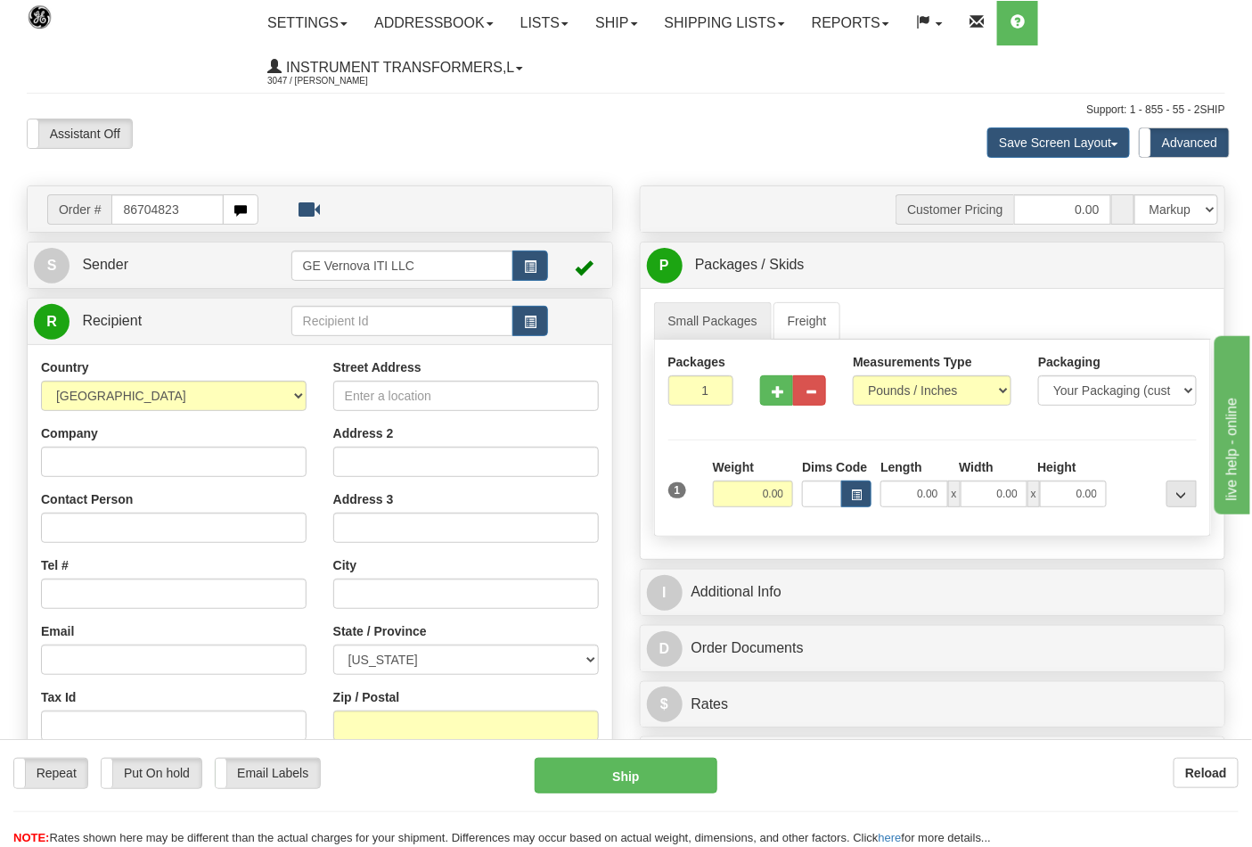
type input "86704823"
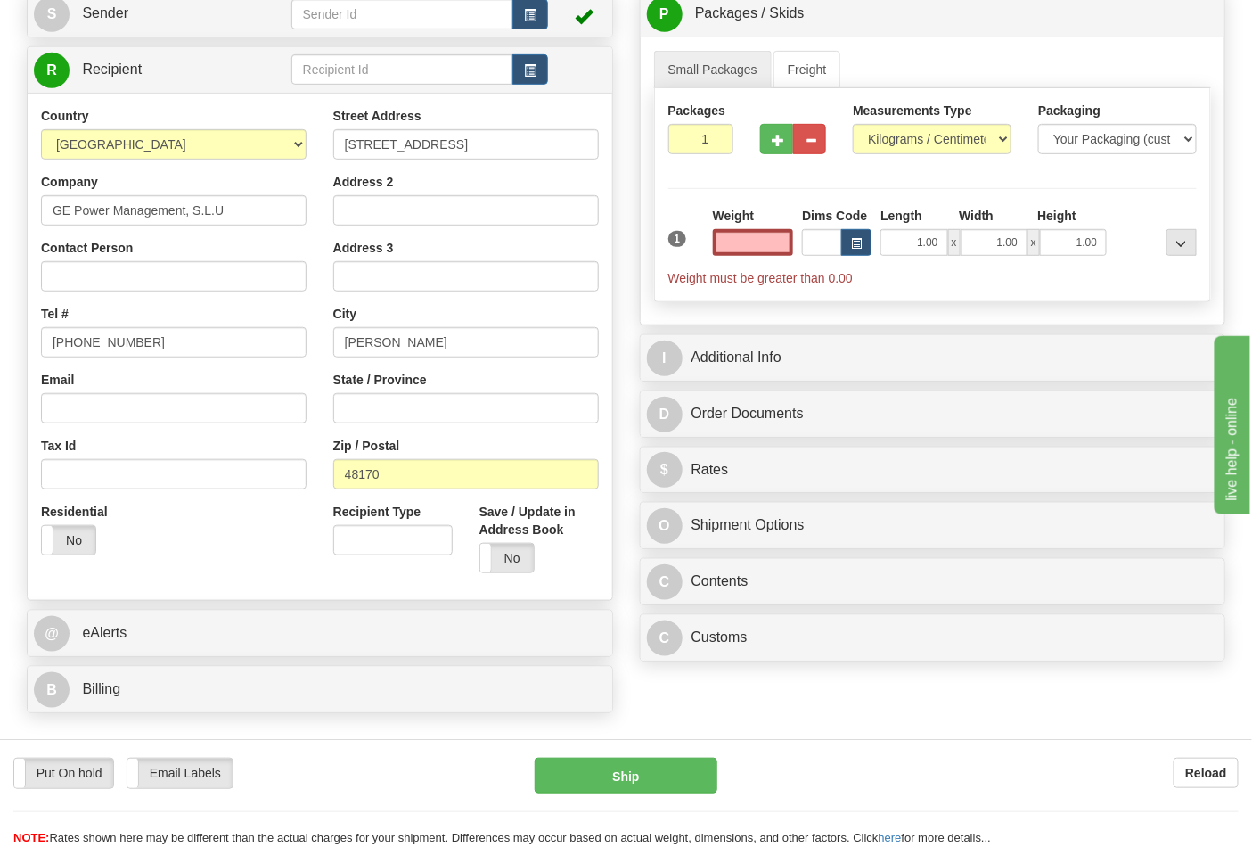
scroll to position [297, 0]
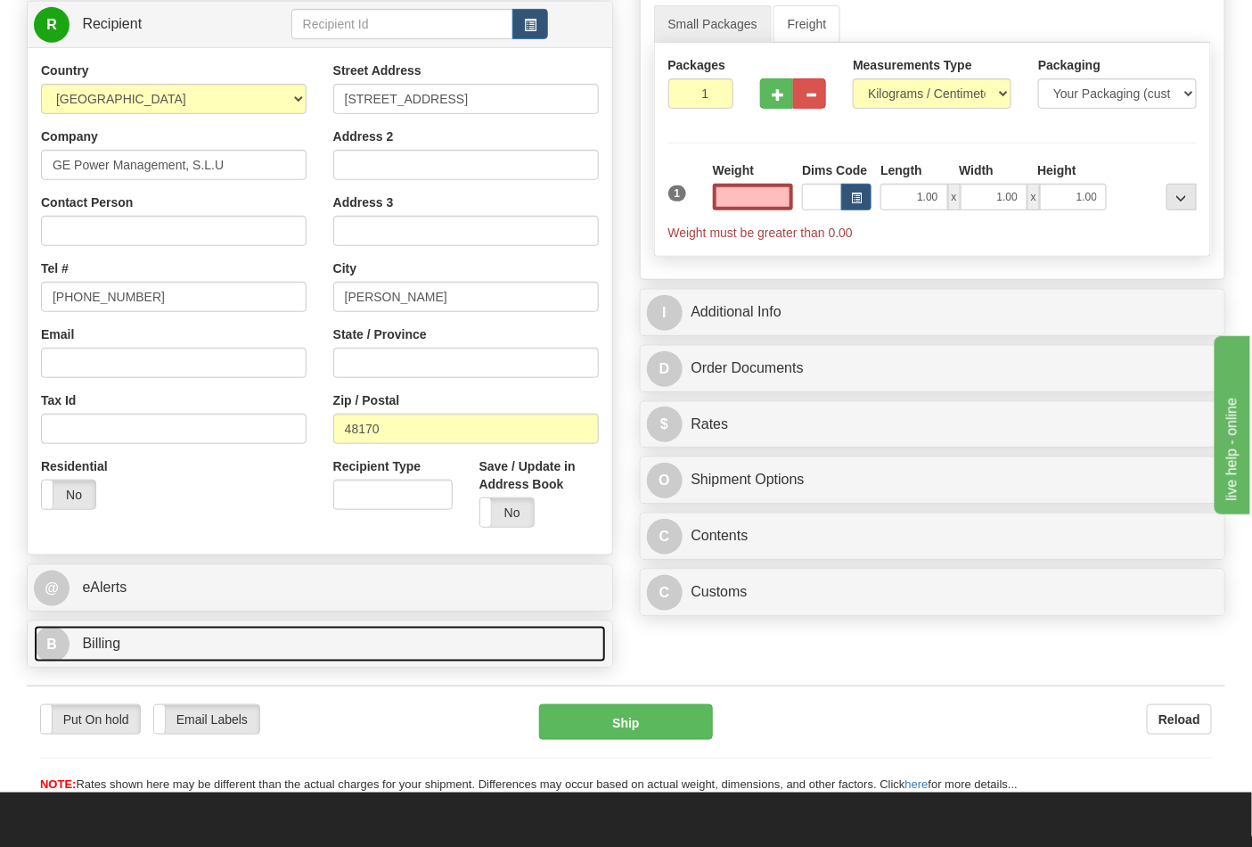
type input "0.00"
click at [154, 639] on link "B Billing" at bounding box center [320, 644] width 572 height 37
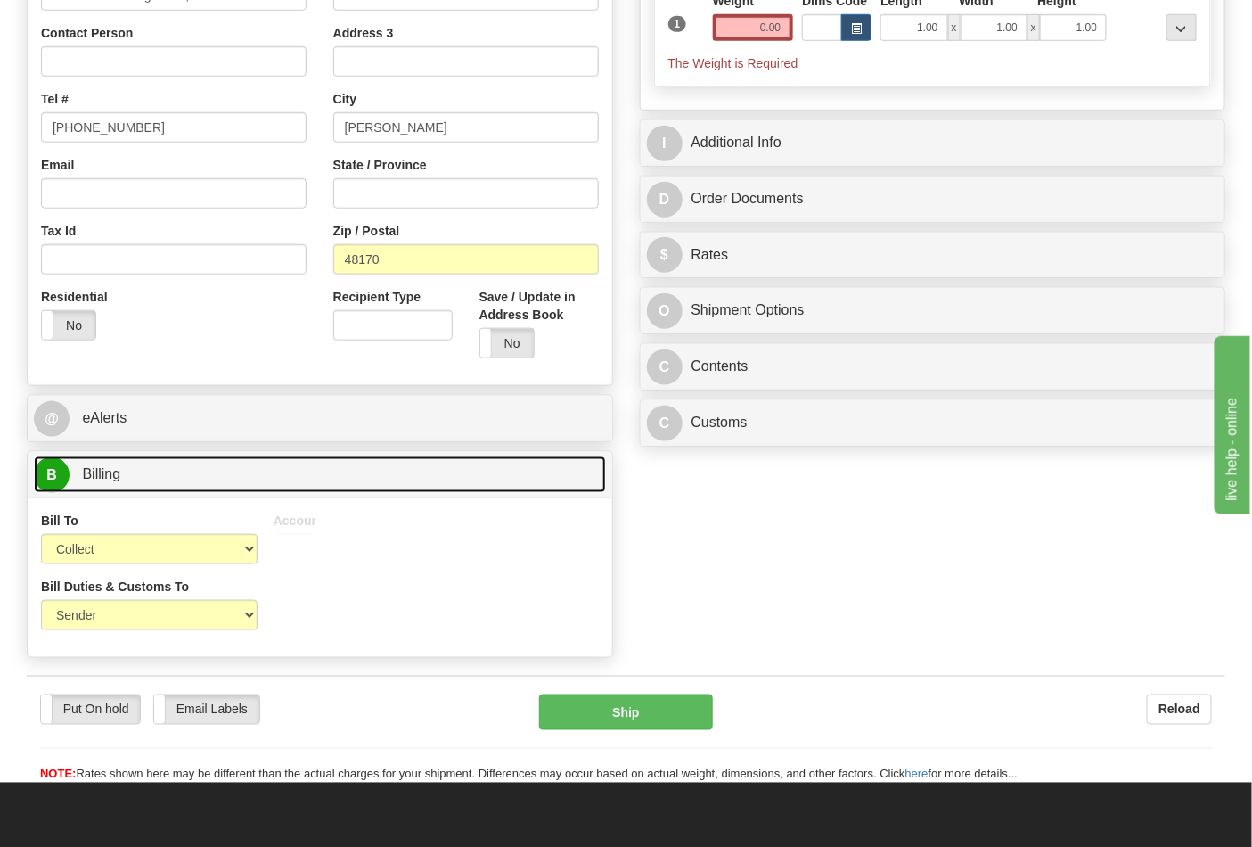
scroll to position [495, 0]
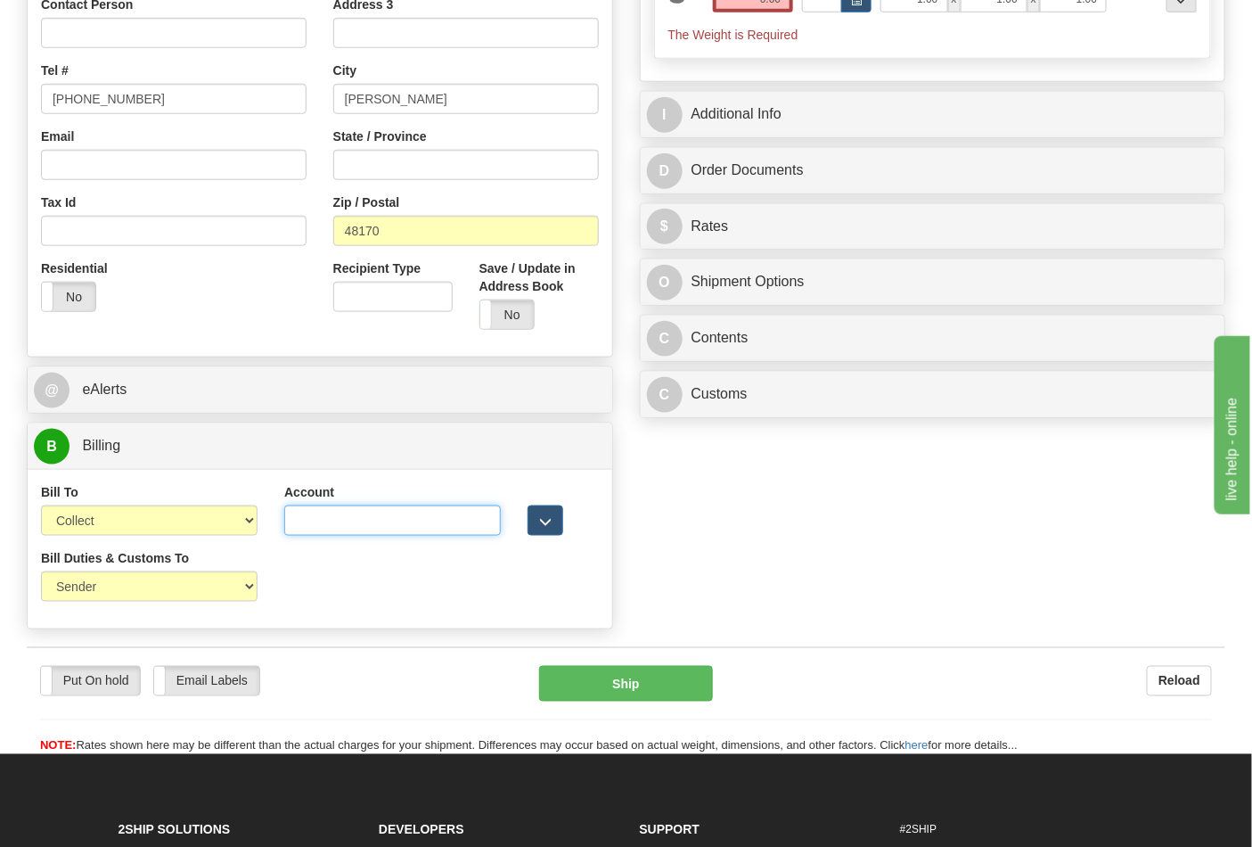
click at [343, 511] on input "Account" at bounding box center [392, 520] width 217 height 30
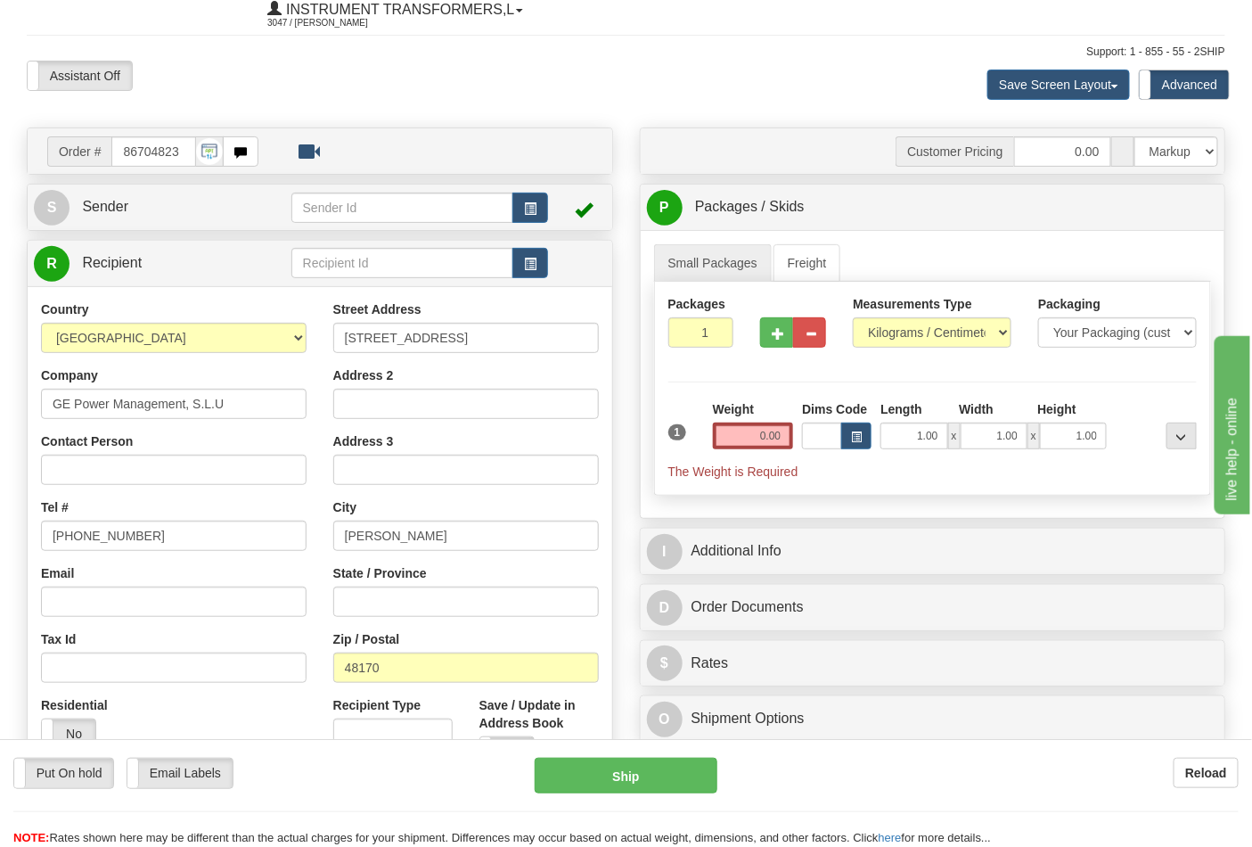
scroll to position [0, 0]
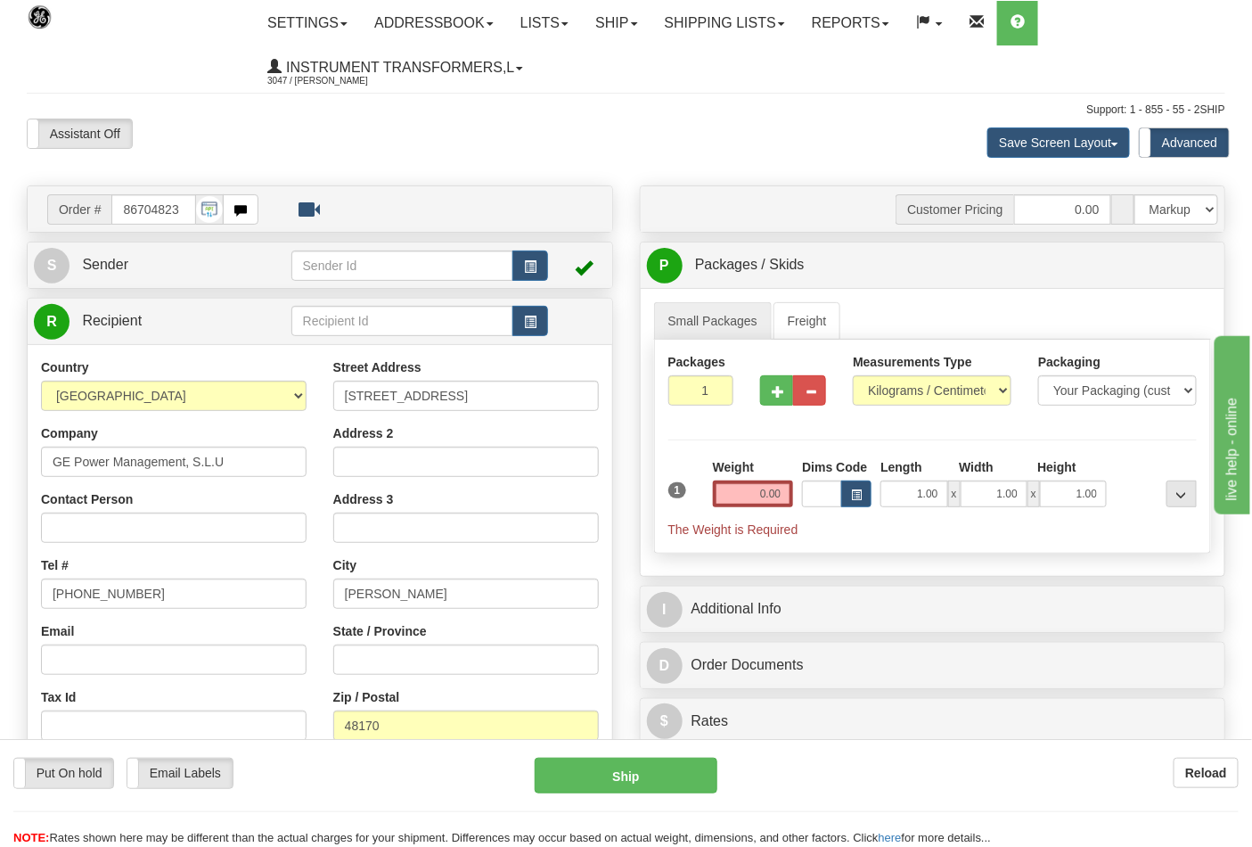
type input "777721593"
click at [920, 386] on select "Pounds / Inches Kilograms / Centimeters" at bounding box center [932, 390] width 159 height 30
select select "0"
click at [853, 376] on select "Pounds / Inches Kilograms / Centimeters" at bounding box center [932, 390] width 159 height 30
drag, startPoint x: 742, startPoint y: 489, endPoint x: 802, endPoint y: 495, distance: 60.9
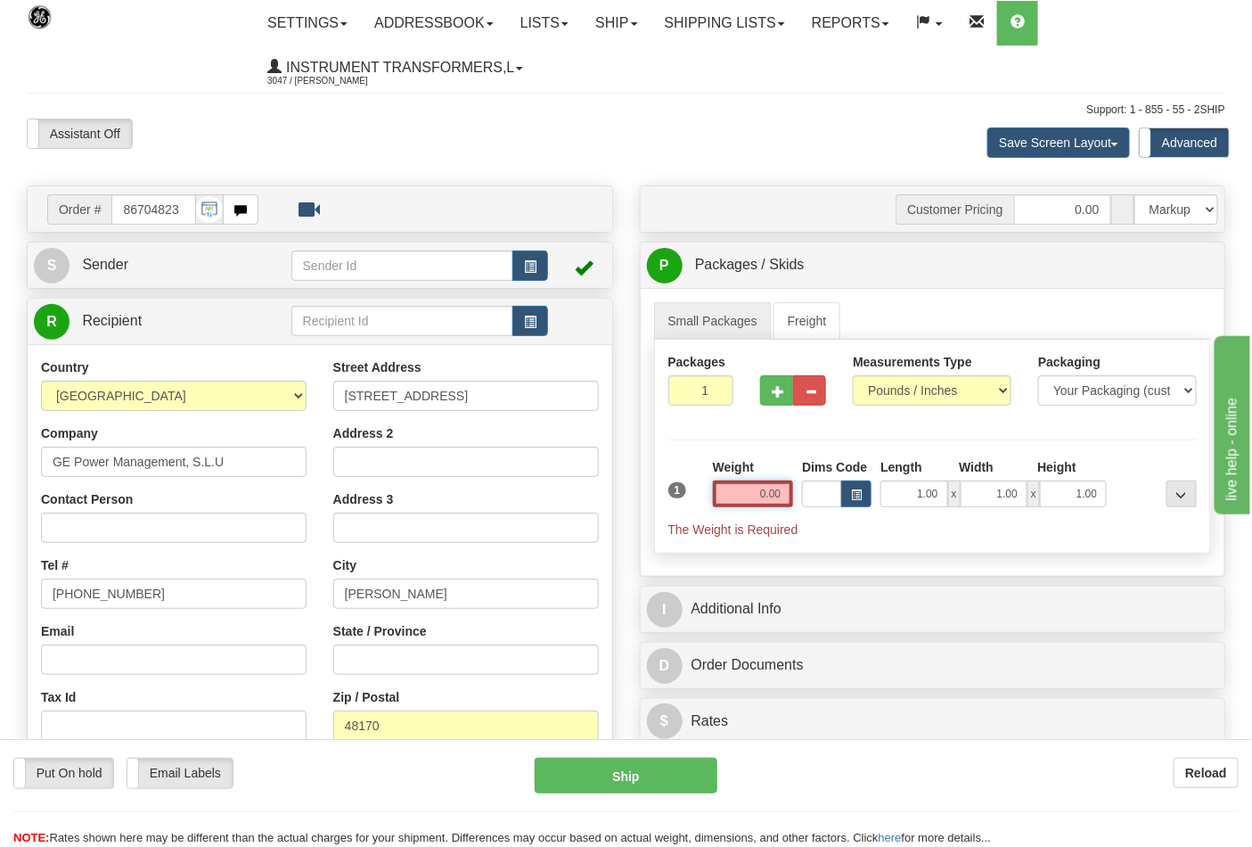
click at [802, 495] on div "1 Weight 0.00 Dims Code 1.00" at bounding box center [933, 498] width 538 height 80
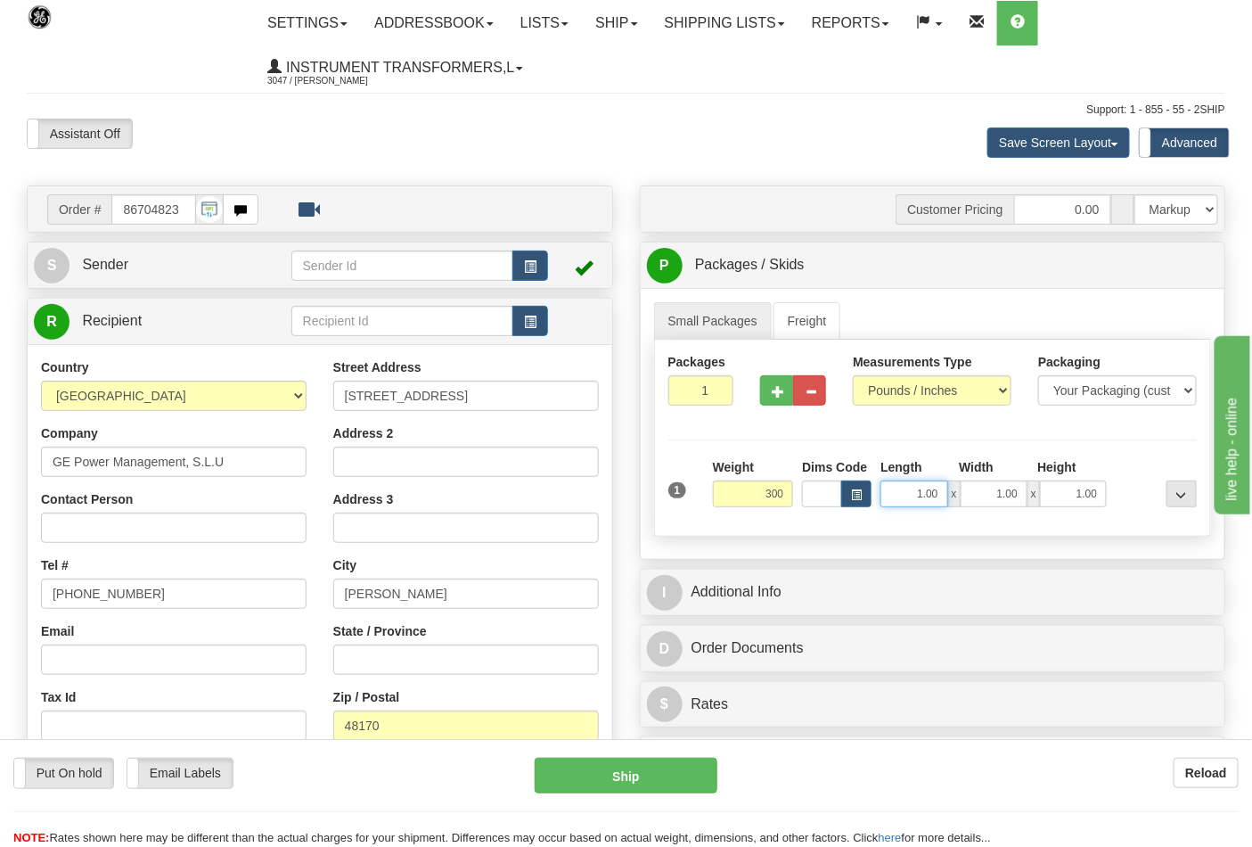
type input "300.00"
drag, startPoint x: 909, startPoint y: 492, endPoint x: 938, endPoint y: 497, distance: 28.9
click at [938, 497] on input "1.00" at bounding box center [914, 493] width 67 height 27
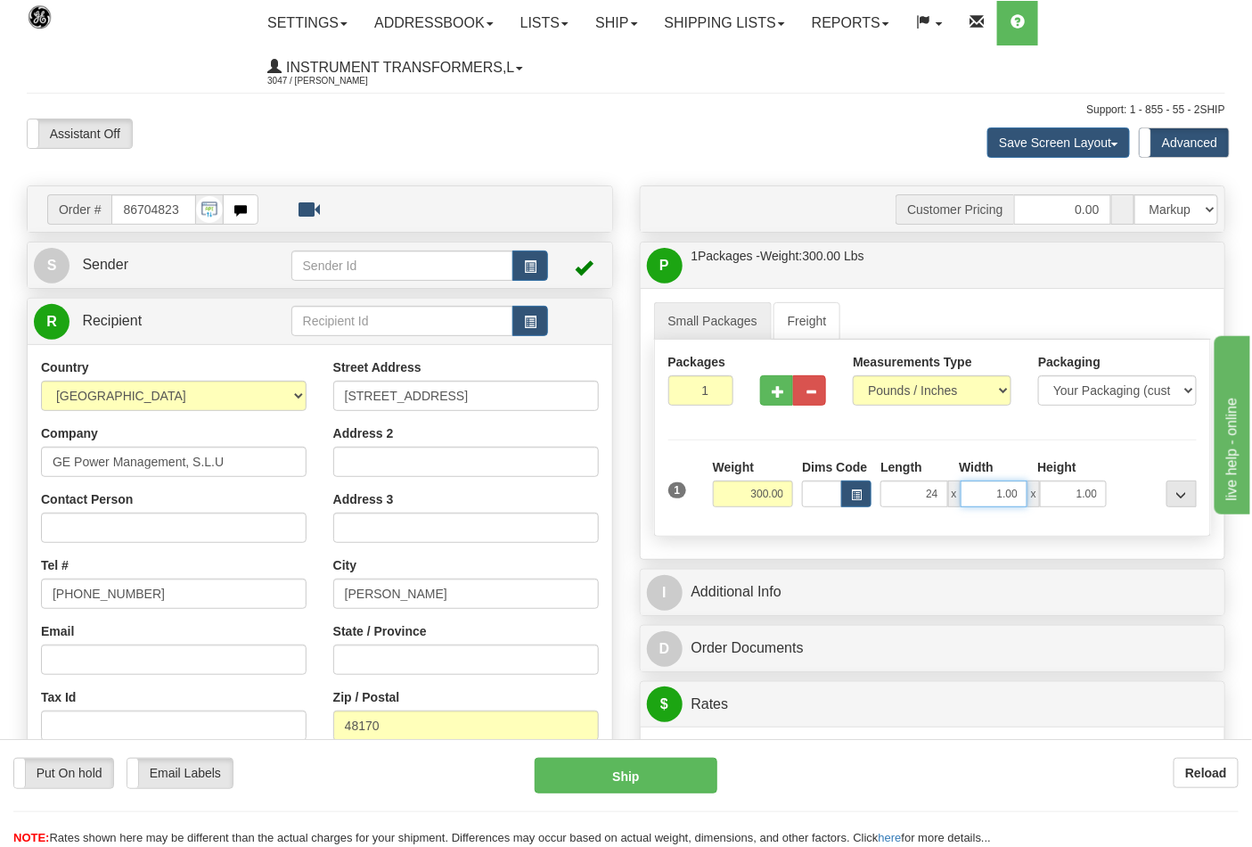
type input "24.00"
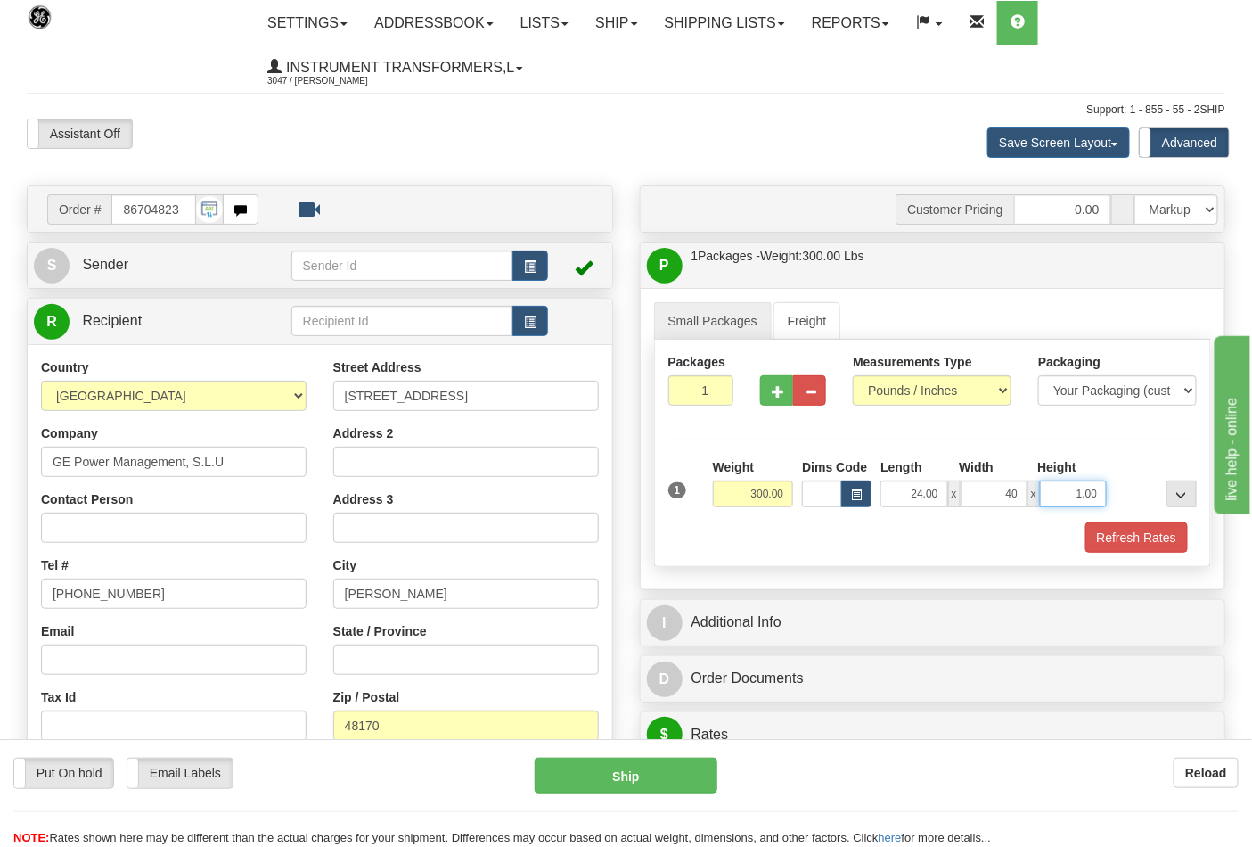
type input "40.00"
type input "24.00"
click at [776, 387] on span "button" at bounding box center [778, 392] width 12 height 12
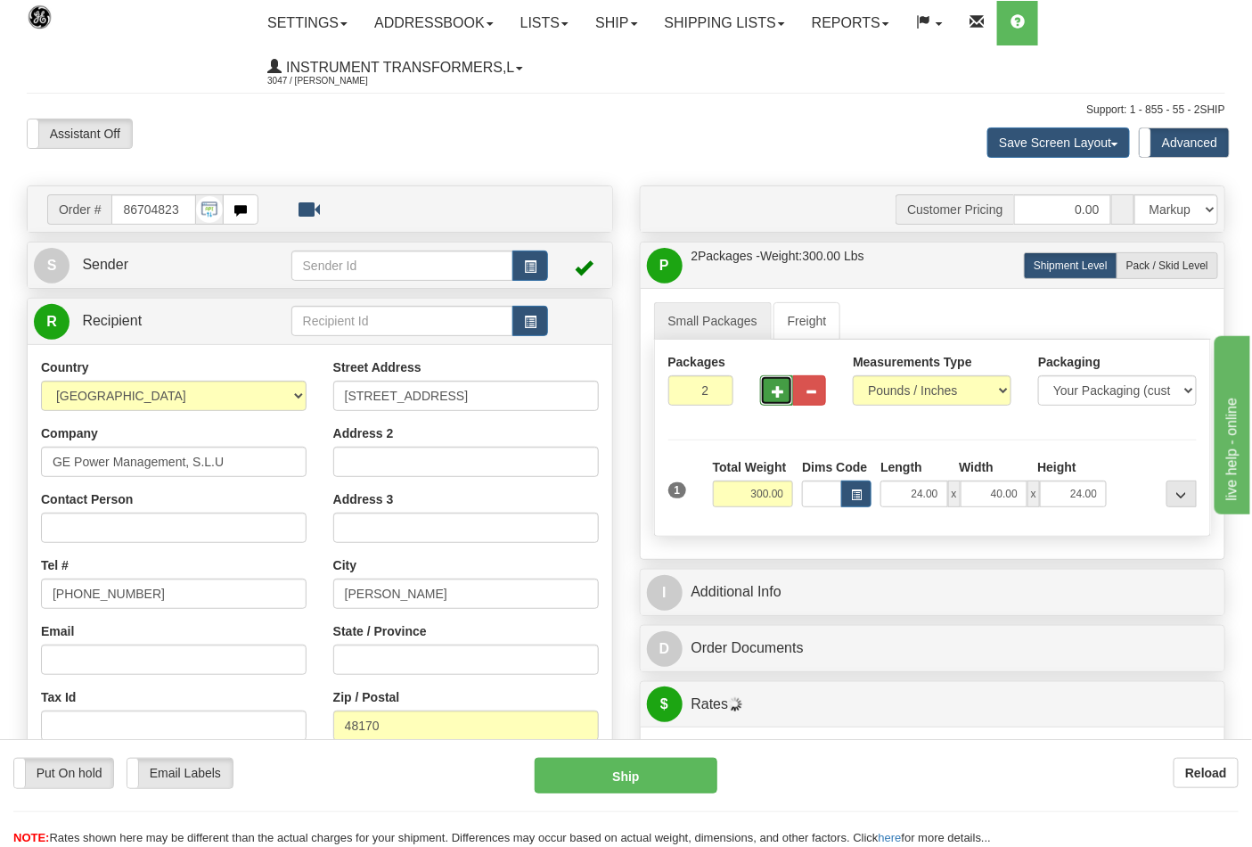
click at [776, 387] on span "button" at bounding box center [778, 392] width 12 height 12
type input "4"
click at [1175, 268] on span "Pack / Skid Level" at bounding box center [1168, 265] width 82 height 12
radio input "true"
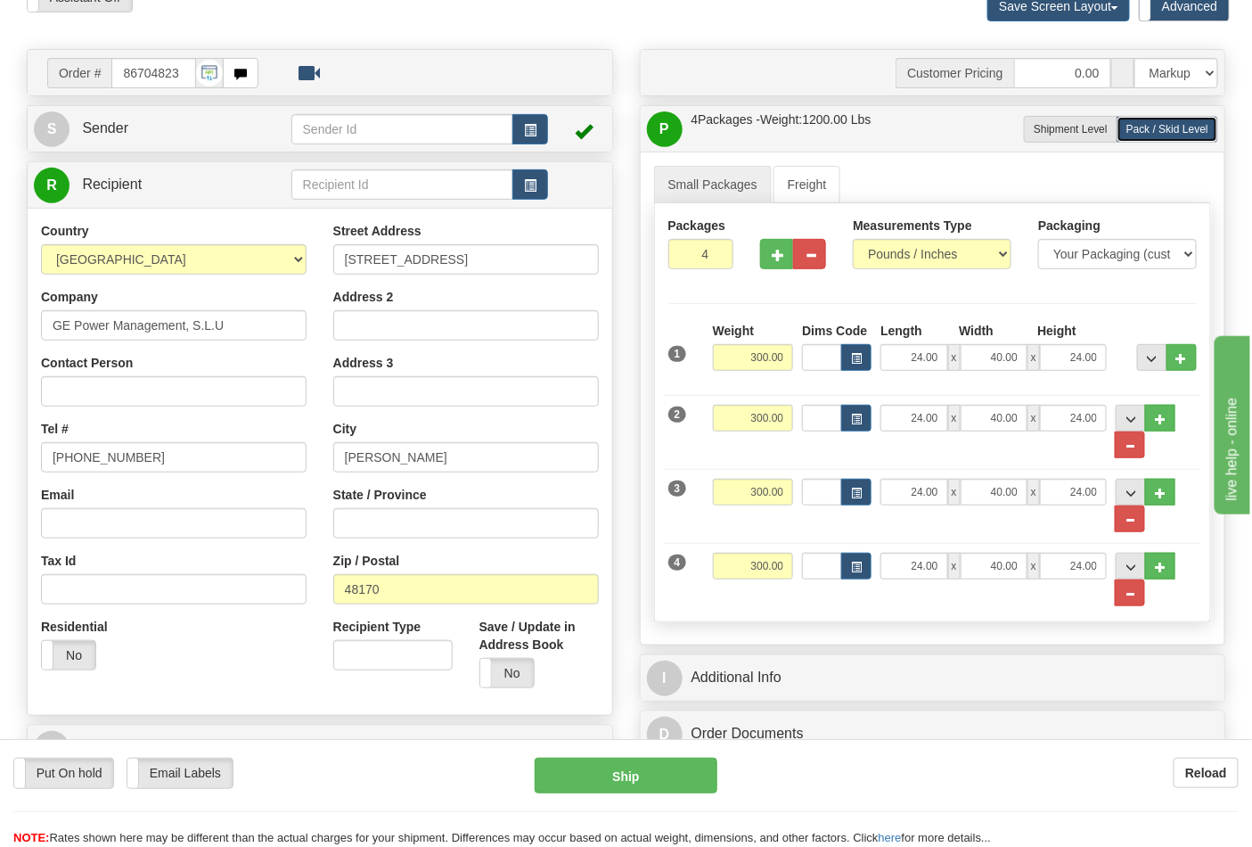
scroll to position [198, 0]
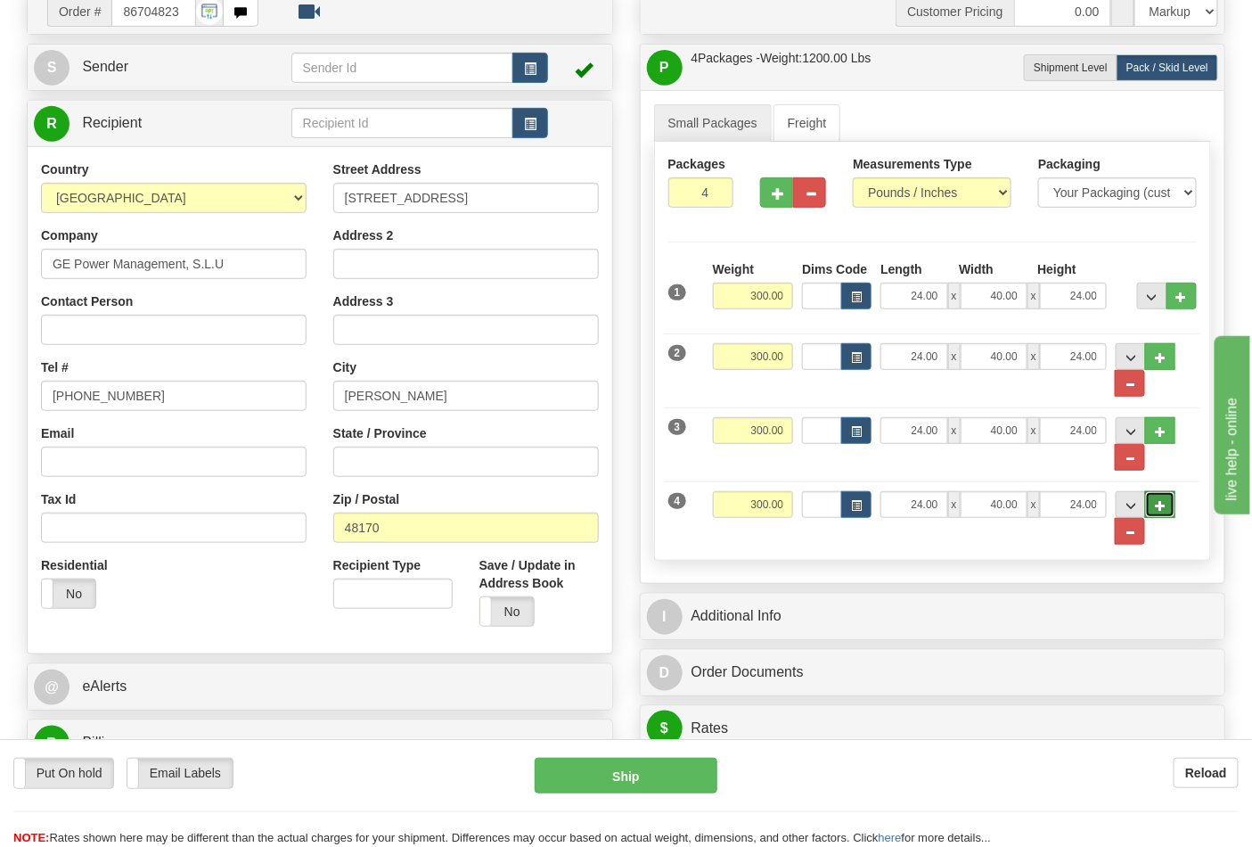
click at [1173, 508] on button "..." at bounding box center [1160, 504] width 30 height 27
type input "5"
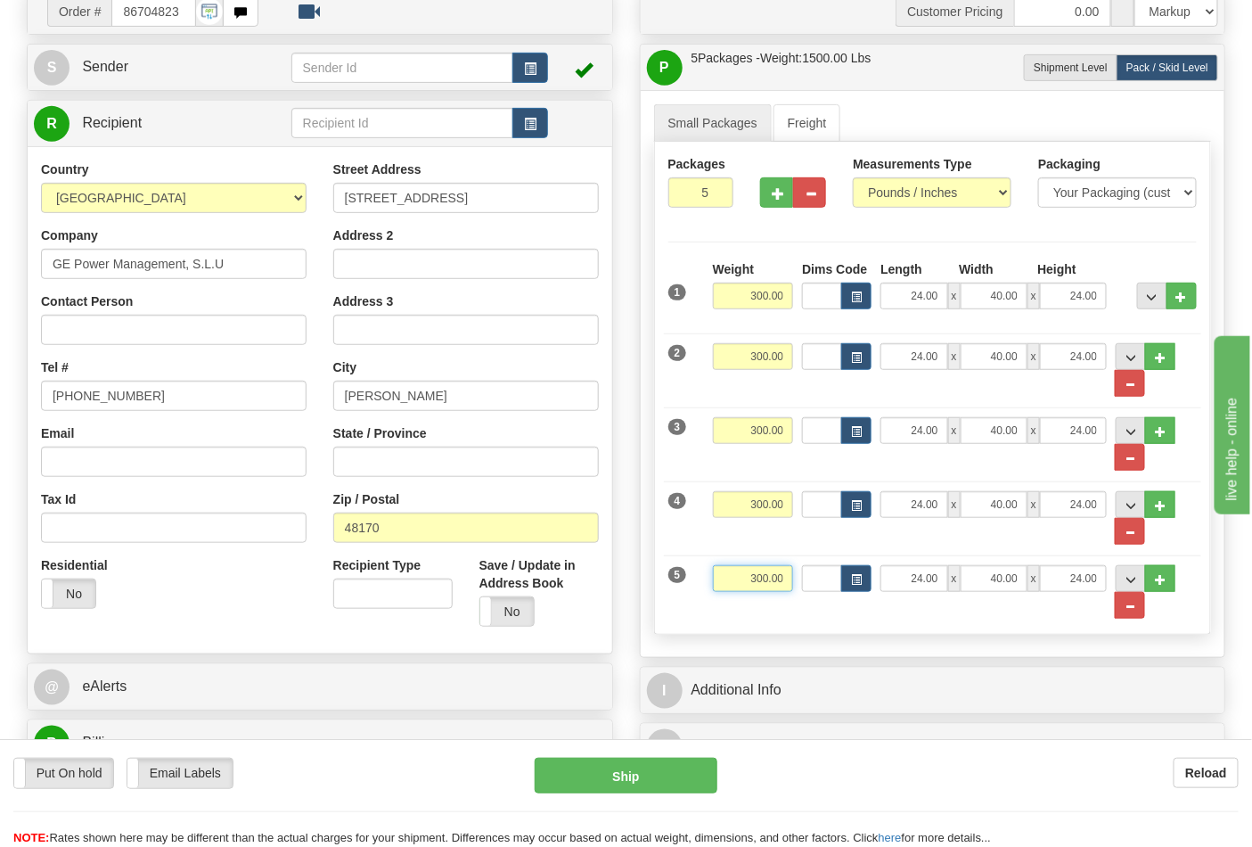
drag, startPoint x: 751, startPoint y: 575, endPoint x: 796, endPoint y: 576, distance: 45.5
click at [796, 576] on div "Weight 300.00" at bounding box center [754, 585] width 90 height 40
type input "232.00"
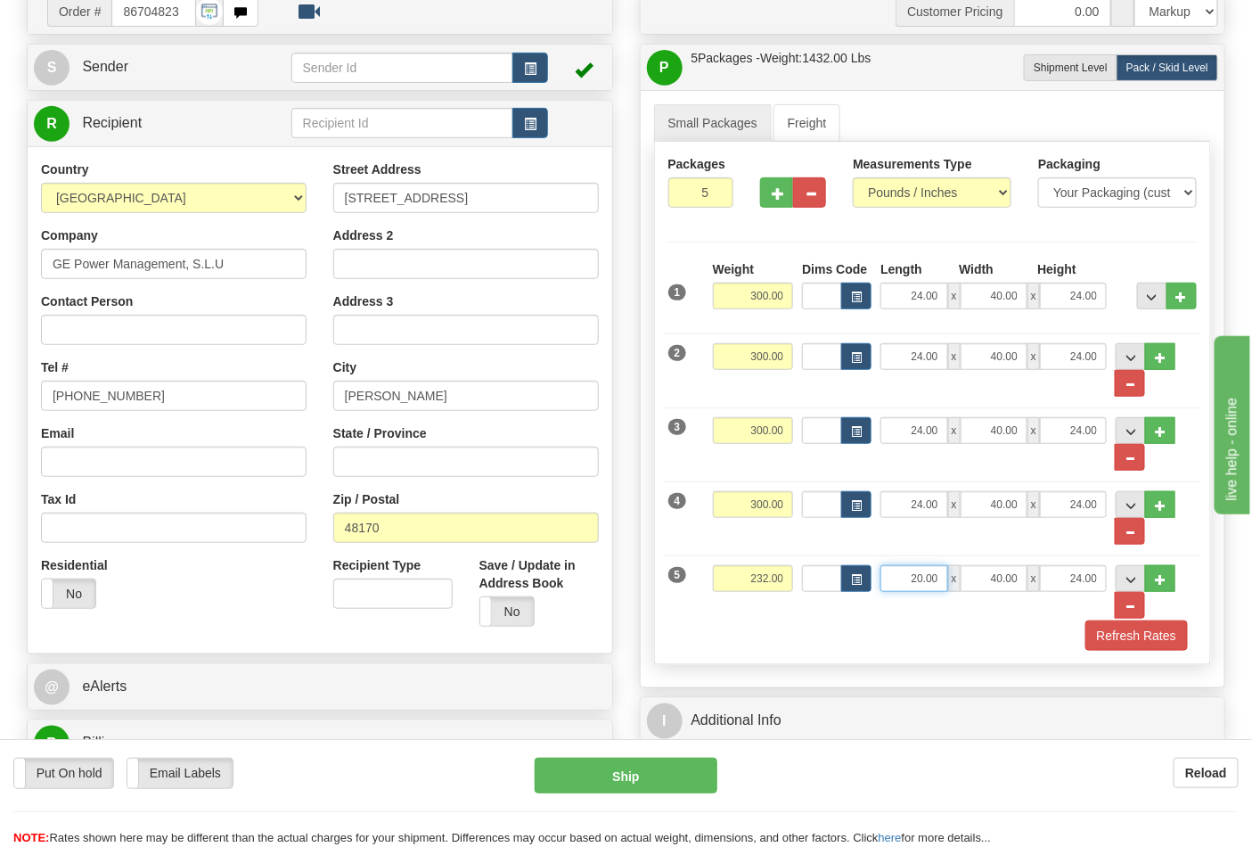
click at [906, 581] on input "20.00" at bounding box center [914, 578] width 67 height 27
type input "240.00"
click at [1168, 576] on button "..." at bounding box center [1160, 578] width 30 height 27
type input "6"
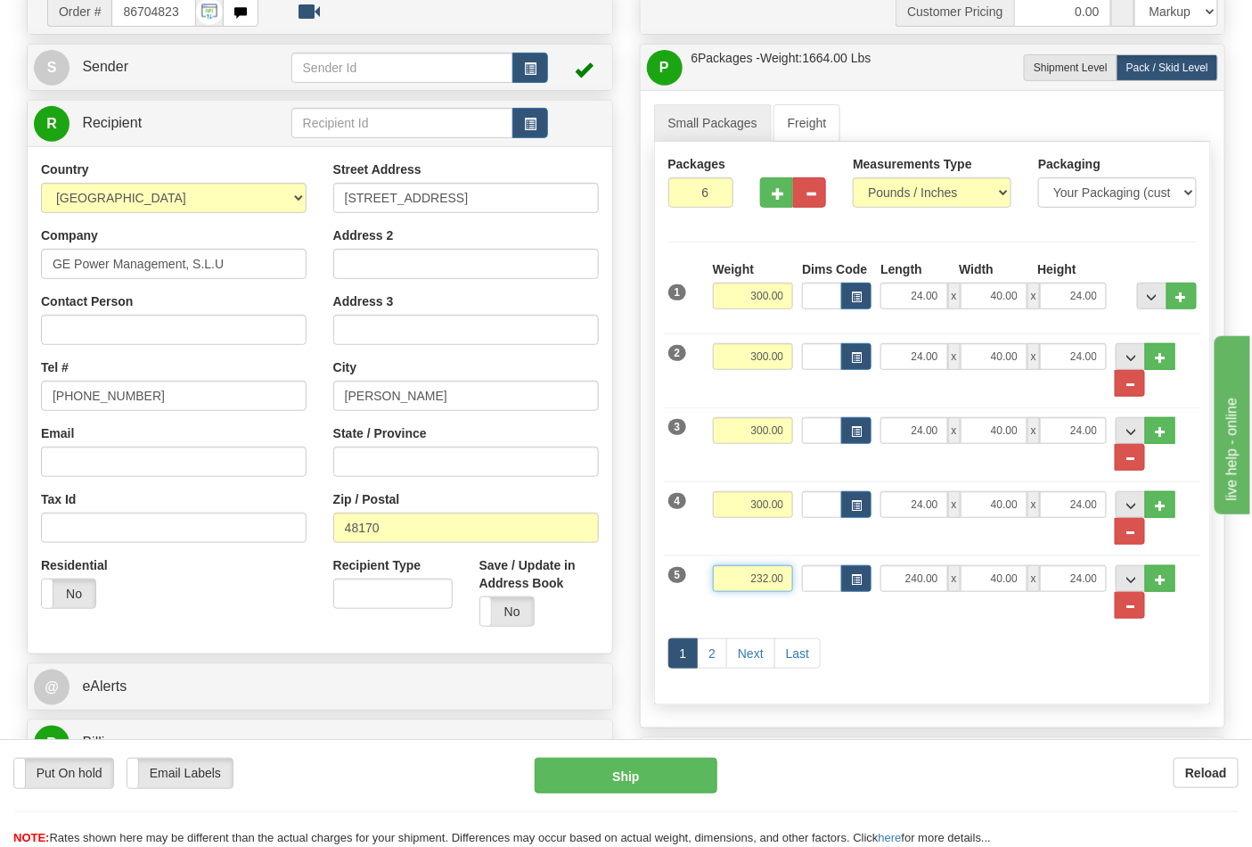
drag, startPoint x: 742, startPoint y: 579, endPoint x: 777, endPoint y: 582, distance: 35.8
click at [777, 582] on input "232.00" at bounding box center [753, 578] width 81 height 27
type input "2650.00"
type input "20.00"
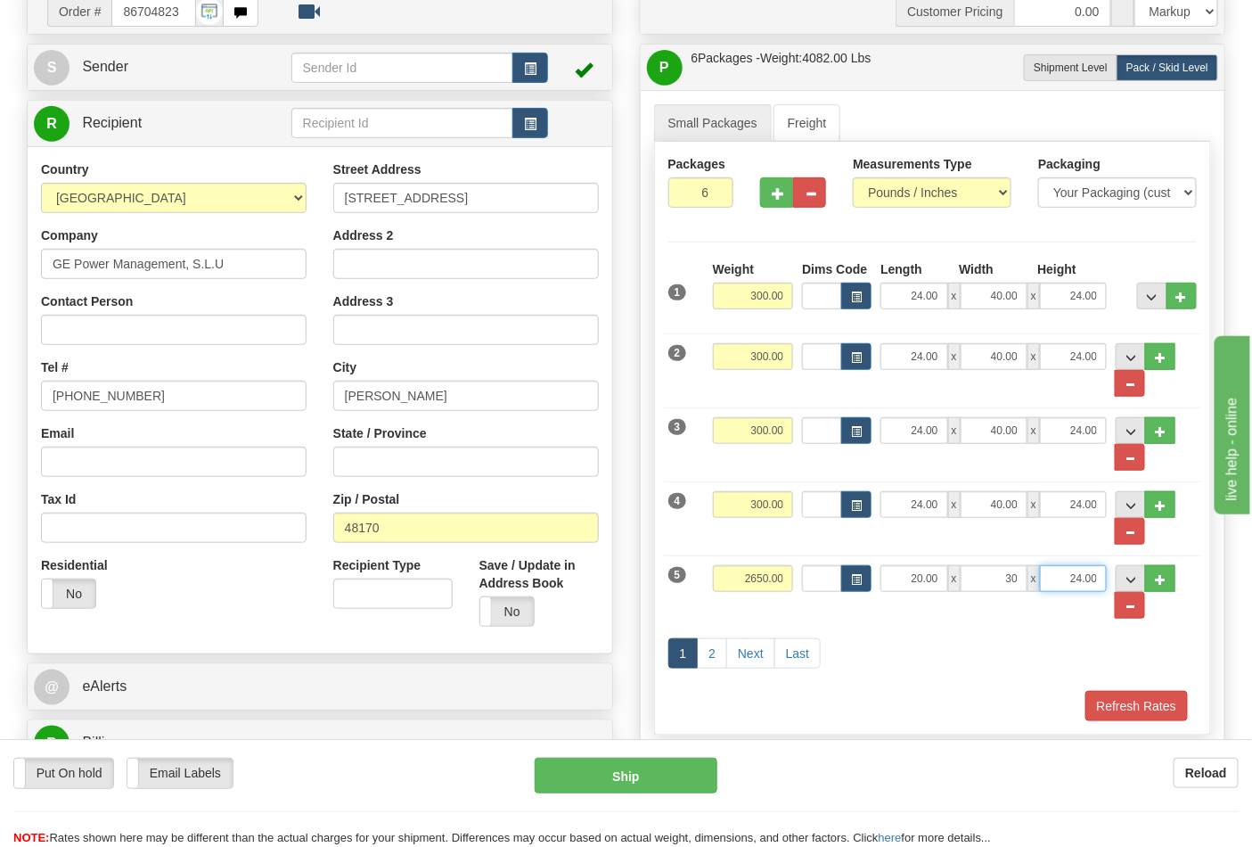
type input "30.00"
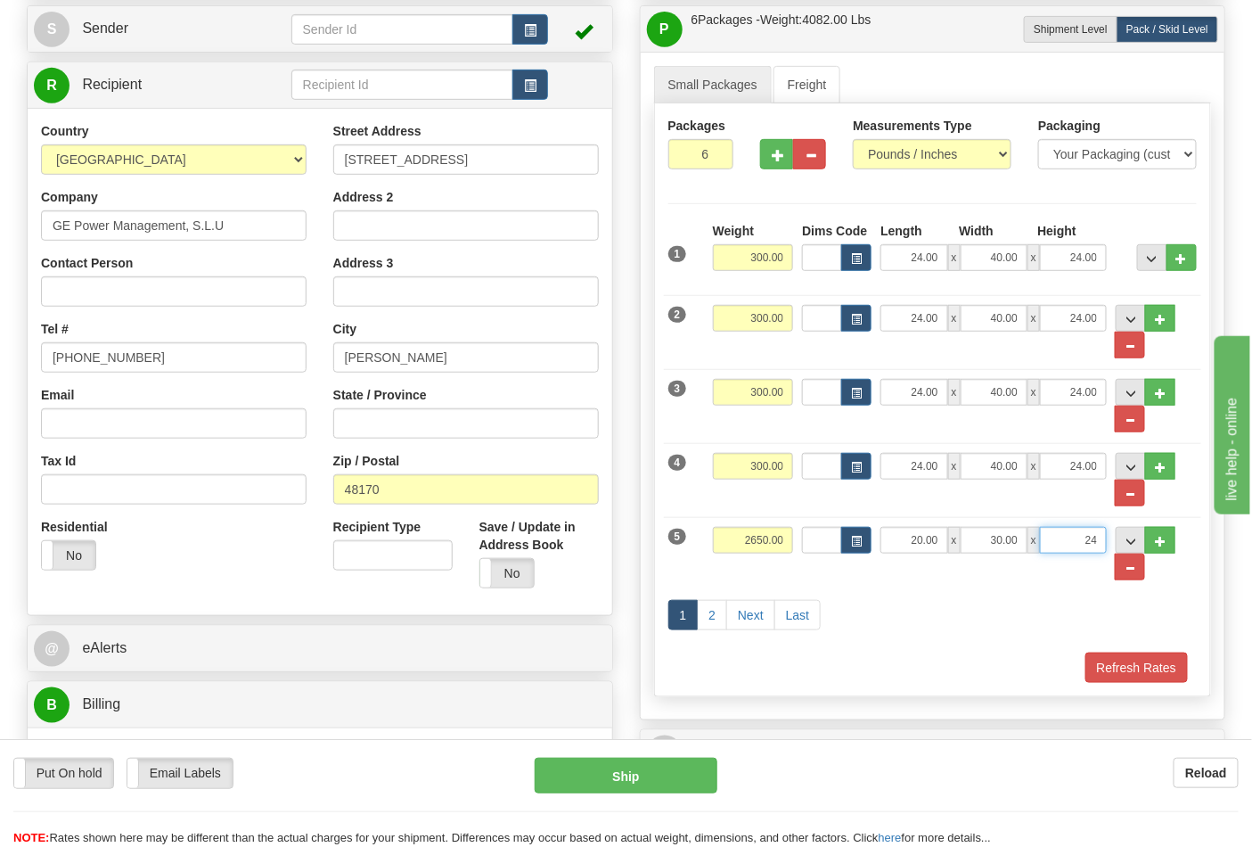
scroll to position [297, 0]
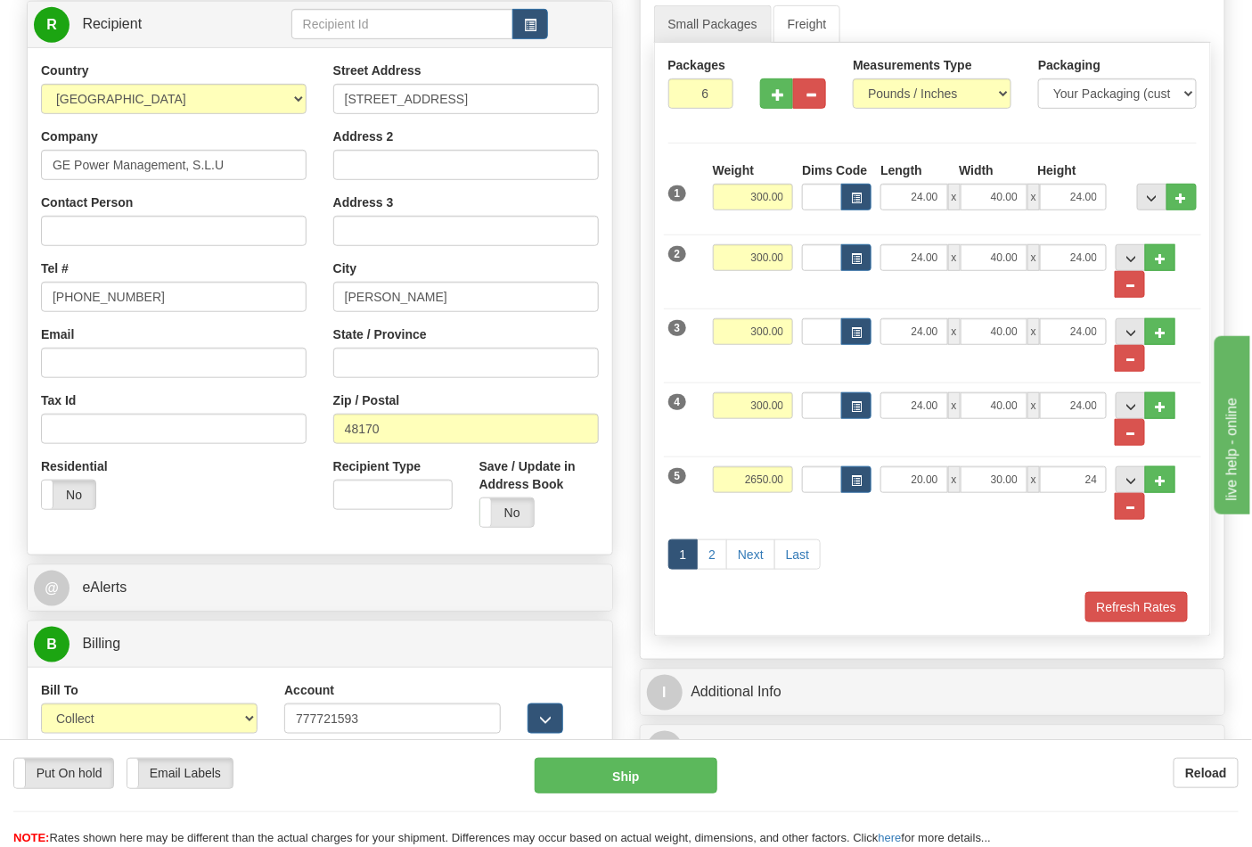
type input "24.00"
click at [961, 612] on div "Refresh Rates" at bounding box center [933, 607] width 538 height 30
click at [716, 556] on link "2" at bounding box center [712, 554] width 30 height 30
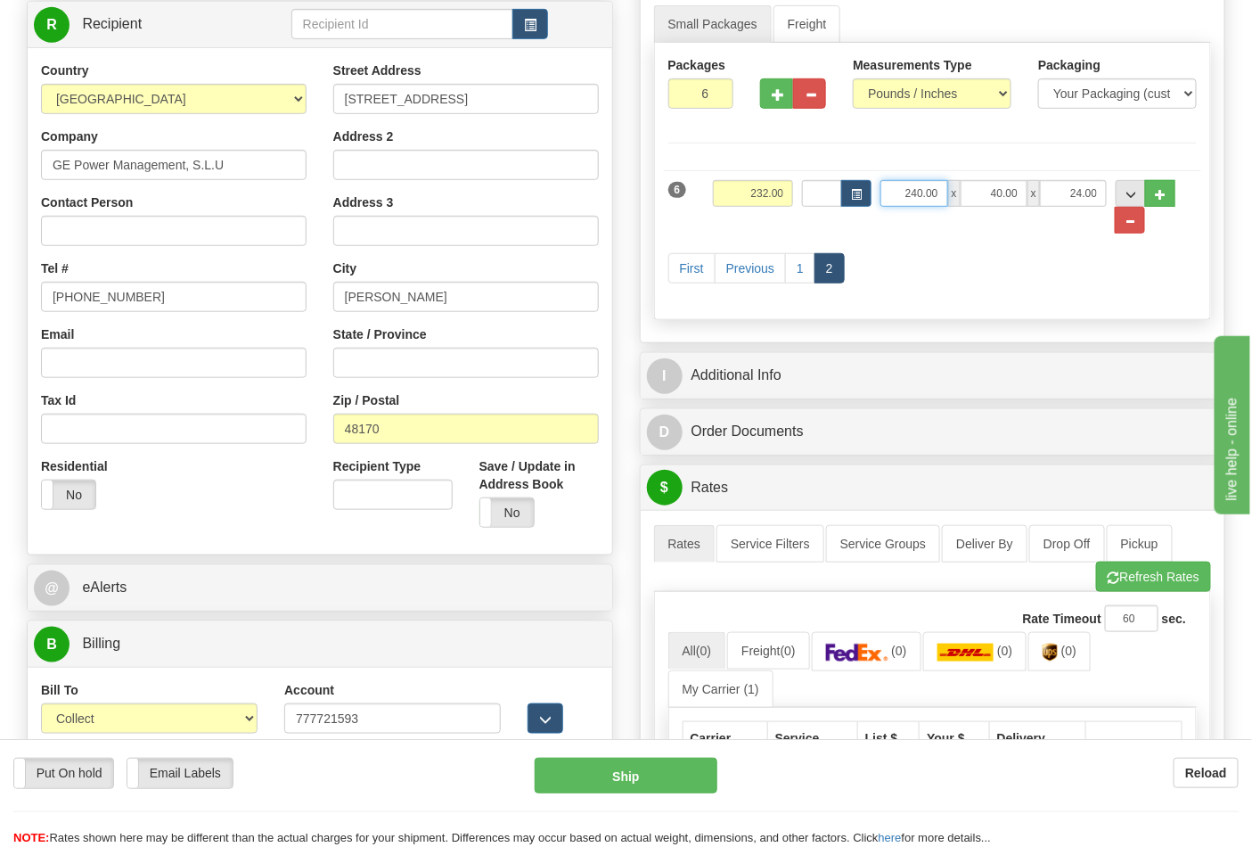
click at [923, 193] on input "240.00" at bounding box center [914, 193] width 67 height 27
type input "24.00"
click at [932, 259] on div "First Previous 1 2" at bounding box center [933, 270] width 538 height 70
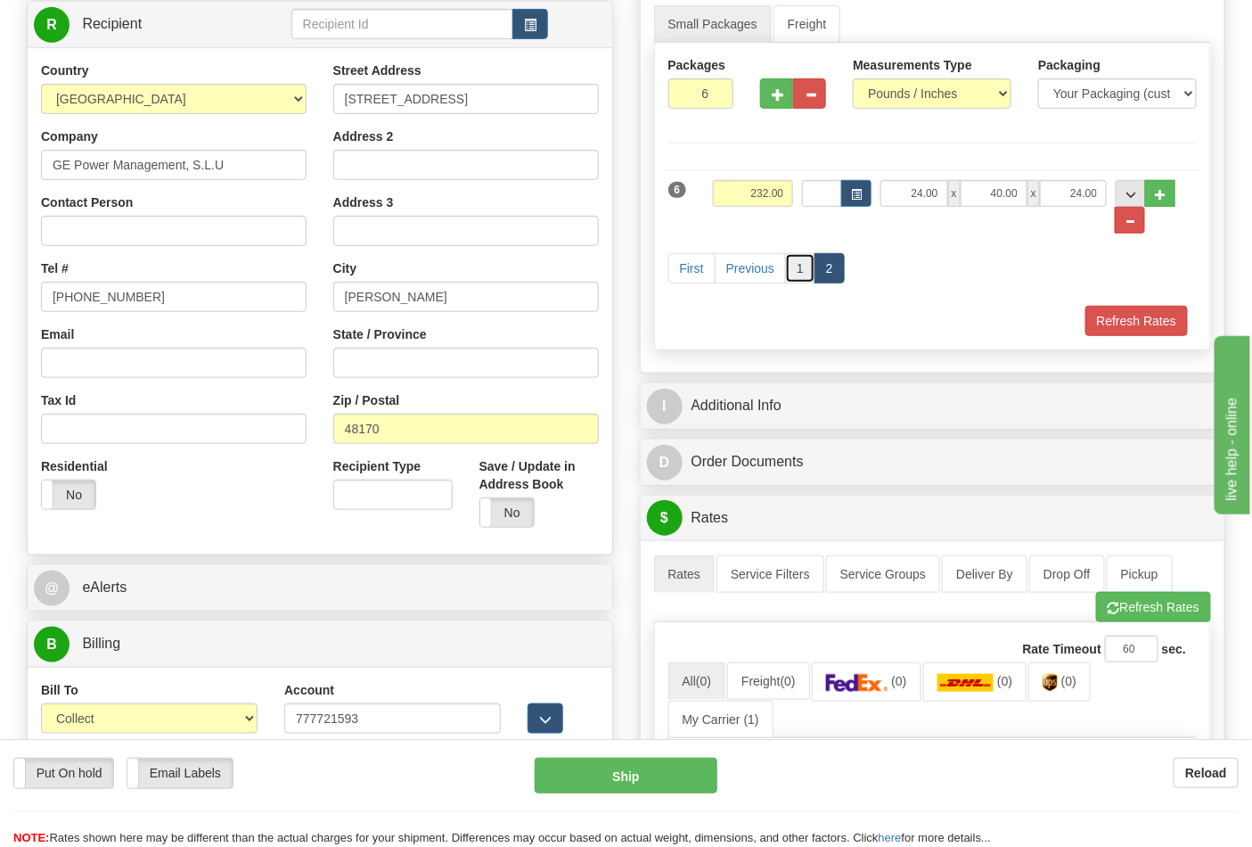
click at [796, 274] on link "1" at bounding box center [800, 268] width 30 height 30
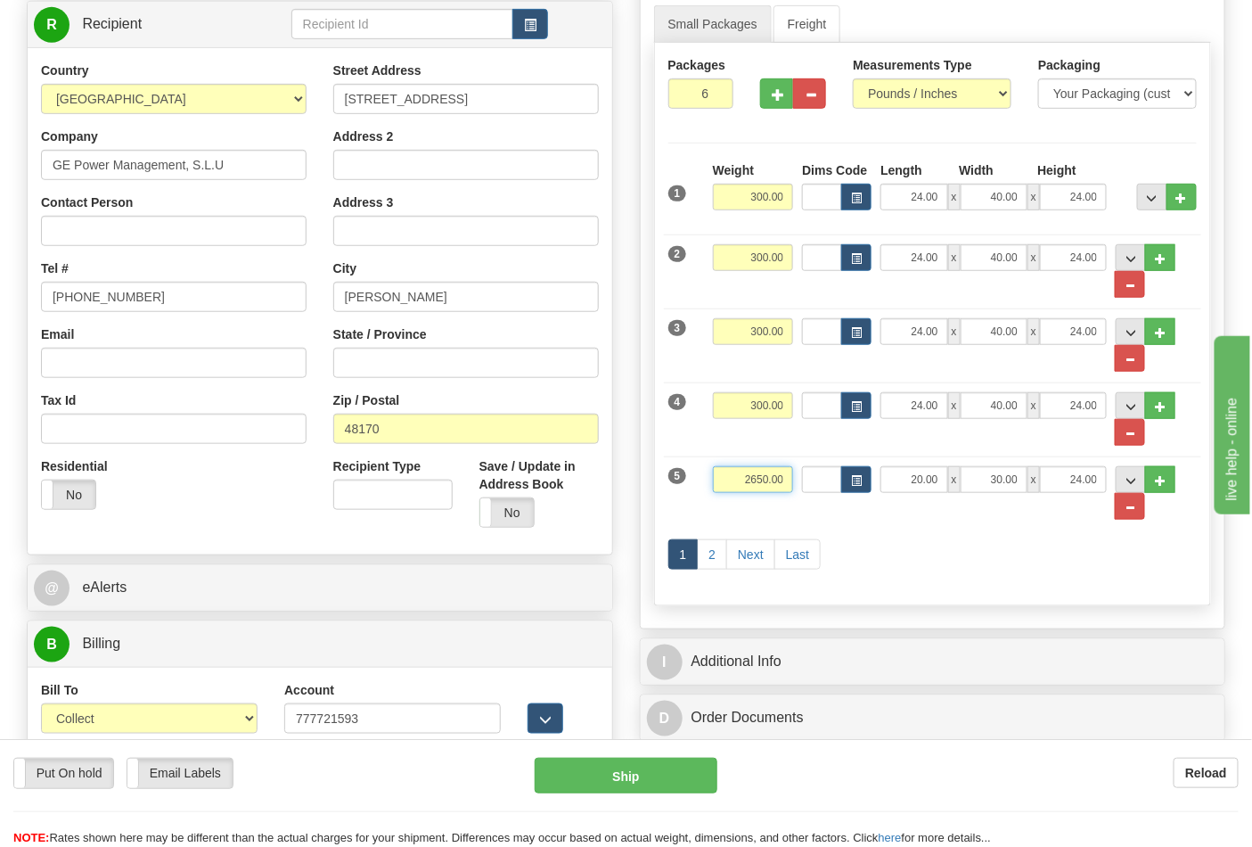
drag, startPoint x: 733, startPoint y: 486, endPoint x: 786, endPoint y: 484, distance: 53.5
click at [786, 484] on input "2650.00" at bounding box center [753, 479] width 81 height 27
type input "2"
click at [969, 556] on div "1 2 Next Last" at bounding box center [933, 556] width 538 height 70
drag, startPoint x: 744, startPoint y: 479, endPoint x: 794, endPoint y: 479, distance: 49.9
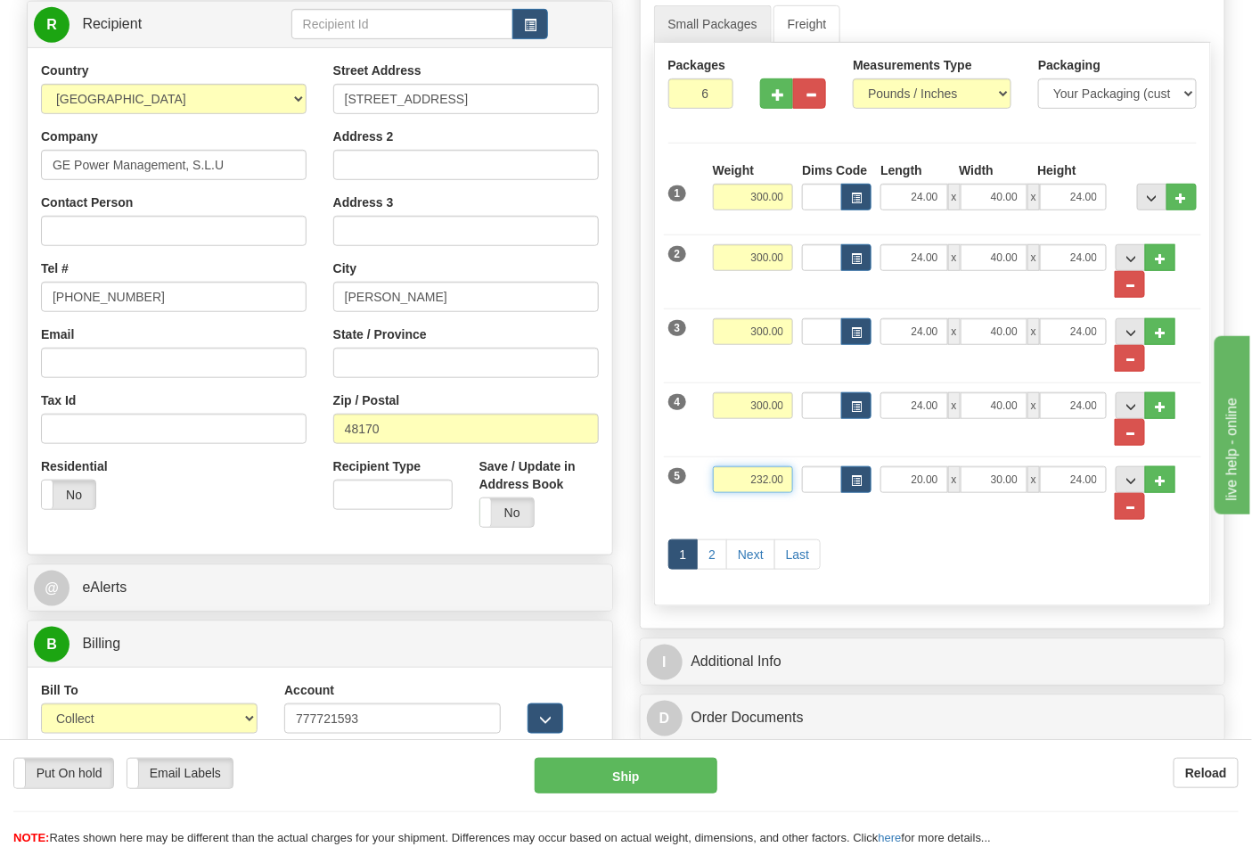
click at [794, 479] on div "Weight 232.00" at bounding box center [754, 486] width 90 height 40
type input "265.00"
click at [892, 542] on div "1 2 Next Last" at bounding box center [933, 556] width 538 height 70
click at [711, 557] on link "2" at bounding box center [712, 554] width 30 height 30
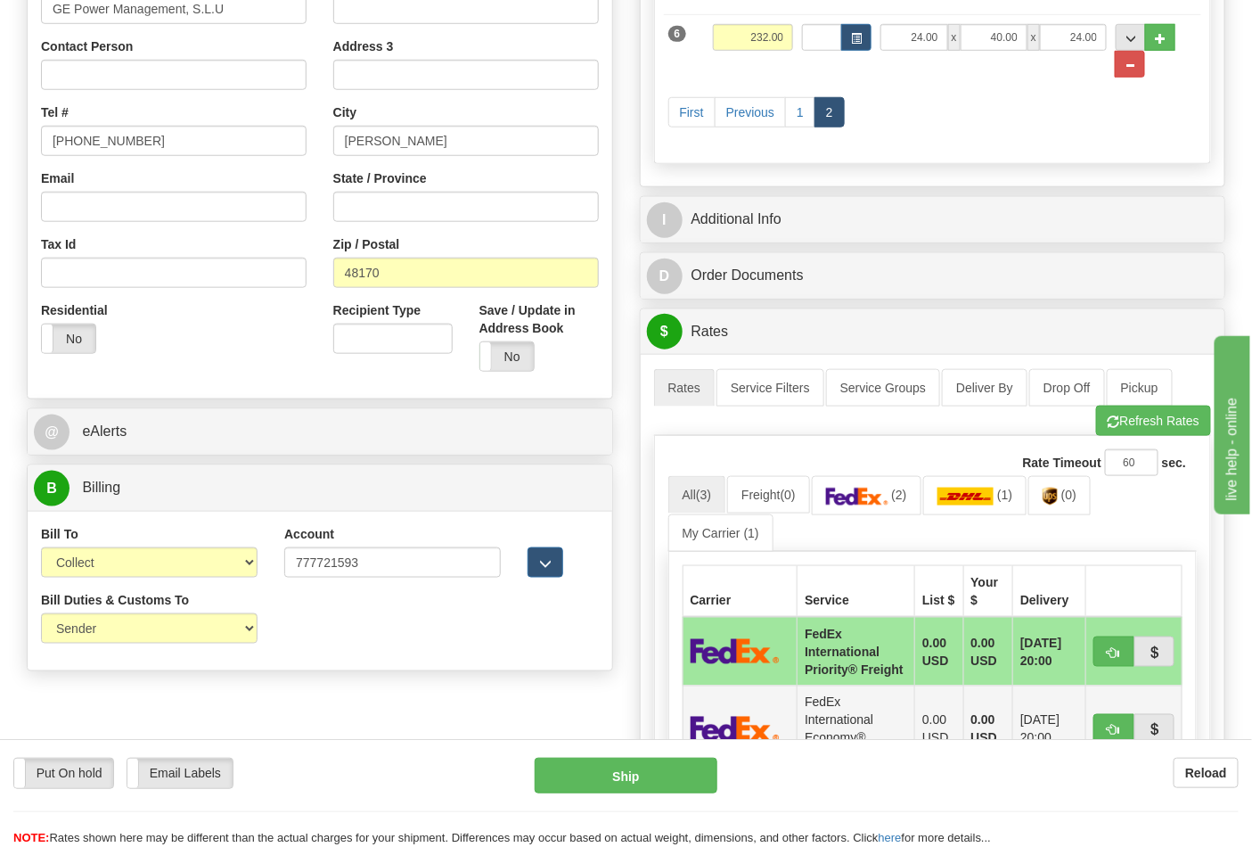
scroll to position [693, 0]
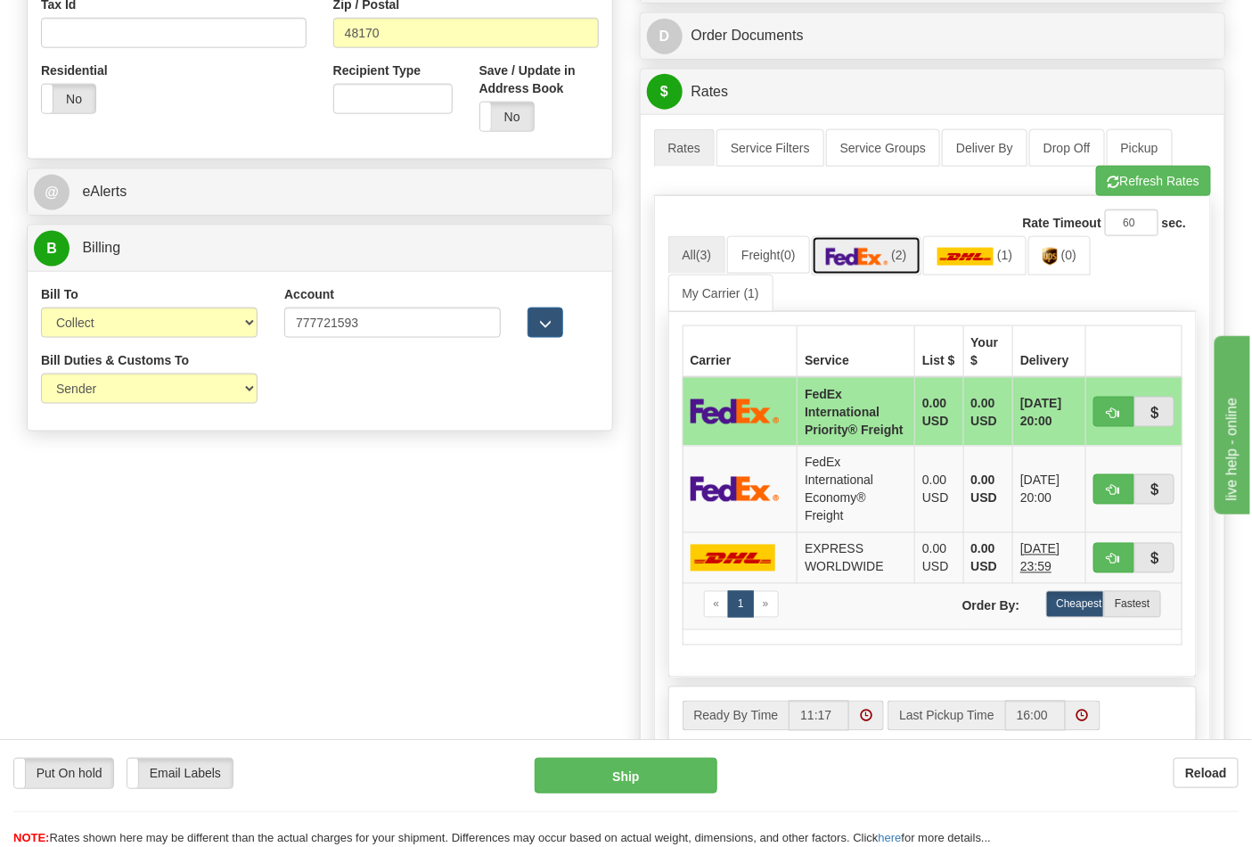
click at [885, 251] on img at bounding box center [857, 257] width 62 height 18
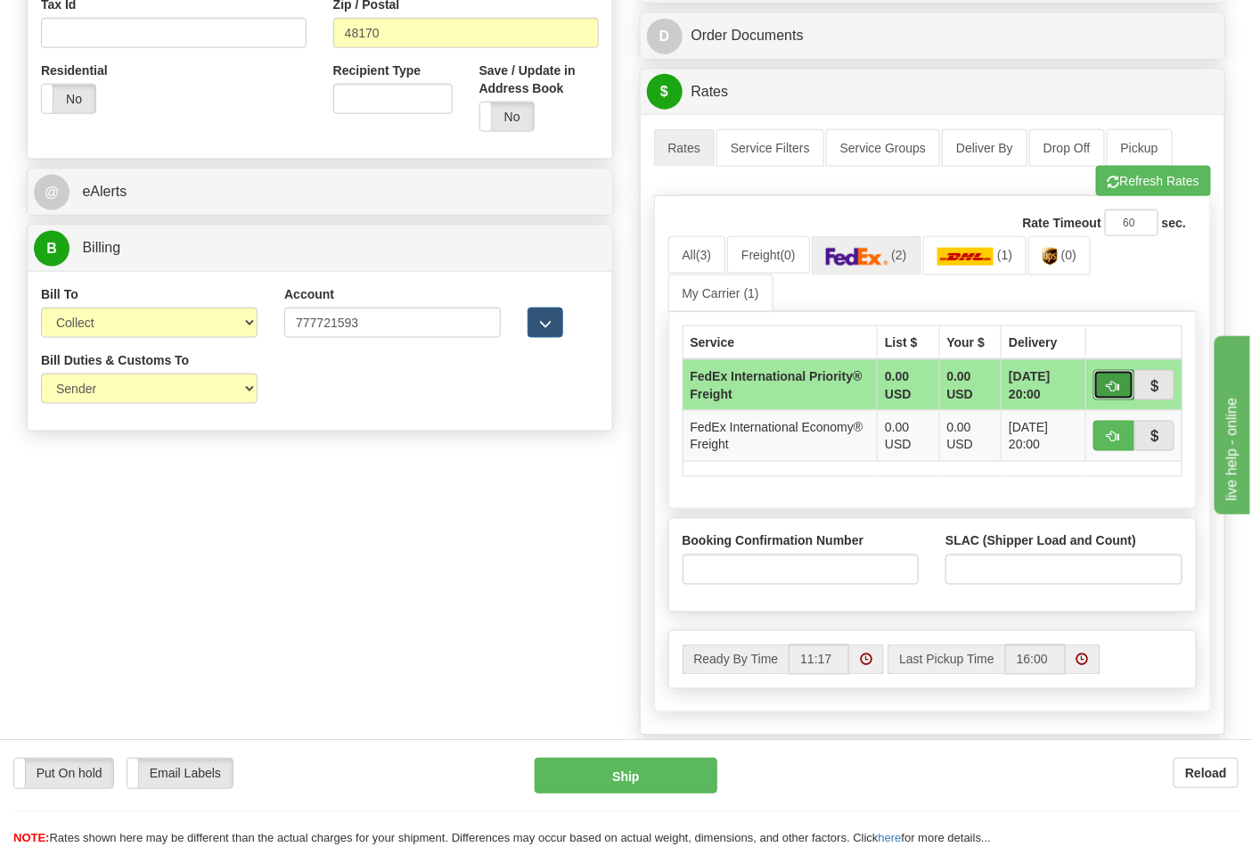
click at [1114, 392] on span "button" at bounding box center [1114, 387] width 12 height 12
type input "70"
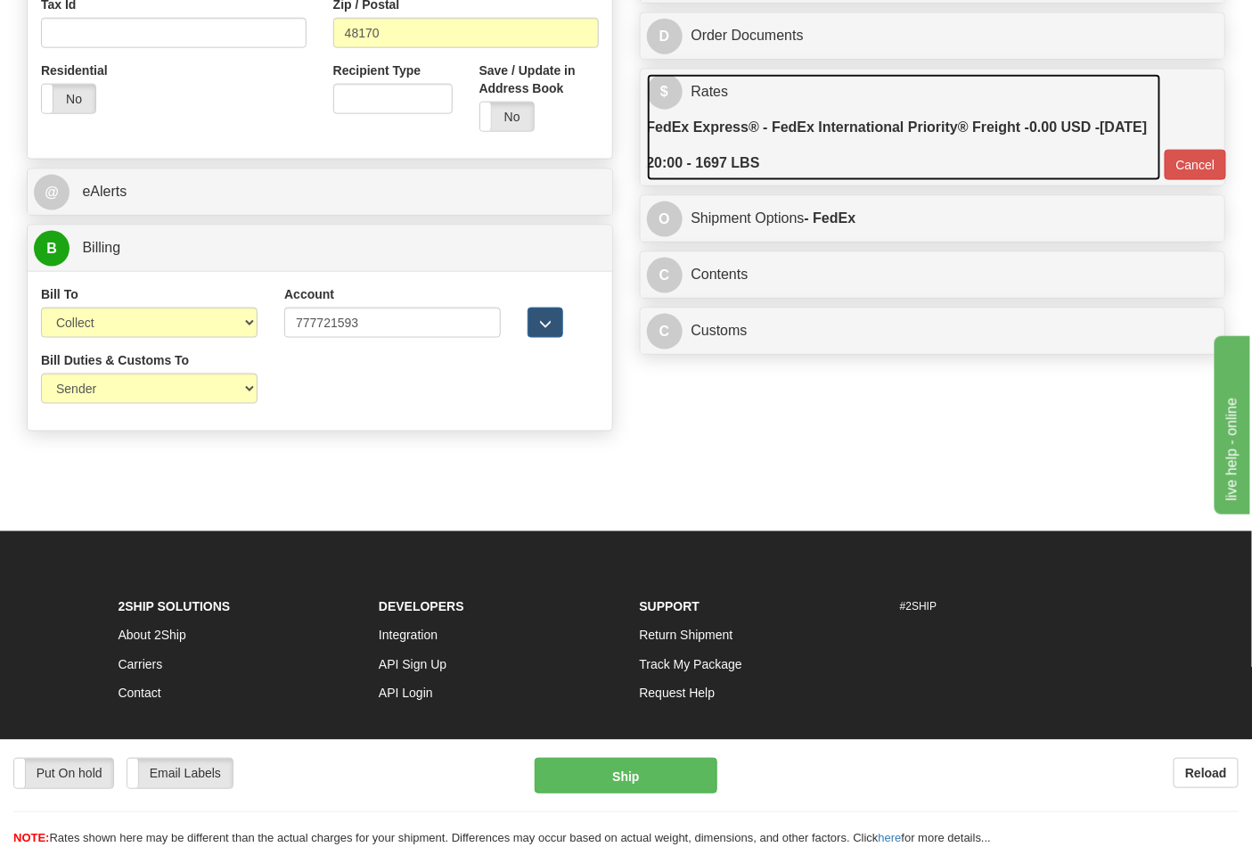
click at [753, 153] on label "FedEx Express® - FedEx International Priority® Freight - 0.00 USD - 10/08/2025 …" at bounding box center [904, 145] width 514 height 71
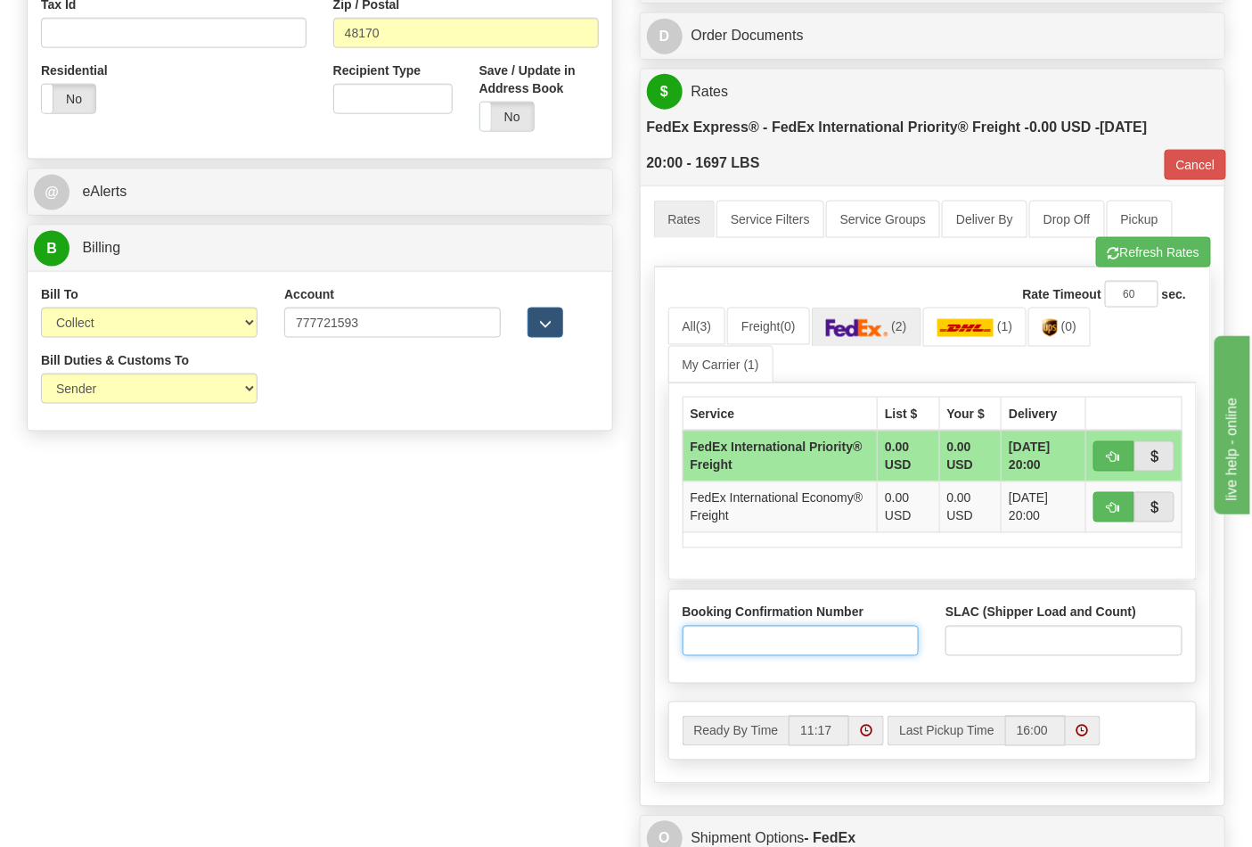
click at [765, 637] on input "Booking Confirmation Number" at bounding box center [801, 641] width 237 height 30
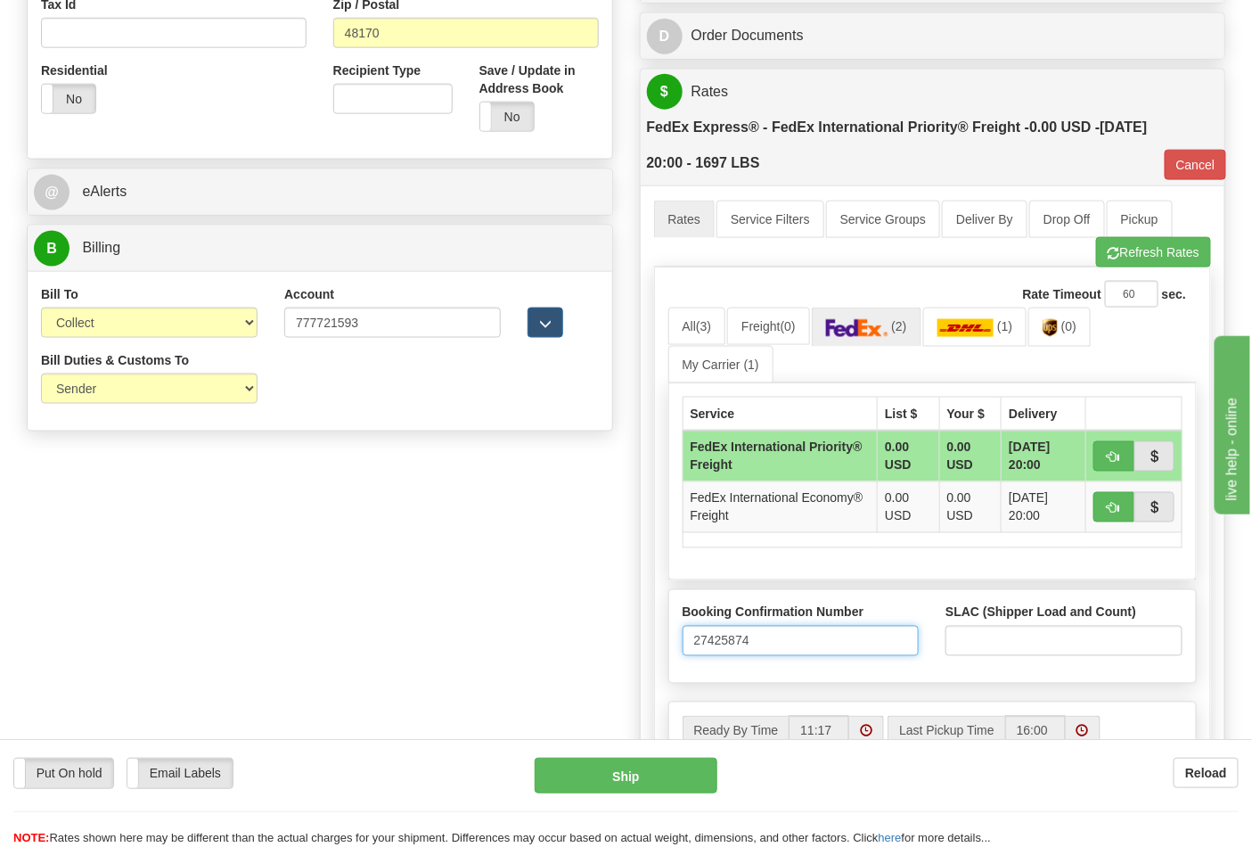
type input "27425874"
click at [1003, 636] on input "SLAC (Shipper Load and Count)" at bounding box center [1064, 641] width 237 height 30
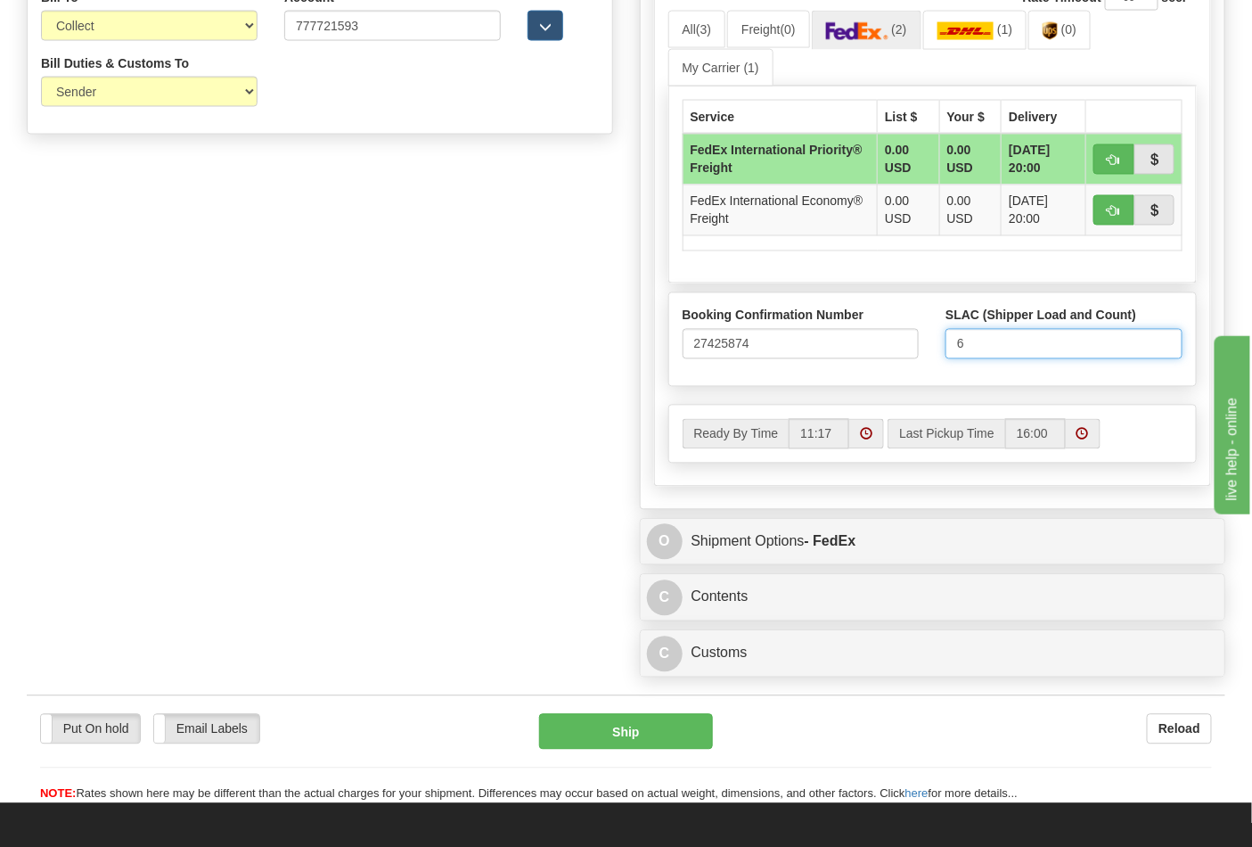
scroll to position [990, 0]
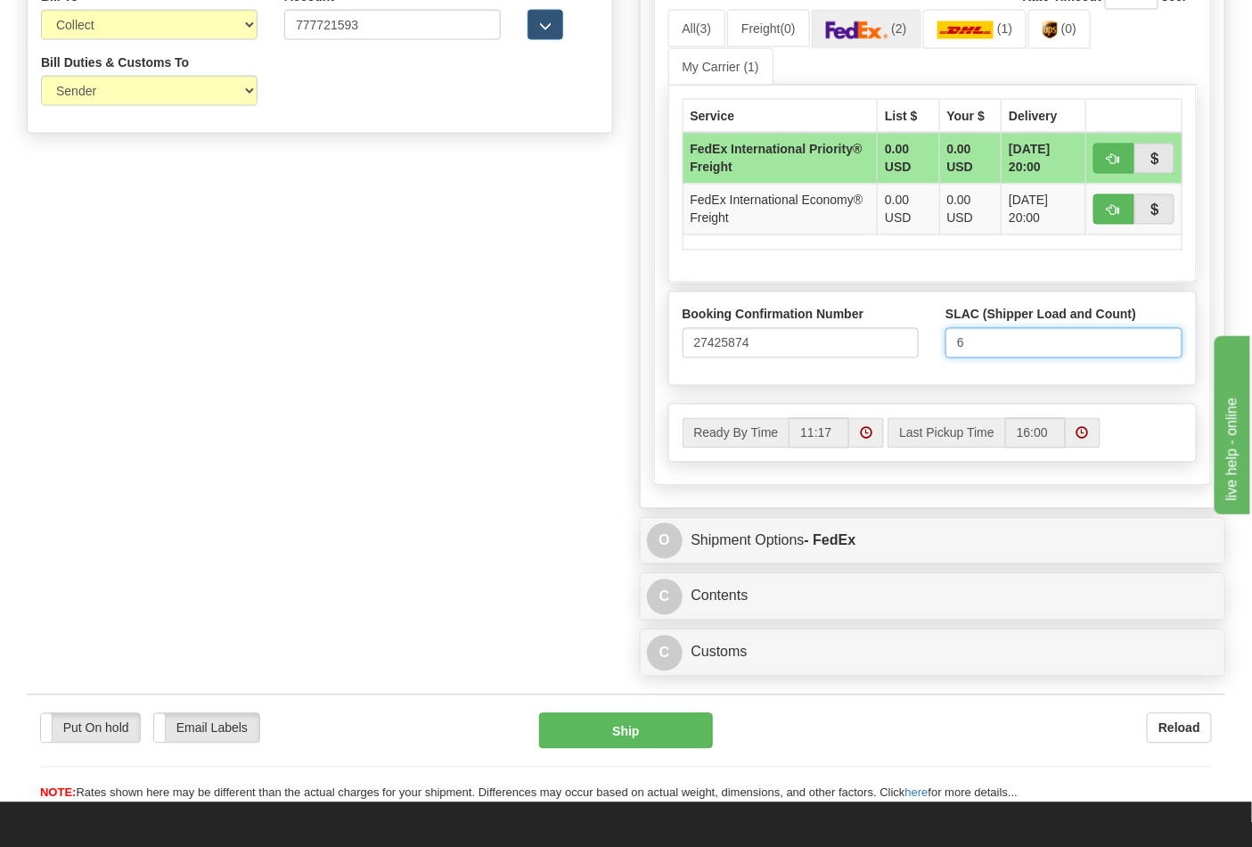
type input "6"
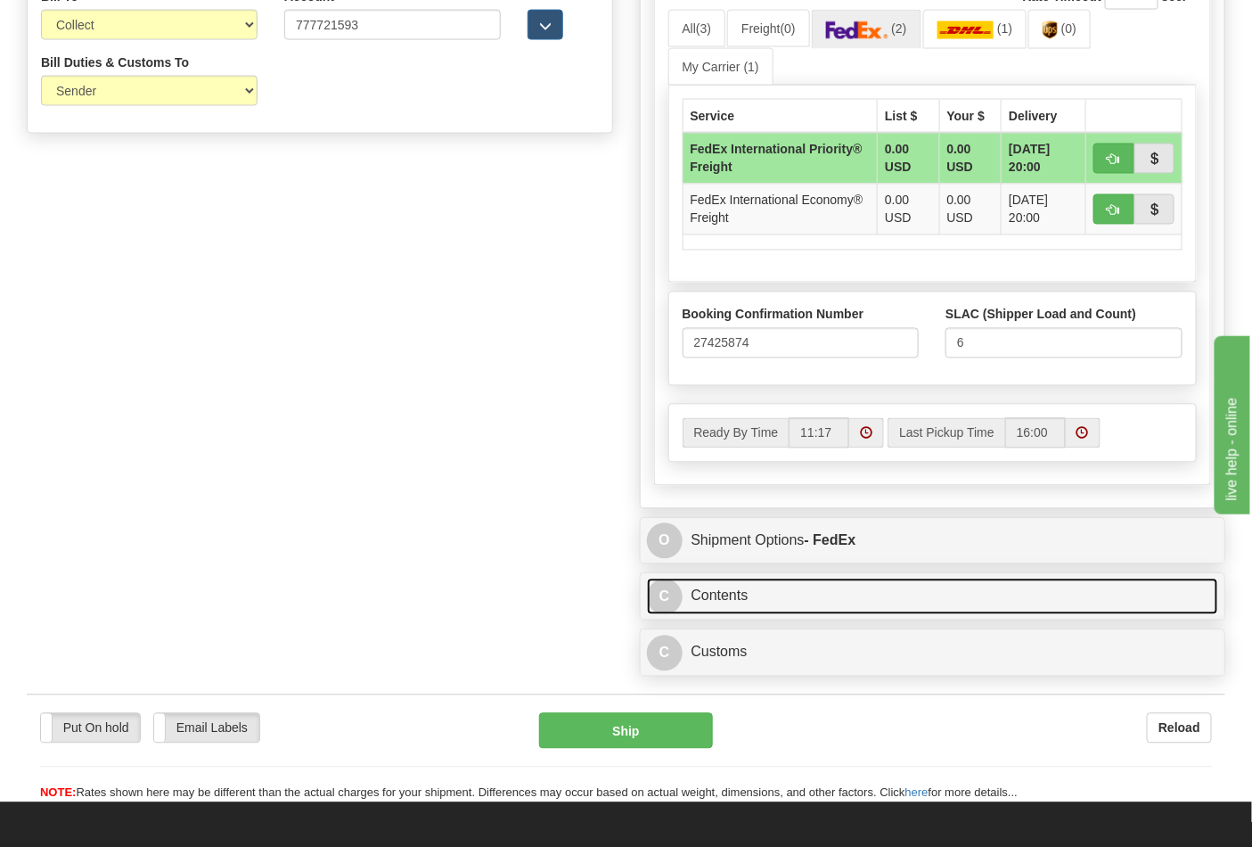
click at [735, 589] on link "C Contents" at bounding box center [933, 597] width 572 height 37
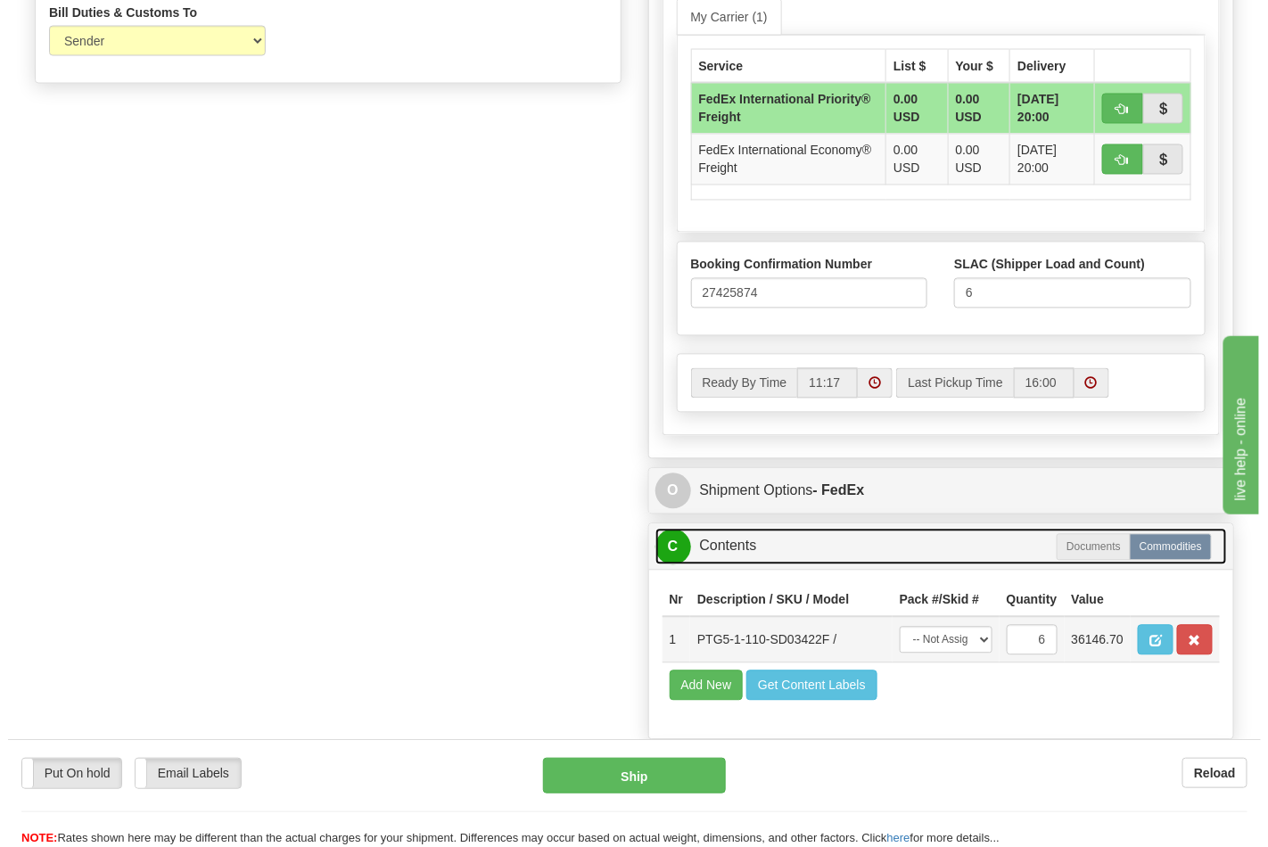
scroll to position [1089, 0]
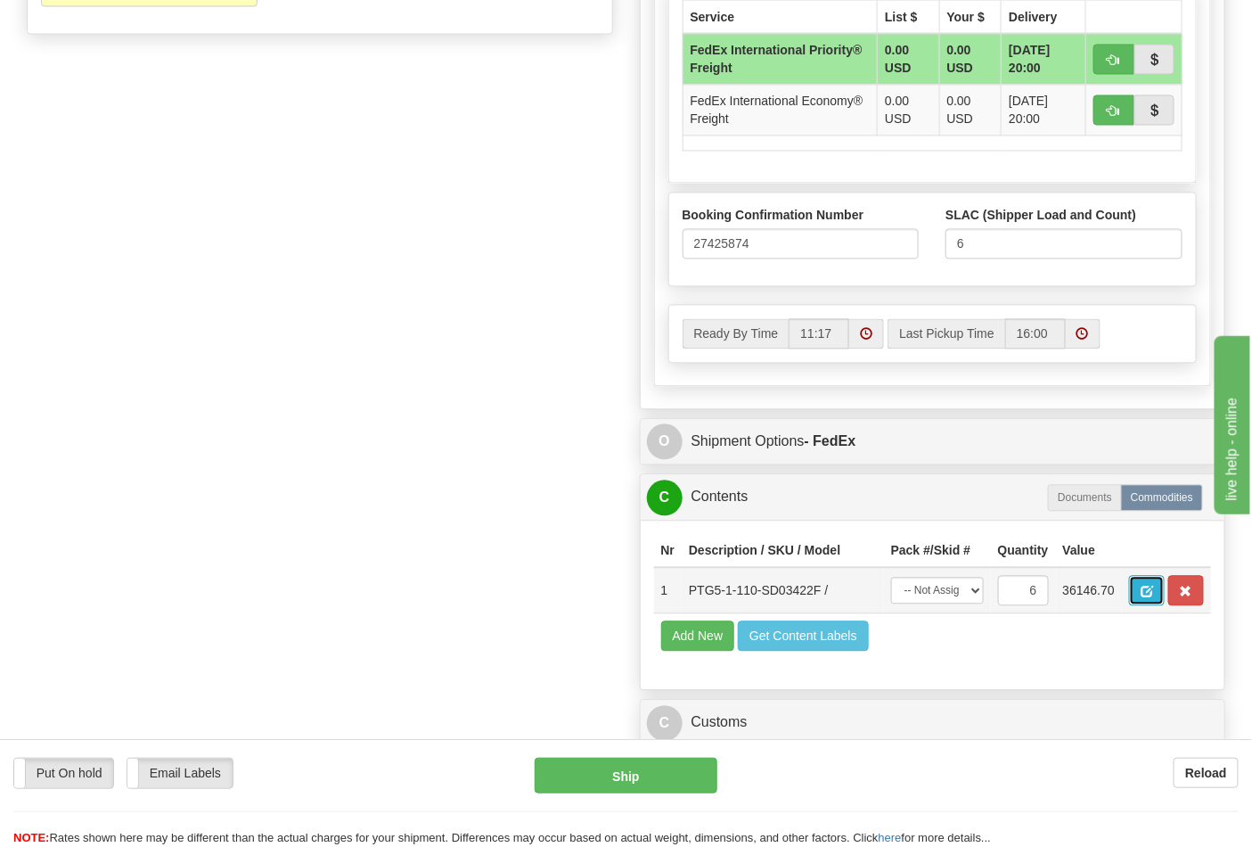
click at [1165, 594] on button "button" at bounding box center [1147, 591] width 36 height 30
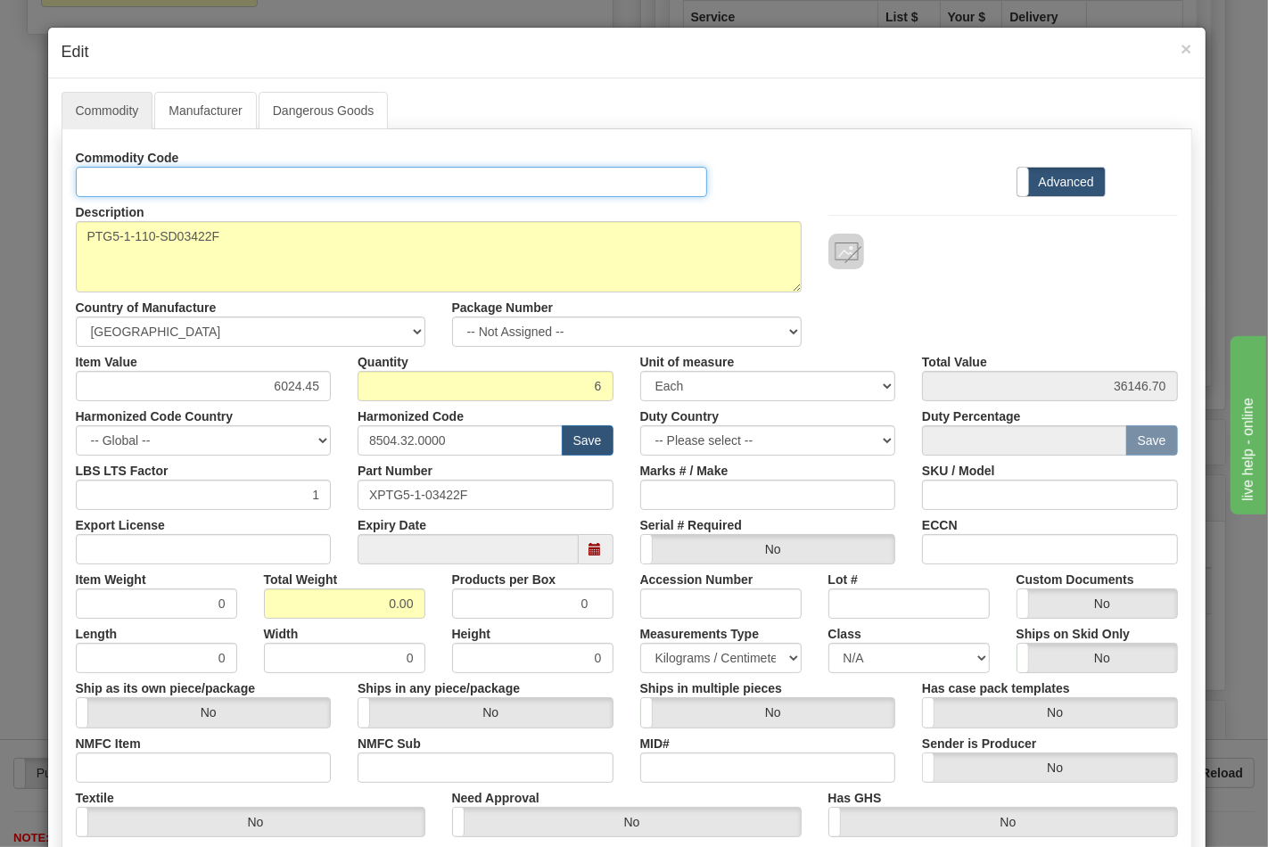
click at [175, 176] on input "Id" at bounding box center [392, 182] width 632 height 30
type input "TRANSFORMERS"
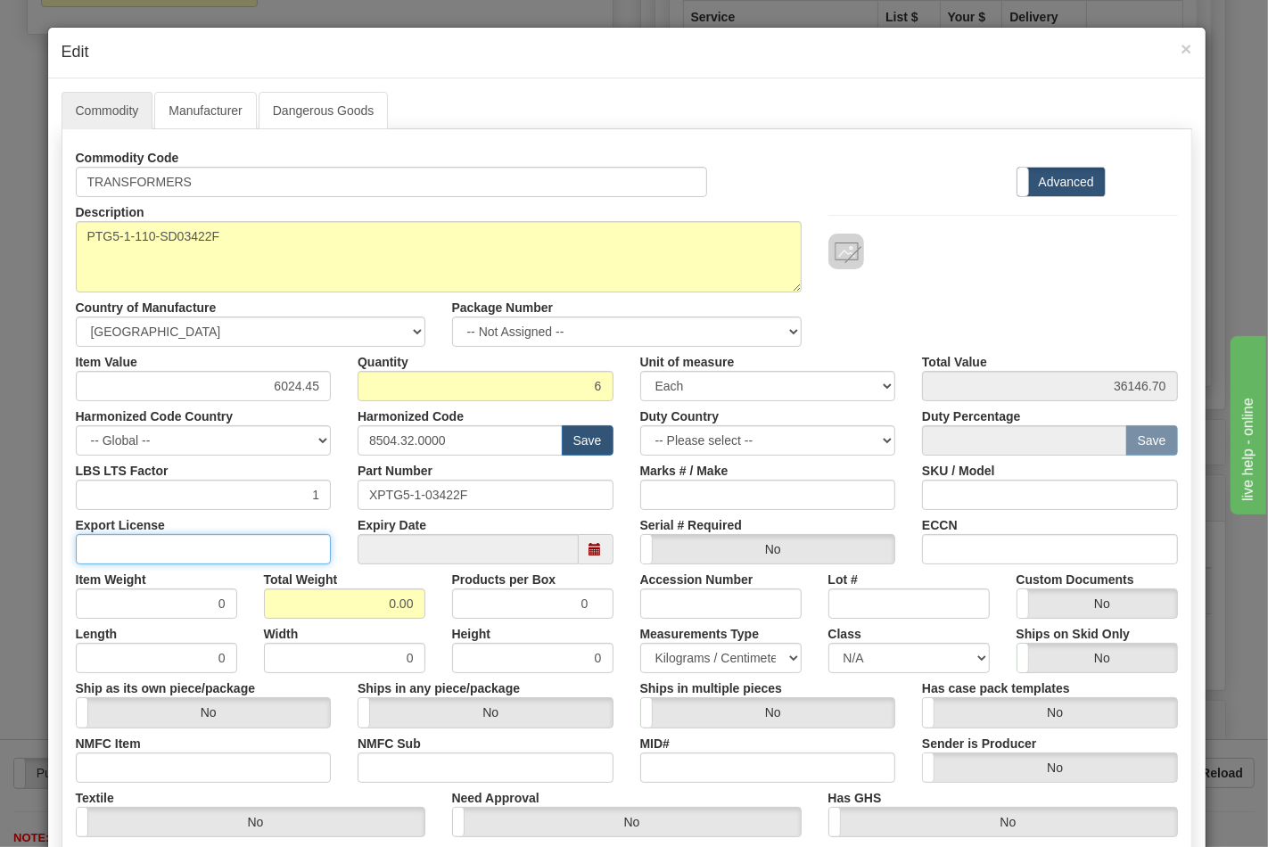
click at [237, 554] on input "Export License" at bounding box center [204, 549] width 256 height 30
type input "NLR"
click at [964, 539] on input "ECCN" at bounding box center [1050, 549] width 256 height 30
type input "EAR99"
click at [861, 662] on select "N/A 50.0 55.0 60.0 65.0 70.0 85.0 92.5 100.0 125.0 175.0 250.0 300.0 400.0" at bounding box center [908, 658] width 161 height 30
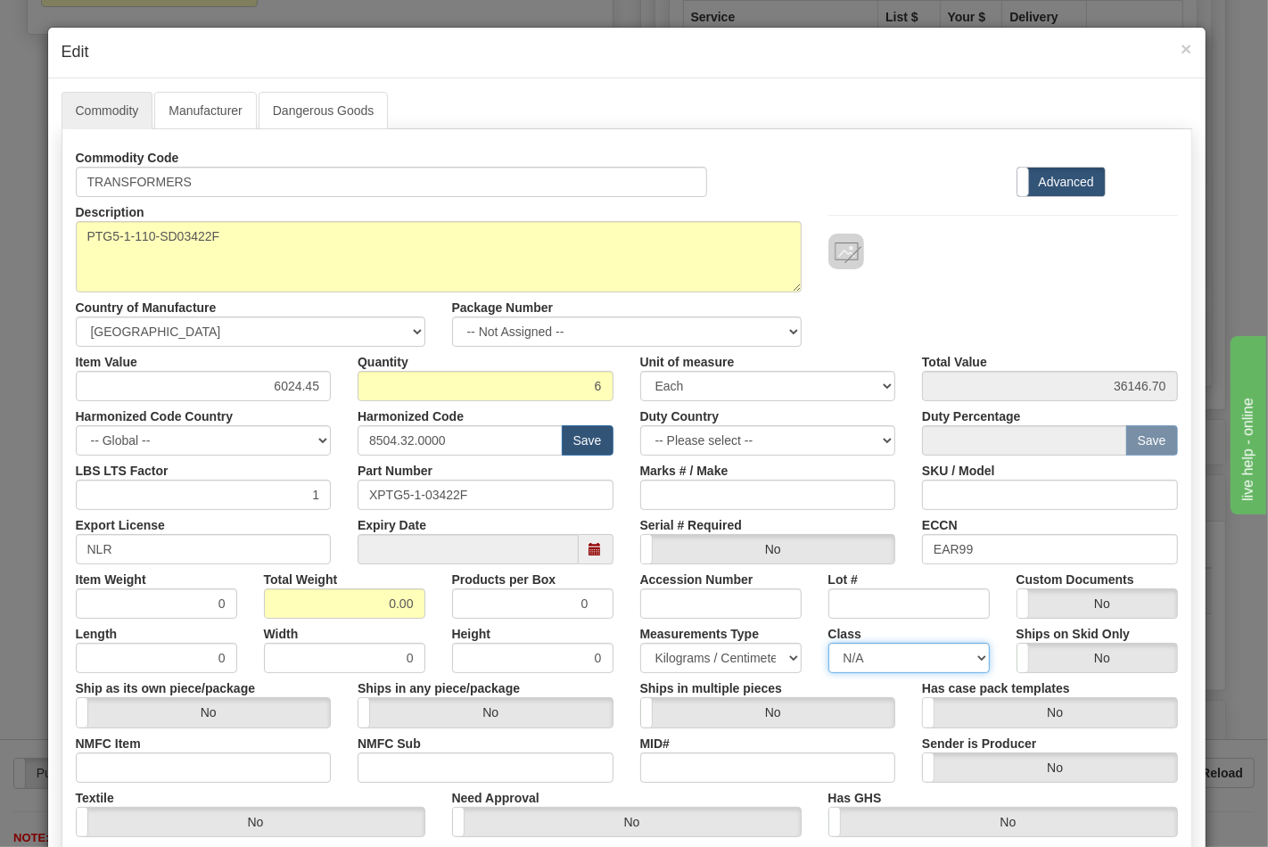
select select "70.0"
click at [828, 643] on select "N/A 50.0 55.0 60.0 65.0 70.0 85.0 92.5 100.0 125.0 175.0 250.0 300.0 400.0" at bounding box center [908, 658] width 161 height 30
click at [152, 770] on input "NMFC Item" at bounding box center [204, 767] width 256 height 30
type input "63170"
drag, startPoint x: 439, startPoint y: 758, endPoint x: 460, endPoint y: 769, distance: 24.3
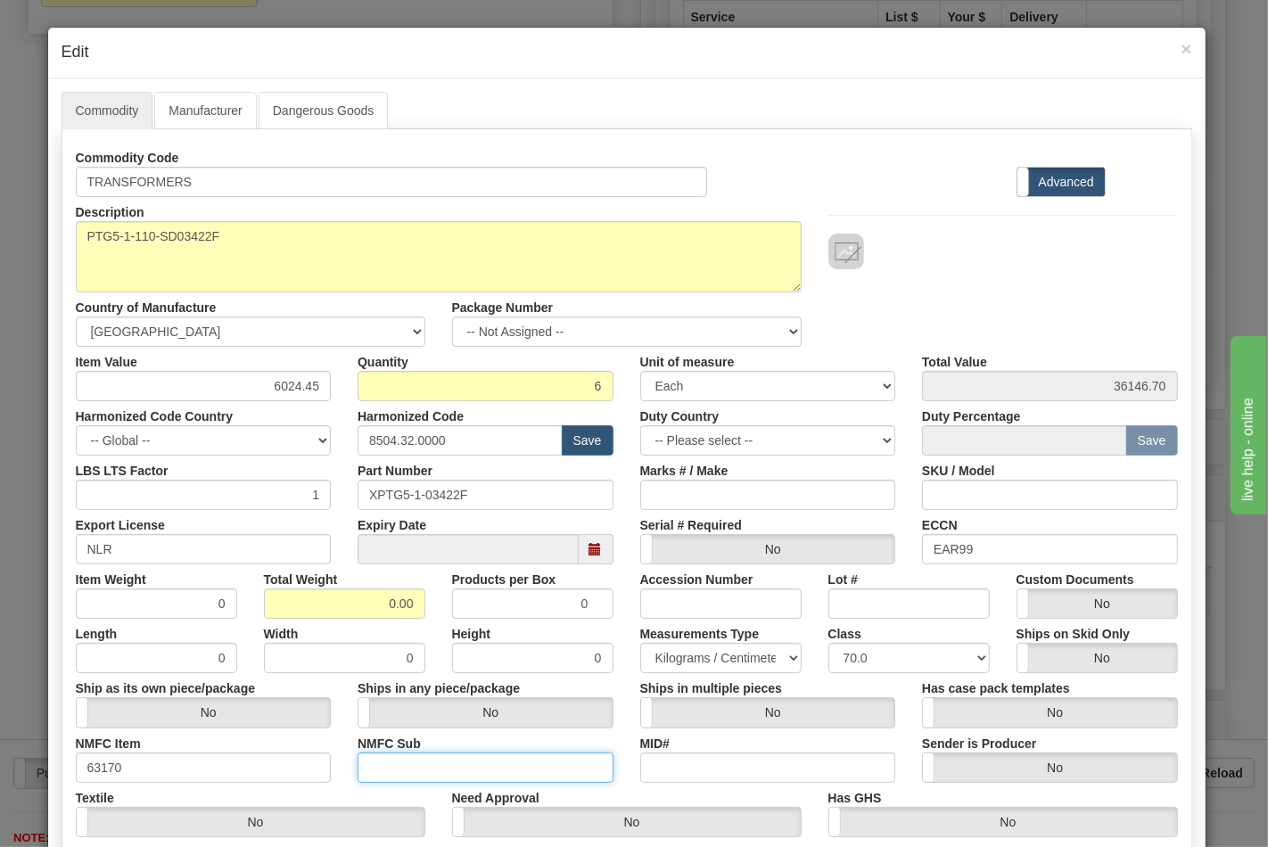
click at [439, 758] on input "NMFC Sub" at bounding box center [485, 767] width 256 height 30
type input "4"
drag, startPoint x: 321, startPoint y: 611, endPoint x: 433, endPoint y: 611, distance: 112.3
click at [433, 611] on div "Item Weight 0 Total Weight 0.00 Products per Box 0 Accession Number Lot # Custo…" at bounding box center [626, 591] width 1129 height 54
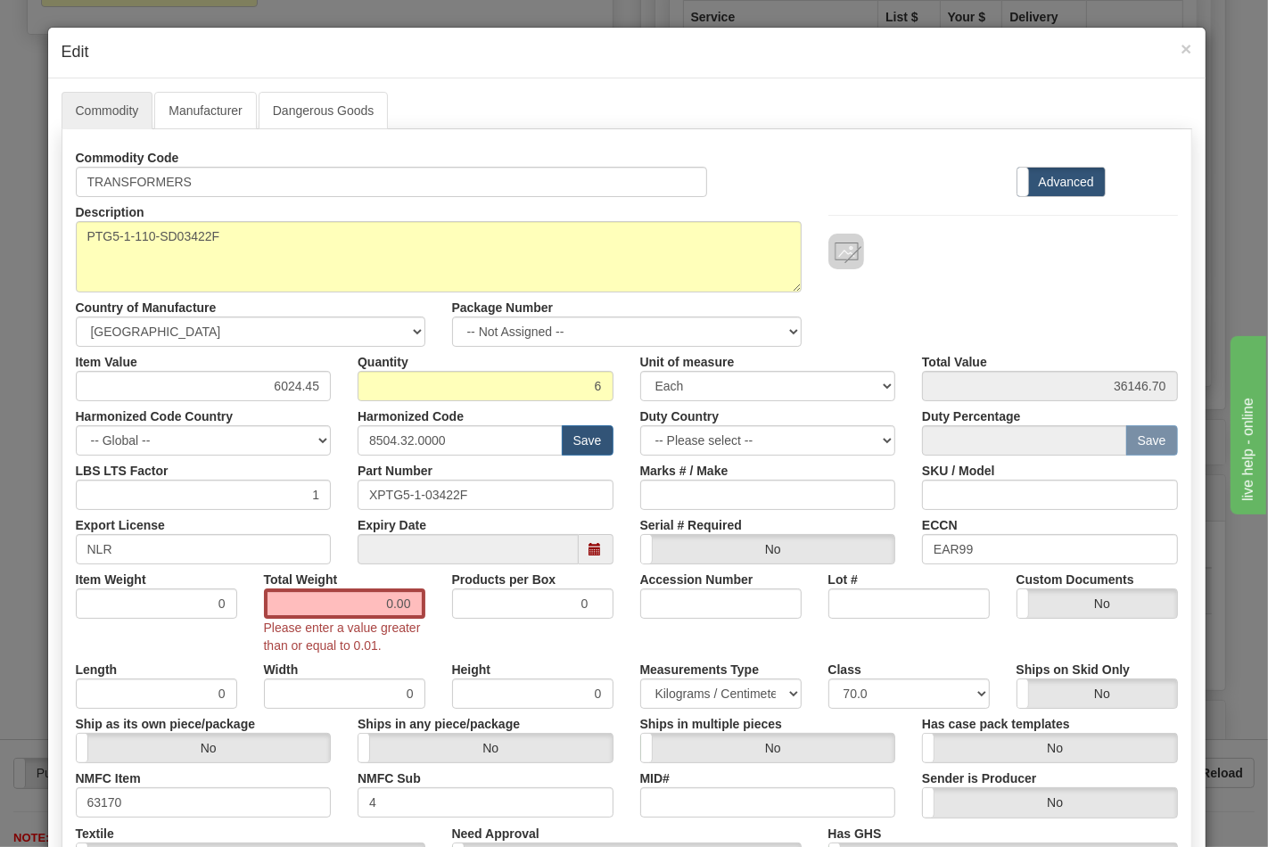
drag, startPoint x: 756, startPoint y: 42, endPoint x: 762, endPoint y: 61, distance: 19.7
click at [762, 61] on h4 "Edit" at bounding box center [627, 52] width 1130 height 23
drag, startPoint x: 776, startPoint y: 46, endPoint x: 795, endPoint y: 111, distance: 66.9
click at [795, 111] on div "× Edit Commodity Manufacturer Dangerous Goods Commodity Code TRANSFORMERS Stand…" at bounding box center [626, 569] width 1159 height 1085
drag, startPoint x: 358, startPoint y: 603, endPoint x: 415, endPoint y: 603, distance: 56.2
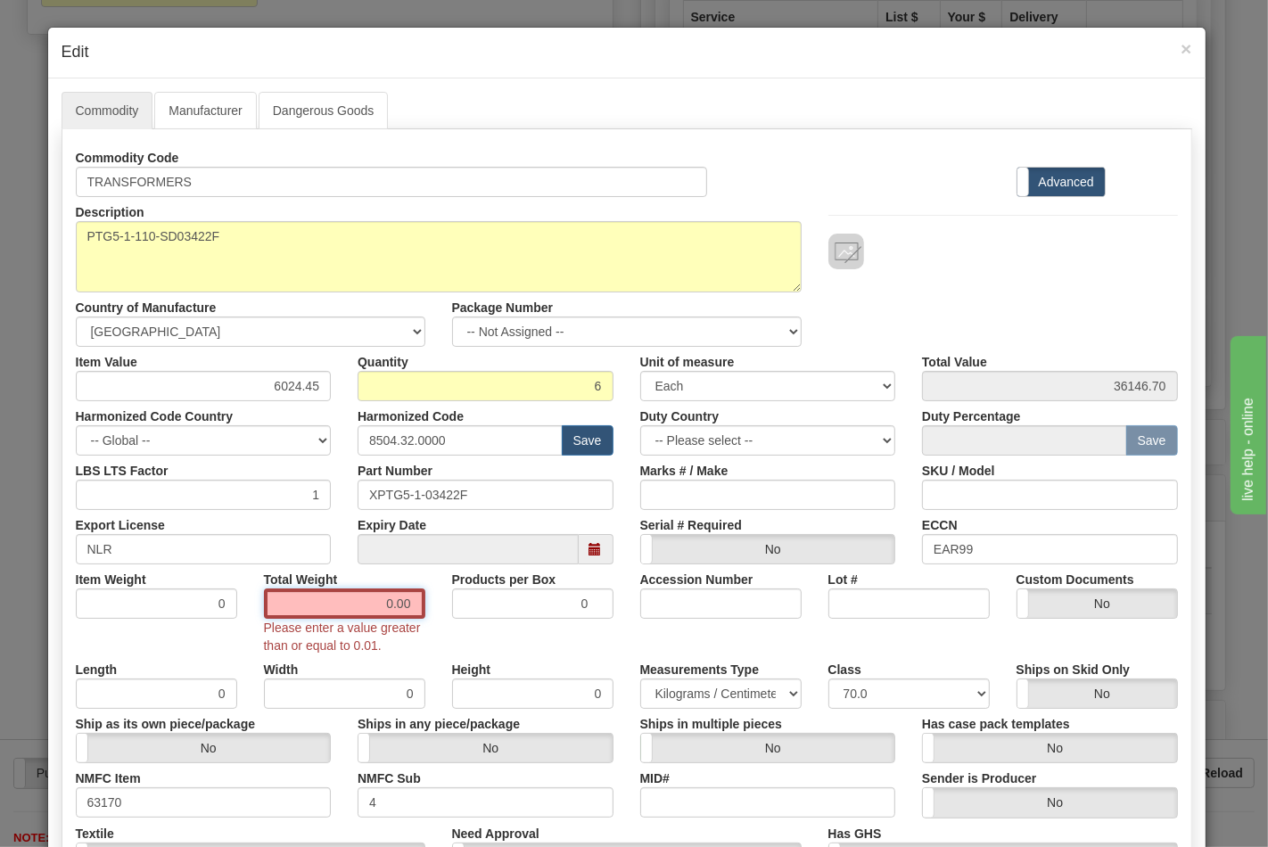
click at [415, 603] on input "0.00" at bounding box center [344, 603] width 161 height 30
type input "0"
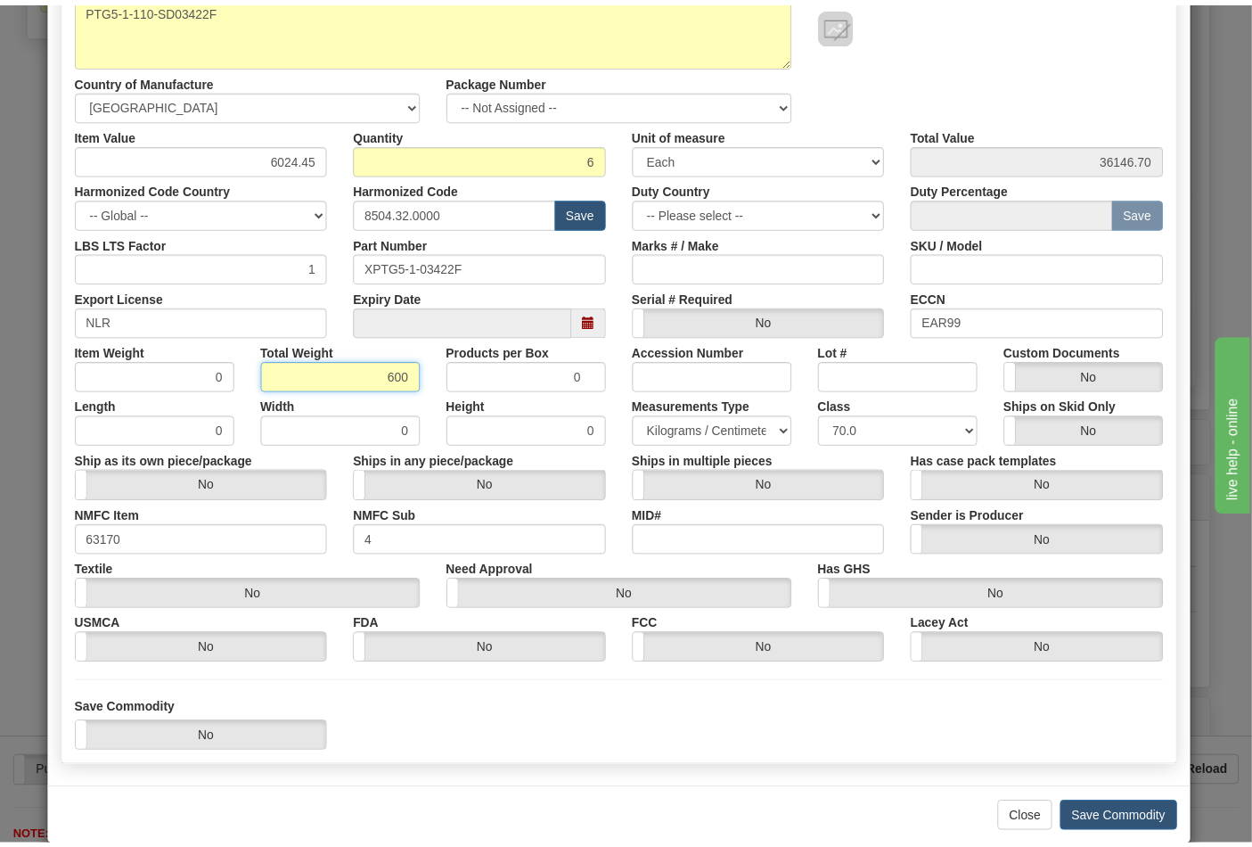
scroll to position [256, 0]
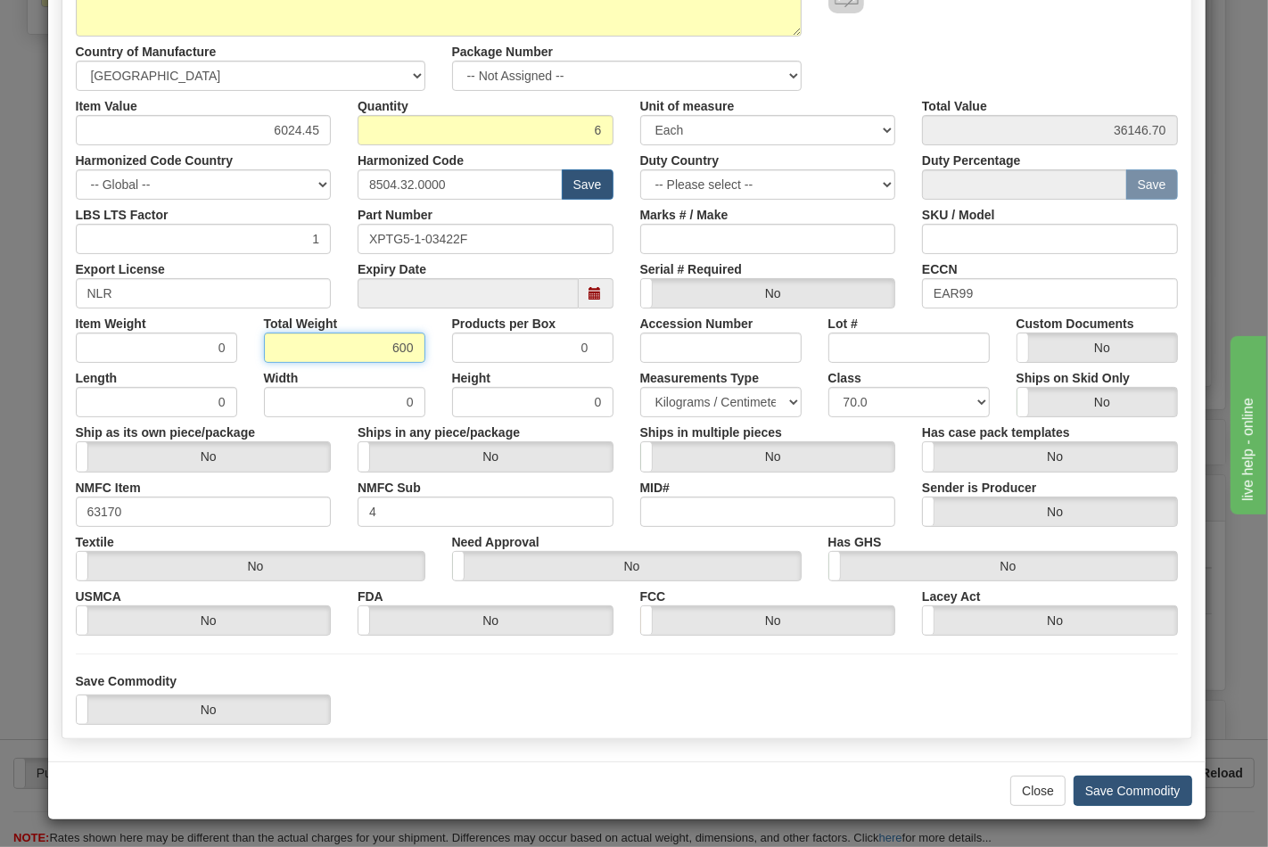
type input "600"
type input "100.0000"
click at [1112, 791] on button "Save Commodity" at bounding box center [1132, 791] width 119 height 30
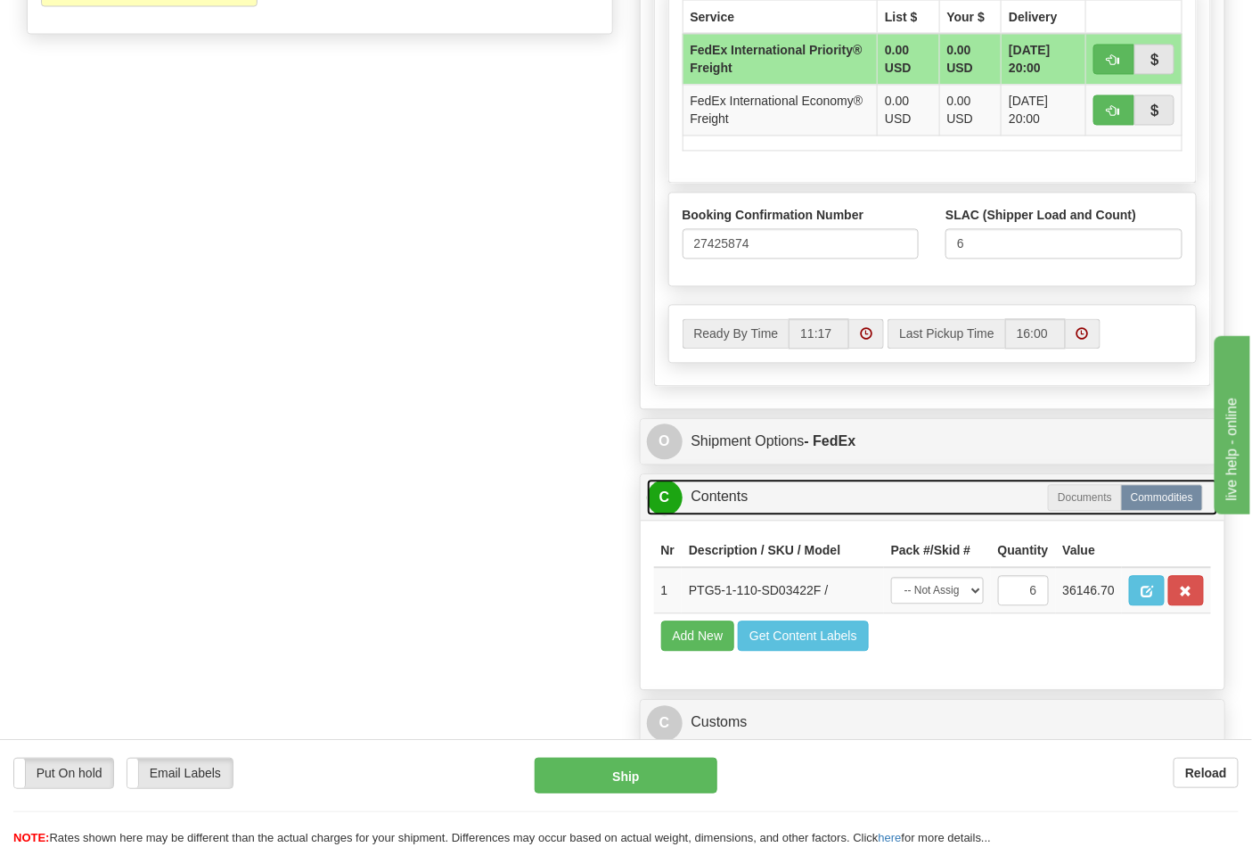
click at [717, 508] on link "C Contents" at bounding box center [933, 498] width 572 height 37
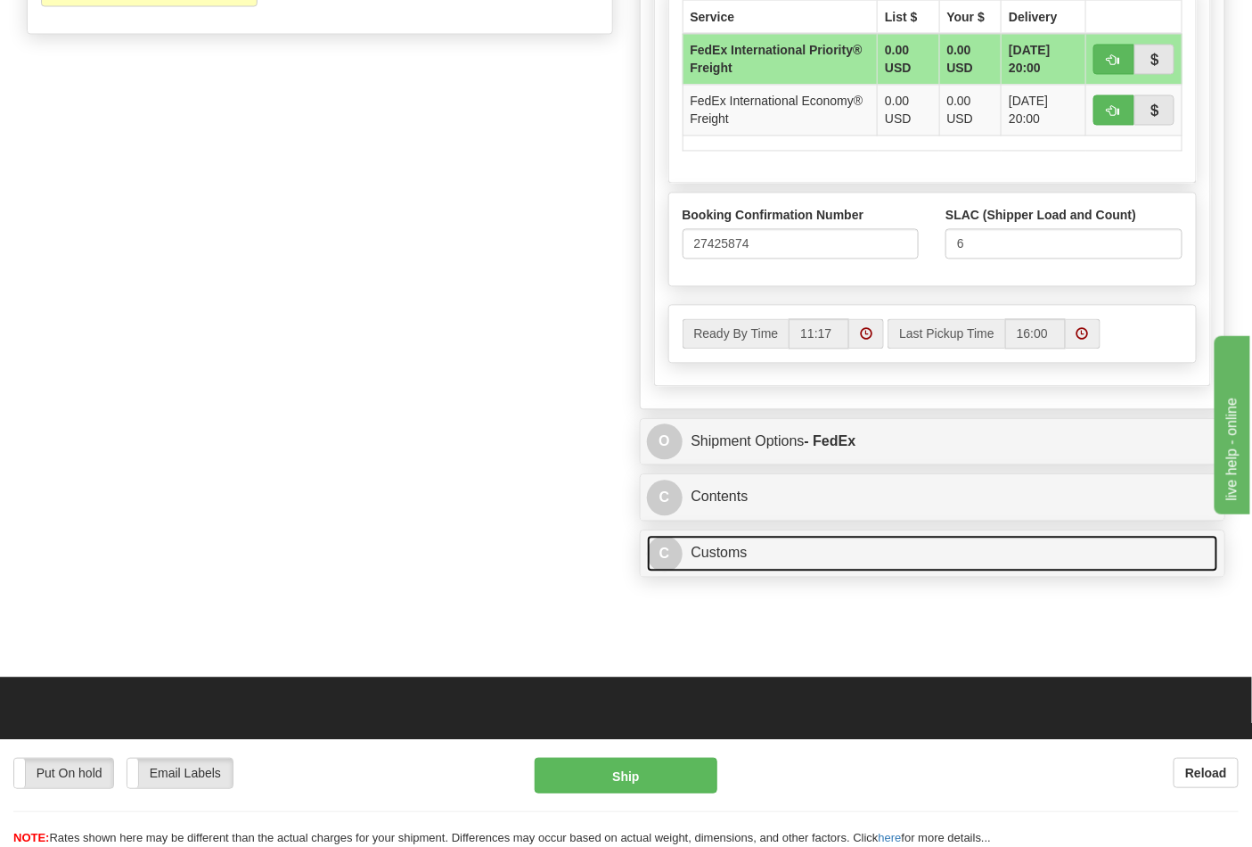
click at [727, 572] on link "C Customs" at bounding box center [933, 554] width 572 height 37
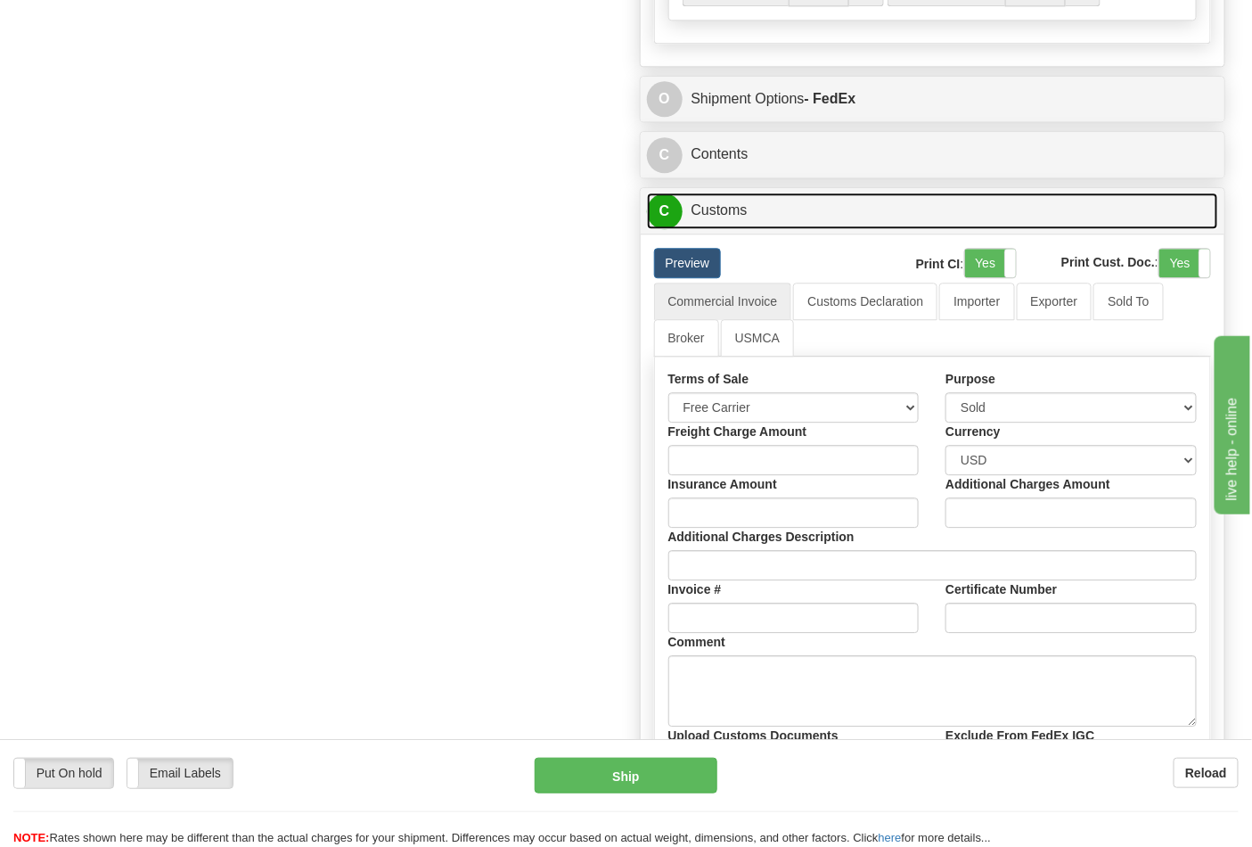
scroll to position [1485, 0]
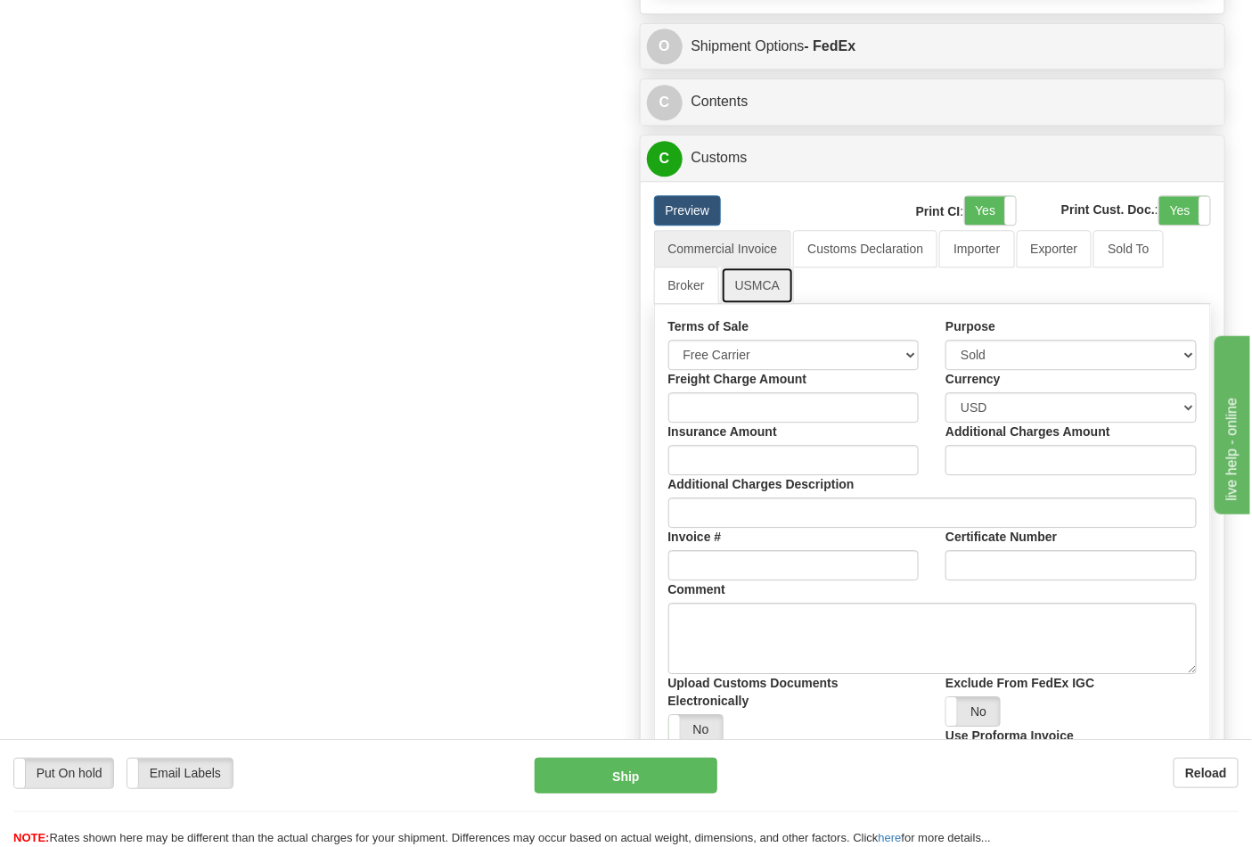
click at [743, 296] on link "USMCA" at bounding box center [758, 285] width 74 height 37
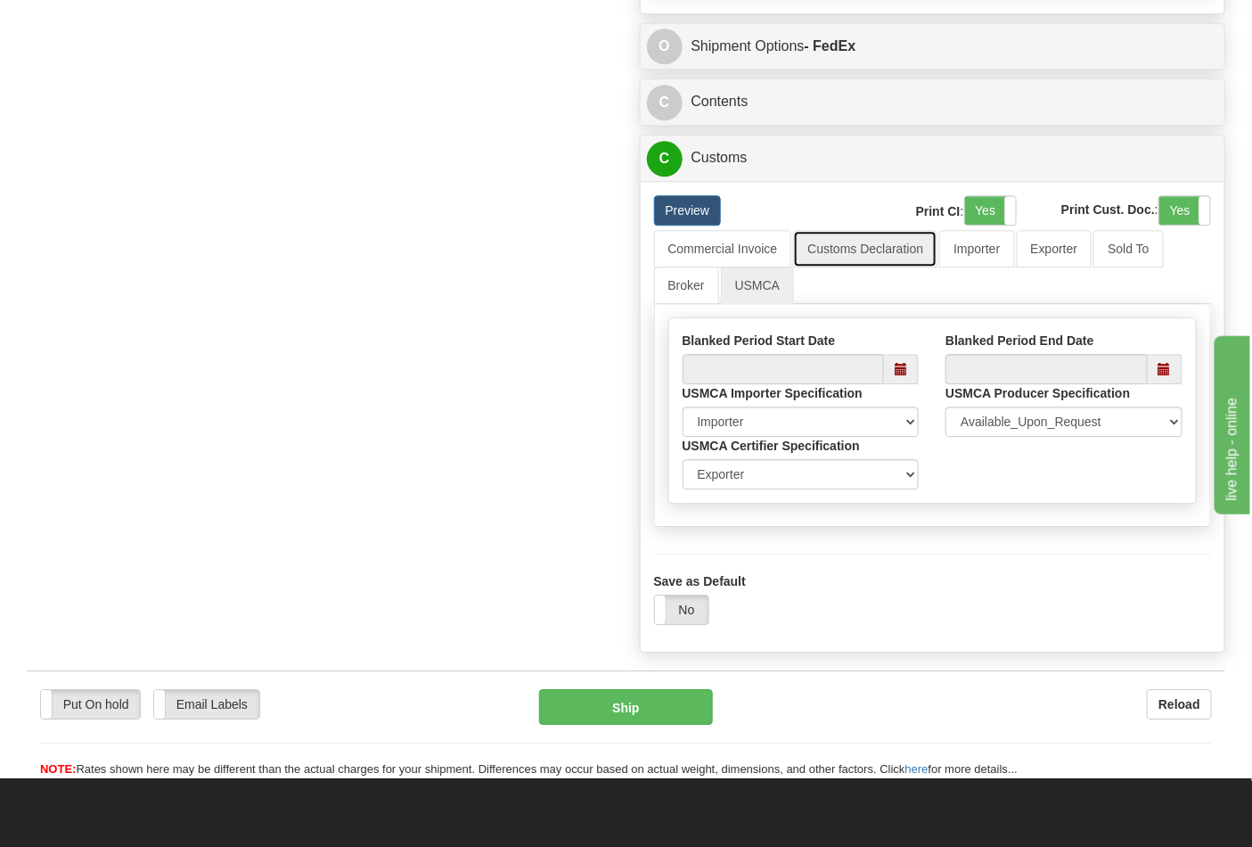
click at [895, 255] on link "Customs Declaration" at bounding box center [865, 248] width 144 height 37
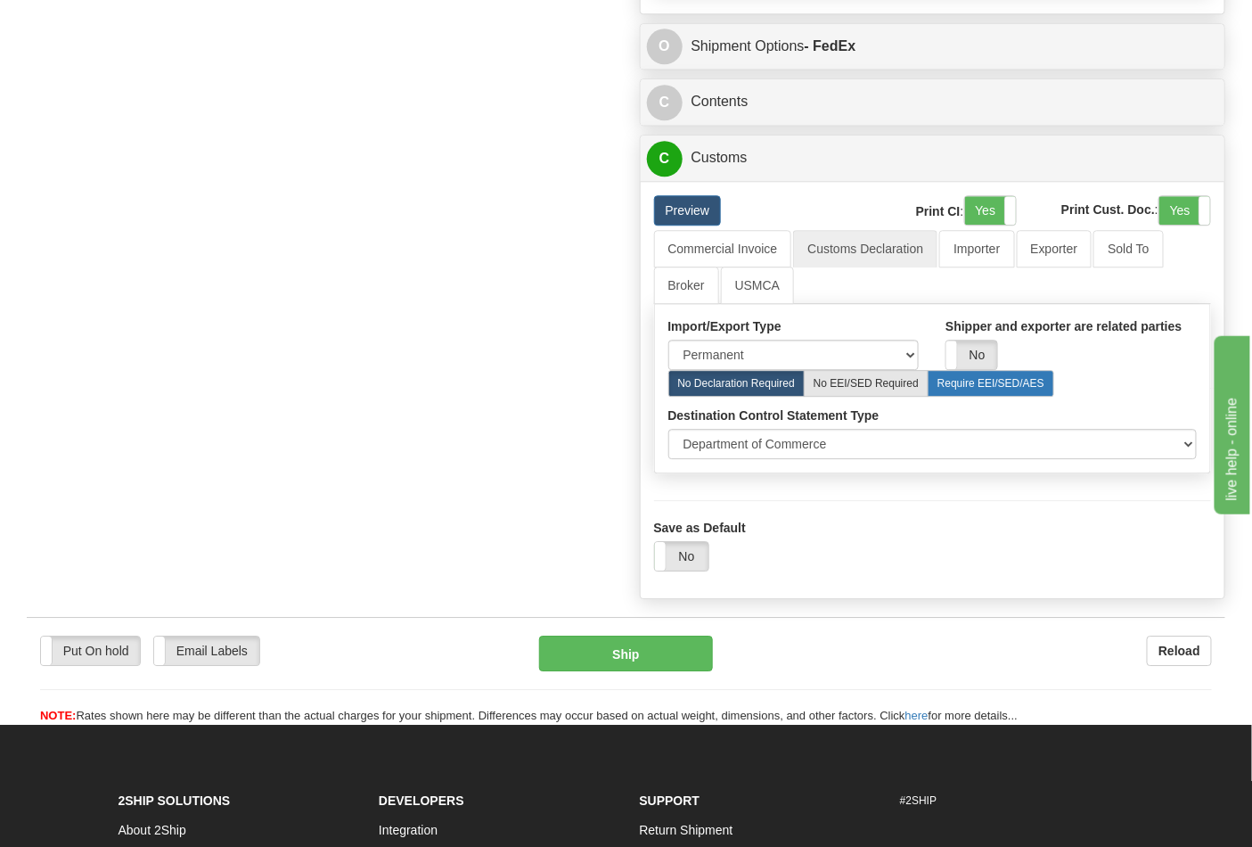
click at [996, 390] on label "Require EEI/SED/AES" at bounding box center [991, 383] width 127 height 27
radio input "true"
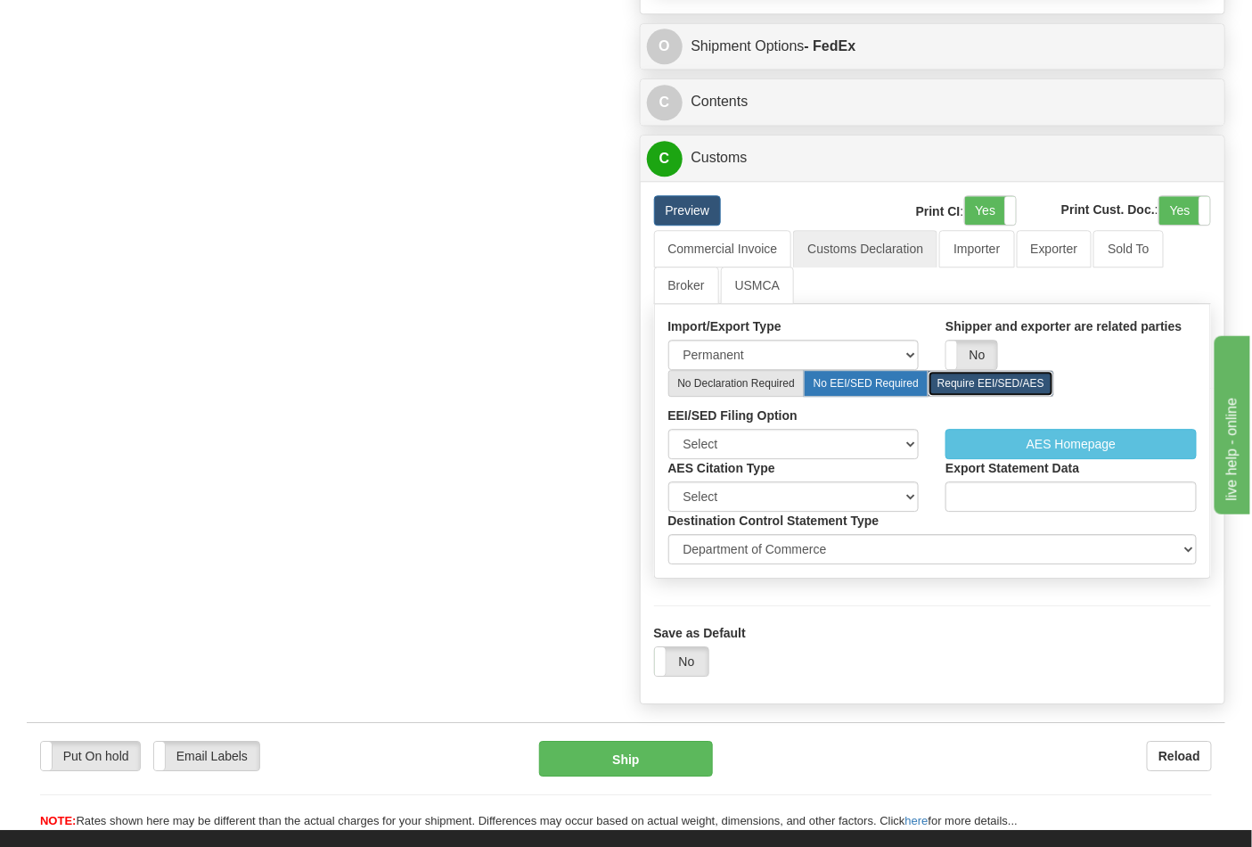
click at [872, 397] on label "No EEI/SED Required" at bounding box center [866, 383] width 125 height 27
radio input "true"
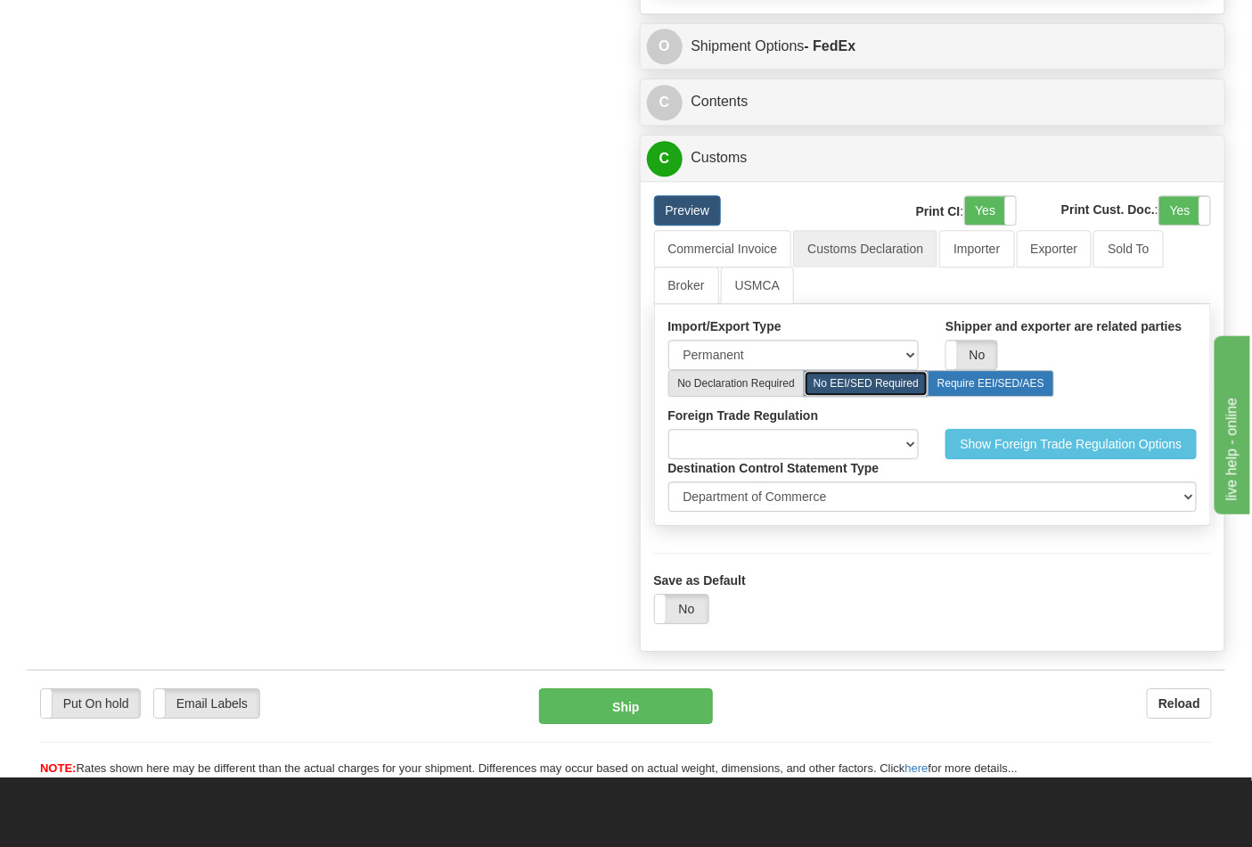
click at [981, 394] on label "Require EEI/SED/AES" at bounding box center [991, 383] width 127 height 27
radio input "true"
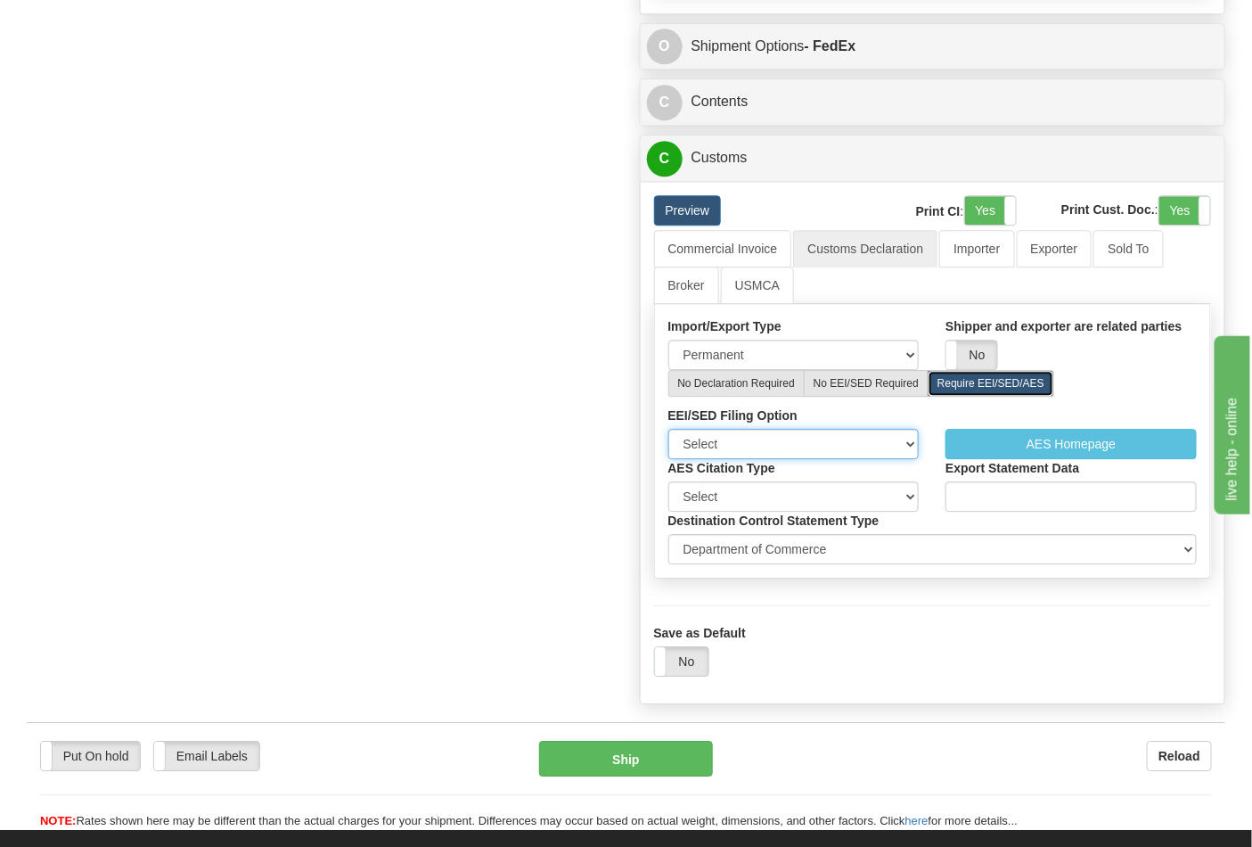
click at [854, 458] on select "Select I have already filed or will file using AES" at bounding box center [794, 444] width 251 height 30
select select "1"
click at [669, 437] on select "Select I have already filed or will file using AES" at bounding box center [794, 444] width 251 height 30
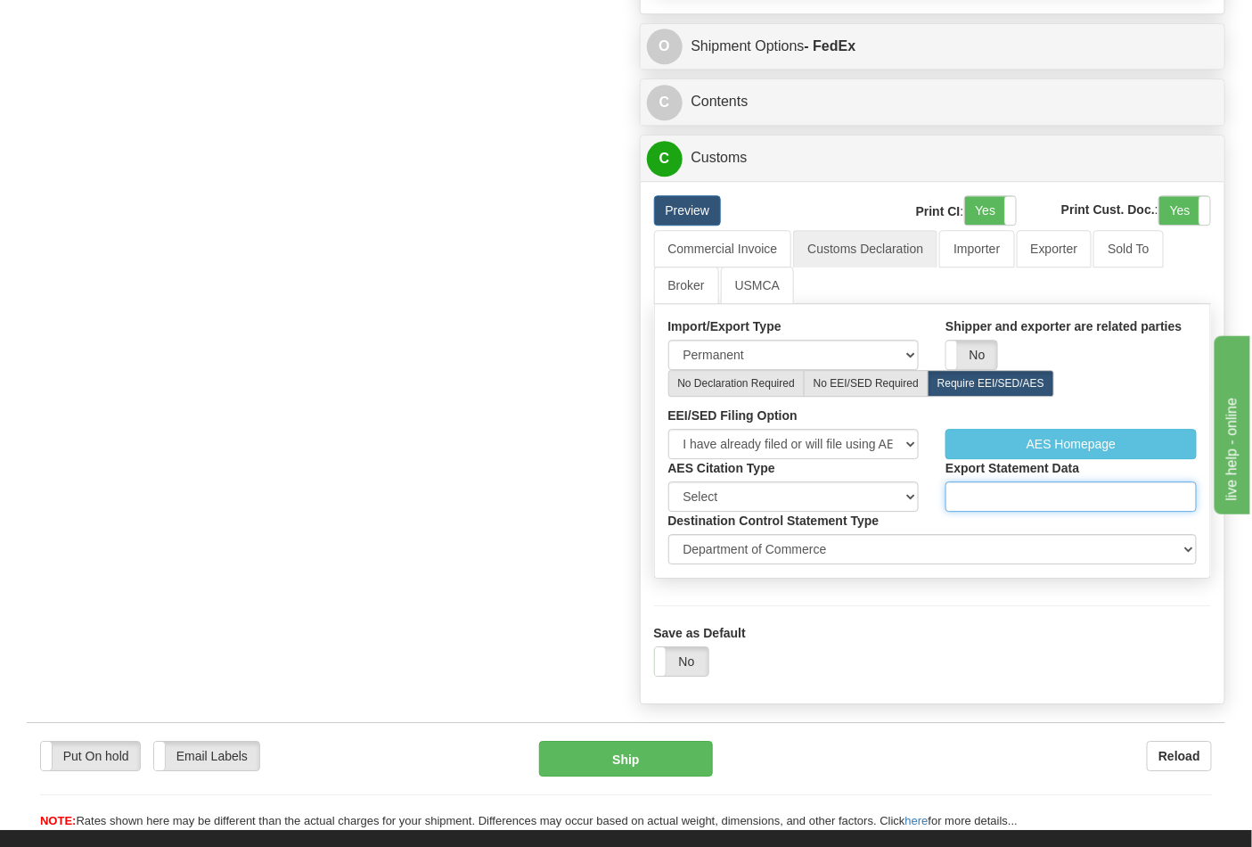
click at [965, 504] on input "Export Statement Data" at bounding box center [1071, 496] width 251 height 30
type input "X20251002425831"
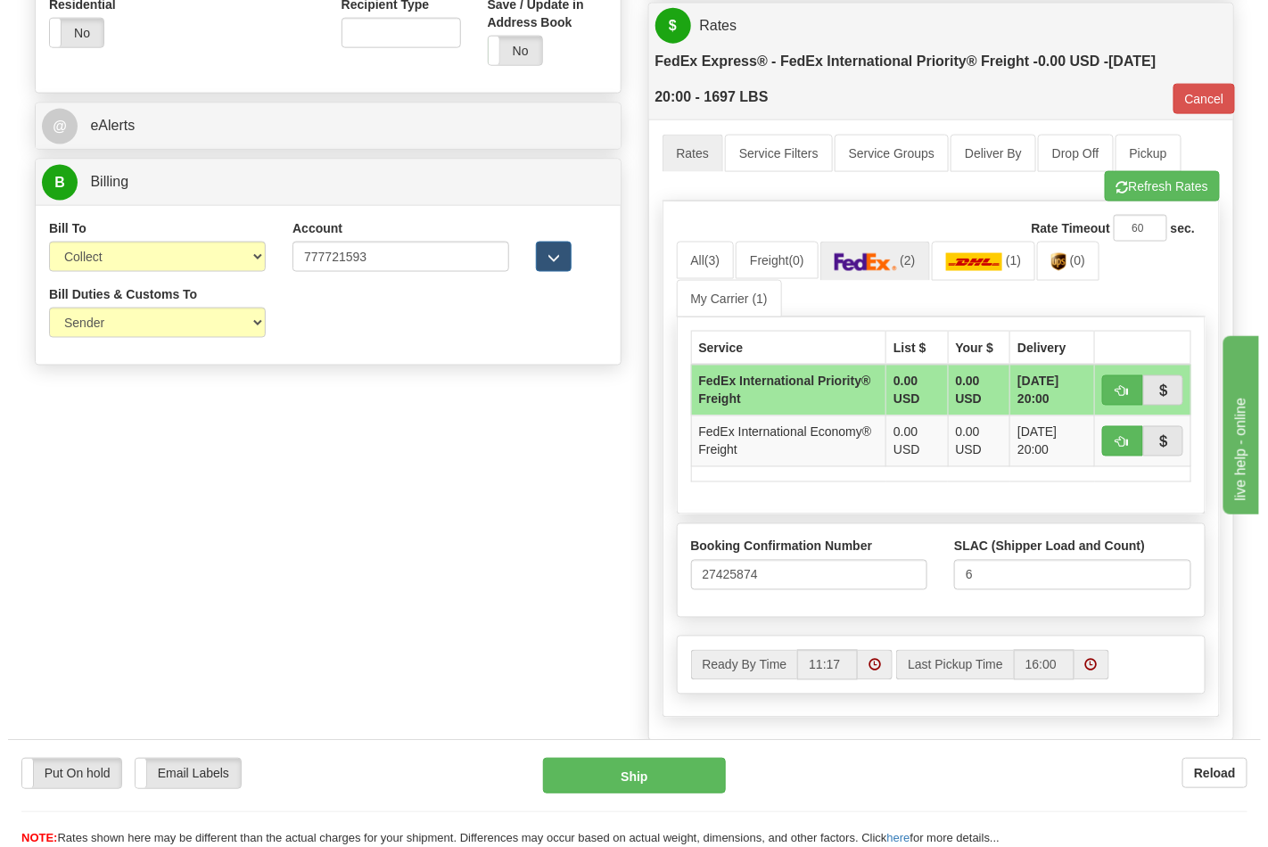
scroll to position [758, 0]
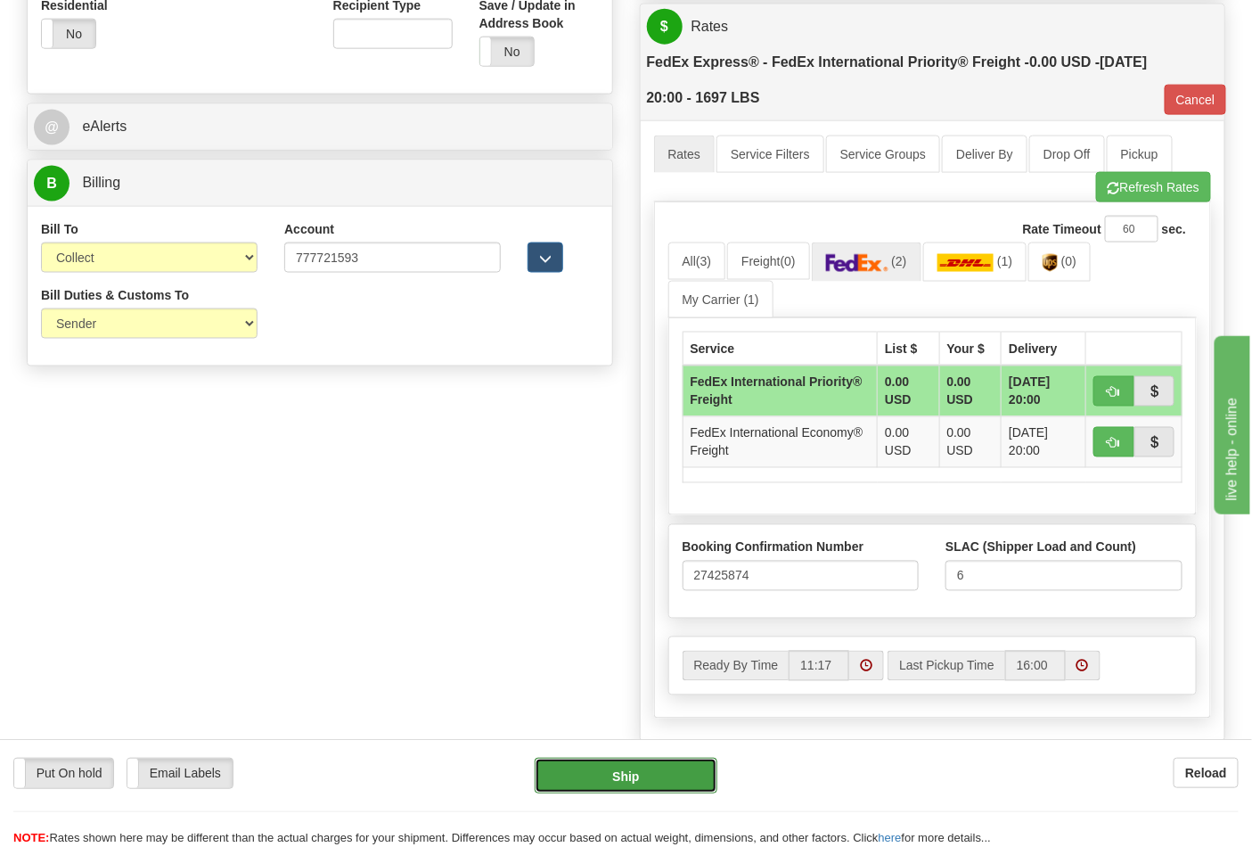
click at [644, 767] on button "Ship" at bounding box center [626, 776] width 182 height 36
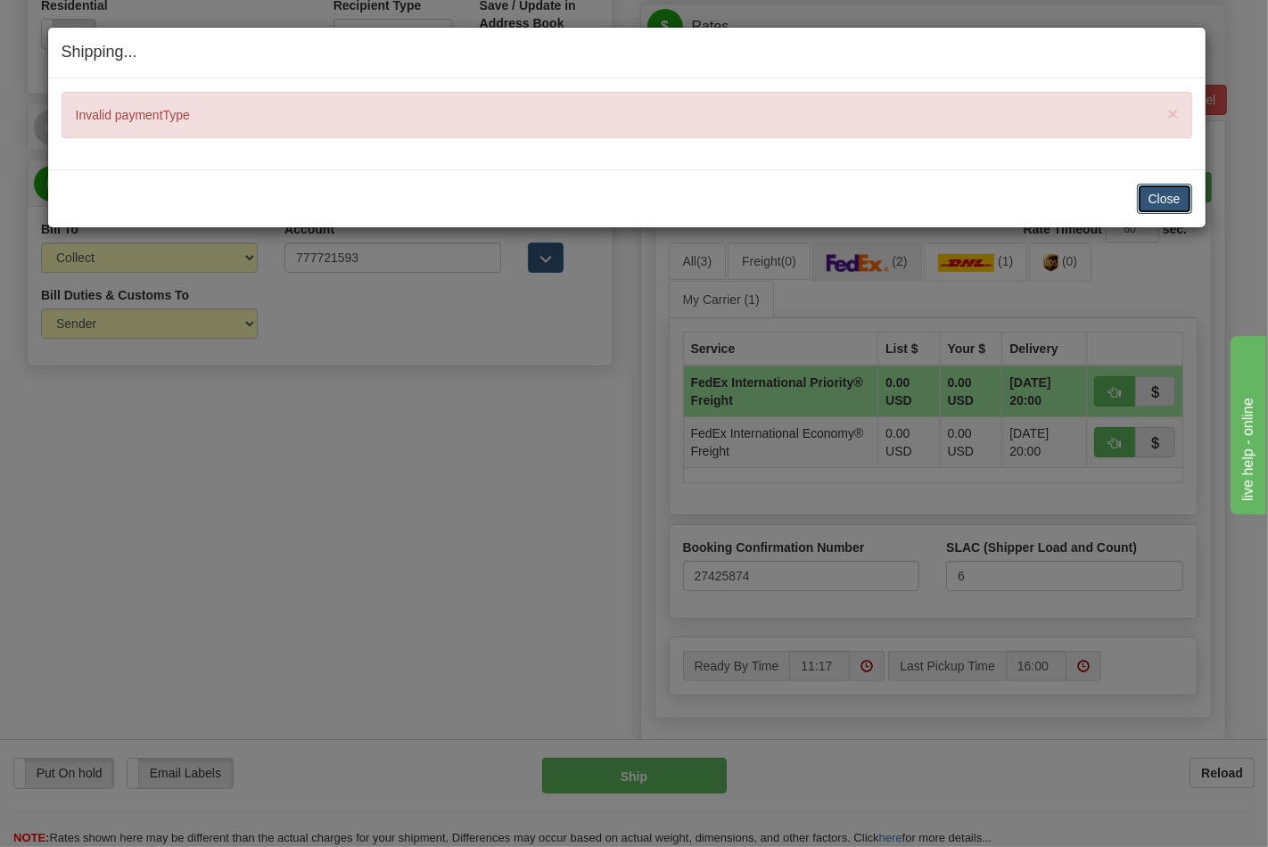
click at [1153, 187] on button "Close" at bounding box center [1164, 199] width 55 height 30
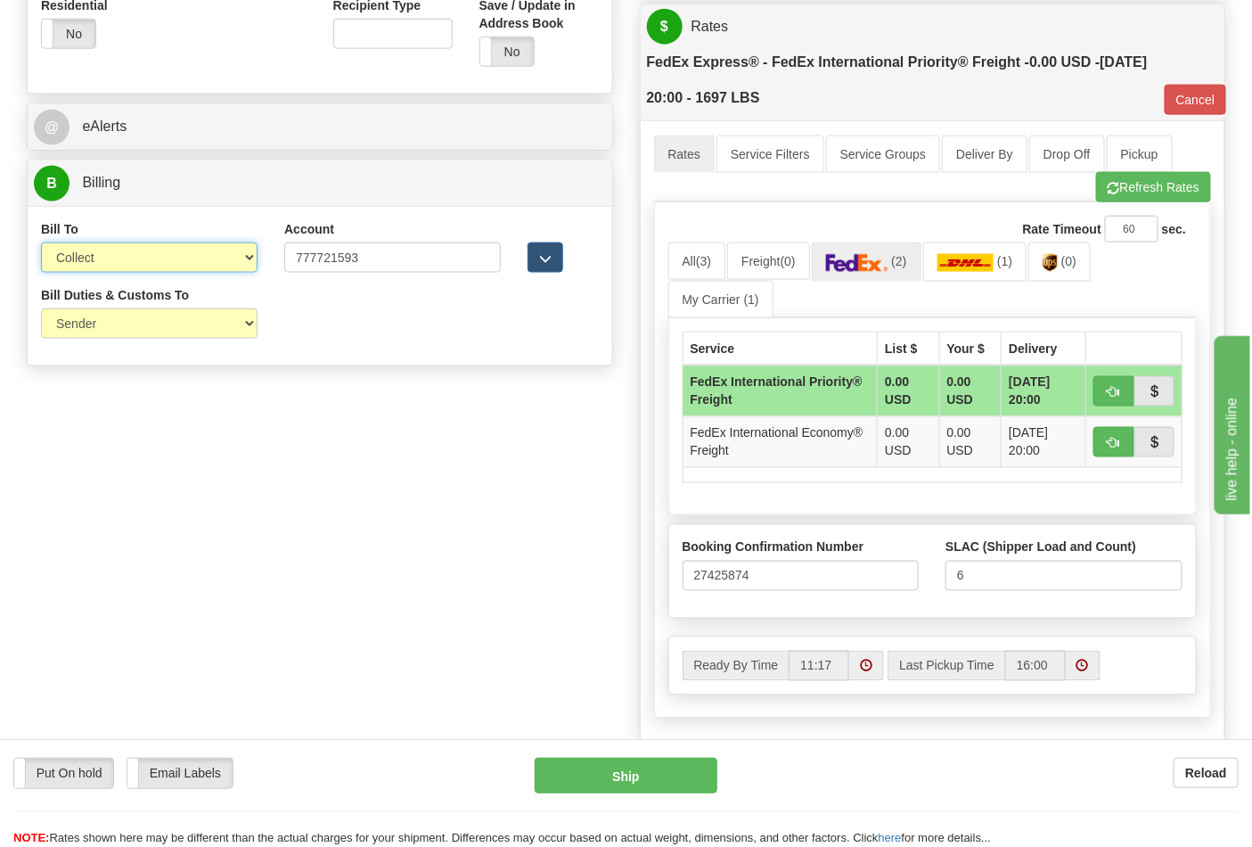
click at [84, 259] on select "Sender Recipient Third Party Collect" at bounding box center [149, 257] width 217 height 30
select select "3"
click at [41, 245] on select "Sender Recipient Third Party Collect" at bounding box center [149, 257] width 217 height 30
type input "70"
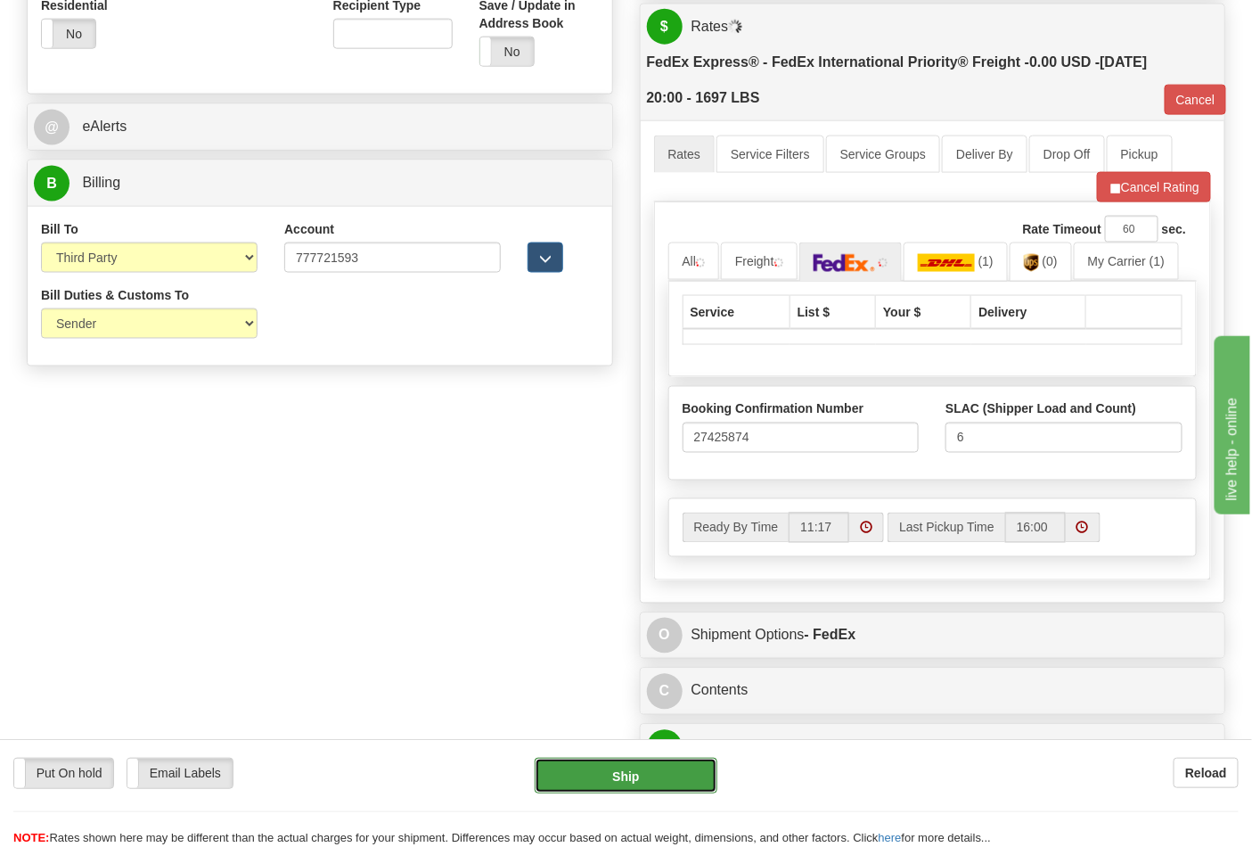
click at [630, 786] on button "Ship" at bounding box center [626, 776] width 182 height 36
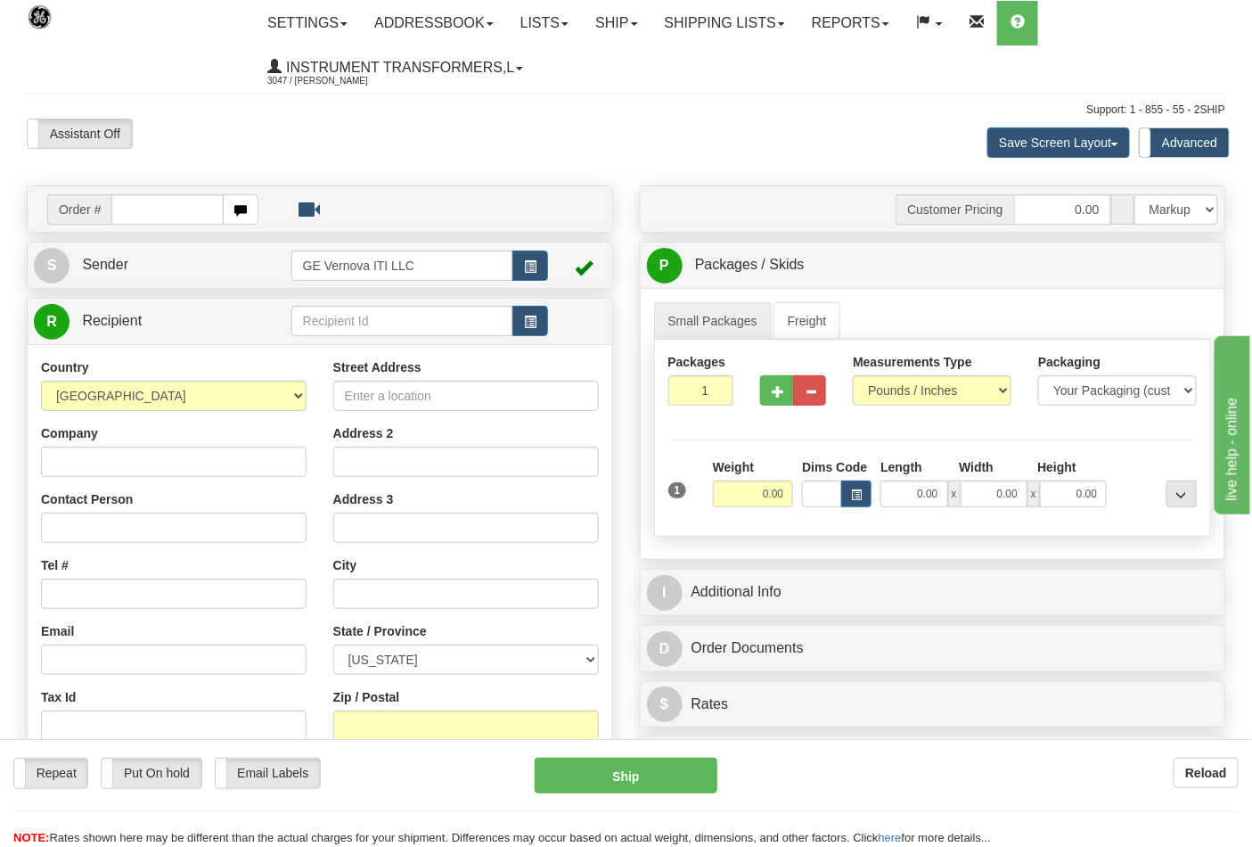
click at [118, 219] on input "text" at bounding box center [167, 209] width 112 height 30
type input "86705248"
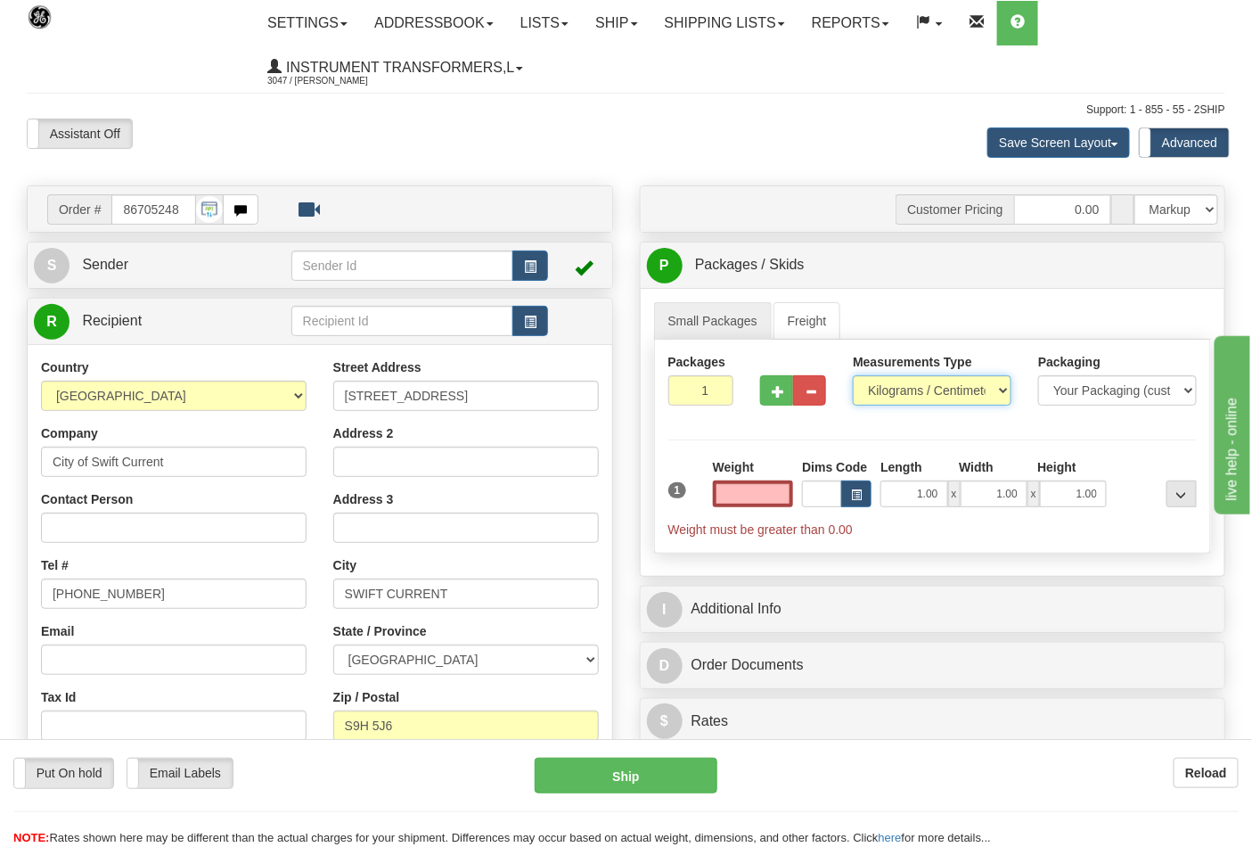
type input "0.00"
click at [913, 381] on select "Pounds / Inches Kilograms / Centimeters" at bounding box center [932, 390] width 159 height 30
select select "0"
click at [853, 376] on select "Pounds / Inches Kilograms / Centimeters" at bounding box center [932, 390] width 159 height 30
click at [738, 497] on input "0.00" at bounding box center [753, 493] width 81 height 27
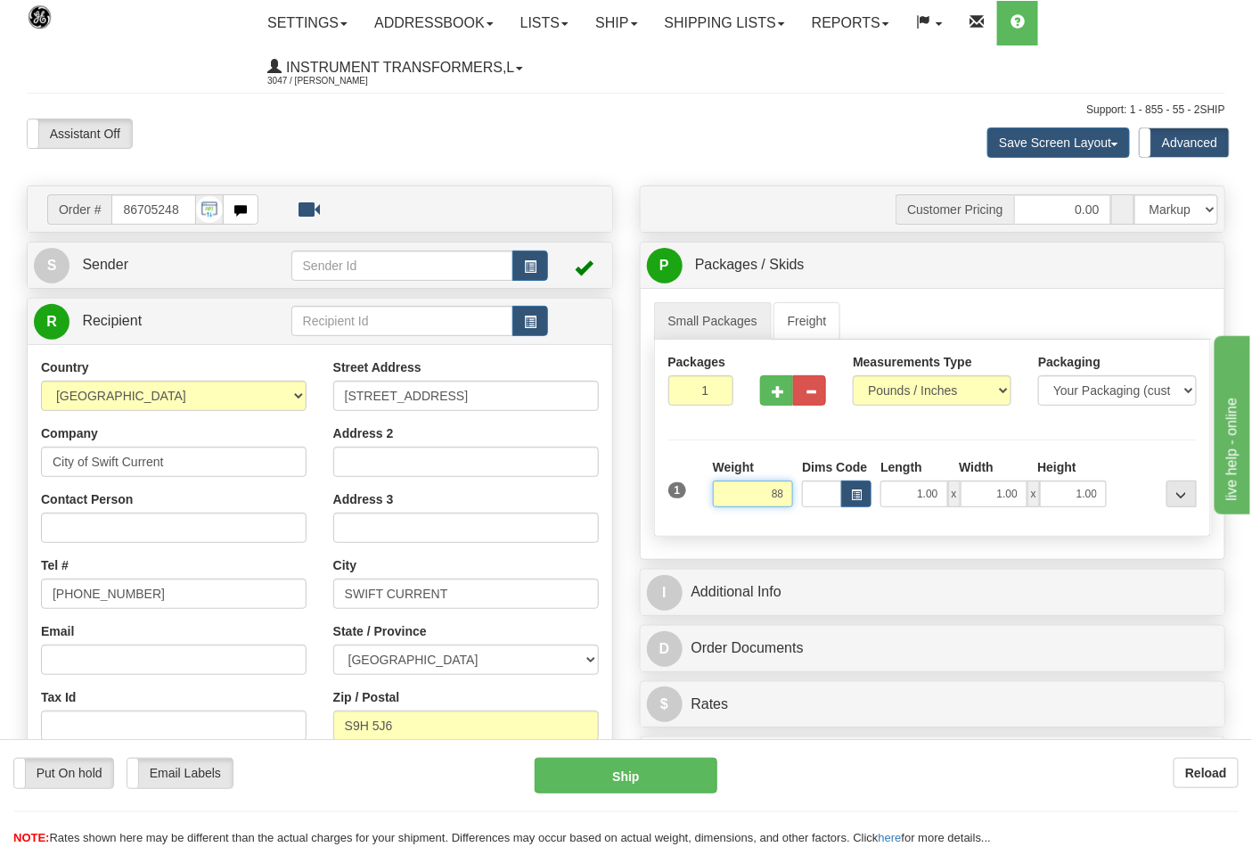
type input "8"
type input "11.00"
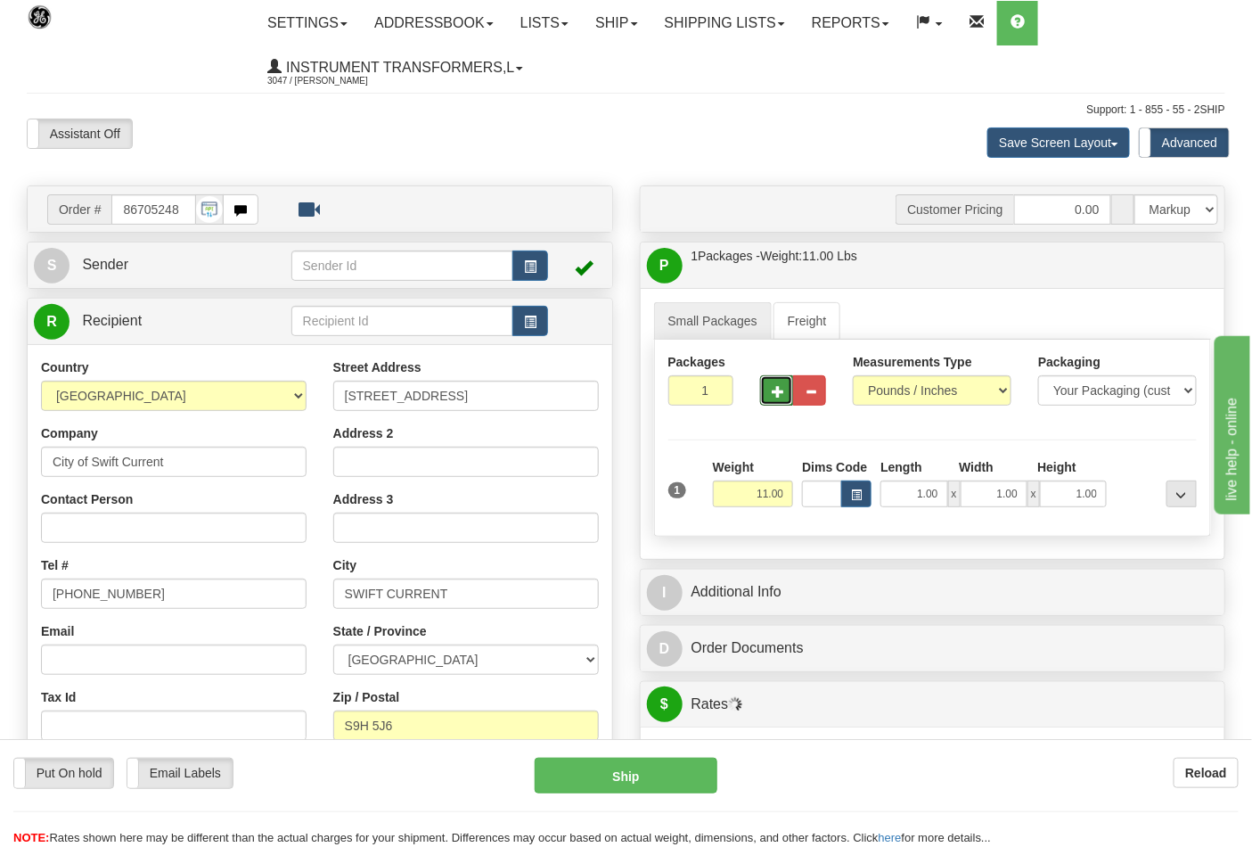
click at [784, 390] on span "button" at bounding box center [778, 392] width 12 height 12
click at [778, 392] on span "button" at bounding box center [778, 392] width 12 height 12
type input "3"
click at [1145, 265] on span "Pack / Skid Level" at bounding box center [1168, 265] width 82 height 12
radio input "true"
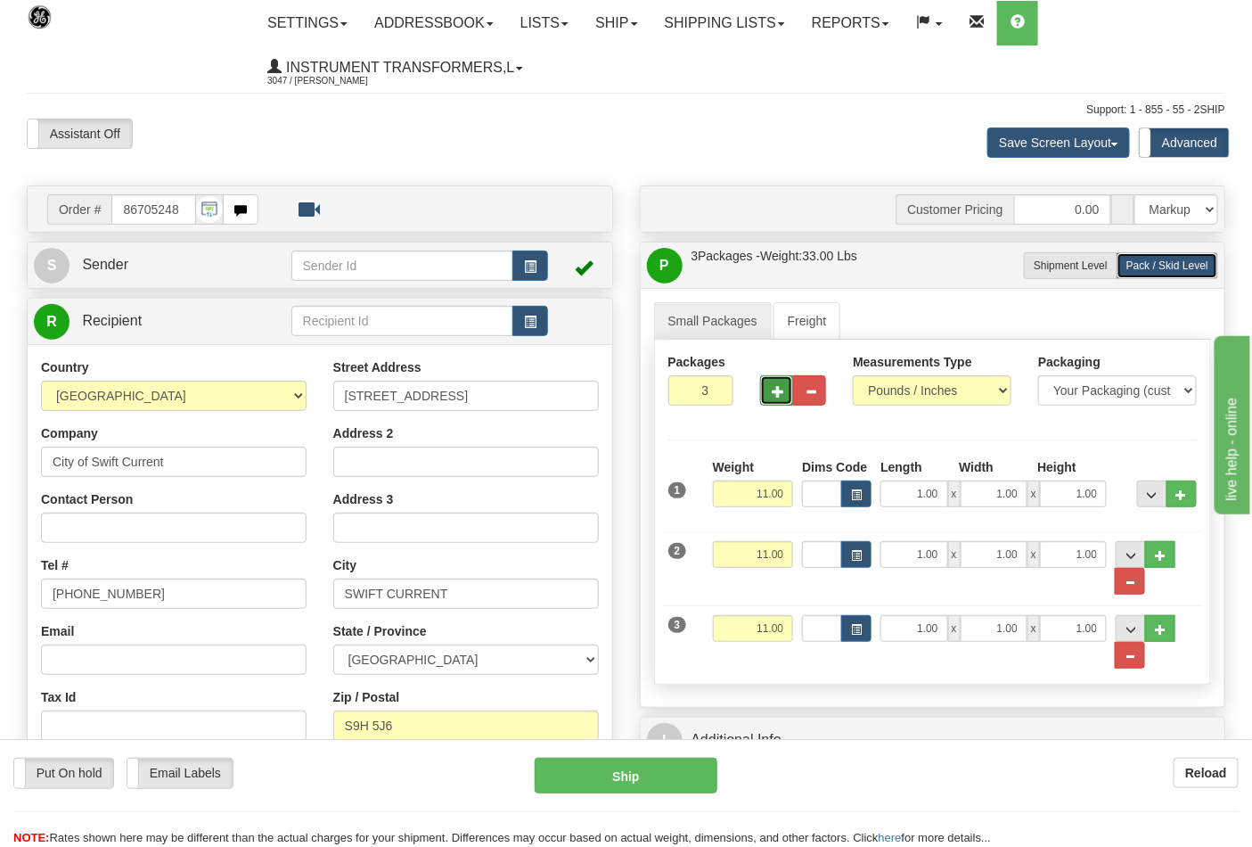
click at [778, 393] on span "button" at bounding box center [778, 392] width 12 height 12
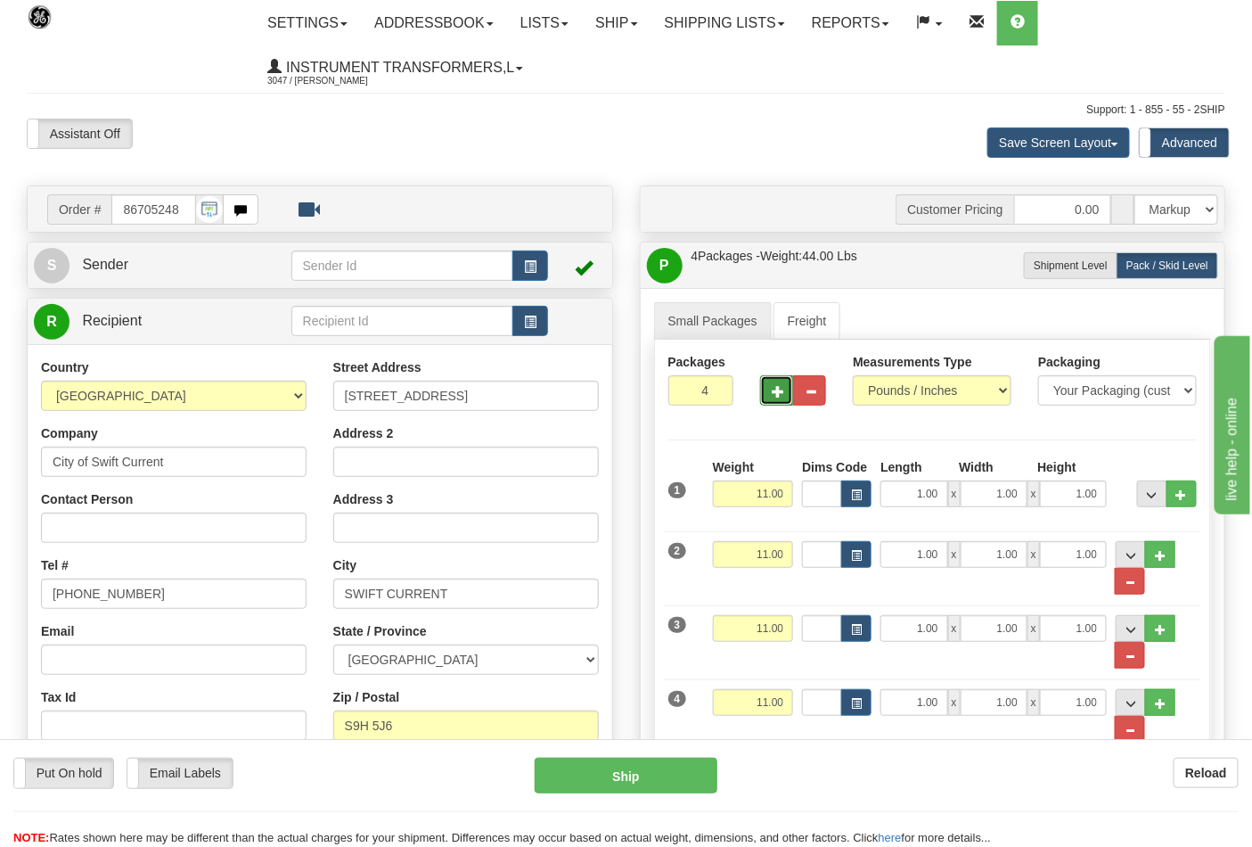
click at [778, 393] on span "button" at bounding box center [778, 392] width 12 height 12
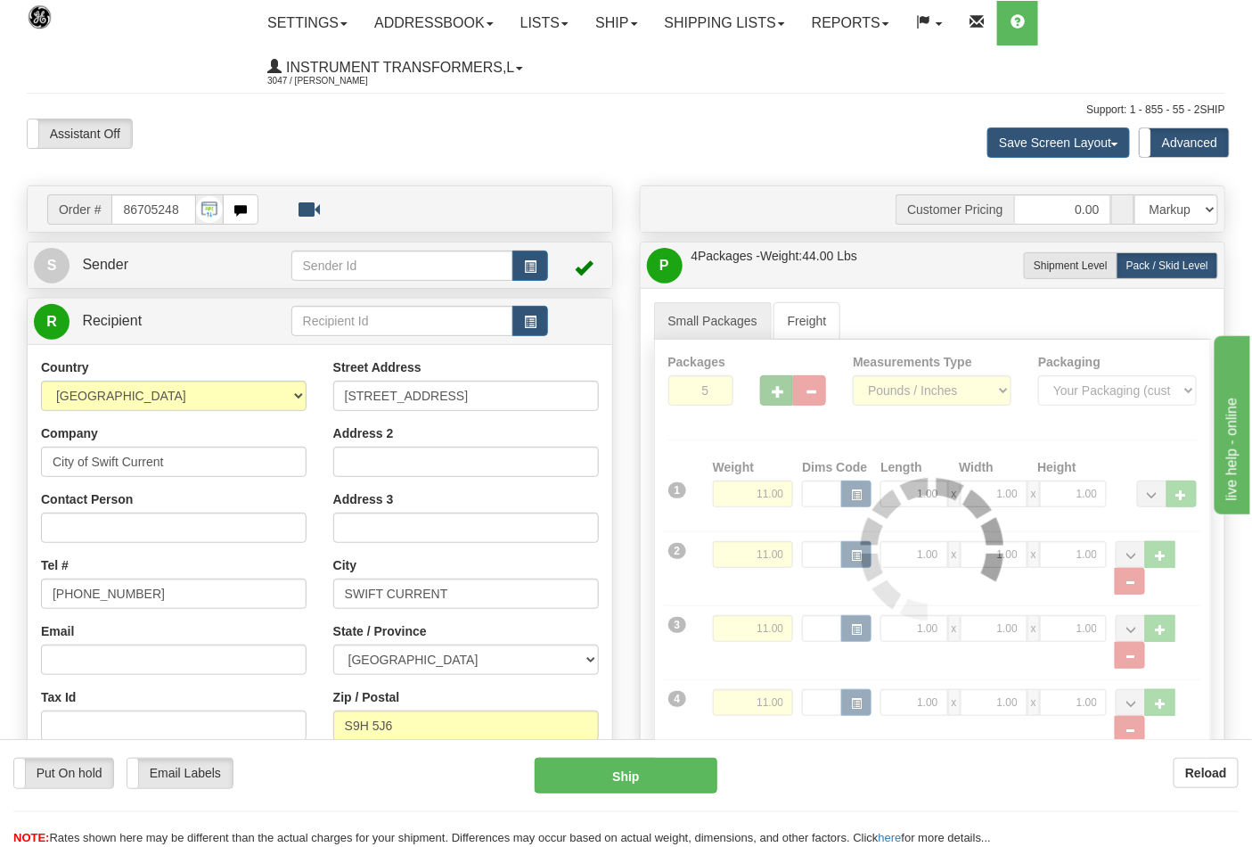
click at [778, 393] on div "Packages 5 4 Measurements Type" at bounding box center [933, 549] width 558 height 419
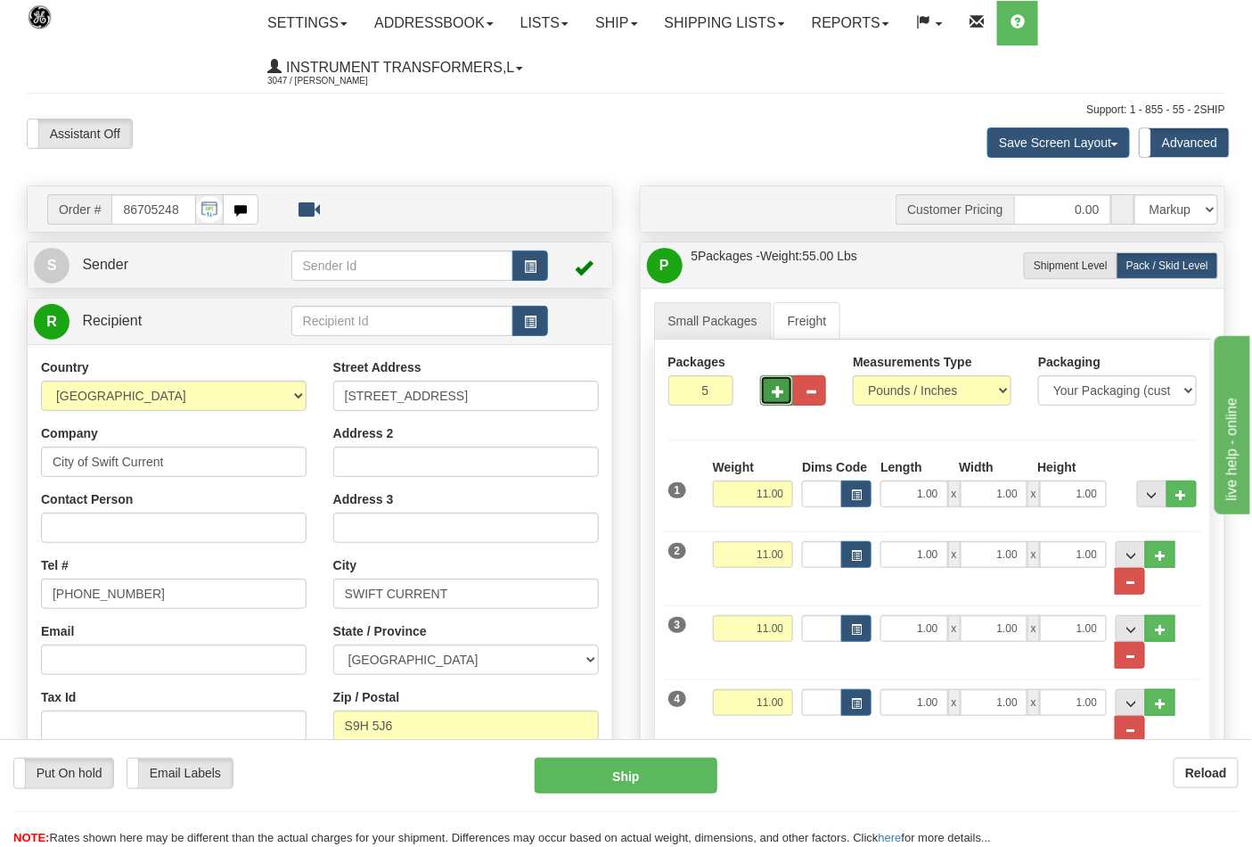
click at [778, 393] on span "button" at bounding box center [778, 392] width 12 height 12
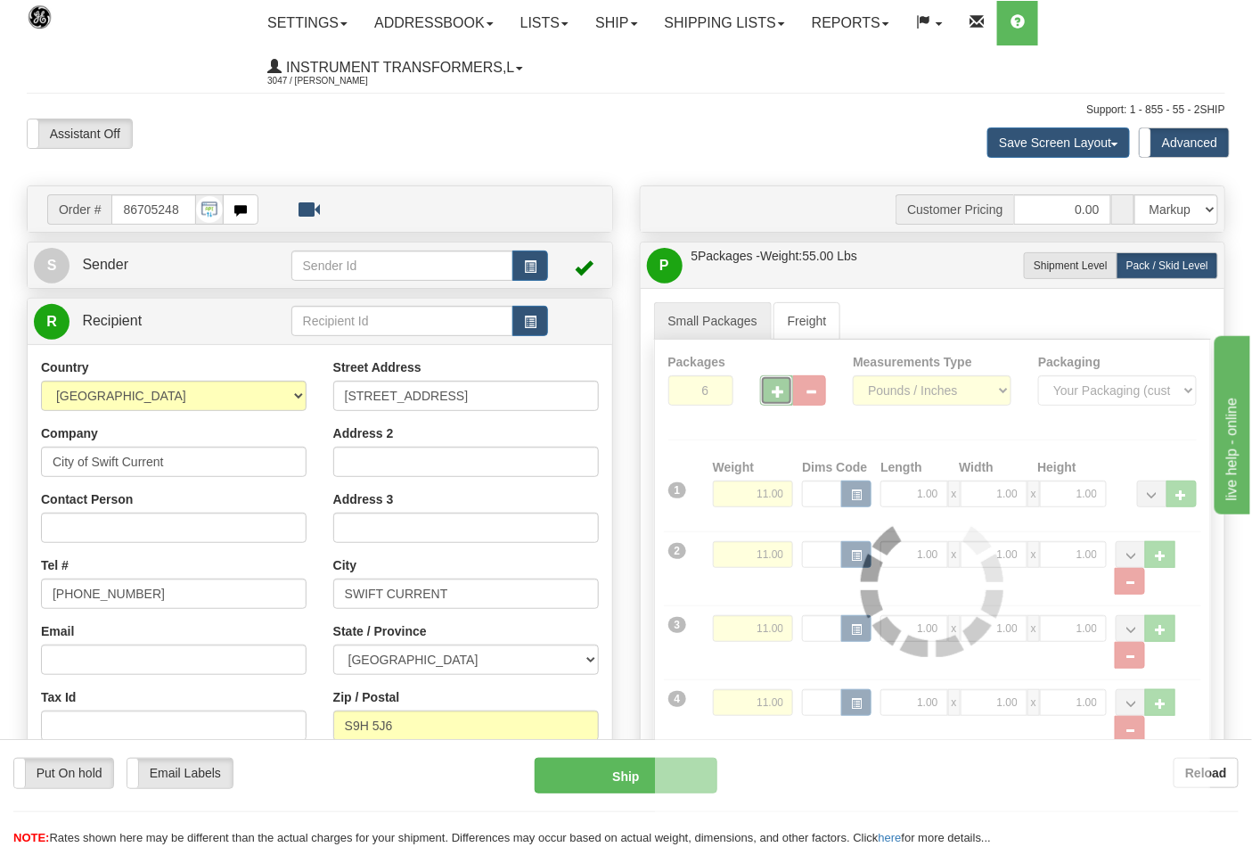
click at [778, 393] on div at bounding box center [933, 586] width 556 height 492
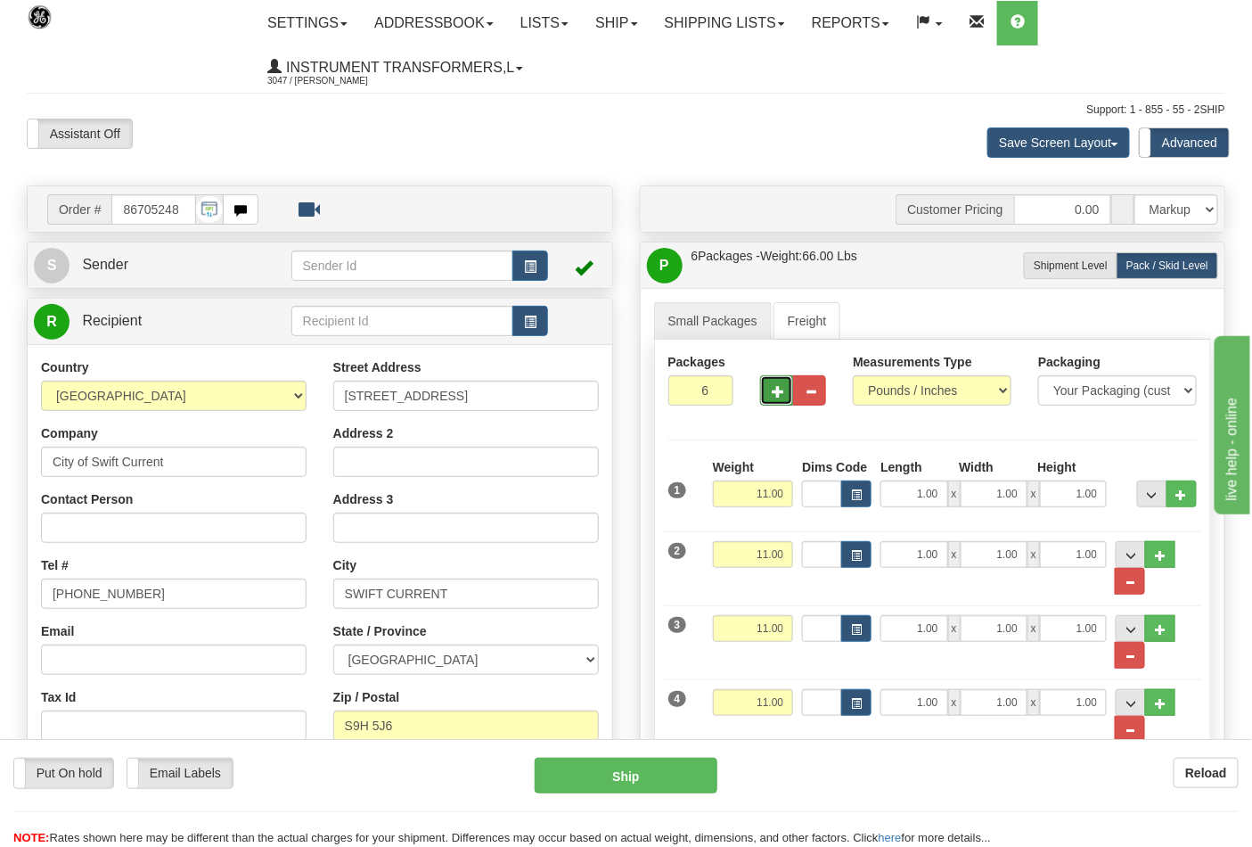
click at [778, 393] on span "button" at bounding box center [778, 392] width 12 height 12
type input "8"
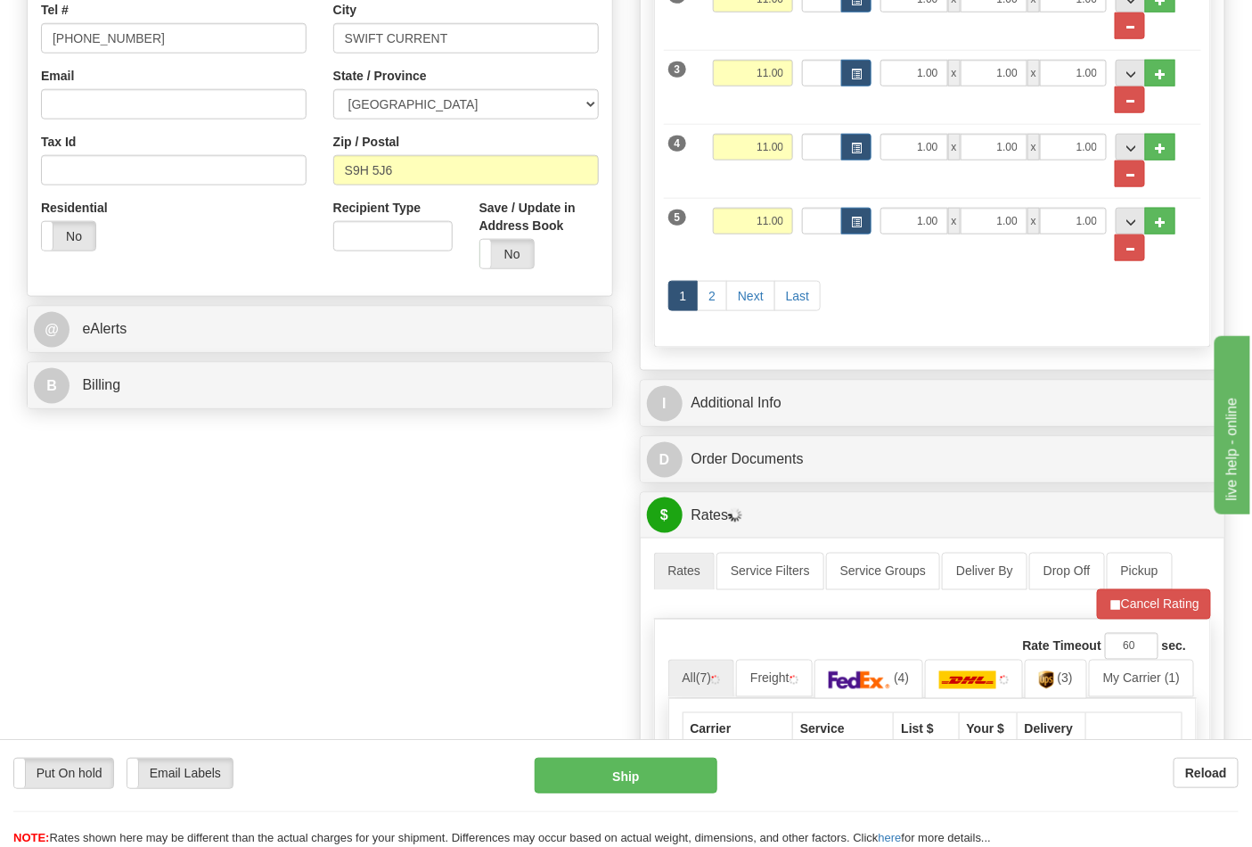
scroll to position [594, 0]
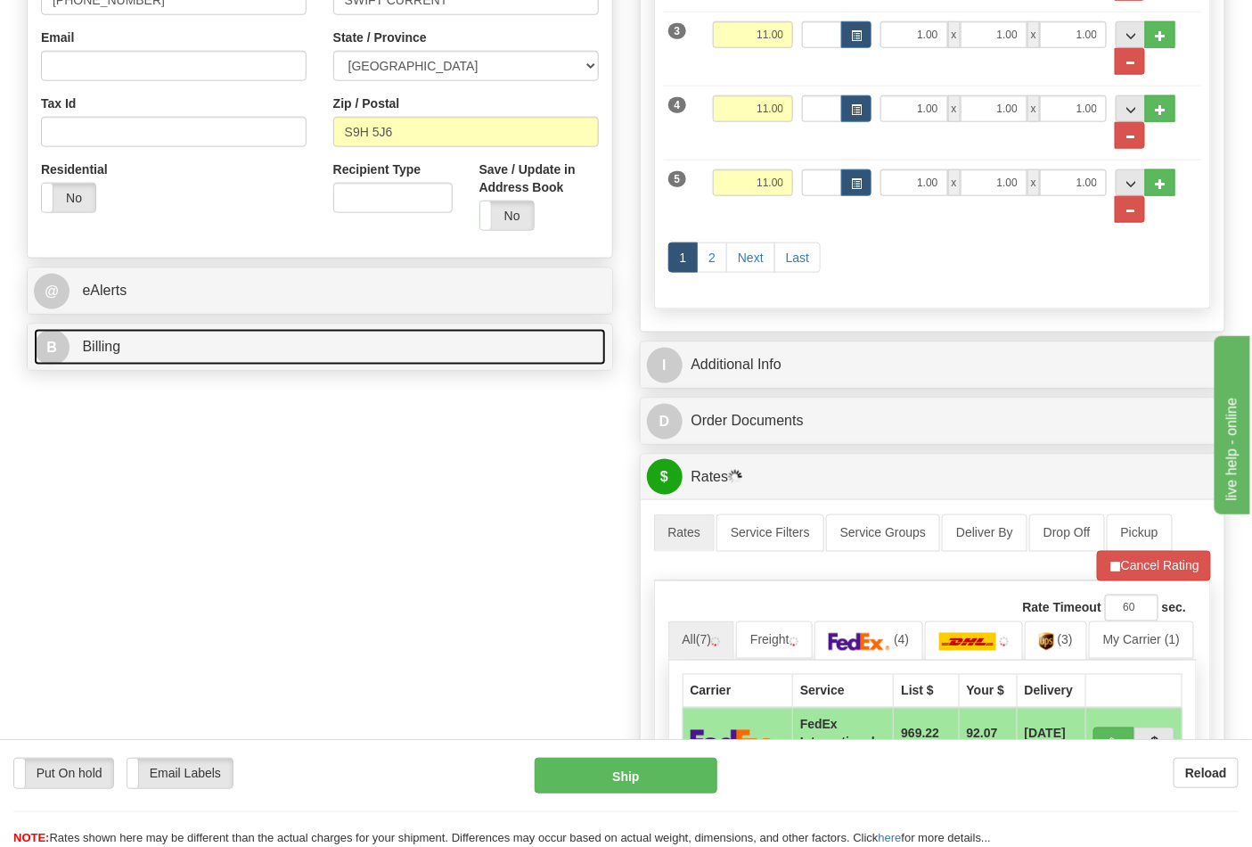
click at [571, 354] on link "B Billing" at bounding box center [320, 347] width 572 height 37
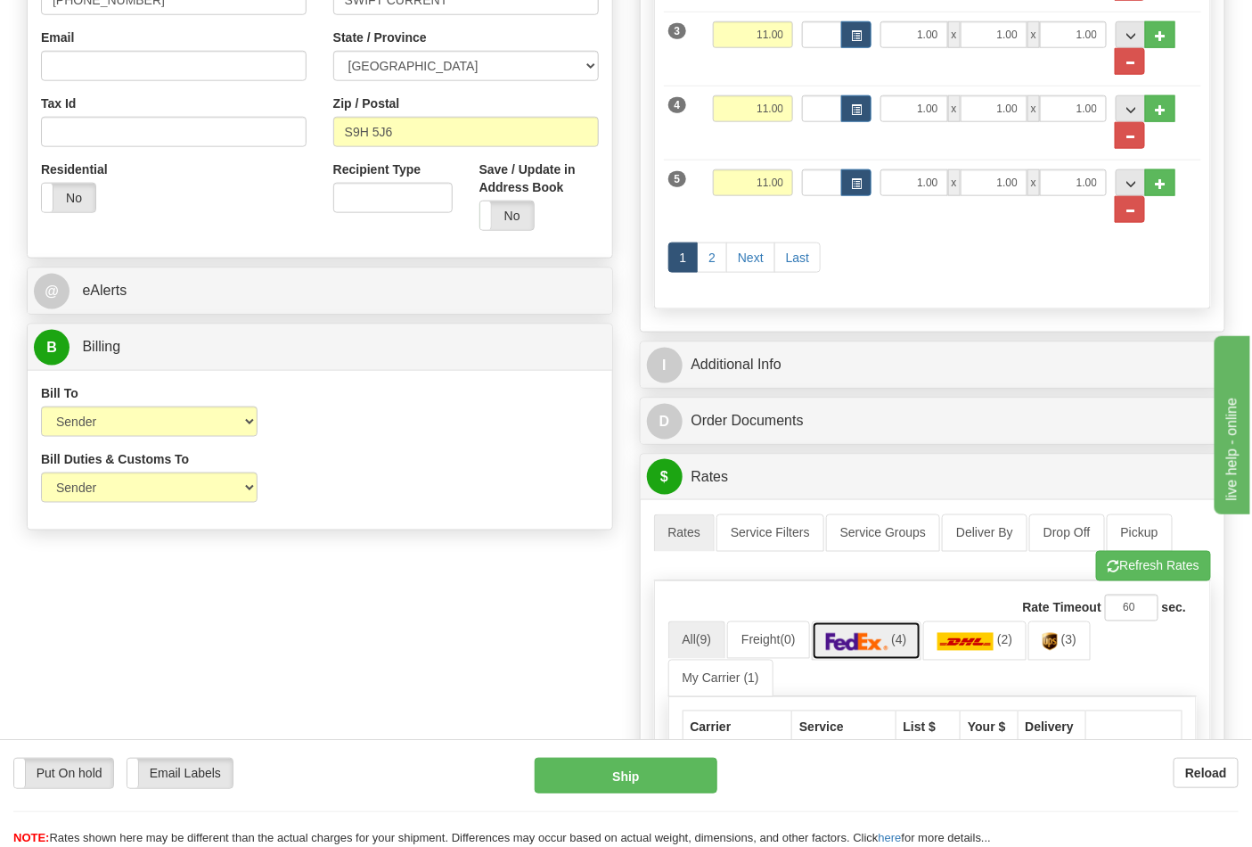
click at [909, 654] on link "(4)" at bounding box center [867, 640] width 110 height 38
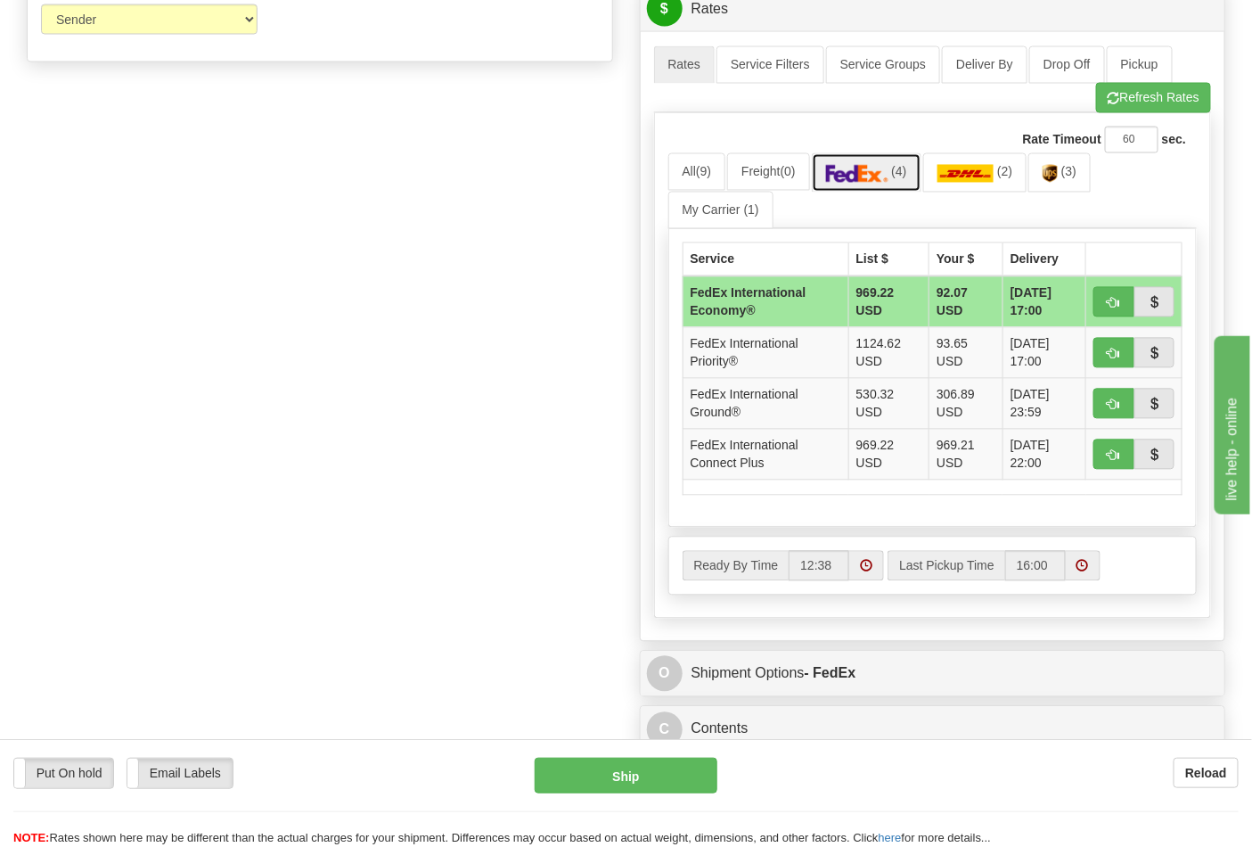
scroll to position [1089, 0]
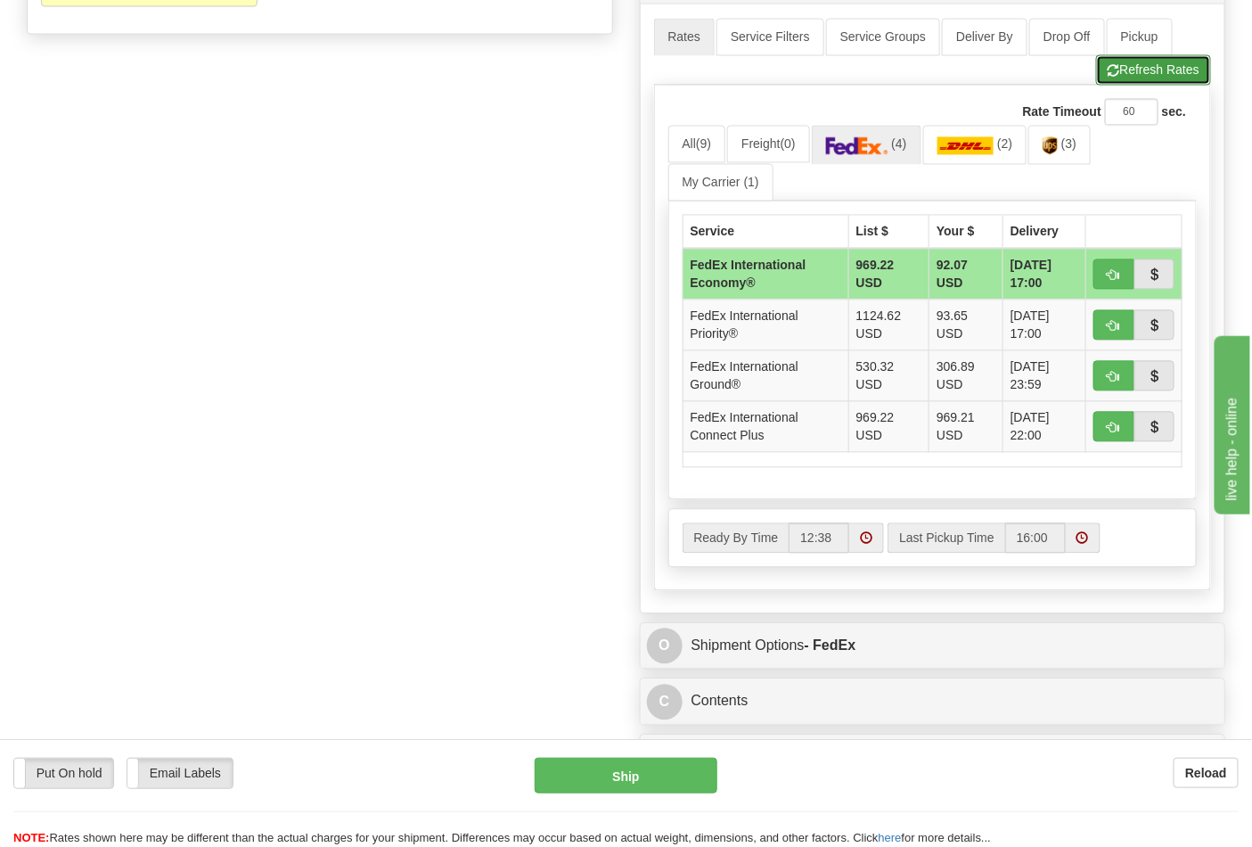
click at [1177, 82] on button "Refresh Rates" at bounding box center [1153, 70] width 115 height 30
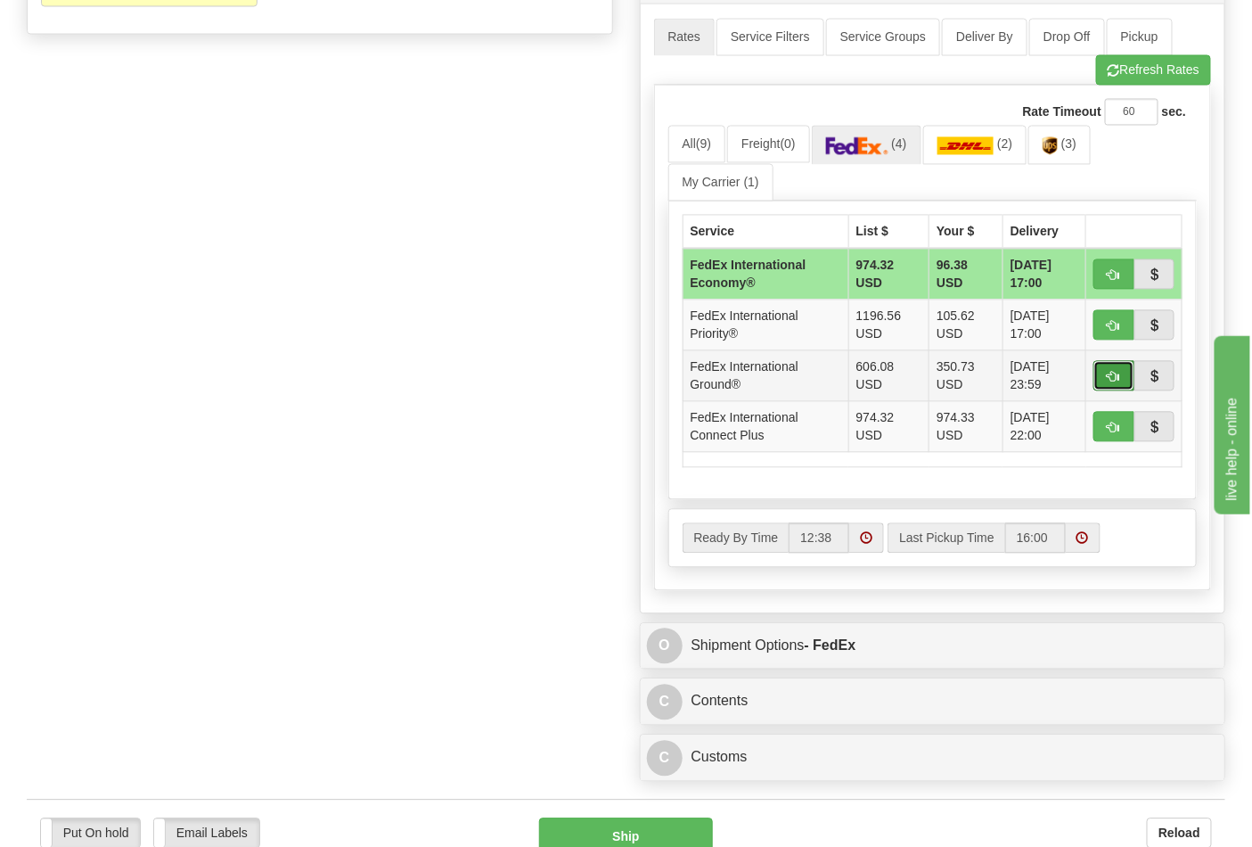
click at [1104, 387] on button "button" at bounding box center [1114, 376] width 41 height 30
type input "92"
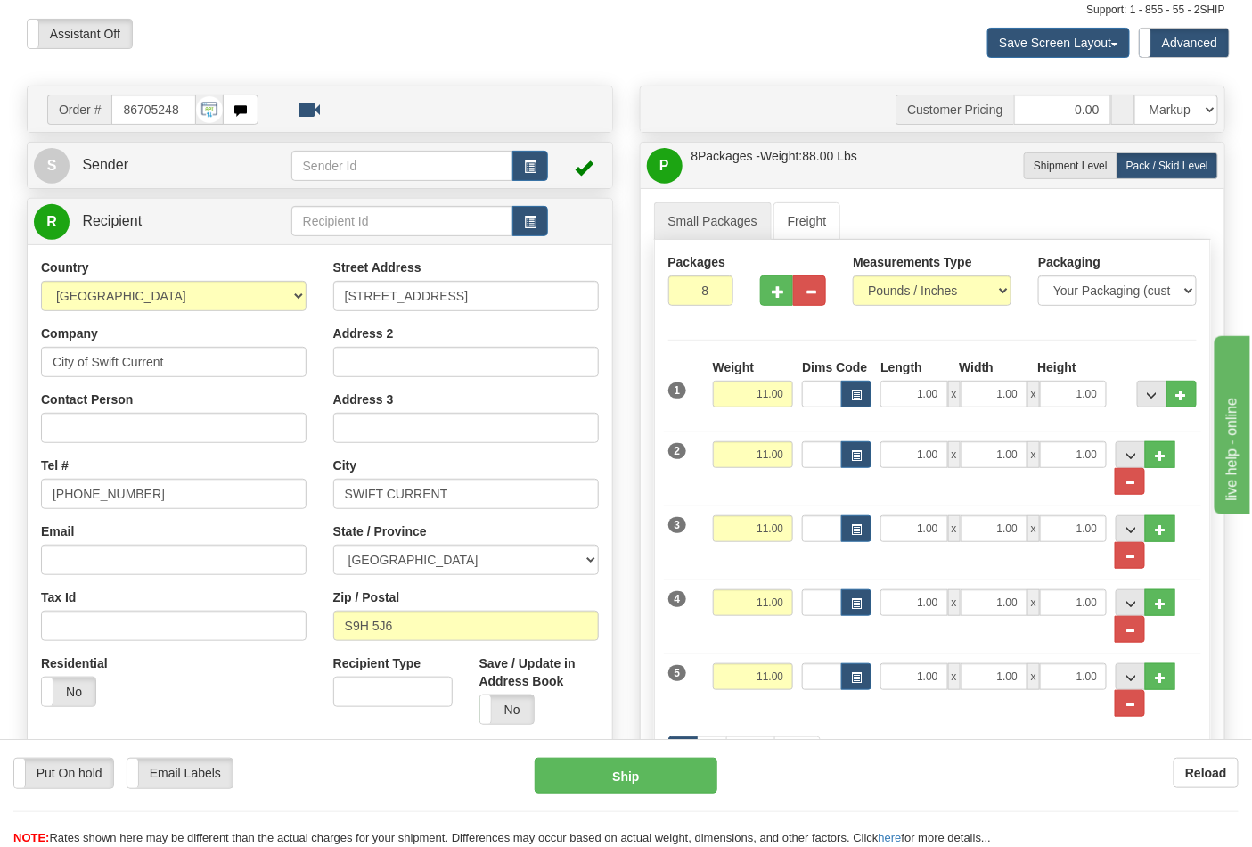
scroll to position [99, 0]
click at [140, 114] on input "86705248" at bounding box center [153, 110] width 85 height 30
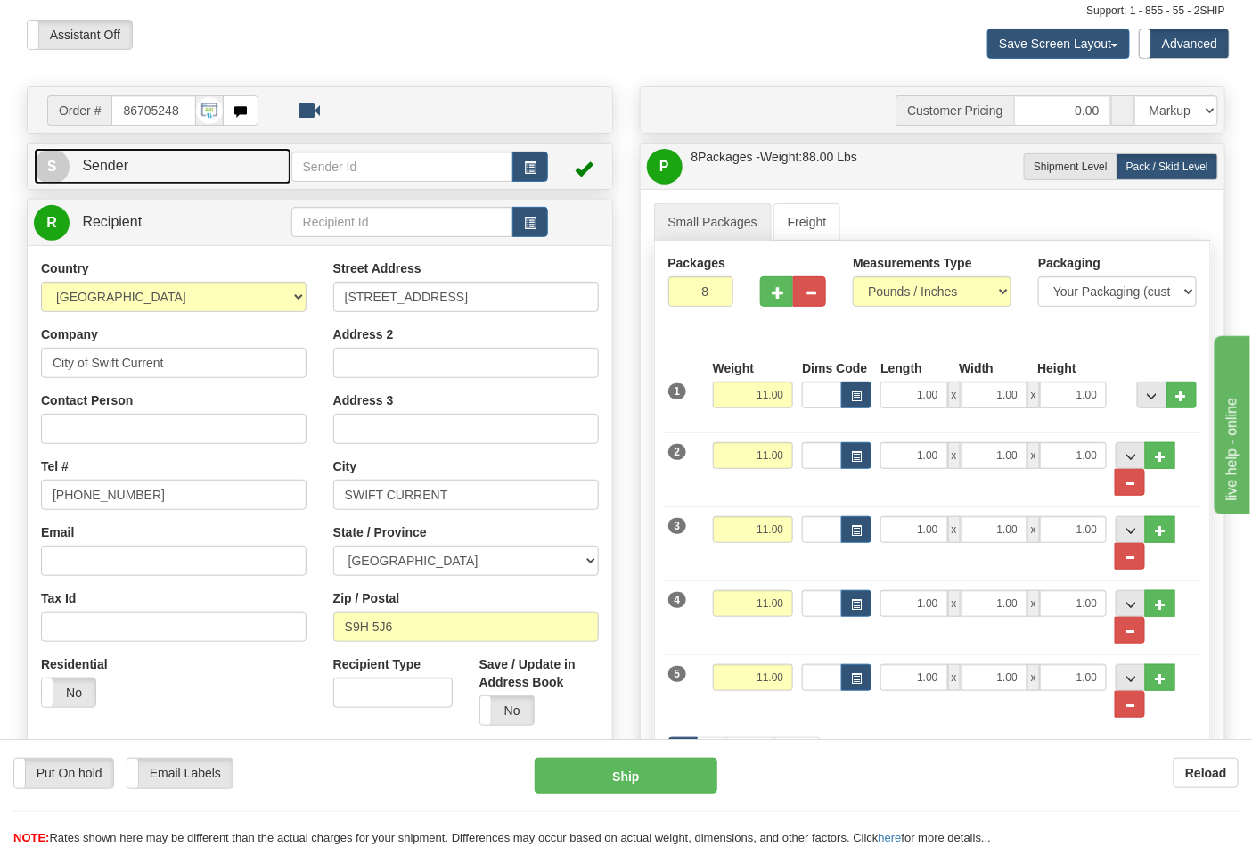
click at [141, 162] on link "S Sender" at bounding box center [163, 166] width 258 height 37
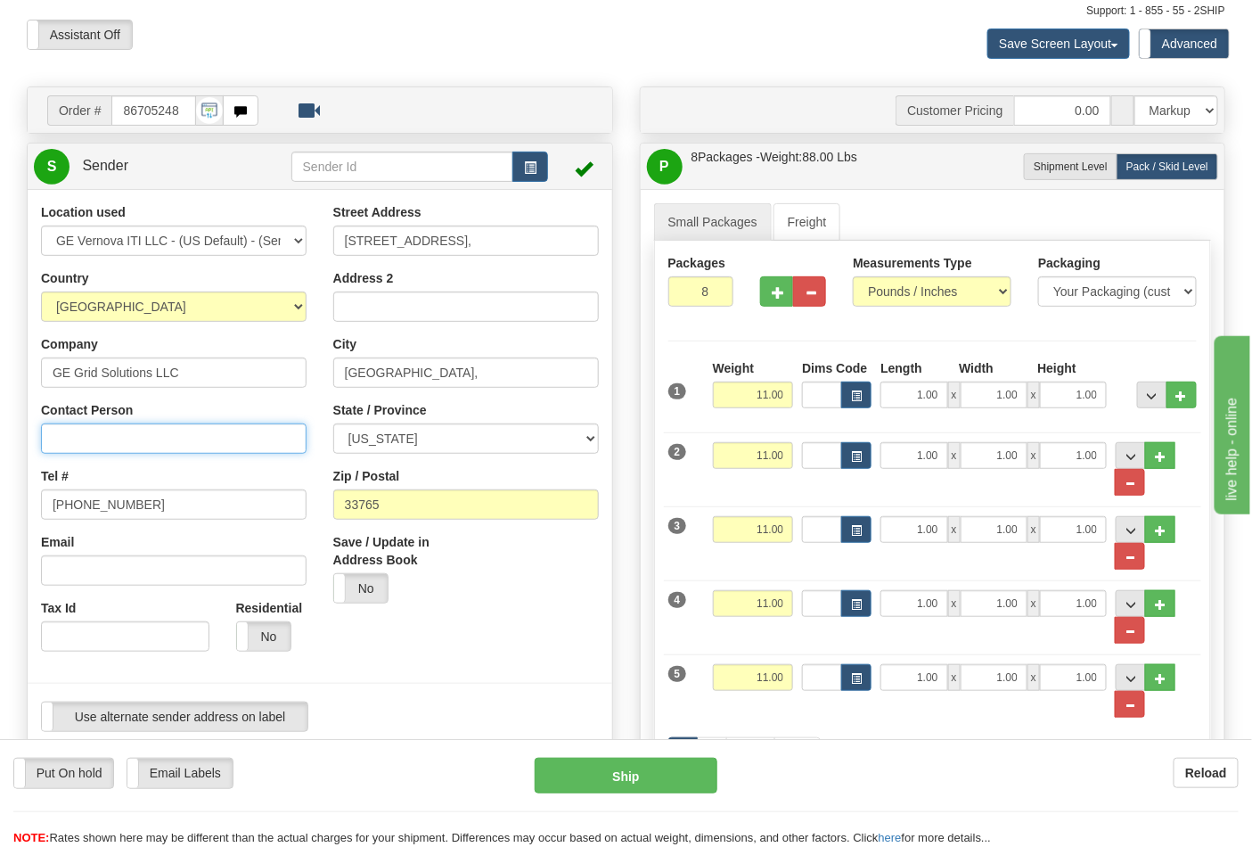
click at [113, 447] on input "Contact Person" at bounding box center [174, 438] width 266 height 30
type input "Nephtali Linares"
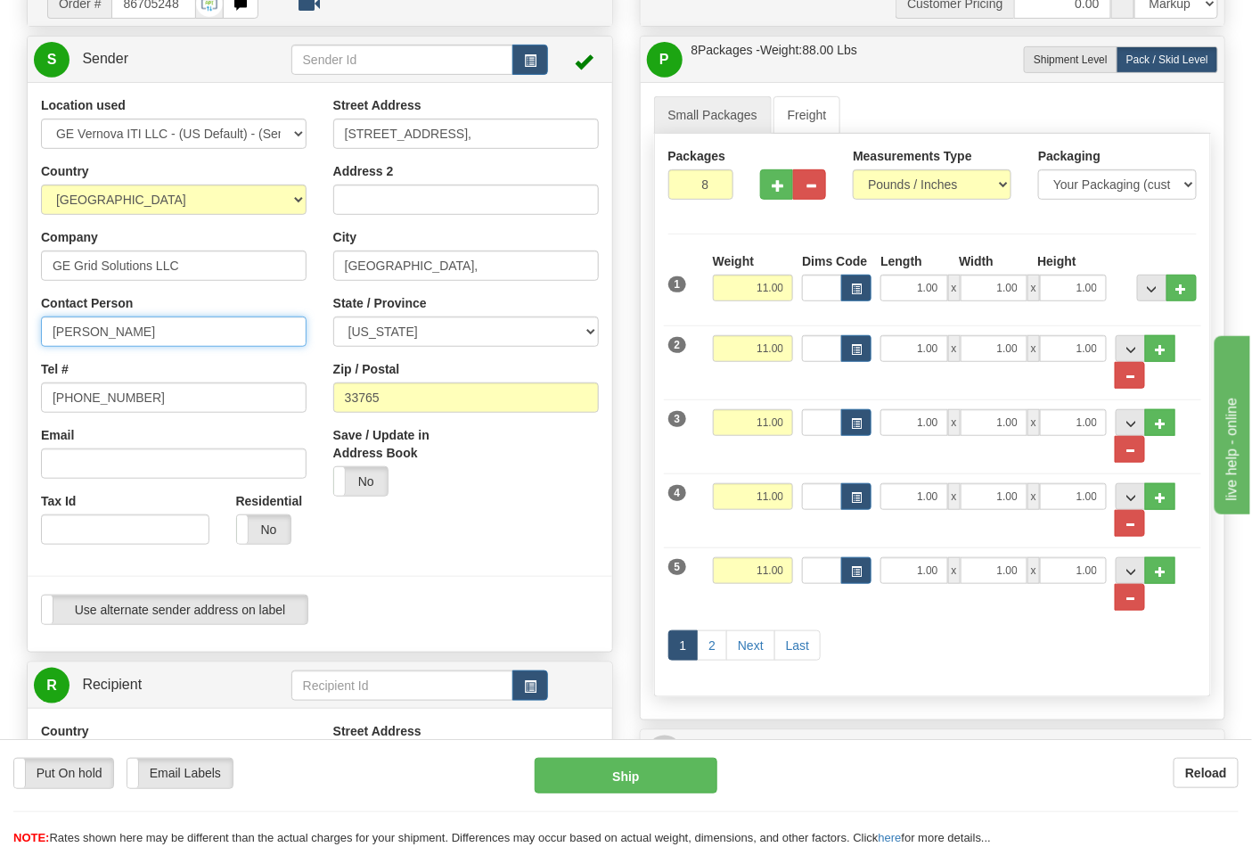
scroll to position [396, 0]
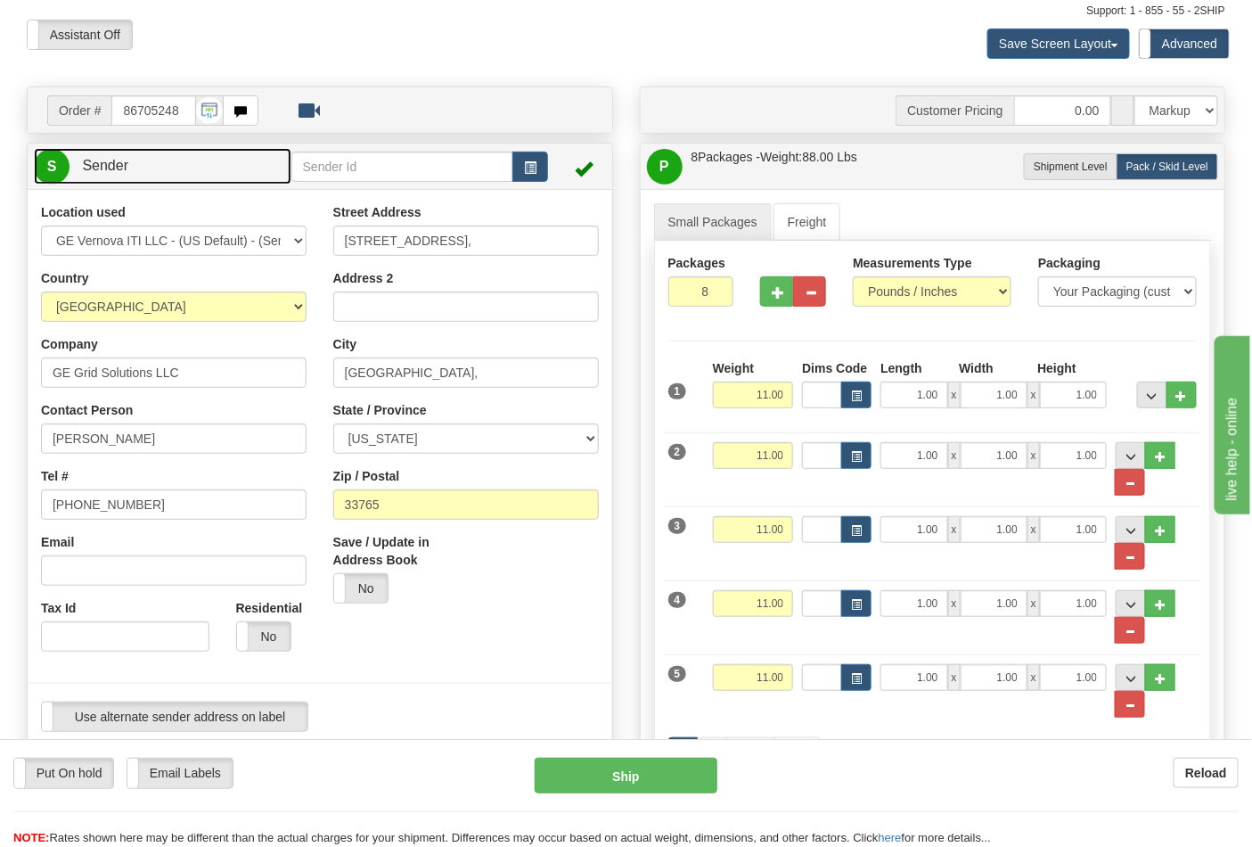
click at [178, 164] on link "S Sender" at bounding box center [163, 166] width 258 height 37
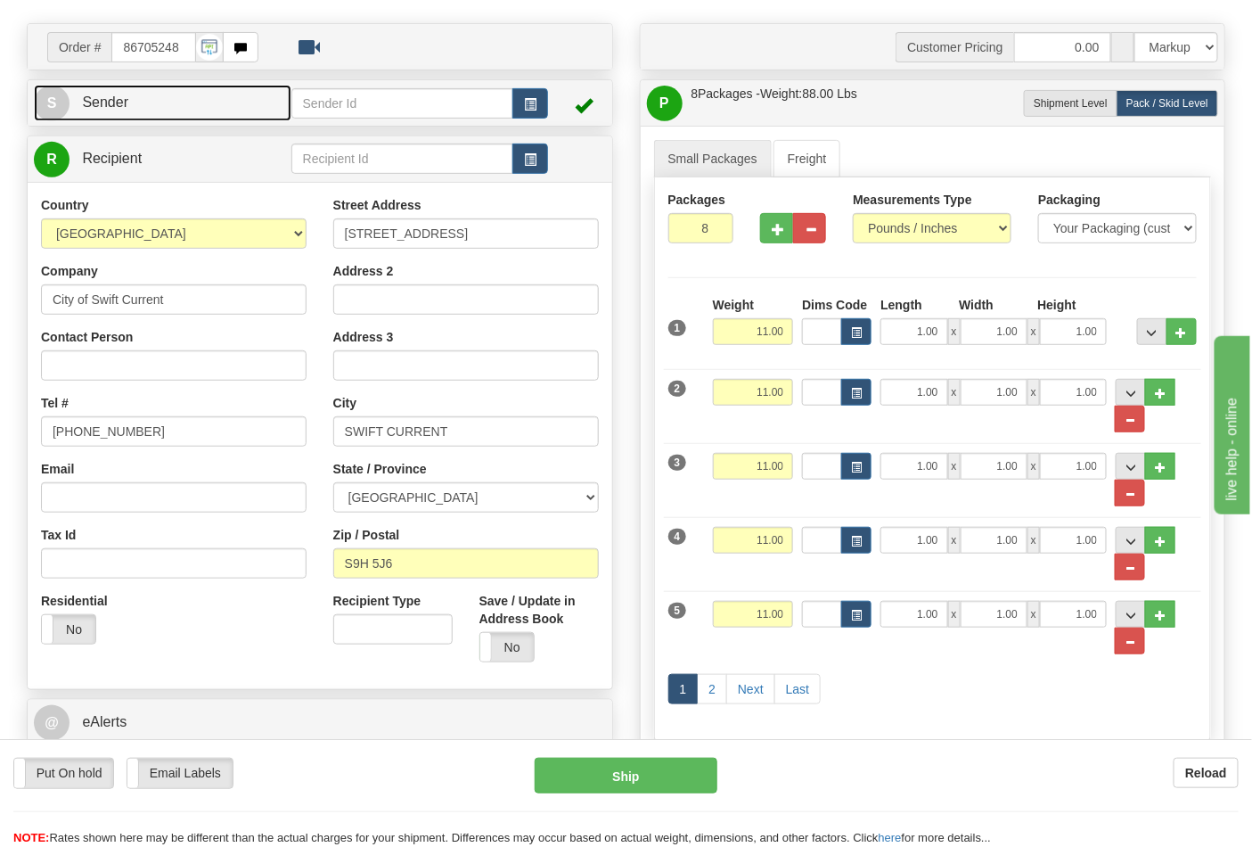
scroll to position [198, 0]
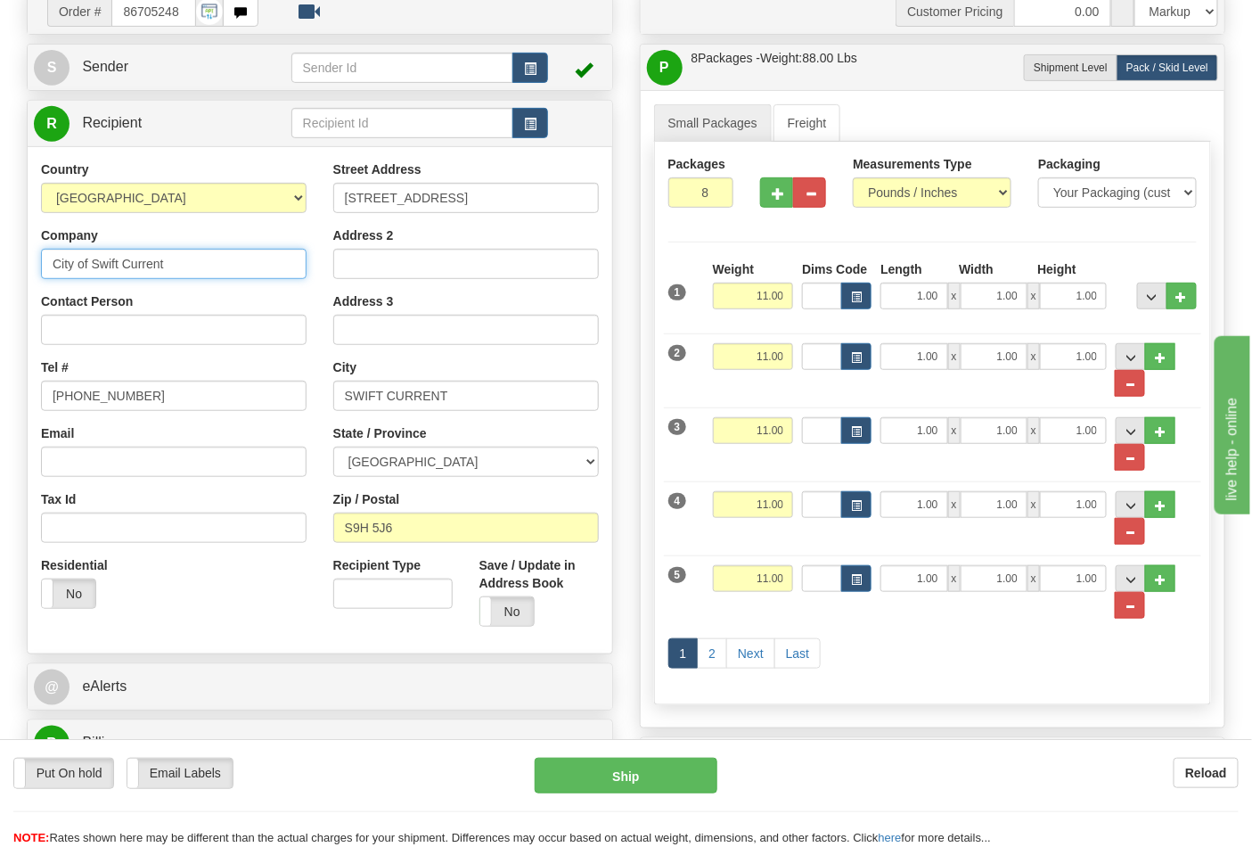
drag, startPoint x: 102, startPoint y: 262, endPoint x: 181, endPoint y: 268, distance: 79.6
click at [181, 268] on input "City of Swift Current" at bounding box center [174, 264] width 266 height 30
click at [163, 323] on input "Contact Person" at bounding box center [174, 330] width 266 height 30
paste input "City of Swift Current"
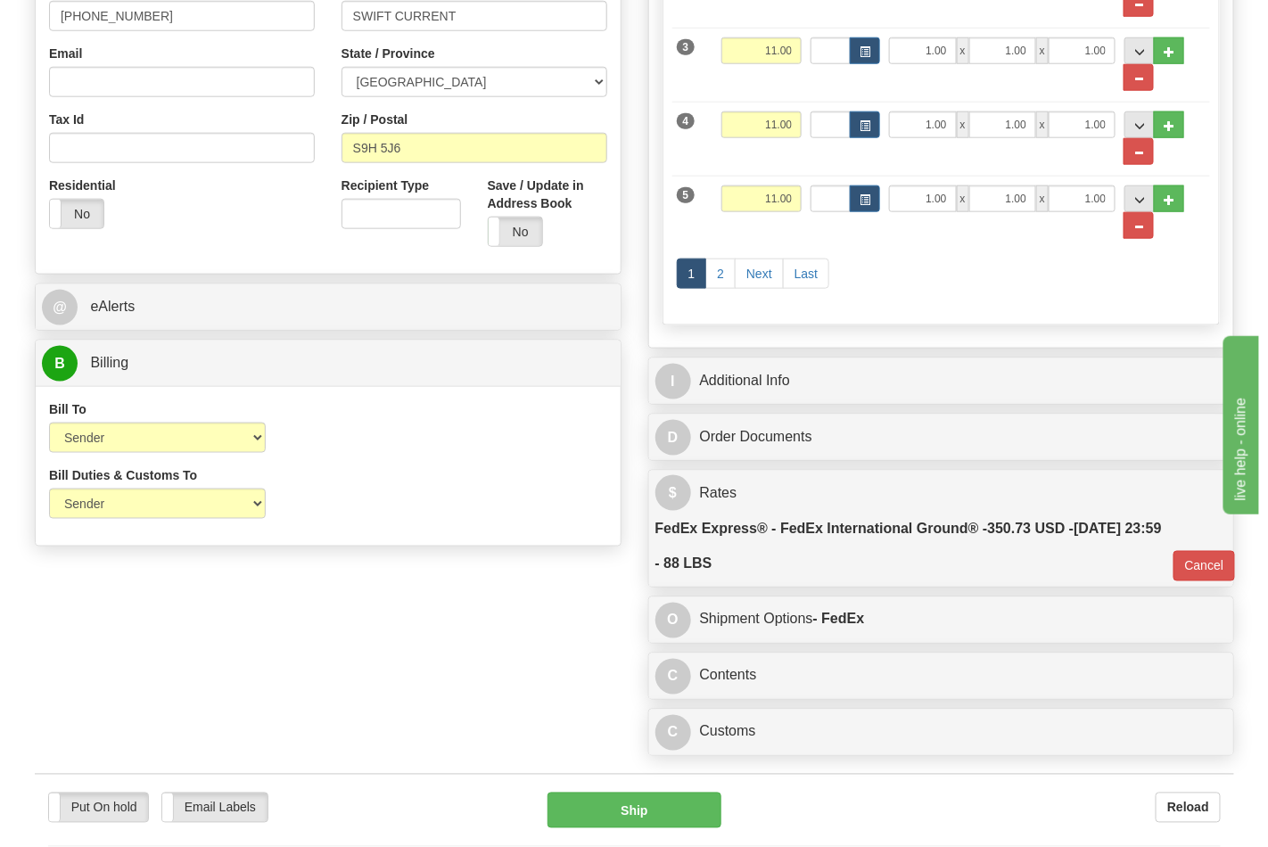
scroll to position [693, 0]
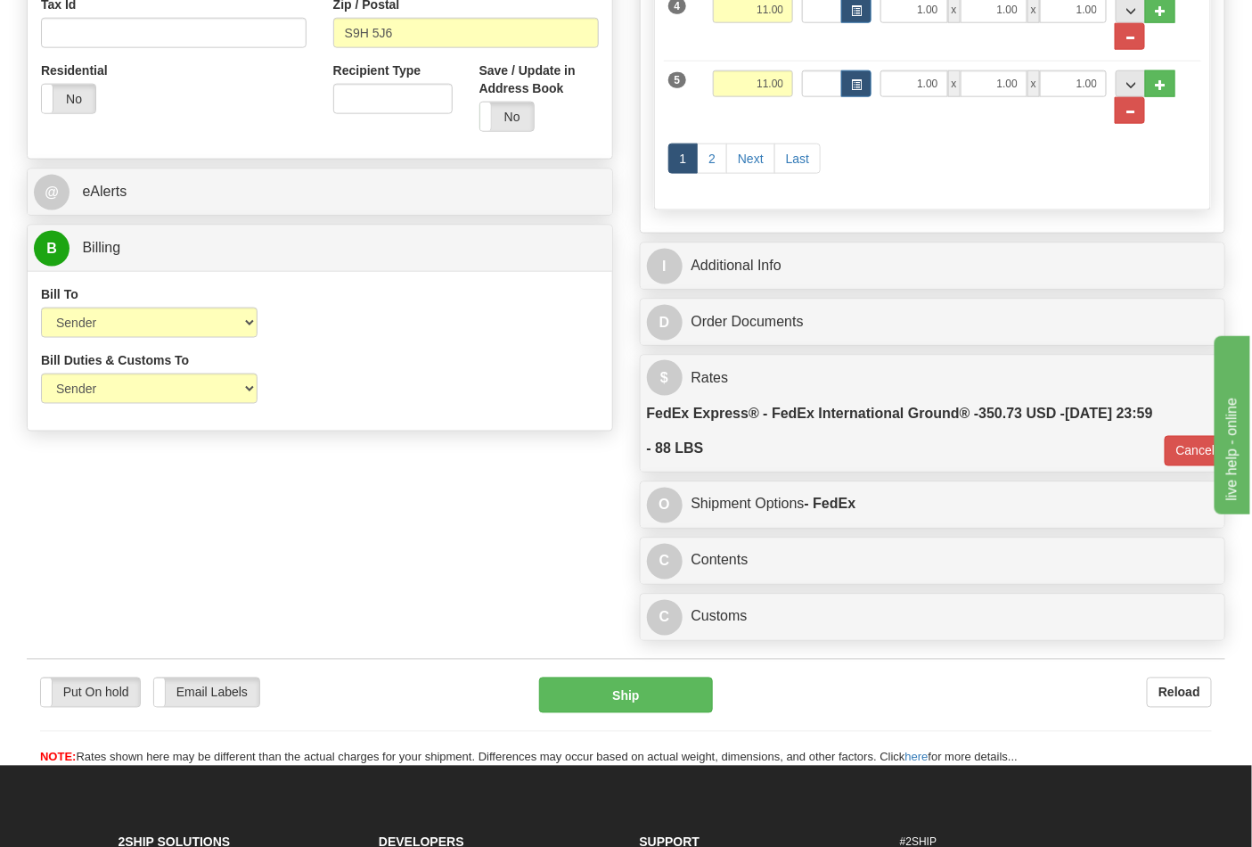
type input "City of Swift Current"
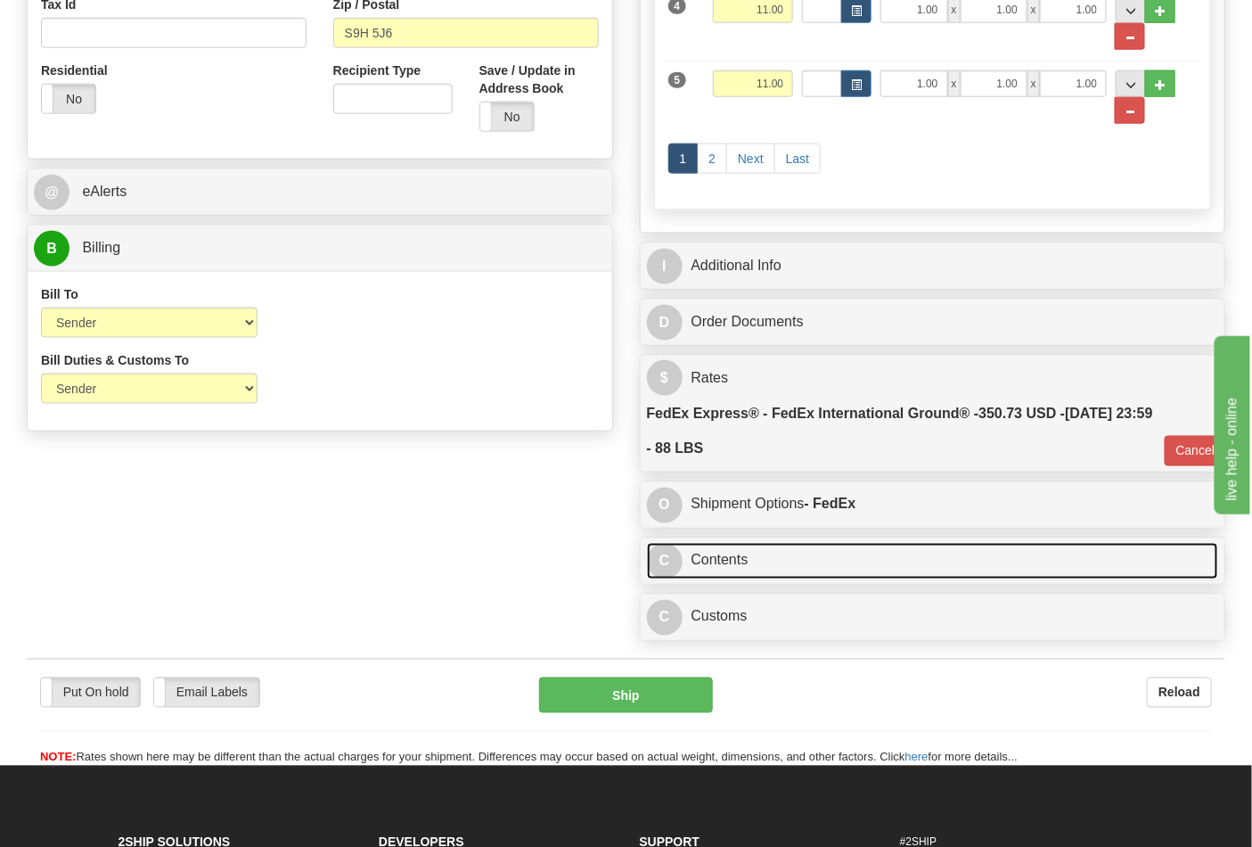
click at [785, 569] on link "C Contents" at bounding box center [933, 561] width 572 height 37
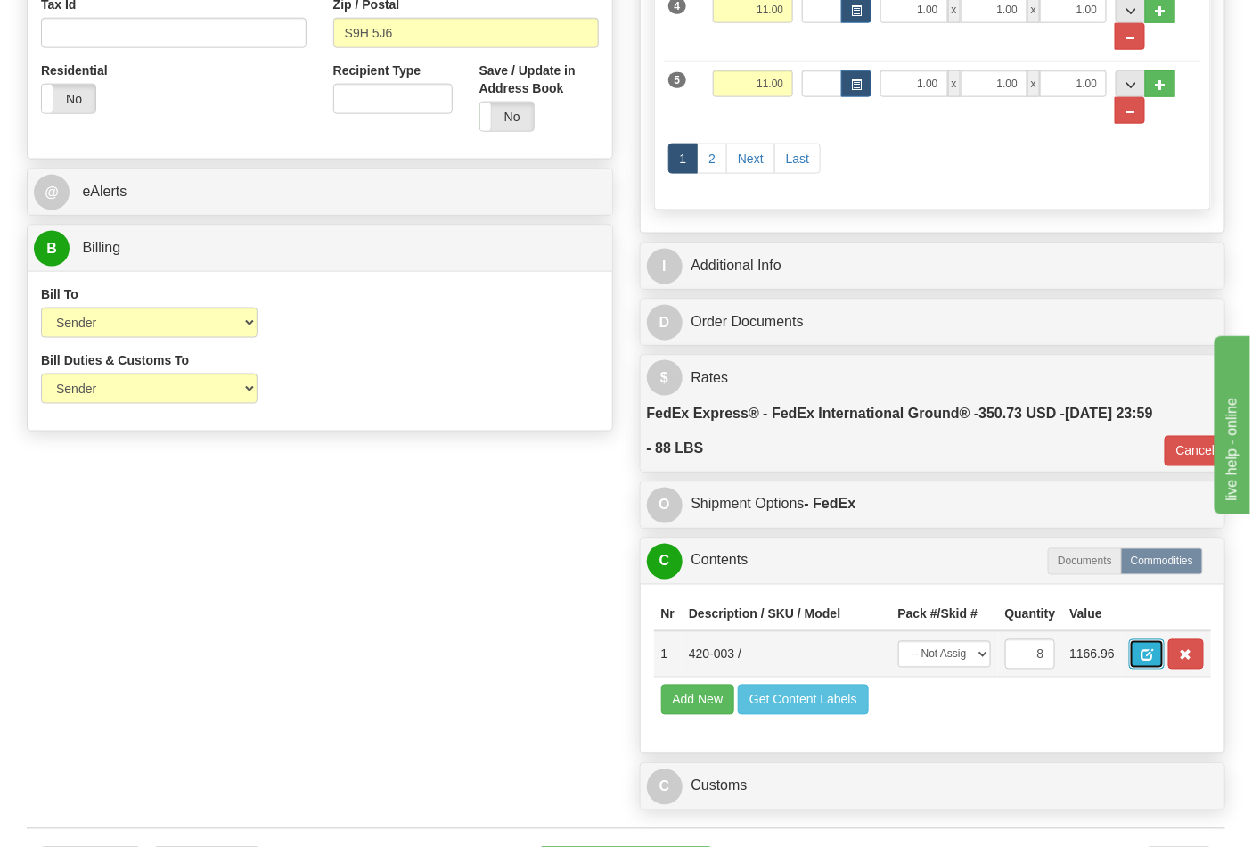
click at [1165, 661] on button "button" at bounding box center [1147, 654] width 36 height 30
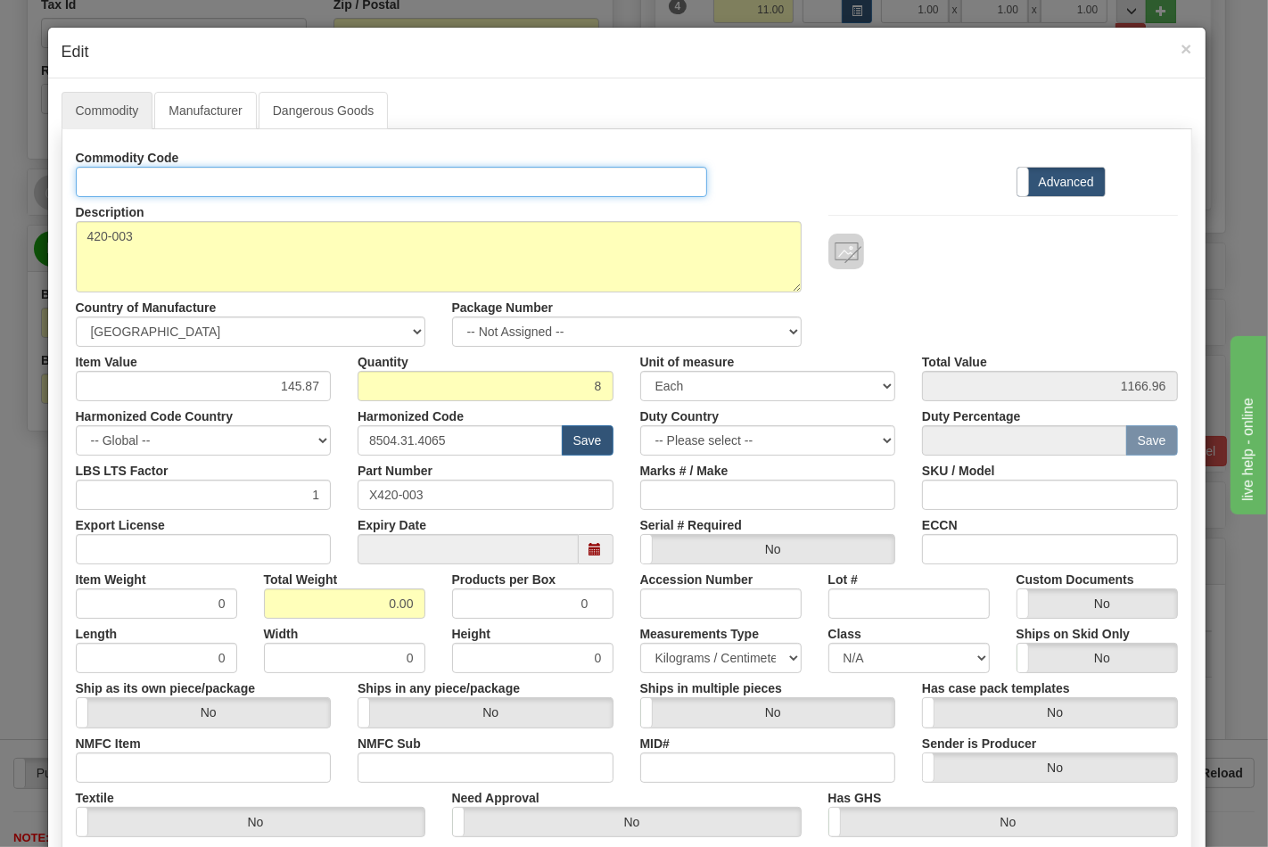
click at [173, 181] on input "Id" at bounding box center [392, 182] width 632 height 30
type input "TRANSFORMERS"
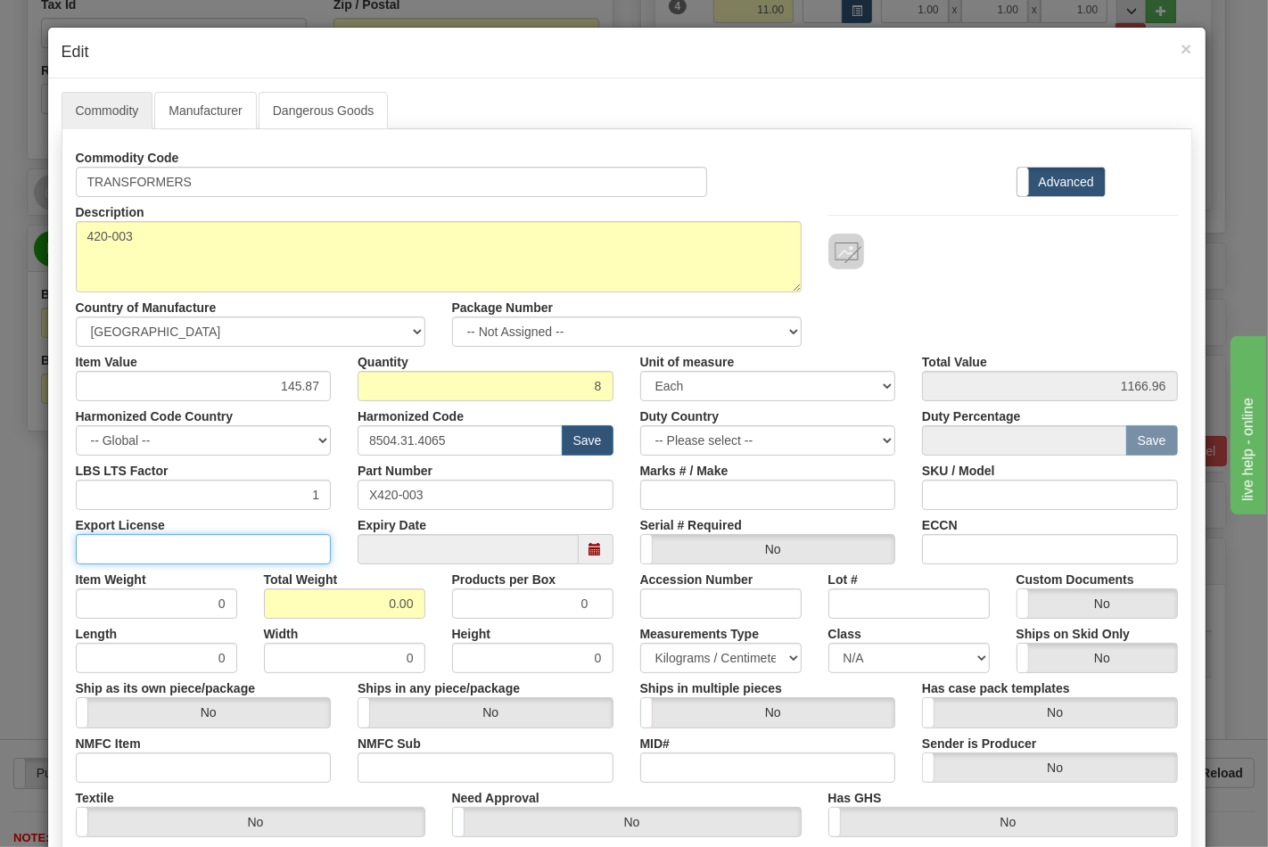
click at [136, 554] on input "Export License" at bounding box center [204, 549] width 256 height 30
type input "NLR"
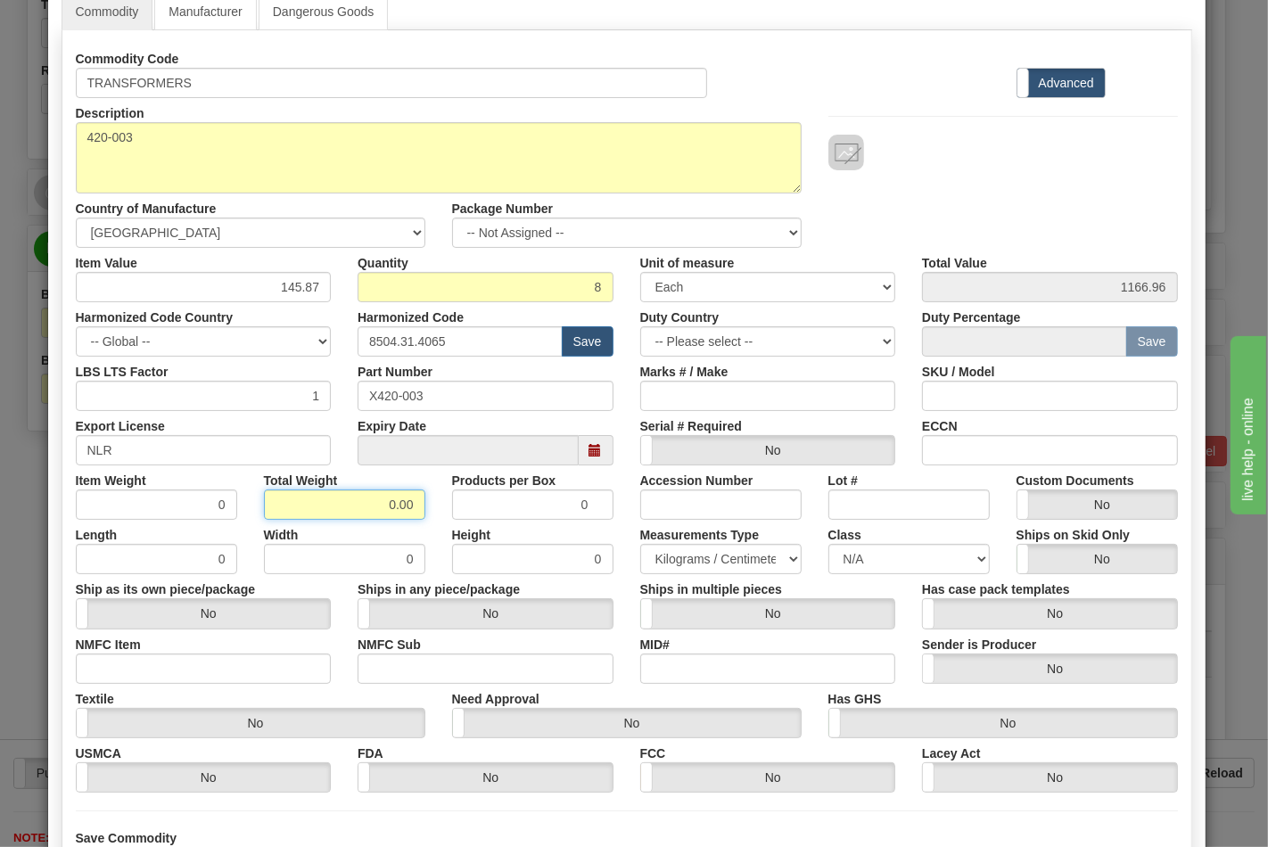
click at [350, 506] on input "0.00" at bounding box center [344, 504] width 161 height 30
drag, startPoint x: 375, startPoint y: 505, endPoint x: 423, endPoint y: 508, distance: 48.2
click at [423, 508] on div "Total Weight 0.00" at bounding box center [344, 492] width 188 height 54
type input "88"
type input "11.0000"
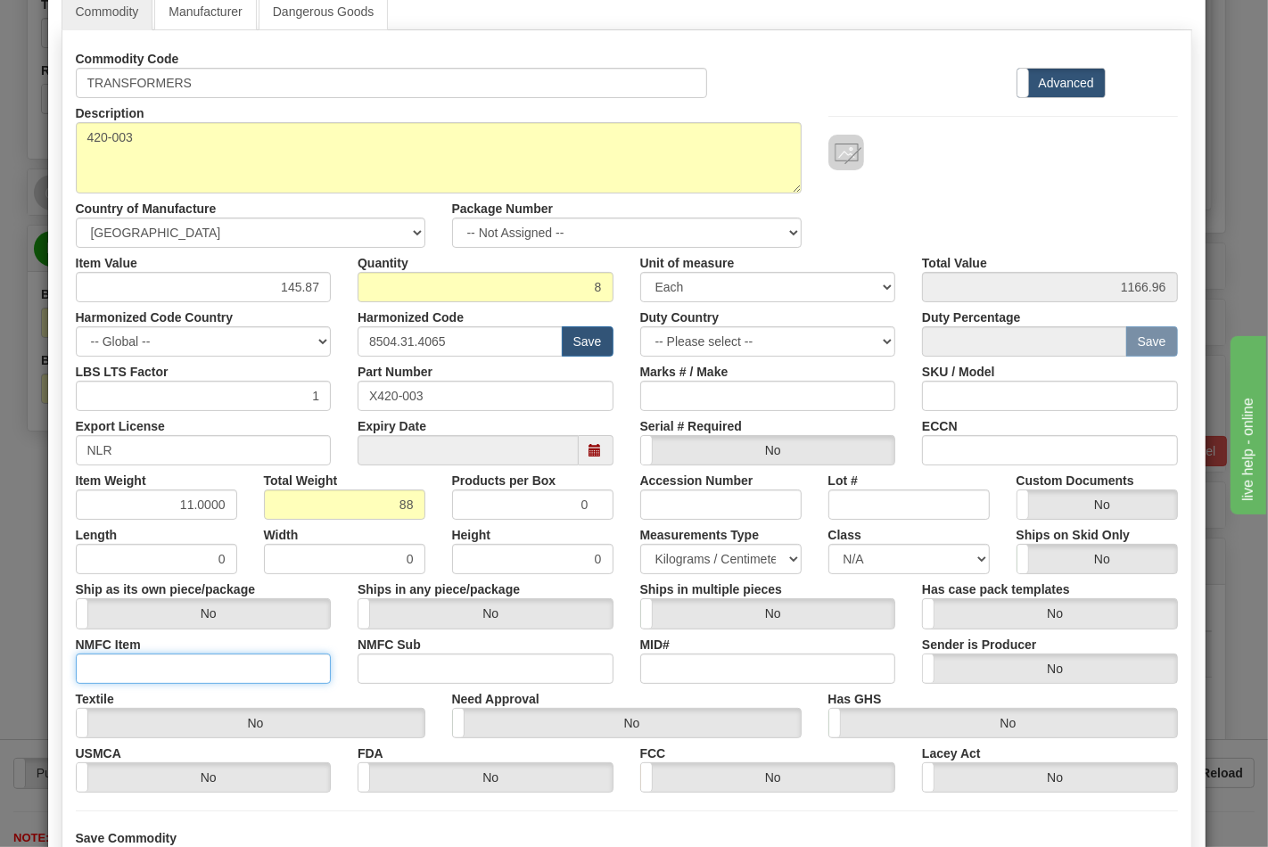
click at [193, 681] on input "NMFC Item" at bounding box center [204, 668] width 256 height 30
type input "63170"
click at [395, 671] on input "NMFC Sub" at bounding box center [485, 668] width 256 height 30
type input "4"
click at [852, 554] on select "N/A 50.0 55.0 60.0 65.0 70.0 85.0 92.5 100.0 125.0 175.0 250.0 300.0 400.0" at bounding box center [908, 559] width 161 height 30
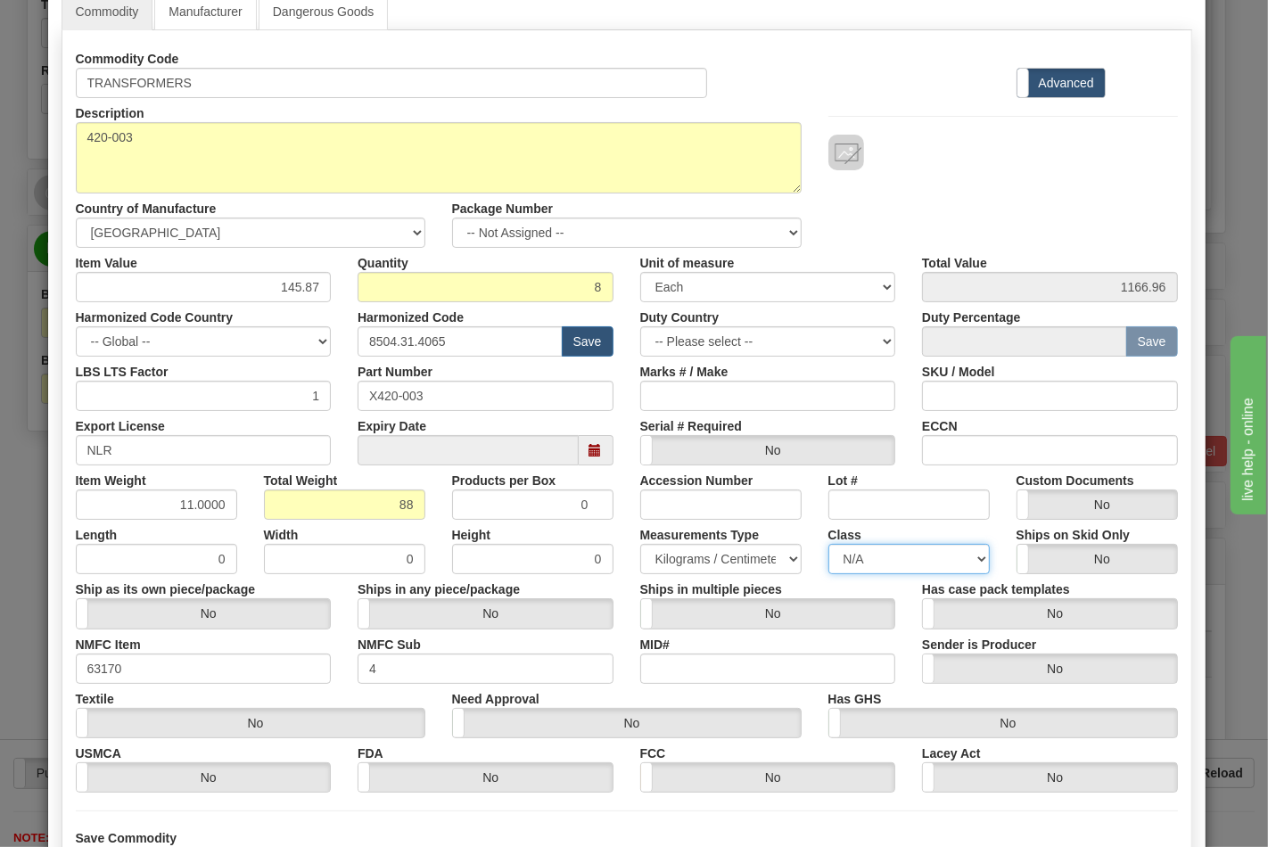
select select "70.0"
click at [828, 544] on select "N/A 50.0 55.0 60.0 65.0 70.0 85.0 92.5 100.0 125.0 175.0 250.0 300.0 400.0" at bounding box center [908, 559] width 161 height 30
click at [982, 464] on input "ECCN" at bounding box center [1050, 450] width 256 height 30
type input "EAR99"
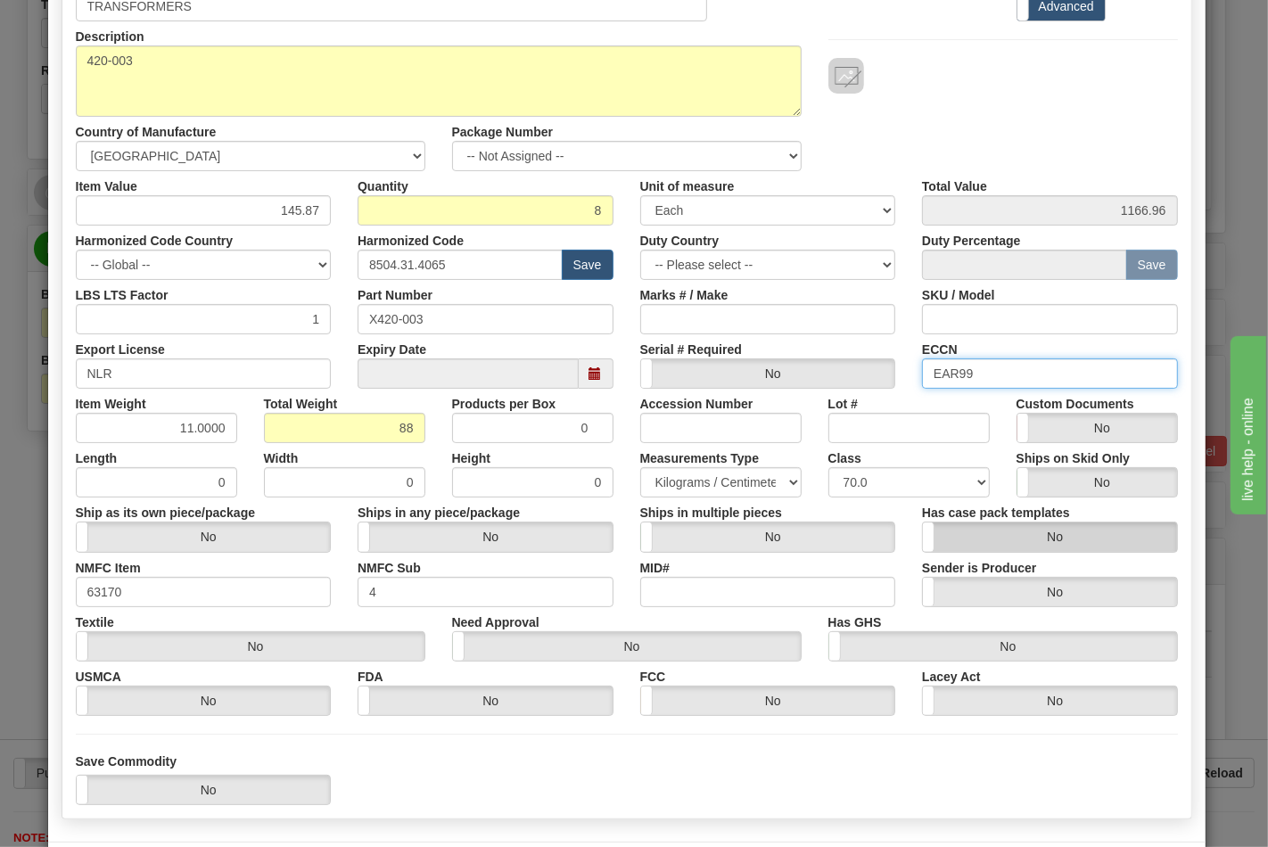
scroll to position [256, 0]
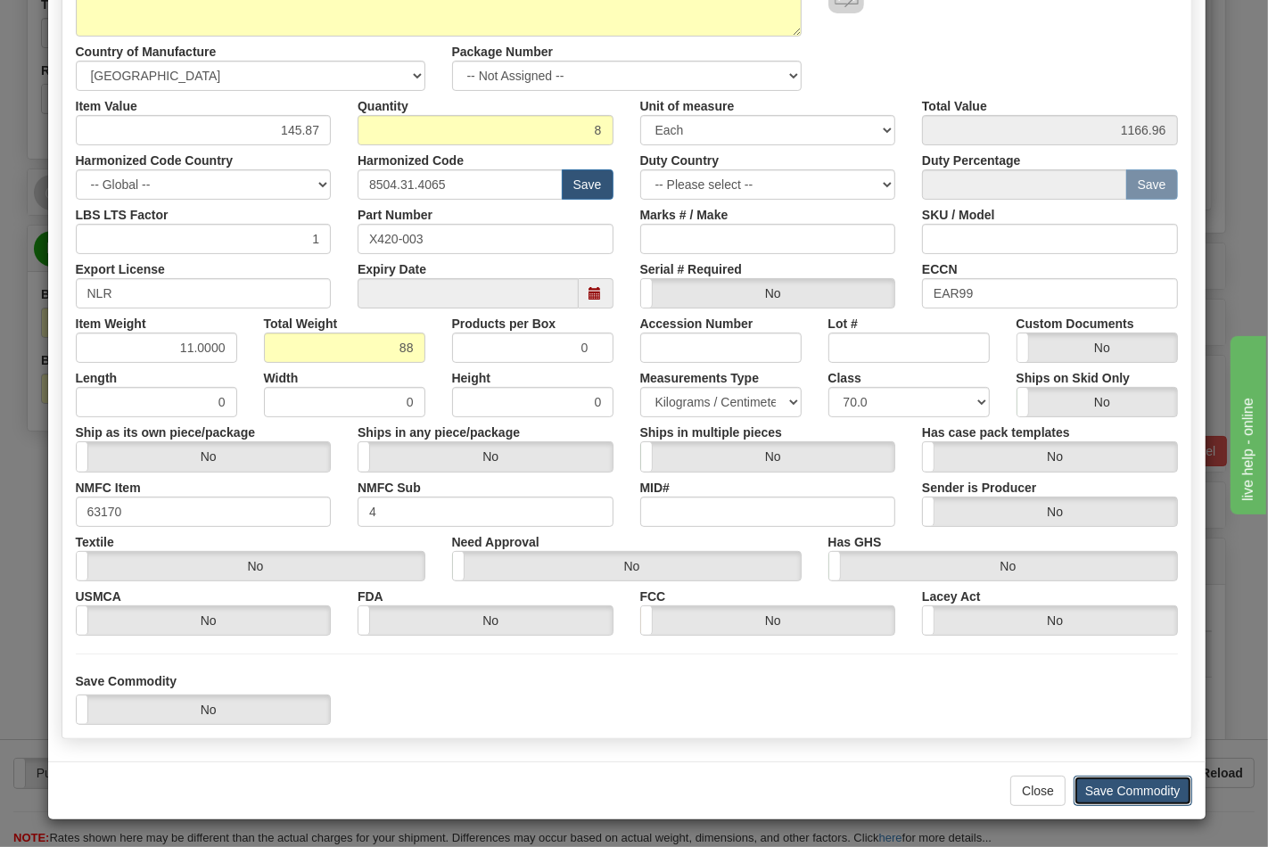
click at [1138, 792] on button "Save Commodity" at bounding box center [1132, 791] width 119 height 30
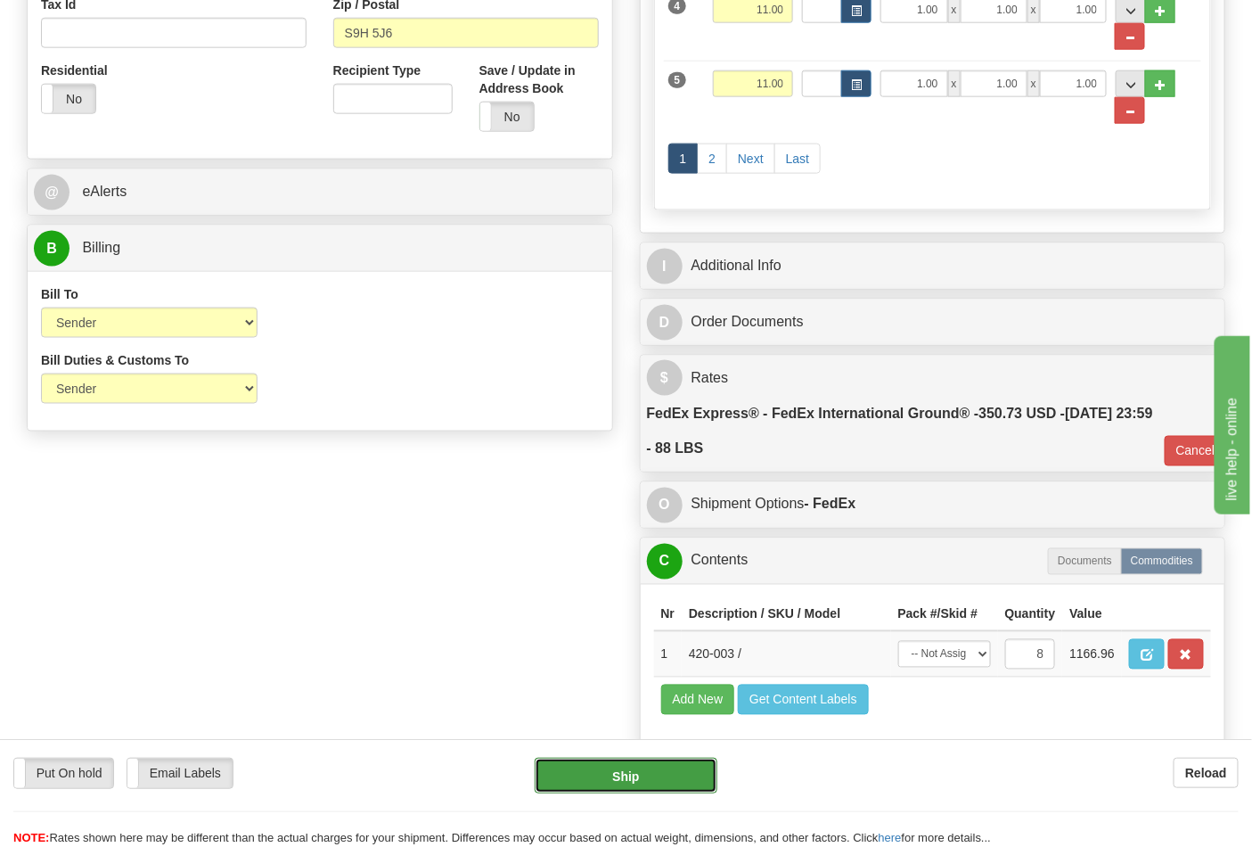
click at [669, 777] on button "Ship" at bounding box center [626, 776] width 182 height 36
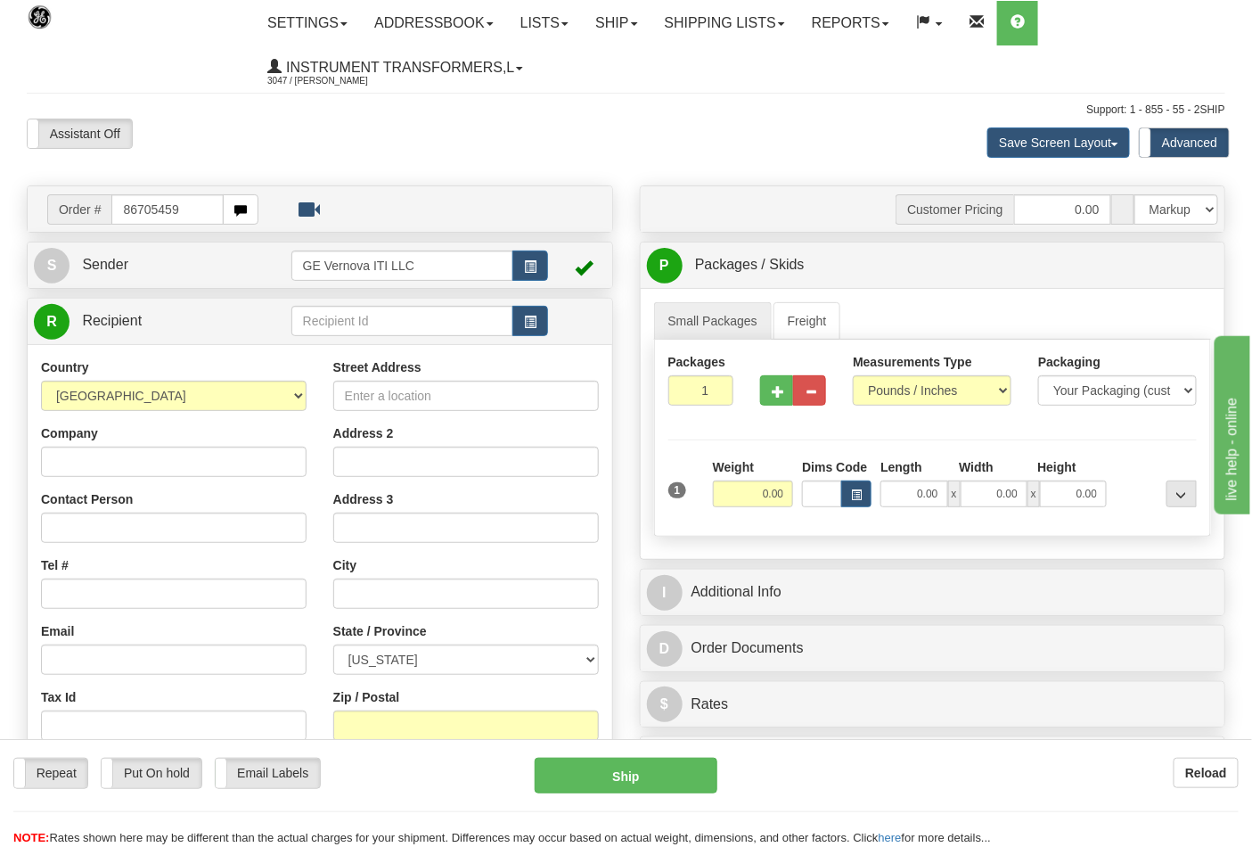
type input "86705459"
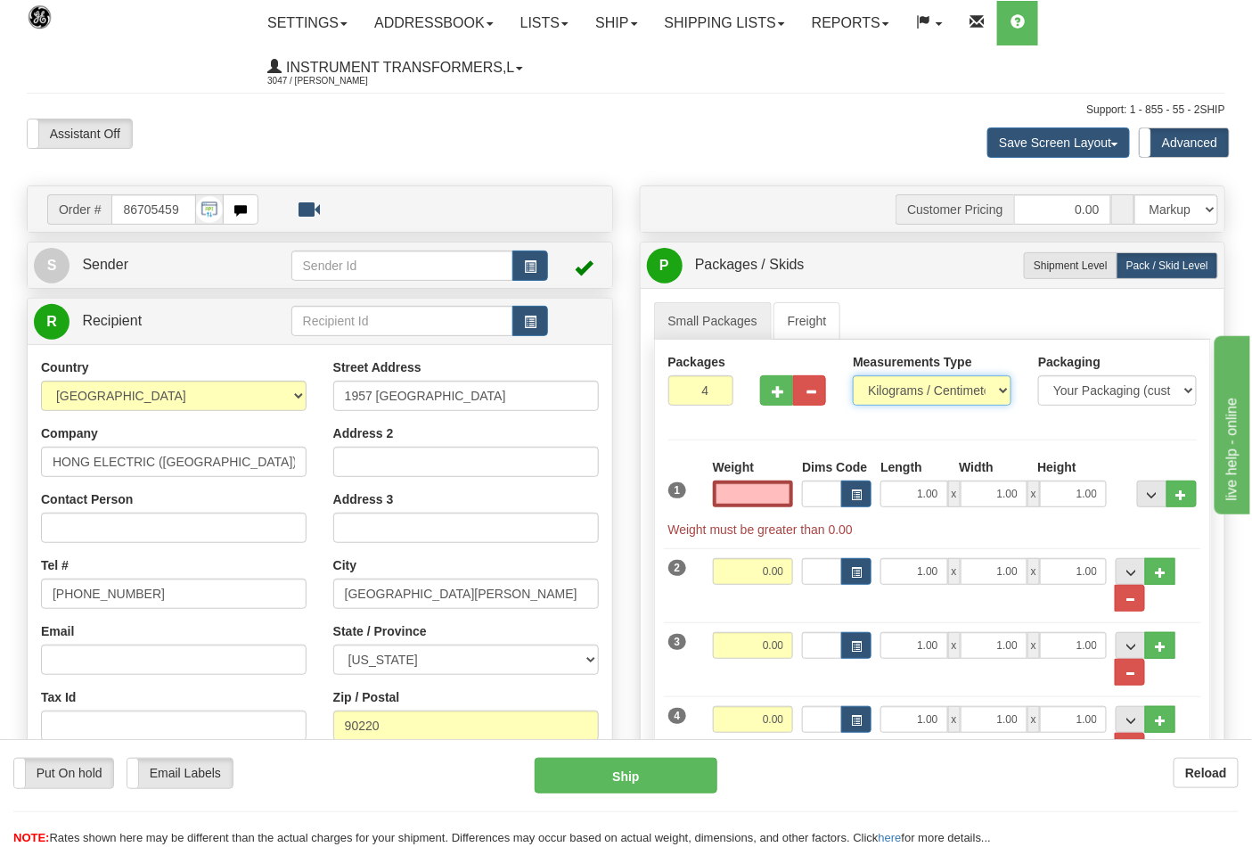
type input "0.00"
click at [924, 397] on select "Pounds / Inches Kilograms / Centimeters" at bounding box center [932, 390] width 159 height 30
select select "0"
click at [853, 376] on select "Pounds / Inches Kilograms / Centimeters" at bounding box center [932, 390] width 159 height 30
drag, startPoint x: 745, startPoint y: 493, endPoint x: 807, endPoint y: 503, distance: 62.3
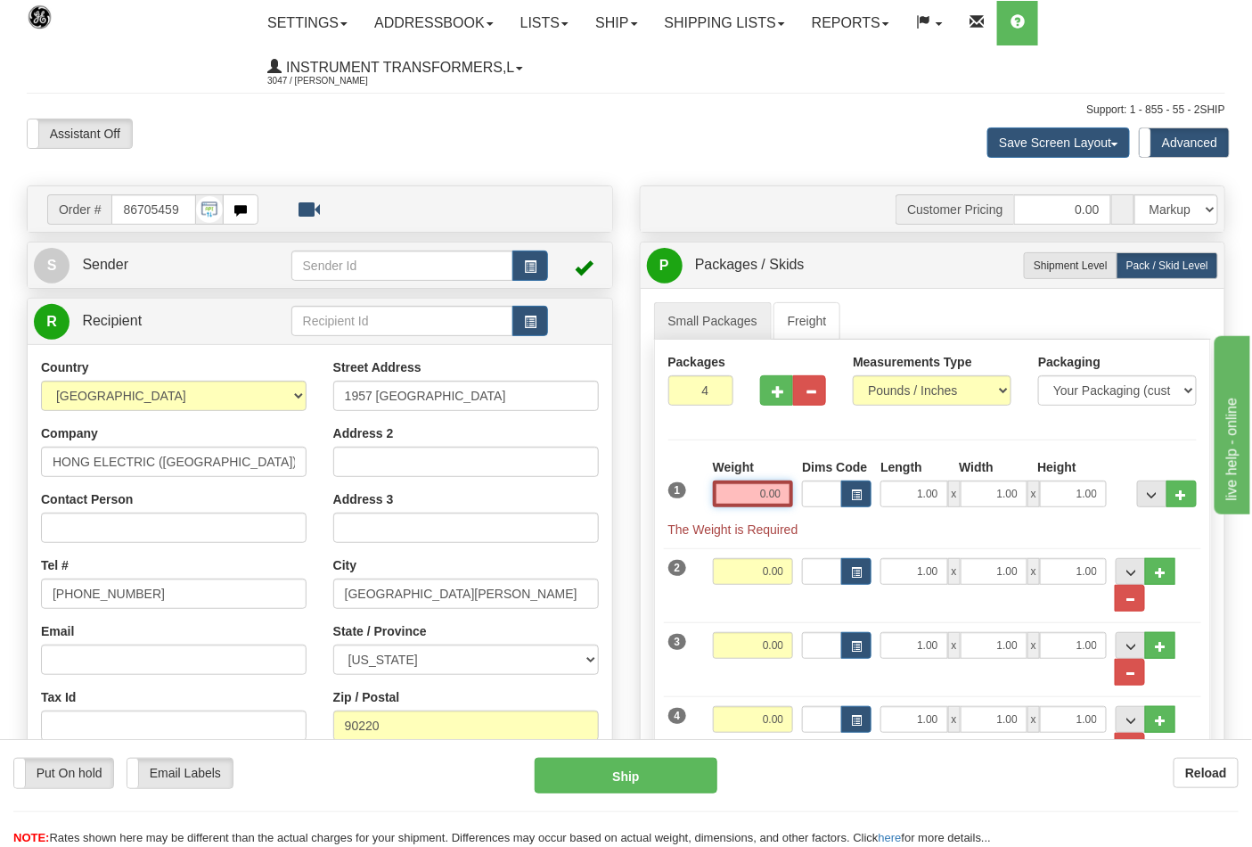
click at [807, 503] on div "1 Weight 0.00 Dims Code 1.00" at bounding box center [933, 498] width 538 height 80
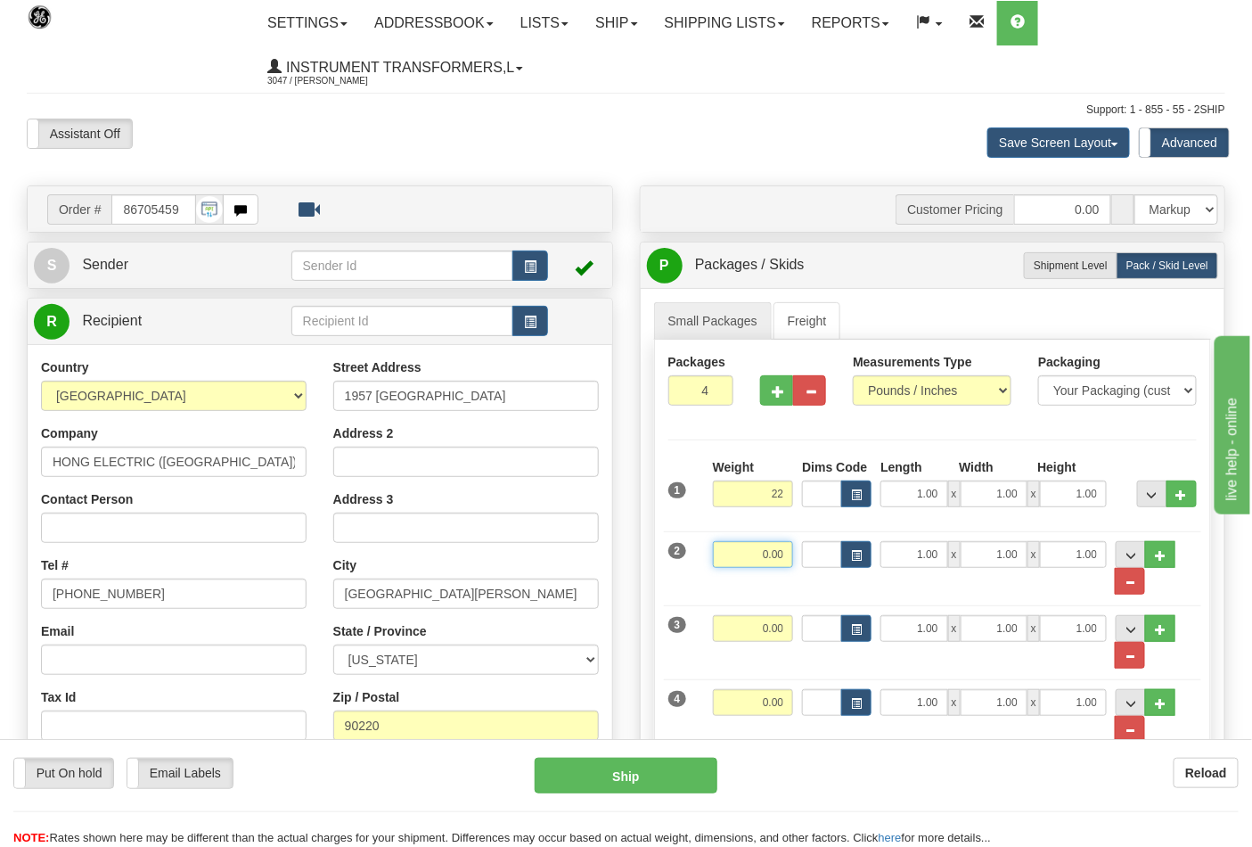
type input "22.00"
click at [790, 559] on input "0.00" at bounding box center [753, 554] width 81 height 27
type input "17.00"
click at [782, 628] on input "0.00" at bounding box center [753, 628] width 81 height 27
type input "16.00"
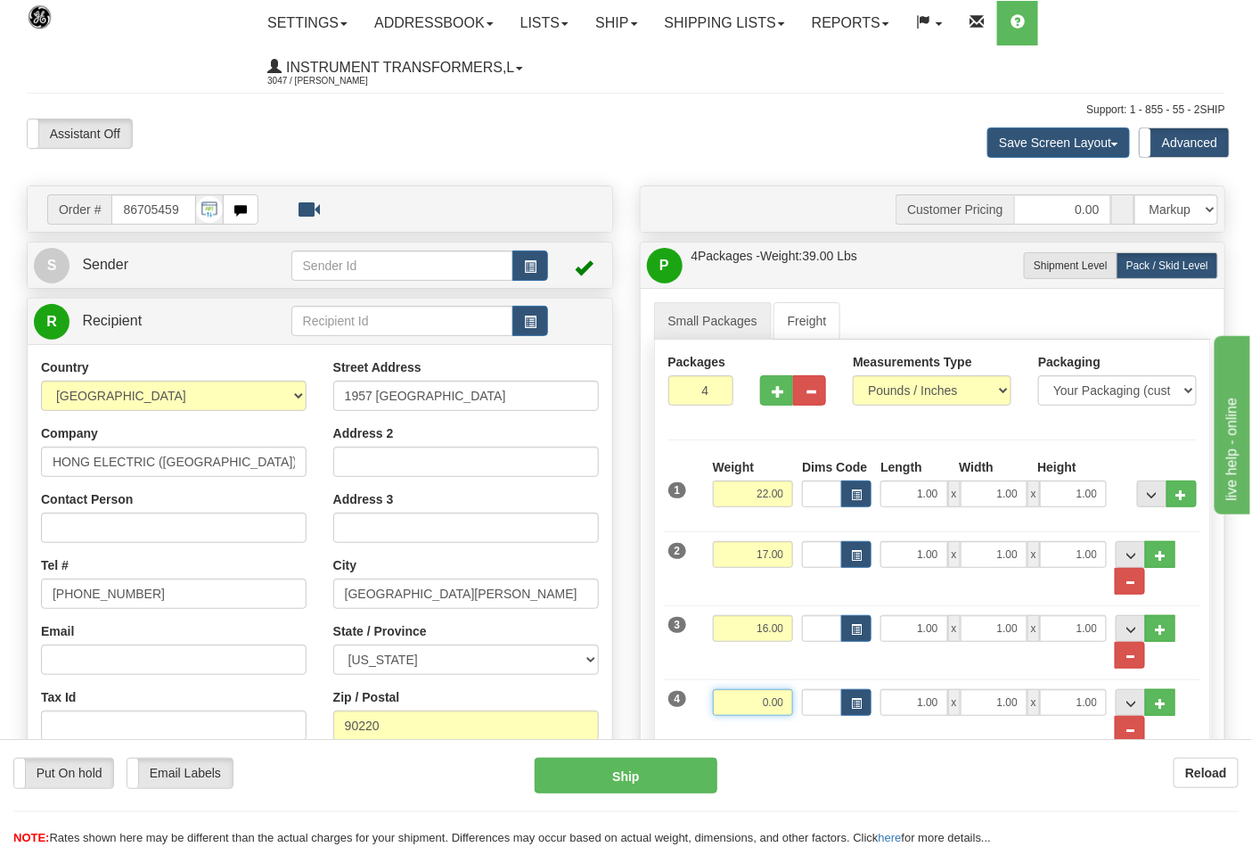
drag, startPoint x: 779, startPoint y: 710, endPoint x: 788, endPoint y: 713, distance: 9.6
click at [786, 710] on input "0.00" at bounding box center [753, 702] width 81 height 27
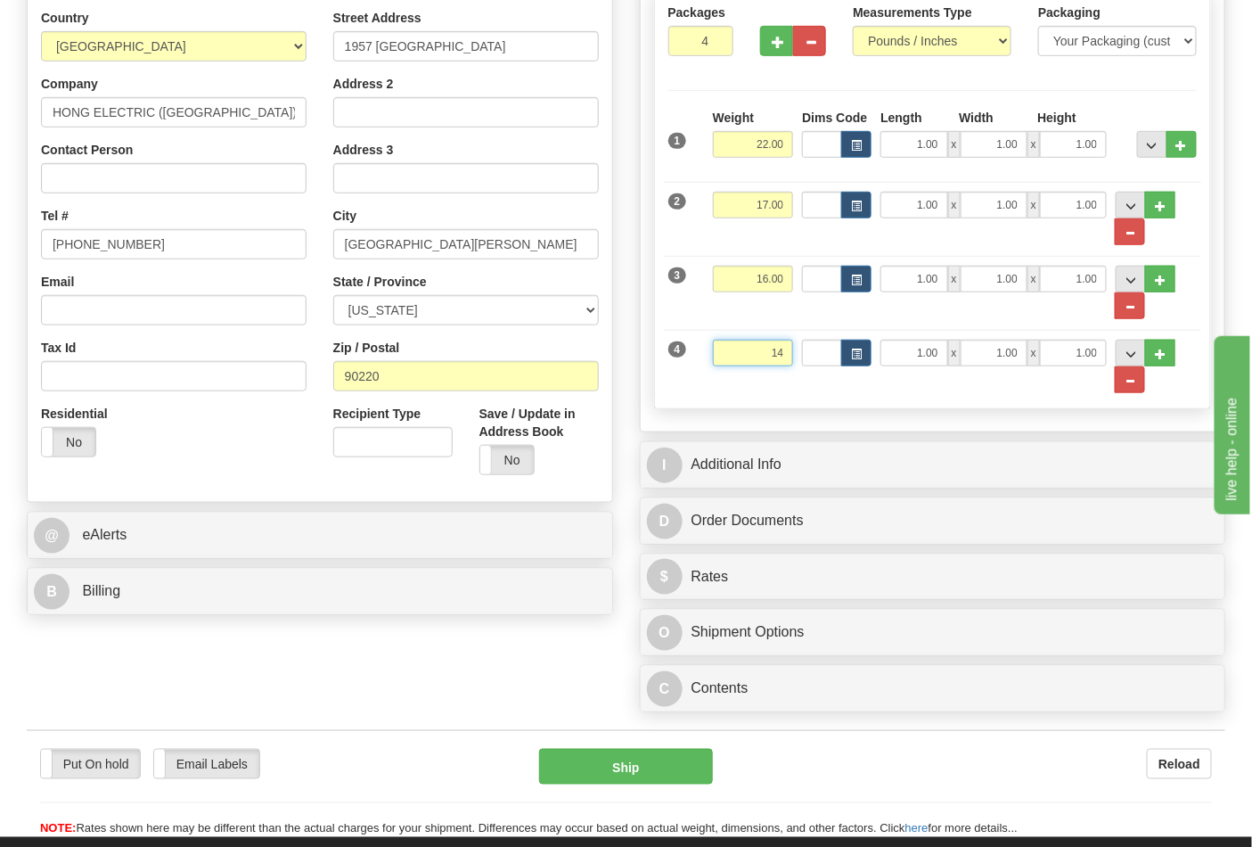
scroll to position [396, 0]
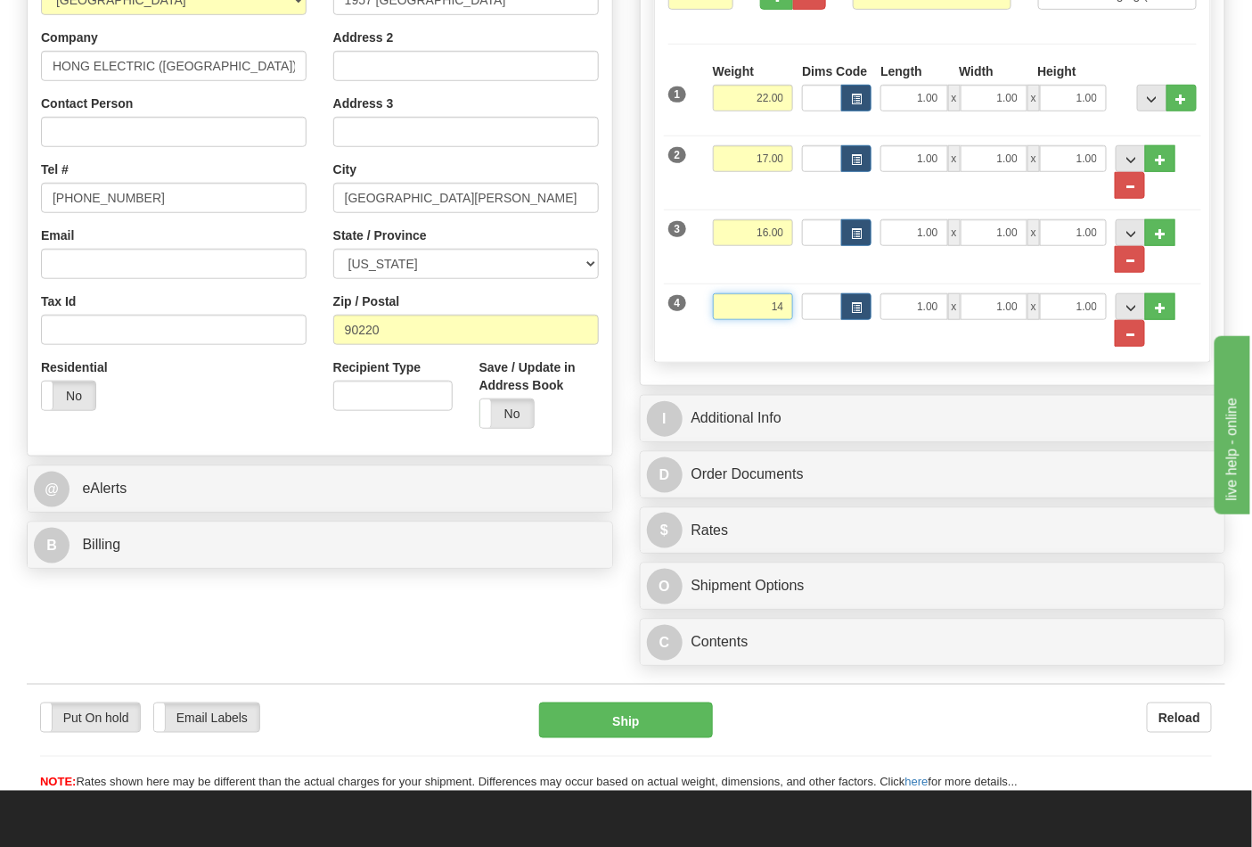
click button "Delete" at bounding box center [0, 0] width 0 height 0
type input "14.00"
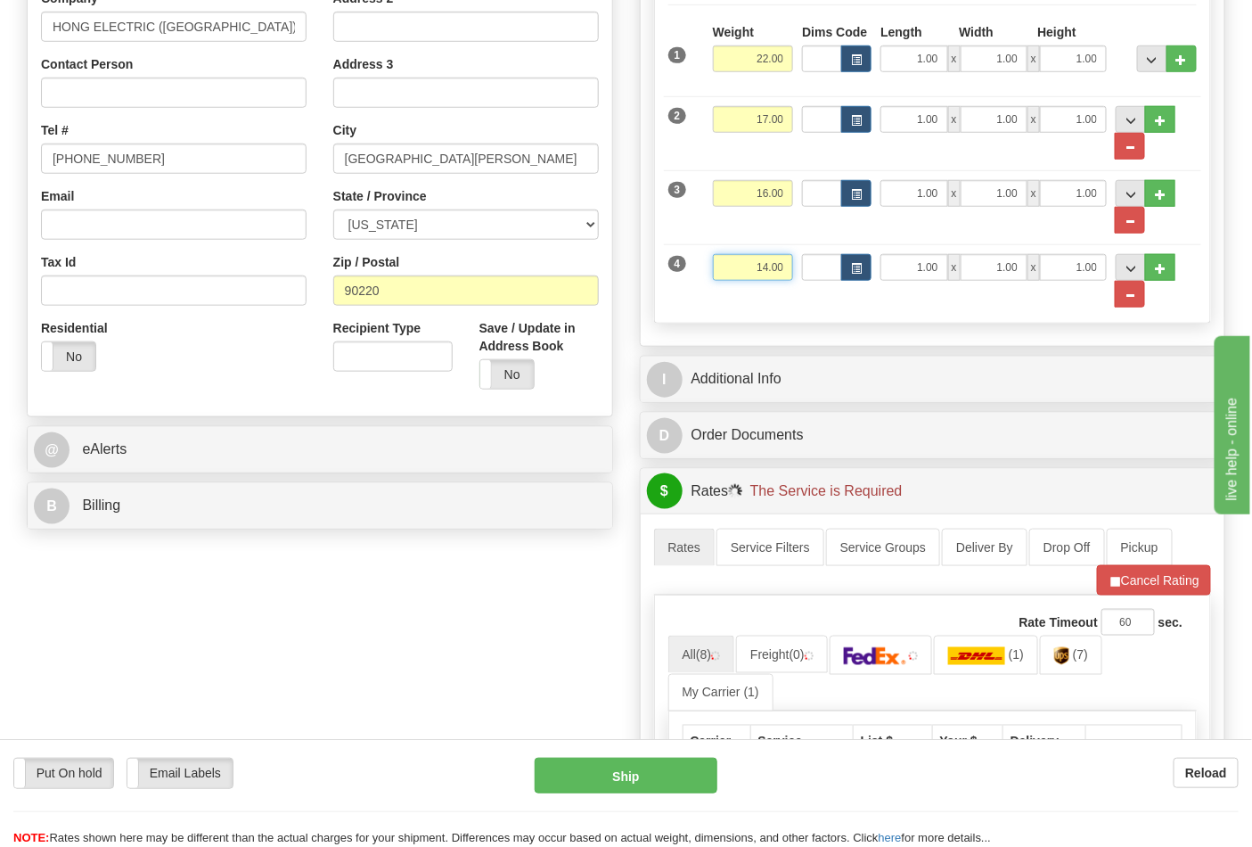
scroll to position [495, 0]
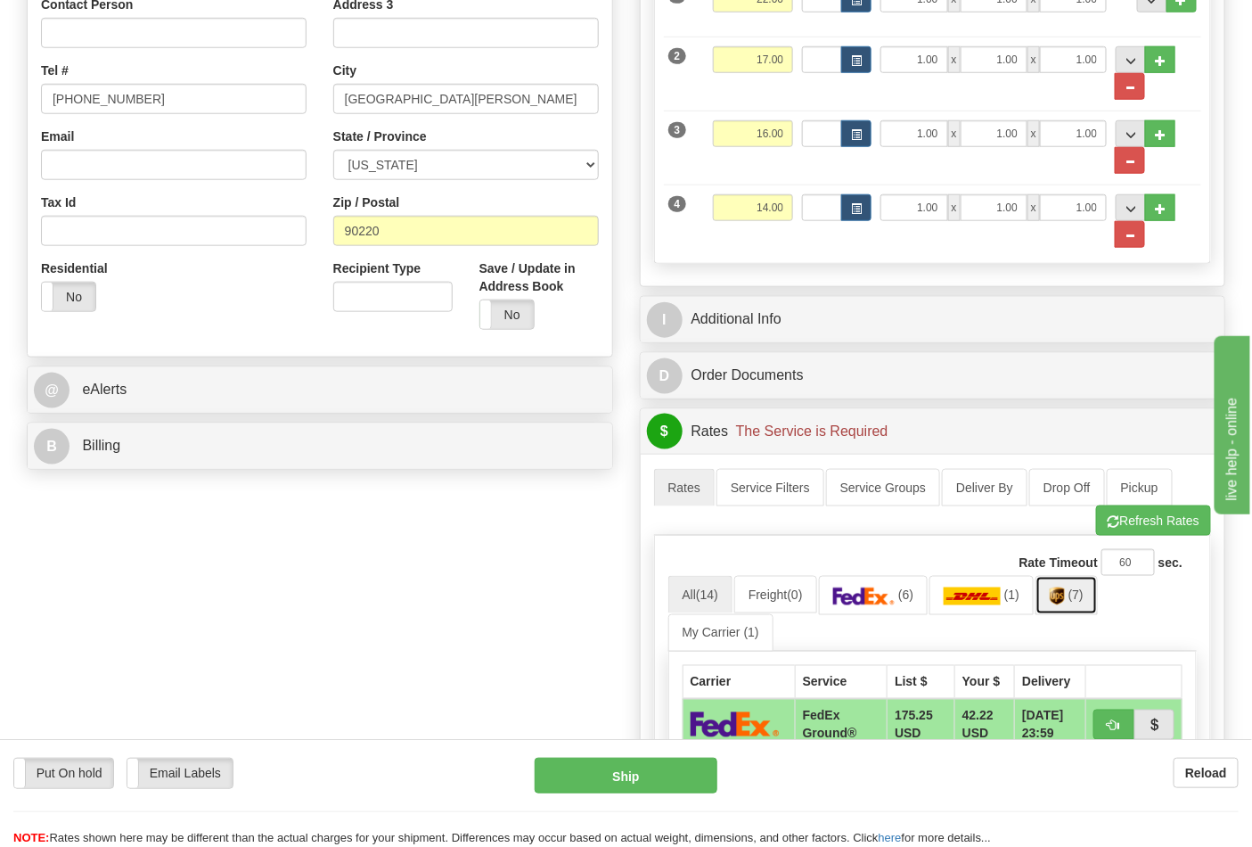
click at [1048, 600] on link "(7)" at bounding box center [1067, 595] width 62 height 38
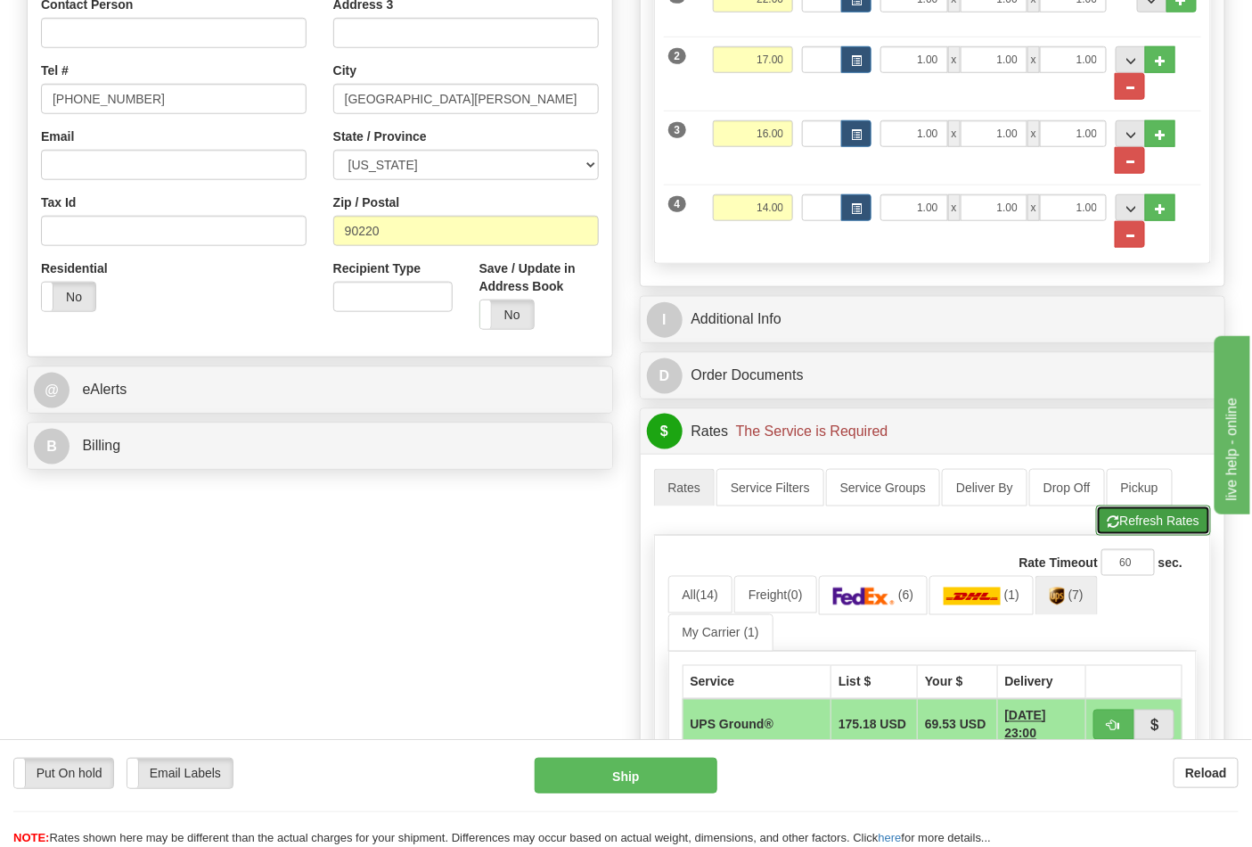
click at [1175, 528] on button "Refresh Rates" at bounding box center [1153, 520] width 115 height 30
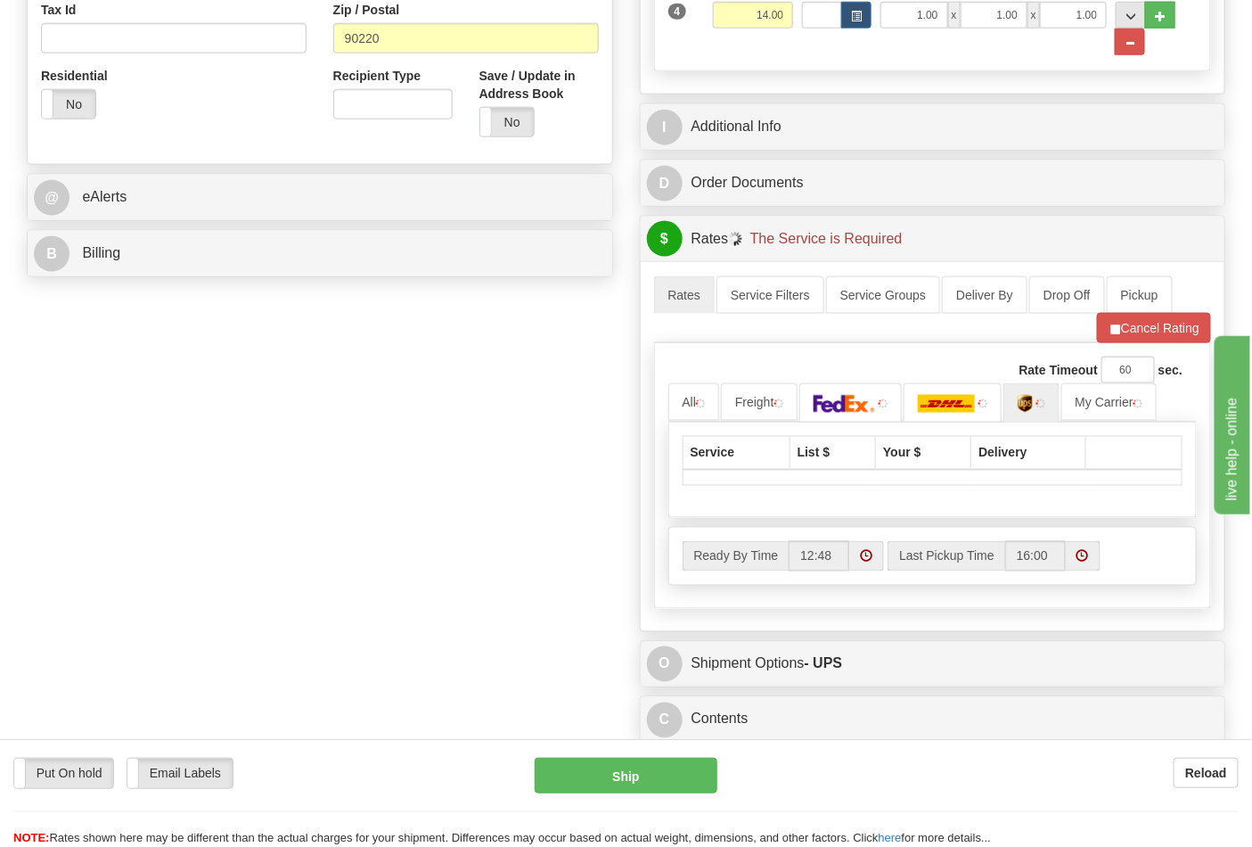
scroll to position [693, 0]
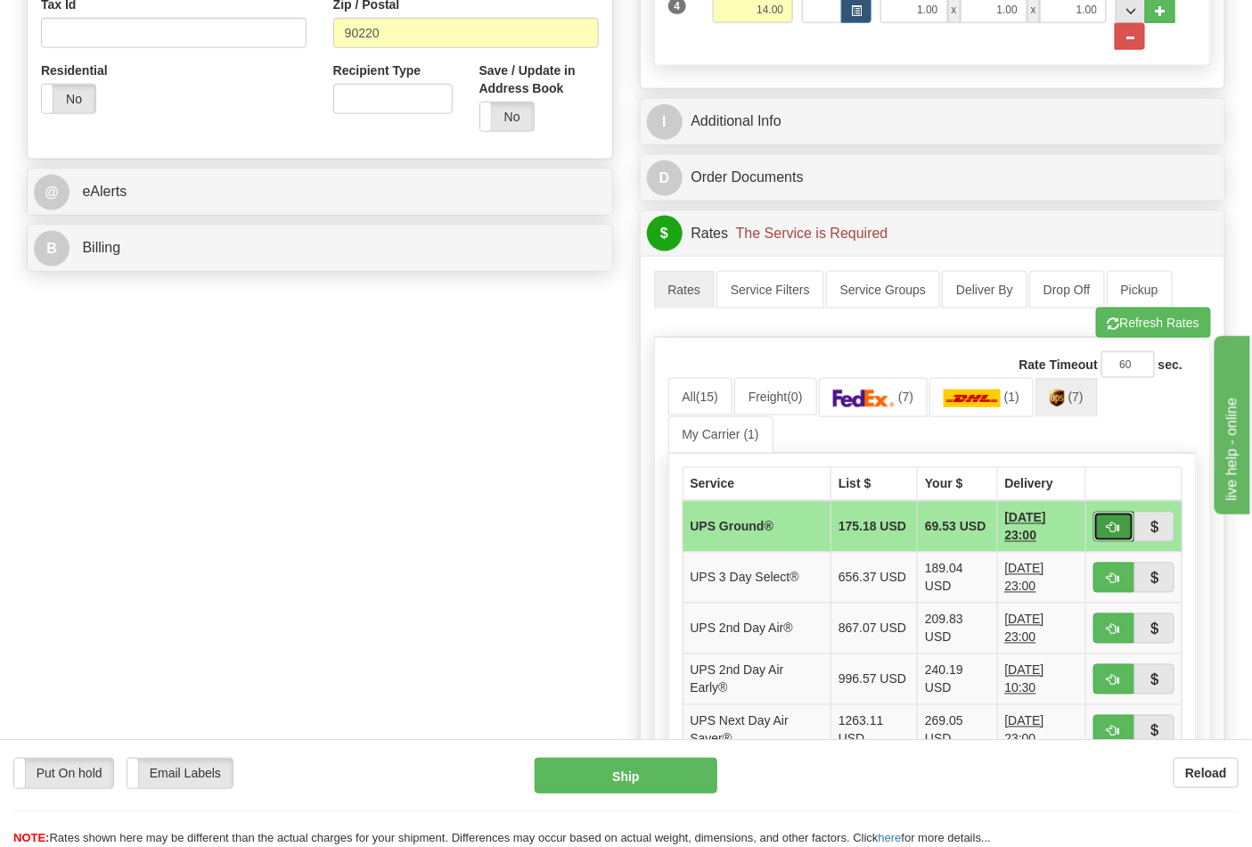
click at [1111, 522] on span "button" at bounding box center [1114, 528] width 12 height 12
type input "03"
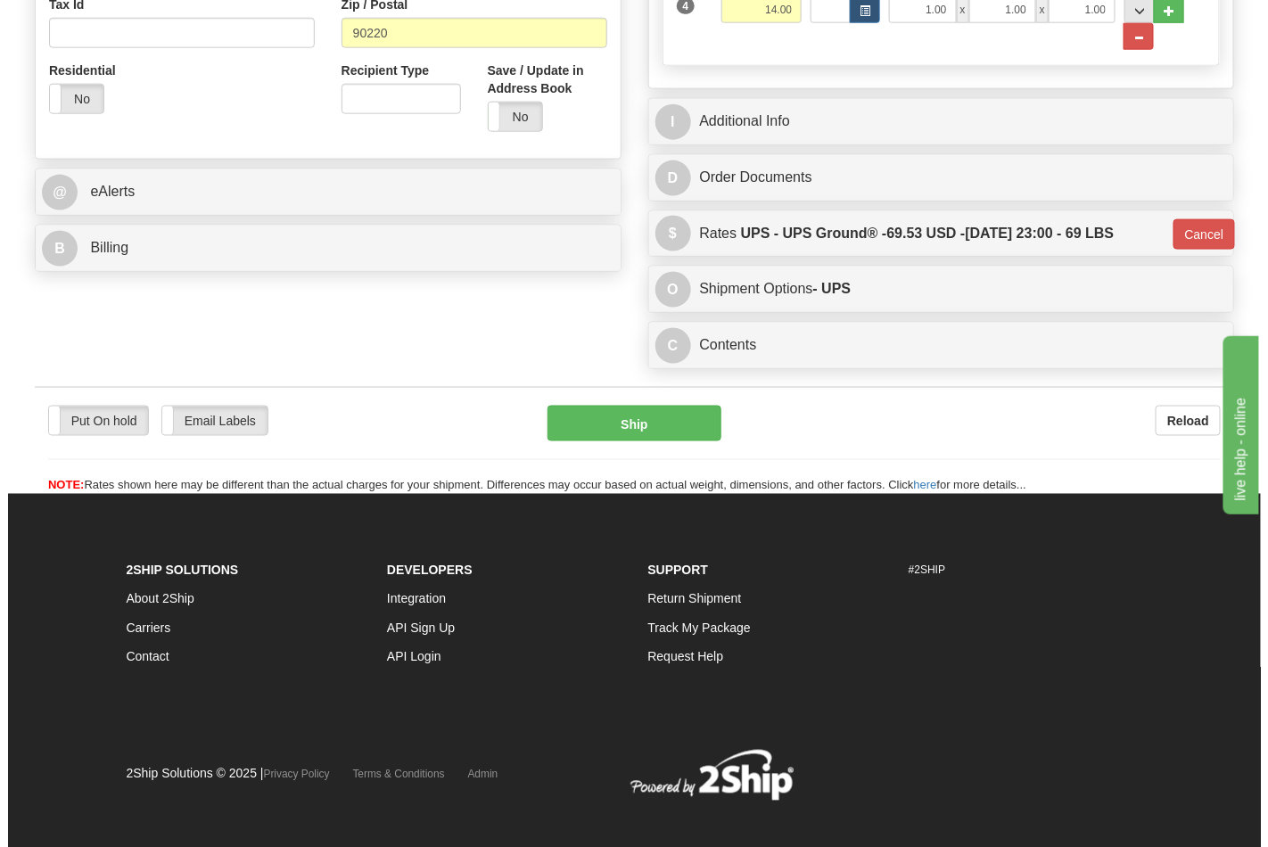
scroll to position [691, 0]
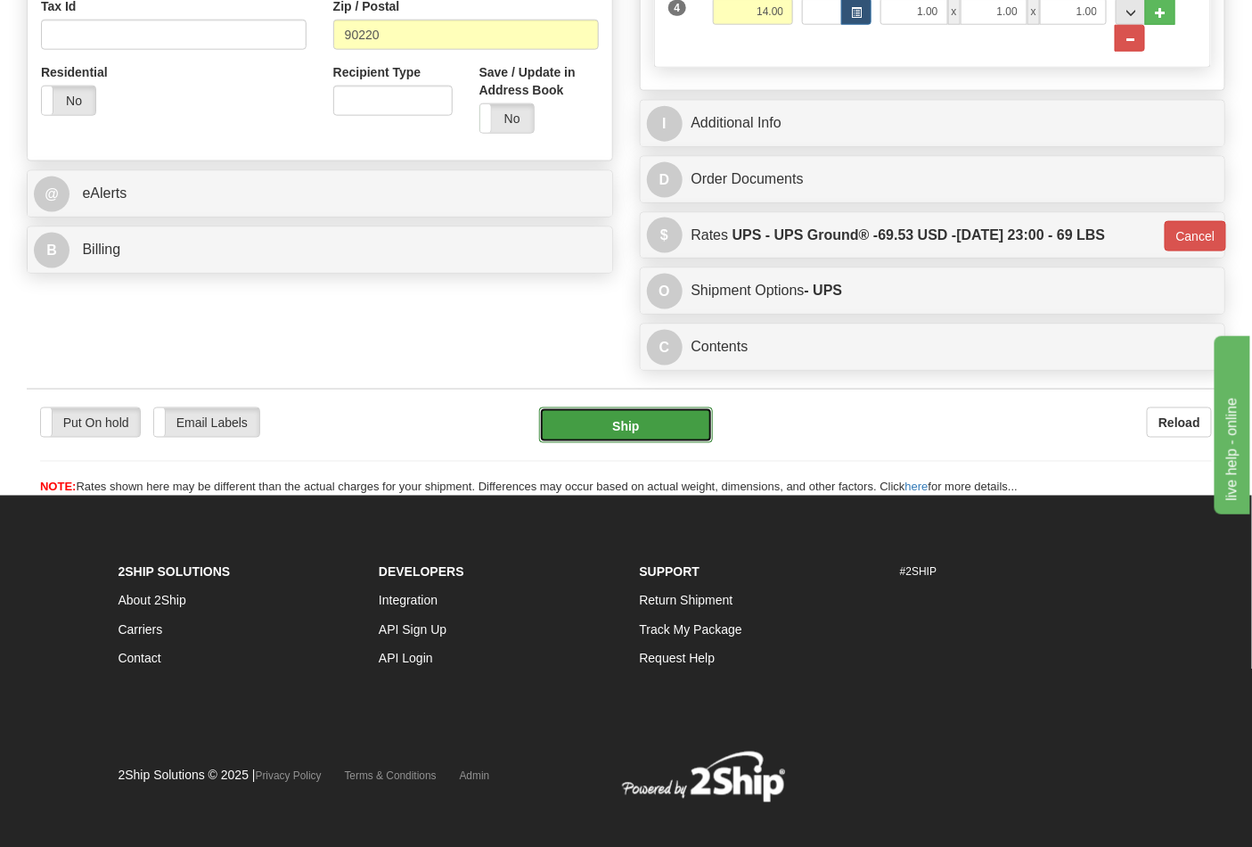
click at [634, 438] on button "Ship" at bounding box center [625, 425] width 173 height 36
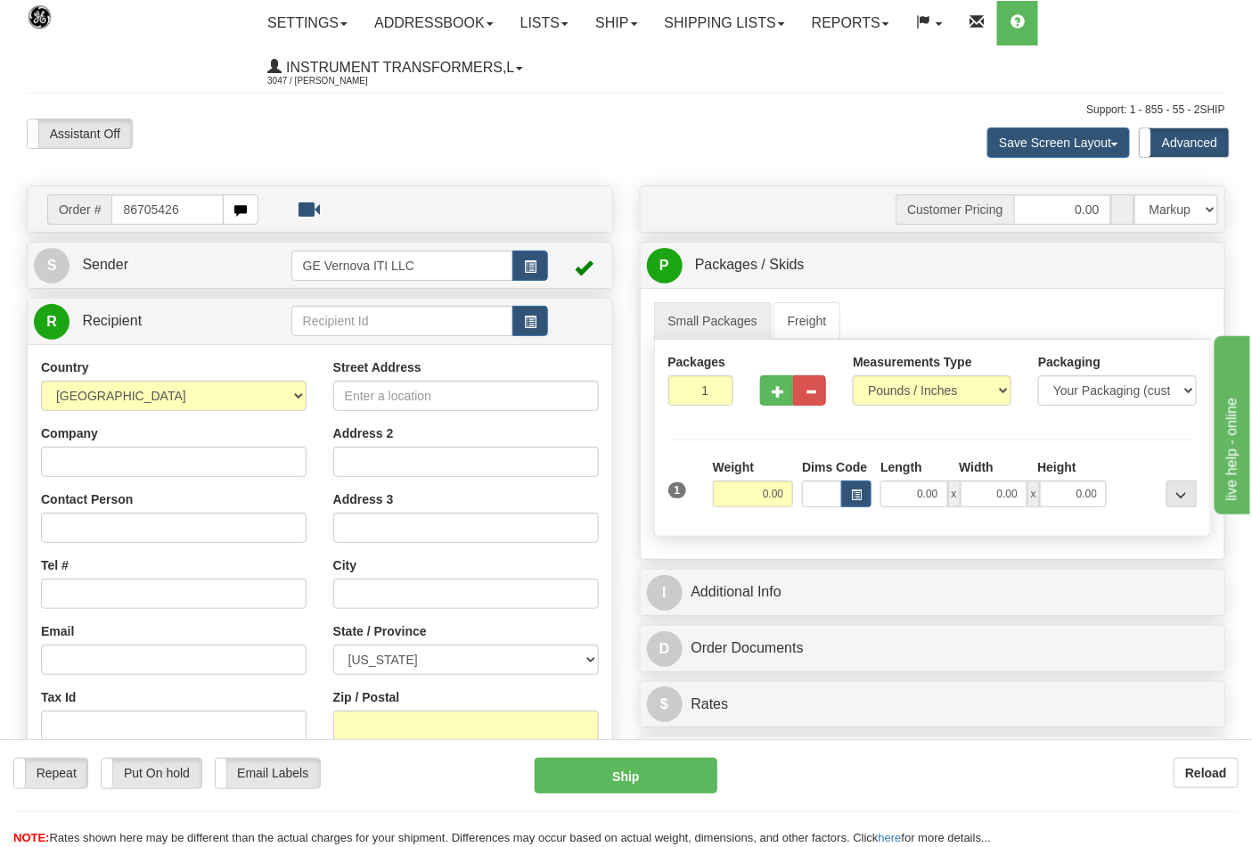
type input "86705426"
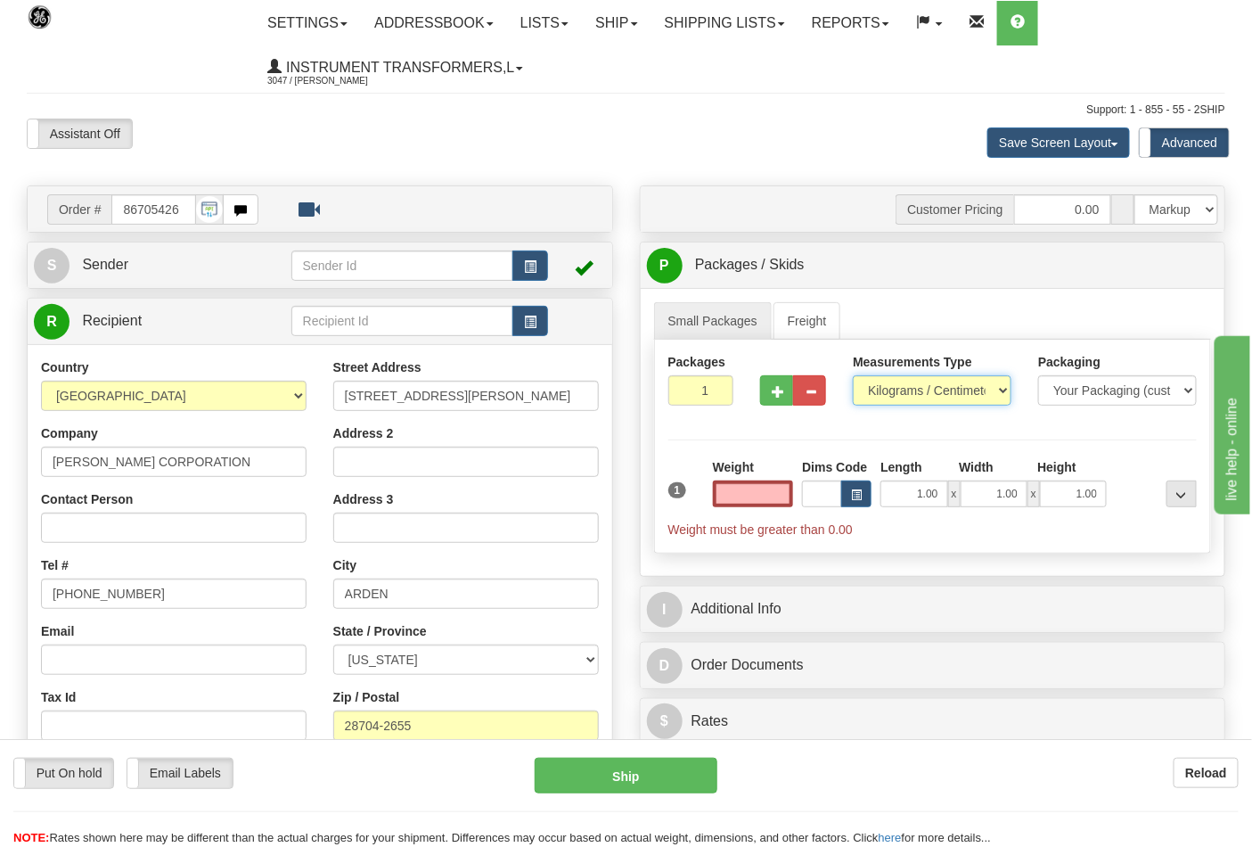
type input "0.00"
click at [911, 379] on select "Pounds / Inches Kilograms / Centimeters" at bounding box center [932, 390] width 159 height 30
select select "0"
click at [853, 376] on select "Pounds / Inches Kilograms / Centimeters" at bounding box center [932, 390] width 159 height 30
click at [749, 502] on input "0.00" at bounding box center [753, 493] width 81 height 27
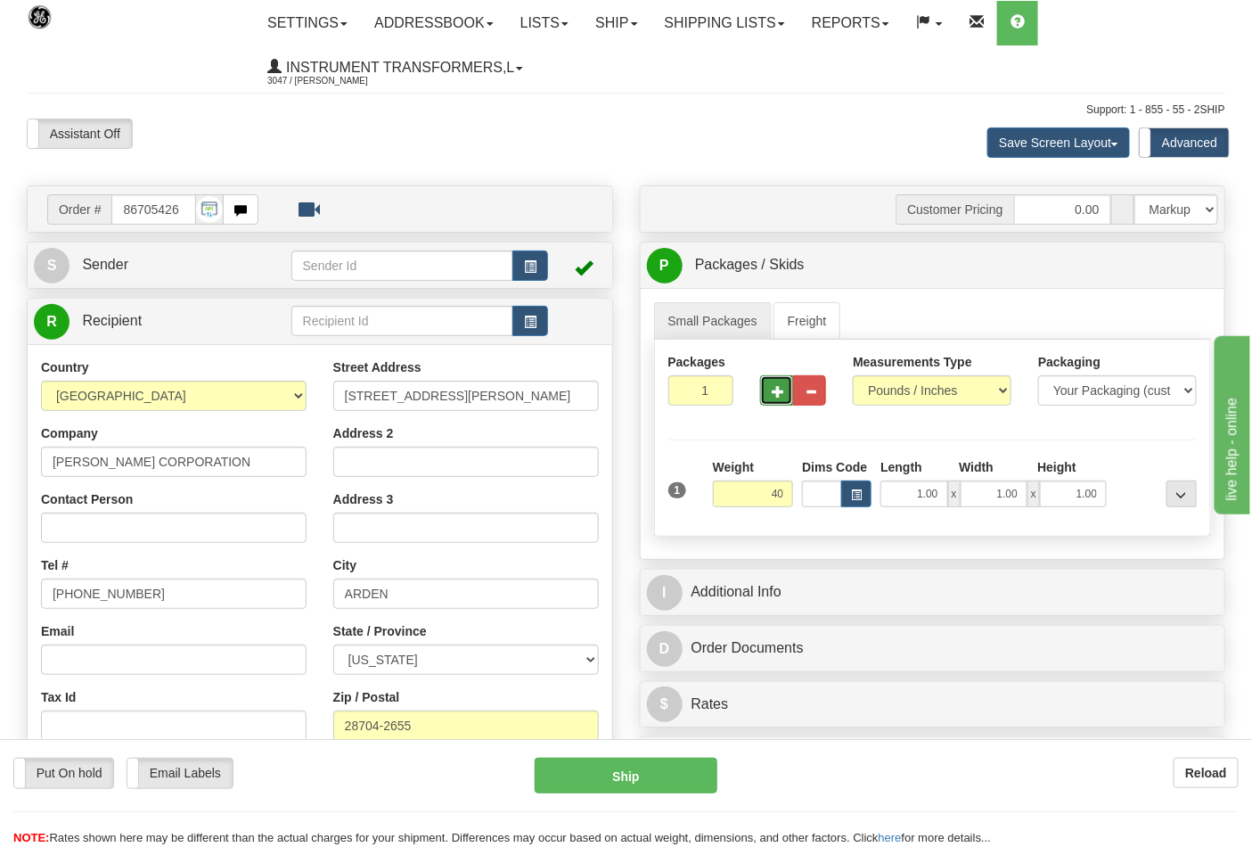
type input "40.00"
click at [771, 406] on button "button" at bounding box center [776, 390] width 33 height 30
type input "2"
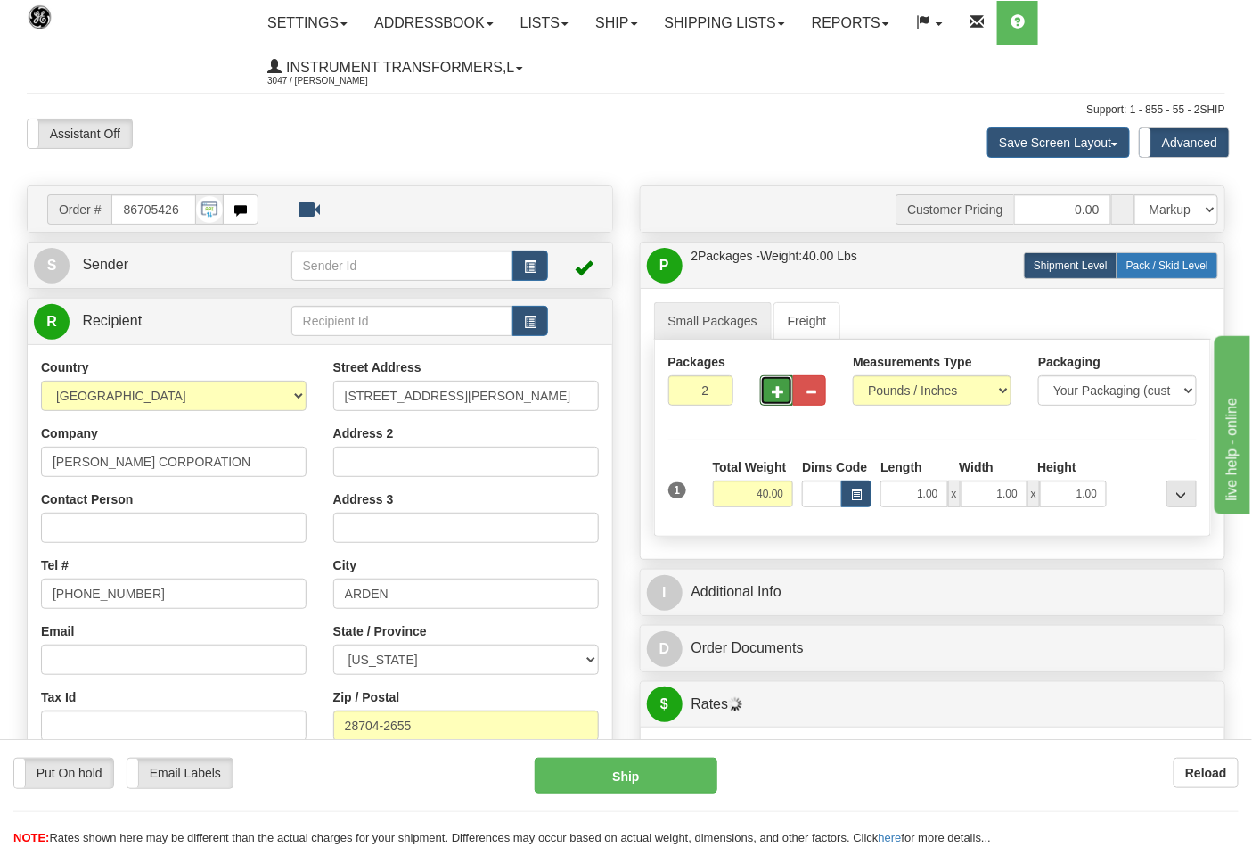
click at [1154, 267] on span "Pack / Skid Level" at bounding box center [1168, 265] width 82 height 12
radio input "true"
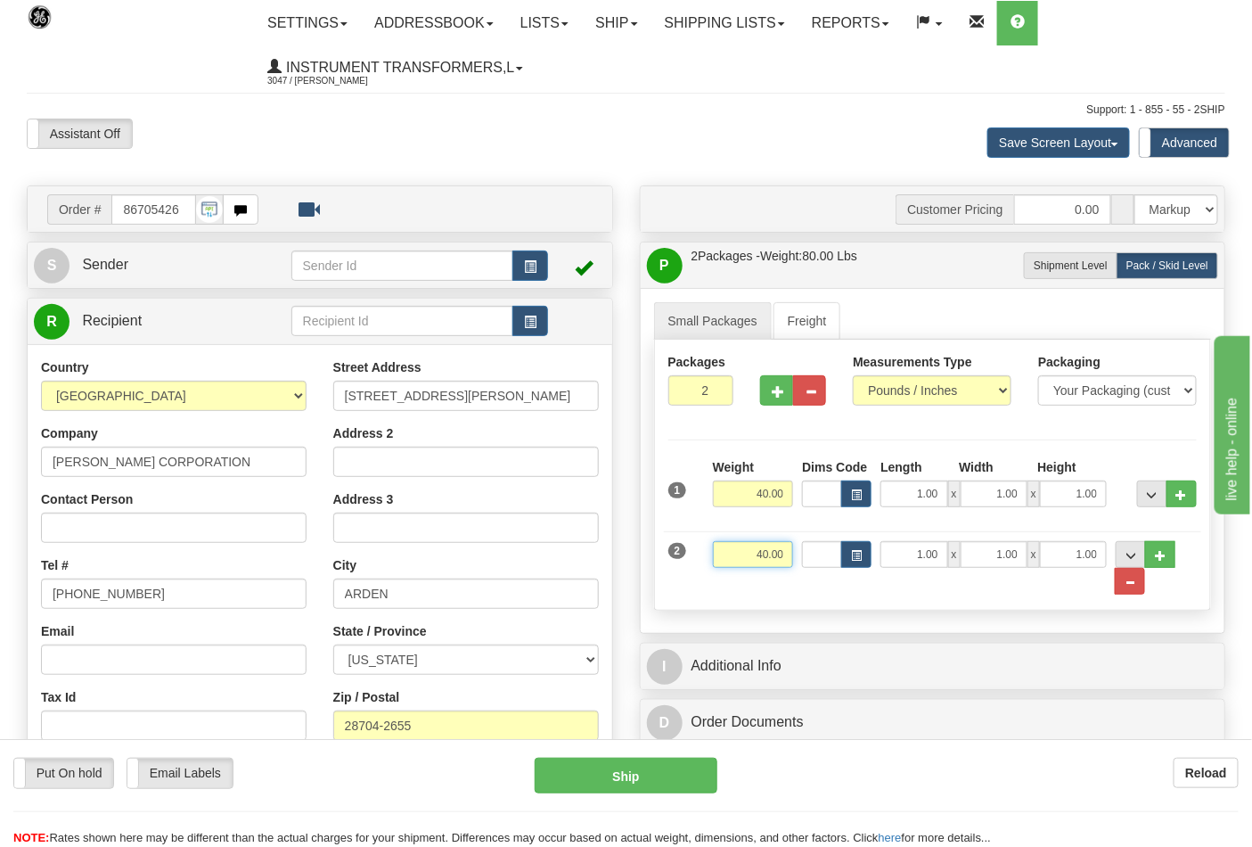
drag, startPoint x: 755, startPoint y: 562, endPoint x: 829, endPoint y: 557, distance: 74.1
click at [829, 557] on div "2 Weight 40.00 Dims Code Length Width Height" at bounding box center [933, 558] width 538 height 73
click button "Delete" at bounding box center [0, 0] width 0 height 0
type input "22.00"
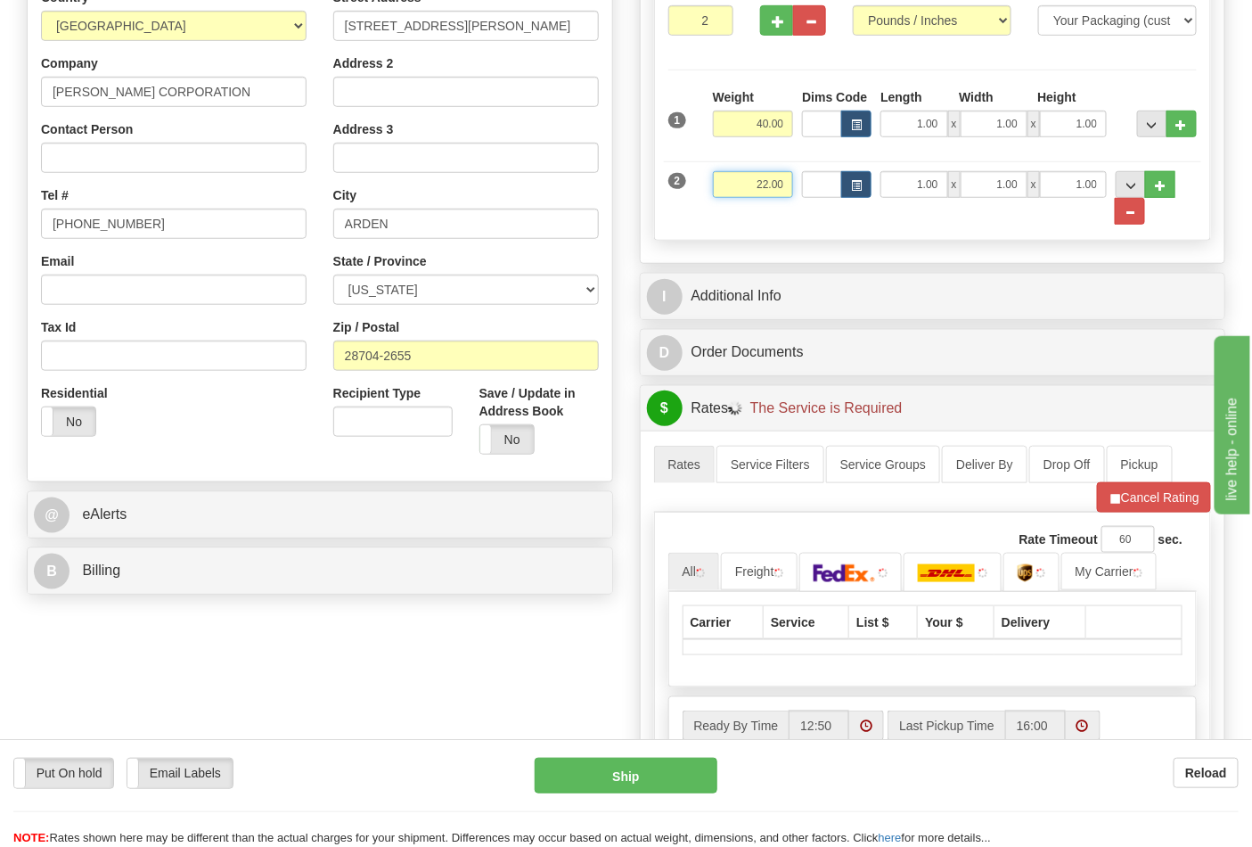
scroll to position [396, 0]
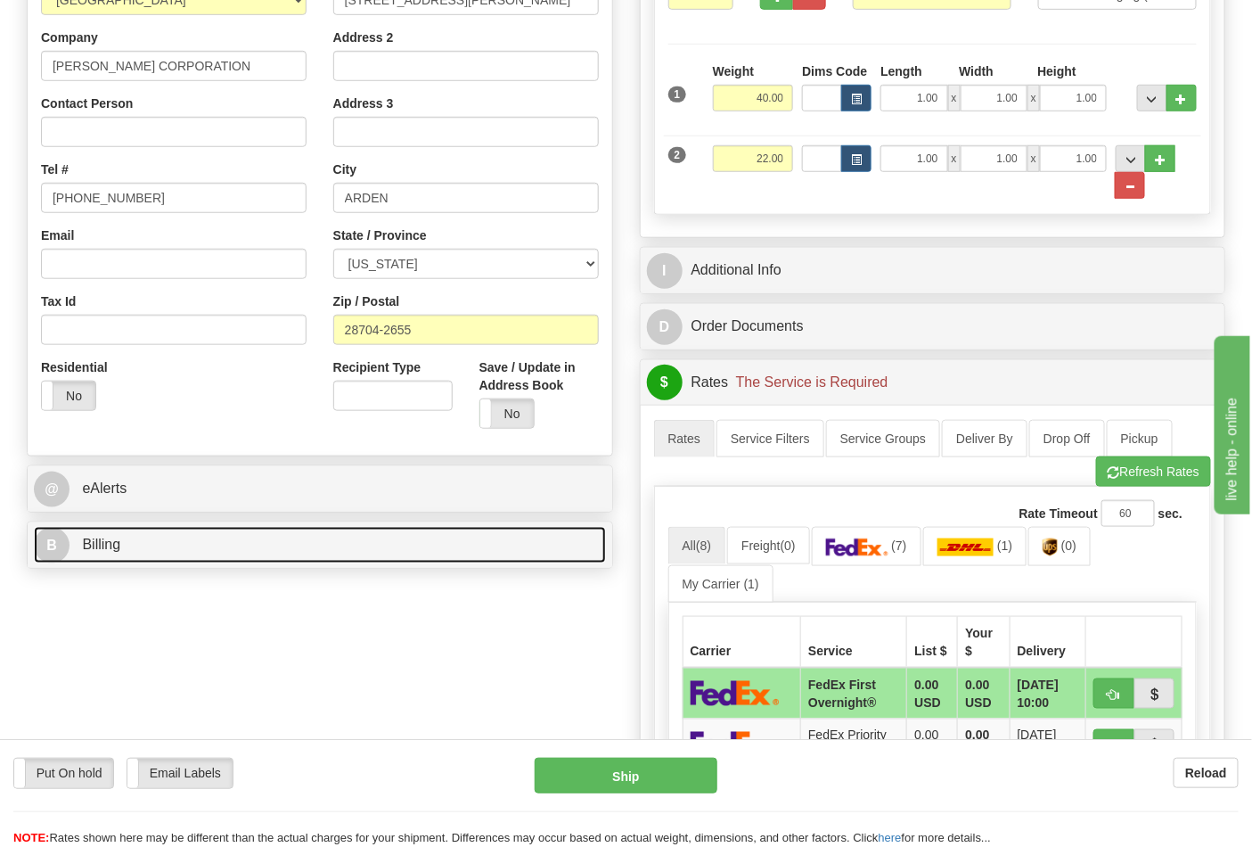
click at [380, 542] on link "B Billing" at bounding box center [320, 545] width 572 height 37
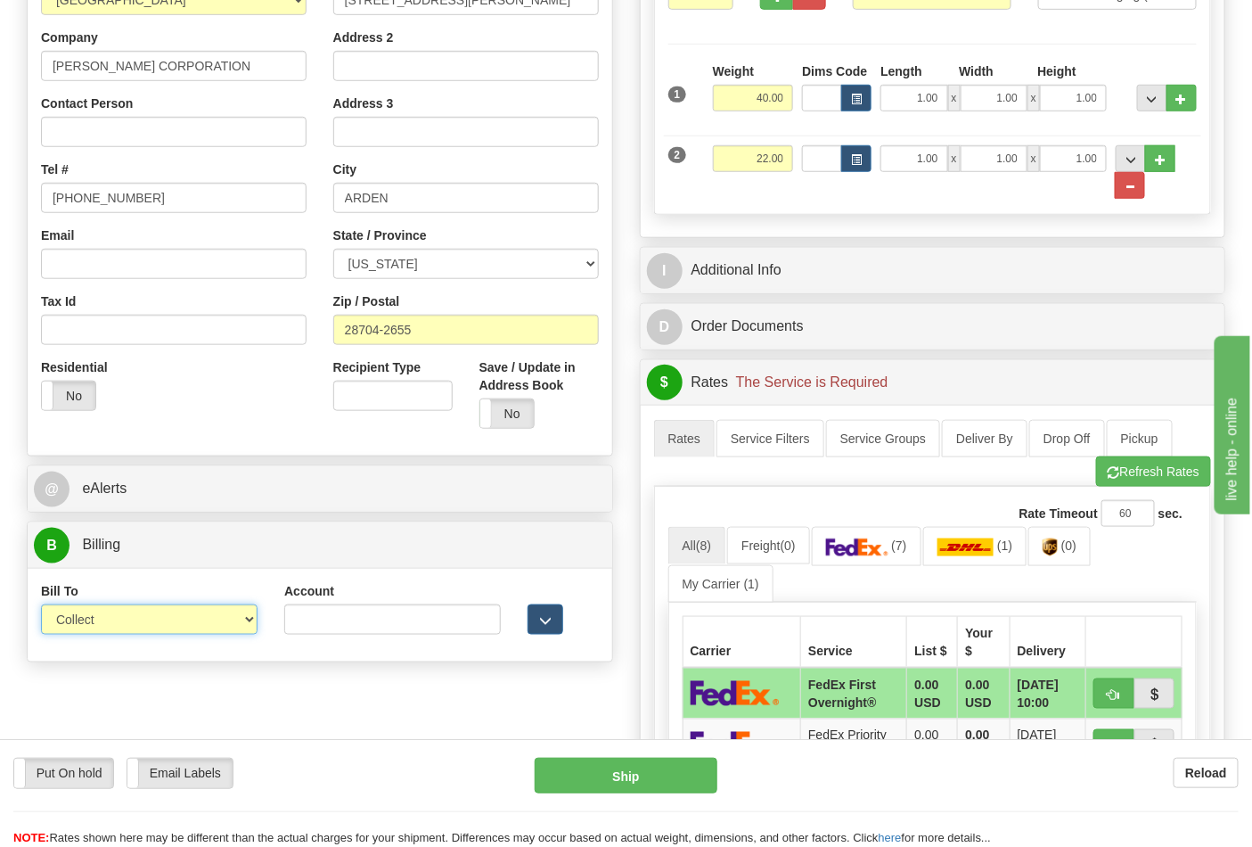
click at [188, 622] on select "Sender Recipient Third Party Collect" at bounding box center [149, 619] width 217 height 30
select select "2"
click at [41, 606] on select "Sender Recipient Third Party Collect" at bounding box center [149, 619] width 217 height 30
click at [346, 628] on input "Account" at bounding box center [392, 619] width 217 height 30
paste input "103014760"
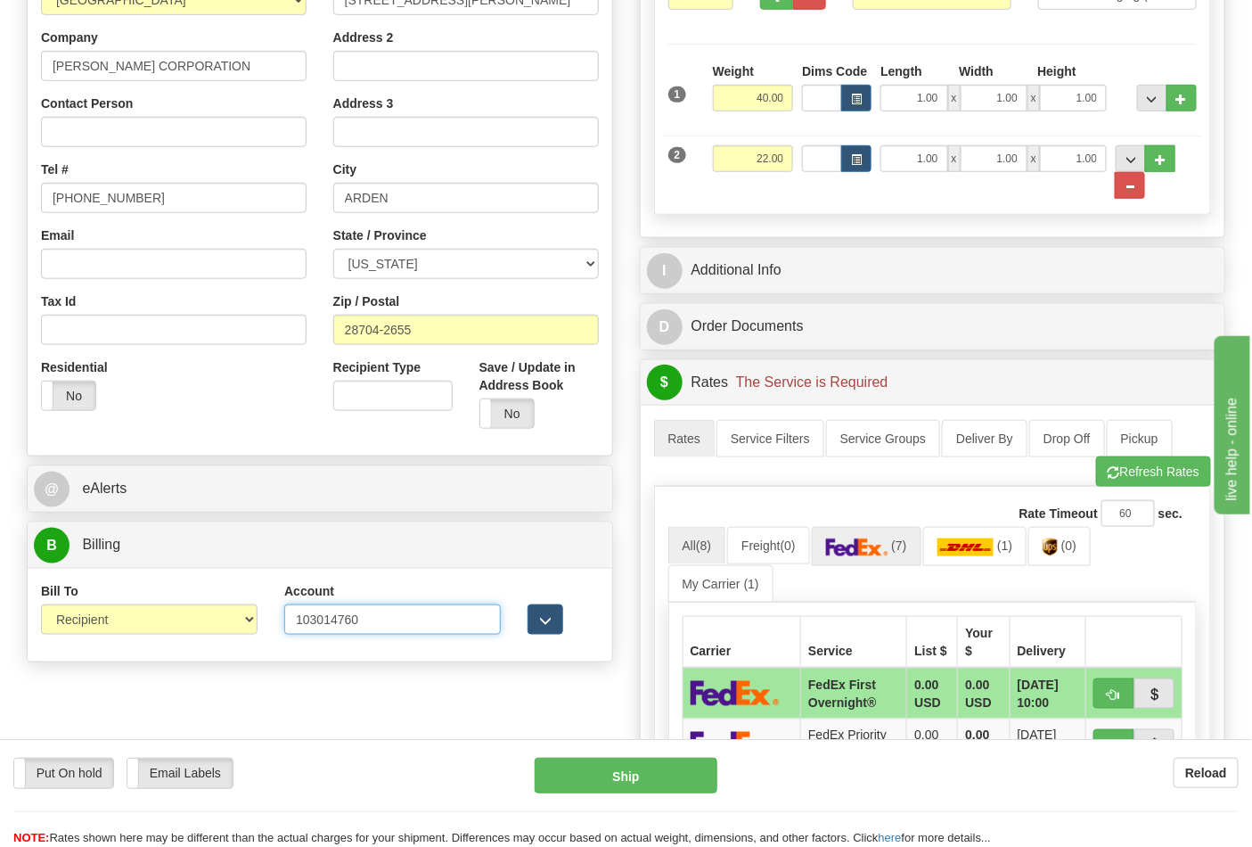
type input "103014760"
click at [826, 546] on link "(7)" at bounding box center [867, 546] width 110 height 38
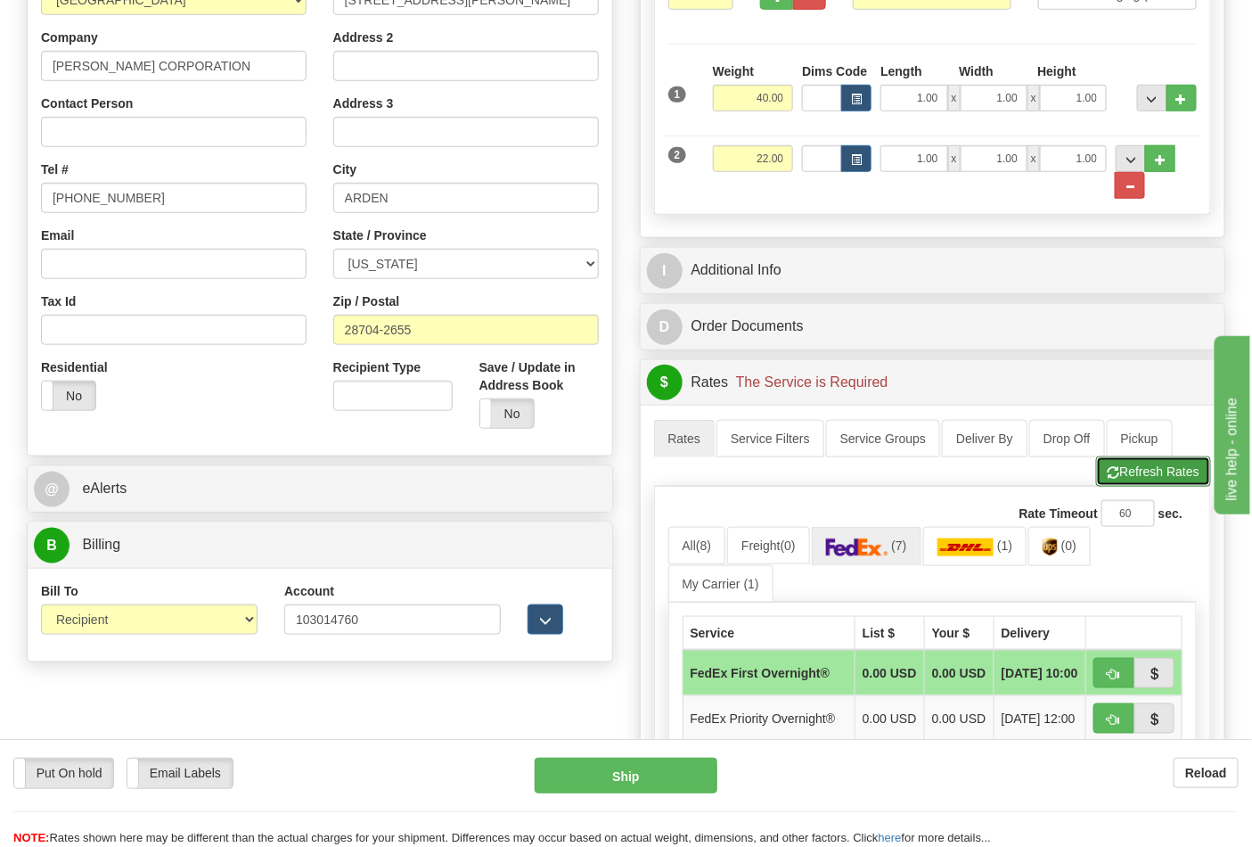
click at [1189, 471] on button "Refresh Rates" at bounding box center [1153, 471] width 115 height 30
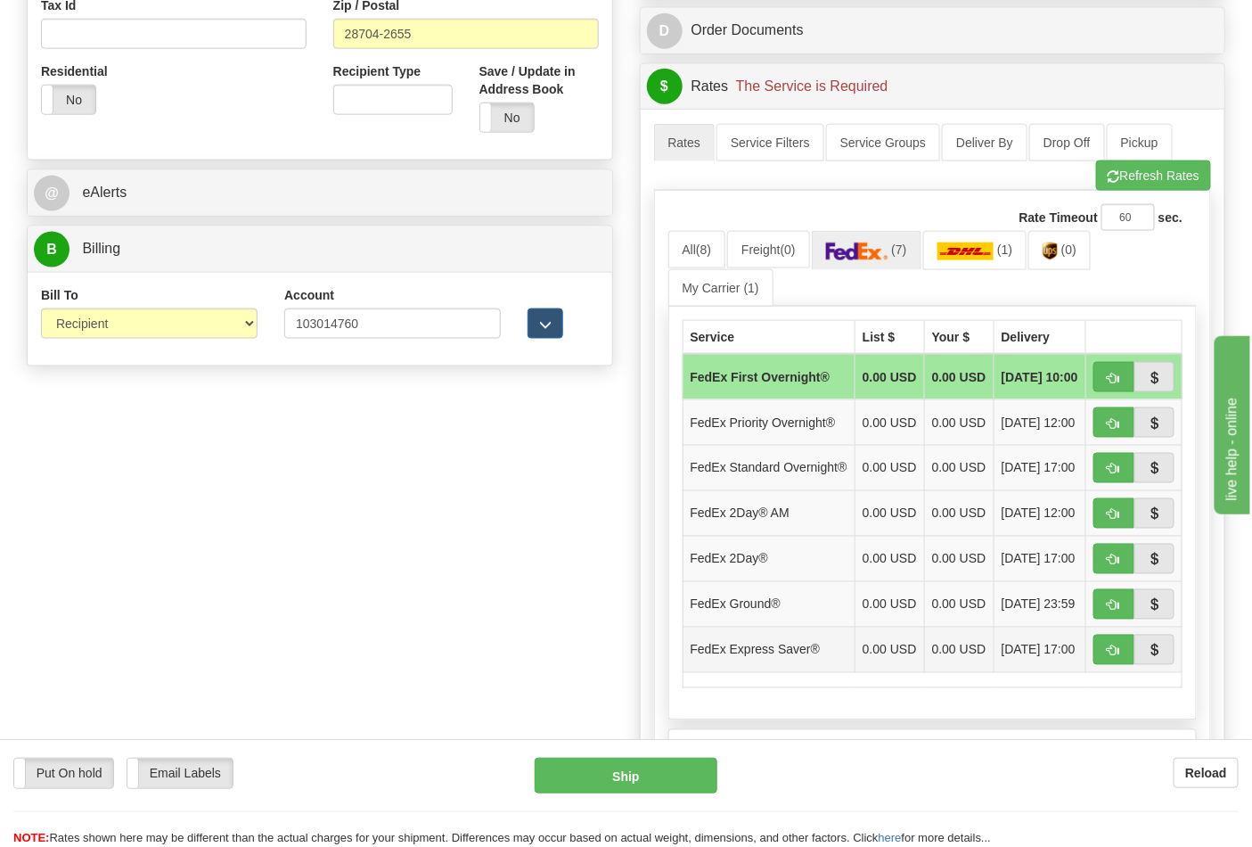
scroll to position [693, 0]
click at [1110, 619] on button "button" at bounding box center [1114, 603] width 41 height 30
type input "92"
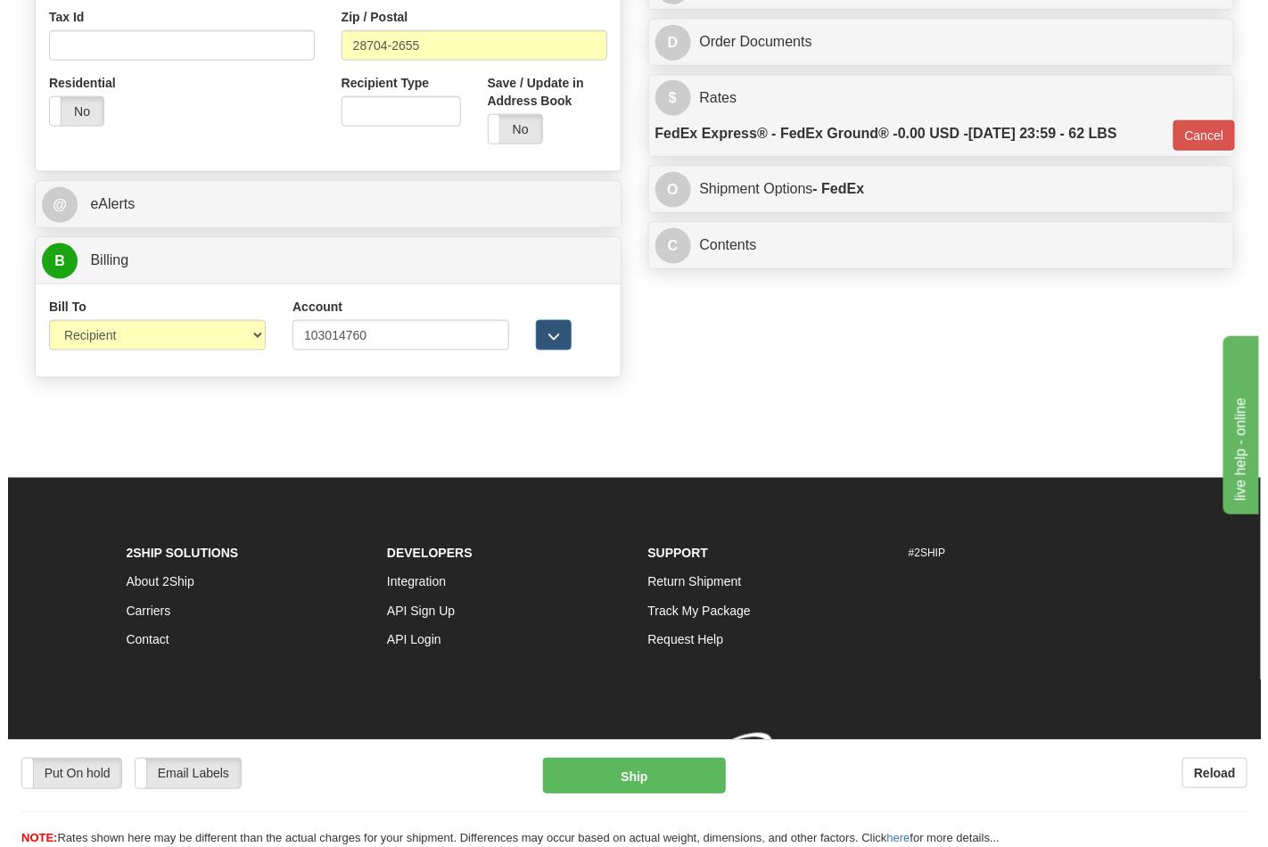
scroll to position [683, 0]
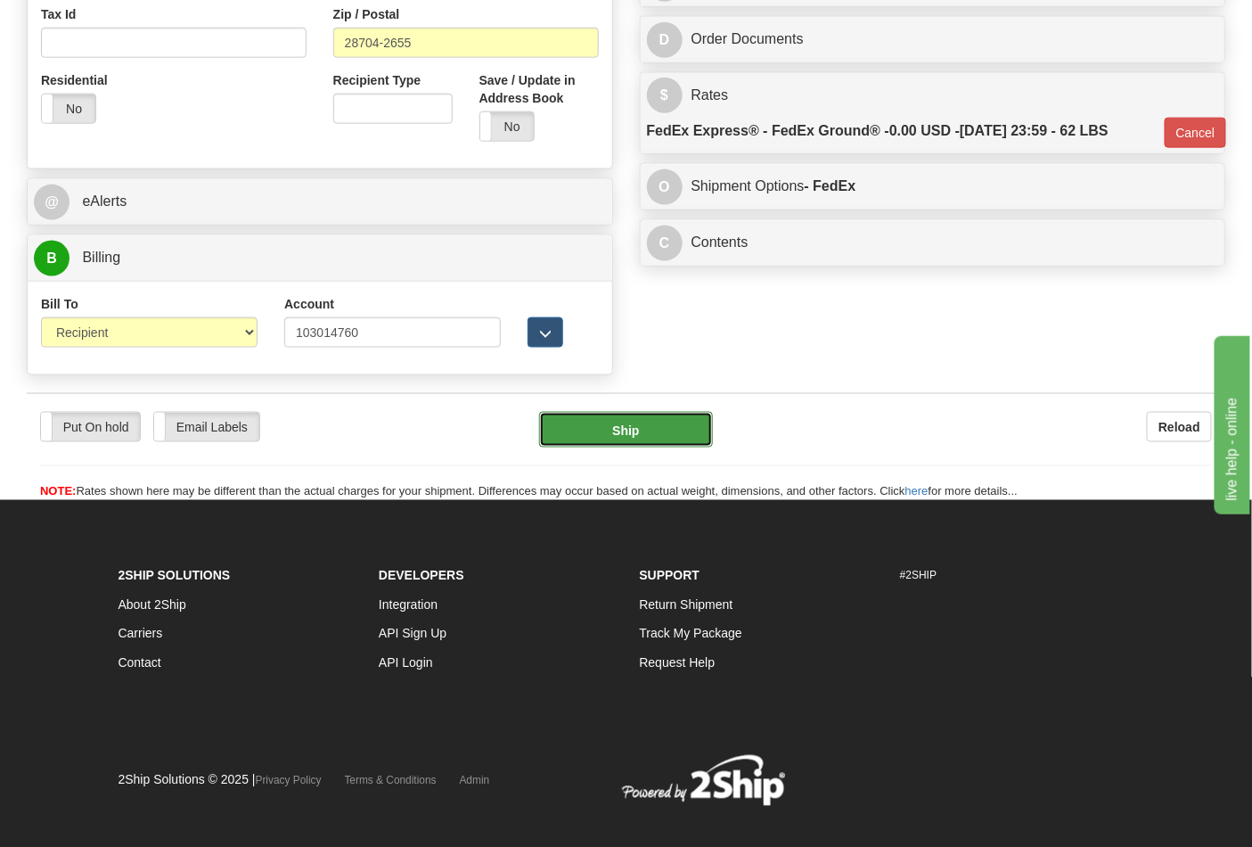
click at [679, 434] on button "Ship" at bounding box center [625, 430] width 173 height 36
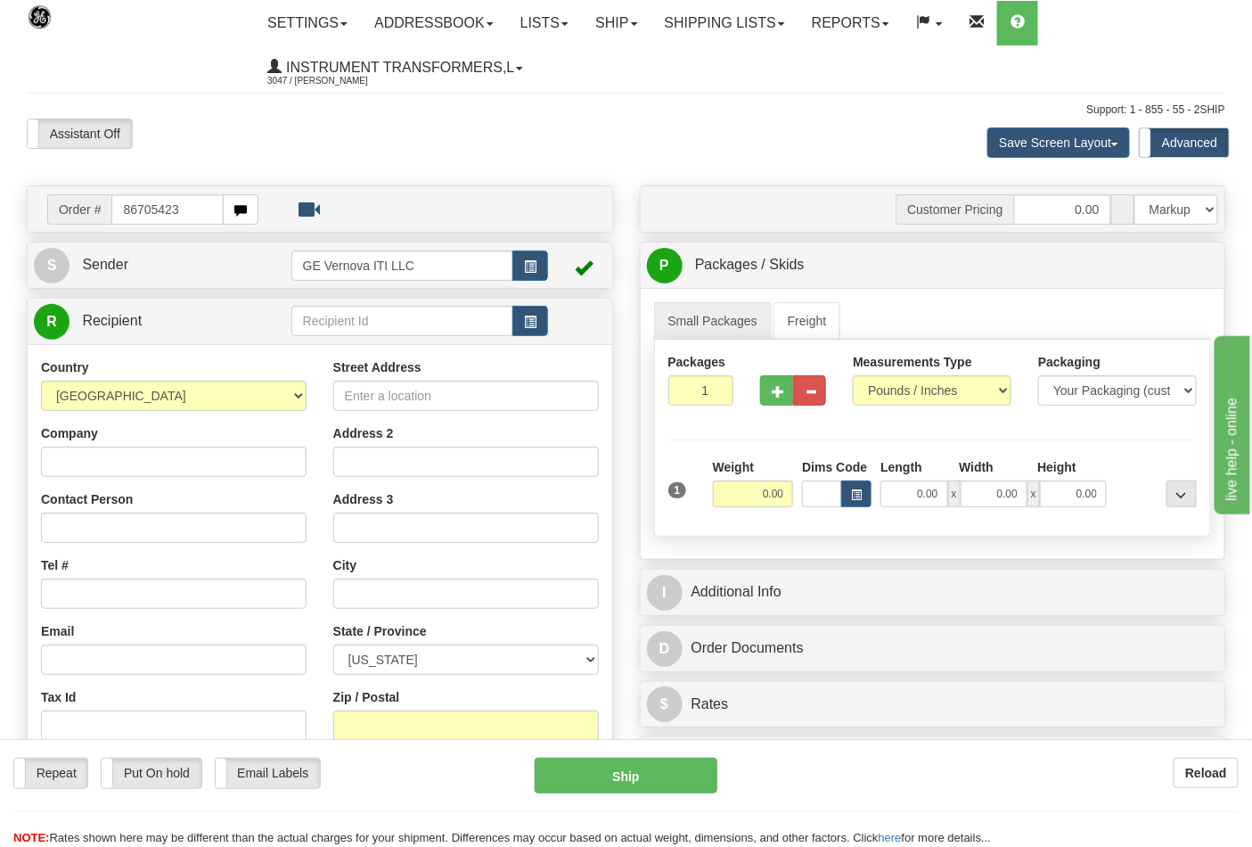
type input "86705423"
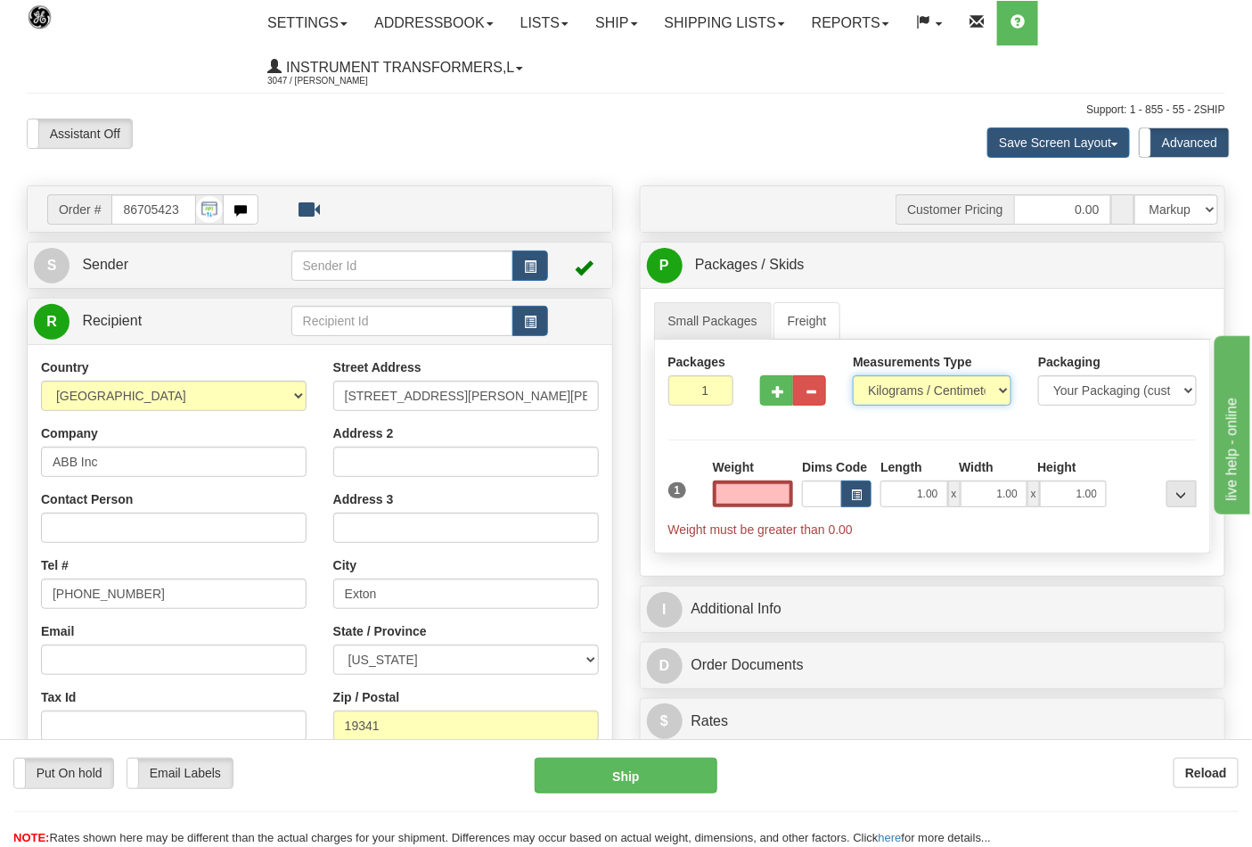
type input "0.00"
click at [907, 397] on select "Pounds / Inches Kilograms / Centimeters" at bounding box center [932, 390] width 159 height 30
select select "0"
click at [853, 376] on select "Pounds / Inches Kilograms / Centimeters" at bounding box center [932, 390] width 159 height 30
click at [760, 488] on input "0.00" at bounding box center [753, 493] width 81 height 27
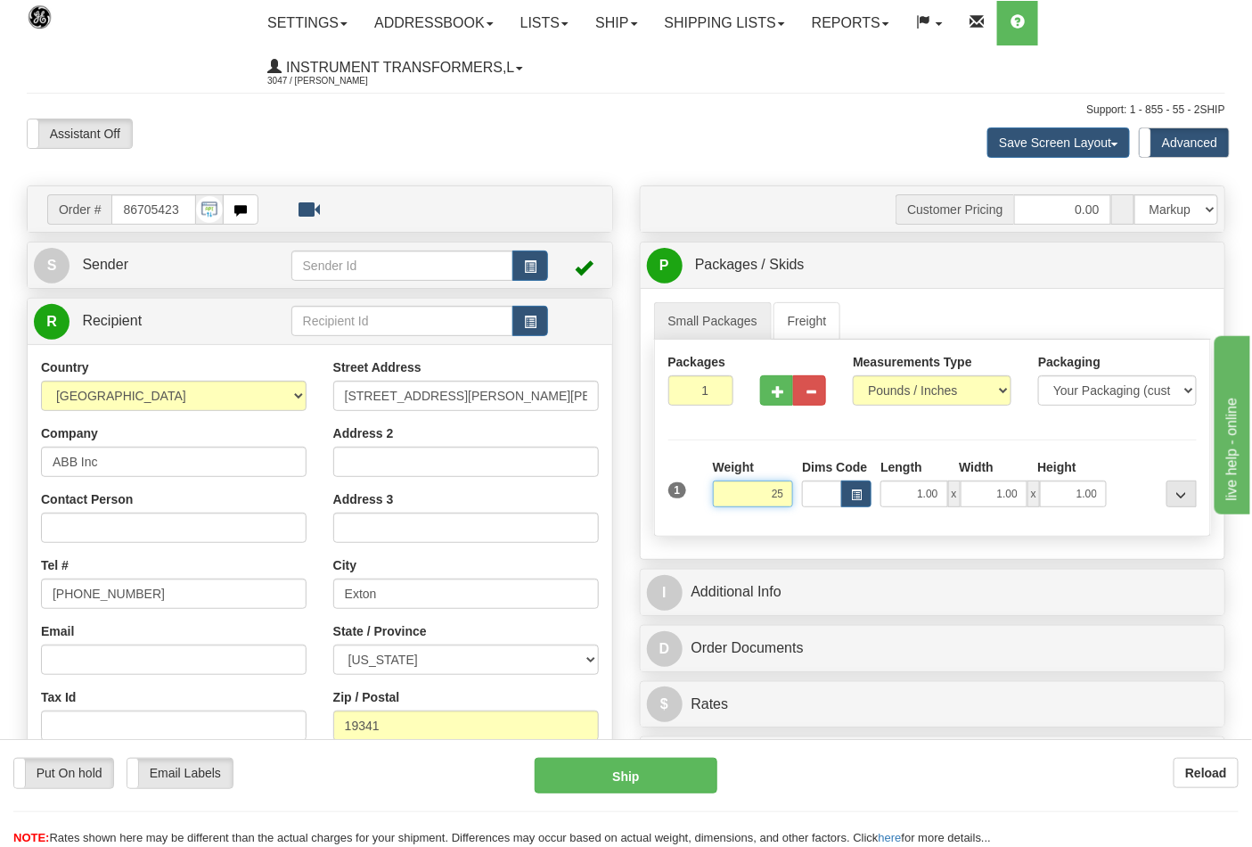
click button "Delete" at bounding box center [0, 0] width 0 height 0
type input "25.00"
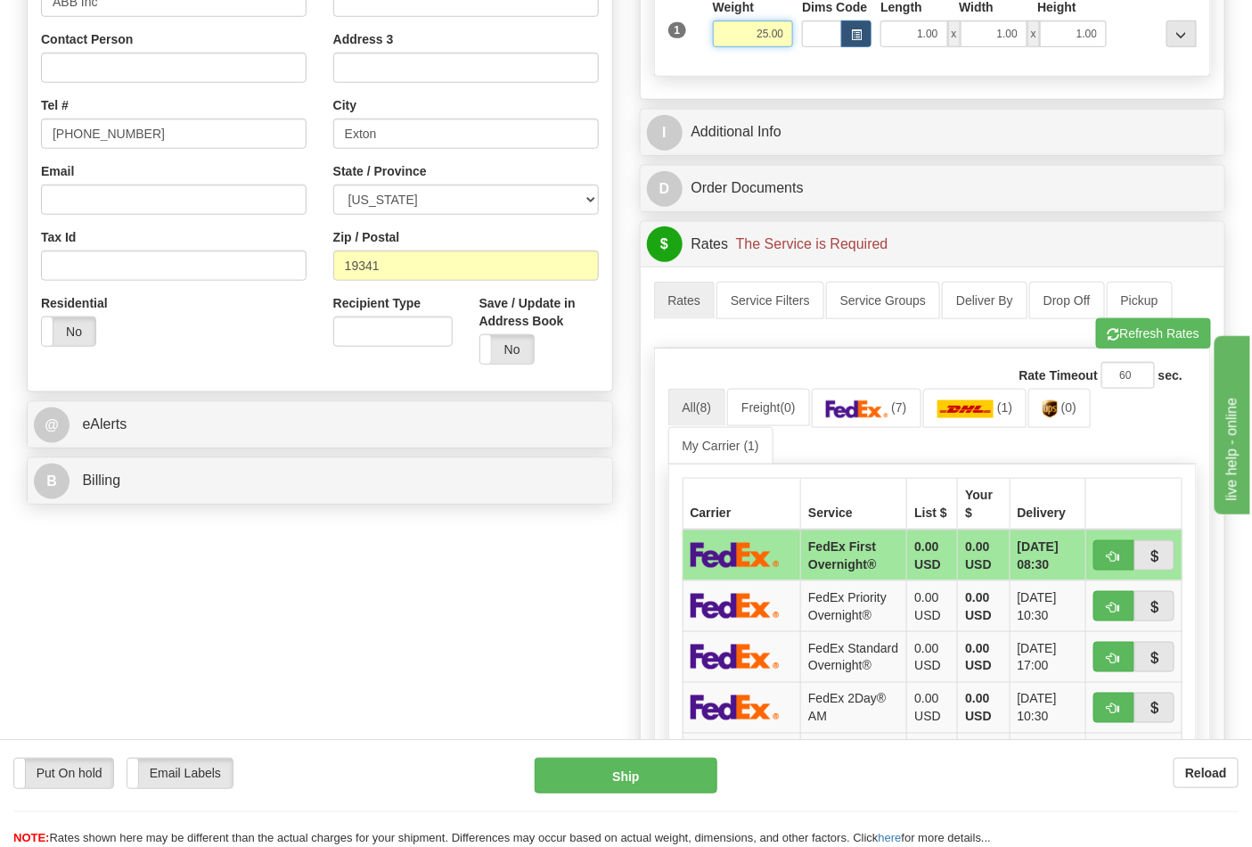
scroll to position [495, 0]
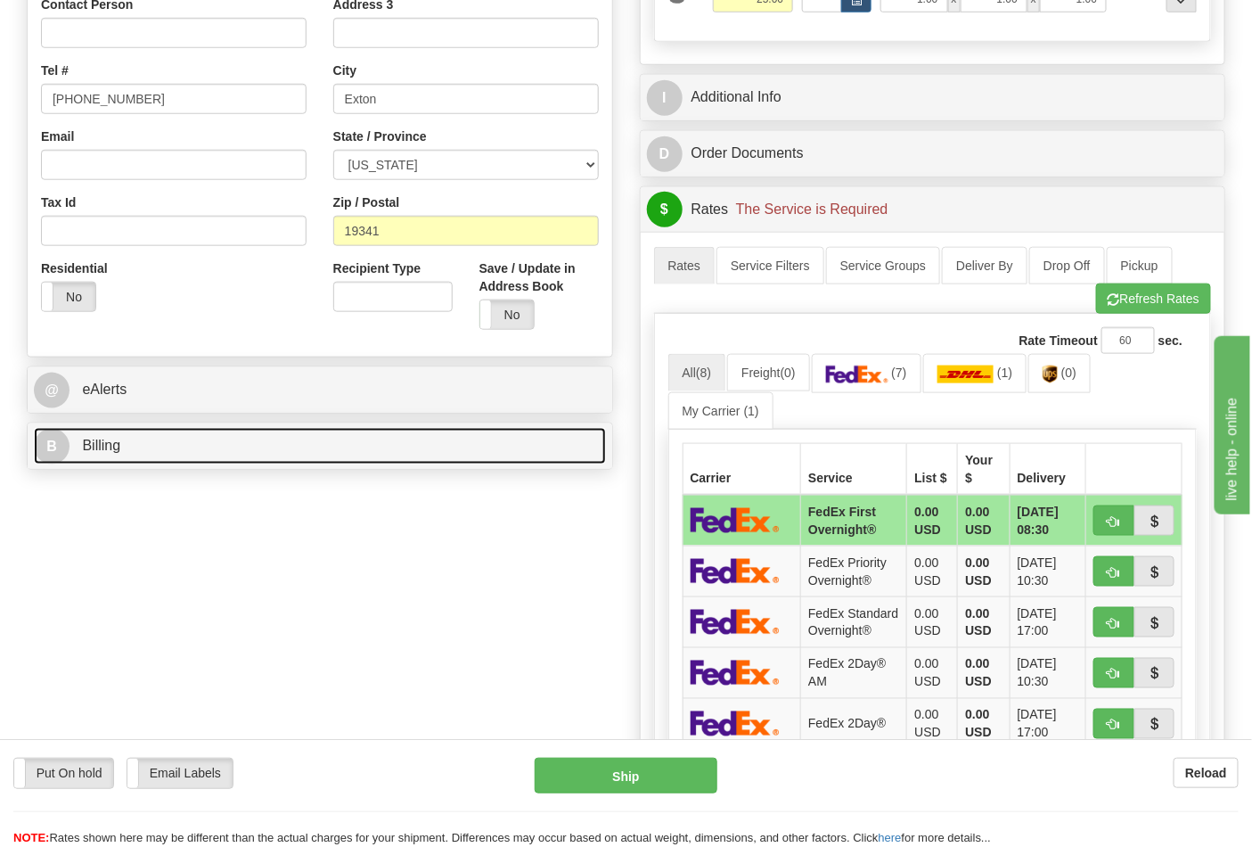
click at [490, 448] on link "B Billing" at bounding box center [320, 446] width 572 height 37
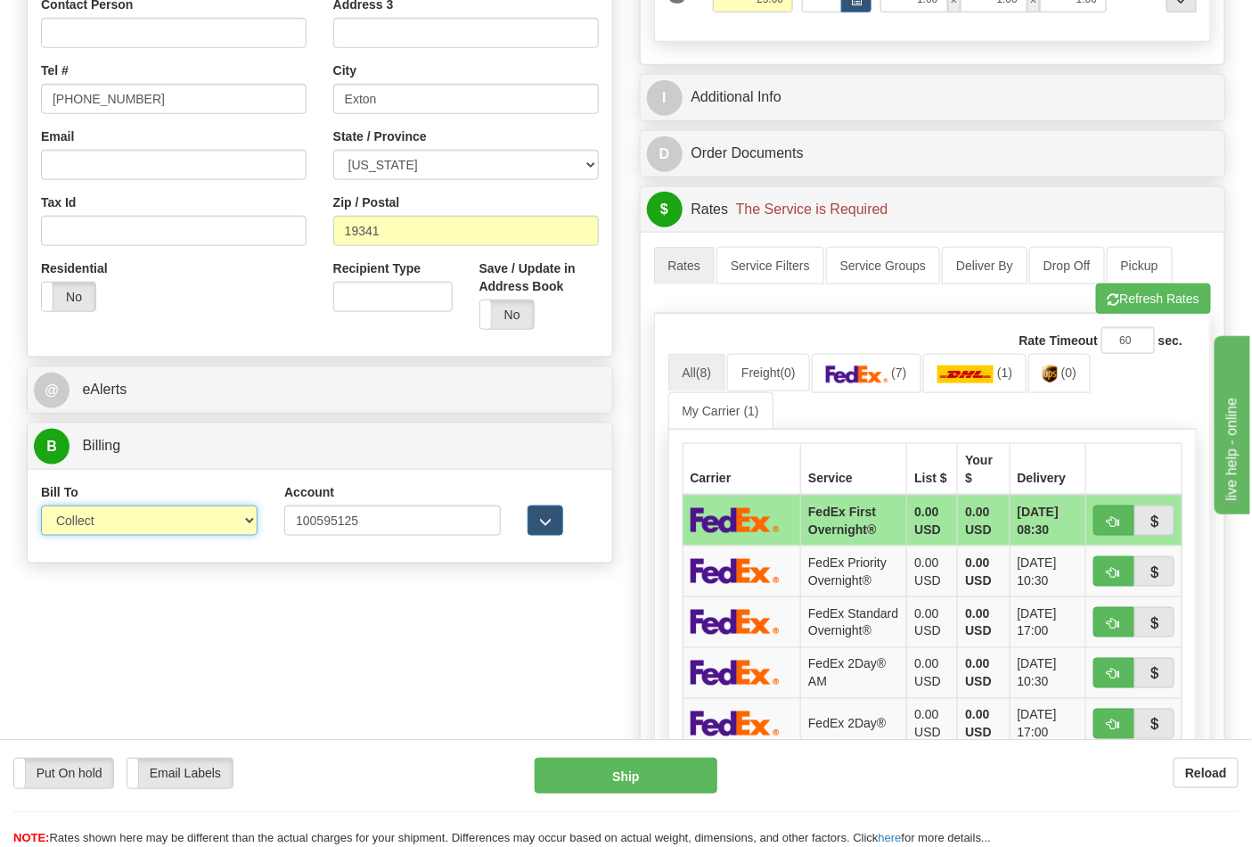
click at [150, 530] on select "Sender Recipient Third Party Collect" at bounding box center [149, 520] width 217 height 30
select select "2"
click at [41, 507] on select "Sender Recipient Third Party Collect" at bounding box center [149, 520] width 217 height 30
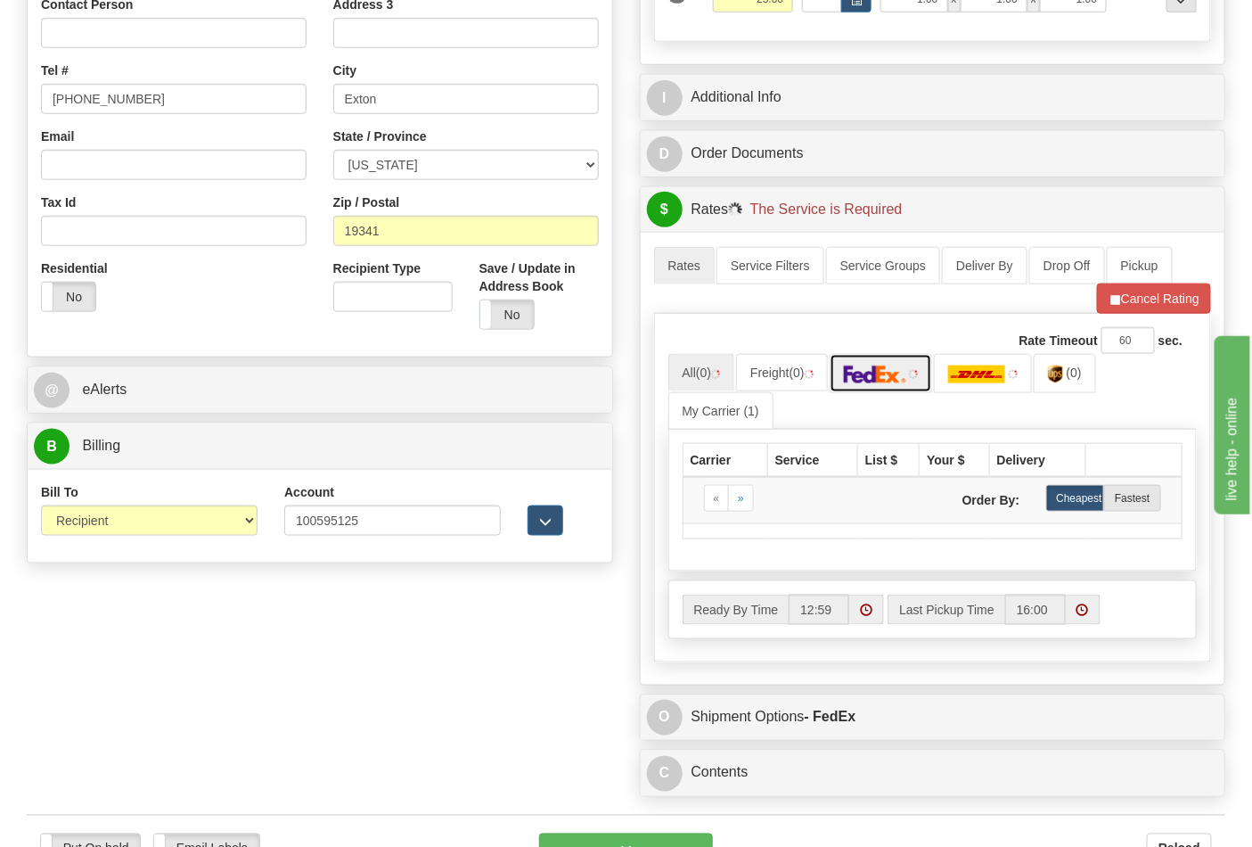
click at [886, 383] on img at bounding box center [875, 374] width 62 height 18
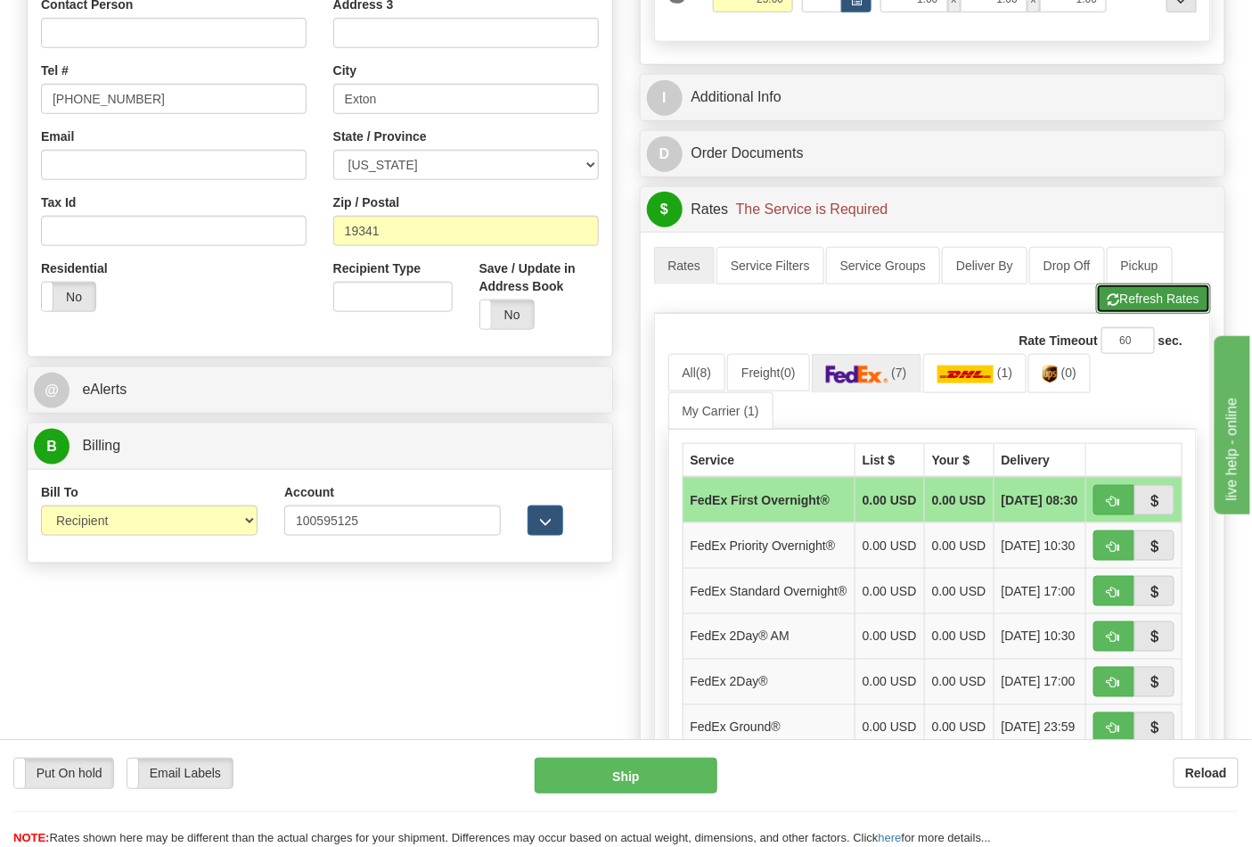
click at [1135, 301] on button "Refresh Rates" at bounding box center [1153, 298] width 115 height 30
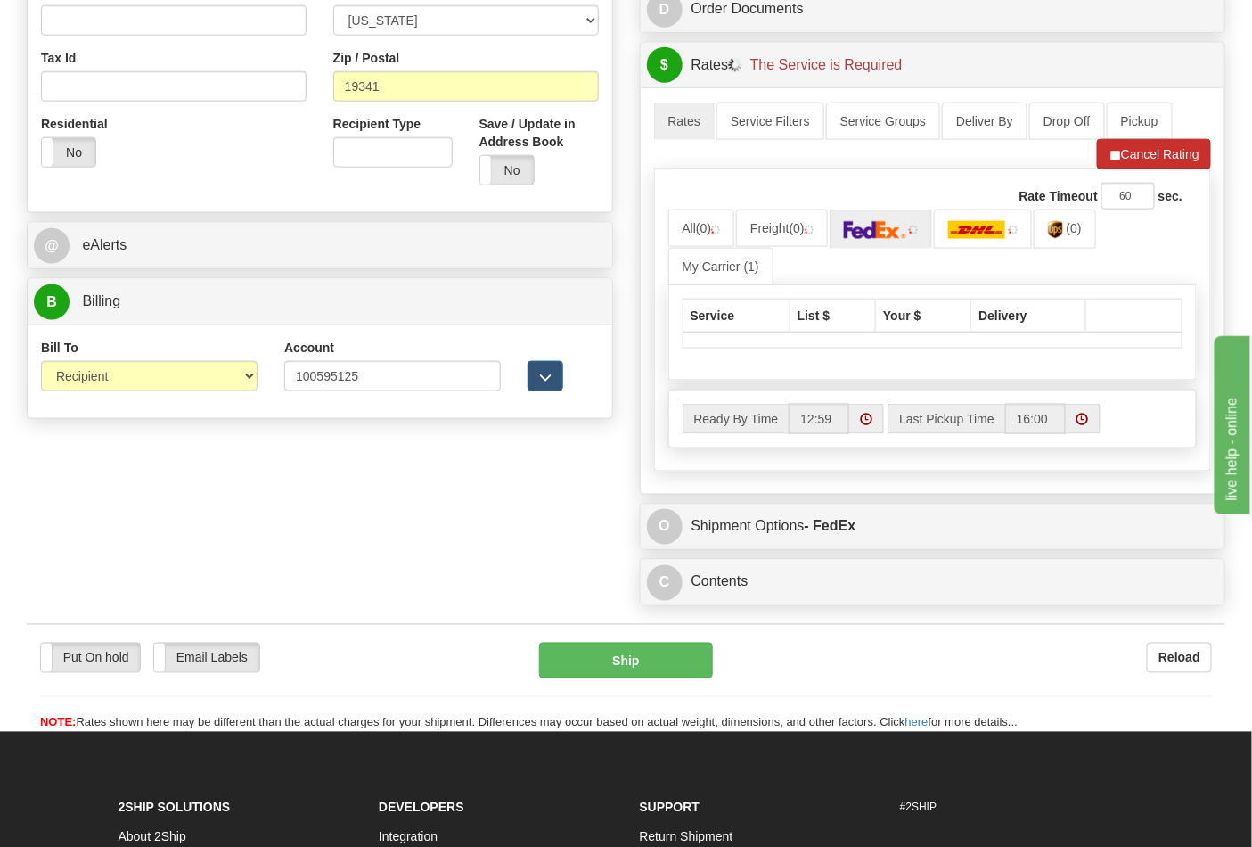
scroll to position [693, 0]
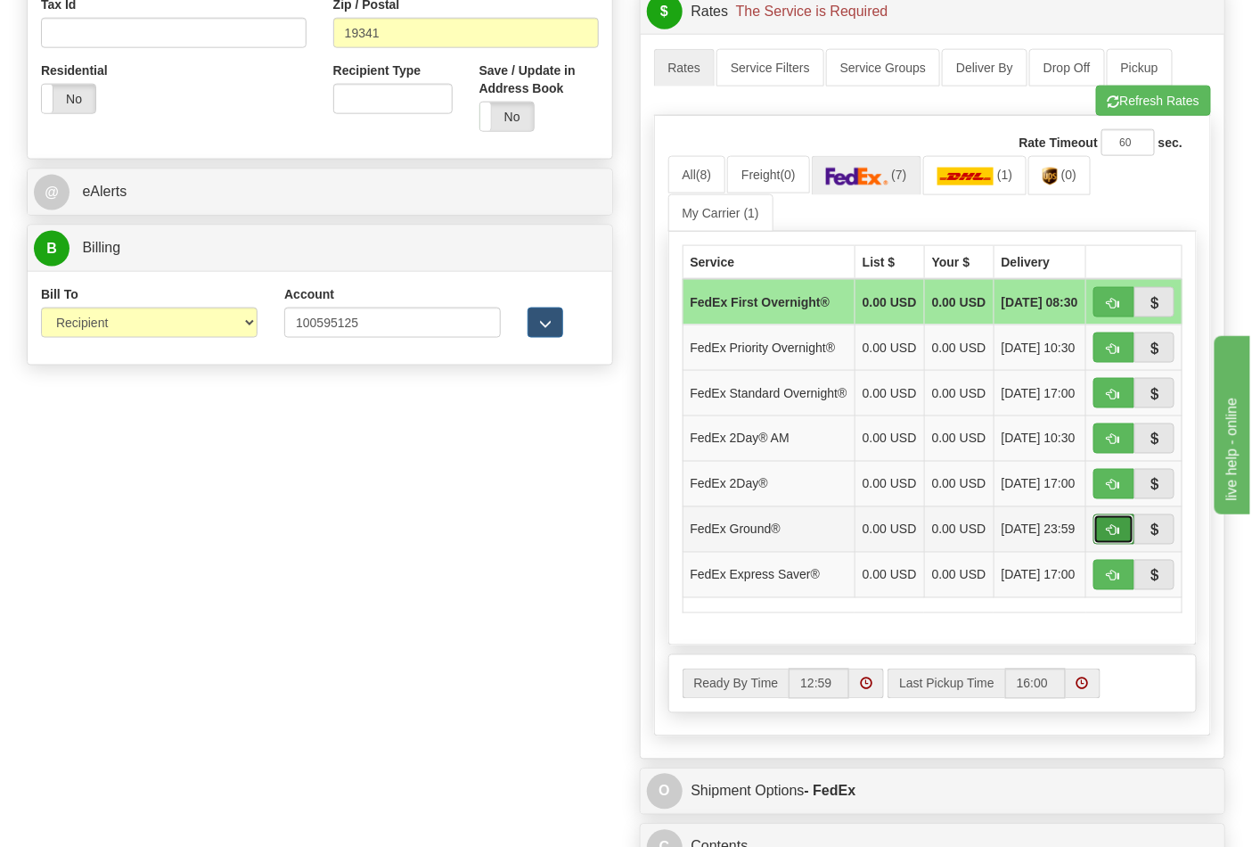
click at [1126, 545] on button "button" at bounding box center [1114, 529] width 41 height 30
type input "92"
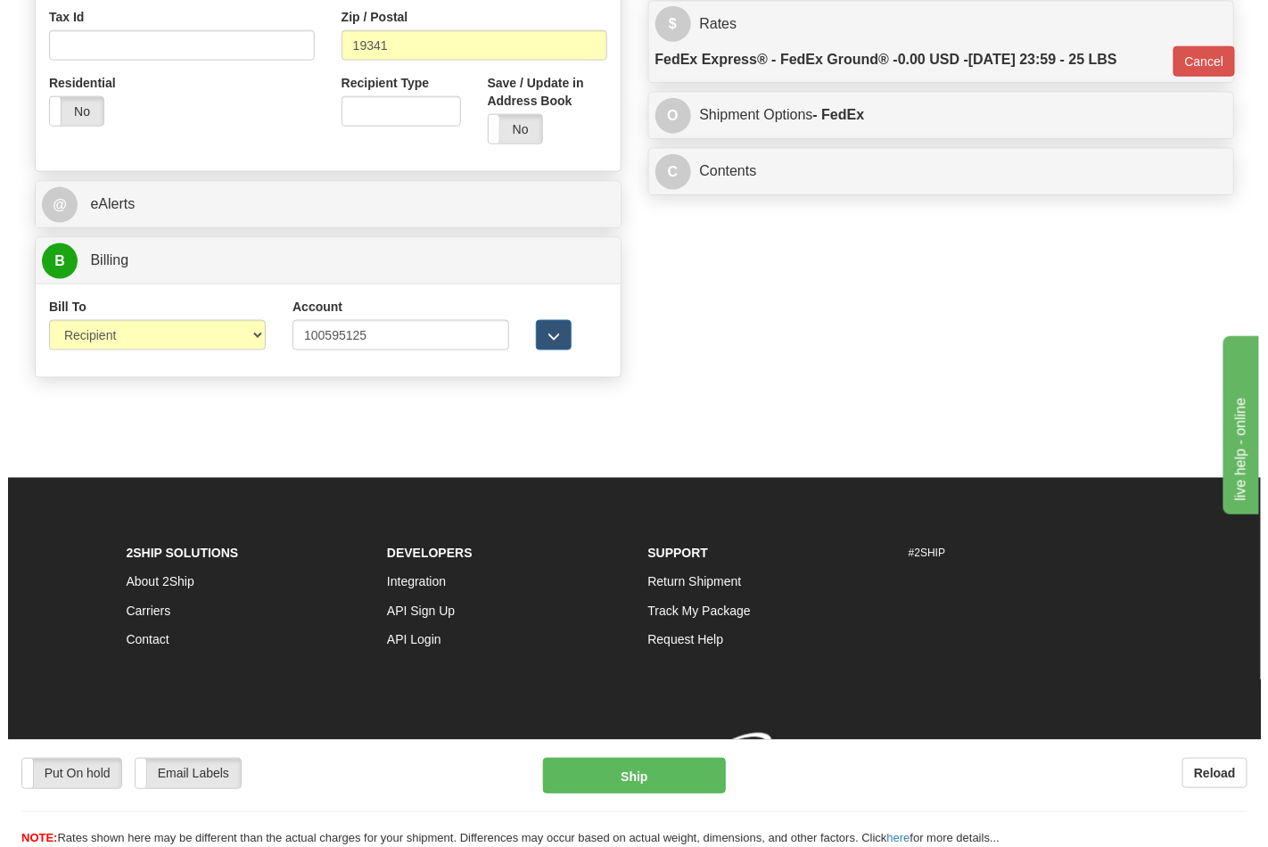
scroll to position [683, 0]
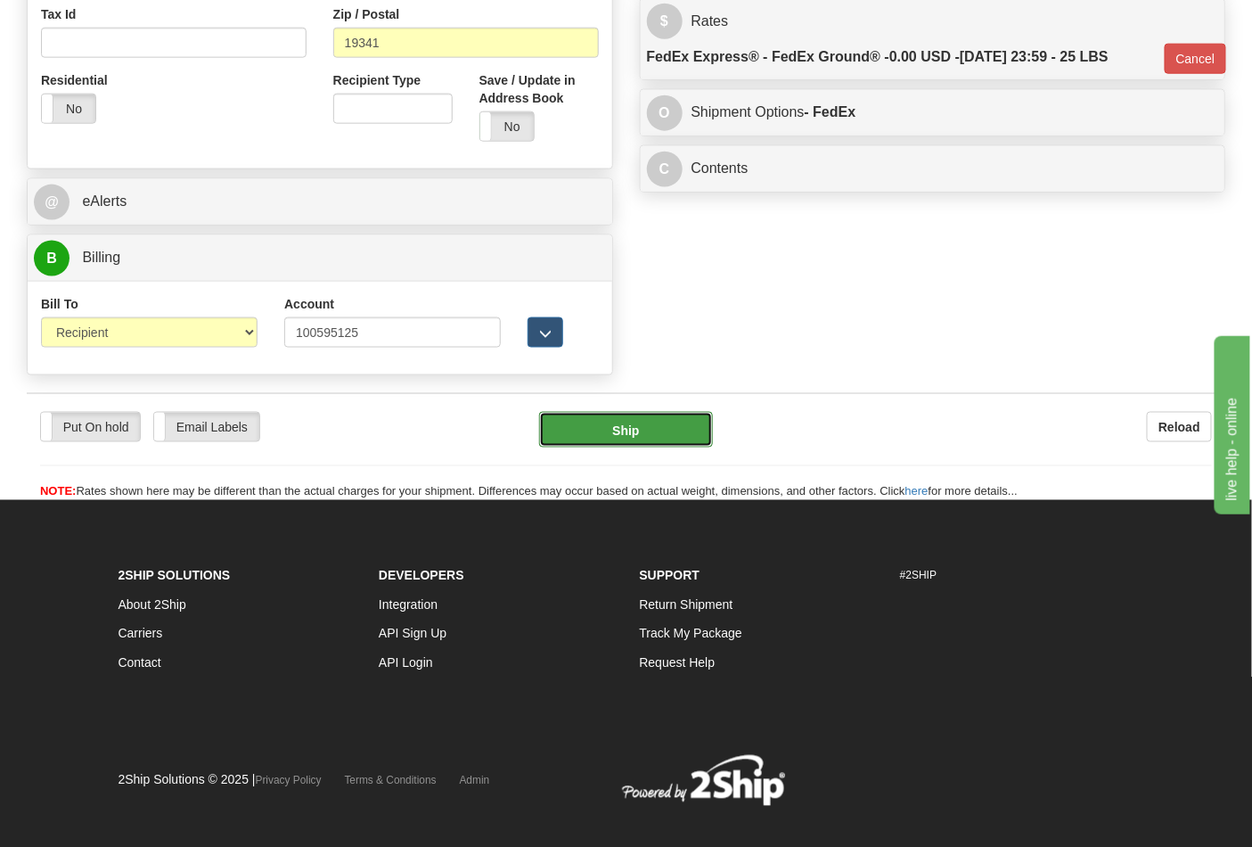
click at [669, 426] on button "Ship" at bounding box center [625, 430] width 173 height 36
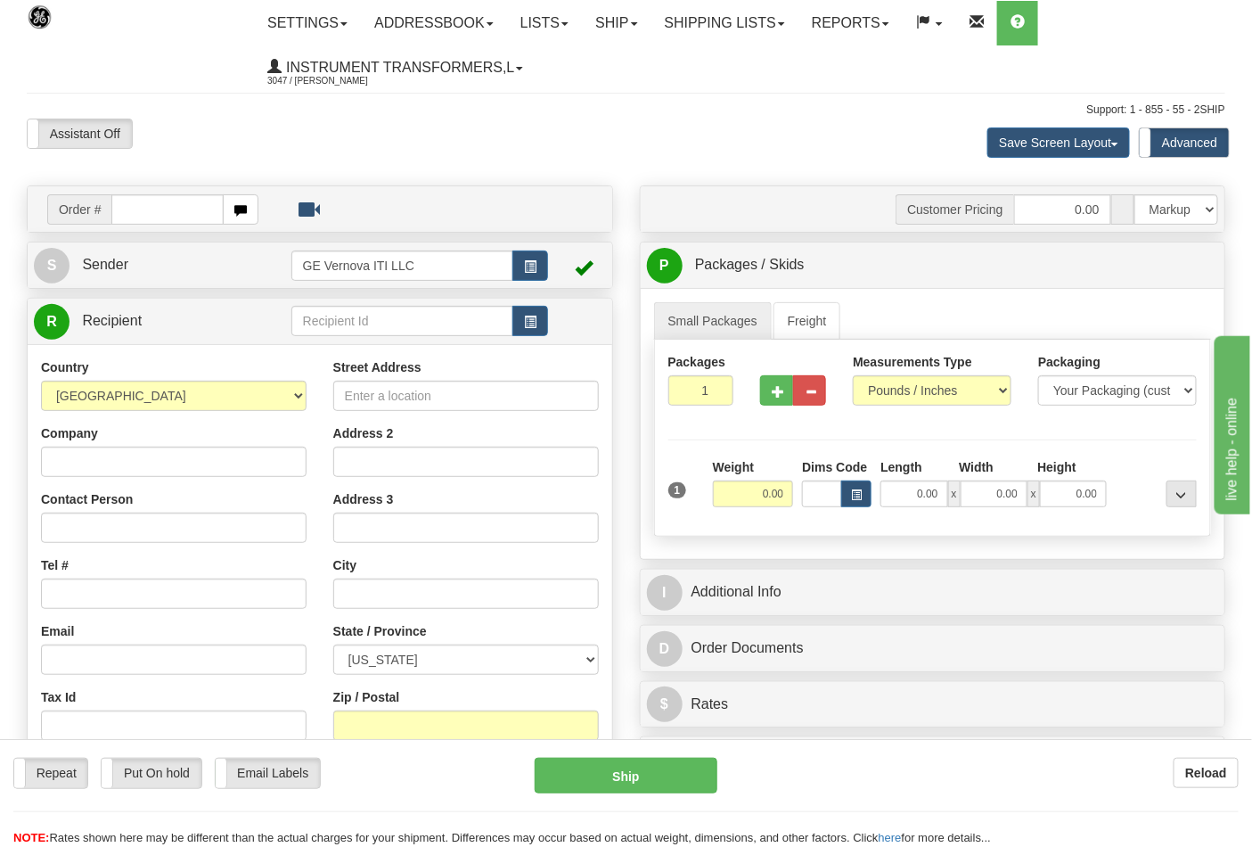
click at [120, 203] on input "text" at bounding box center [167, 209] width 112 height 30
type input "86705263"
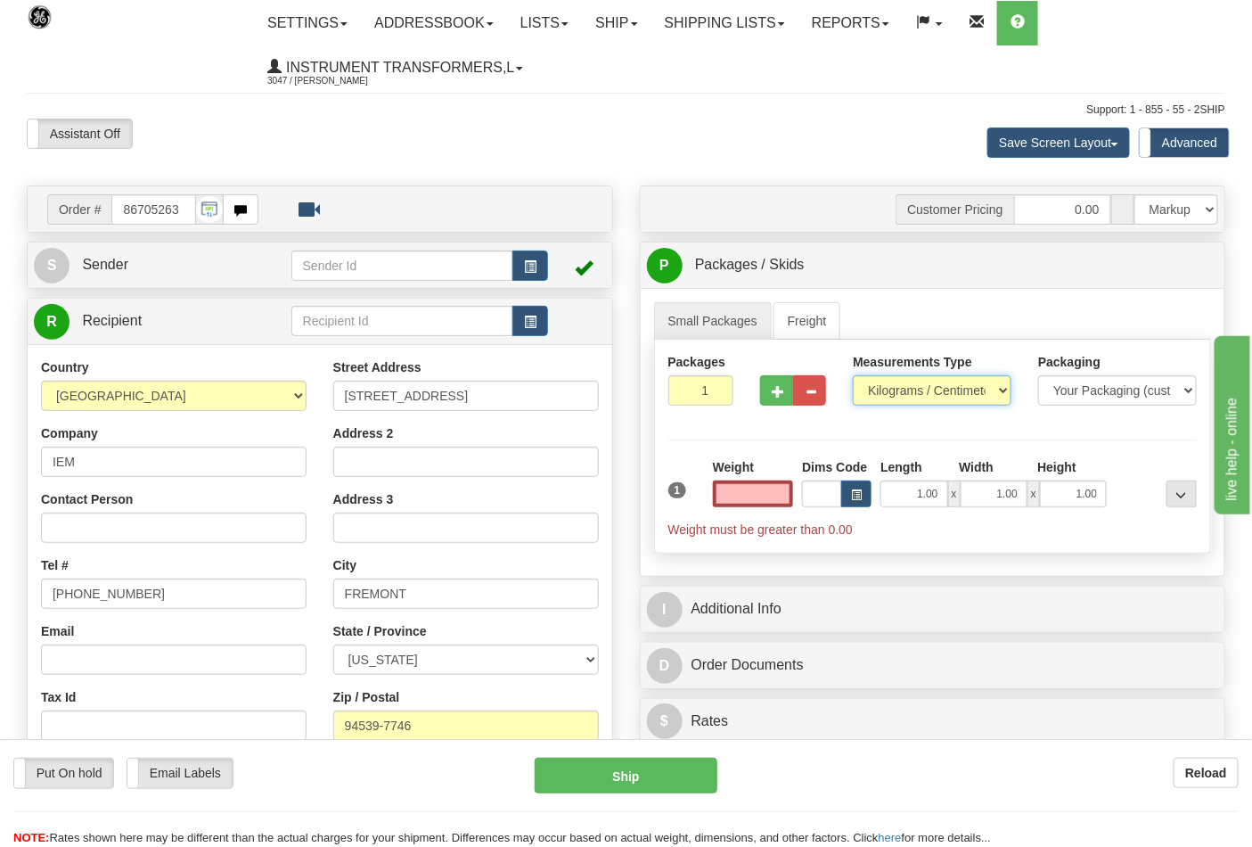
type input "0.00"
click at [886, 388] on select "Pounds / Inches Kilograms / Centimeters" at bounding box center [932, 390] width 159 height 30
select select "0"
click at [853, 376] on select "Pounds / Inches Kilograms / Centimeters" at bounding box center [932, 390] width 159 height 30
click at [764, 488] on input "0.00" at bounding box center [753, 493] width 81 height 27
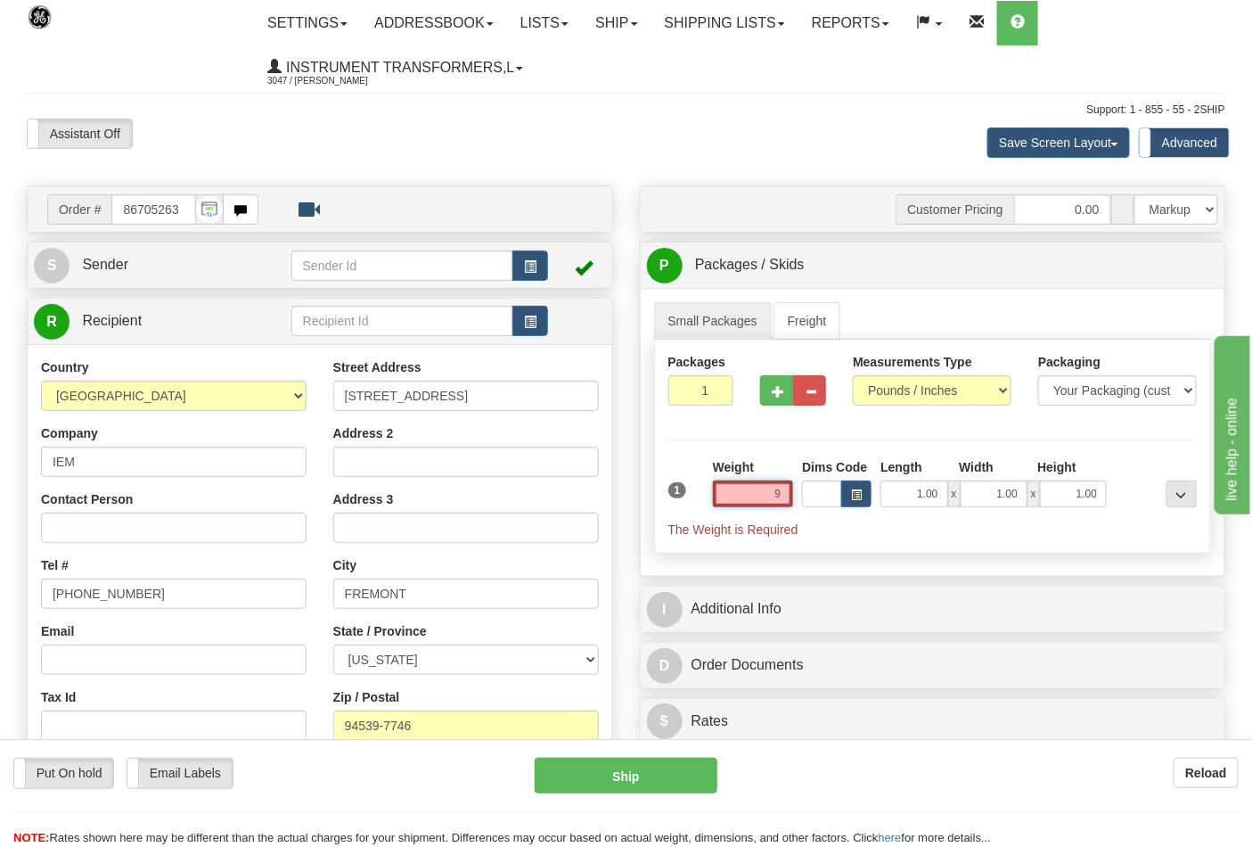
click button "Delete" at bounding box center [0, 0] width 0 height 0
type input "9.00"
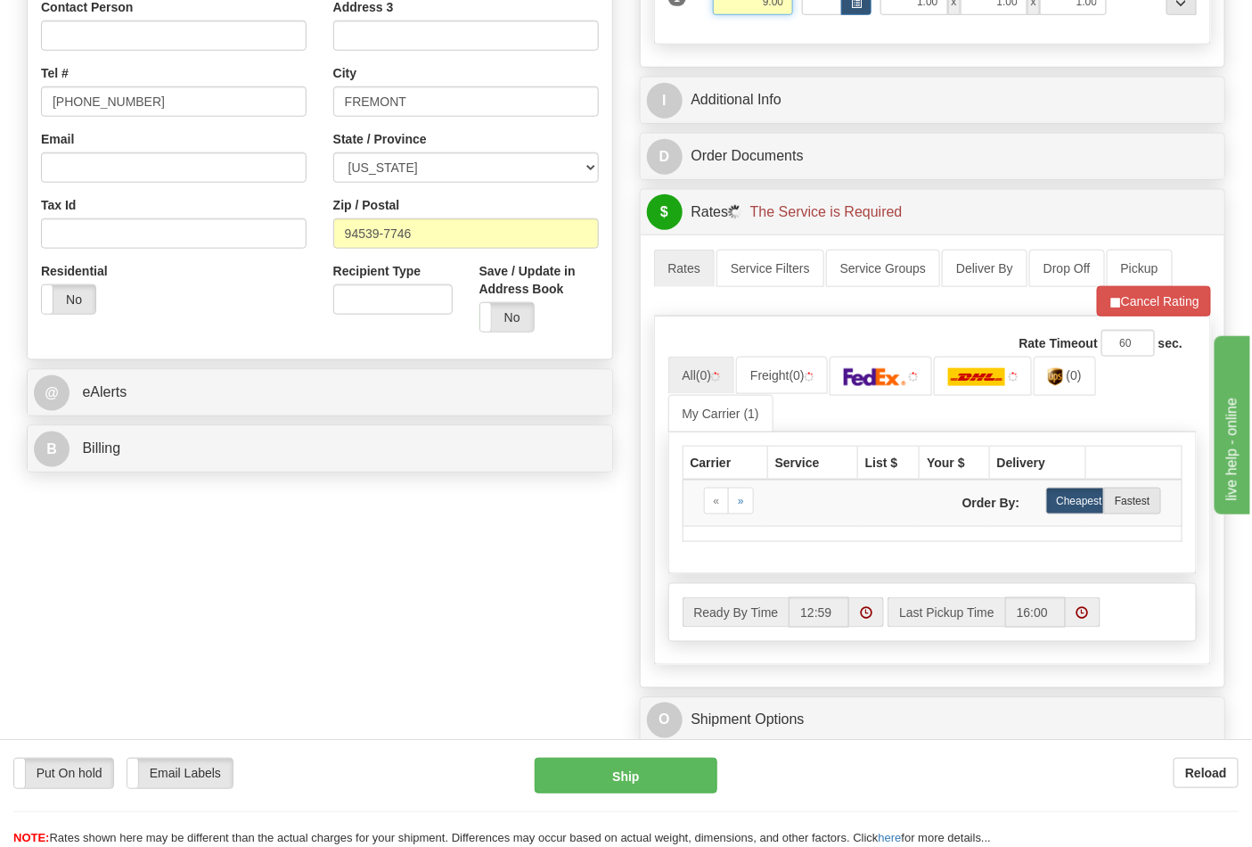
scroll to position [495, 0]
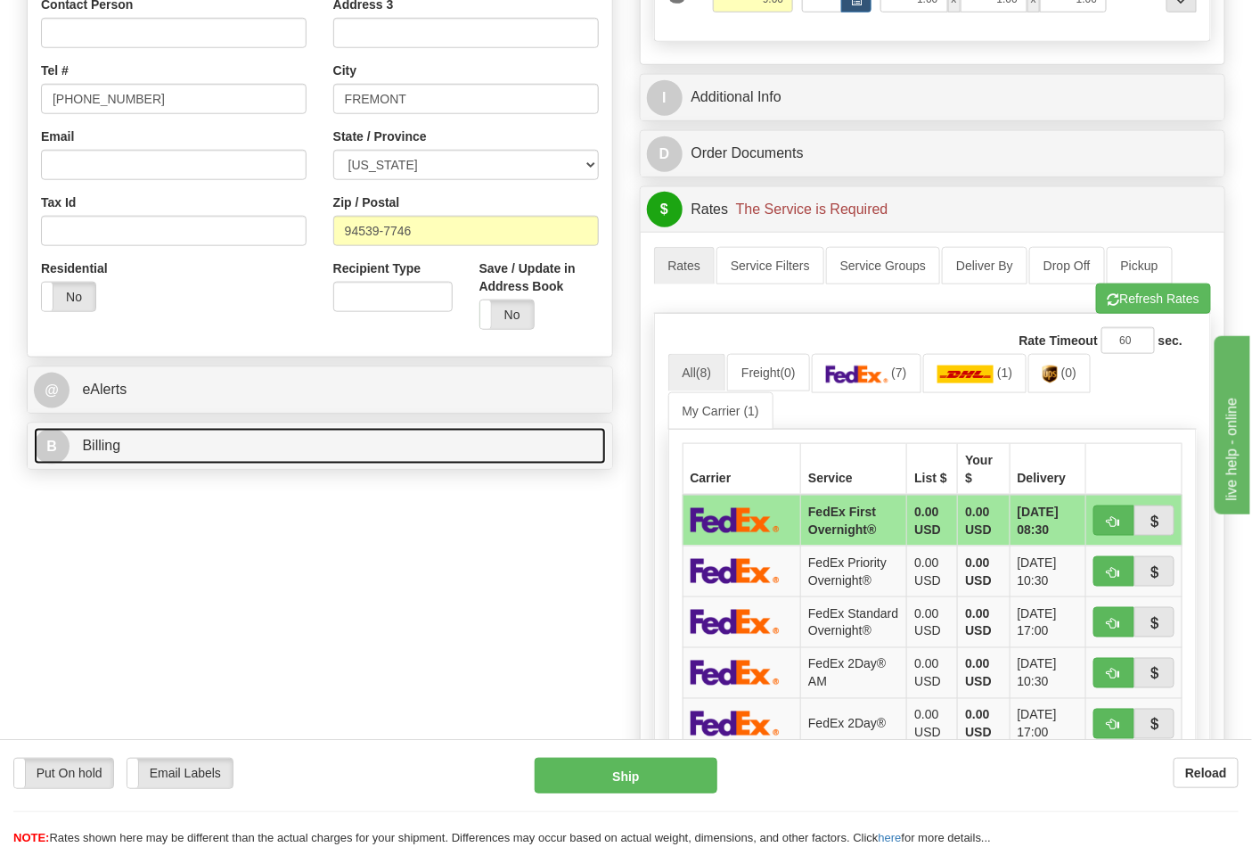
click at [416, 449] on link "B Billing" at bounding box center [320, 446] width 572 height 37
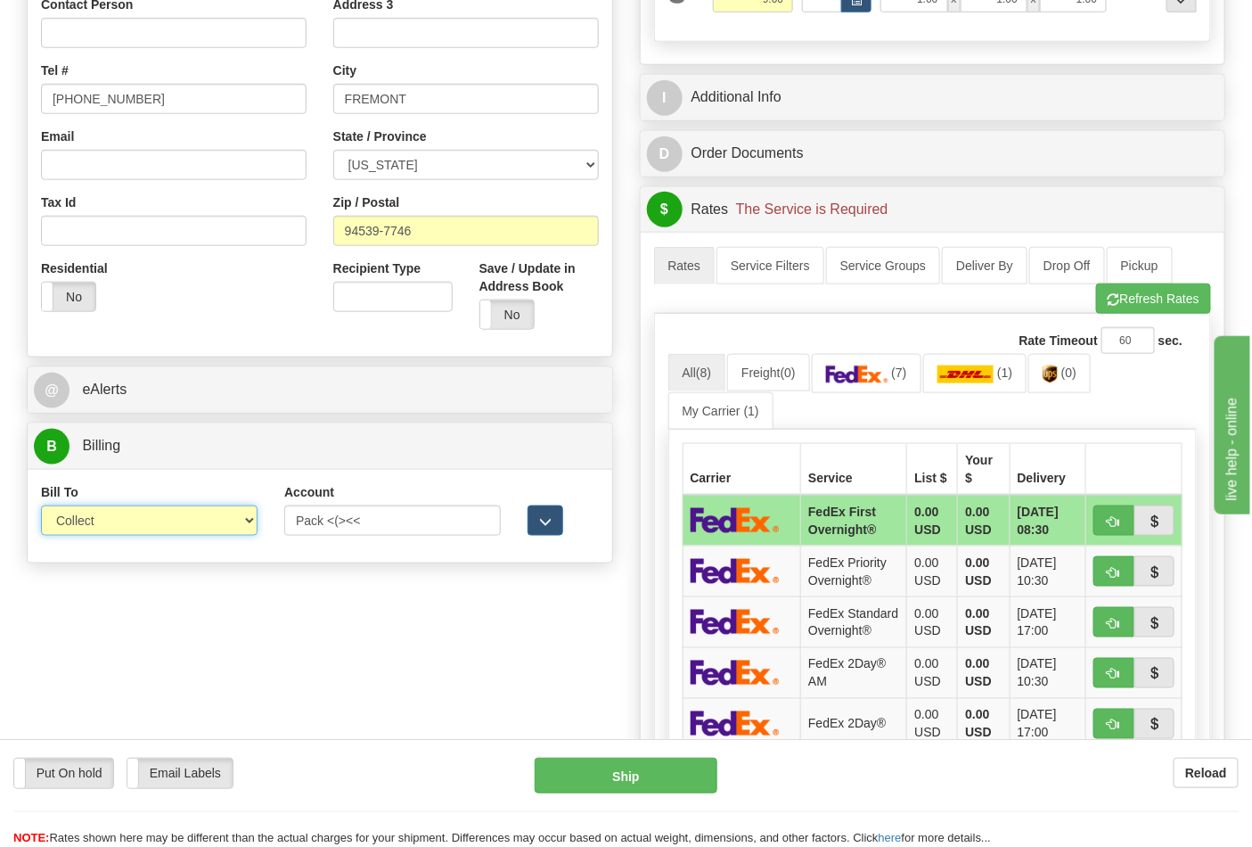
click at [254, 523] on select "Sender Recipient Third Party Collect" at bounding box center [149, 520] width 217 height 30
select select "2"
click at [41, 507] on select "Sender Recipient Third Party Collect" at bounding box center [149, 520] width 217 height 30
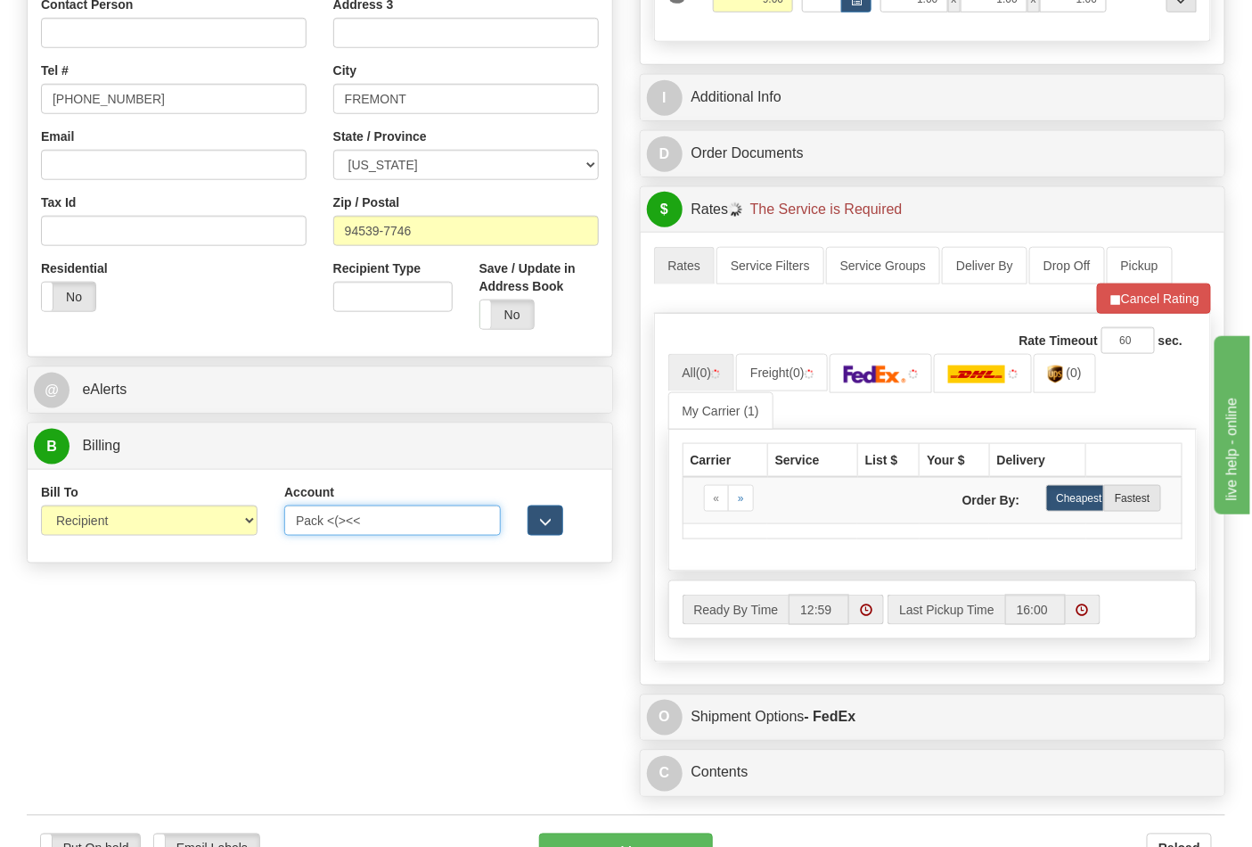
drag, startPoint x: 378, startPoint y: 527, endPoint x: 288, endPoint y: 541, distance: 91.2
click at [288, 541] on div "Account Pack <(><< 3rd Party Account List Please select" at bounding box center [392, 516] width 243 height 66
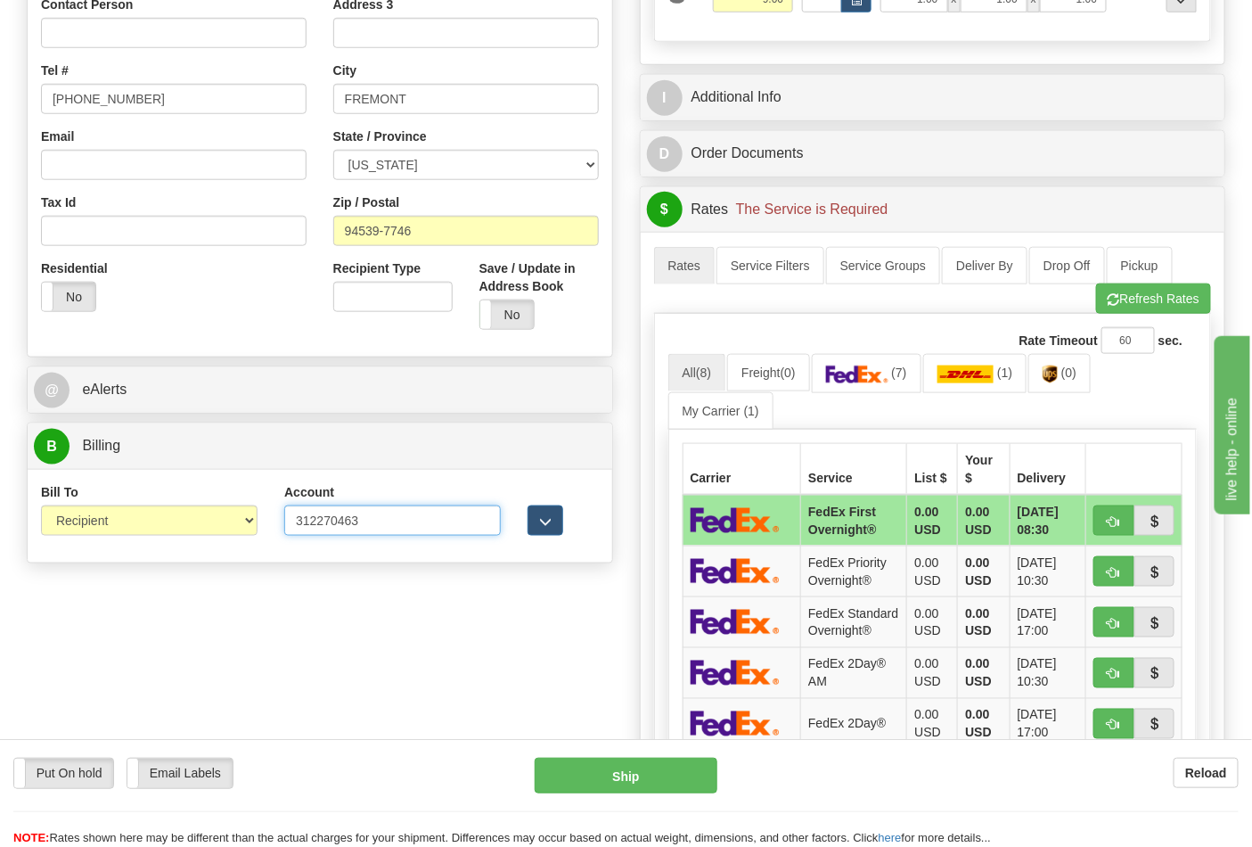
type input "312270463"
click button "Delete" at bounding box center [0, 0] width 0 height 0
click at [893, 362] on link "(7)" at bounding box center [867, 373] width 110 height 38
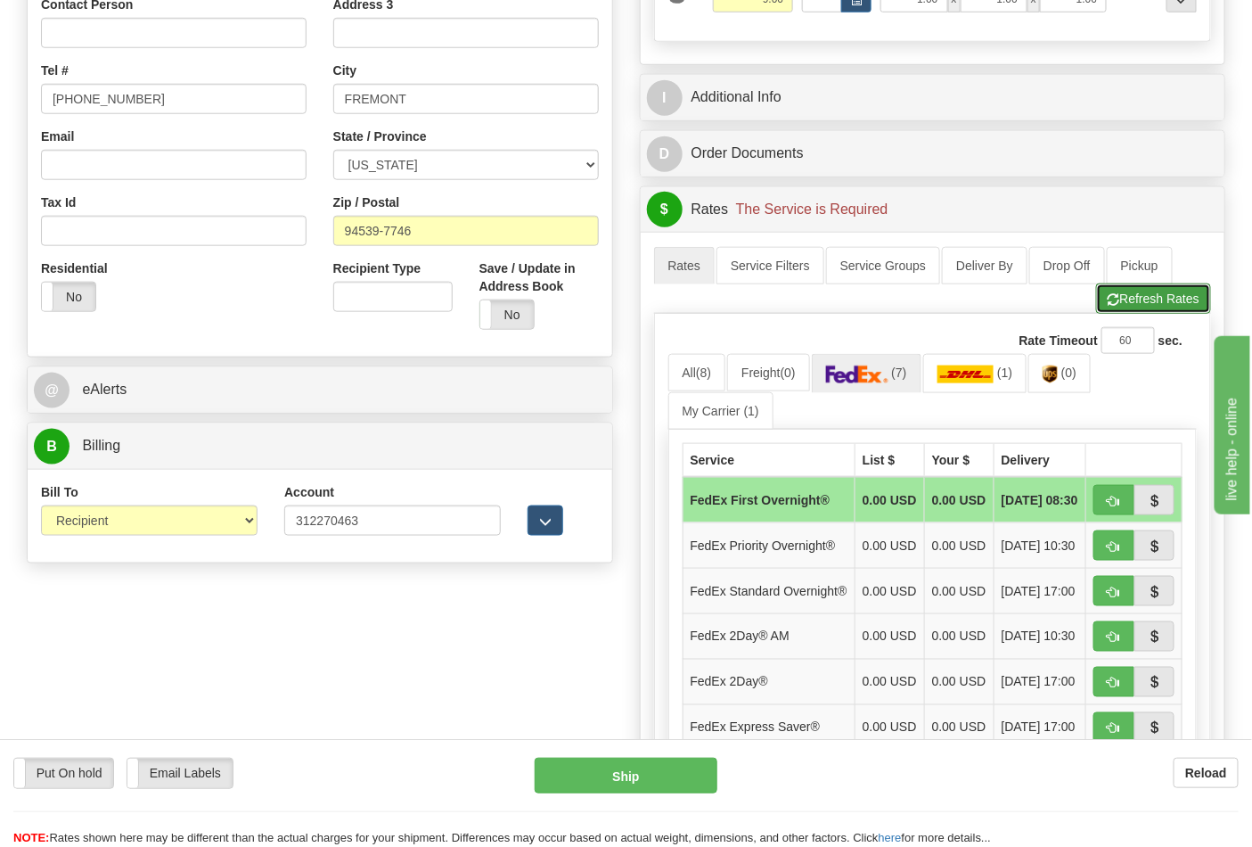
click at [1135, 287] on button "Refresh Rates" at bounding box center [1153, 298] width 115 height 30
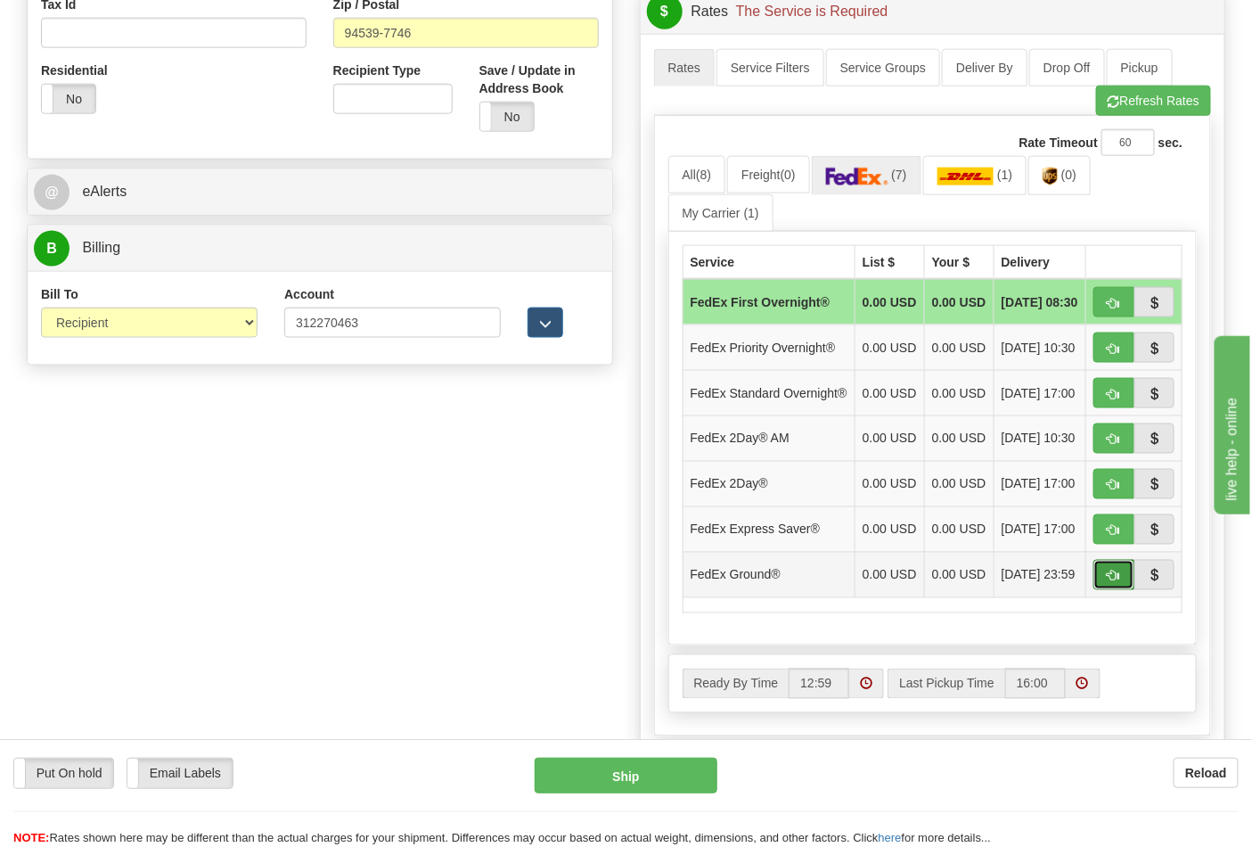
click at [1101, 590] on button "button" at bounding box center [1114, 575] width 41 height 30
type input "92"
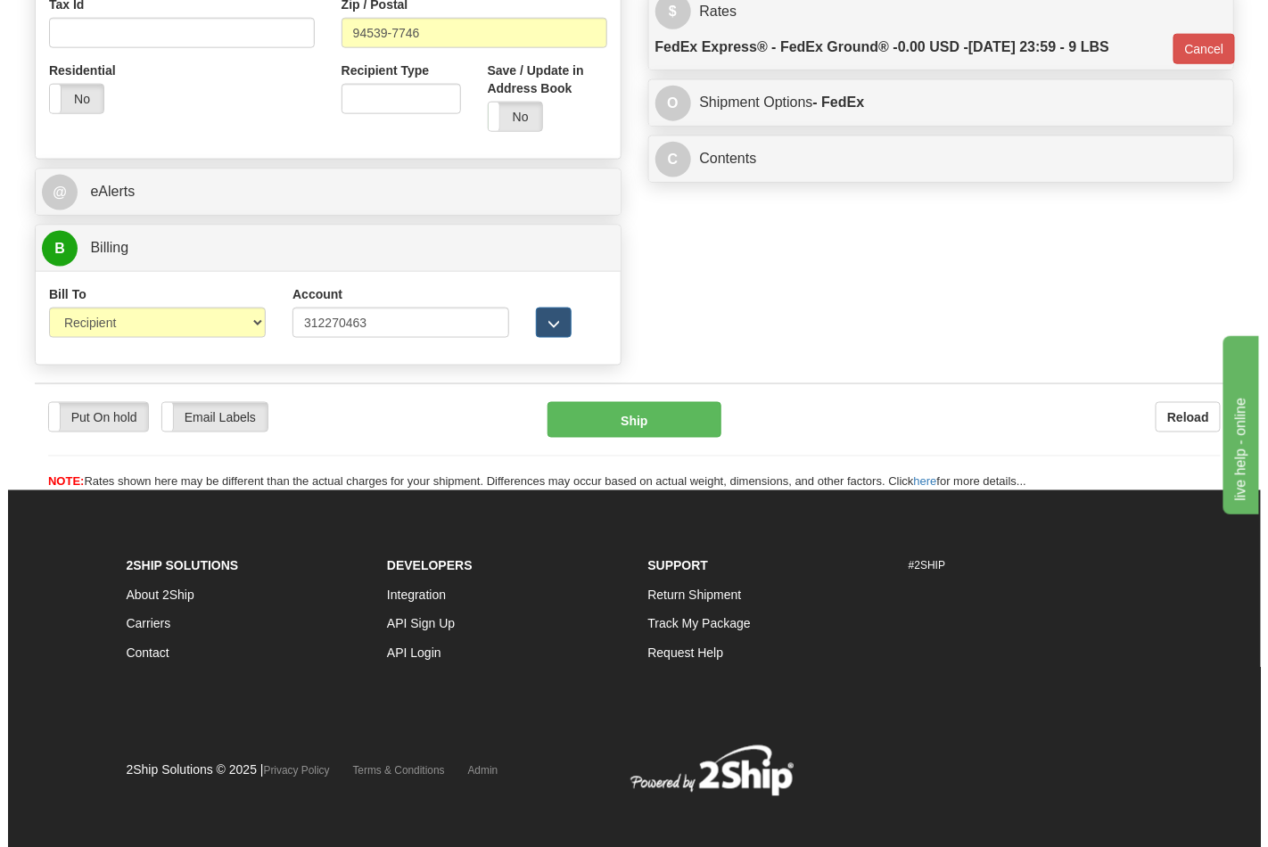
scroll to position [683, 0]
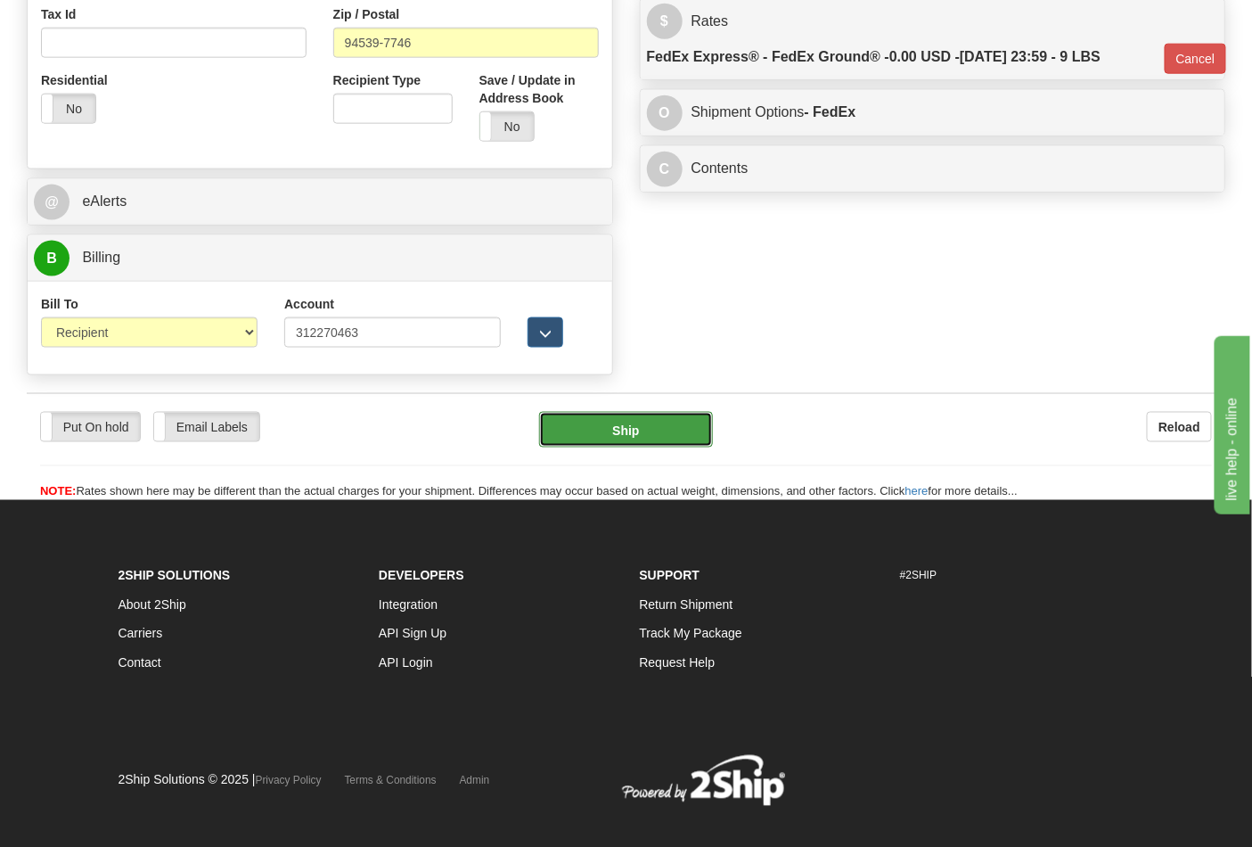
click at [652, 429] on button "Ship" at bounding box center [625, 430] width 173 height 36
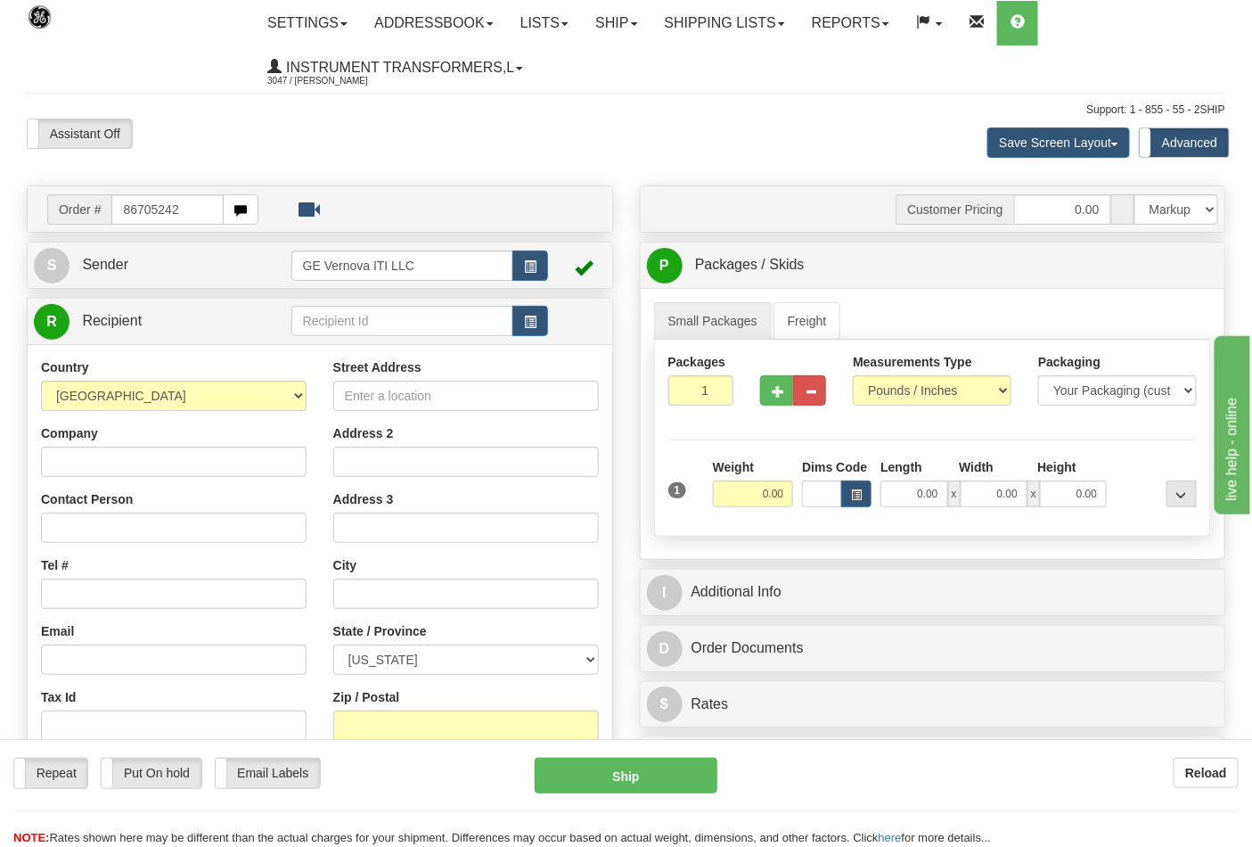
type input "86705242"
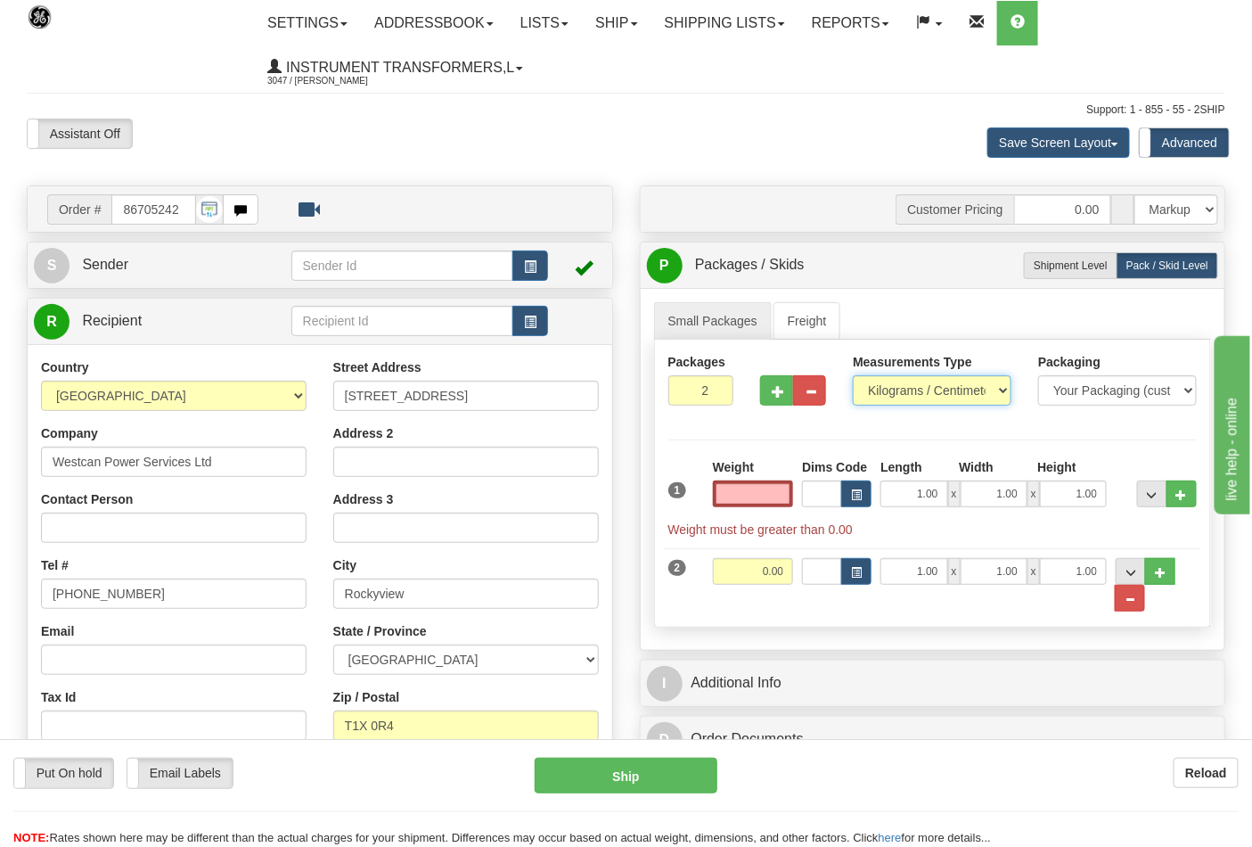
type input "0.00"
click at [912, 396] on select "Pounds / Inches Kilograms / Centimeters" at bounding box center [932, 390] width 159 height 30
select select "0"
click at [853, 376] on select "Pounds / Inches Kilograms / Centimeters" at bounding box center [932, 390] width 159 height 30
click at [746, 496] on input "0.00" at bounding box center [753, 493] width 81 height 27
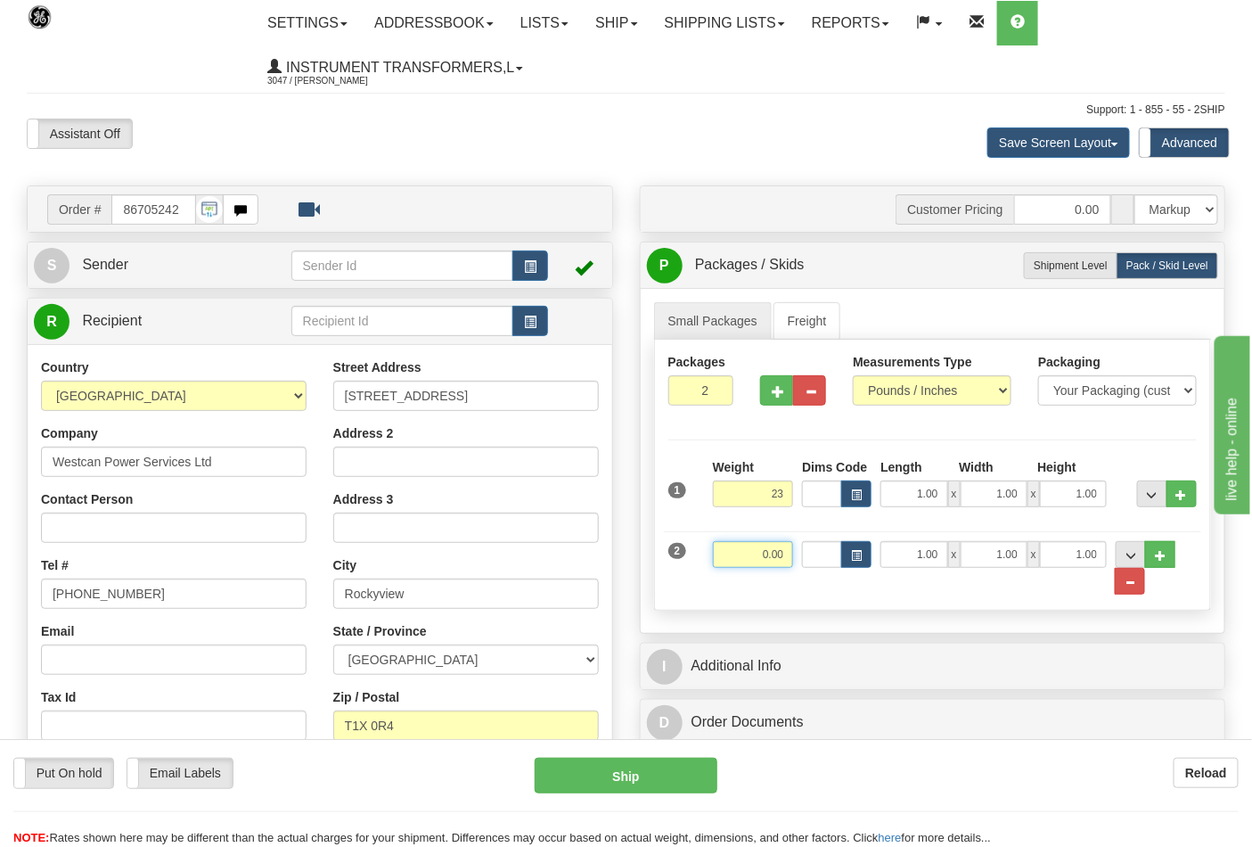
type input "23.00"
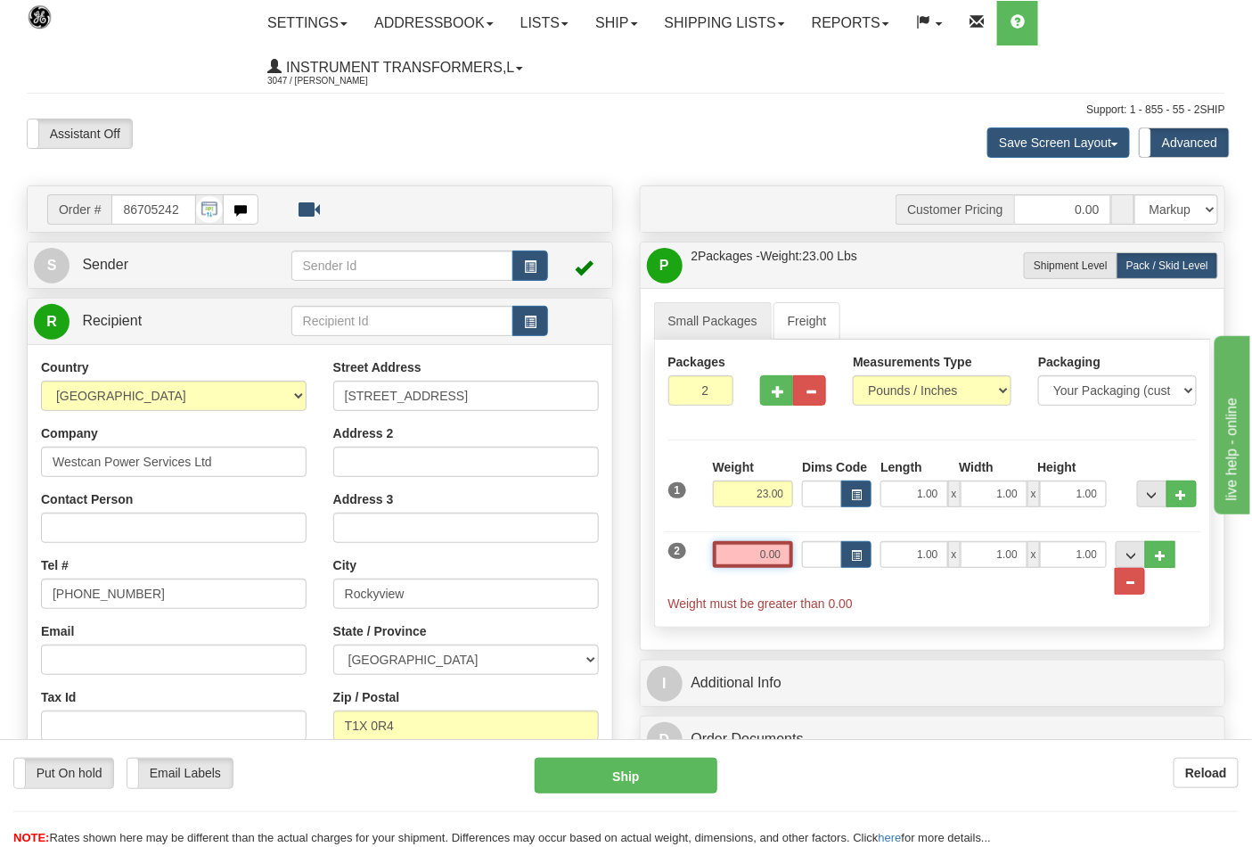
click at [790, 558] on input "0.00" at bounding box center [753, 554] width 81 height 27
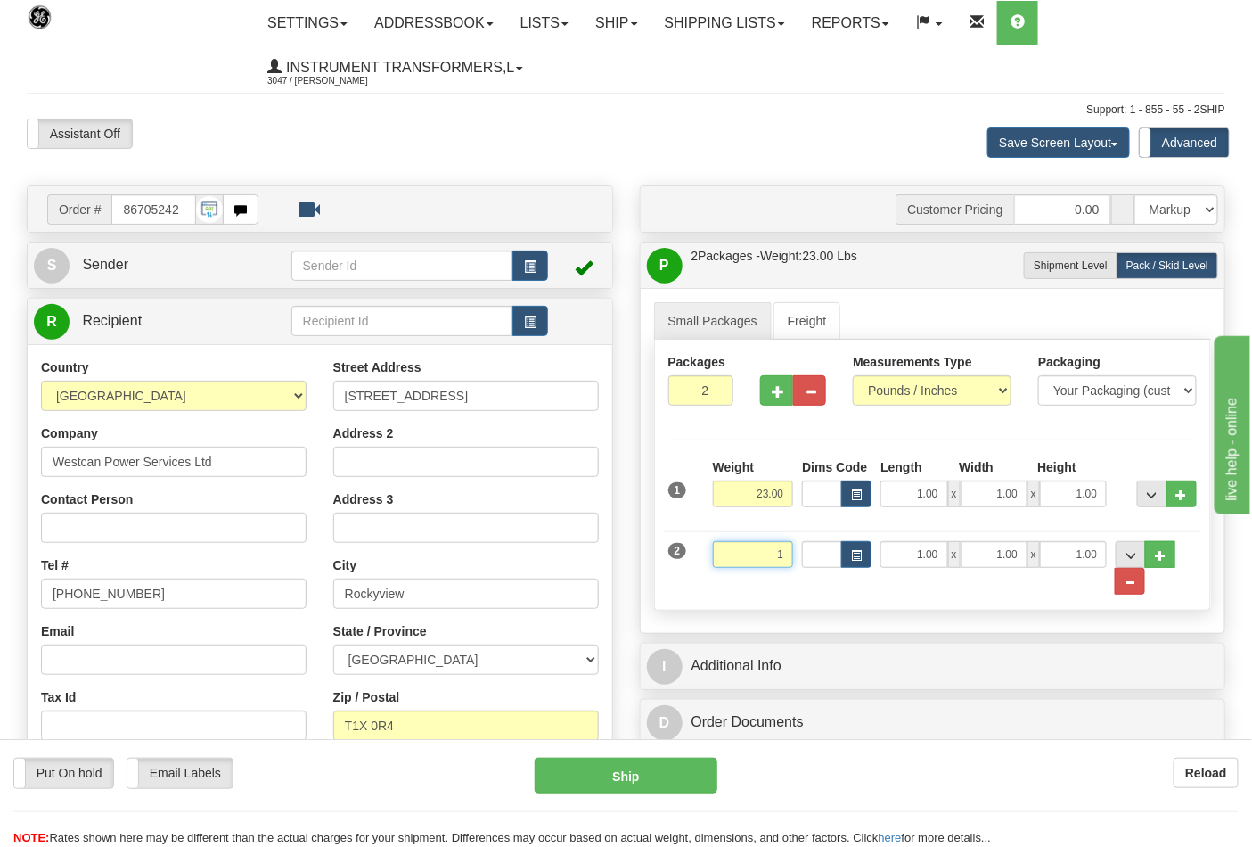
click button "Delete" at bounding box center [0, 0] width 0 height 0
type input "1.00"
click at [197, 250] on link "S Sender" at bounding box center [163, 265] width 258 height 37
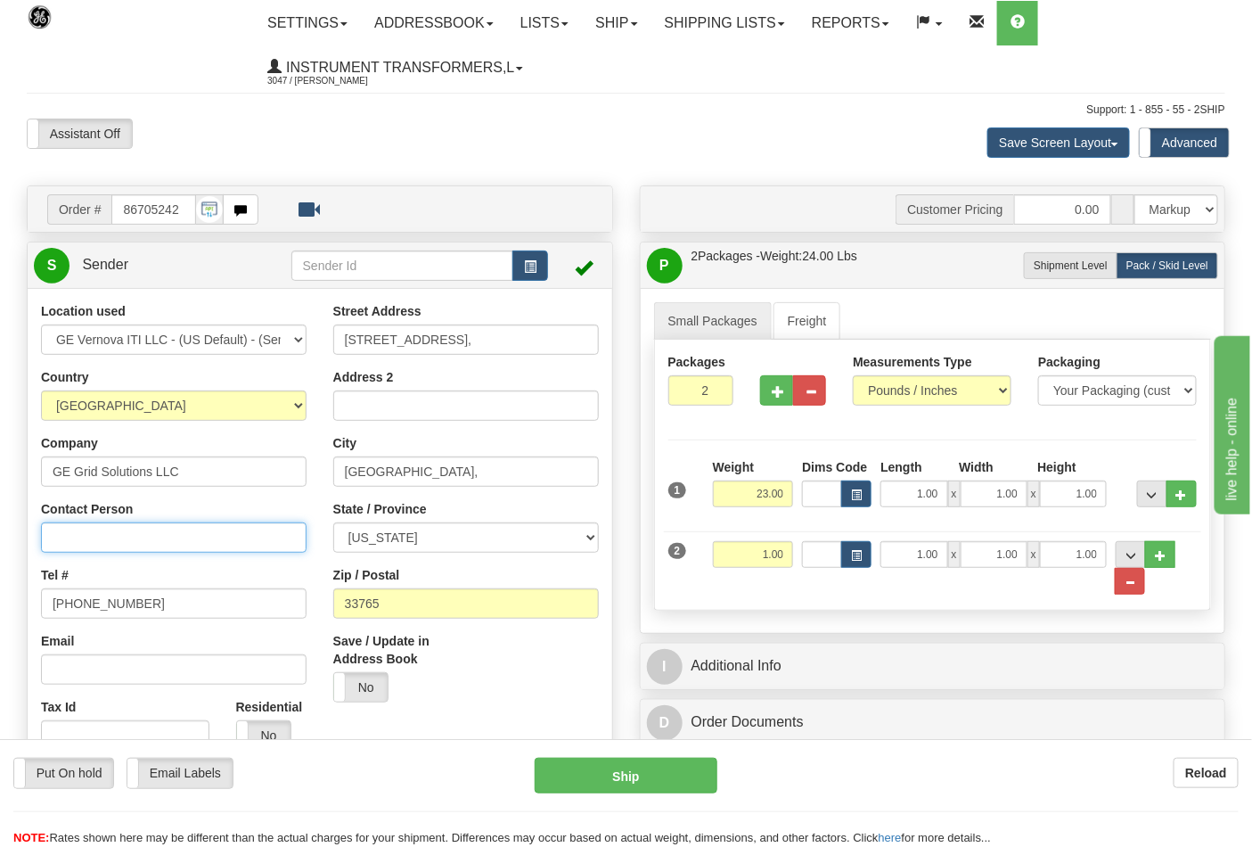
click at [125, 526] on input "Contact Person" at bounding box center [174, 537] width 266 height 30
type input "Nephtali Linares"
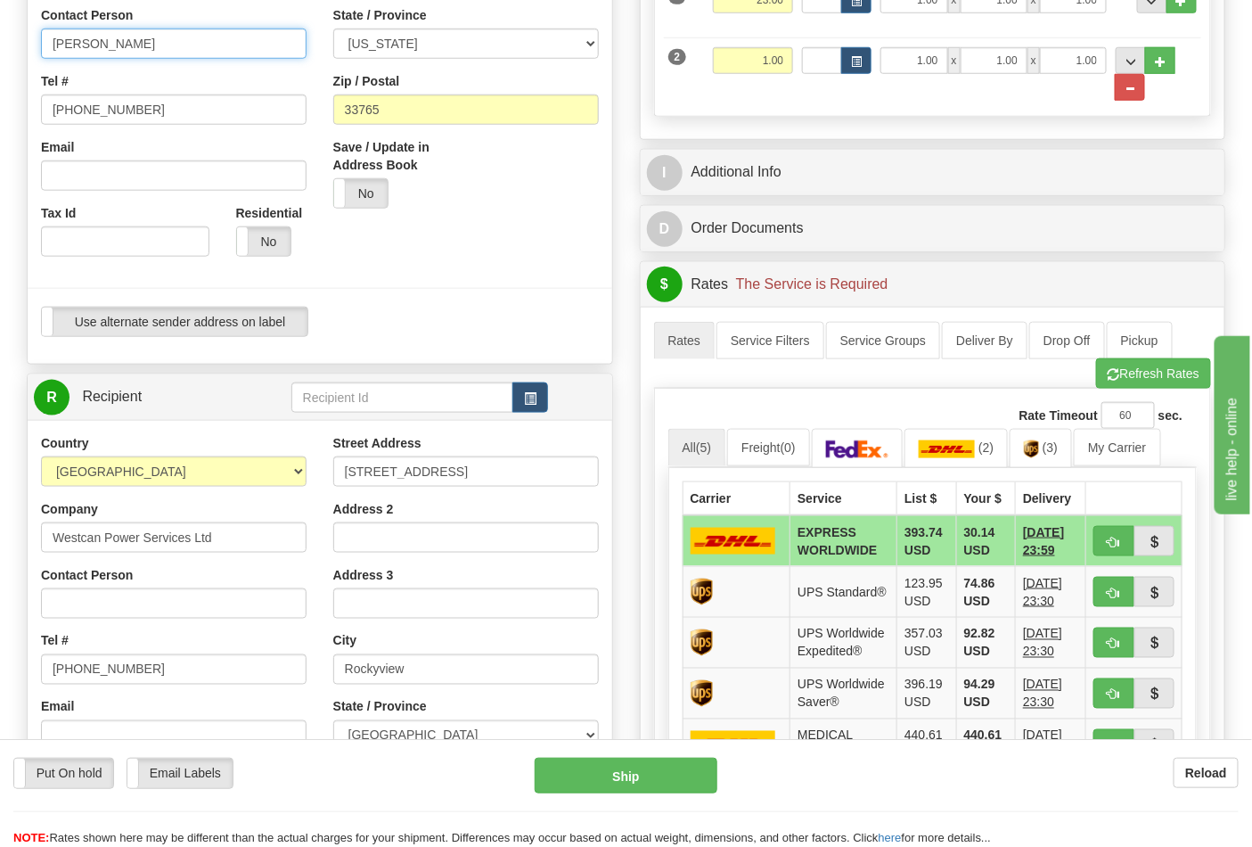
scroll to position [495, 0]
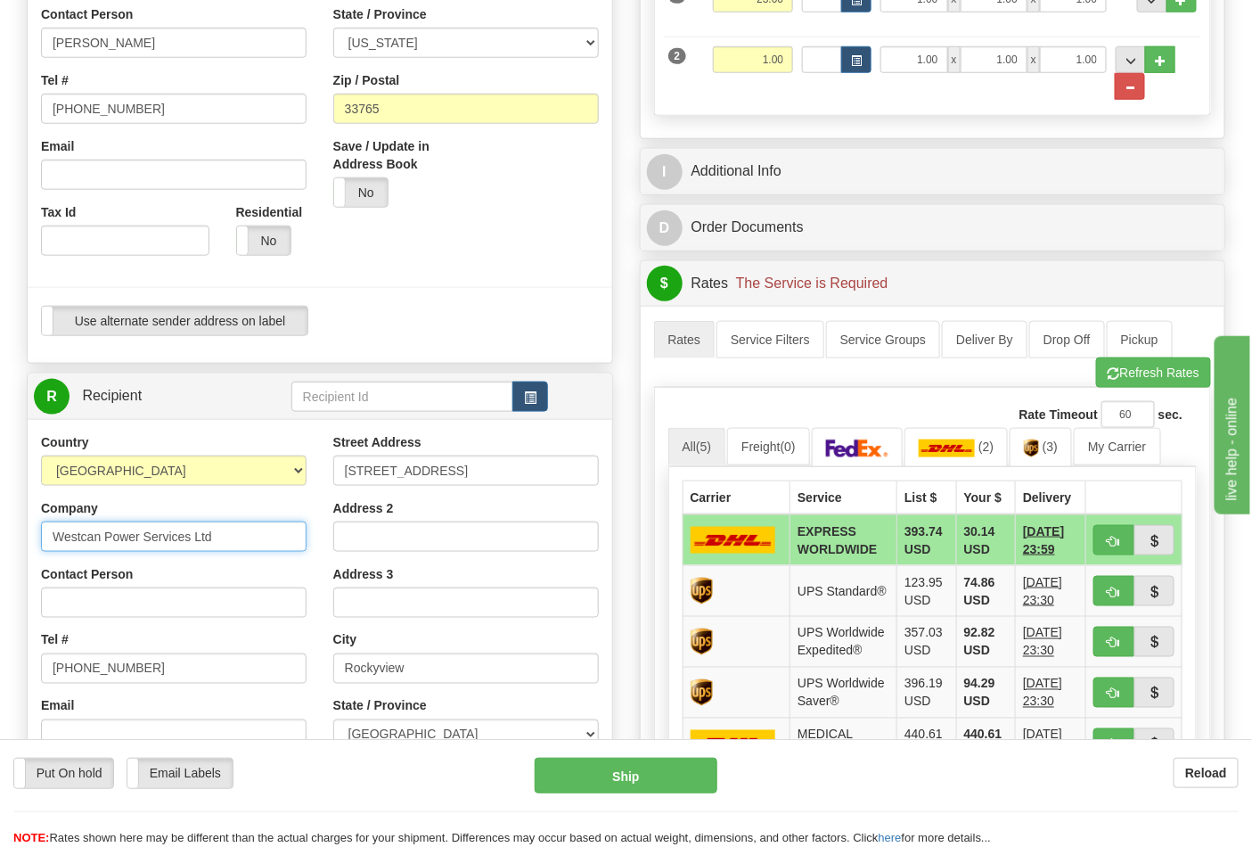
drag, startPoint x: 216, startPoint y: 544, endPoint x: 38, endPoint y: 531, distance: 177.8
click at [38, 531] on div "Country AFGHANISTAN ALAND ISLANDS ALBANIA ALGERIA AMERICAN SAMOA ANDORRA ANGOLA…" at bounding box center [174, 664] width 292 height 462
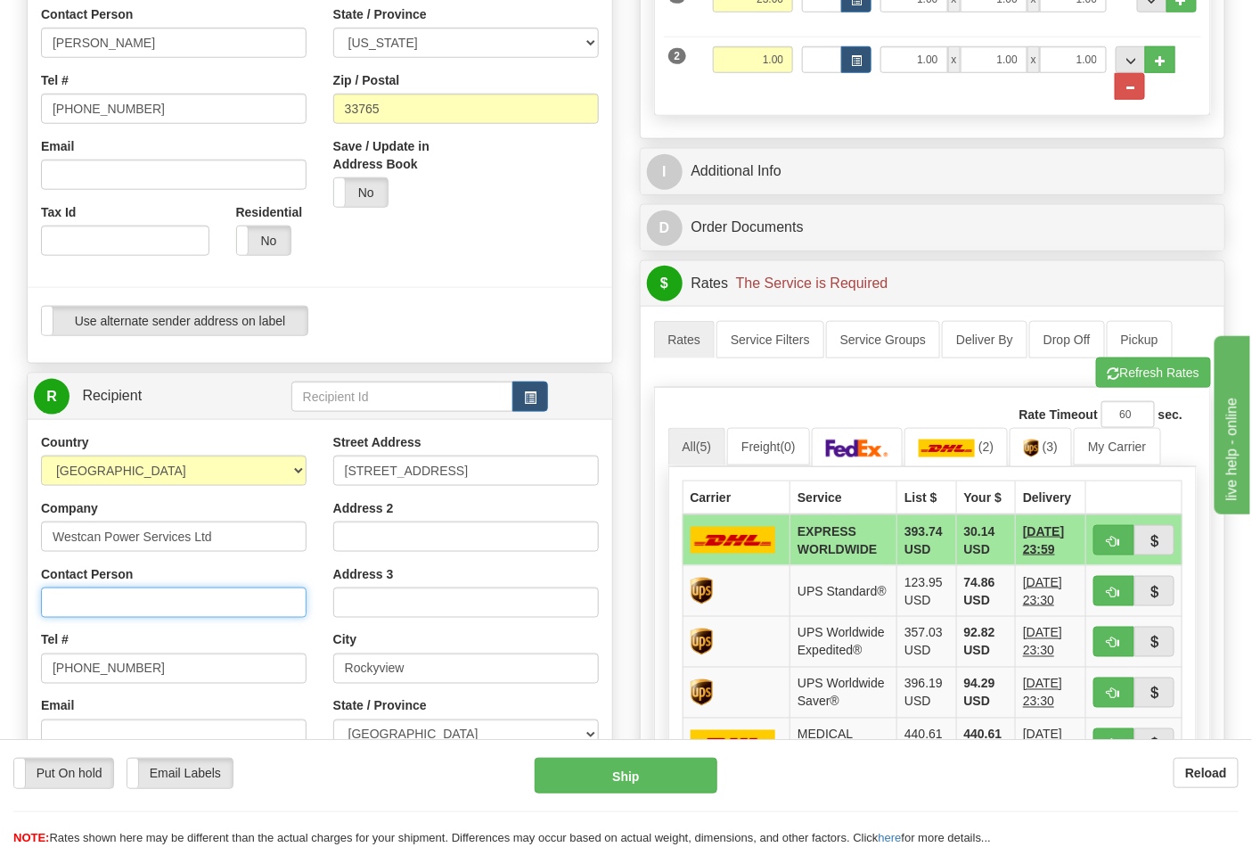
click at [99, 604] on input "Contact Person" at bounding box center [174, 602] width 266 height 30
paste input "Westcan Power Services Ltd"
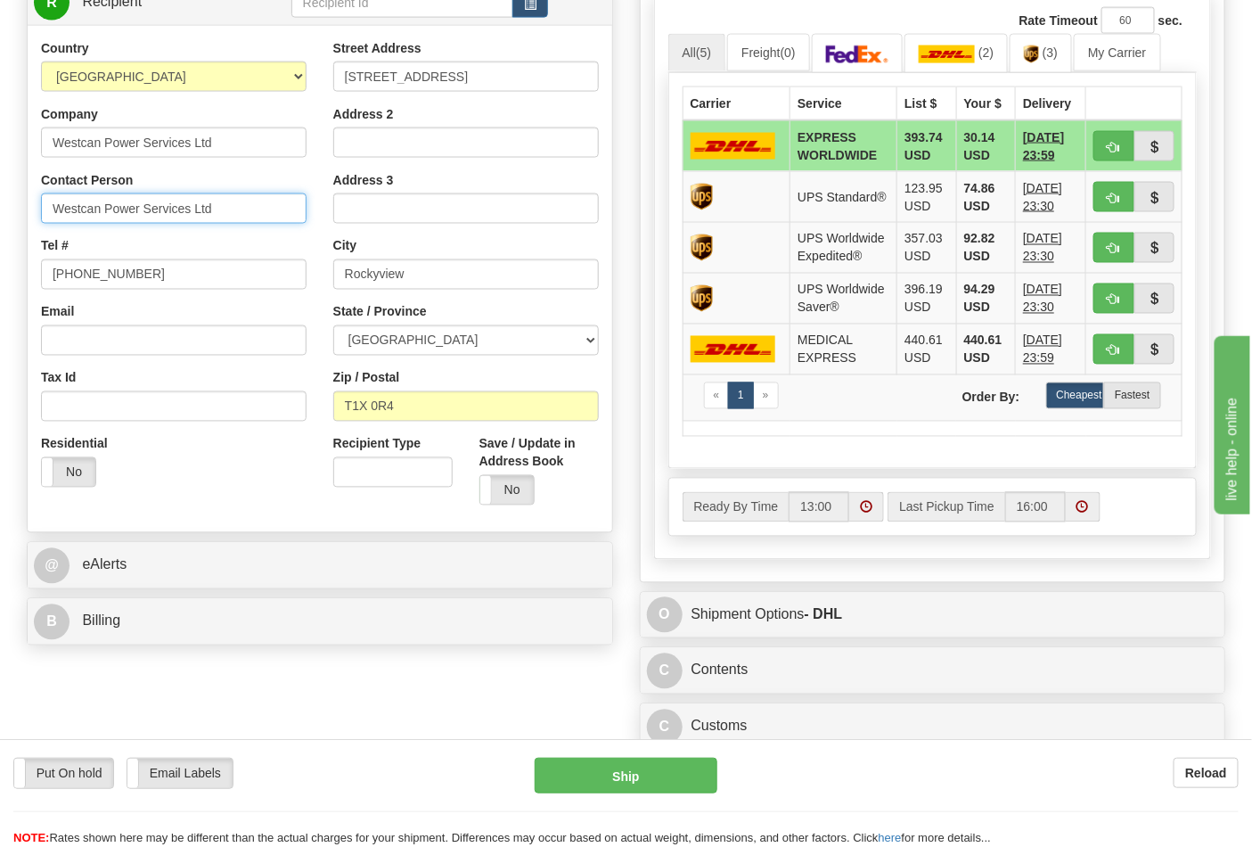
scroll to position [891, 0]
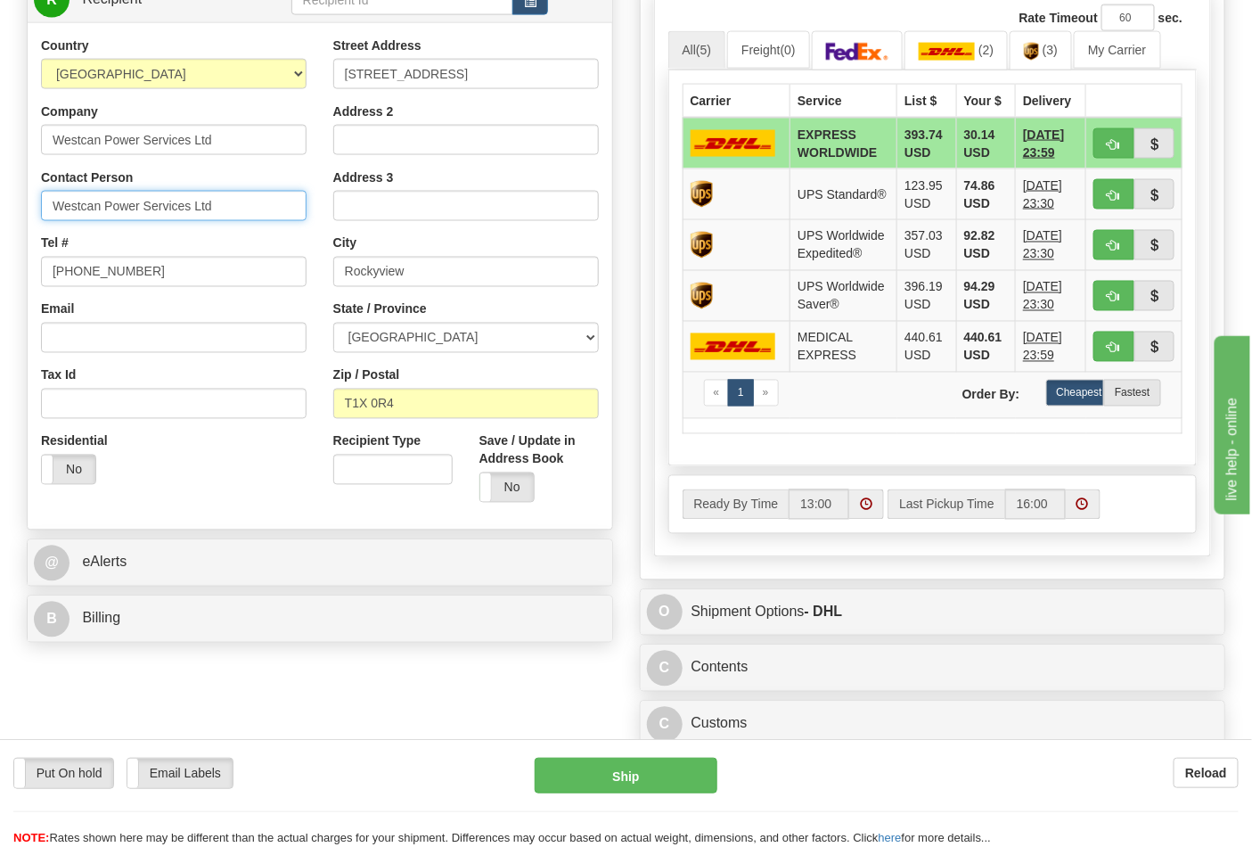
type input "Westcan Power Services Ltd"
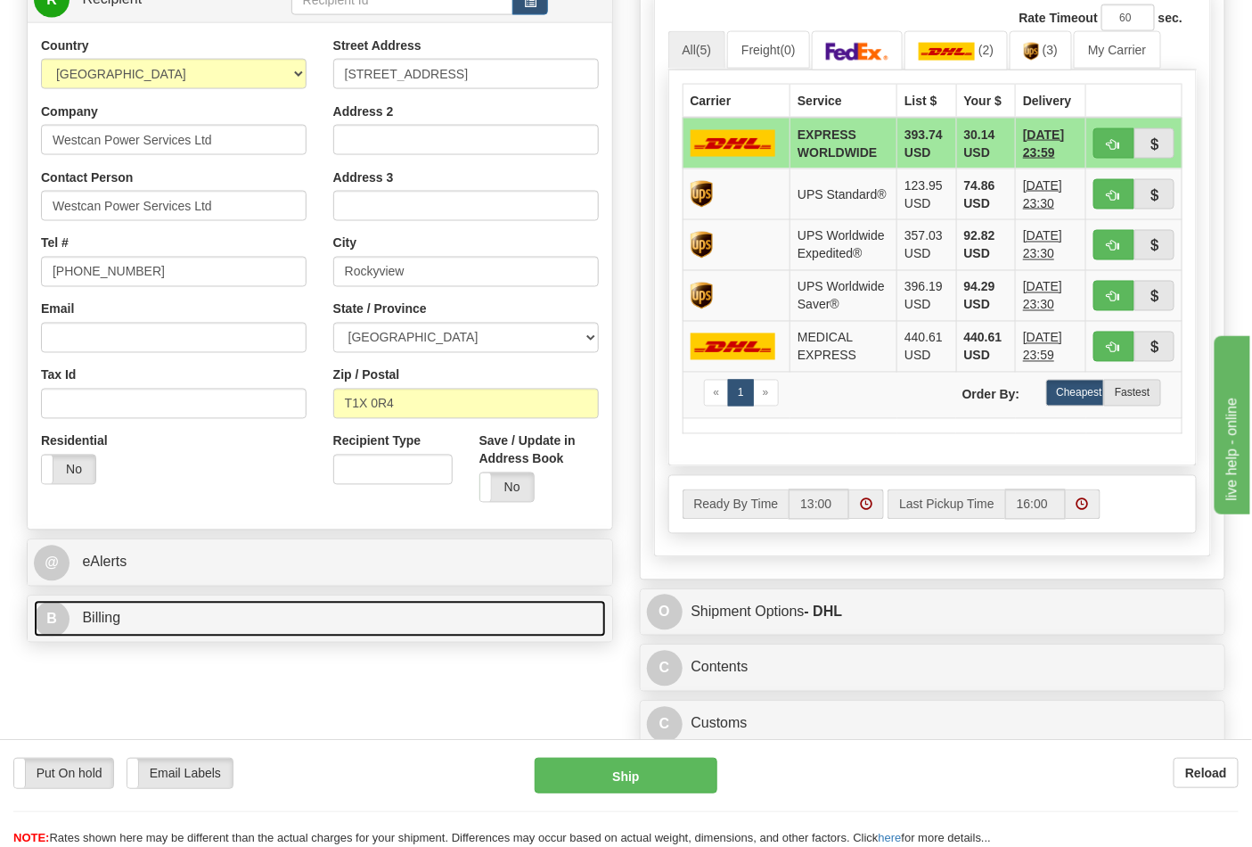
click at [313, 620] on link "B Billing" at bounding box center [320, 619] width 572 height 37
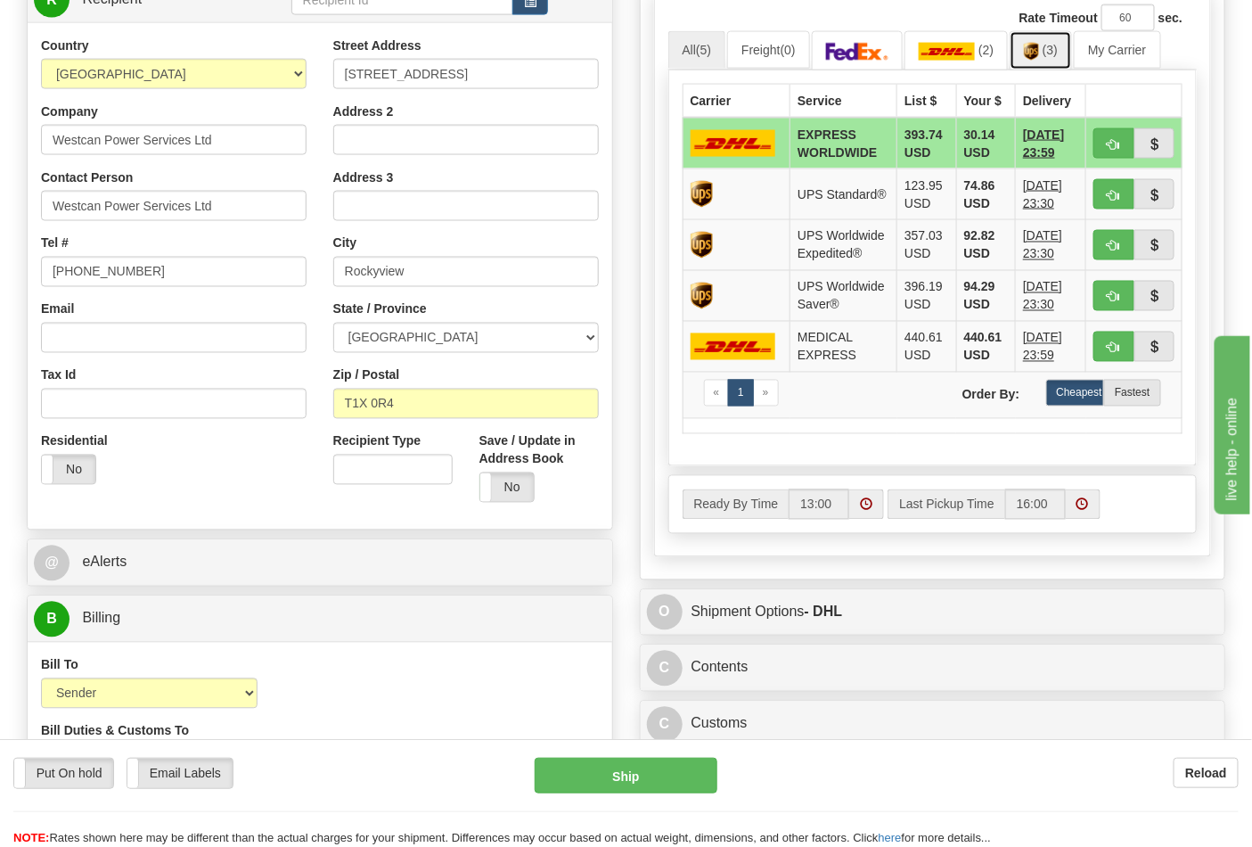
click at [1039, 47] on img at bounding box center [1031, 52] width 15 height 18
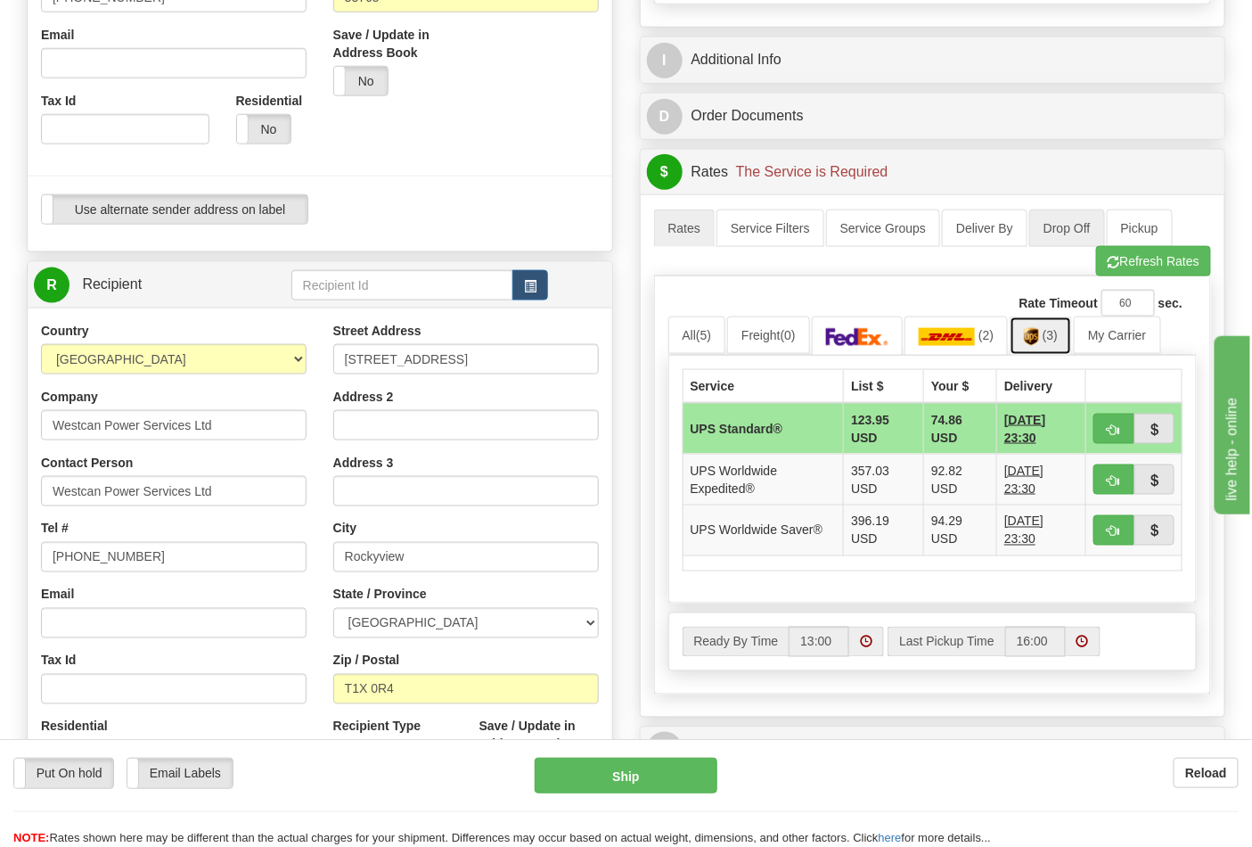
scroll to position [594, 0]
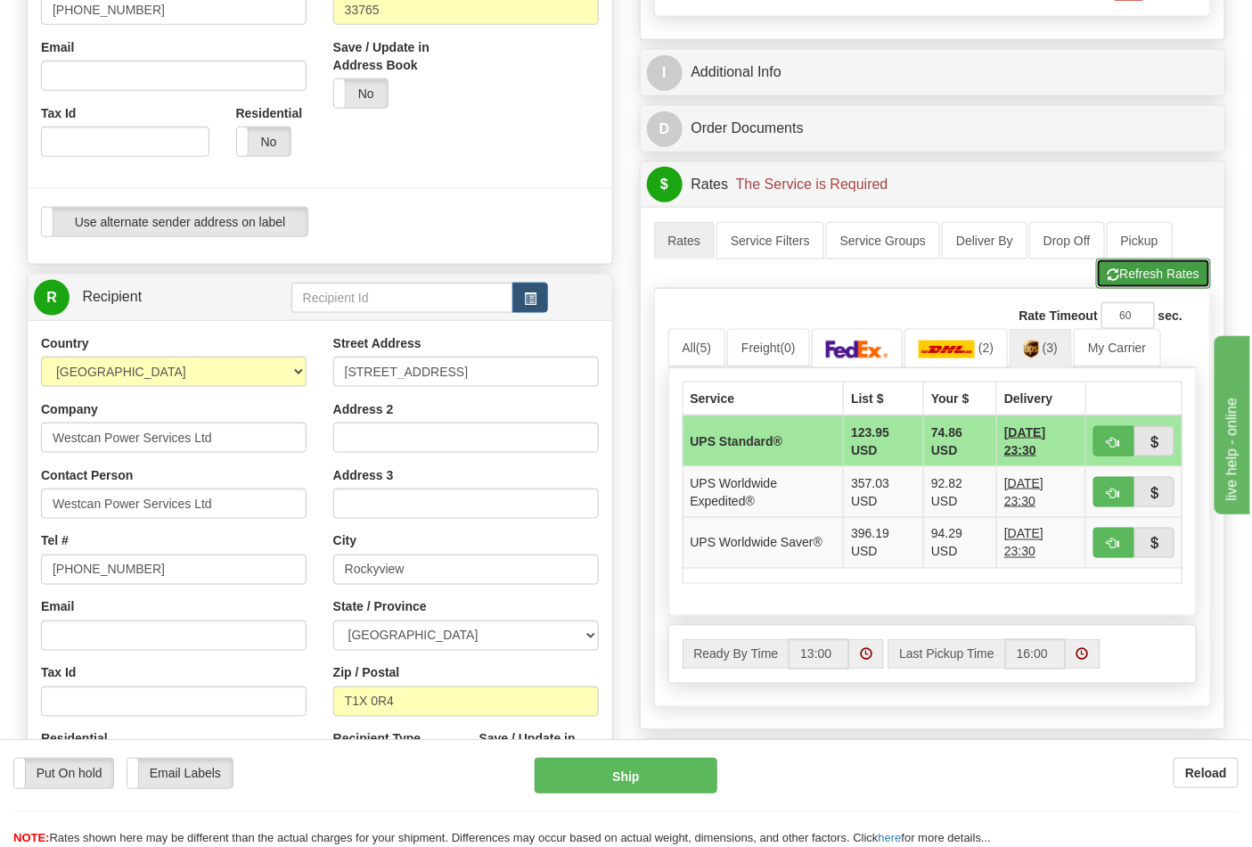
click at [1124, 277] on button "Refresh Rates" at bounding box center [1153, 274] width 115 height 30
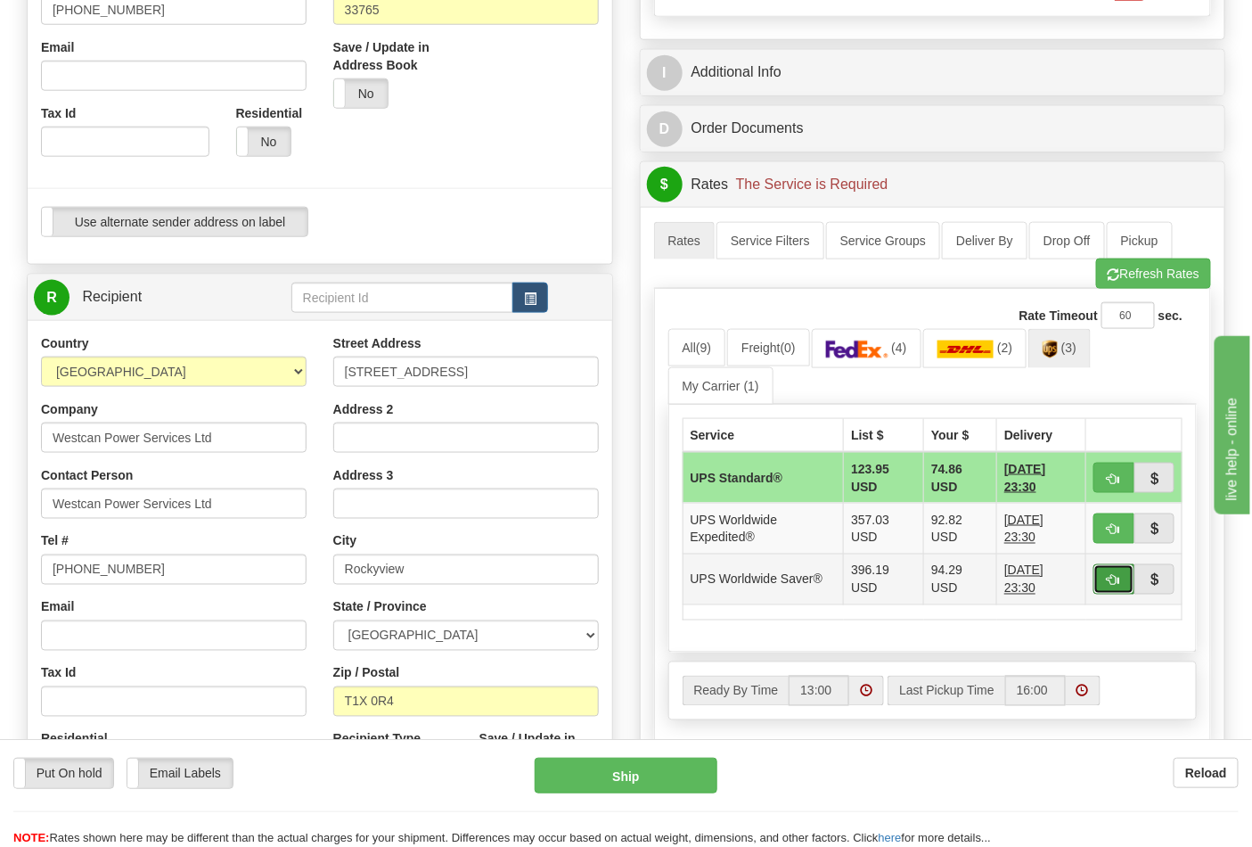
click at [1111, 582] on span "button" at bounding box center [1114, 581] width 12 height 12
type input "65"
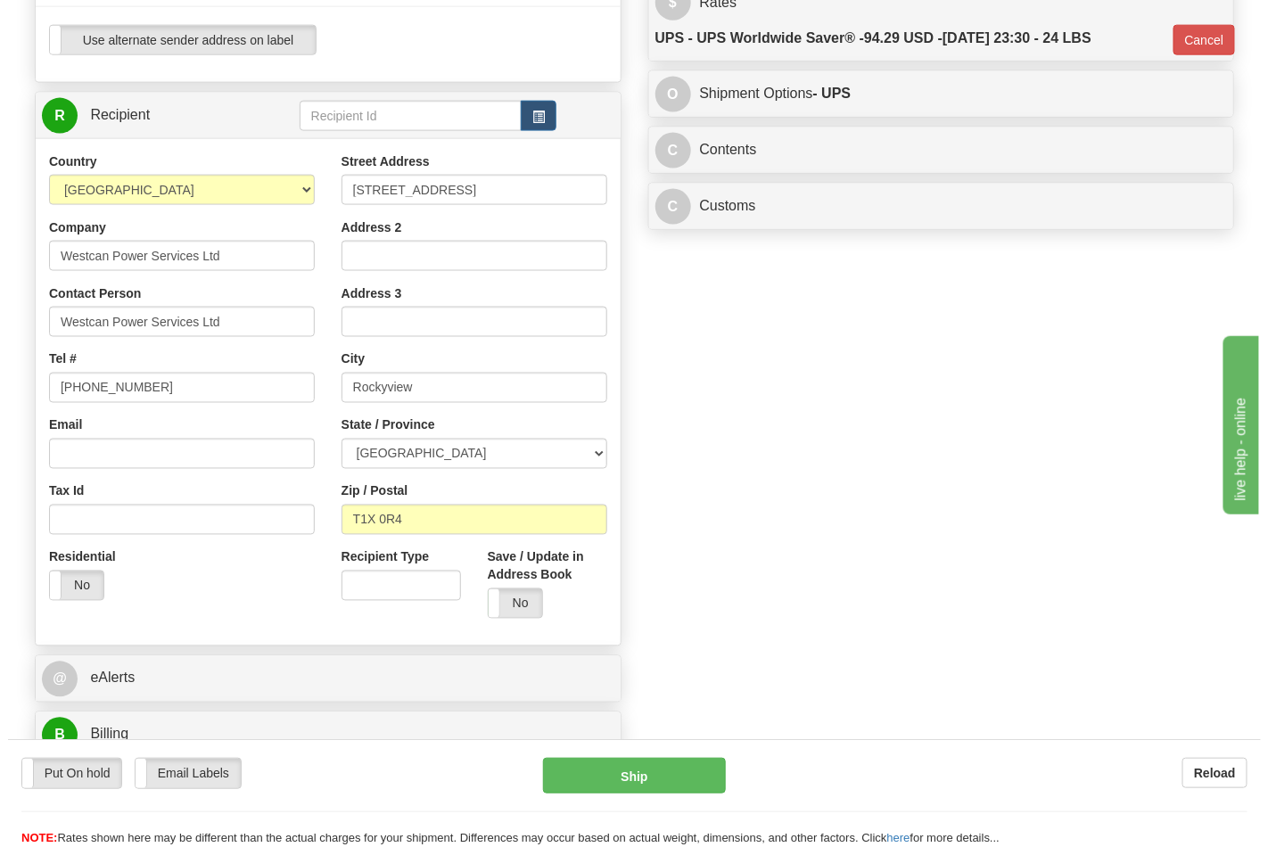
scroll to position [792, 0]
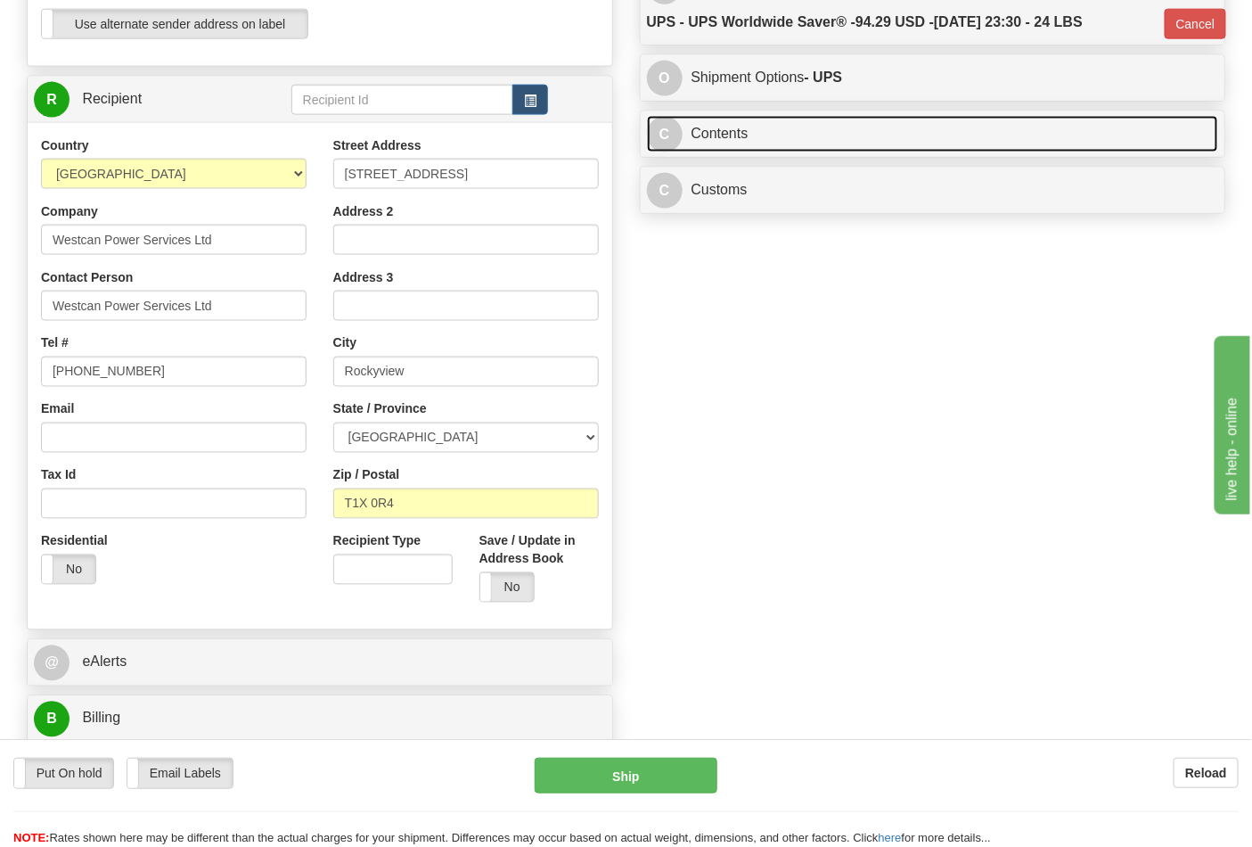
click at [833, 145] on link "C Contents" at bounding box center [933, 134] width 572 height 37
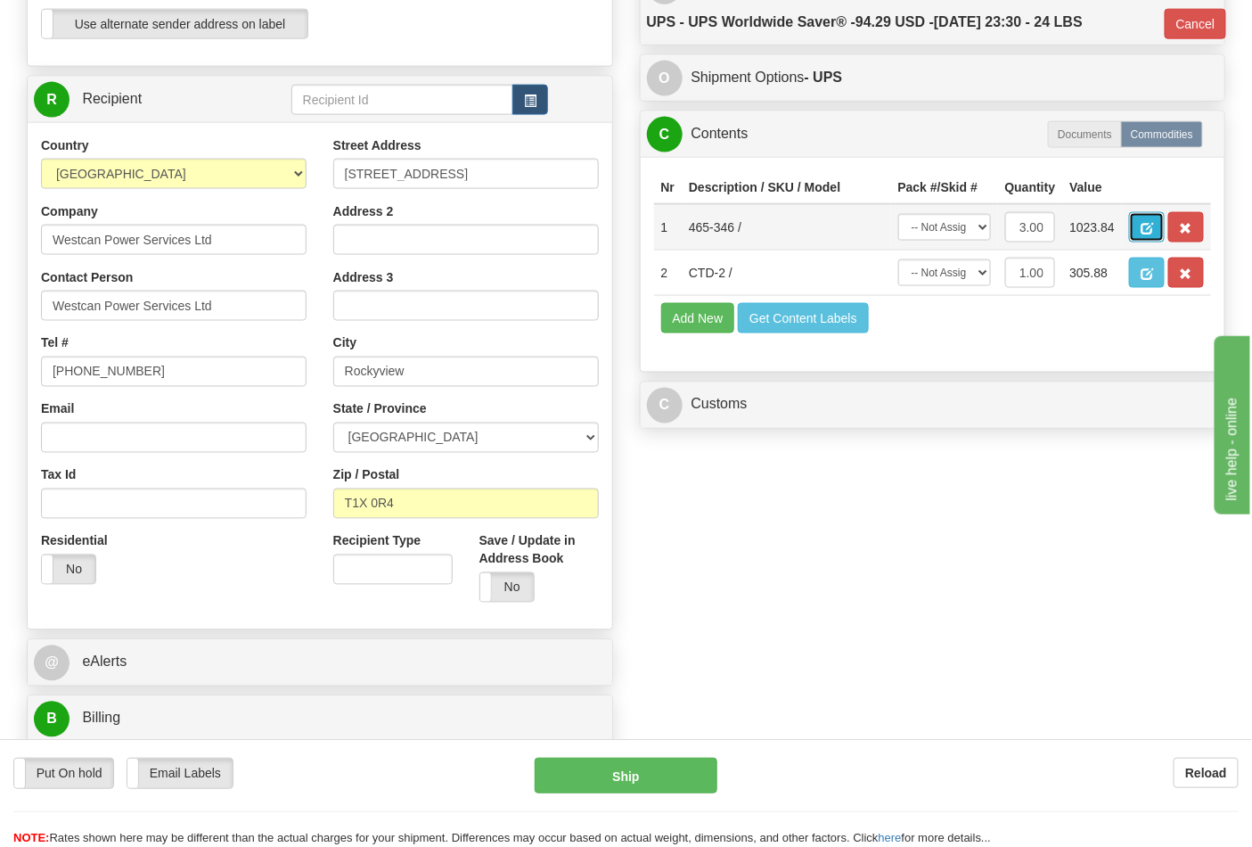
click at [1154, 234] on span "button" at bounding box center [1147, 229] width 12 height 12
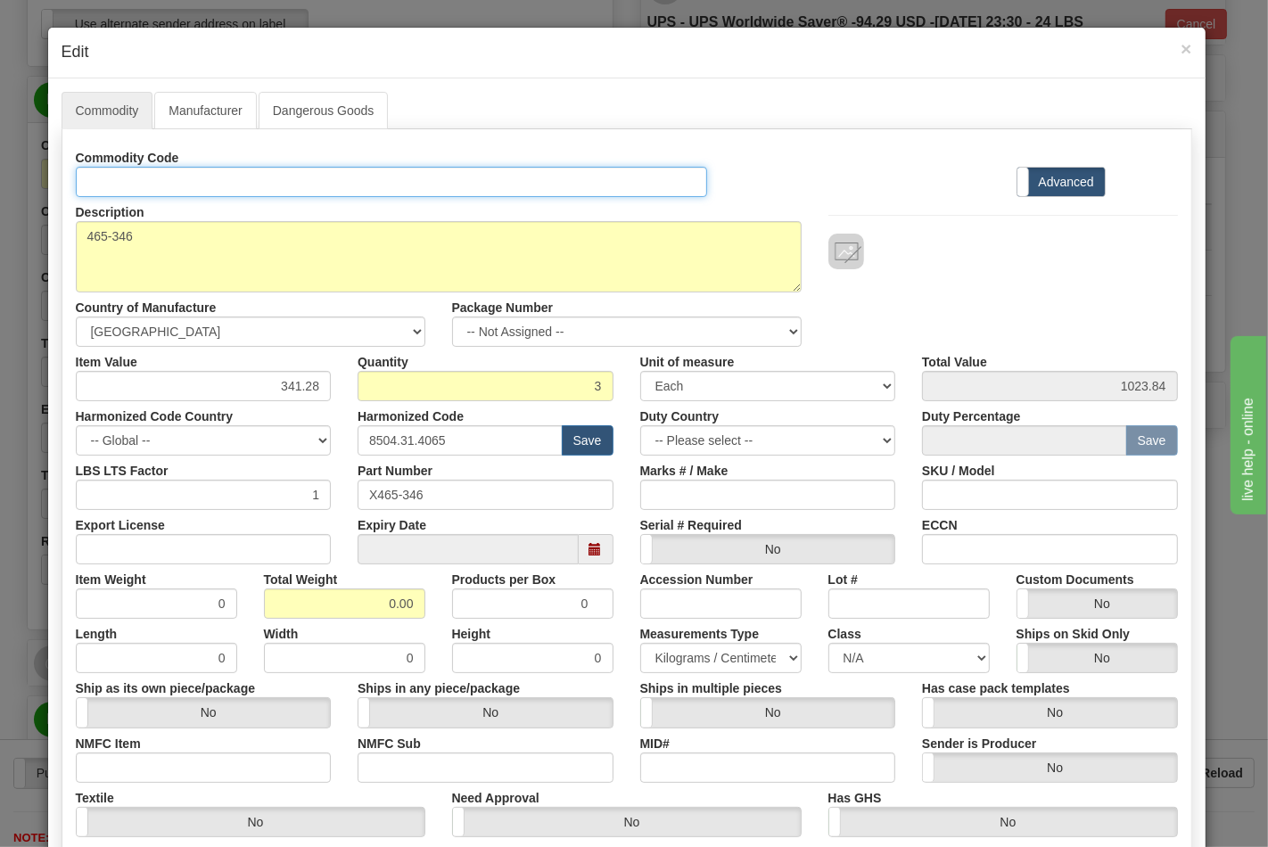
click at [206, 177] on input "Id" at bounding box center [392, 182] width 632 height 30
type input "TRANSFORMERS"
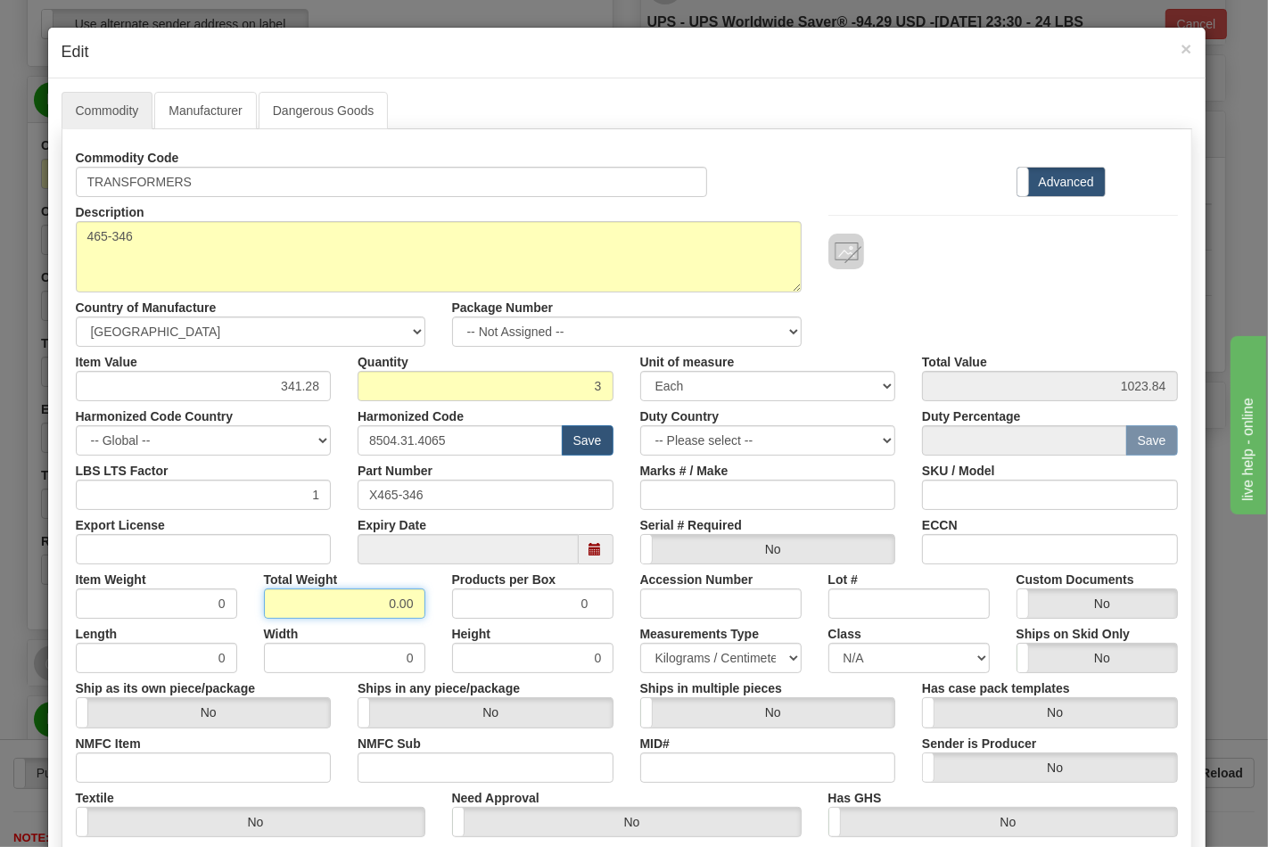
drag, startPoint x: 337, startPoint y: 588, endPoint x: 443, endPoint y: 622, distance: 111.4
click at [442, 626] on div "Commodity Code TRANSFORMERS Standard Advanced Description 465-346 Country of Ma…" at bounding box center [627, 517] width 1102 height 749
type input "23"
type input "7.6667"
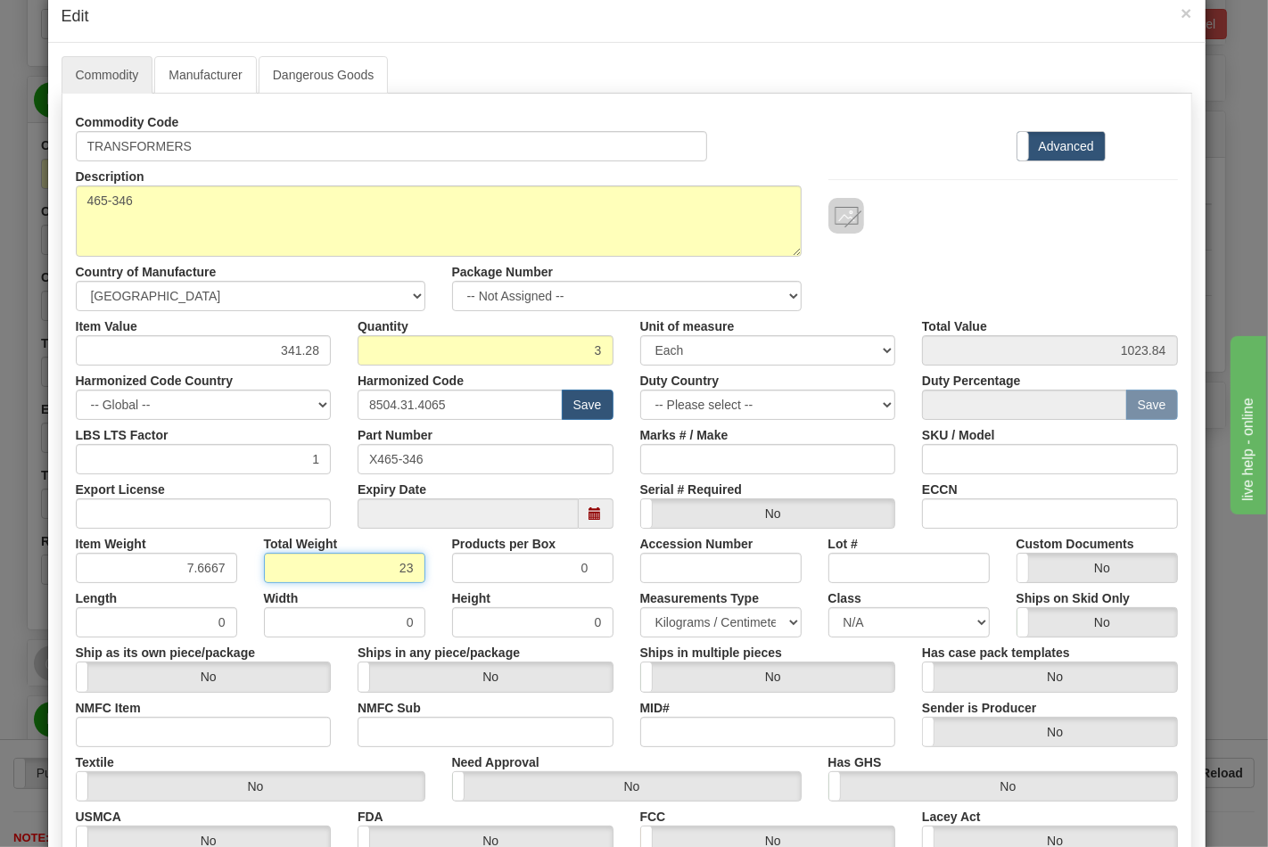
scroll to position [99, 0]
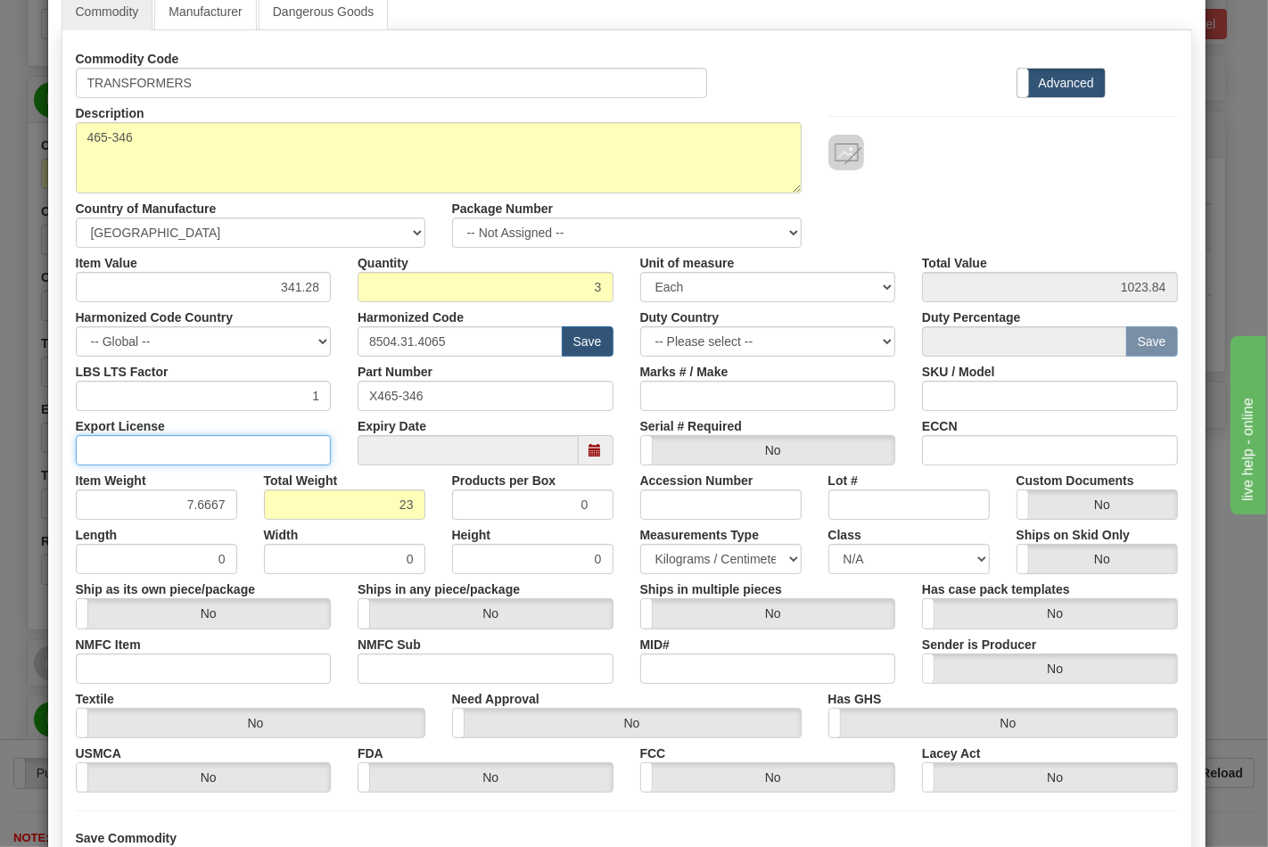
click at [144, 455] on input "Export License" at bounding box center [204, 450] width 256 height 30
type input "NLR"
click at [201, 669] on input "NMFC Item" at bounding box center [204, 668] width 256 height 30
type input "63170"
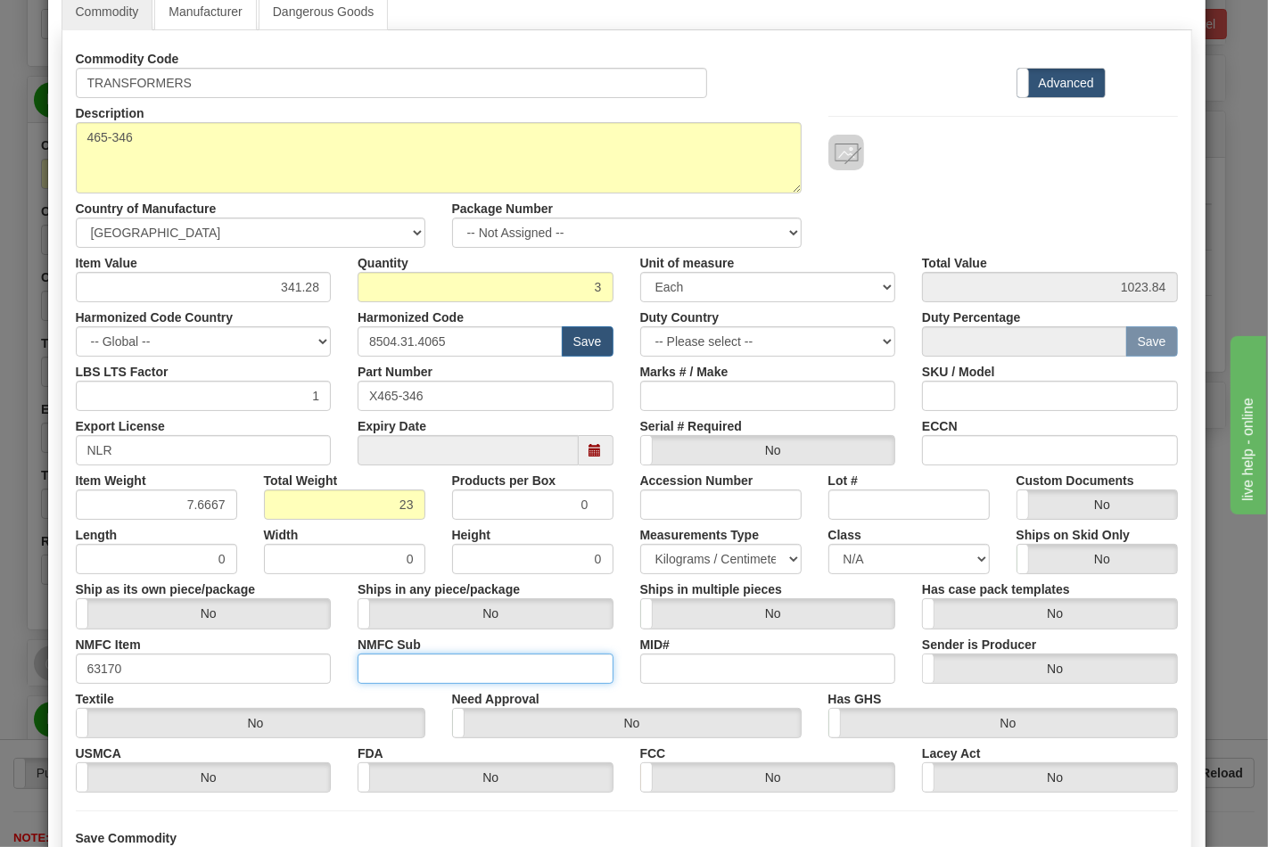
click at [450, 662] on input "NMFC Sub" at bounding box center [485, 668] width 256 height 30
type input "4"
click at [912, 562] on select "N/A 50.0 55.0 60.0 65.0 70.0 85.0 92.5 100.0 125.0 175.0 250.0 300.0 400.0" at bounding box center [908, 559] width 161 height 30
select select "70.0"
click at [828, 544] on select "N/A 50.0 55.0 60.0 65.0 70.0 85.0 92.5 100.0 125.0 175.0 250.0 300.0 400.0" at bounding box center [908, 559] width 161 height 30
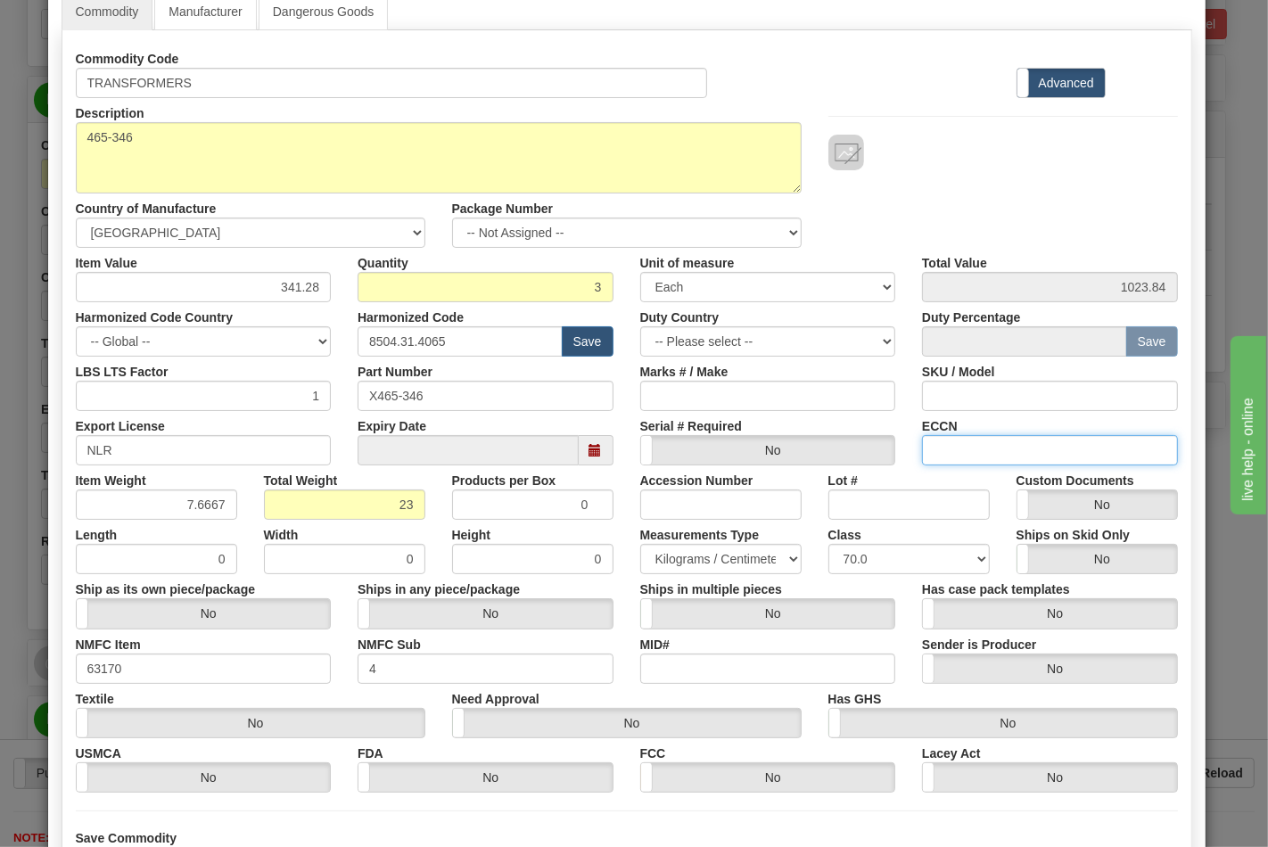
drag, startPoint x: 965, startPoint y: 447, endPoint x: 993, endPoint y: 476, distance: 41.0
click at [965, 447] on input "ECCN" at bounding box center [1050, 450] width 256 height 30
type input "EAR99"
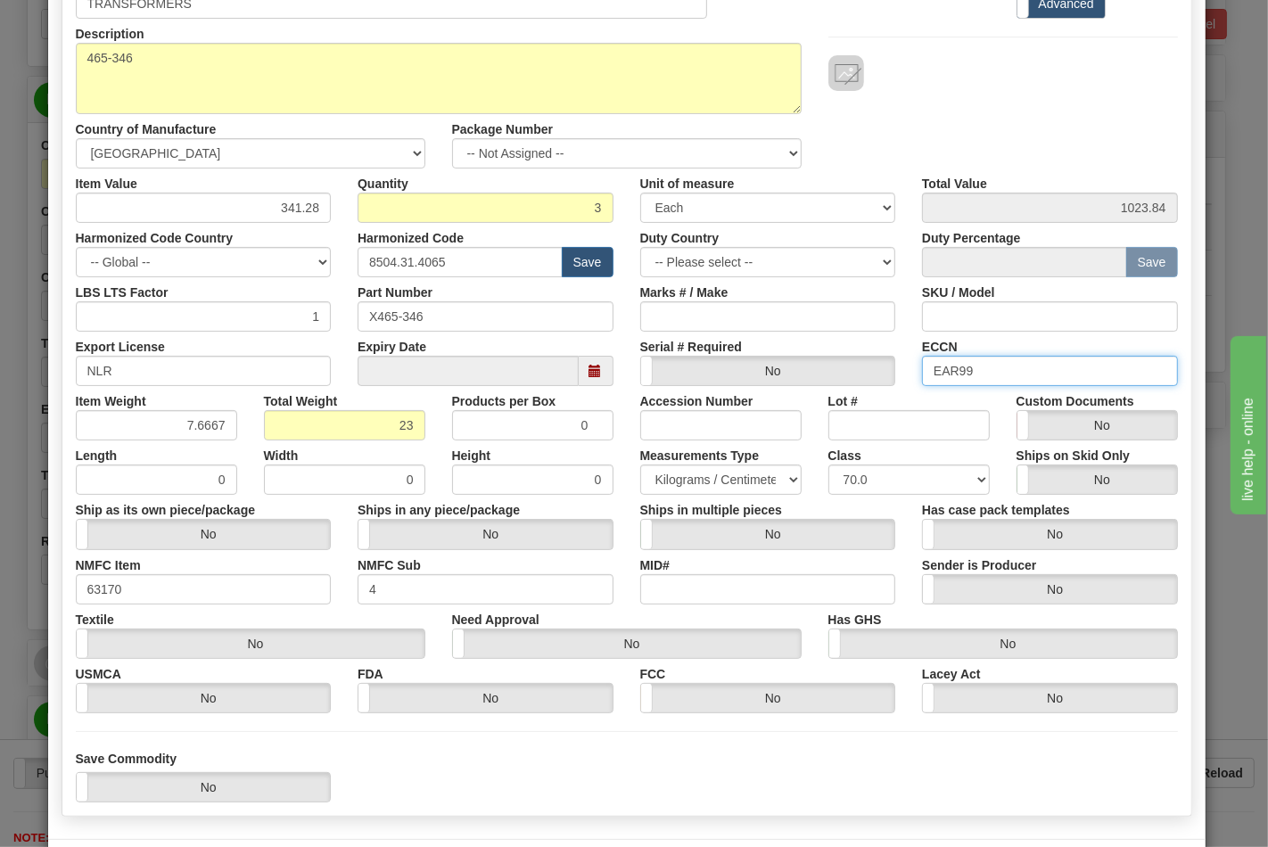
scroll to position [256, 0]
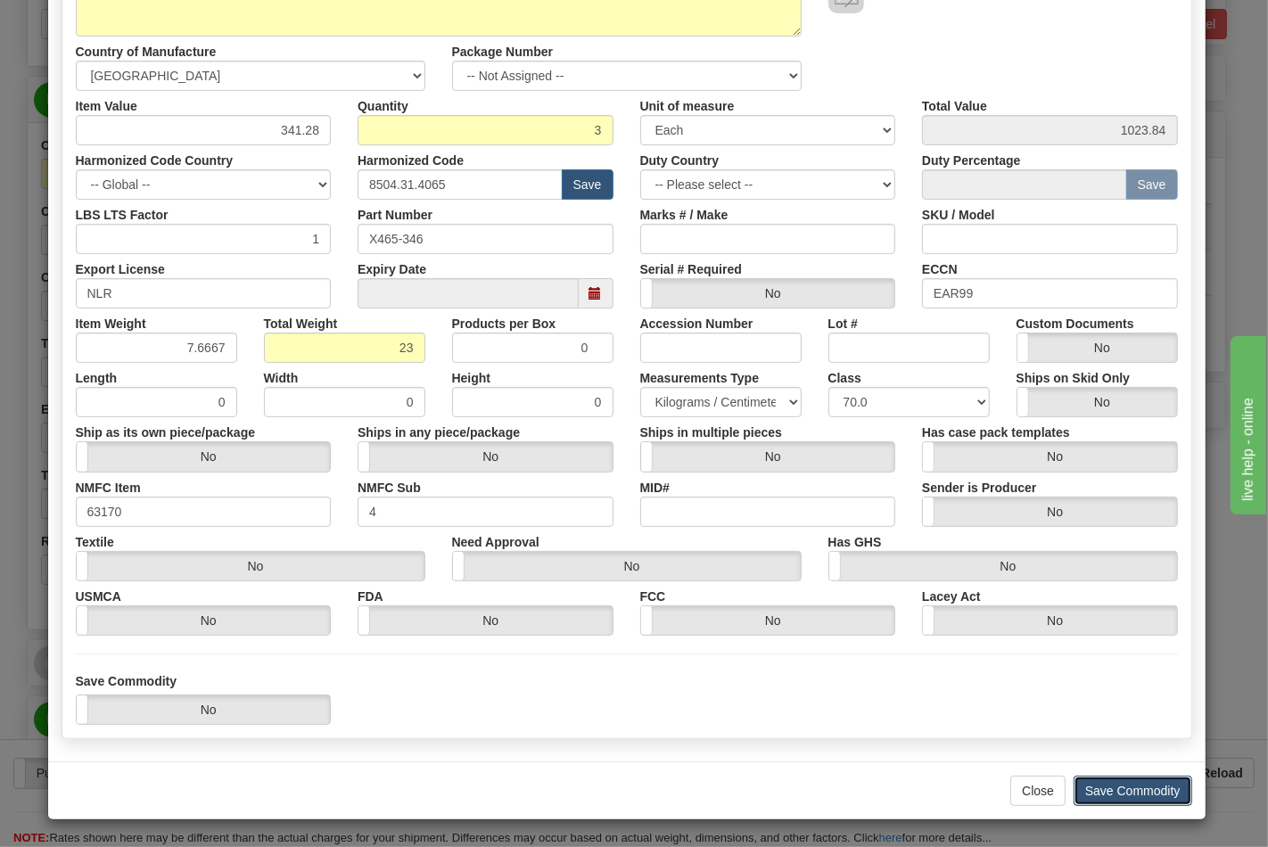
click at [1128, 789] on button "Save Commodity" at bounding box center [1132, 791] width 119 height 30
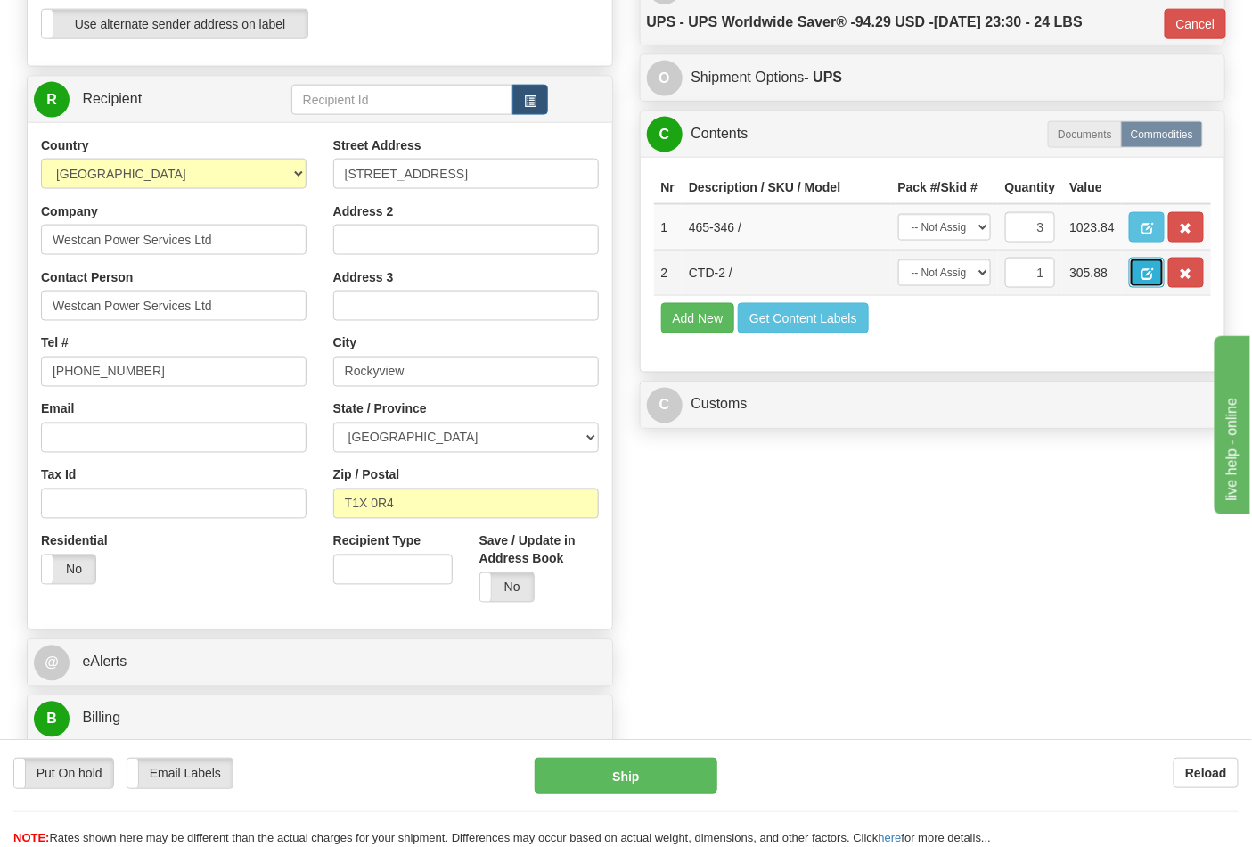
click at [1154, 280] on span "button" at bounding box center [1147, 274] width 12 height 12
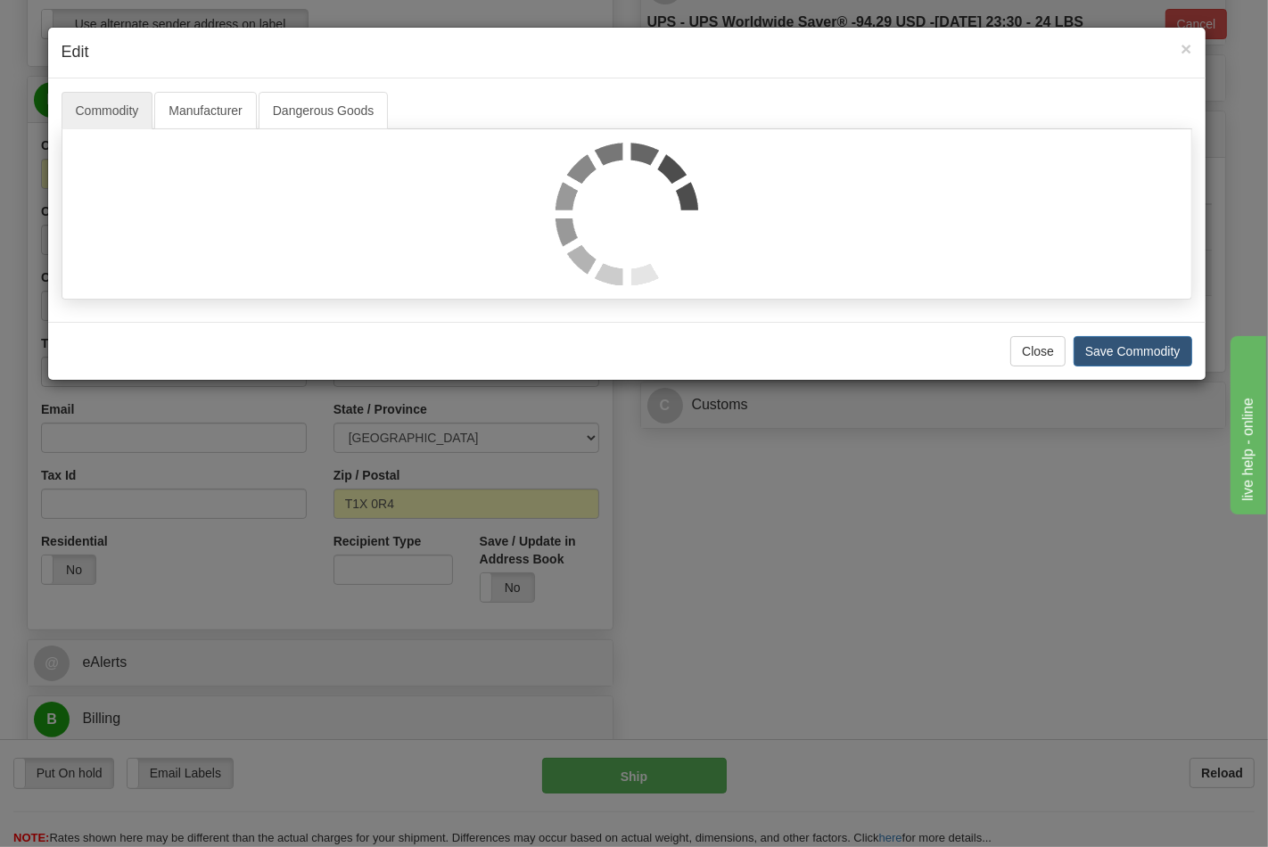
scroll to position [0, 0]
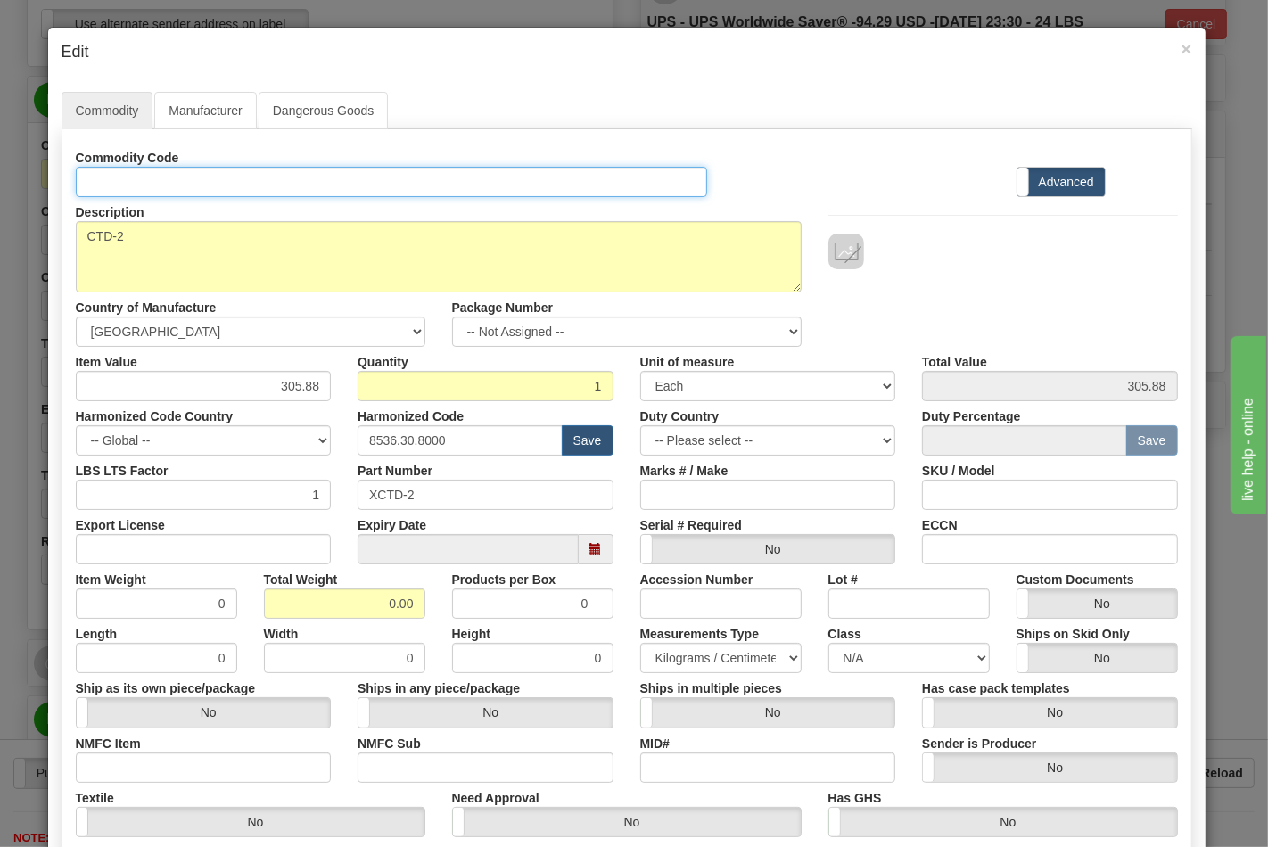
click at [114, 173] on input "Id" at bounding box center [392, 182] width 632 height 30
type input "TRANSFORMERS"
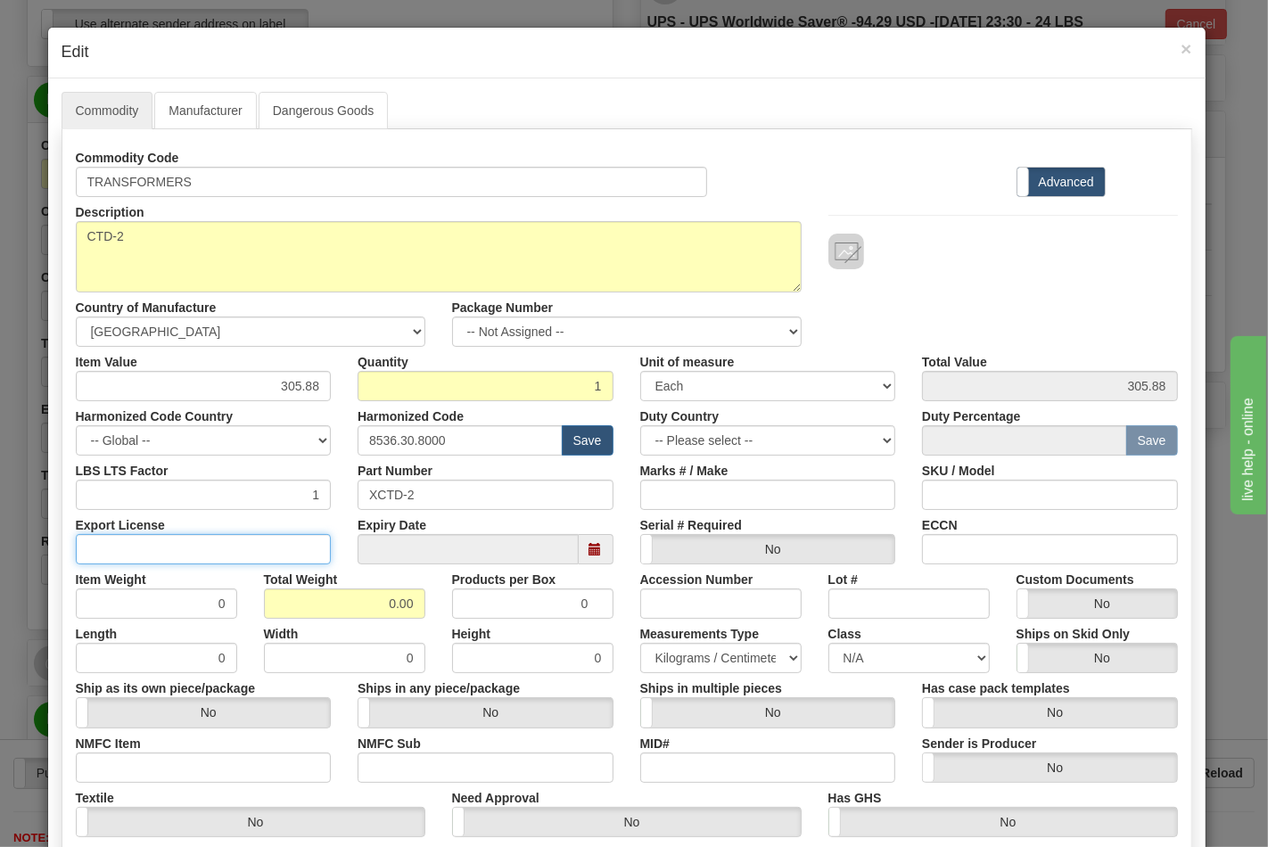
click at [126, 554] on input "Export License" at bounding box center [204, 549] width 256 height 30
type input "NLR"
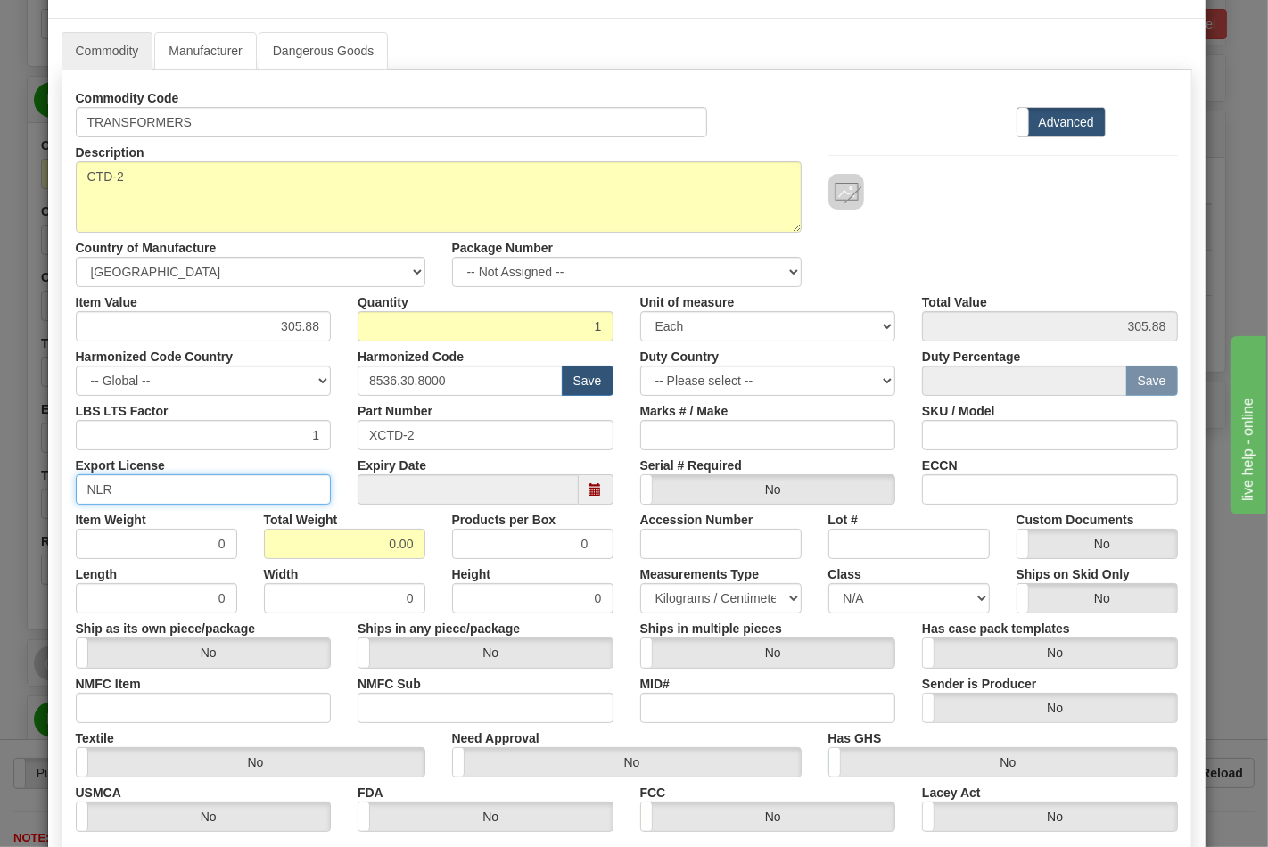
scroll to position [198, 0]
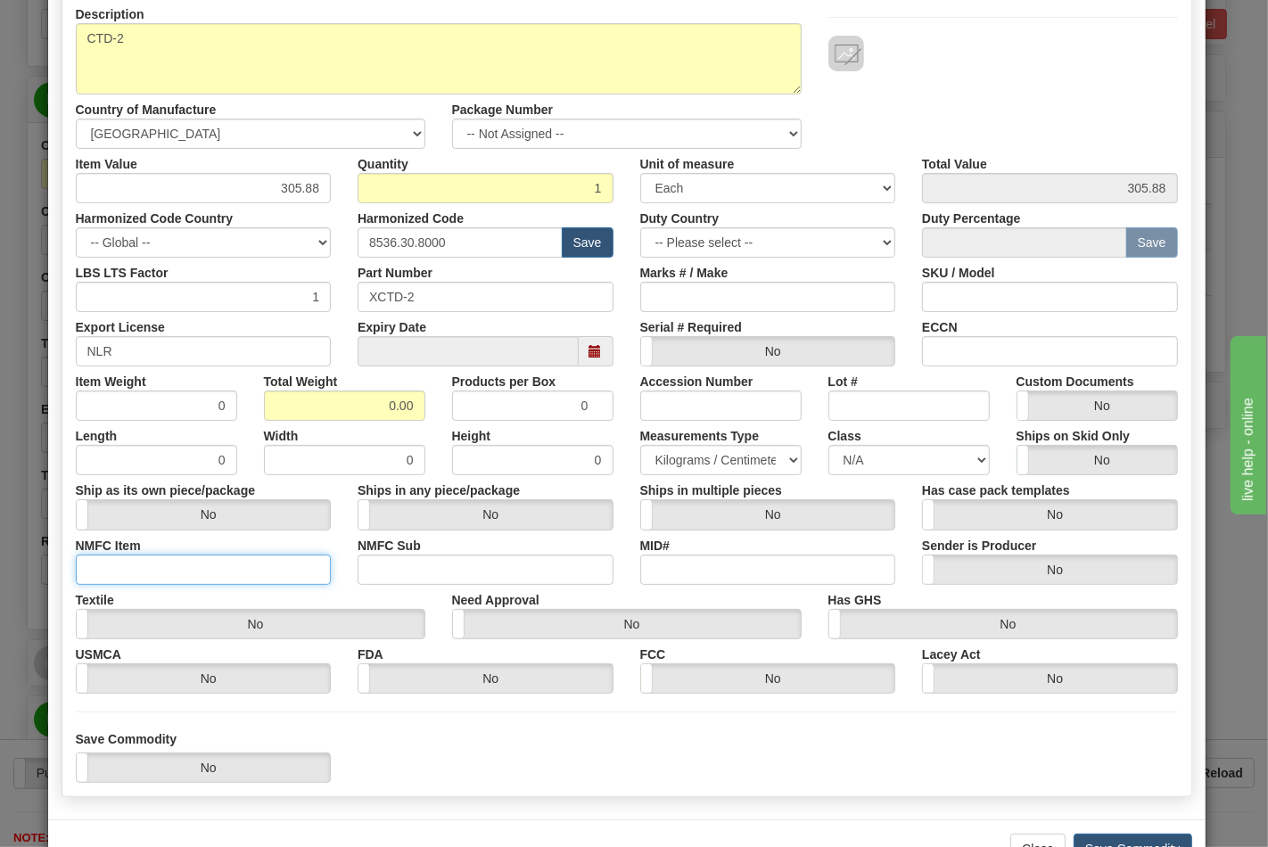
click at [218, 572] on input "NMFC Item" at bounding box center [204, 569] width 256 height 30
type input "63170"
drag, startPoint x: 369, startPoint y: 560, endPoint x: 383, endPoint y: 576, distance: 21.5
click at [369, 560] on input "NMFC Sub" at bounding box center [485, 569] width 256 height 30
type input "4"
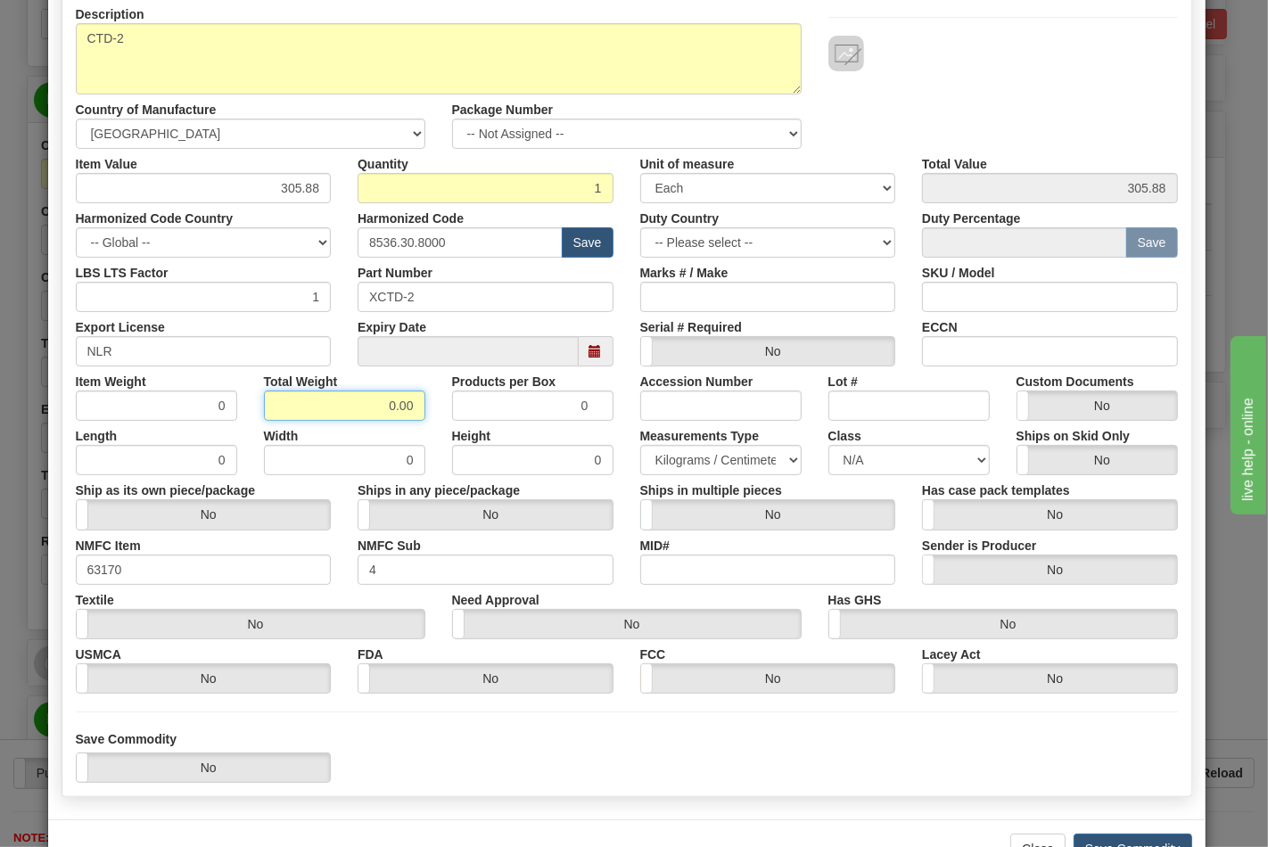
drag, startPoint x: 379, startPoint y: 411, endPoint x: 412, endPoint y: 403, distance: 33.9
click at [412, 403] on input "0.00" at bounding box center [344, 405] width 161 height 30
type input "1"
type input "1.0000"
click at [1047, 340] on input "ECCN" at bounding box center [1050, 351] width 256 height 30
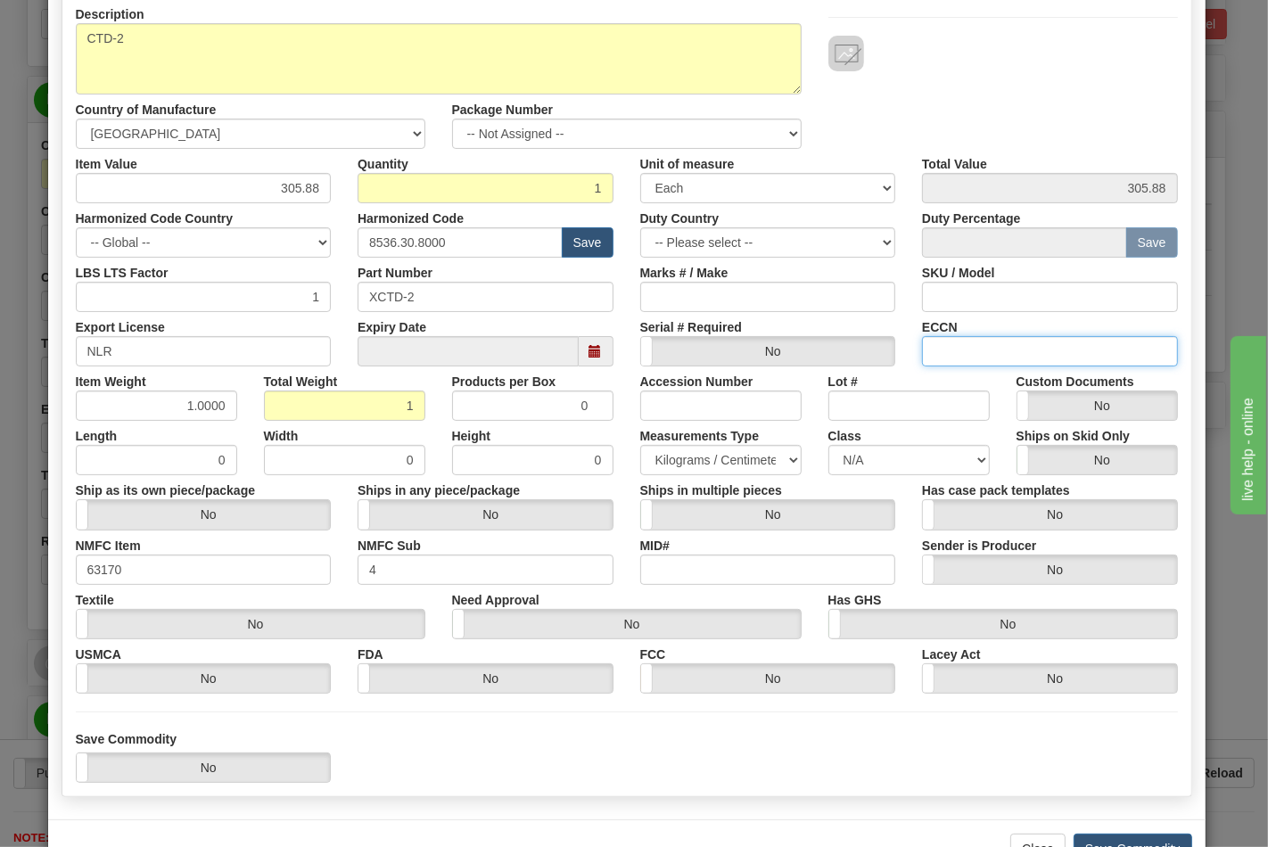
type input "EAR99"
click at [945, 456] on select "N/A 50.0 55.0 60.0 65.0 70.0 85.0 92.5 100.0 125.0 175.0 250.0 300.0 400.0" at bounding box center [908, 460] width 161 height 30
select select "70.0"
click at [828, 445] on select "N/A 50.0 55.0 60.0 65.0 70.0 85.0 92.5 100.0 125.0 175.0 250.0 300.0 400.0" at bounding box center [908, 460] width 161 height 30
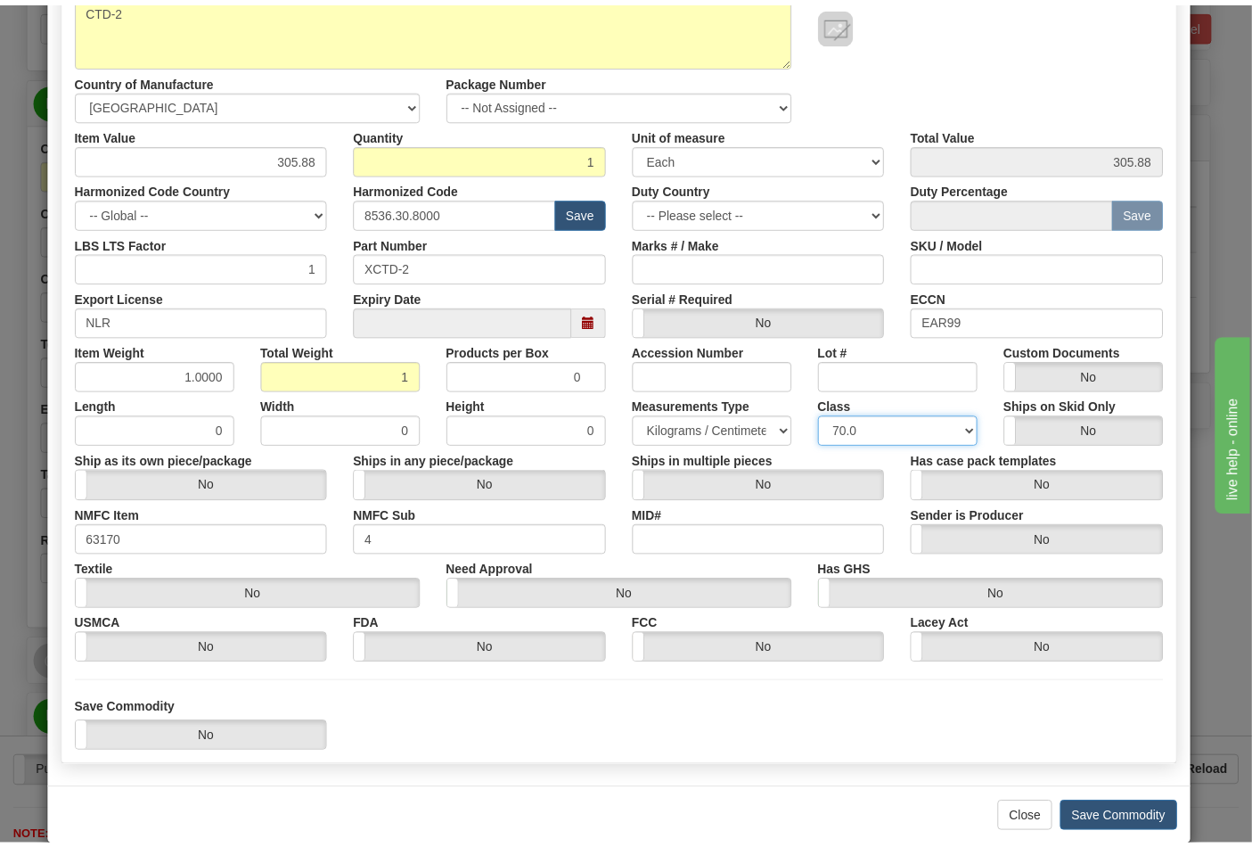
scroll to position [256, 0]
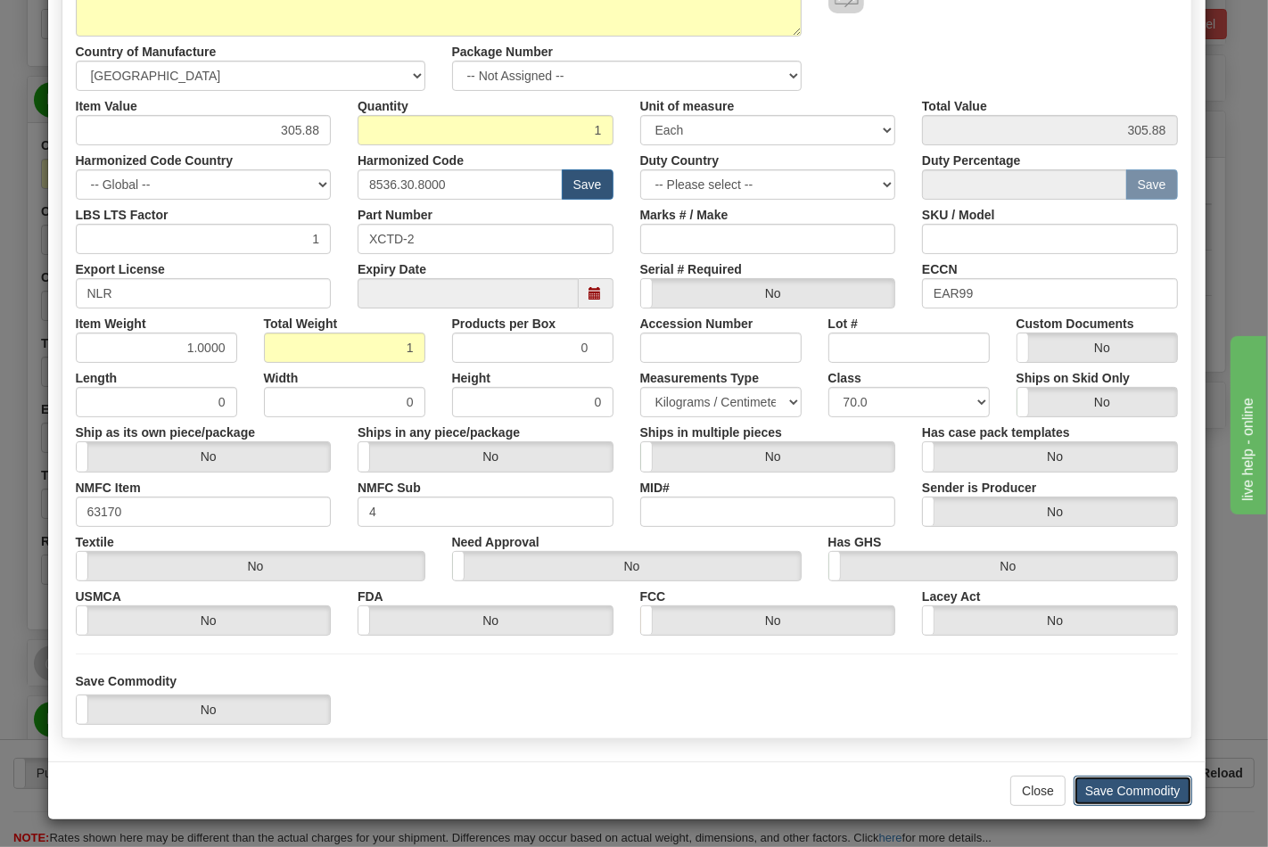
click at [1151, 785] on button "Save Commodity" at bounding box center [1132, 791] width 119 height 30
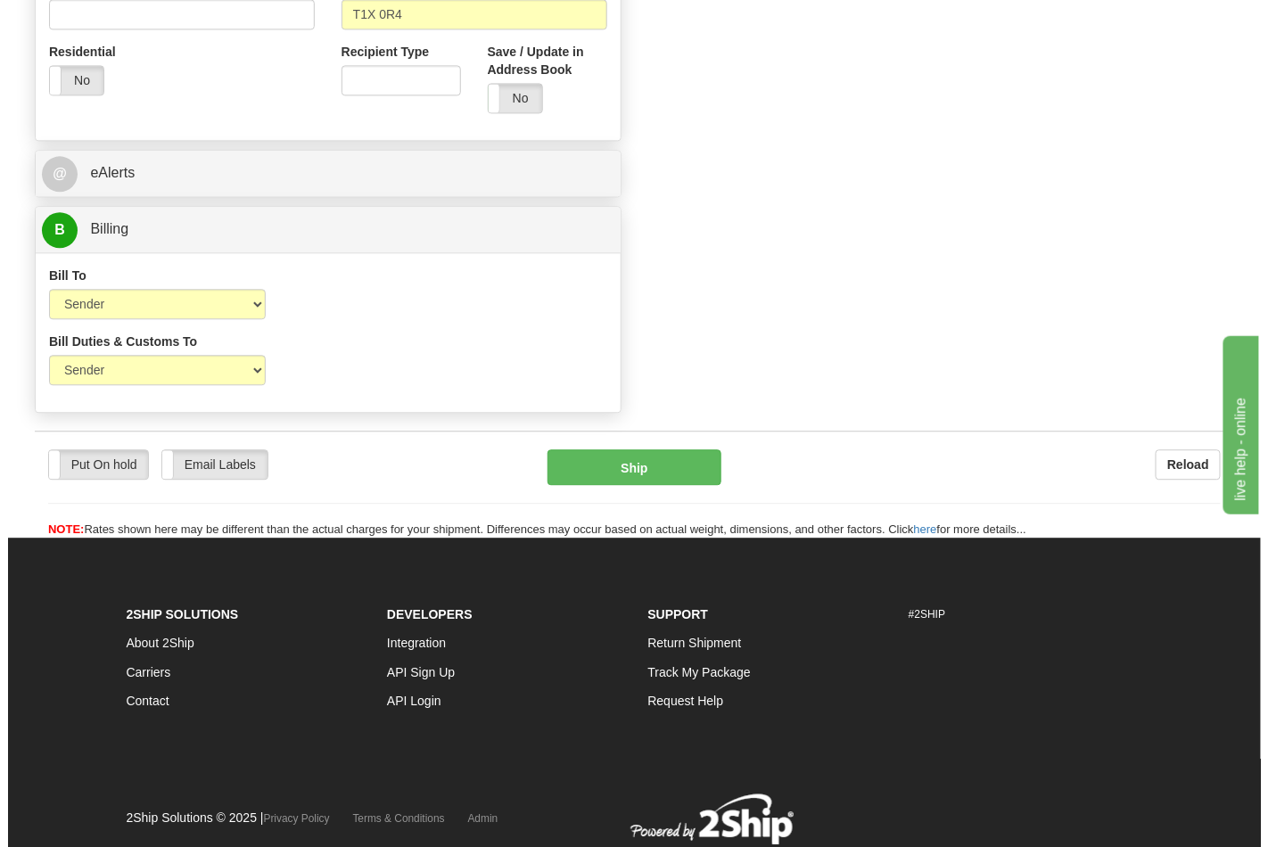
scroll to position [1344, 0]
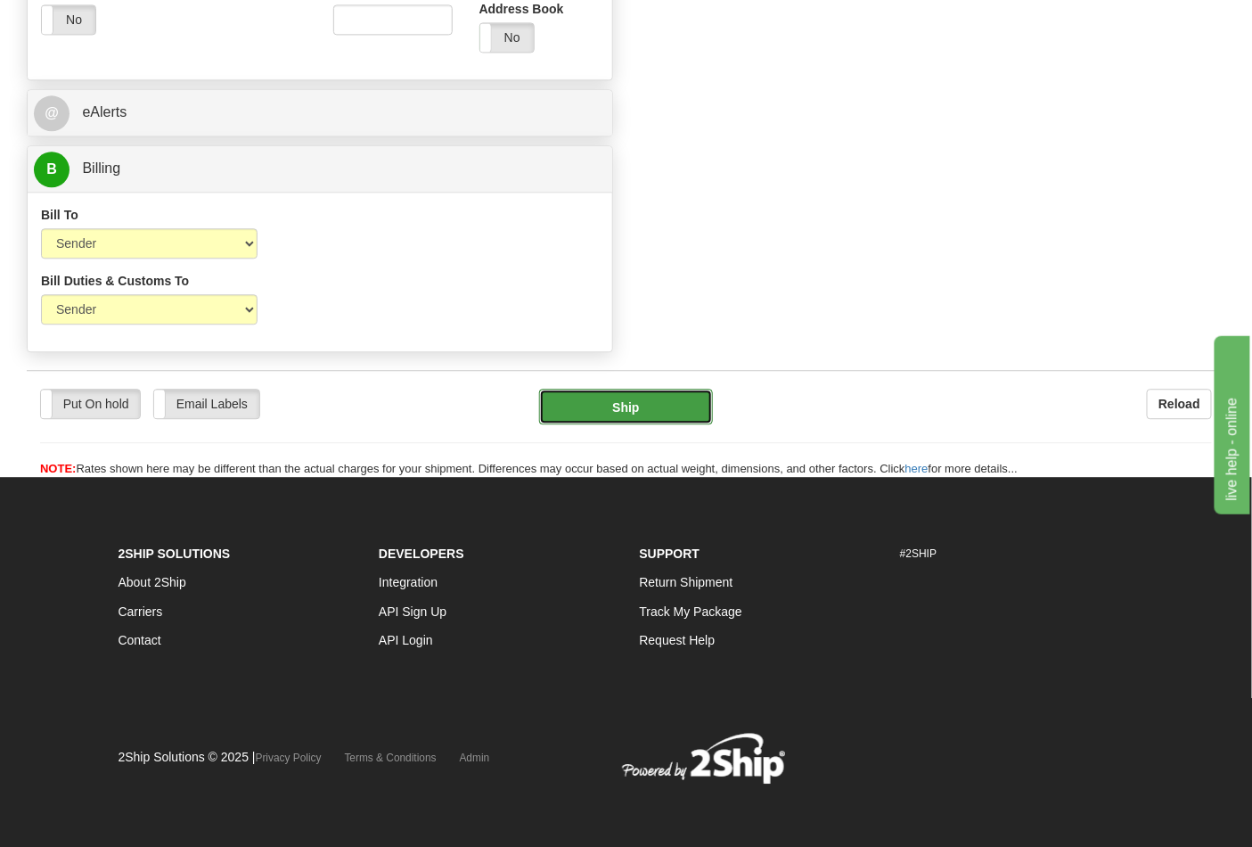
click at [642, 398] on button "Ship" at bounding box center [625, 407] width 173 height 36
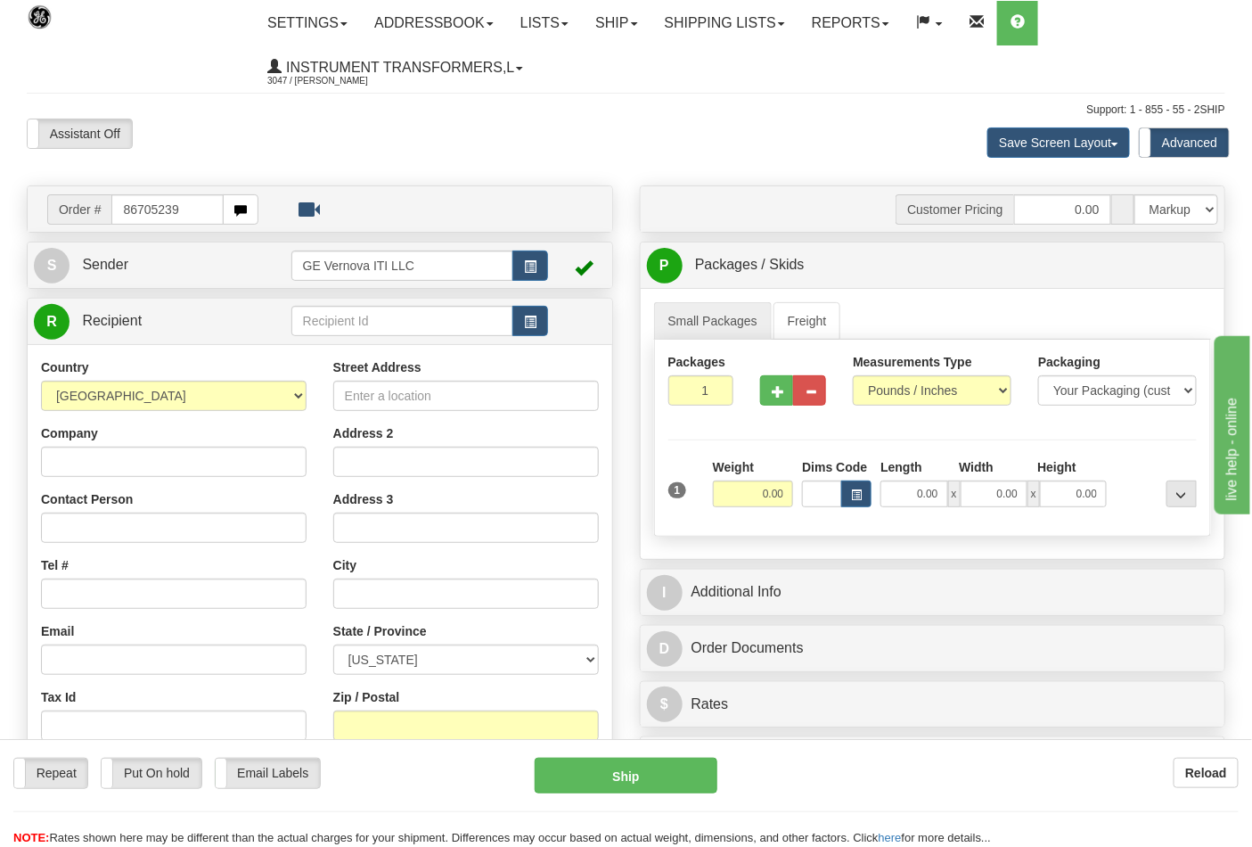
type input "86705239"
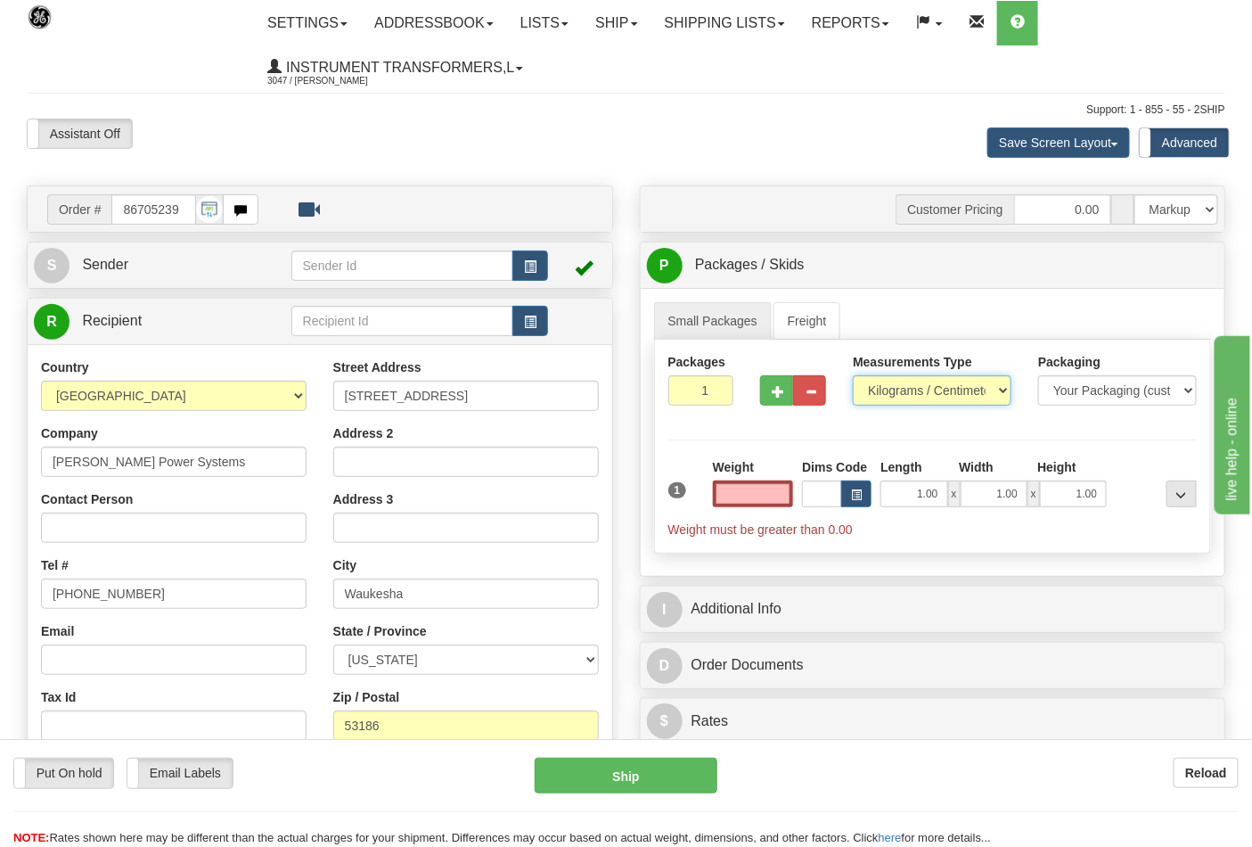
type input "0.00"
click at [924, 385] on select "Pounds / Inches Kilograms / Centimeters" at bounding box center [932, 390] width 159 height 30
select select "0"
click at [853, 376] on select "Pounds / Inches Kilograms / Centimeters" at bounding box center [932, 390] width 159 height 30
click at [759, 495] on input "0.00" at bounding box center [753, 493] width 81 height 27
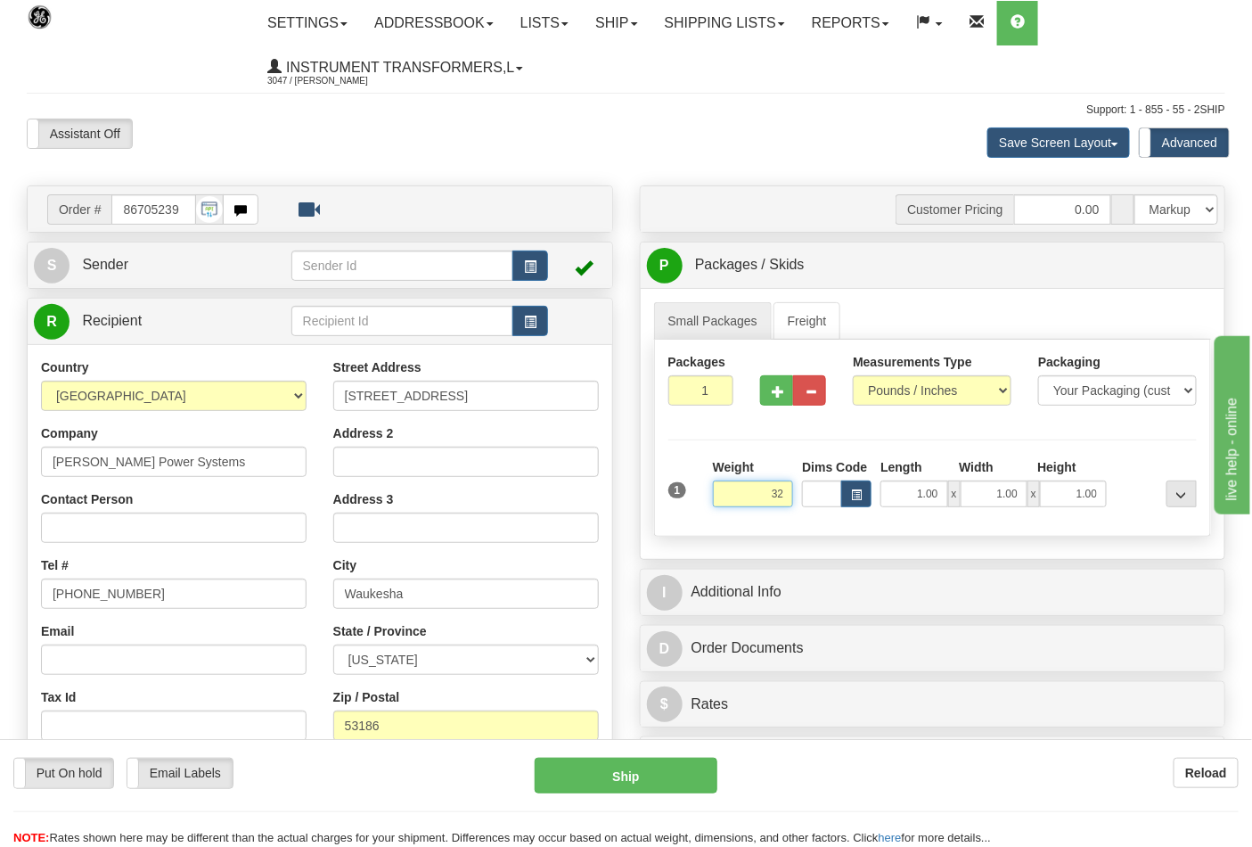
click button "Delete" at bounding box center [0, 0] width 0 height 0
type input "32.00"
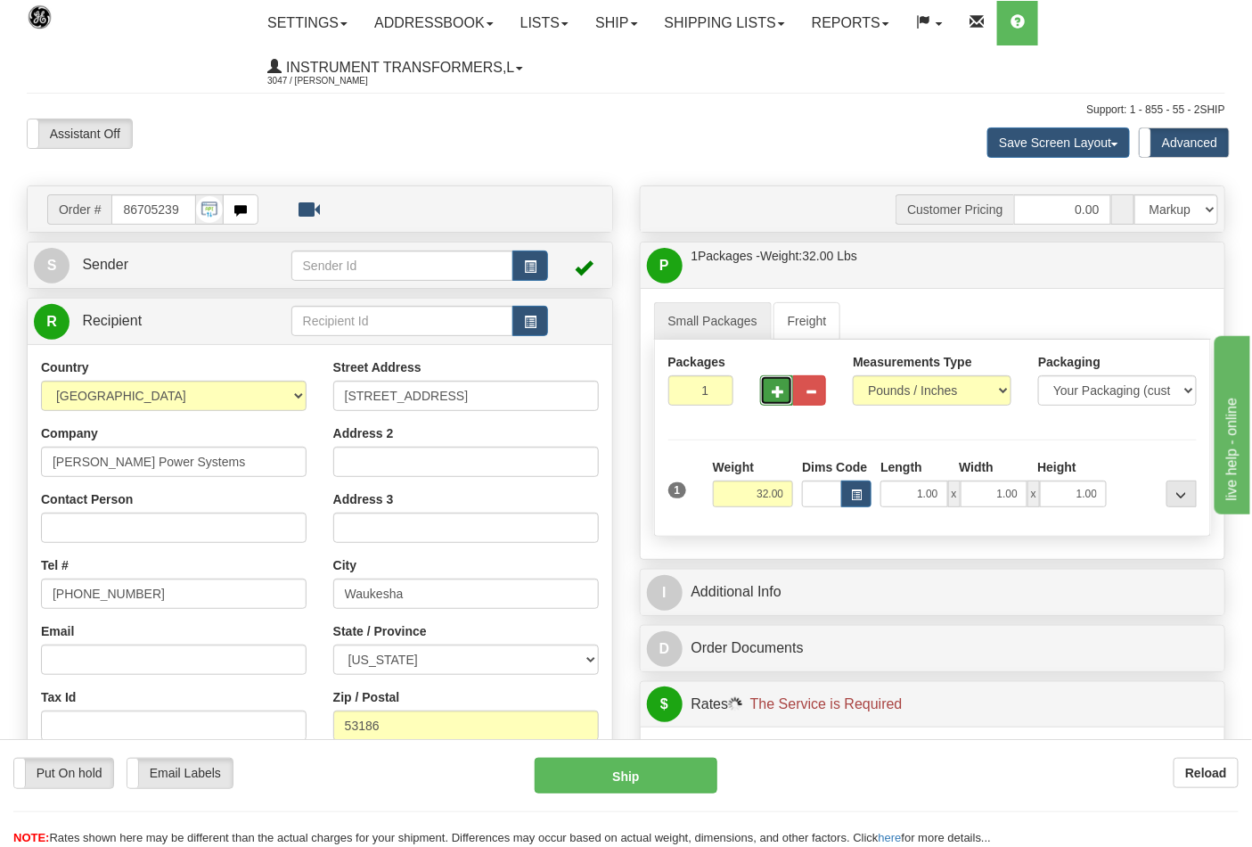
click at [772, 390] on span "button" at bounding box center [778, 392] width 12 height 12
type input "3"
click at [1195, 265] on span "Pack / Skid Level" at bounding box center [1168, 265] width 82 height 12
radio input "true"
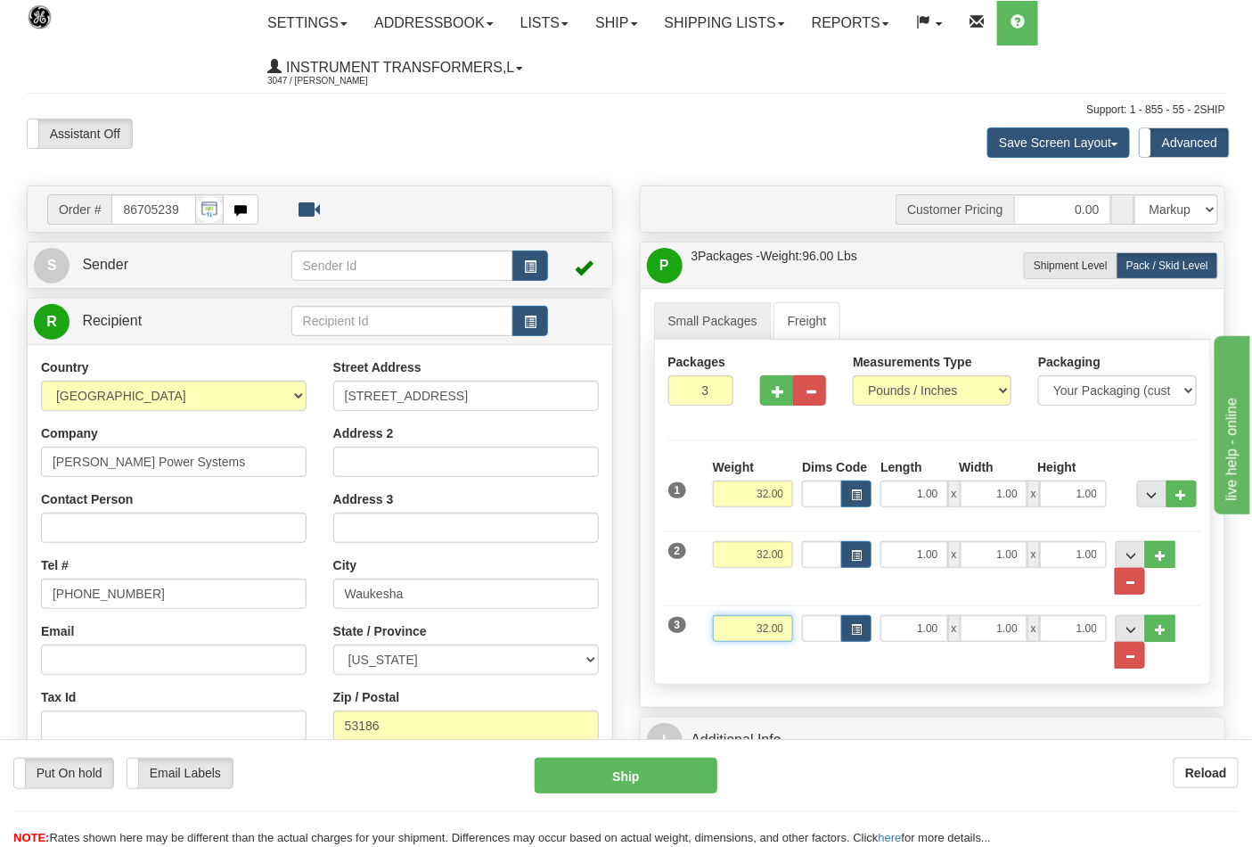
drag, startPoint x: 746, startPoint y: 627, endPoint x: 786, endPoint y: 633, distance: 40.6
click at [791, 627] on input "32.00" at bounding box center [753, 628] width 81 height 27
click button "Delete" at bounding box center [0, 0] width 0 height 0
type input "22.00"
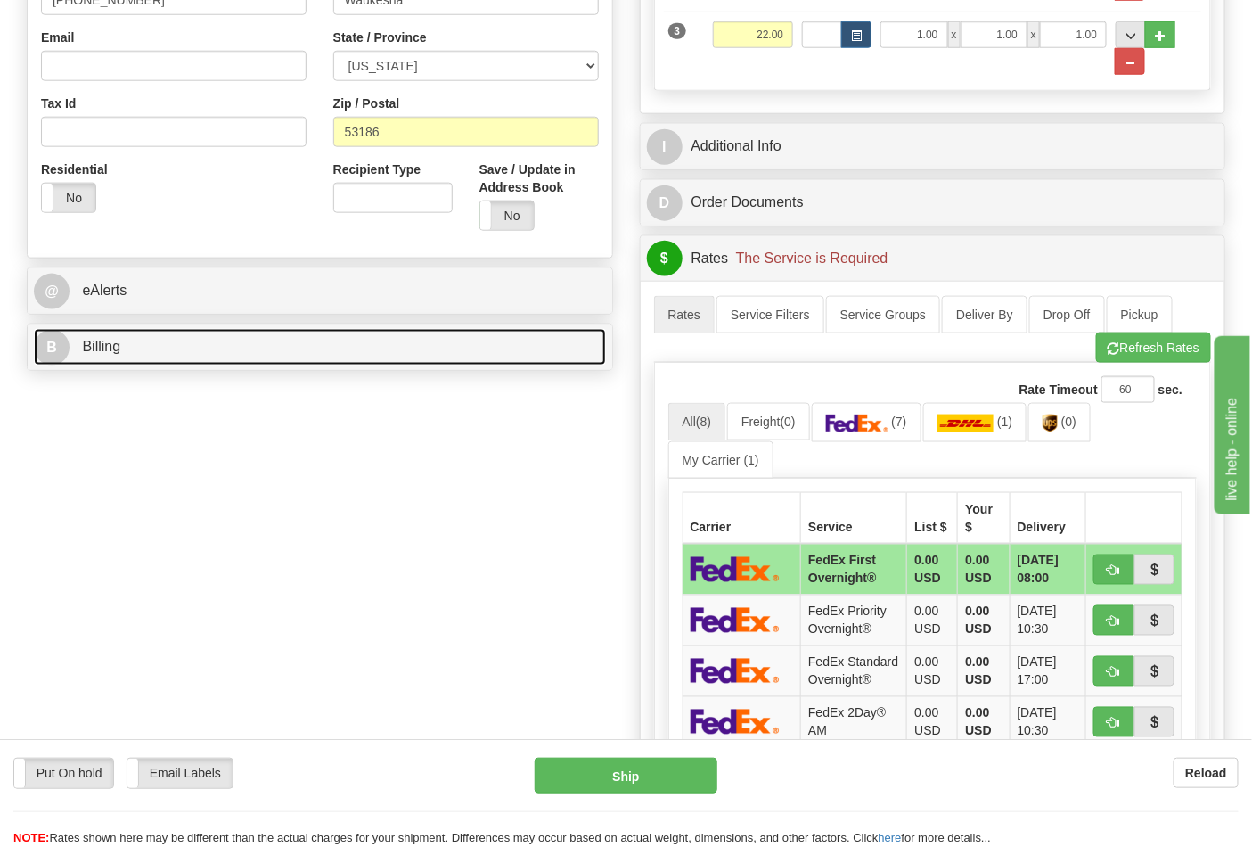
click at [482, 341] on link "B Billing" at bounding box center [320, 347] width 572 height 37
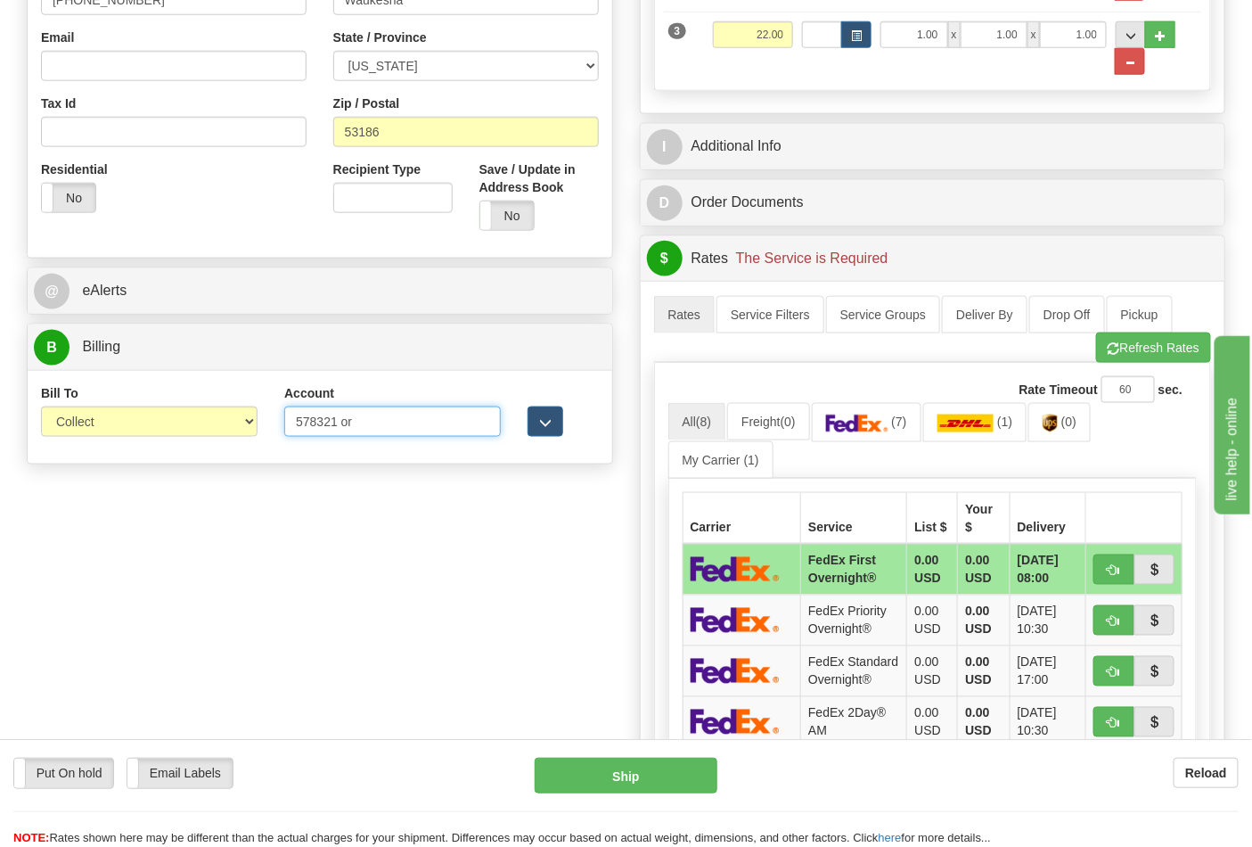
click at [358, 423] on input "578321 or" at bounding box center [392, 421] width 217 height 30
type input "578321"
click at [253, 417] on select "Sender Recipient Third Party Collect" at bounding box center [149, 421] width 217 height 30
select select "2"
click at [41, 408] on select "Sender Recipient Third Party Collect" at bounding box center [149, 421] width 217 height 30
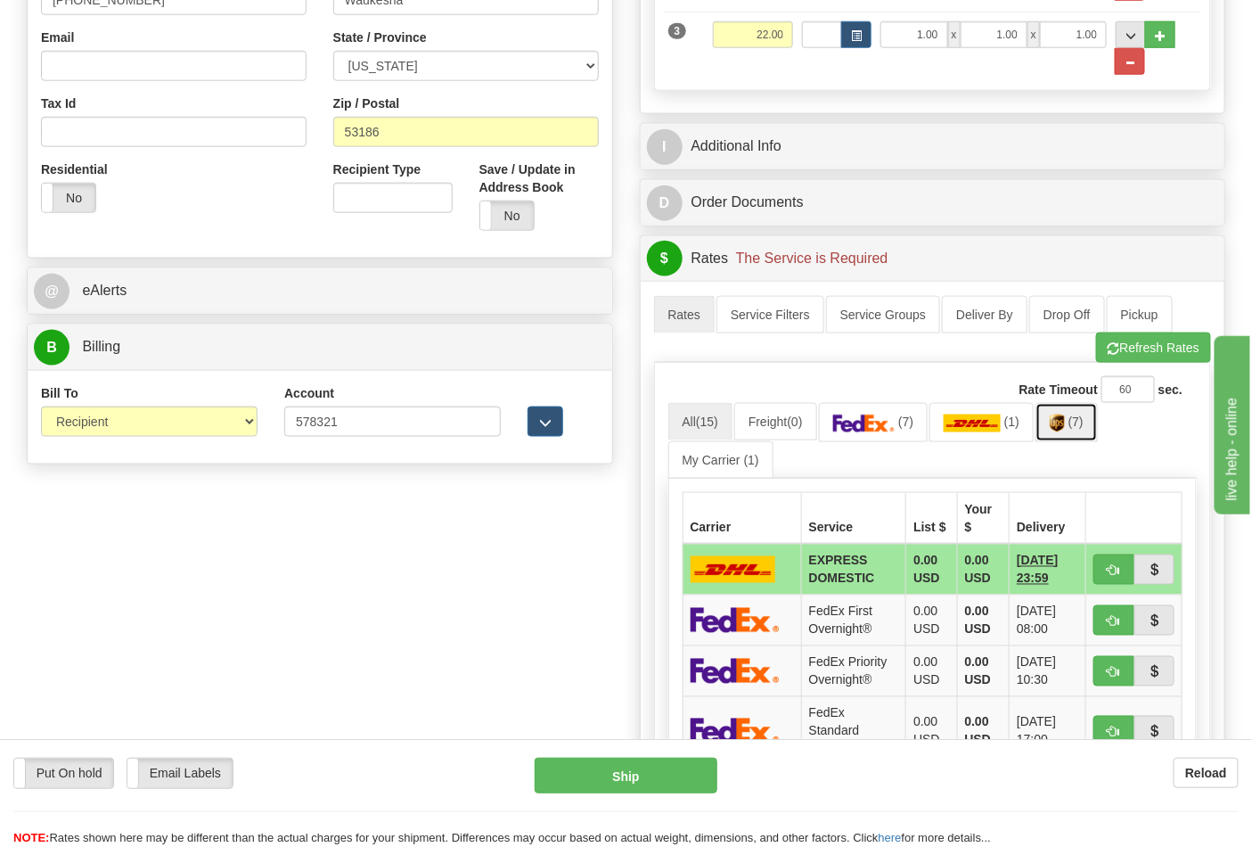
click at [1081, 419] on span "(7)" at bounding box center [1076, 422] width 15 height 14
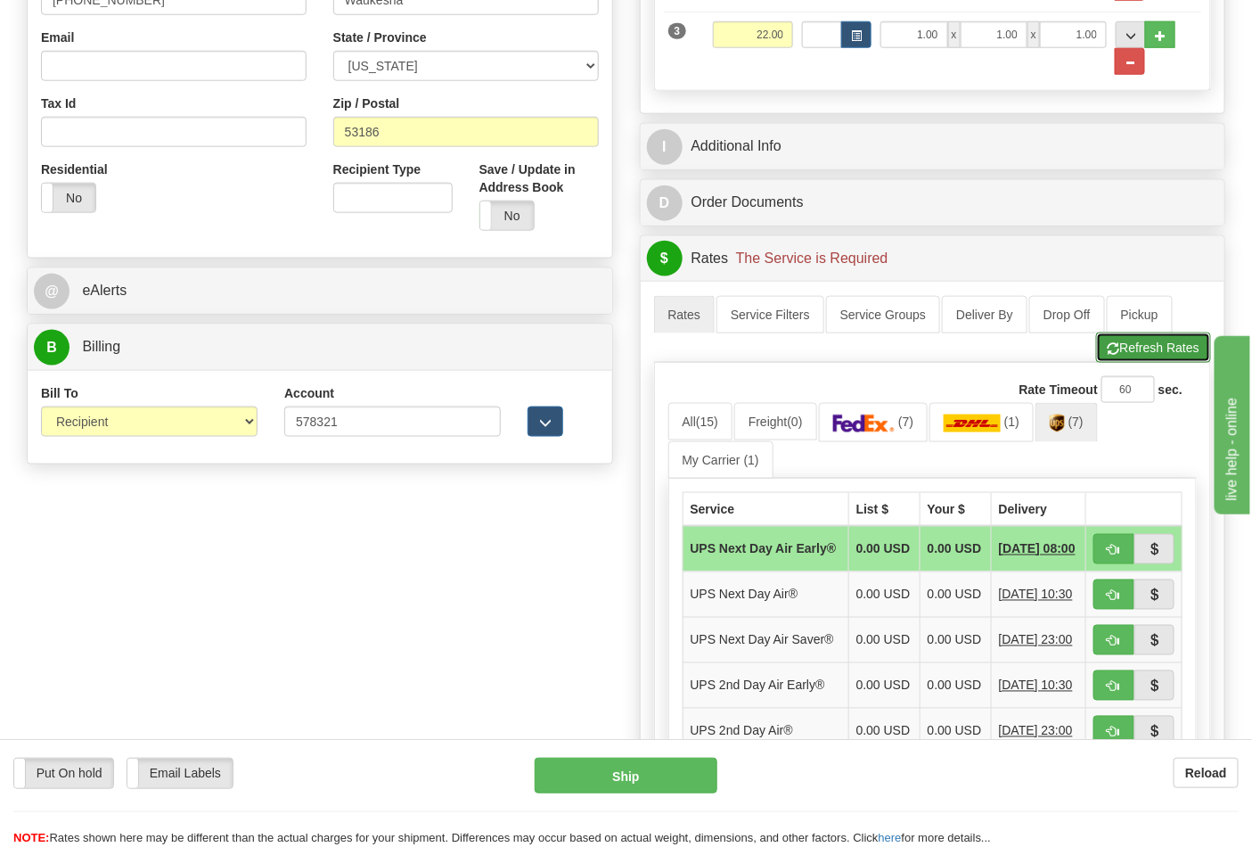
click at [1157, 358] on button "Refresh Rates" at bounding box center [1153, 348] width 115 height 30
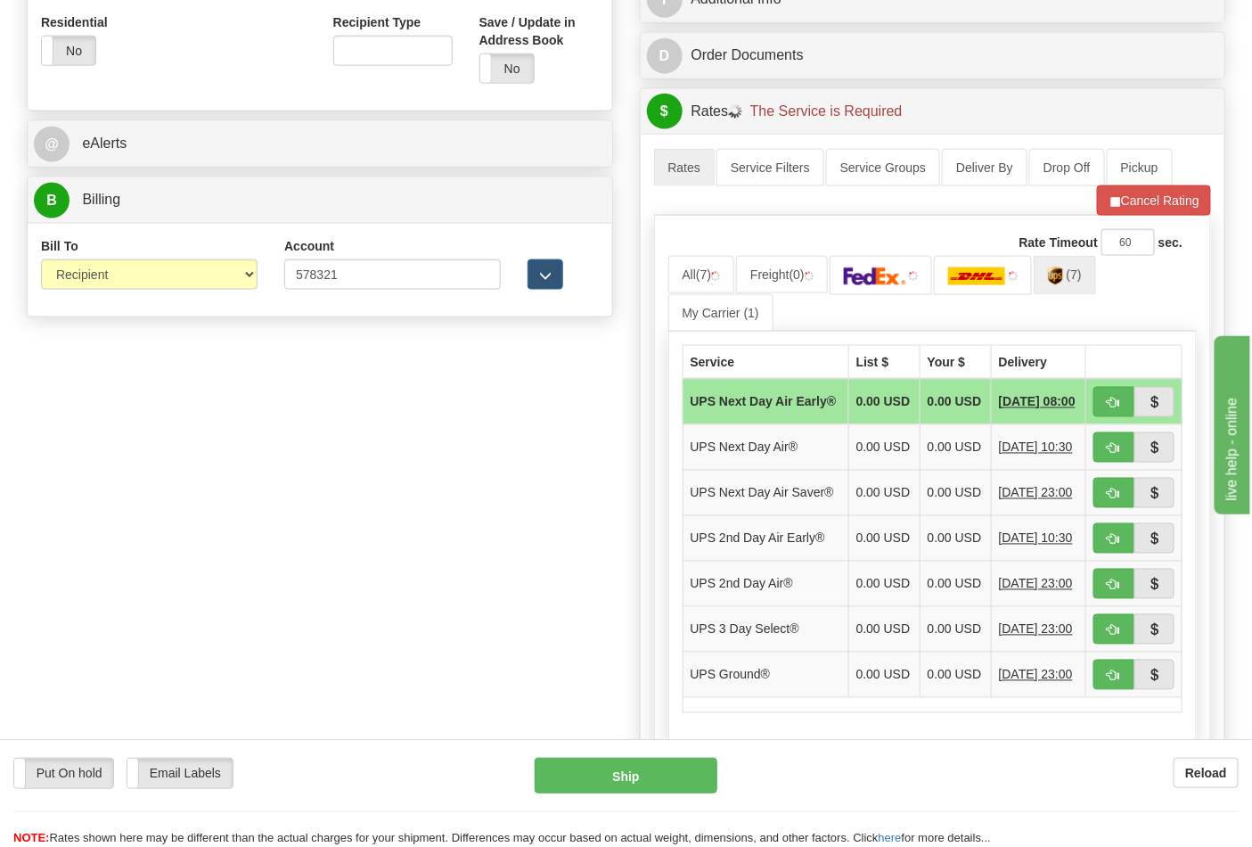
scroll to position [792, 0]
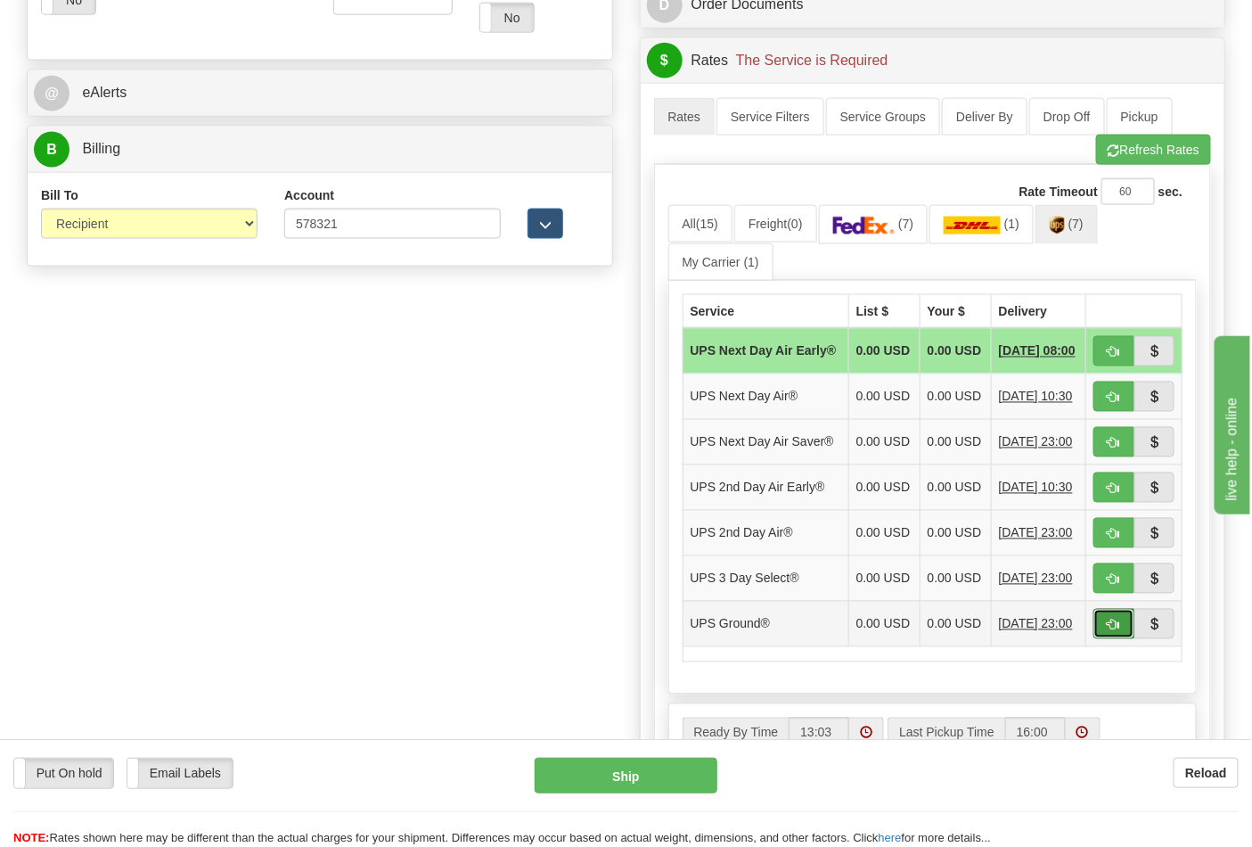
click at [1121, 639] on button "button" at bounding box center [1114, 624] width 41 height 30
type input "03"
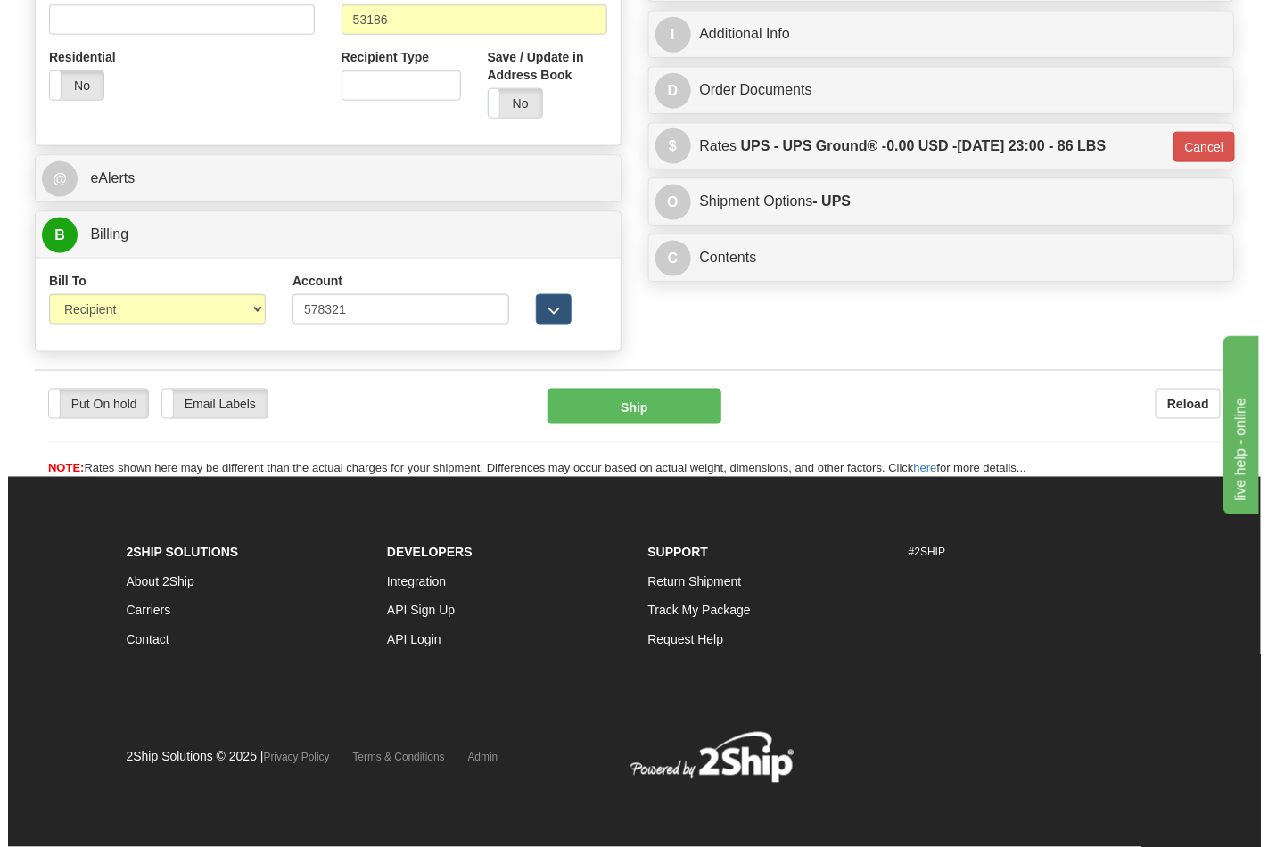
scroll to position [709, 0]
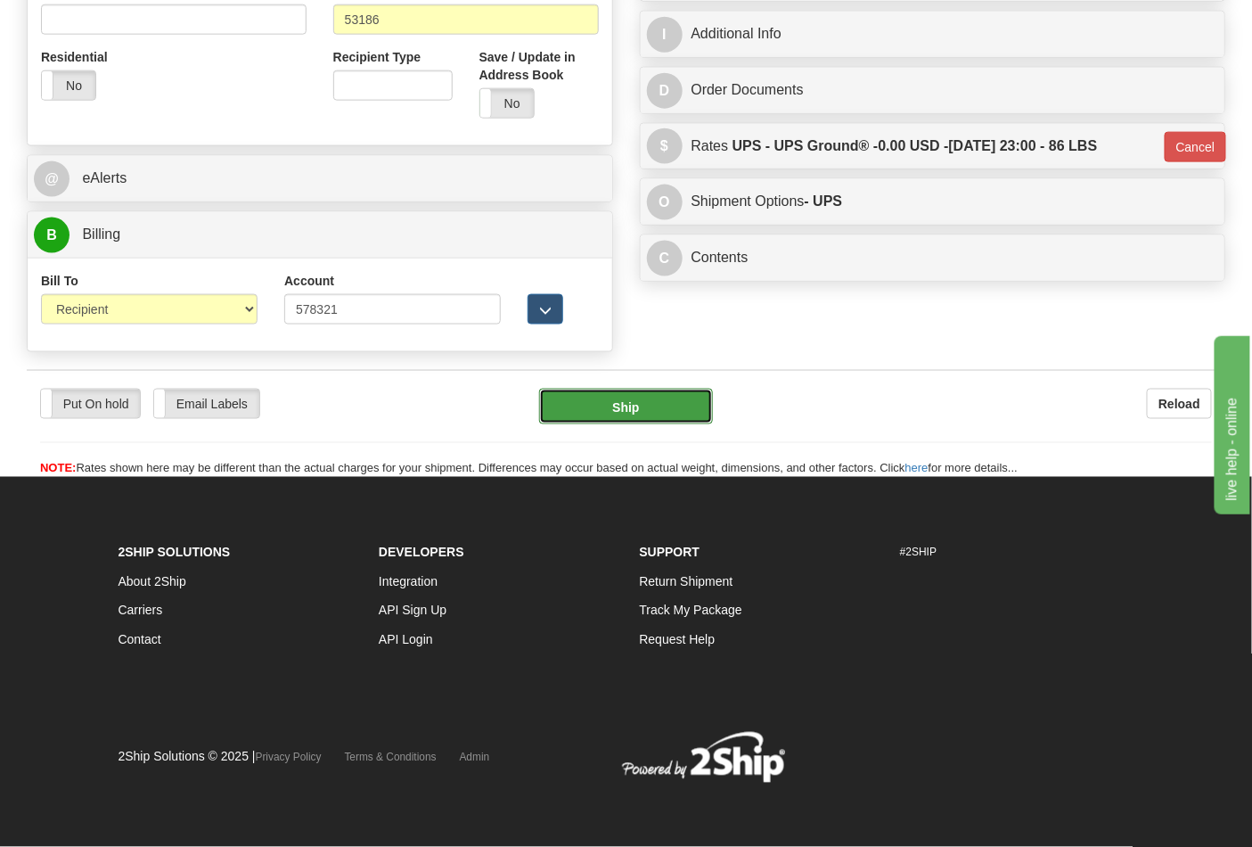
click at [693, 414] on button "Ship" at bounding box center [625, 407] width 173 height 36
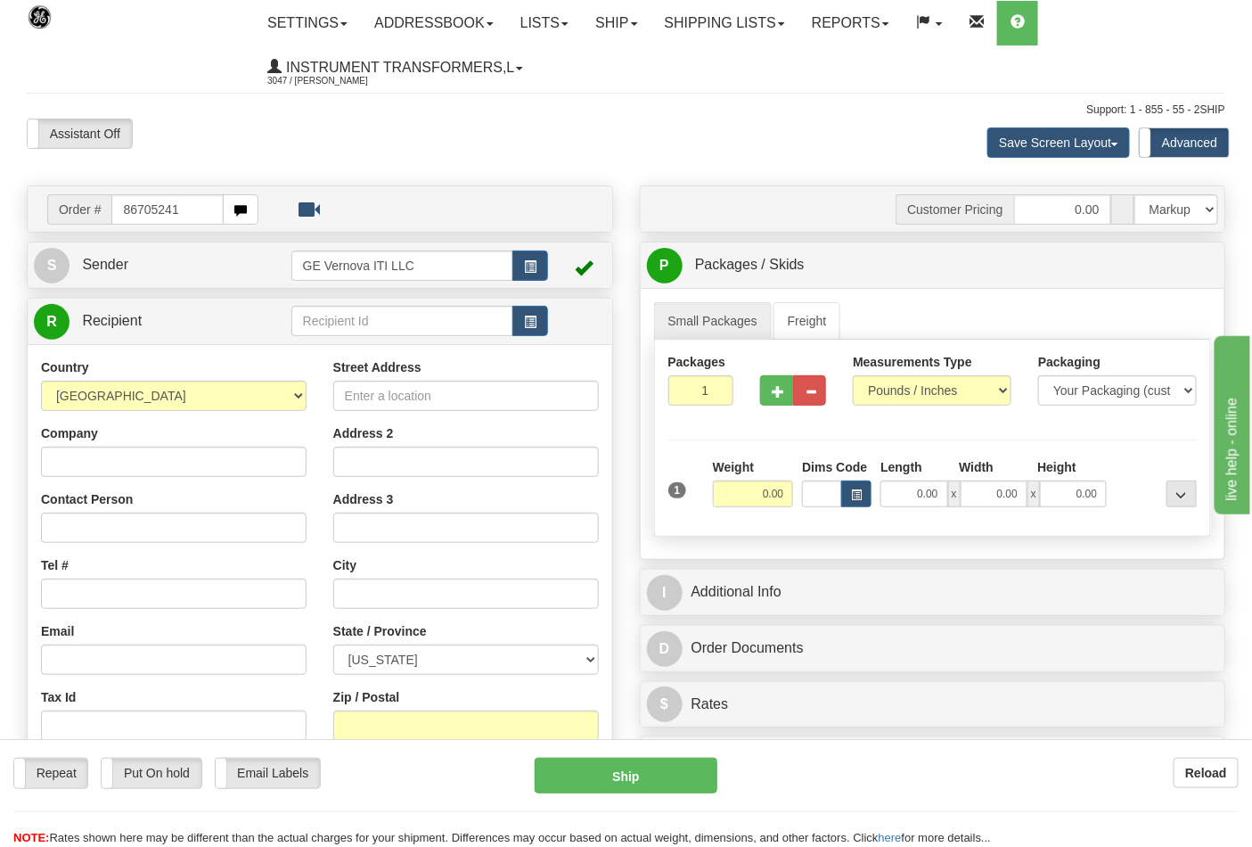
type input "86705241"
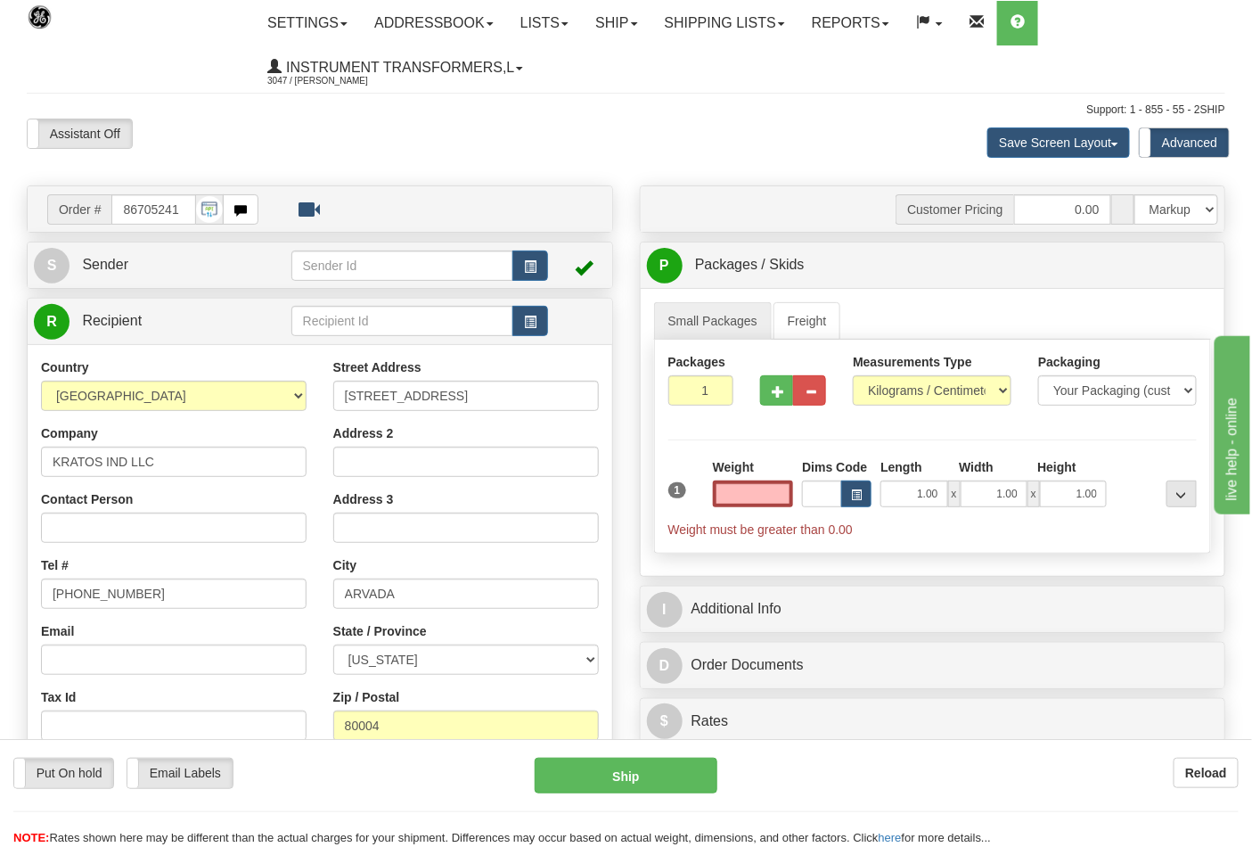
type input "0.00"
click at [897, 374] on div "Measurements Type Pounds / Inches Kilograms / Centimeters" at bounding box center [932, 379] width 159 height 53
click at [893, 382] on select "Pounds / Inches Kilograms / Centimeters" at bounding box center [932, 390] width 159 height 30
select select "0"
click at [853, 376] on select "Pounds / Inches Kilograms / Centimeters" at bounding box center [932, 390] width 159 height 30
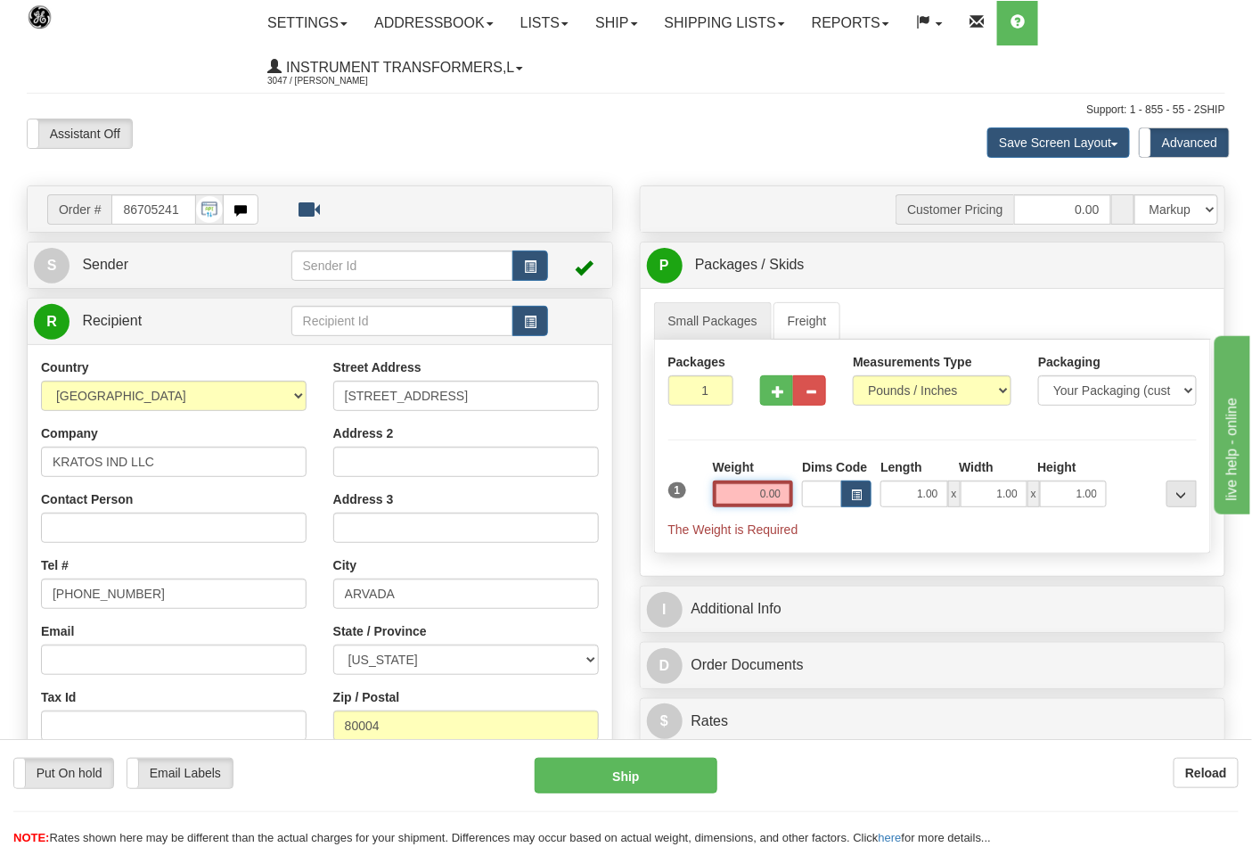
drag, startPoint x: 746, startPoint y: 492, endPoint x: 792, endPoint y: 492, distance: 45.5
click at [792, 492] on input "0.00" at bounding box center [753, 493] width 81 height 27
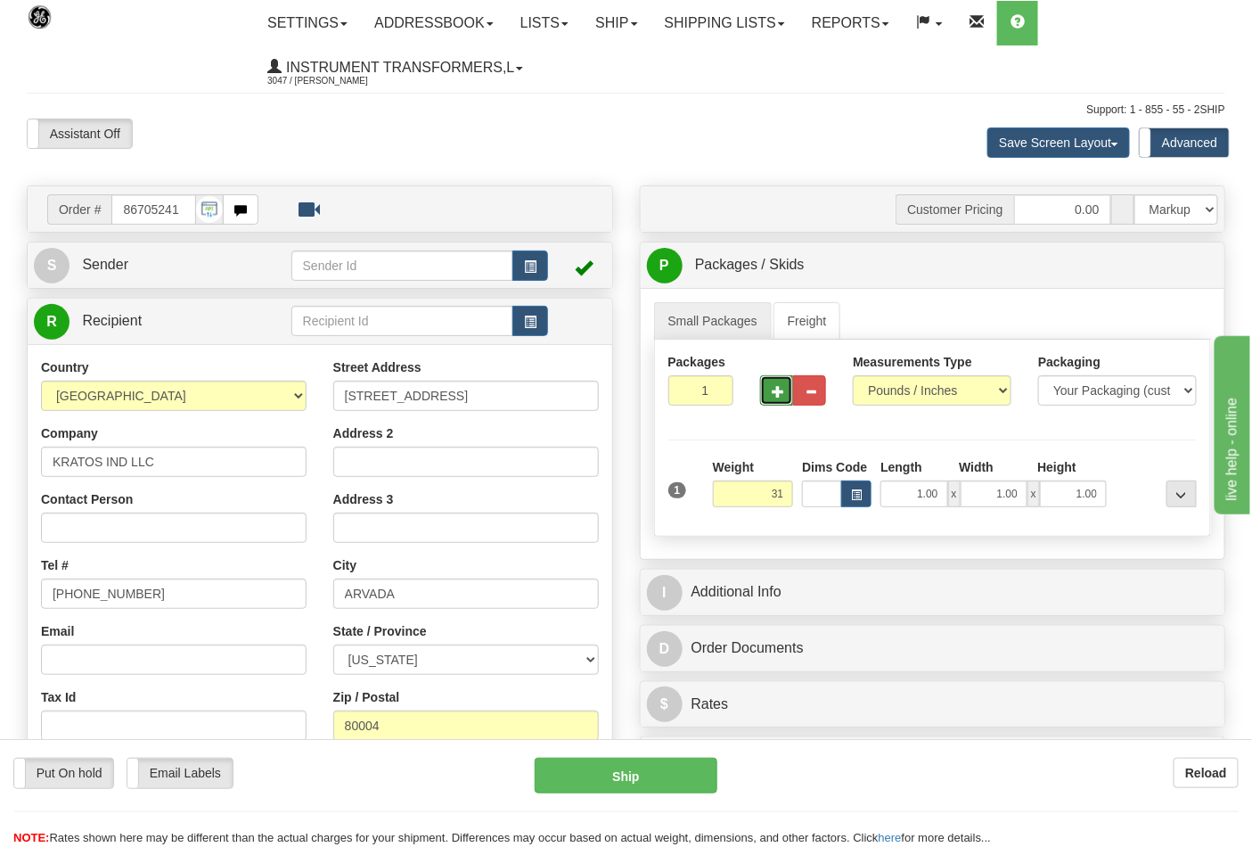
type input "31.00"
click at [770, 395] on button "button" at bounding box center [776, 390] width 33 height 30
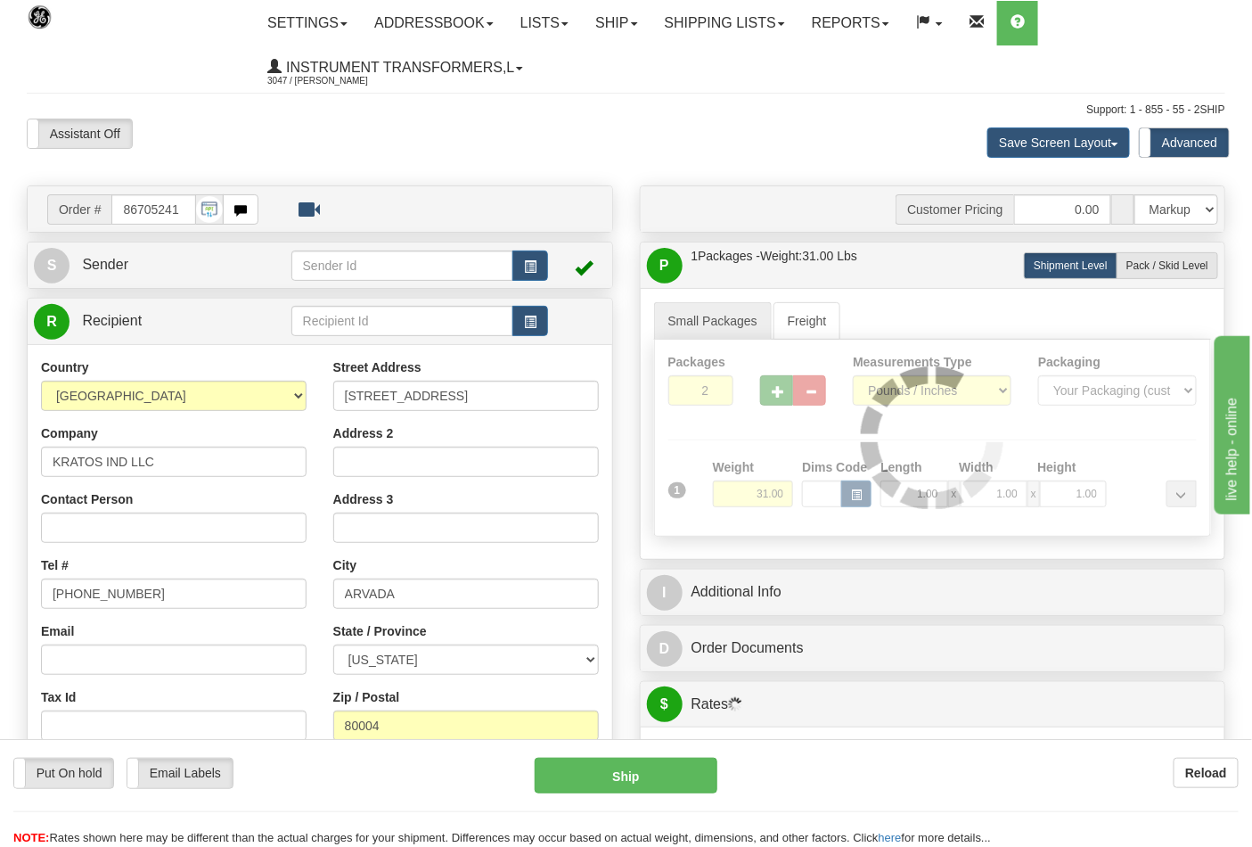
click at [770, 395] on div at bounding box center [933, 438] width 556 height 196
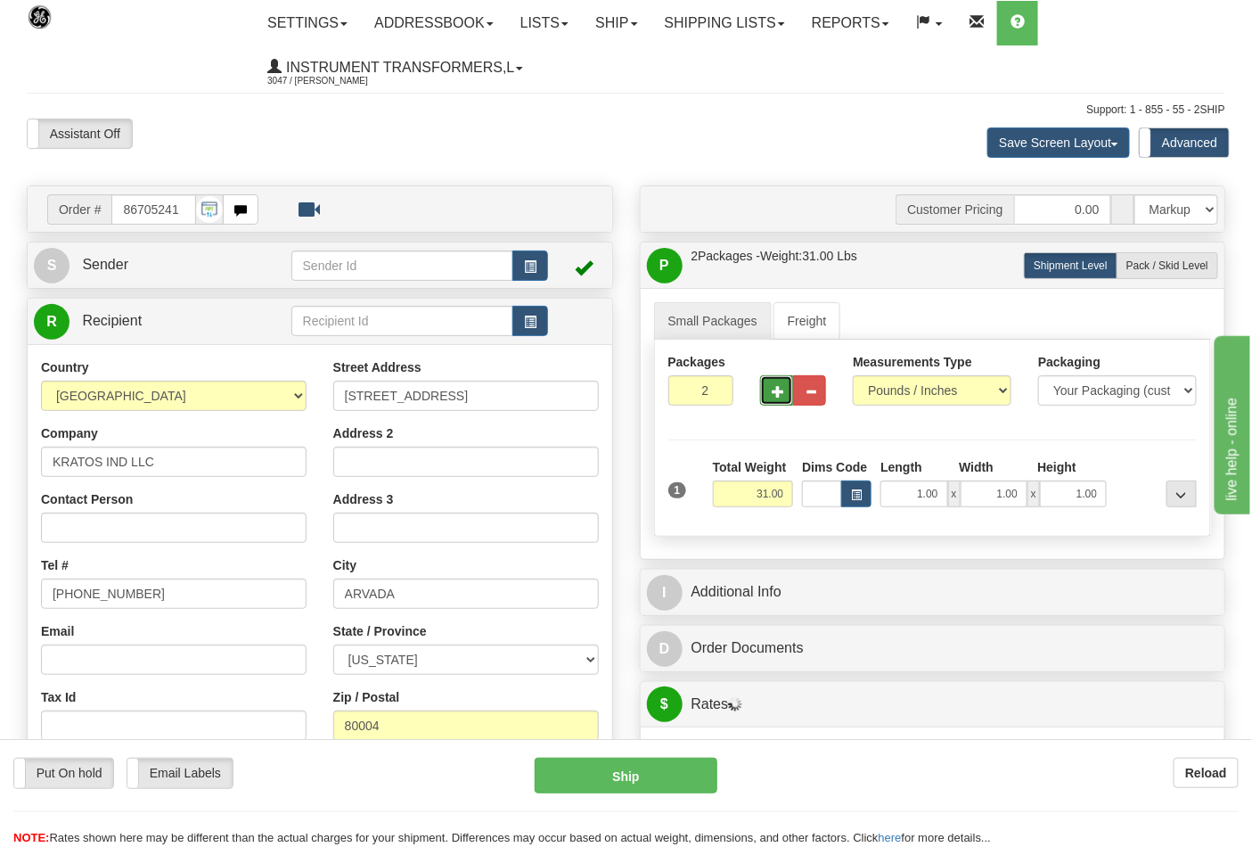
click at [770, 395] on button "button" at bounding box center [776, 390] width 33 height 30
type input "3"
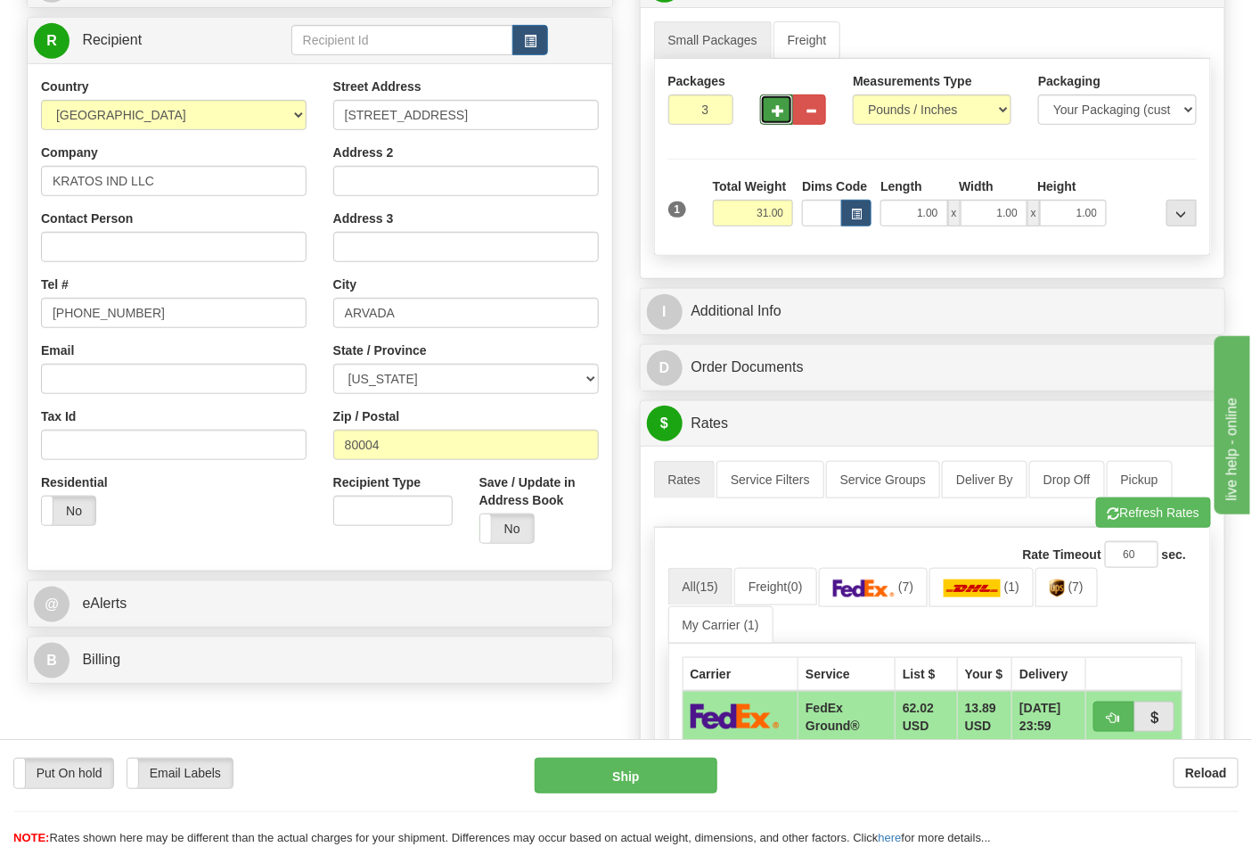
scroll to position [396, 0]
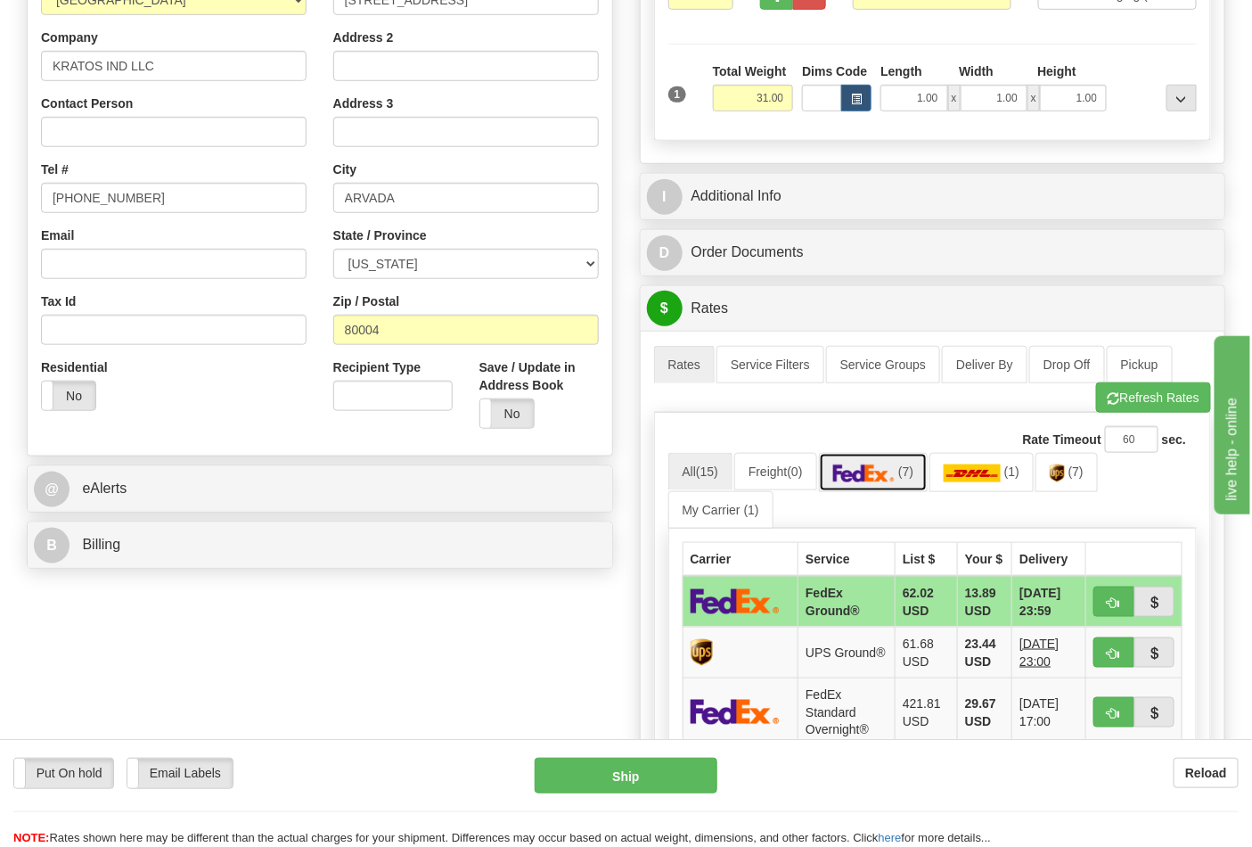
click at [889, 482] on img at bounding box center [864, 473] width 62 height 18
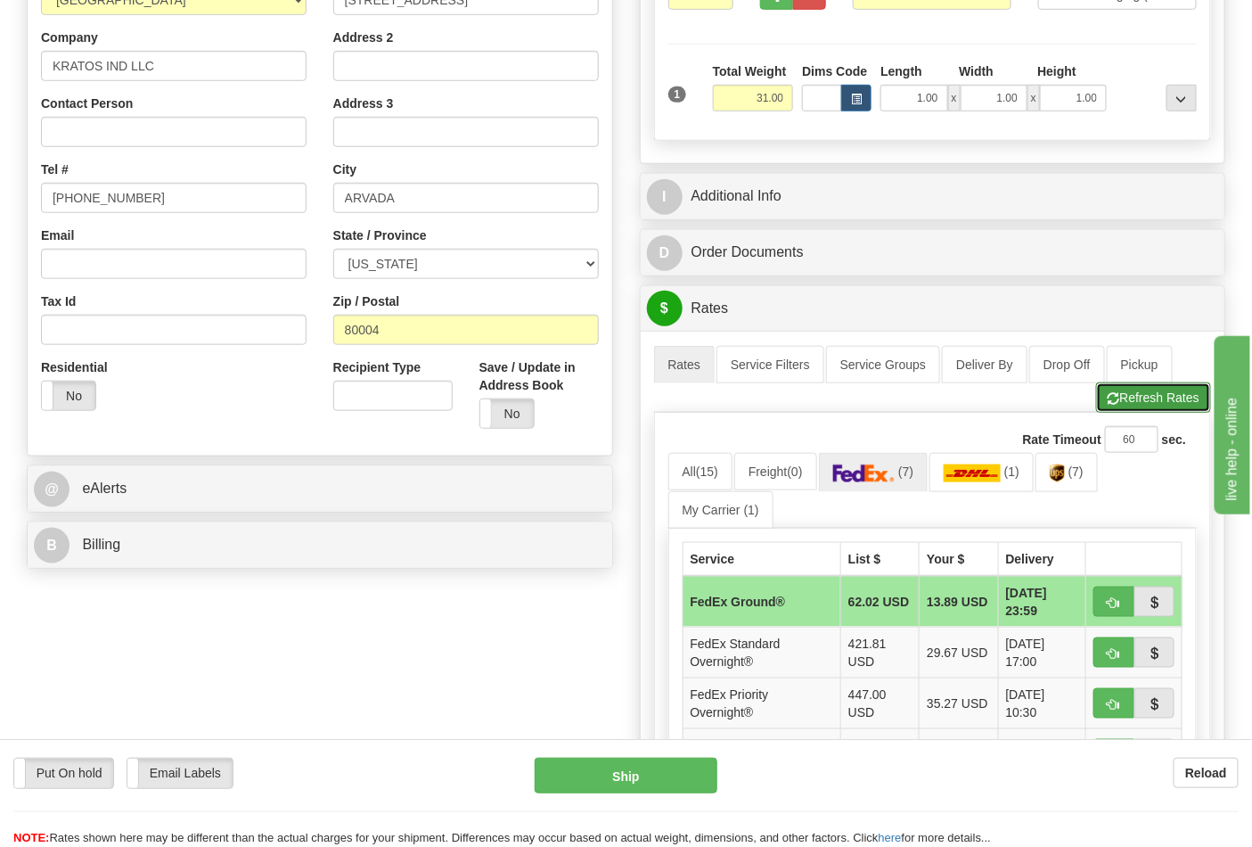
click at [1141, 405] on button "Refresh Rates" at bounding box center [1153, 397] width 115 height 30
click at [1106, 606] on button "button" at bounding box center [1114, 602] width 41 height 30
type input "92"
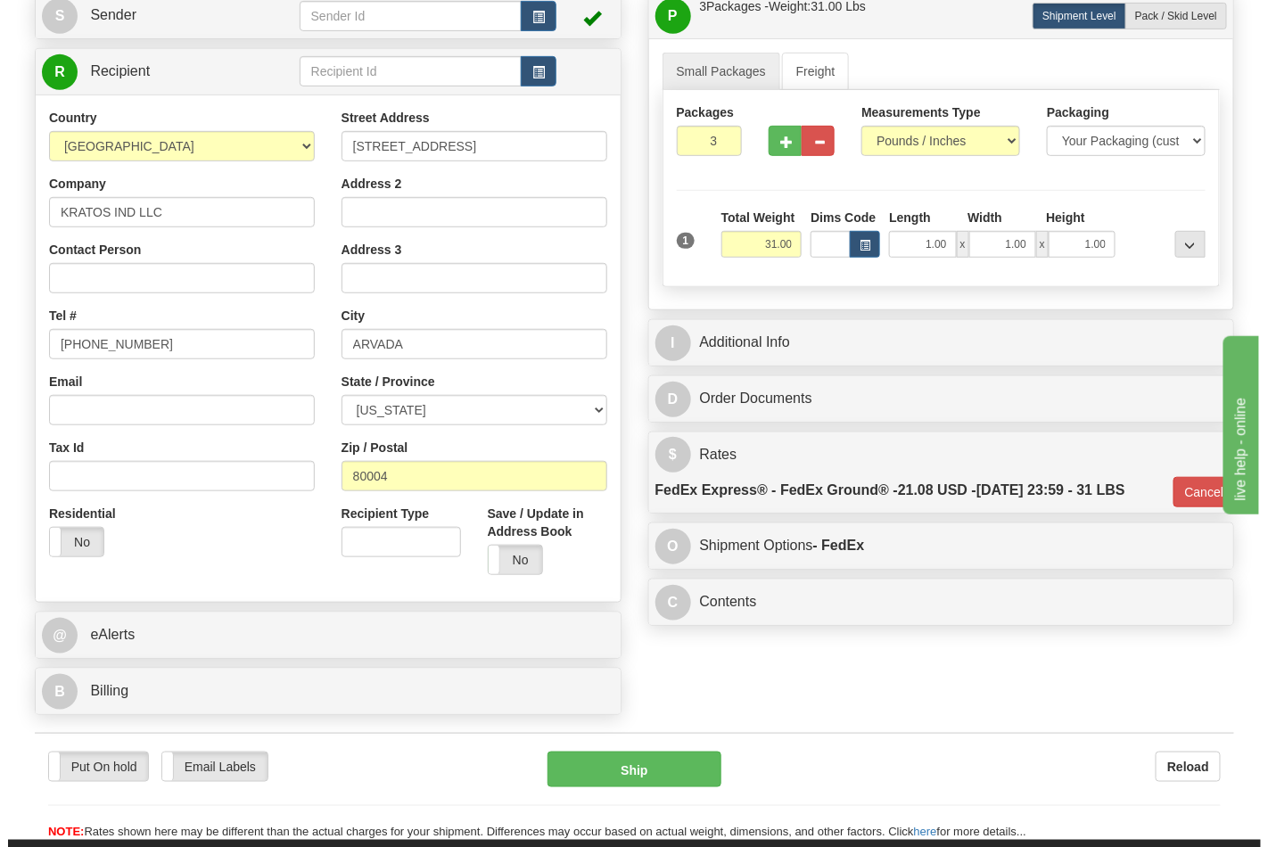
scroll to position [297, 0]
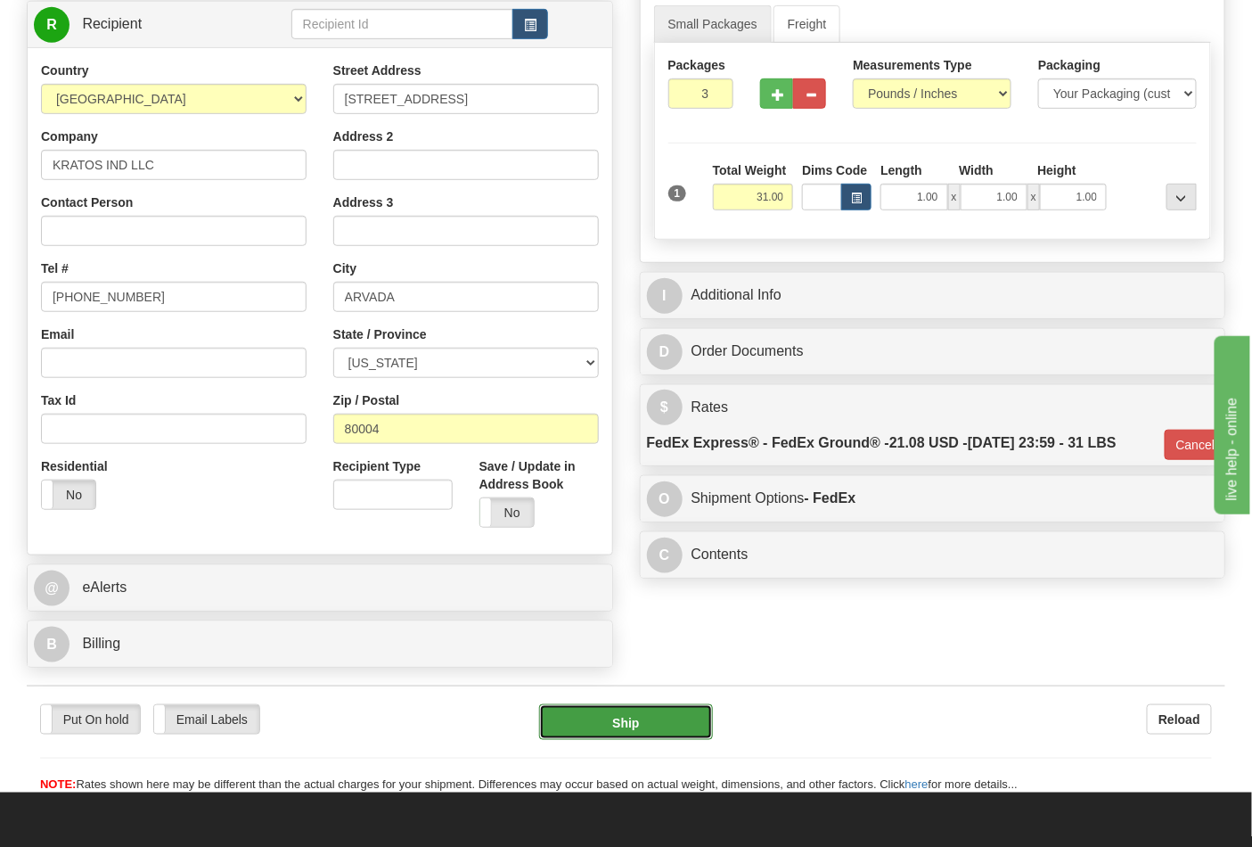
click at [669, 727] on button "Ship" at bounding box center [625, 722] width 173 height 36
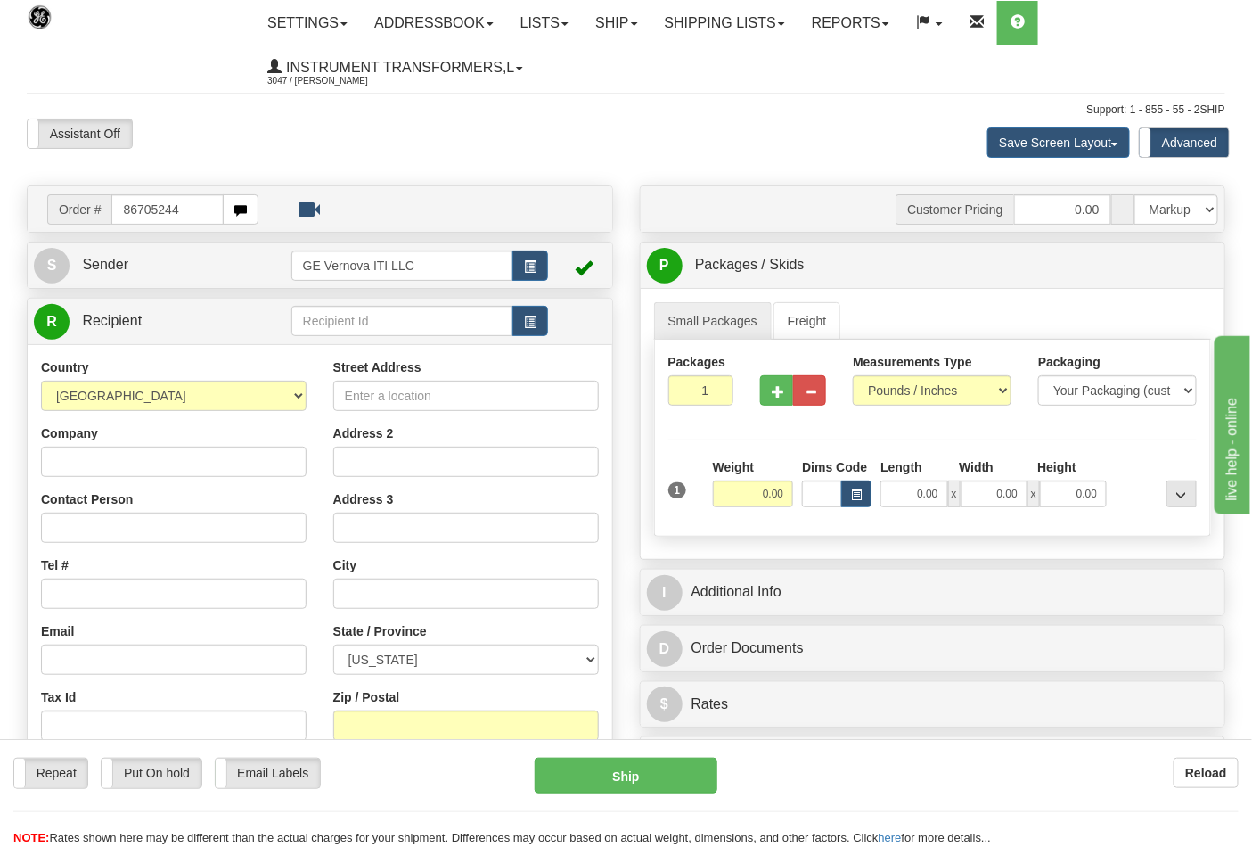
type input "86705244"
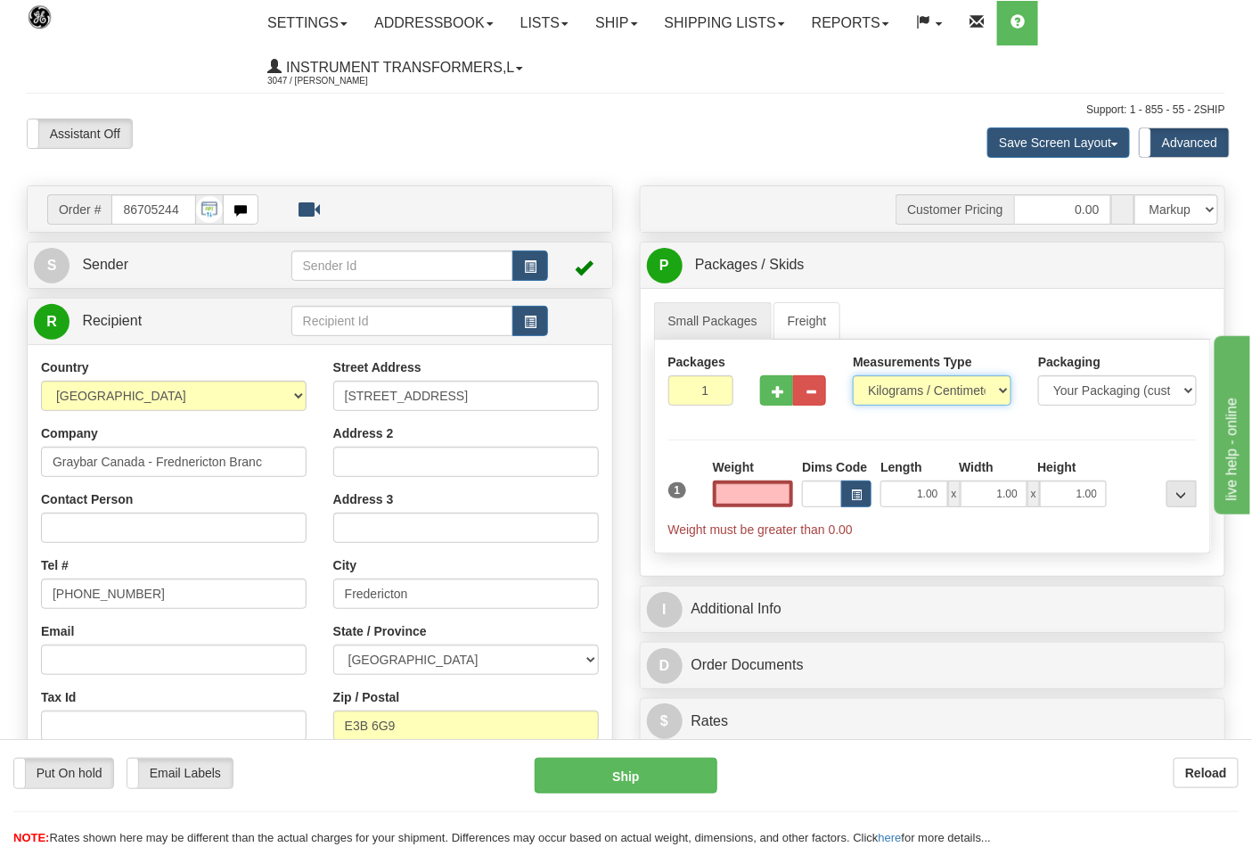
type input "0.00"
click at [920, 390] on select "Pounds / Inches Kilograms / Centimeters" at bounding box center [932, 390] width 159 height 30
select select "0"
click at [853, 376] on select "Pounds / Inches Kilograms / Centimeters" at bounding box center [932, 390] width 159 height 30
drag, startPoint x: 758, startPoint y: 495, endPoint x: 804, endPoint y: 497, distance: 46.4
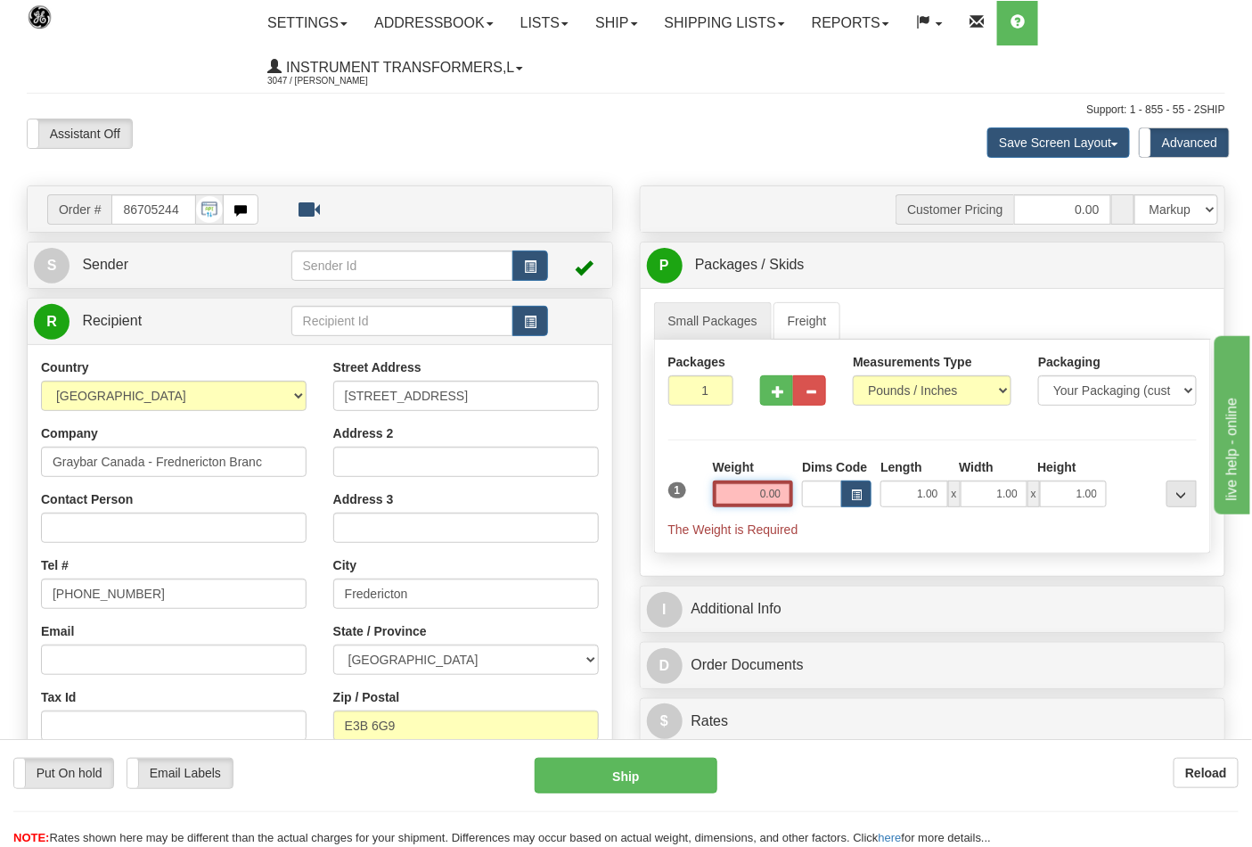
click at [804, 497] on div "1 Weight 0.00 Dims Code 1.00" at bounding box center [933, 498] width 538 height 80
type input "0.00"
click at [759, 497] on input "0.00" at bounding box center [753, 493] width 81 height 27
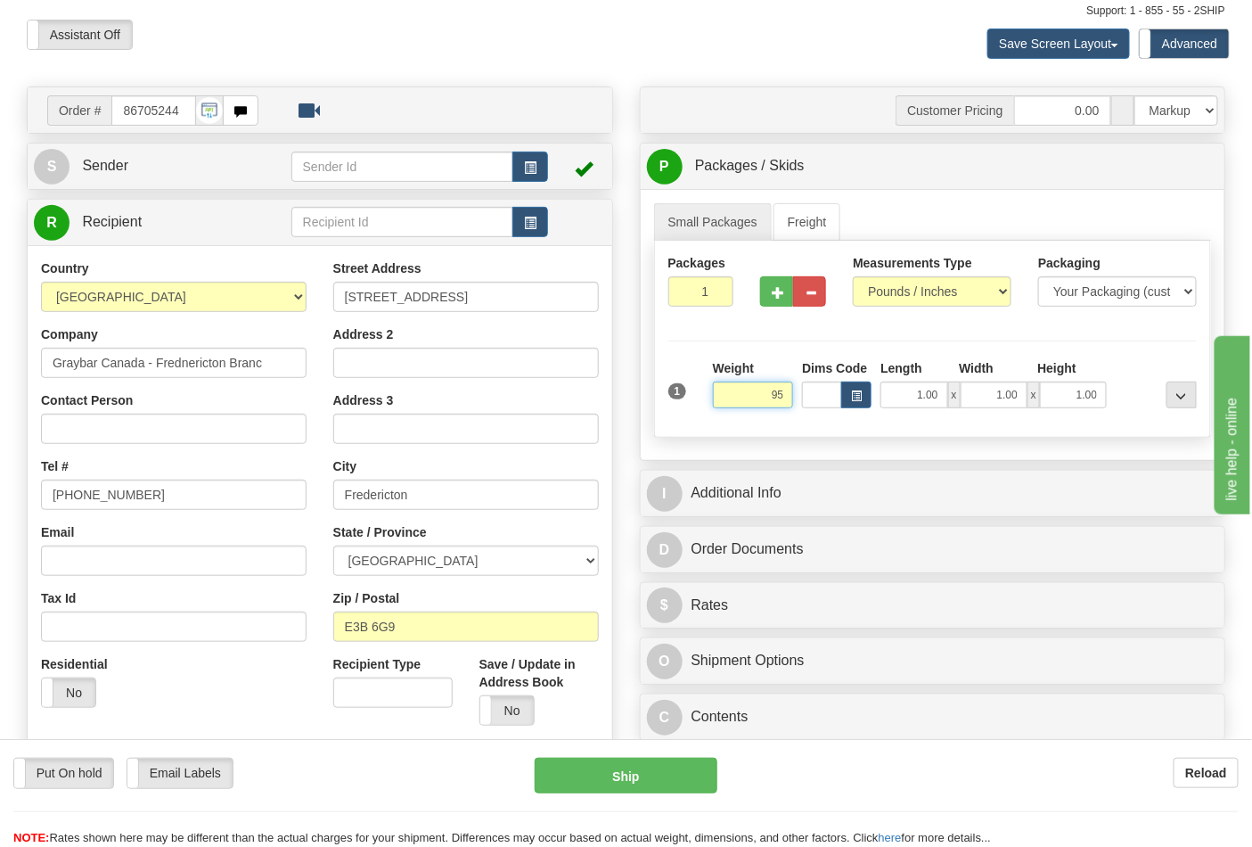
scroll to position [198, 0]
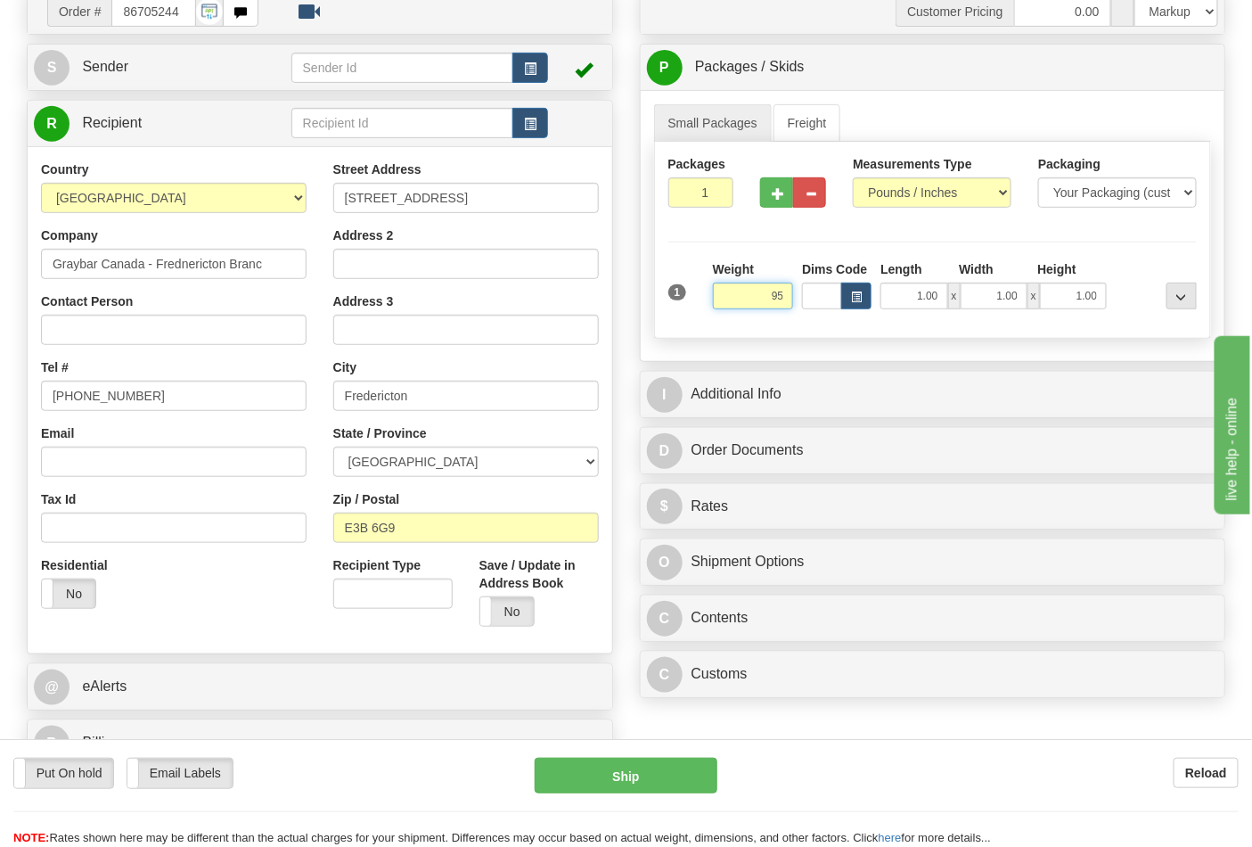
click button "Delete" at bounding box center [0, 0] width 0 height 0
type input "95.00"
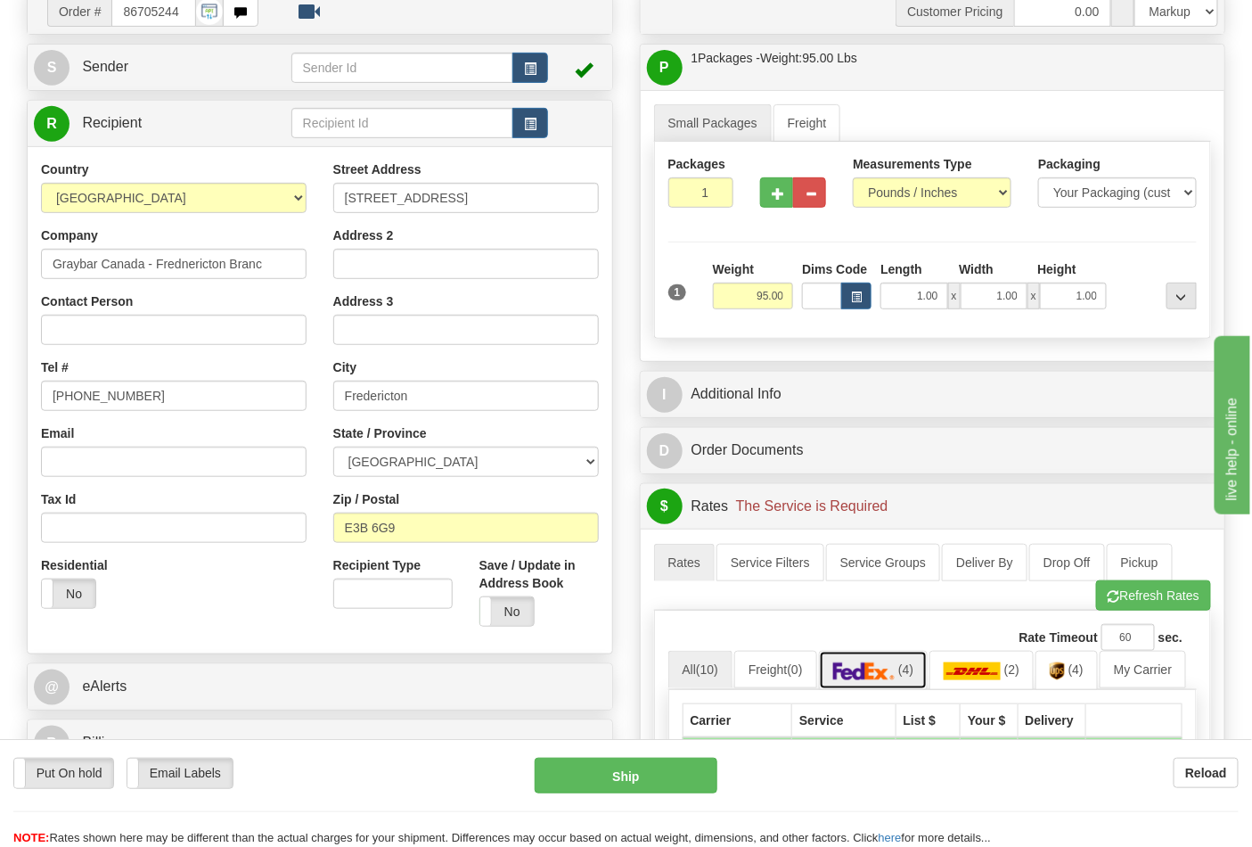
click at [914, 680] on link "(4)" at bounding box center [874, 670] width 110 height 38
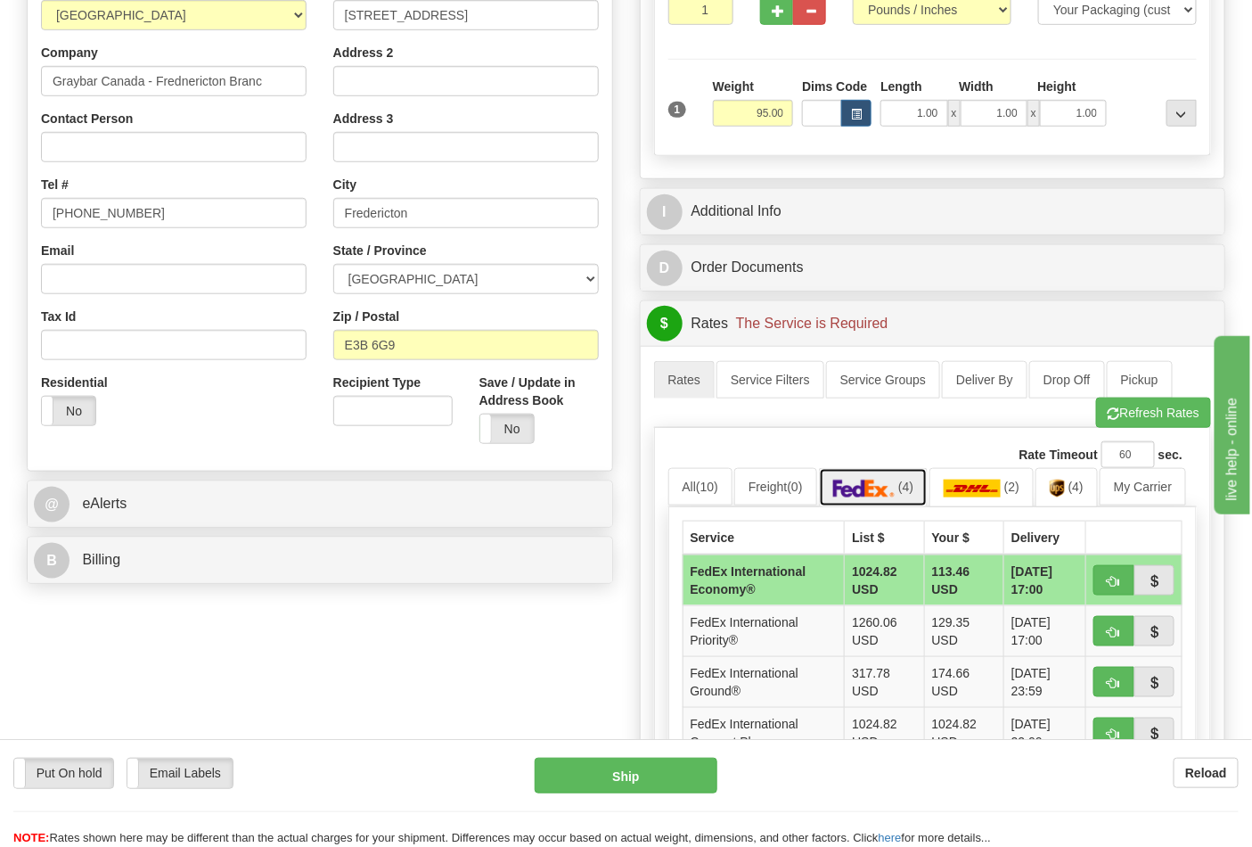
scroll to position [396, 0]
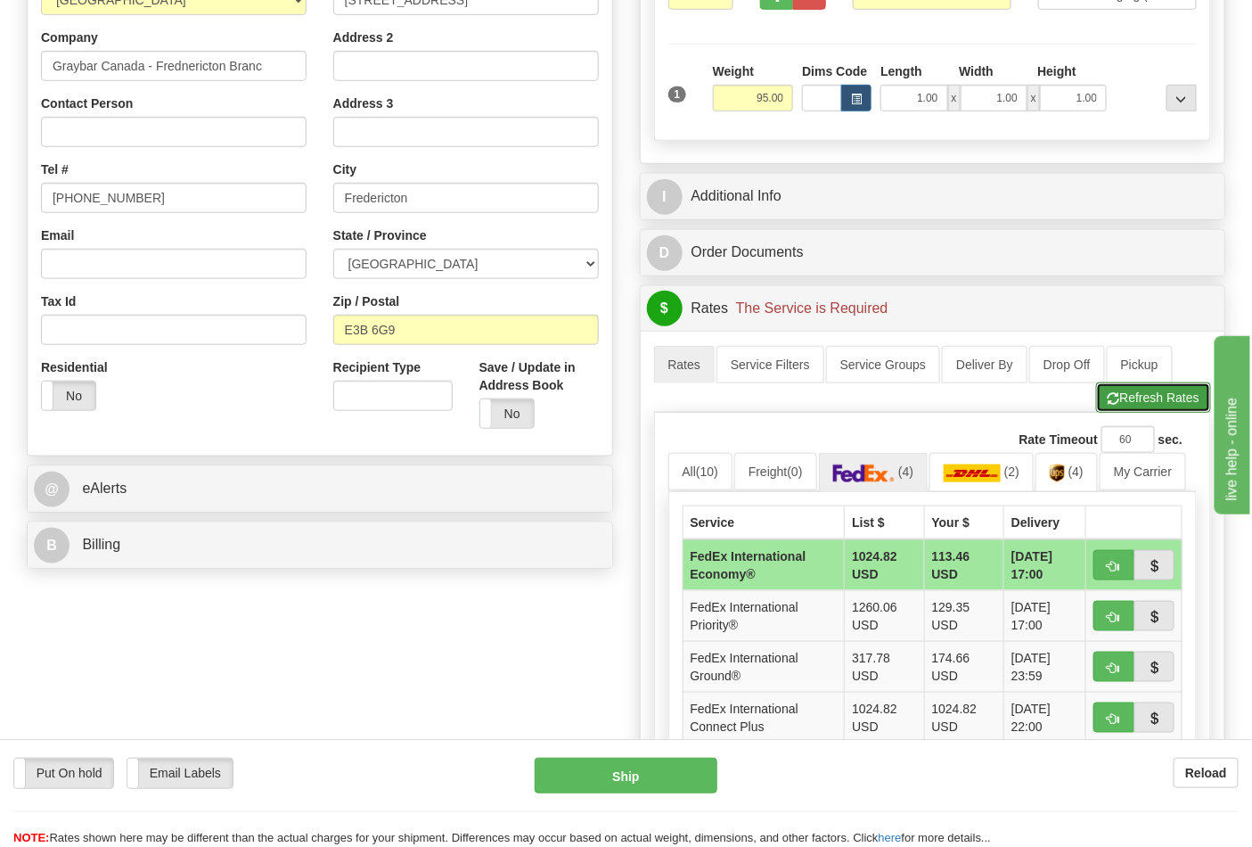
click at [1150, 397] on button "Refresh Rates" at bounding box center [1153, 397] width 115 height 30
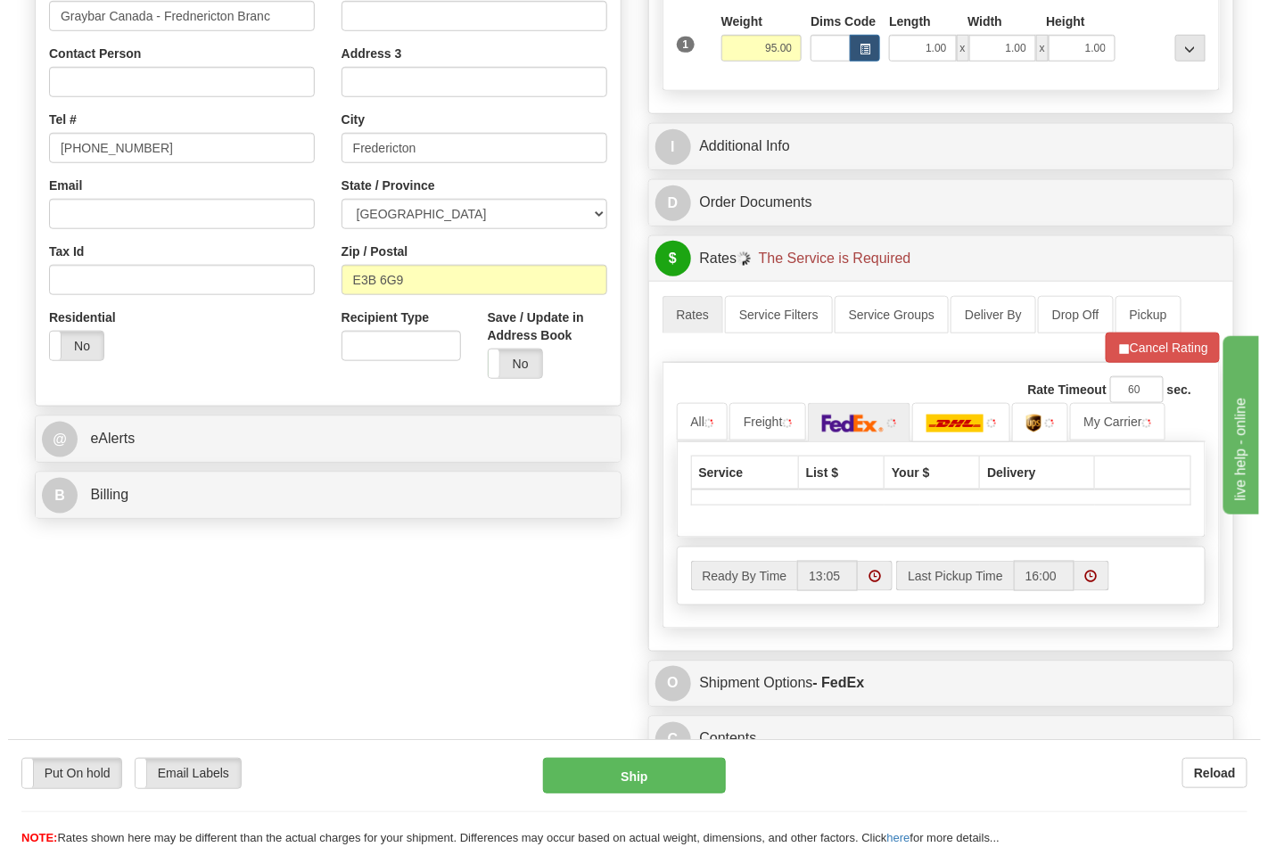
scroll to position [495, 0]
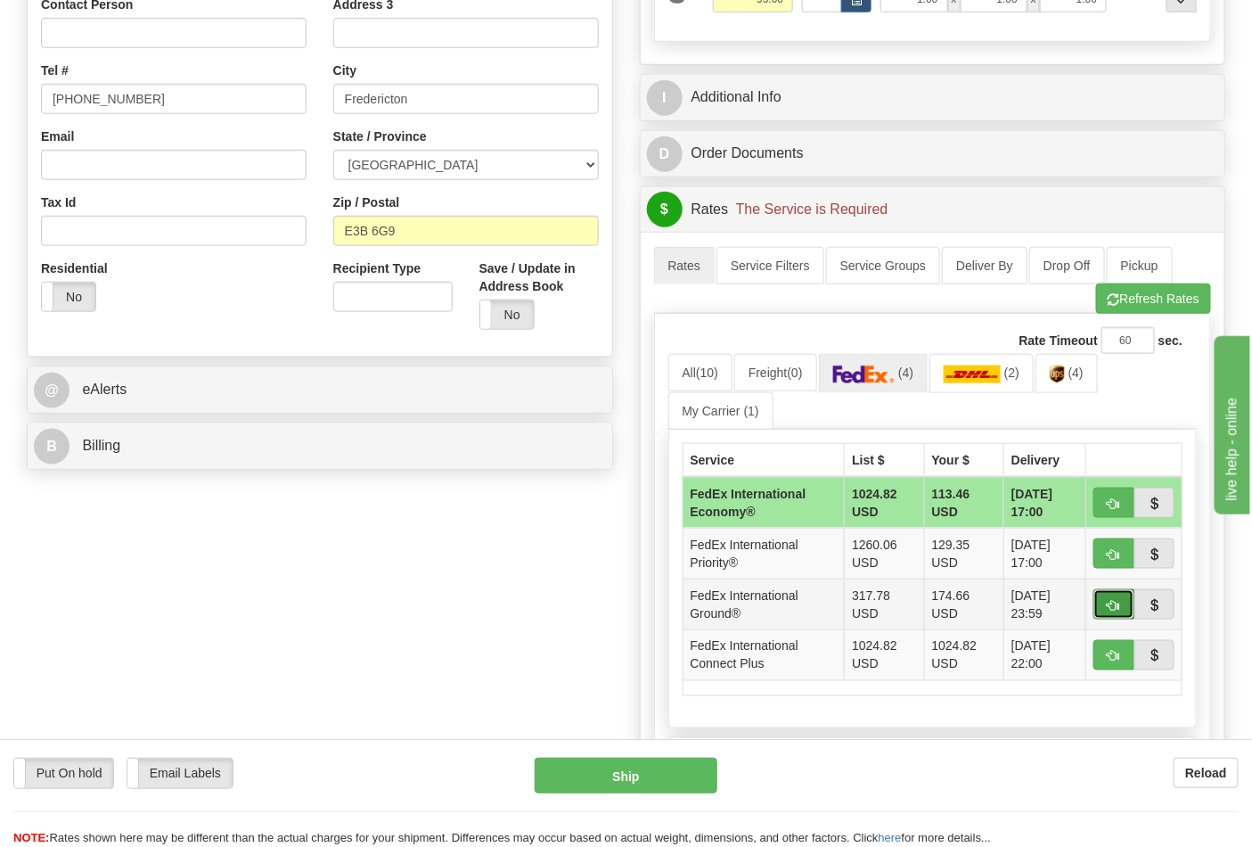
click at [1126, 613] on button "button" at bounding box center [1114, 604] width 41 height 30
type input "92"
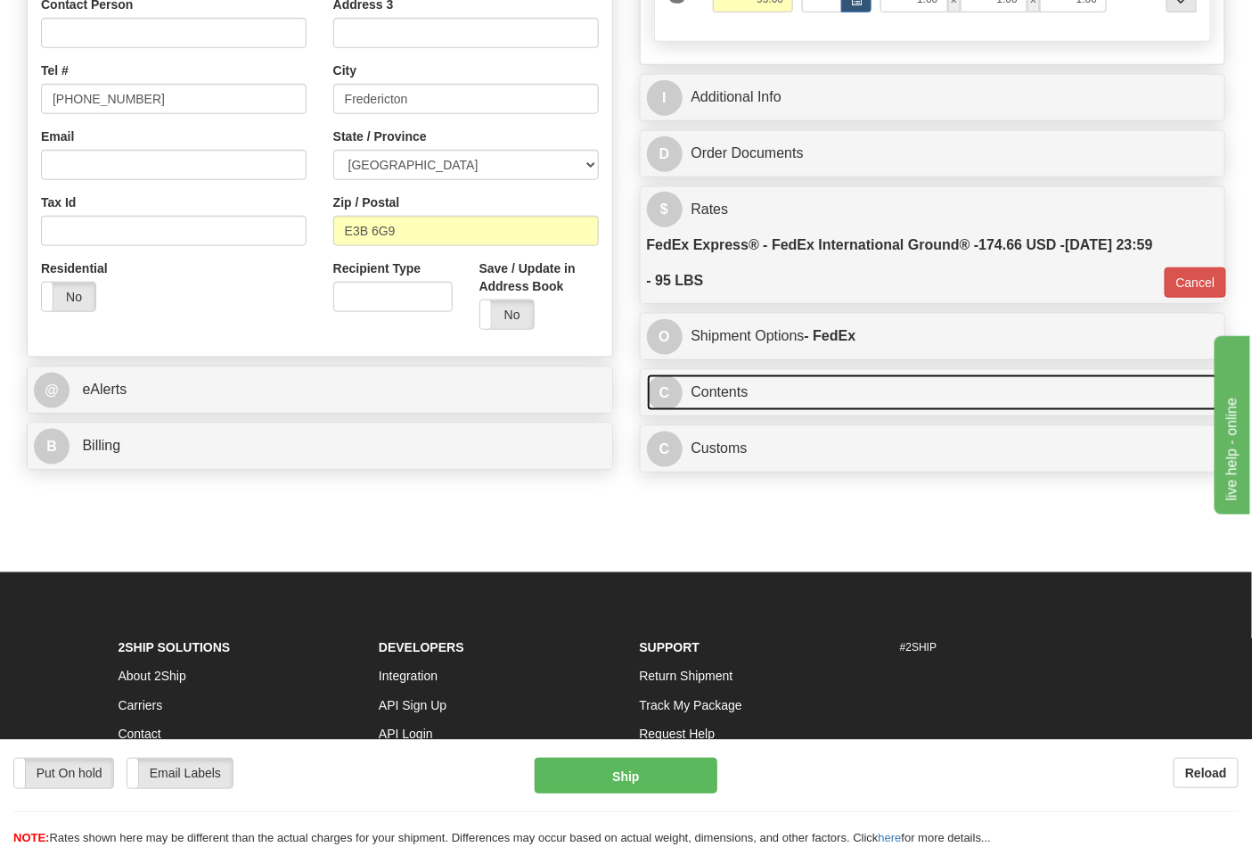
click at [904, 398] on link "C Contents" at bounding box center [933, 392] width 572 height 37
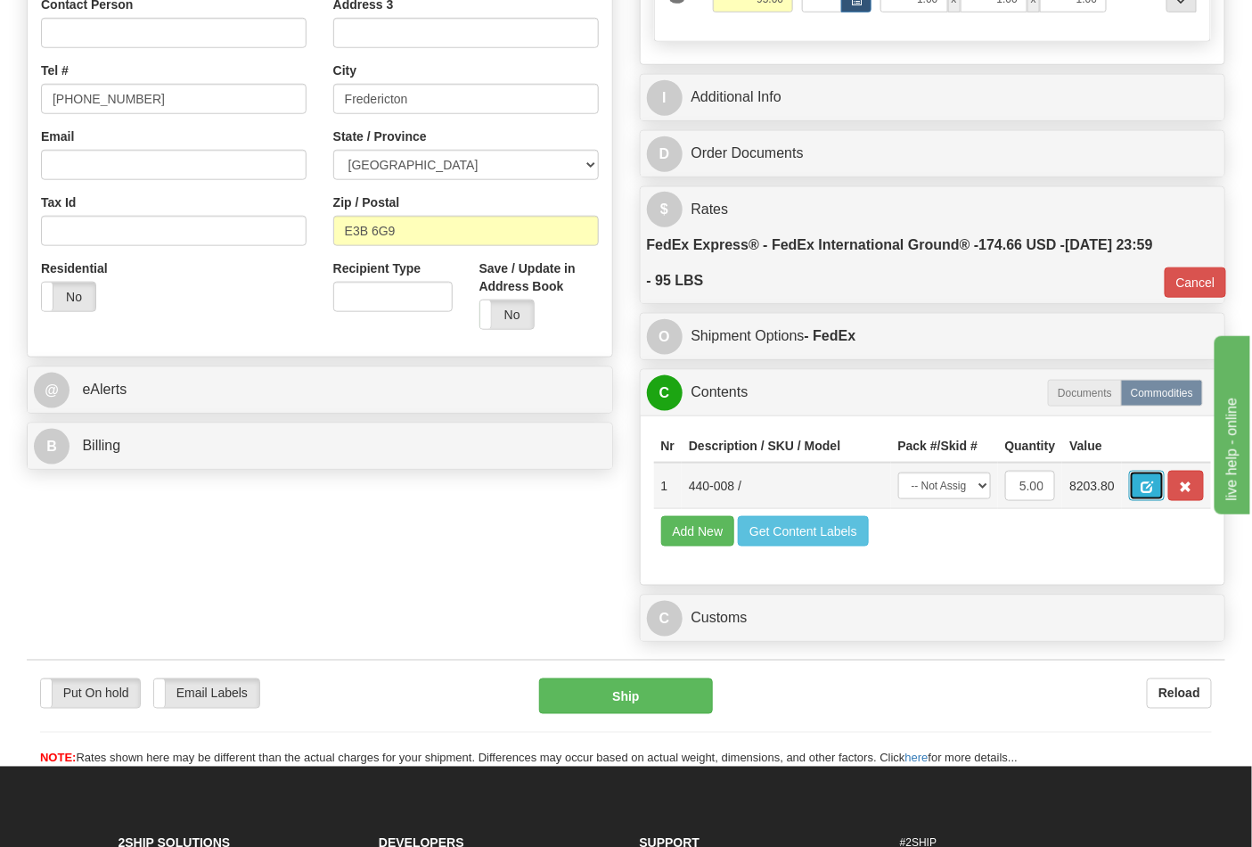
click at [1165, 489] on button "button" at bounding box center [1147, 486] width 36 height 30
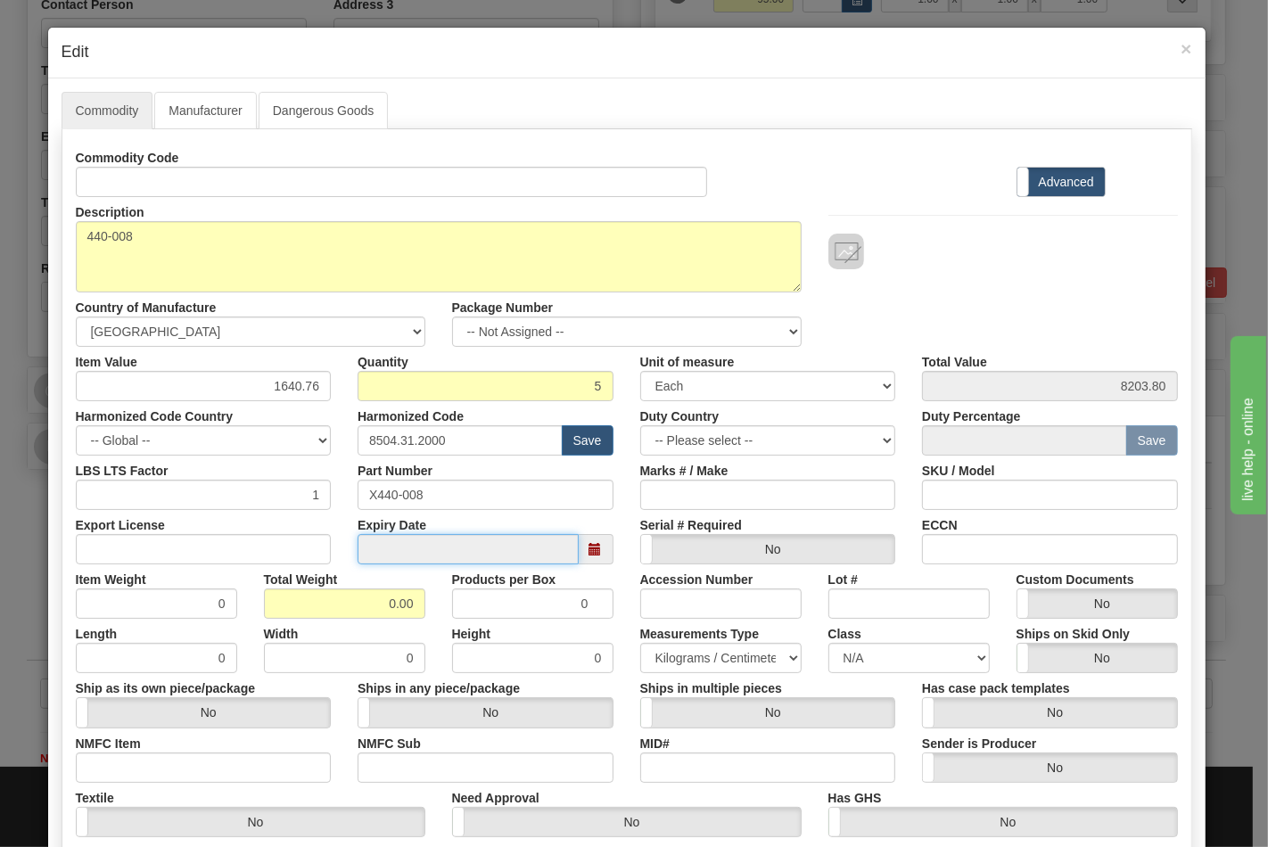
click at [412, 547] on input "datetime" at bounding box center [467, 549] width 221 height 30
click at [375, 618] on input "0.00" at bounding box center [344, 603] width 161 height 30
type input "0"
type input "95"
type input "19.0000"
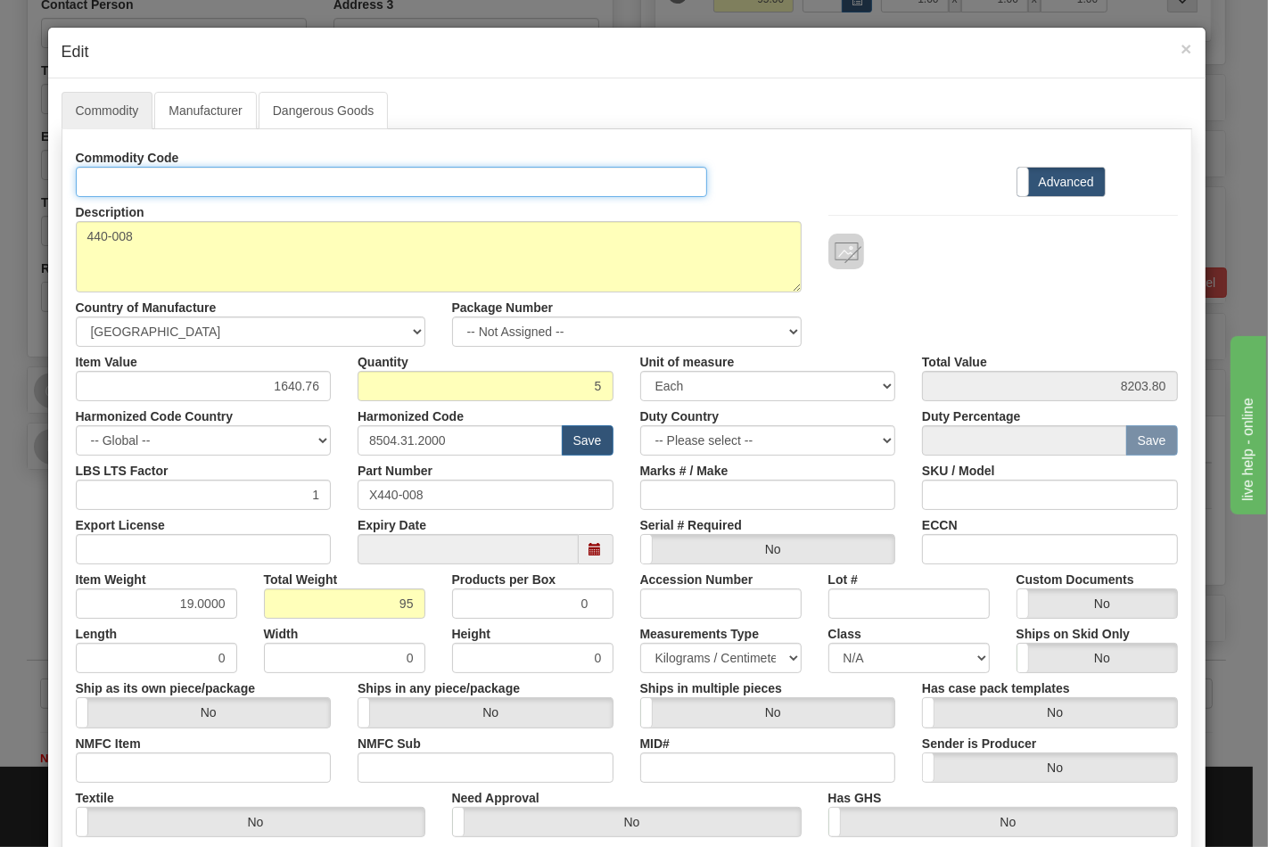
click at [232, 185] on input "Id" at bounding box center [392, 182] width 632 height 30
type input "TRANSFORMERS"
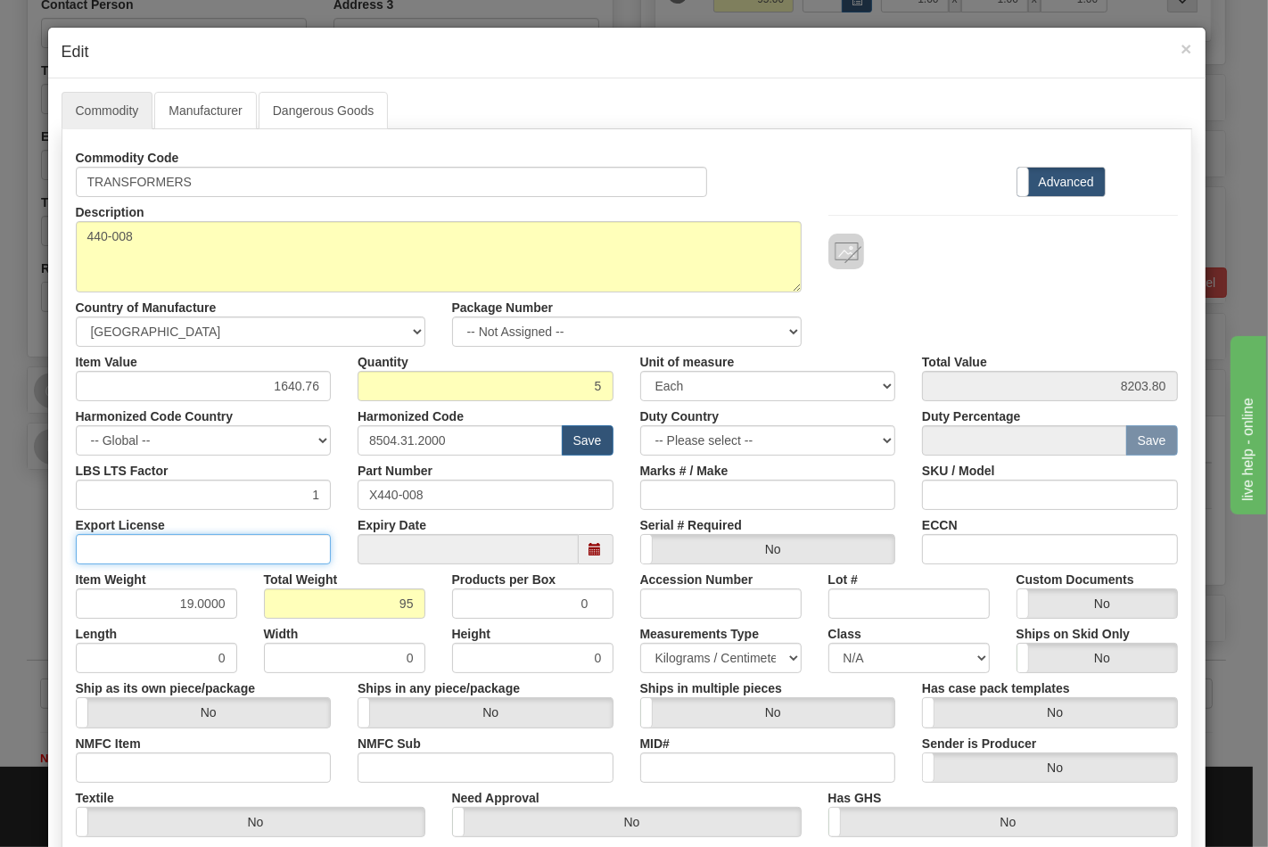
click at [153, 547] on input "Export License" at bounding box center [204, 549] width 256 height 30
type input "NLR"
click at [168, 655] on input "0" at bounding box center [156, 658] width 161 height 30
click at [254, 769] on input "NMFC Item" at bounding box center [204, 767] width 256 height 30
type input "63170"
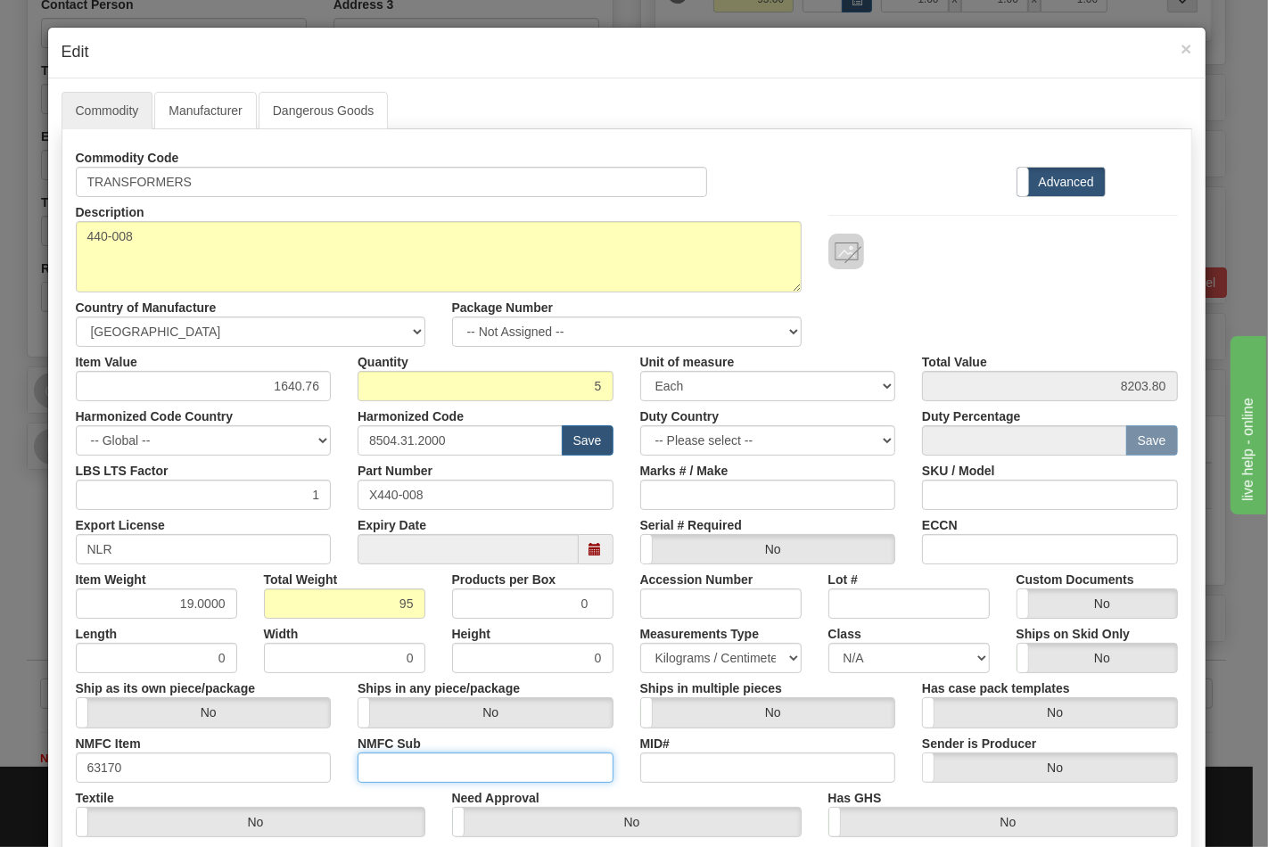
click at [394, 771] on input "NMFC Sub" at bounding box center [485, 767] width 256 height 30
type input "4"
click at [833, 648] on select "N/A 50.0 55.0 60.0 65.0 70.0 85.0 92.5 100.0 125.0 175.0 250.0 300.0 400.0" at bounding box center [908, 658] width 161 height 30
select select "70.0"
click at [828, 643] on select "N/A 50.0 55.0 60.0 65.0 70.0 85.0 92.5 100.0 125.0 175.0 250.0 300.0 400.0" at bounding box center [908, 658] width 161 height 30
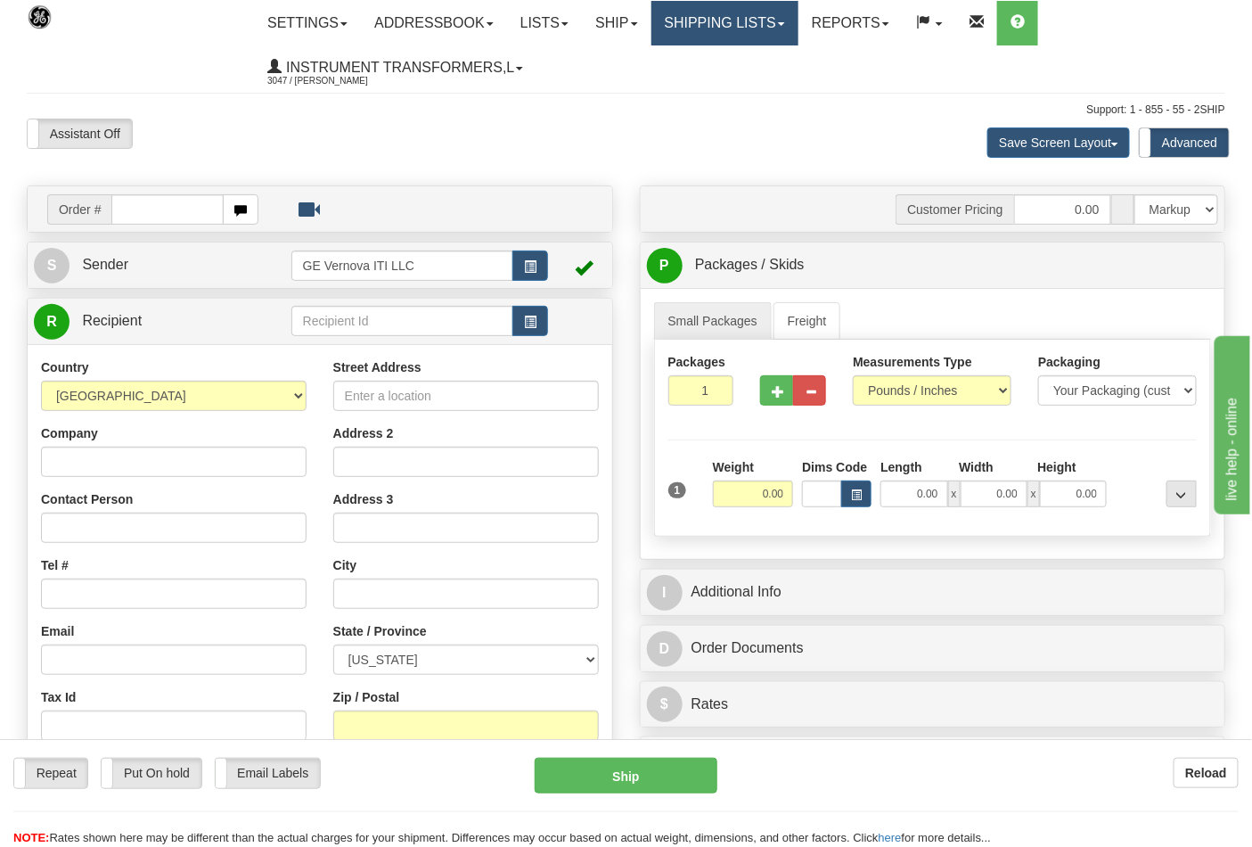
click at [753, 20] on link "Shipping lists" at bounding box center [725, 23] width 147 height 45
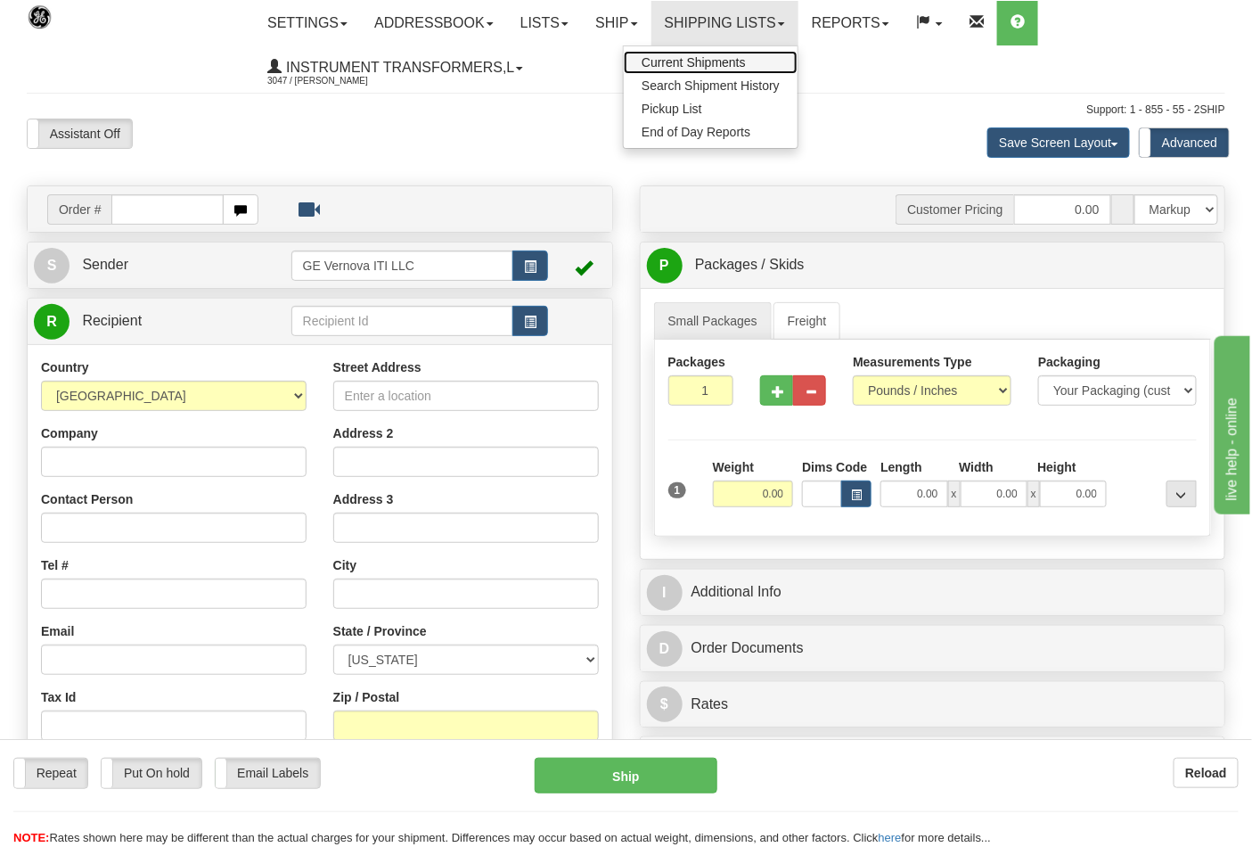
click at [761, 53] on link "Current Shipments" at bounding box center [711, 62] width 174 height 23
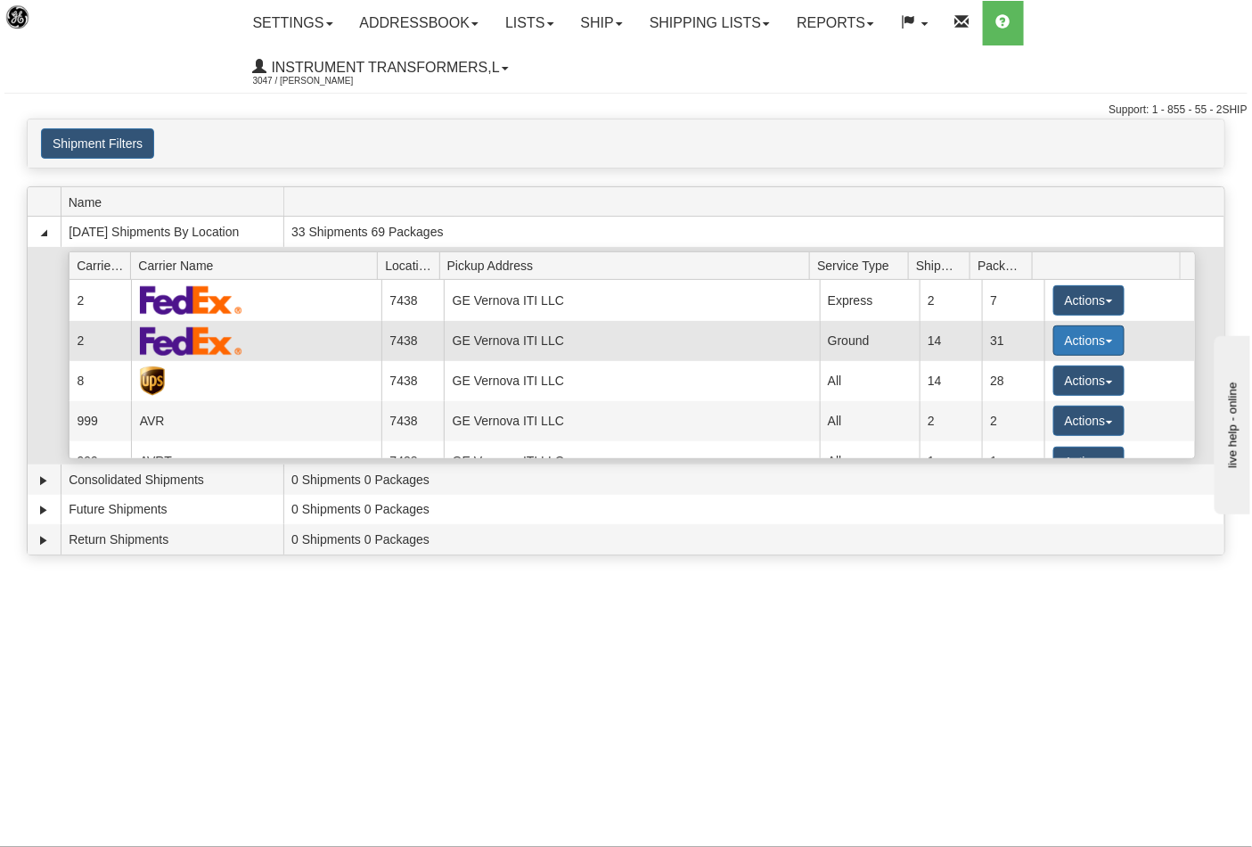
click at [1108, 344] on button "Actions" at bounding box center [1089, 340] width 71 height 30
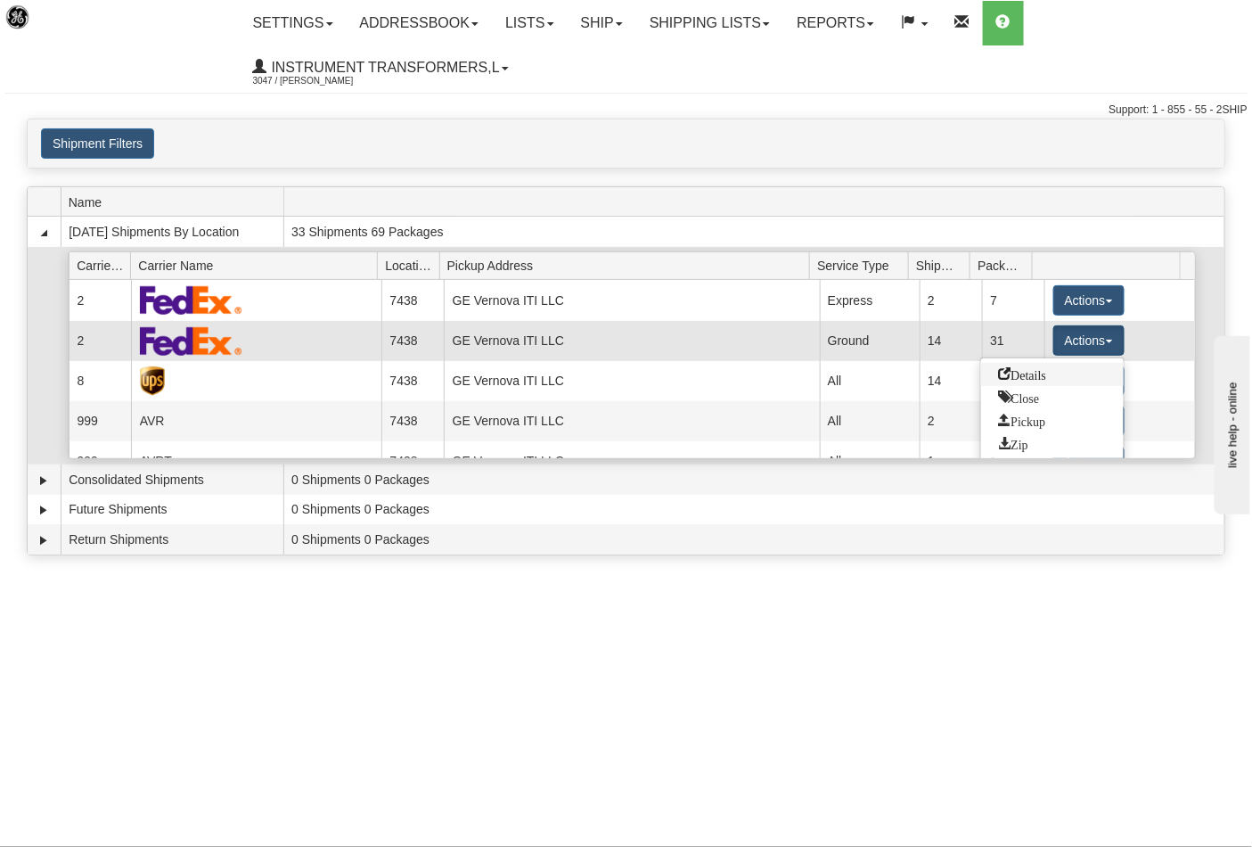
click at [1041, 383] on link "Details" at bounding box center [1052, 374] width 143 height 23
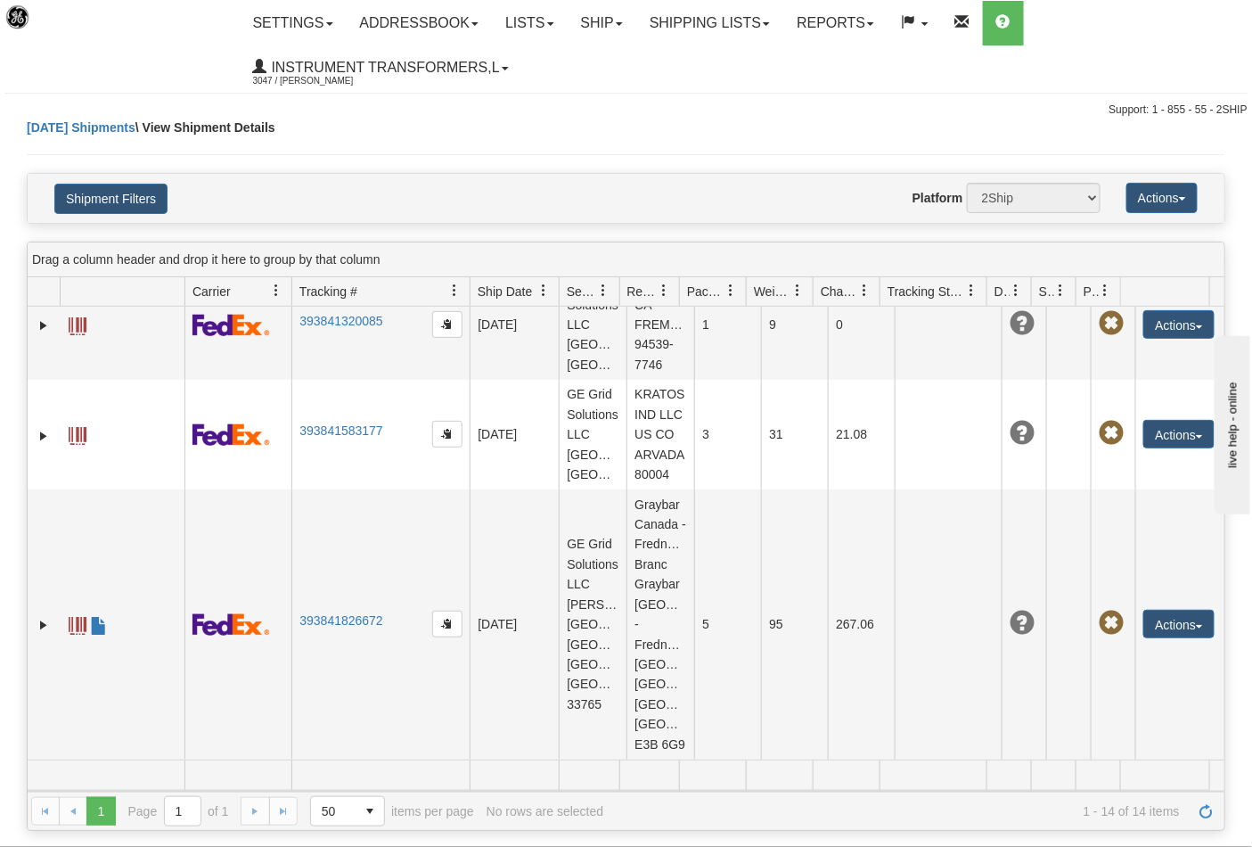
scroll to position [1882, 0]
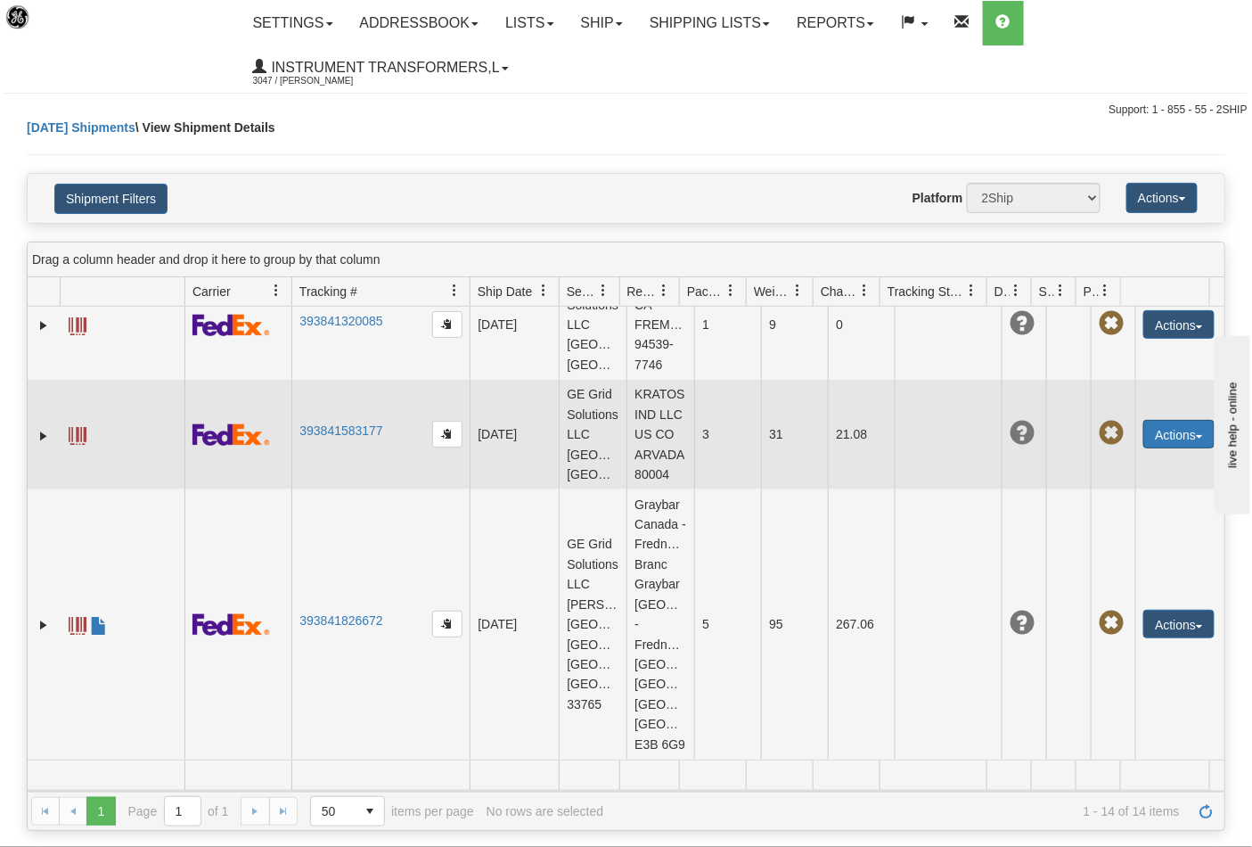
click at [1196, 435] on span "button" at bounding box center [1199, 437] width 7 height 4
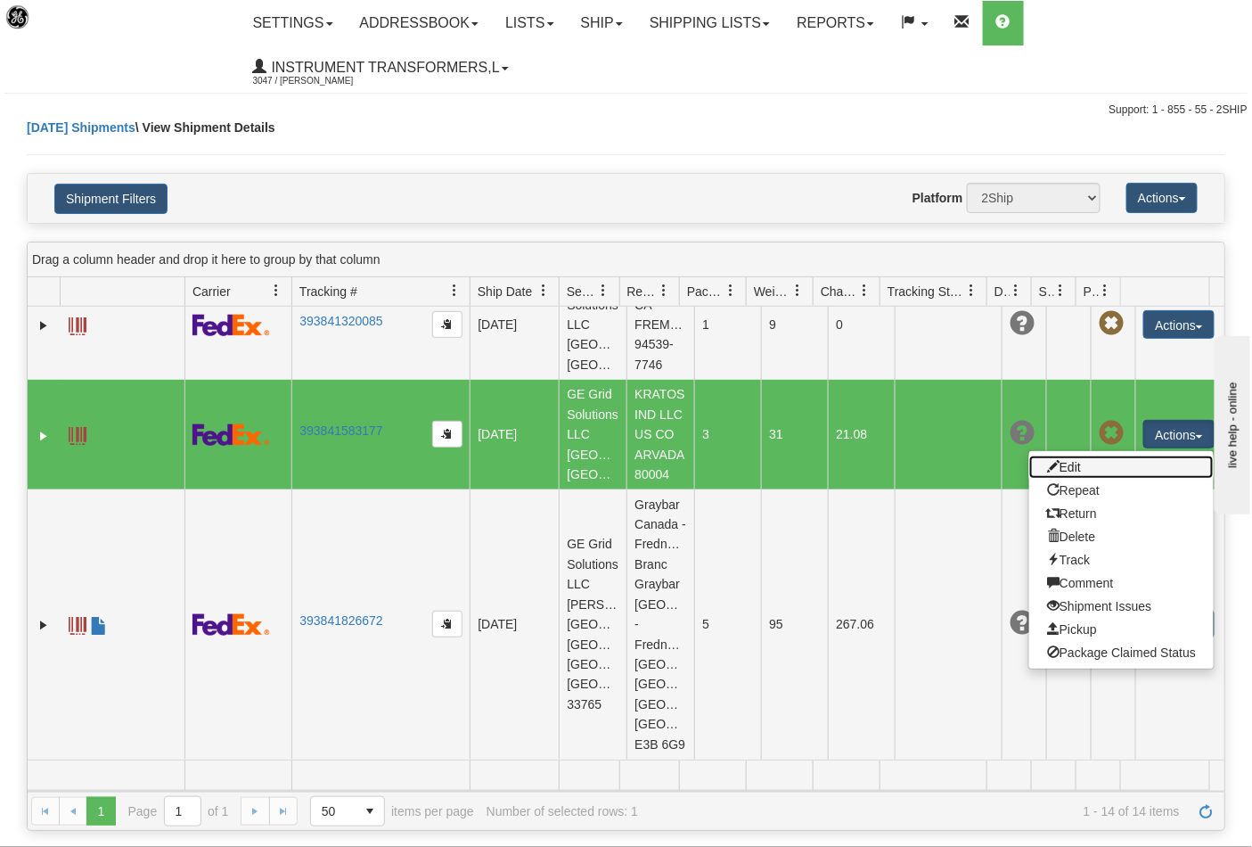
click at [1097, 456] on link "Edit" at bounding box center [1122, 467] width 185 height 23
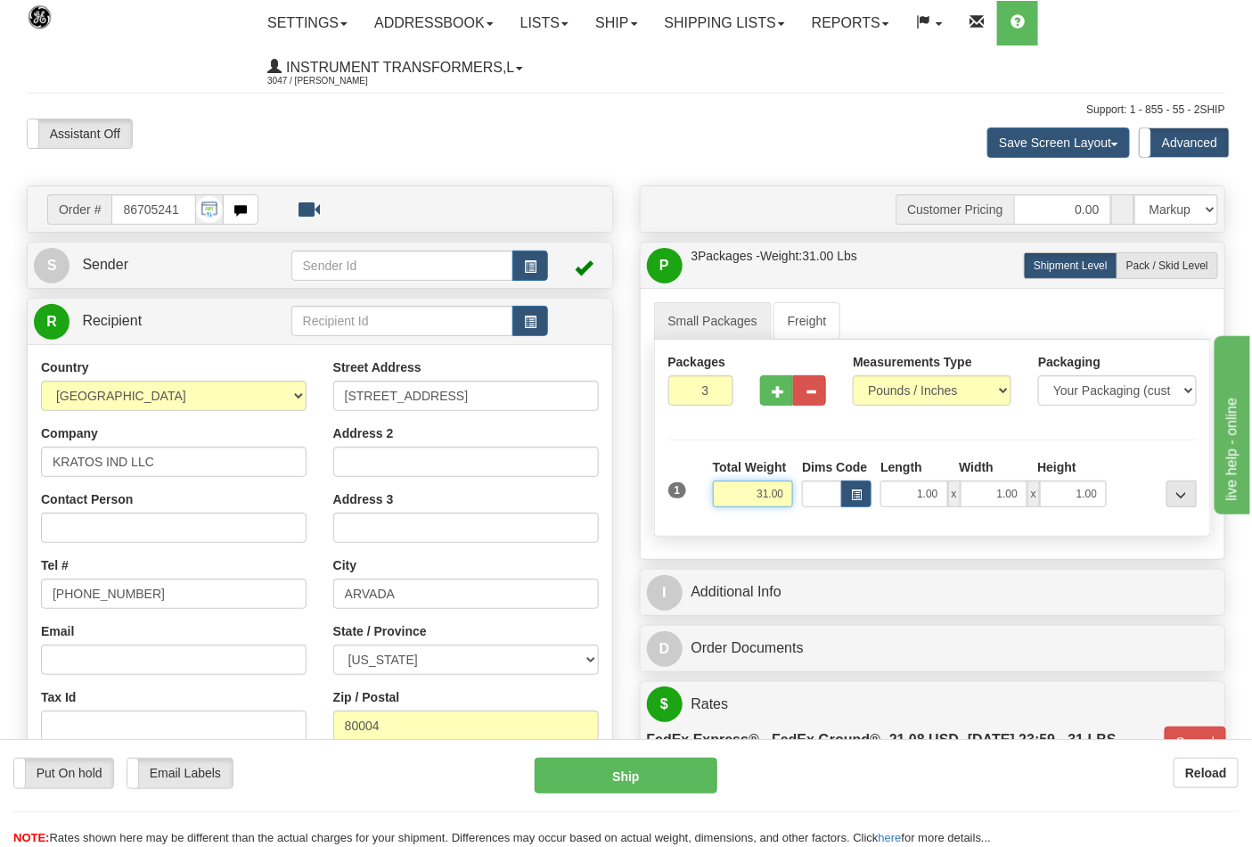
drag, startPoint x: 754, startPoint y: 495, endPoint x: 792, endPoint y: 493, distance: 37.5
click at [792, 493] on input "31.00" at bounding box center [753, 493] width 81 height 27
click button "Delete" at bounding box center [0, 0] width 0 height 0
type input "93.00"
type input "92"
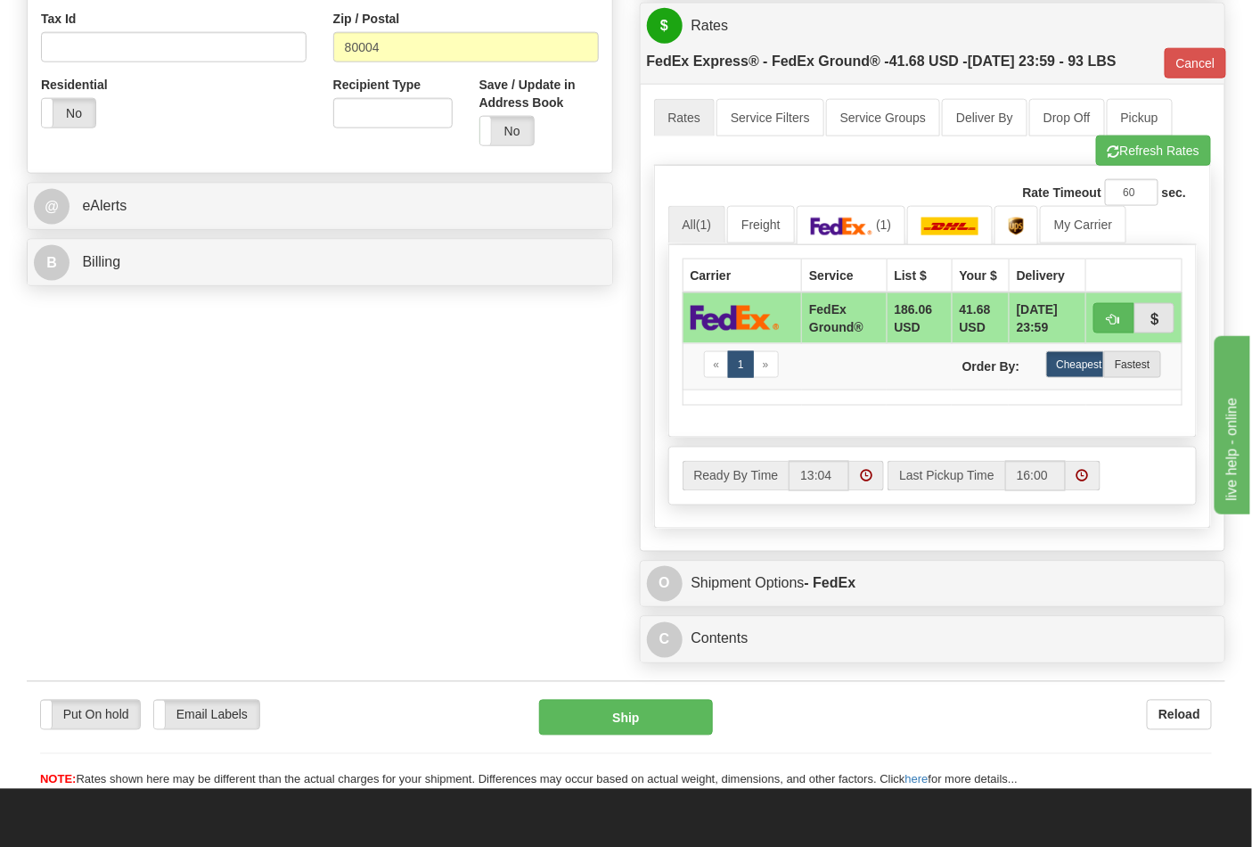
scroll to position [693, 0]
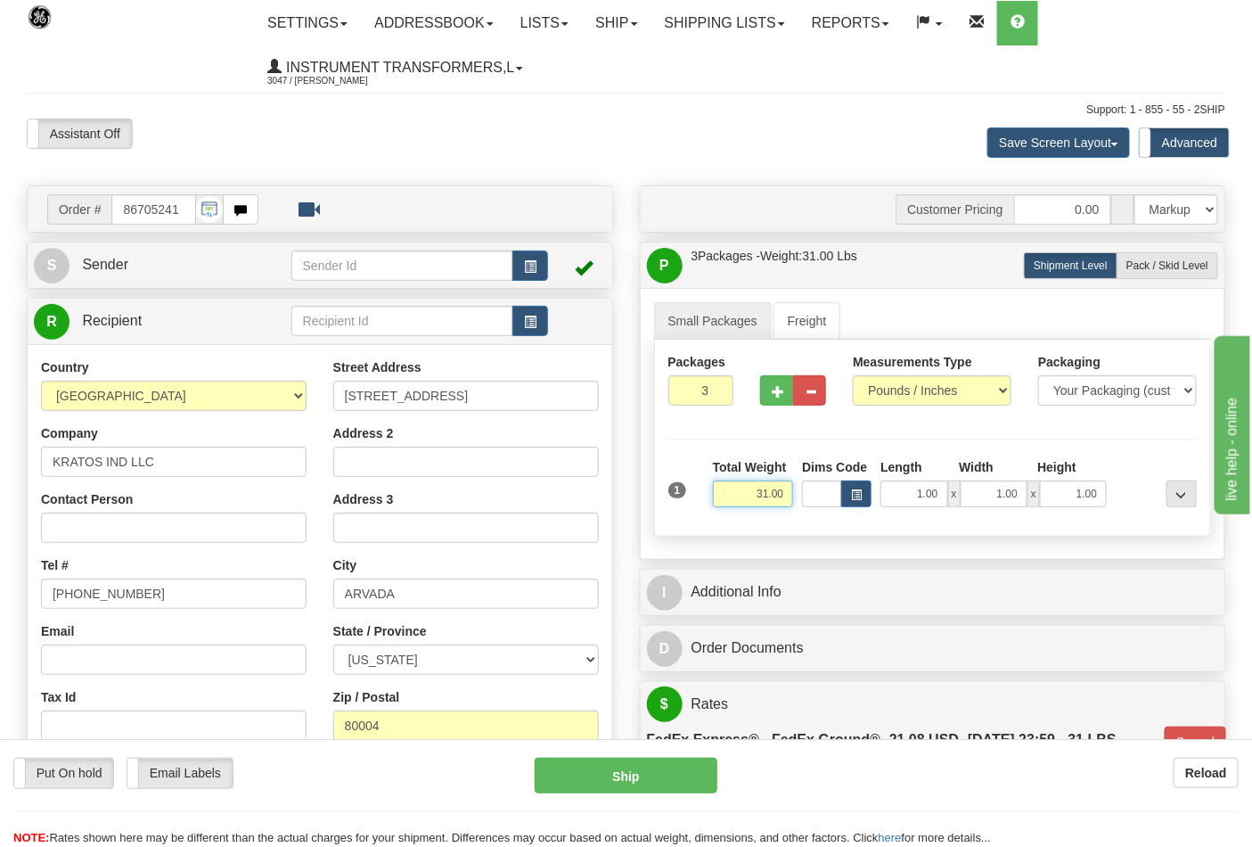
drag, startPoint x: 753, startPoint y: 490, endPoint x: 802, endPoint y: 490, distance: 49.0
click at [802, 490] on div "1 Total Weight 31.00 Dims Code x" at bounding box center [933, 489] width 538 height 63
type input "93.00"
type input "92"
click at [821, 626] on div "Customer Pricing 0.00 Markup % Discount % Flat Amount Per Pound Flat Amount Mar…" at bounding box center [933, 719] width 613 height 1068
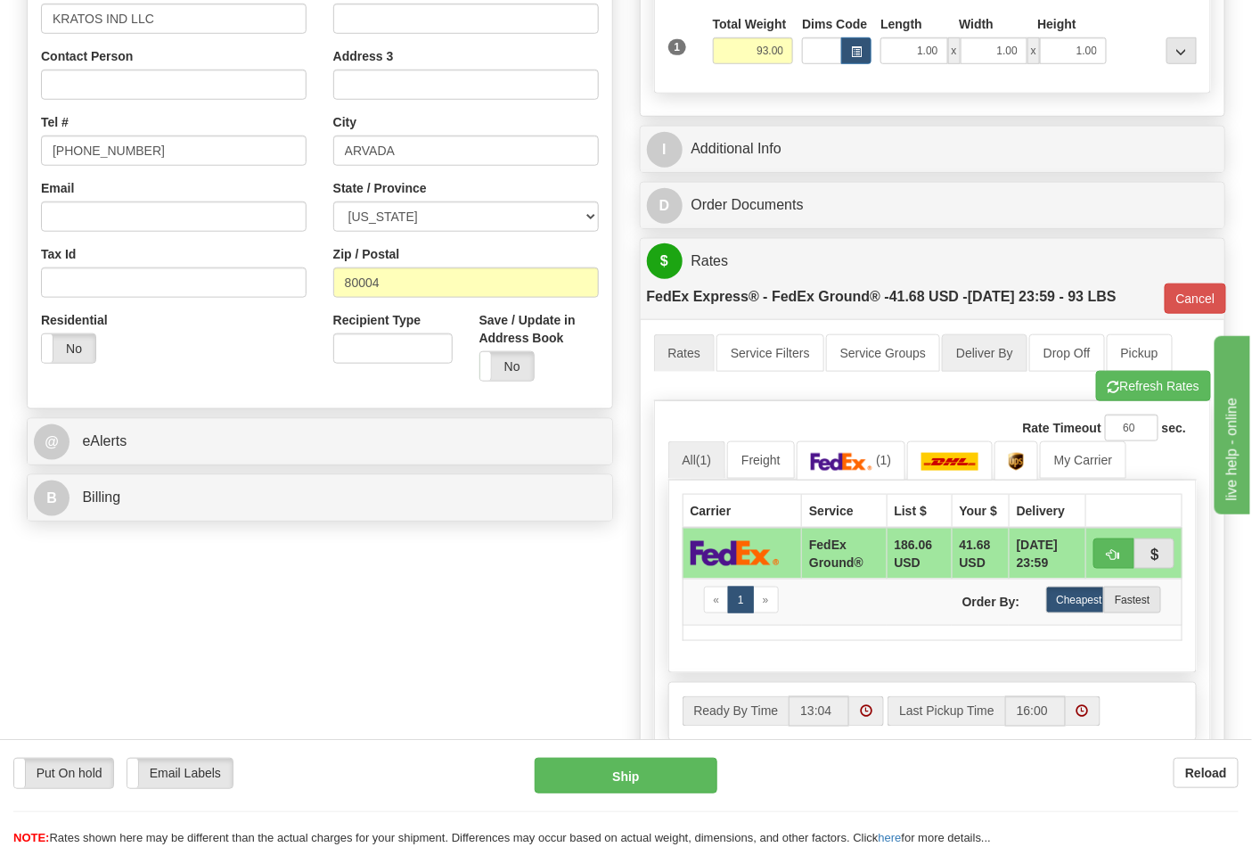
scroll to position [495, 0]
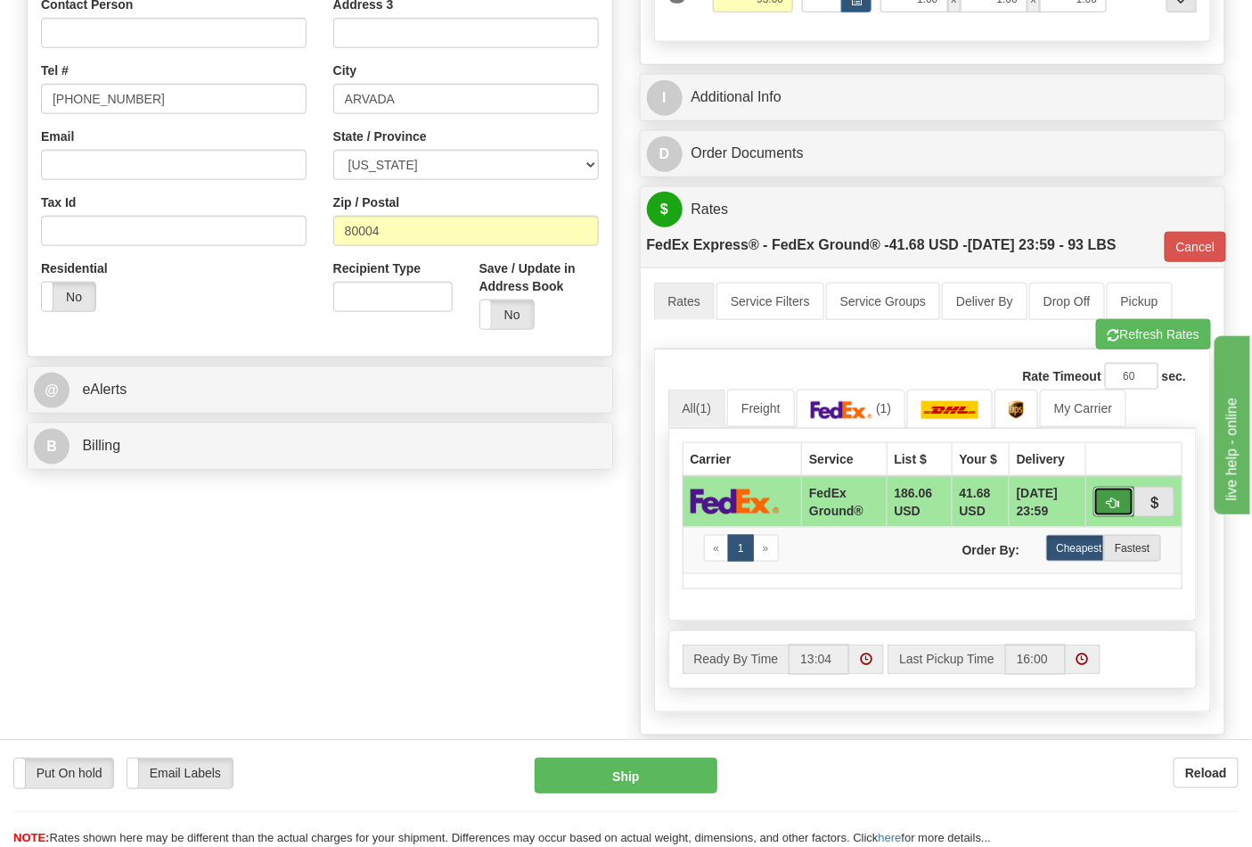
click at [1108, 505] on span "button" at bounding box center [1114, 503] width 12 height 12
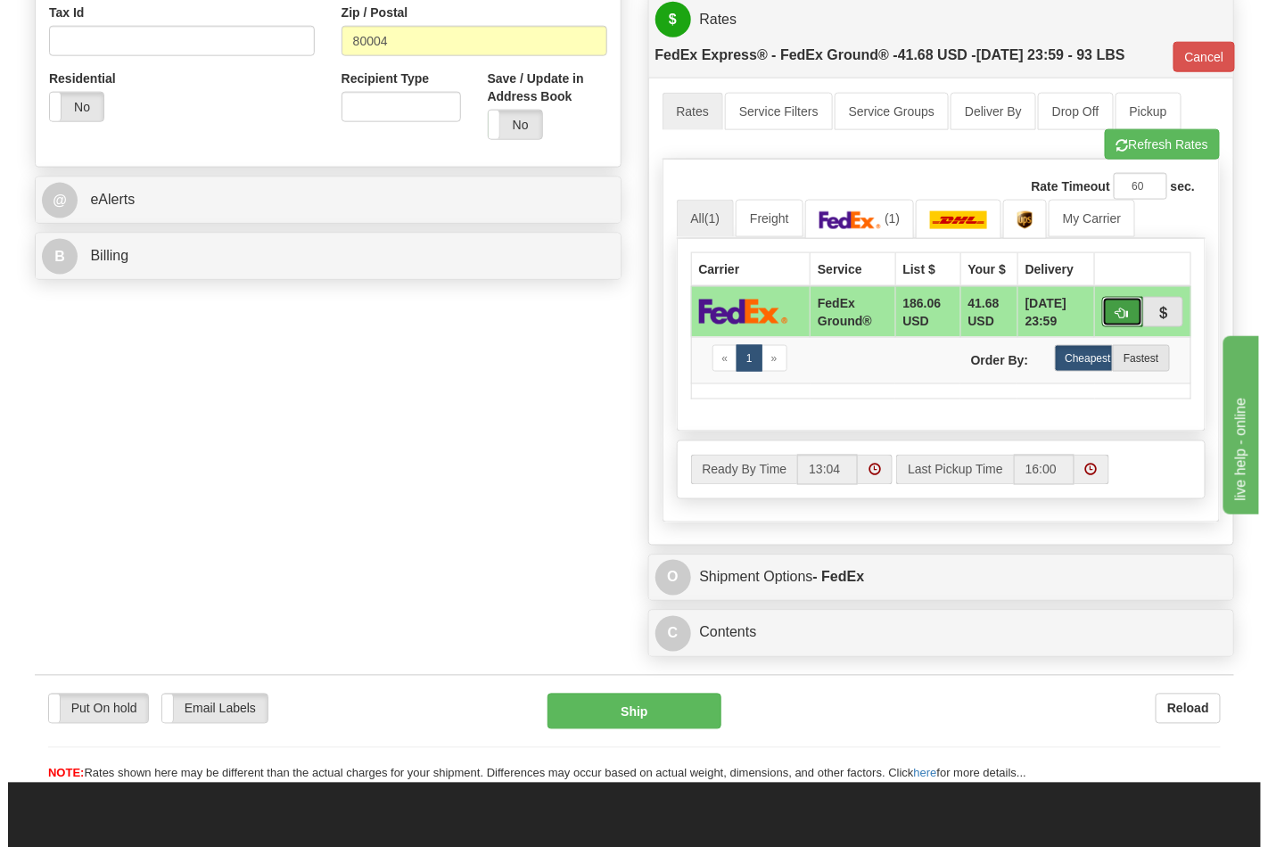
scroll to position [693, 0]
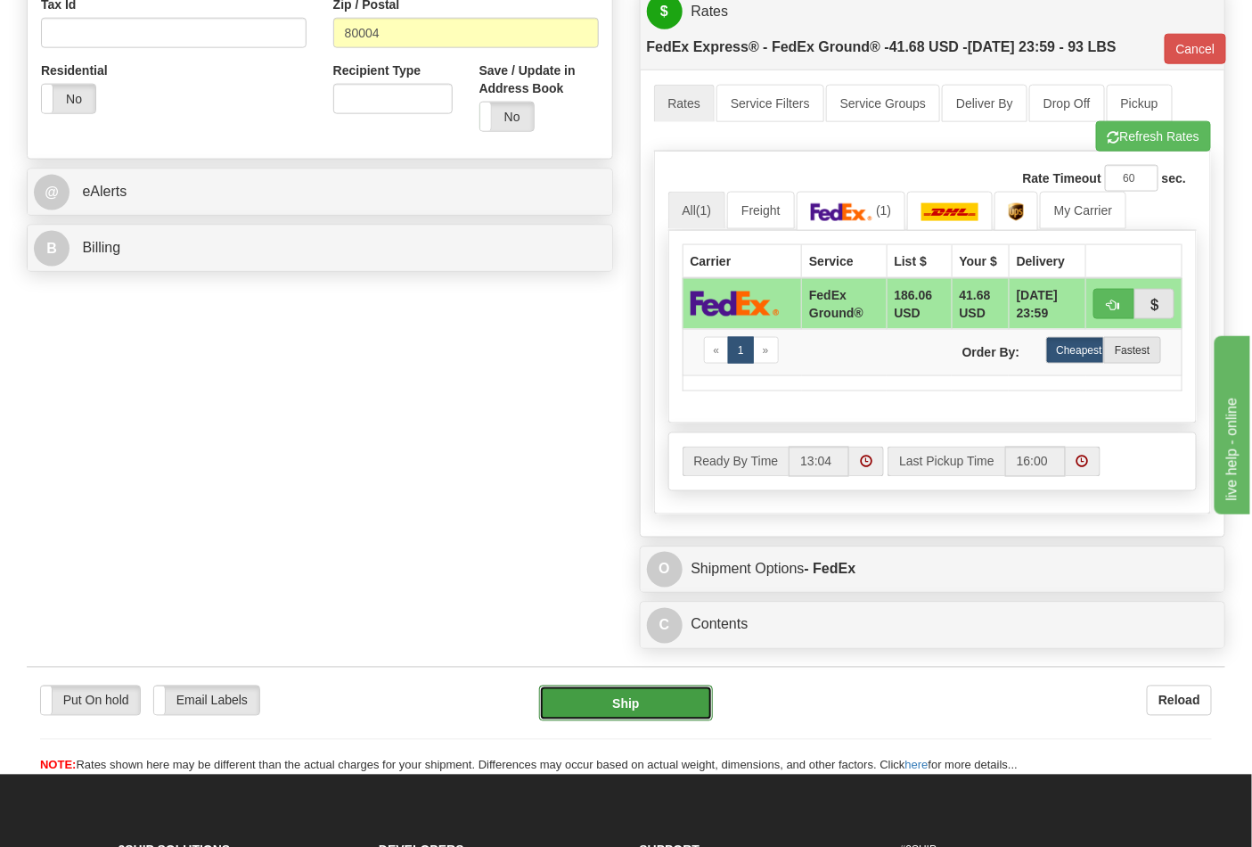
click at [698, 711] on button "Ship" at bounding box center [625, 704] width 173 height 36
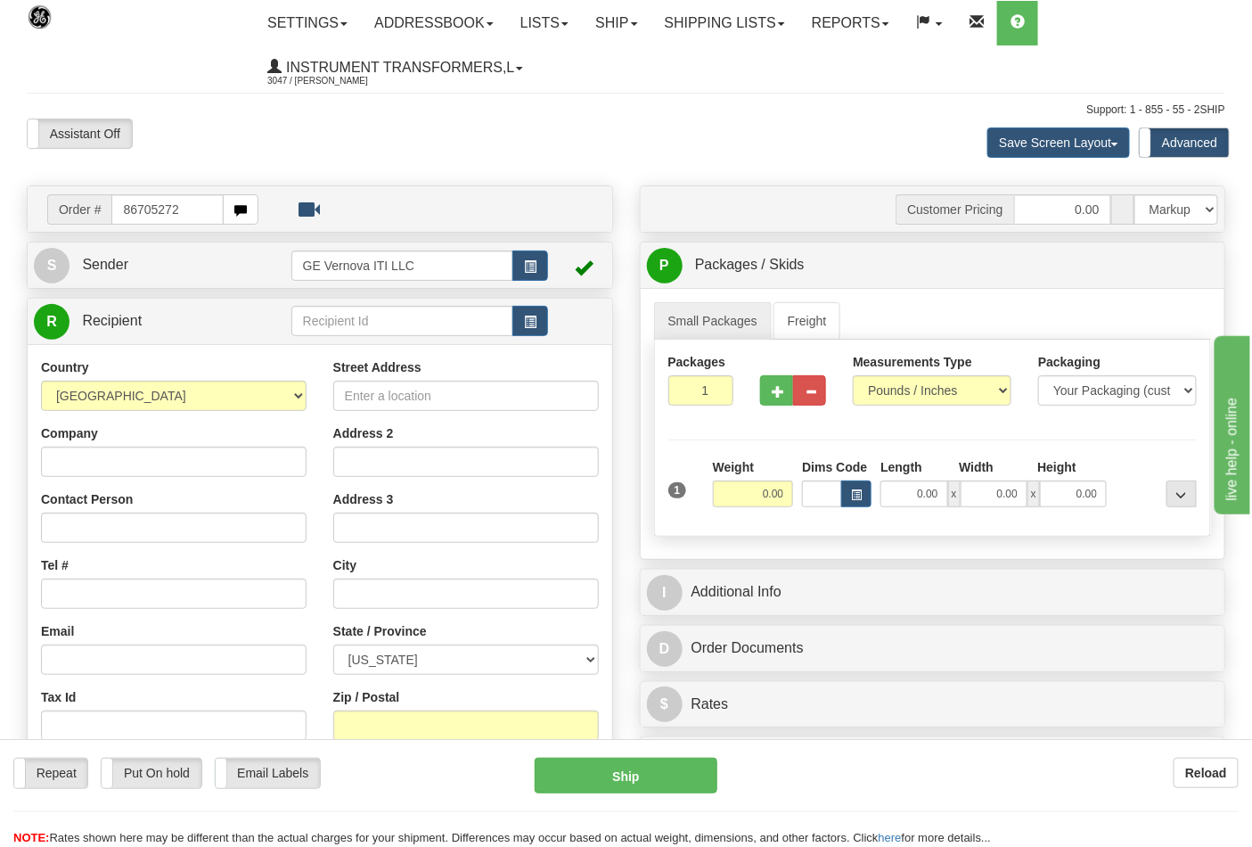
type input "86705272"
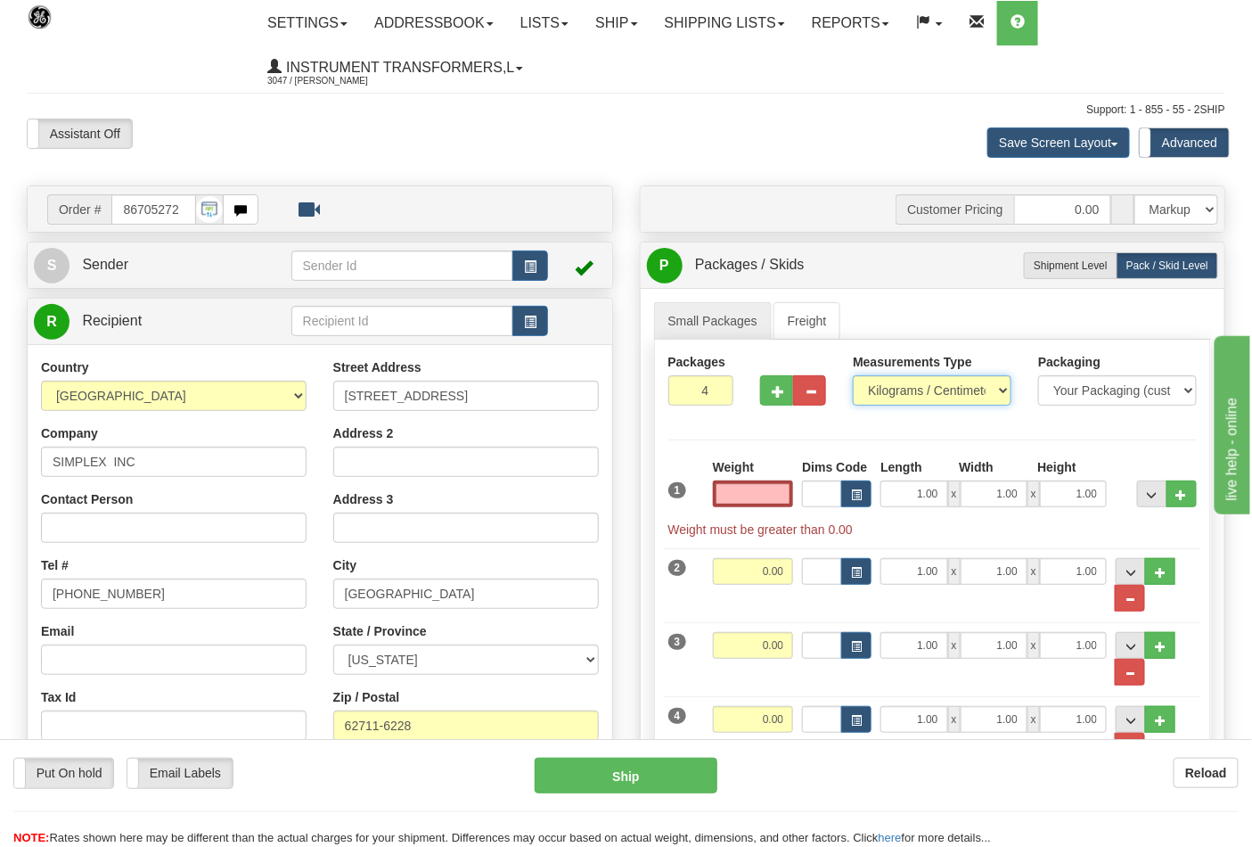
type input "0.00"
click at [929, 379] on select "Pounds / Inches Kilograms / Centimeters" at bounding box center [932, 390] width 159 height 30
select select "0"
click at [853, 376] on select "Pounds / Inches Kilograms / Centimeters" at bounding box center [932, 390] width 159 height 30
click at [764, 484] on input "0.00" at bounding box center [753, 493] width 81 height 27
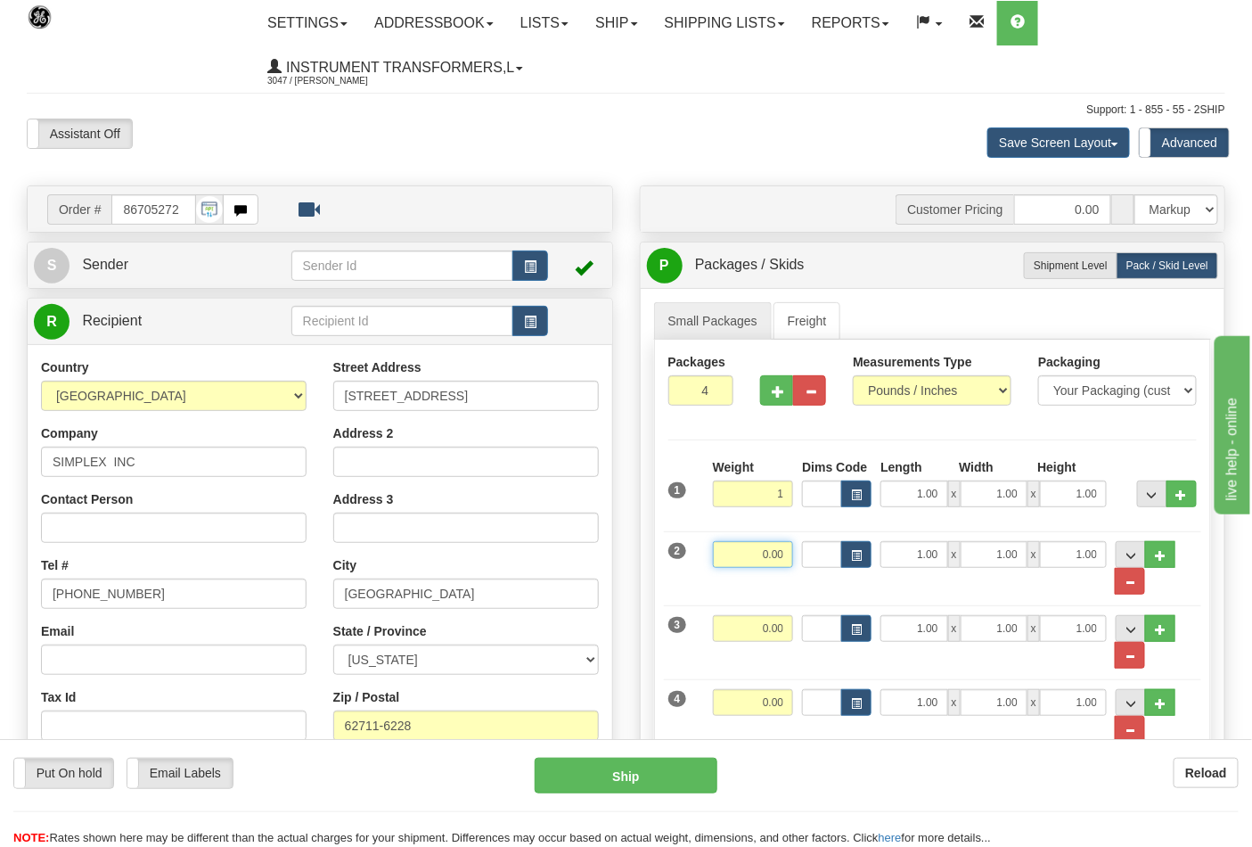
type input "1.00"
click at [781, 549] on input "0.00" at bounding box center [753, 554] width 81 height 27
type input "5.00"
click at [783, 625] on input "0.00" at bounding box center [753, 628] width 81 height 27
type input "5.00"
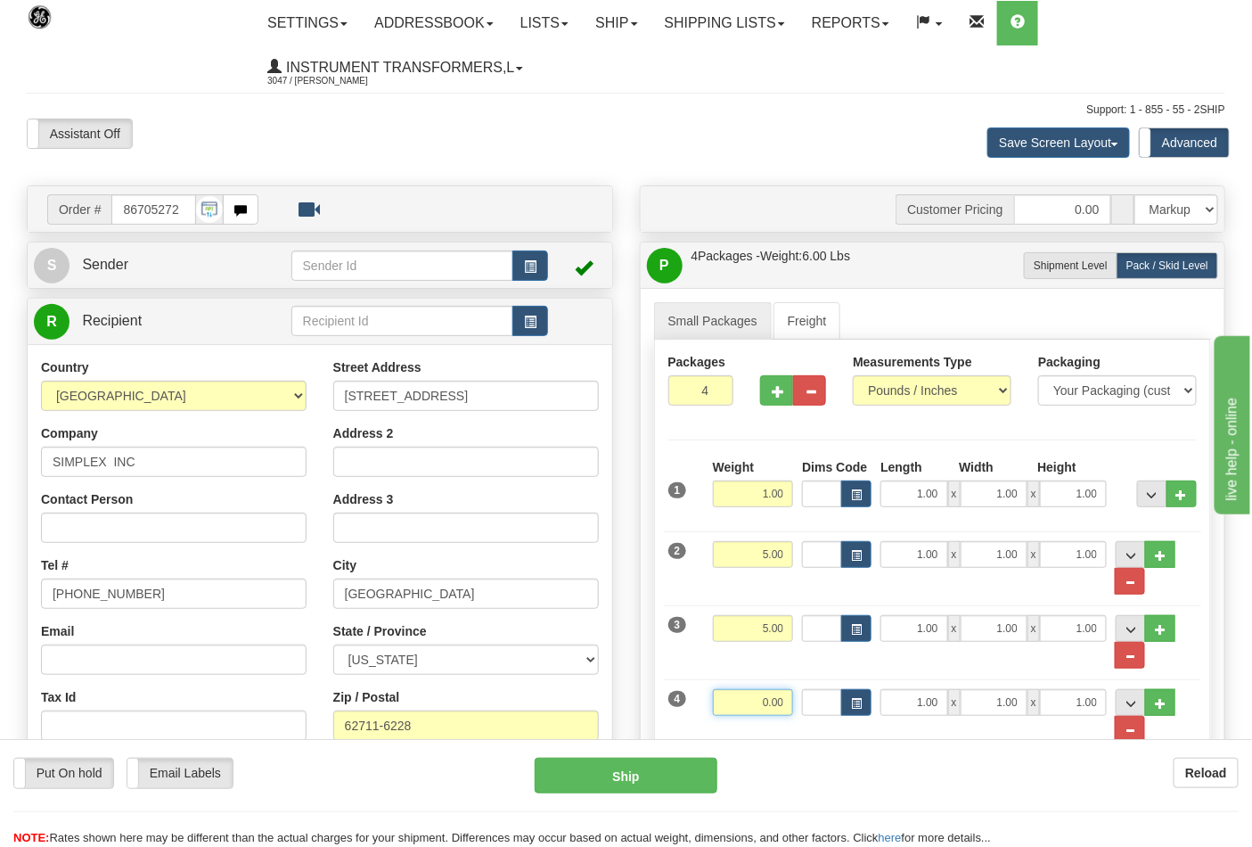
click at [790, 704] on input "0.00" at bounding box center [753, 702] width 81 height 27
click button "Delete" at bounding box center [0, 0] width 0 height 0
type input "6.00"
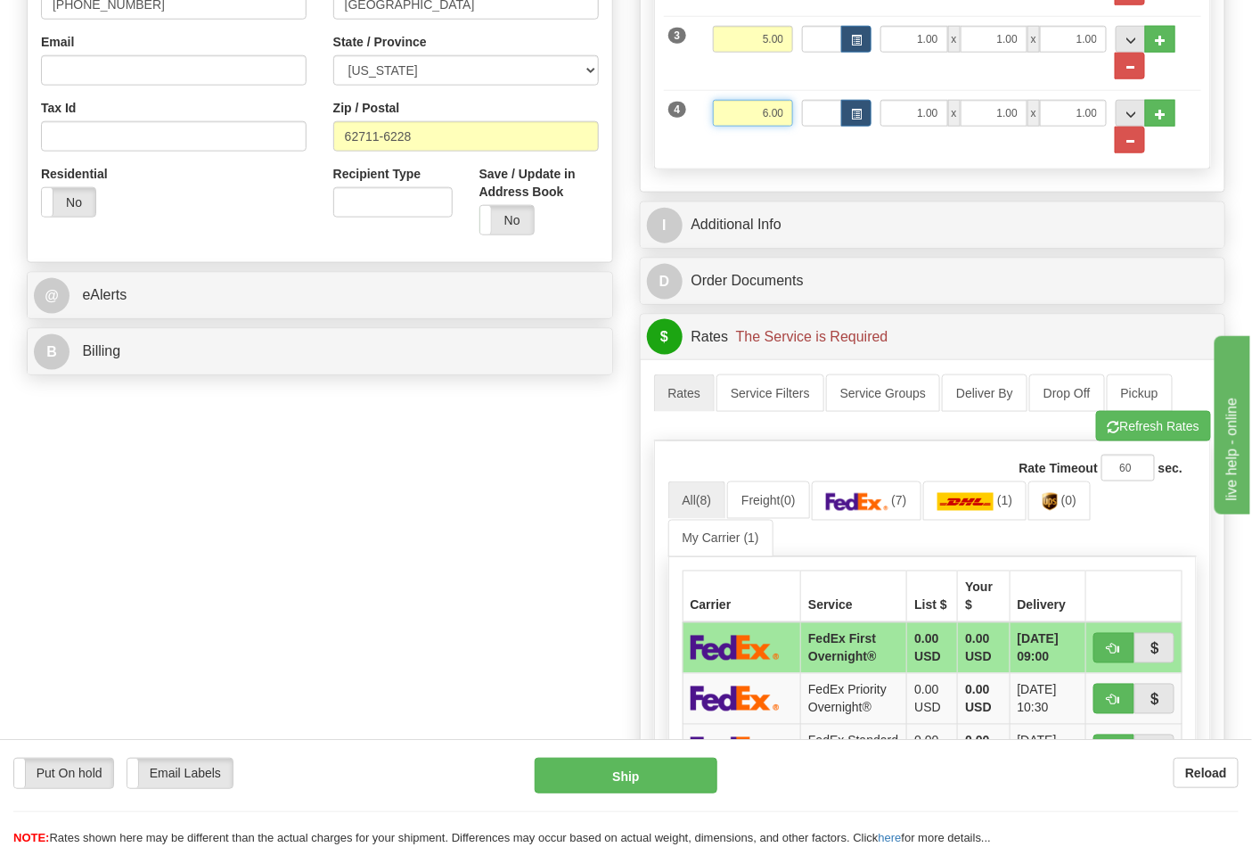
scroll to position [594, 0]
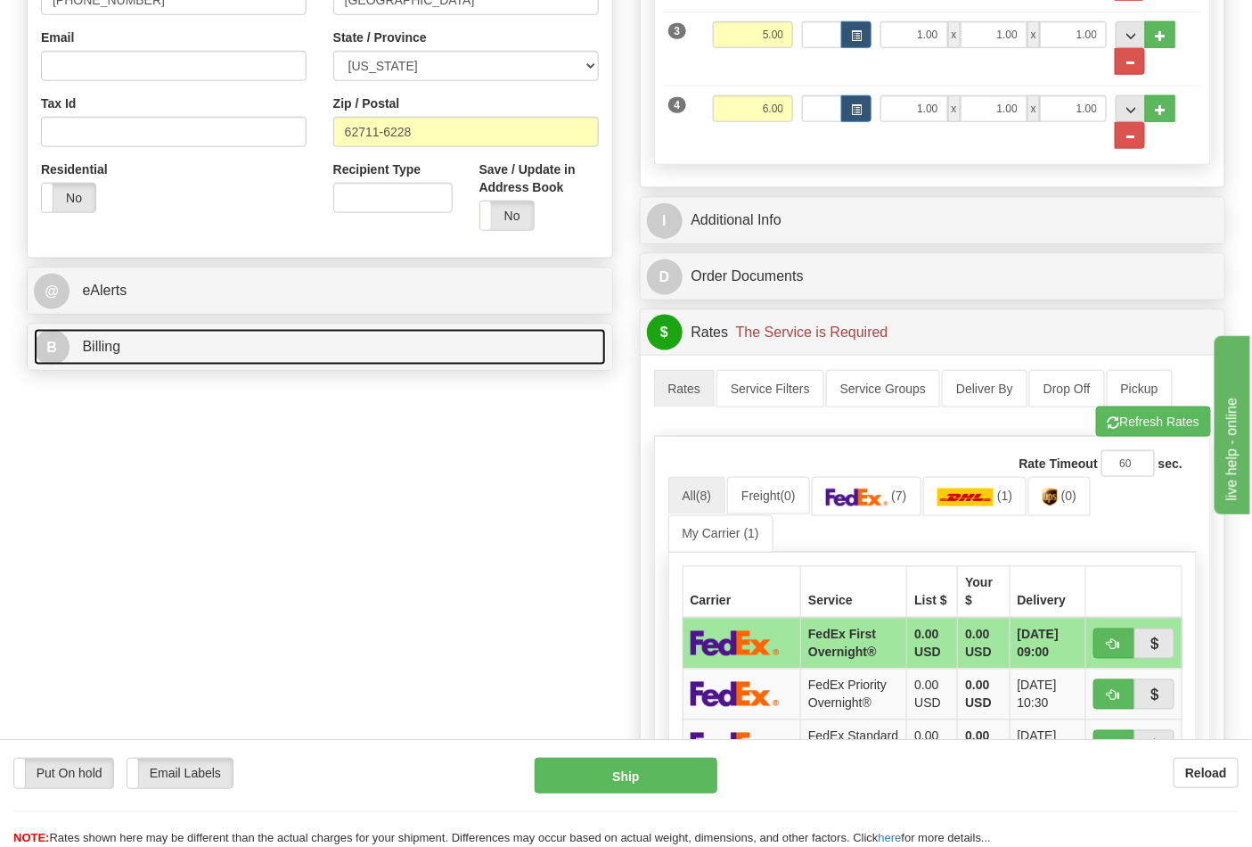
click at [438, 362] on link "B Billing" at bounding box center [320, 347] width 572 height 37
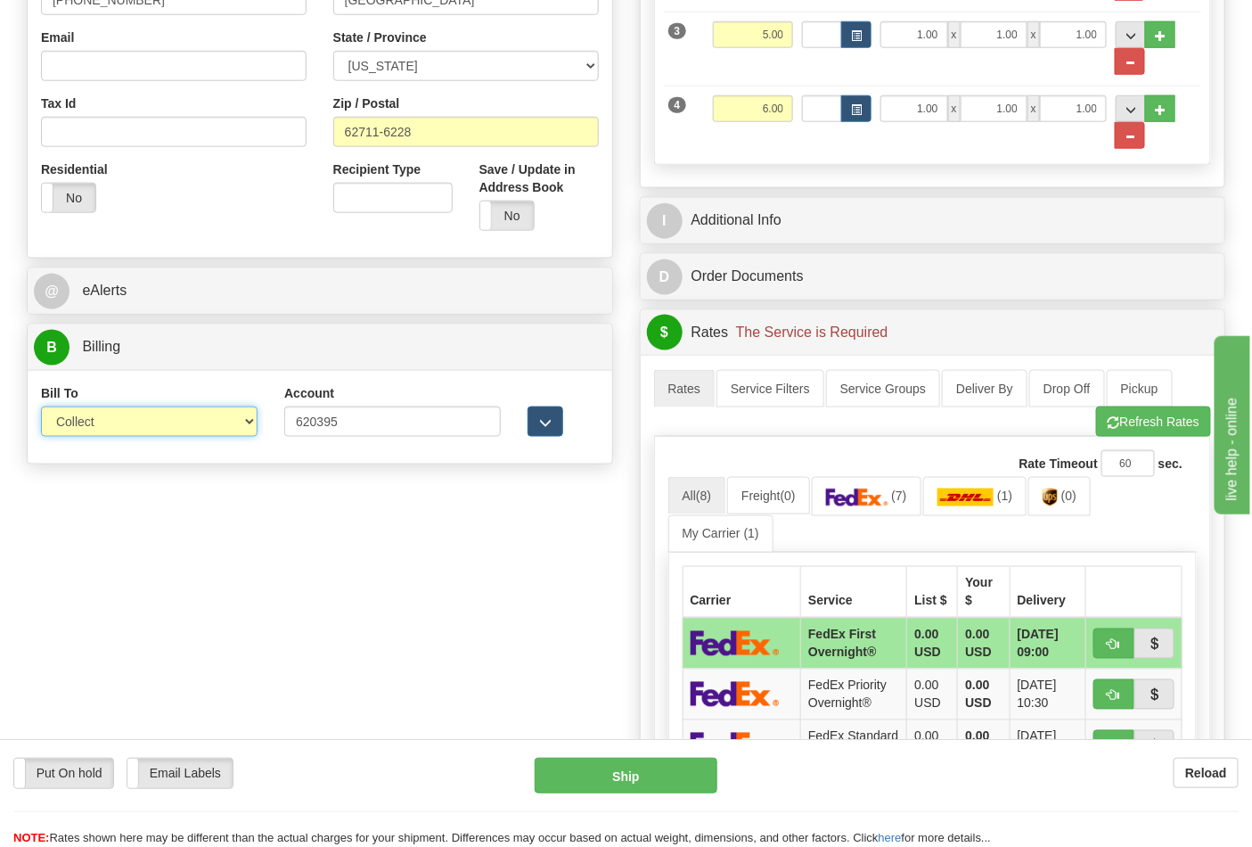
click at [218, 423] on select "Sender Recipient Third Party Collect" at bounding box center [149, 421] width 217 height 30
select select "2"
click at [41, 408] on select "Sender Recipient Third Party Collect" at bounding box center [149, 421] width 217 height 30
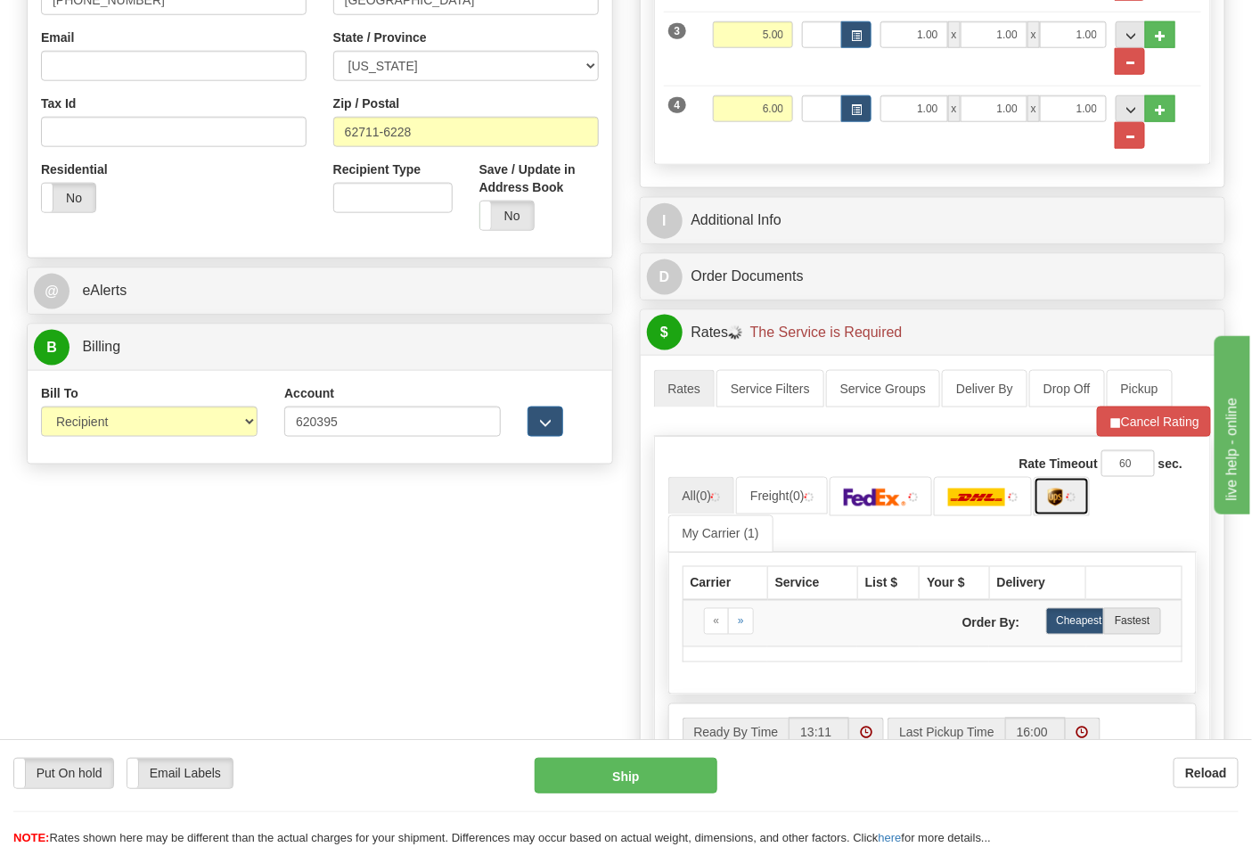
click at [1062, 492] on img at bounding box center [1055, 498] width 15 height 18
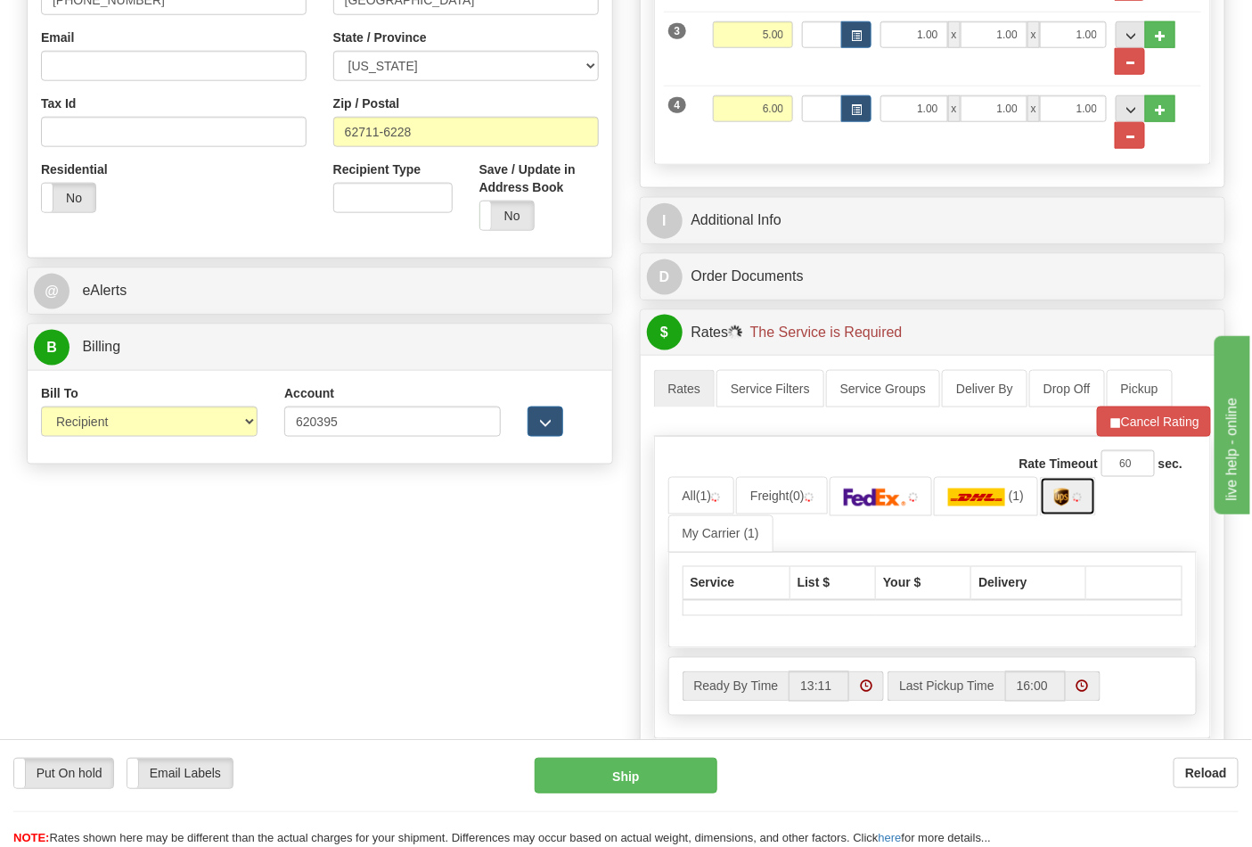
click at [1062, 492] on link at bounding box center [1068, 496] width 56 height 38
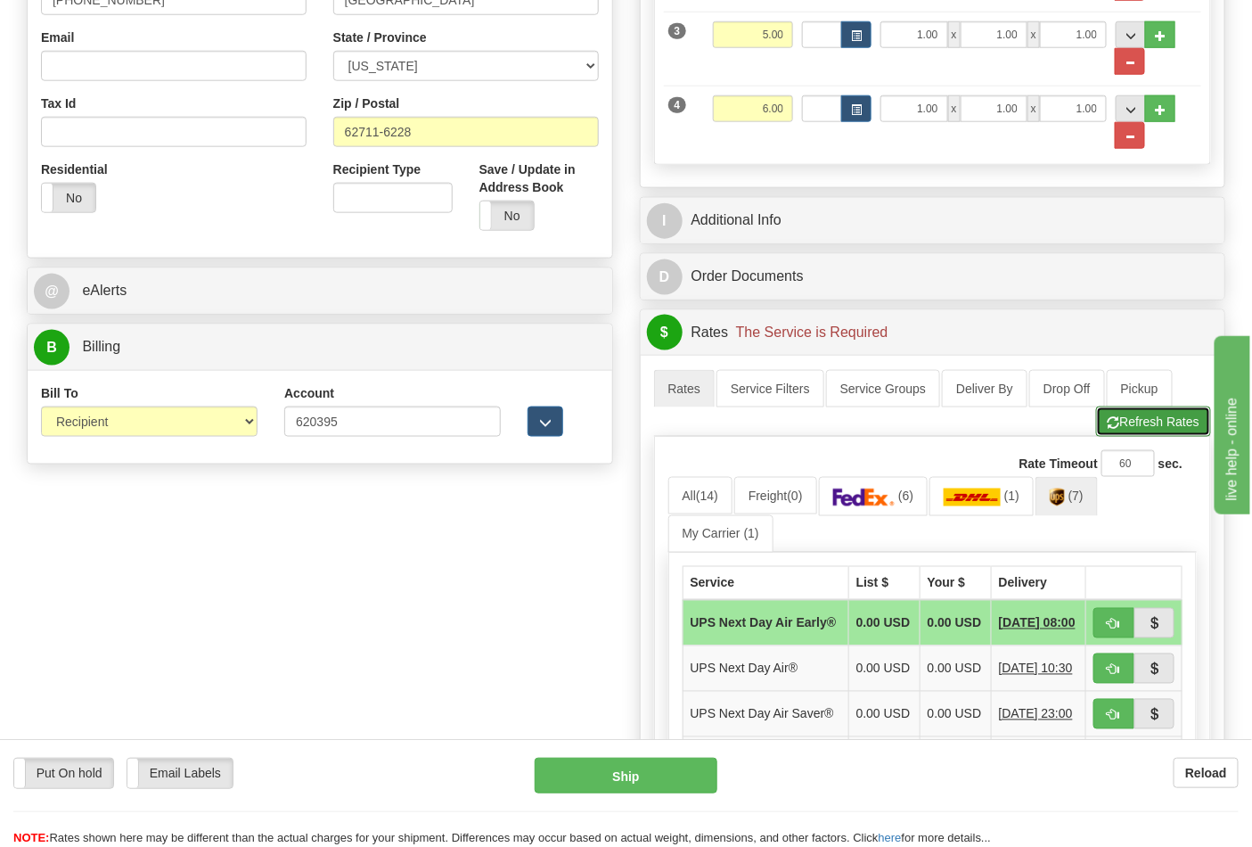
click at [1145, 417] on button "Refresh Rates" at bounding box center [1153, 421] width 115 height 30
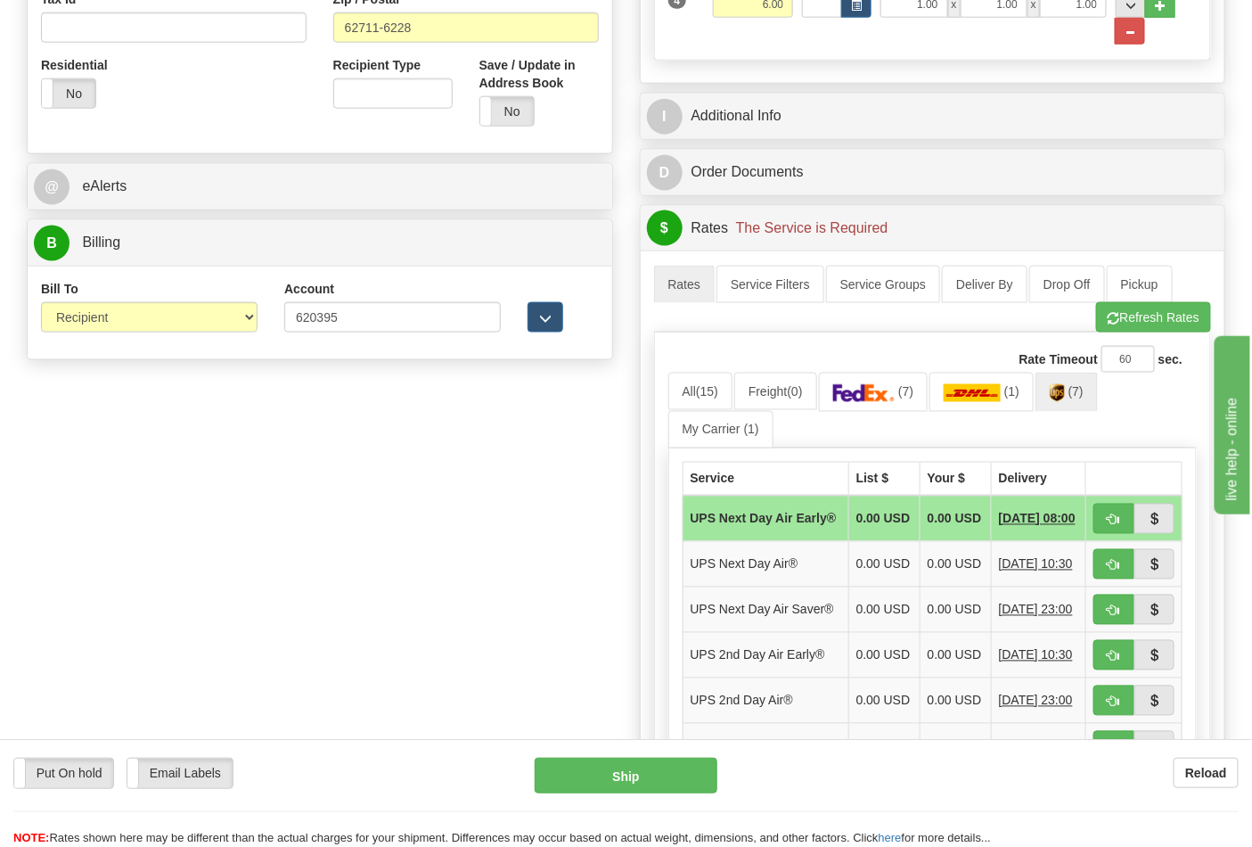
scroll to position [990, 0]
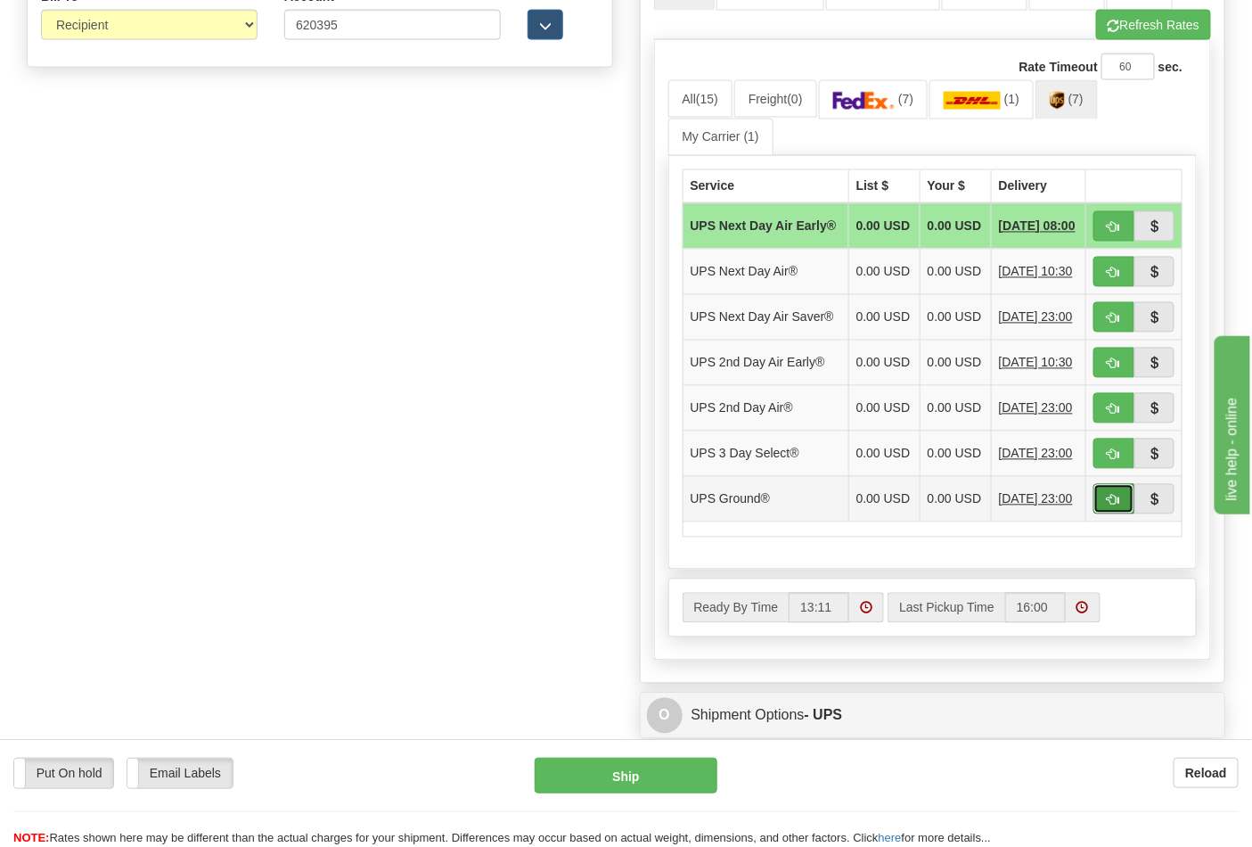
click at [1118, 514] on button "button" at bounding box center [1114, 499] width 41 height 30
type input "03"
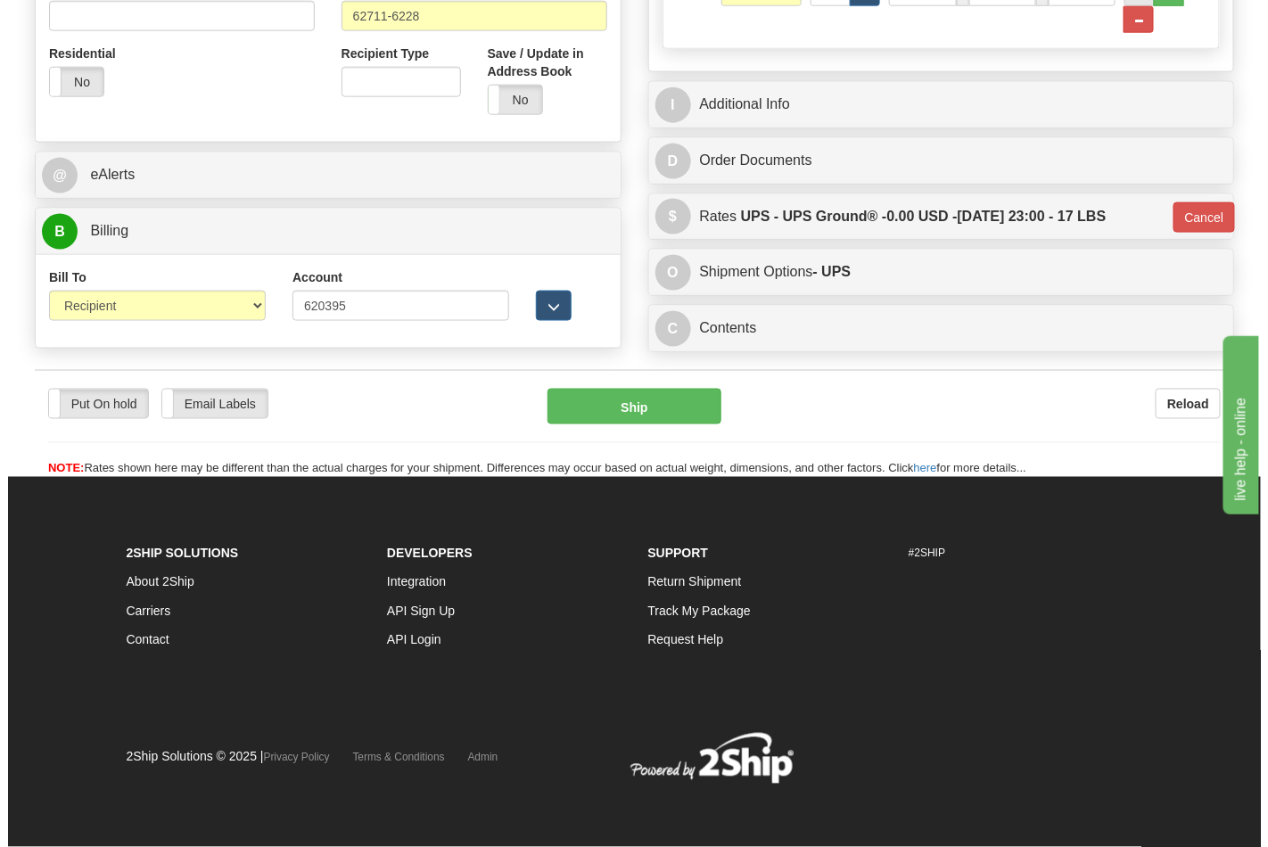
scroll to position [716, 0]
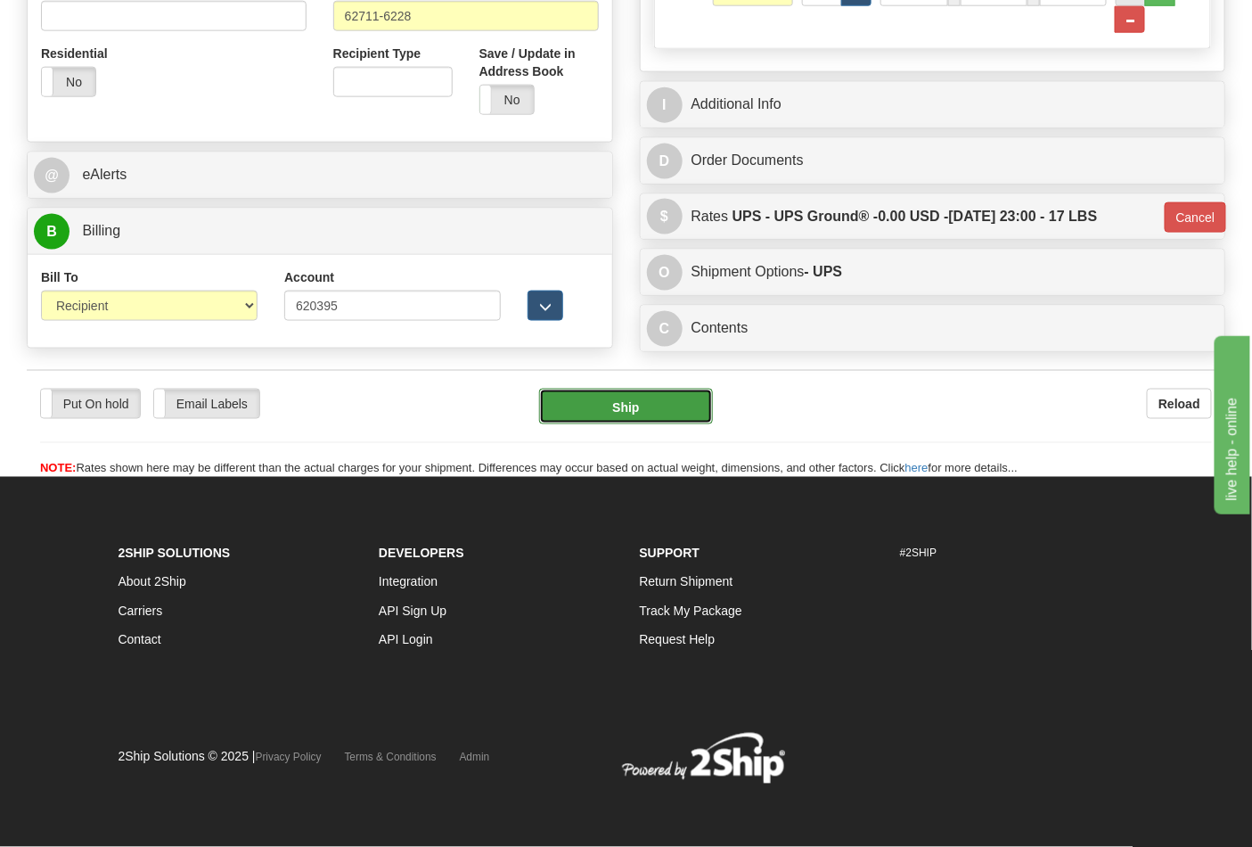
click at [674, 415] on button "Ship" at bounding box center [625, 407] width 173 height 36
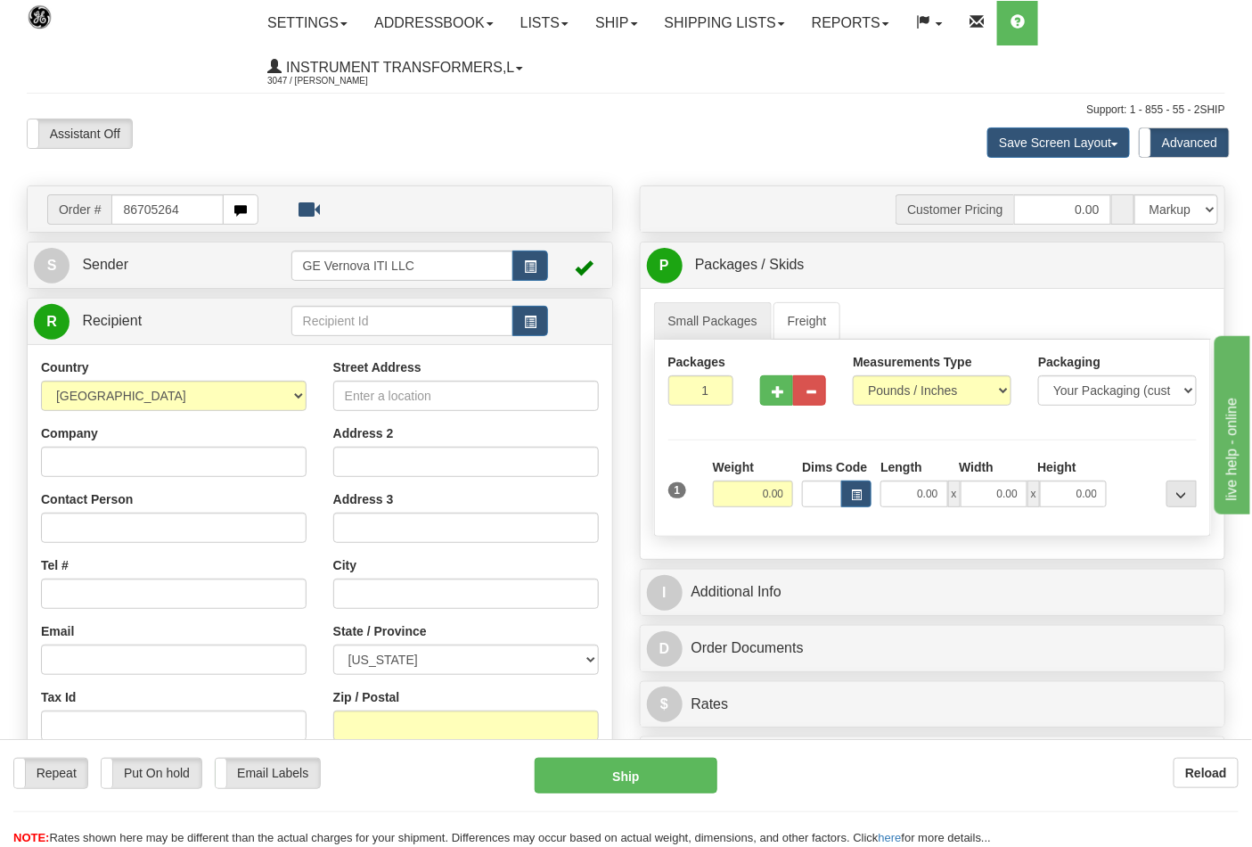
type input "86705264"
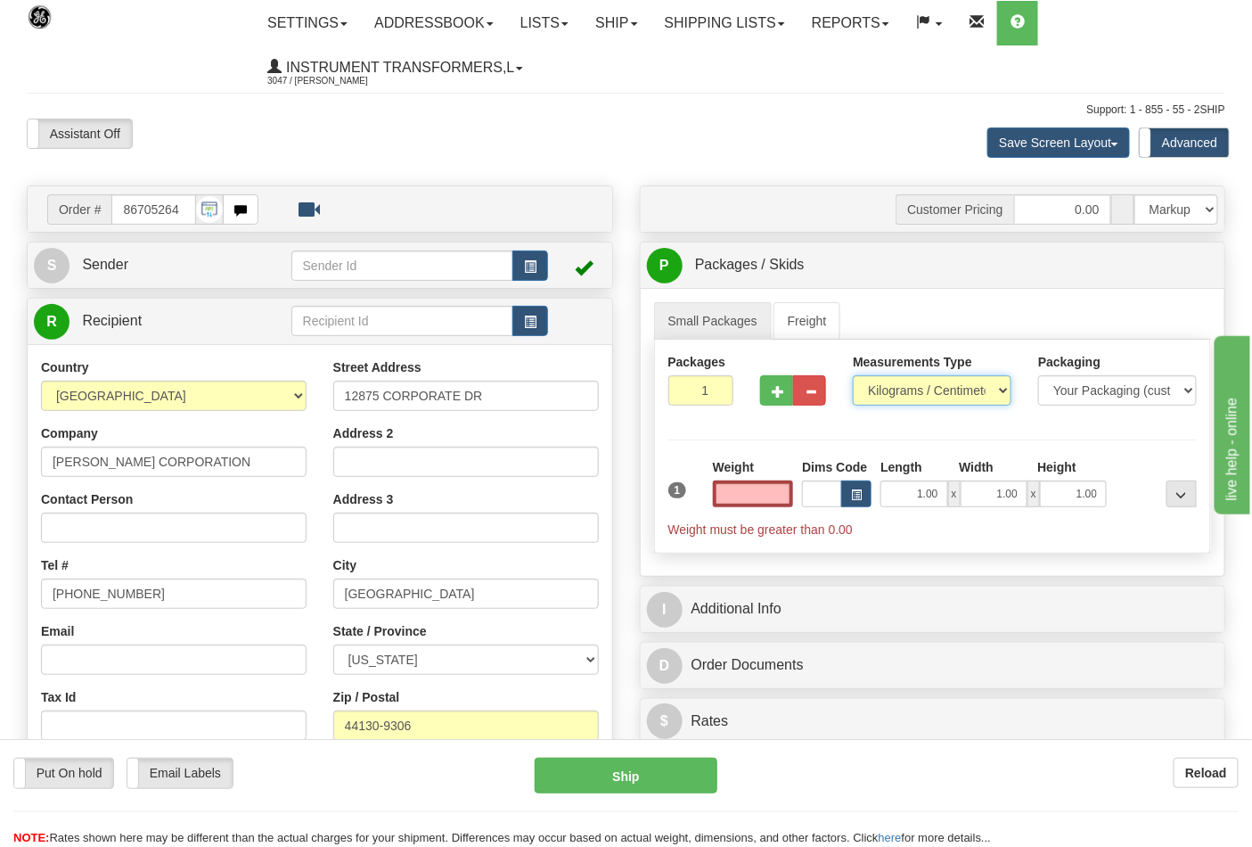
type input "0.00"
click at [903, 396] on select "Pounds / Inches Kilograms / Centimeters" at bounding box center [932, 390] width 159 height 30
select select "0"
click at [853, 376] on select "Pounds / Inches Kilograms / Centimeters" at bounding box center [932, 390] width 159 height 30
click at [747, 496] on input "0.00" at bounding box center [753, 493] width 81 height 27
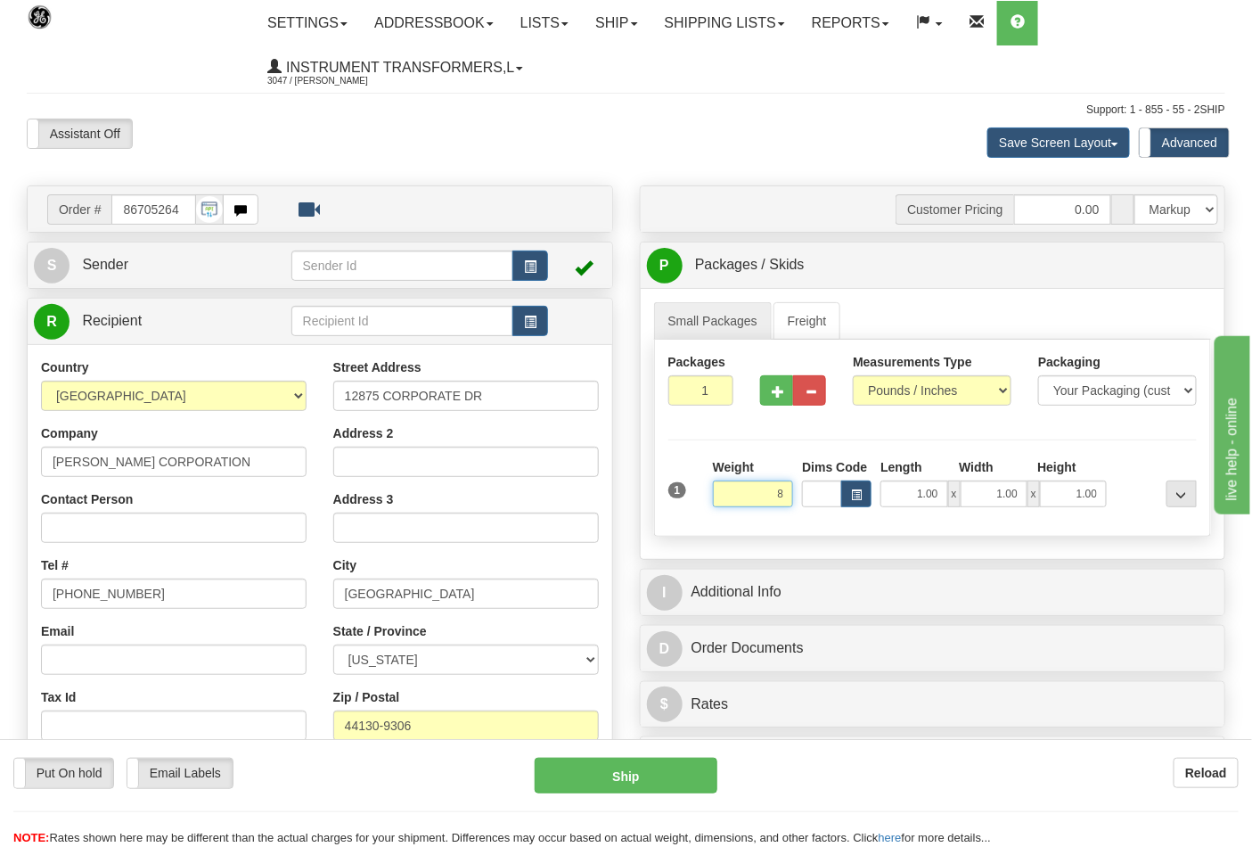
click button "Delete" at bounding box center [0, 0] width 0 height 0
type input "8.00"
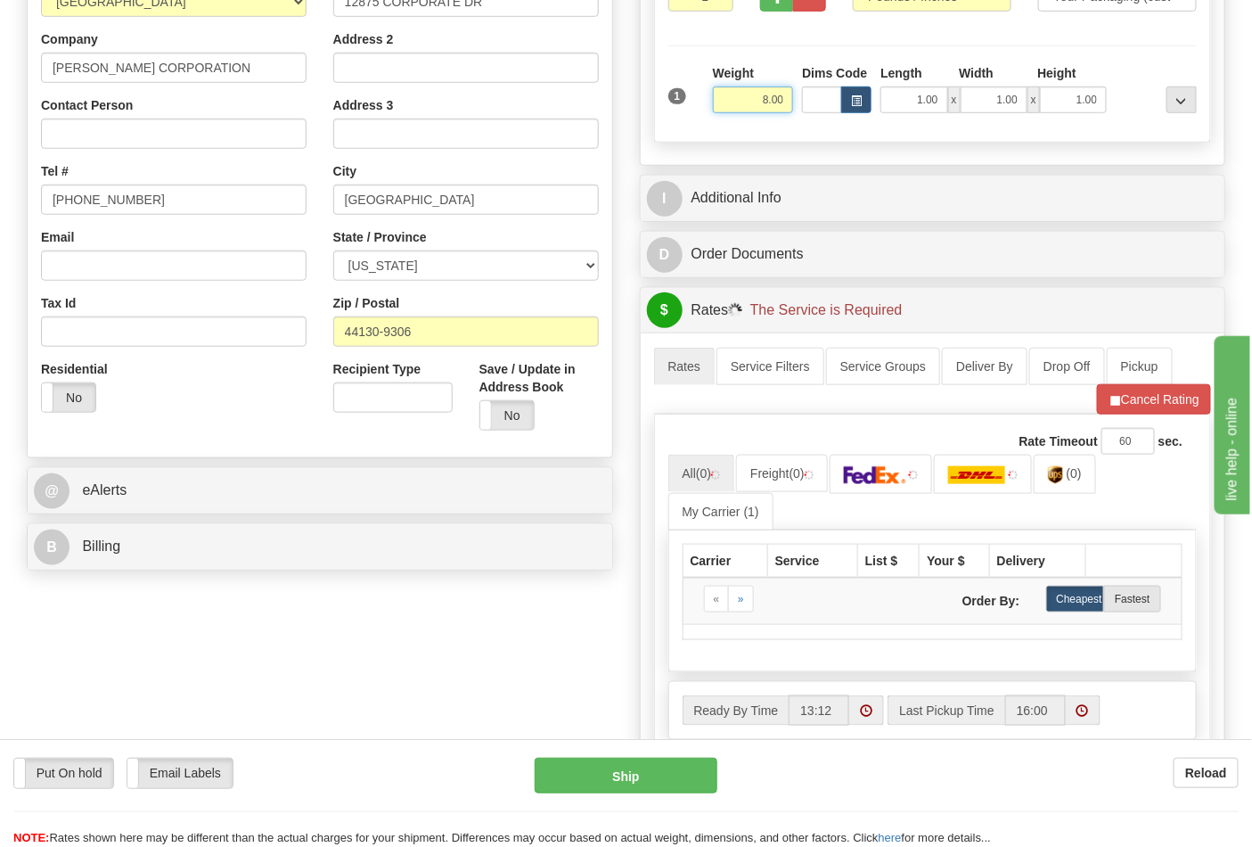
scroll to position [396, 0]
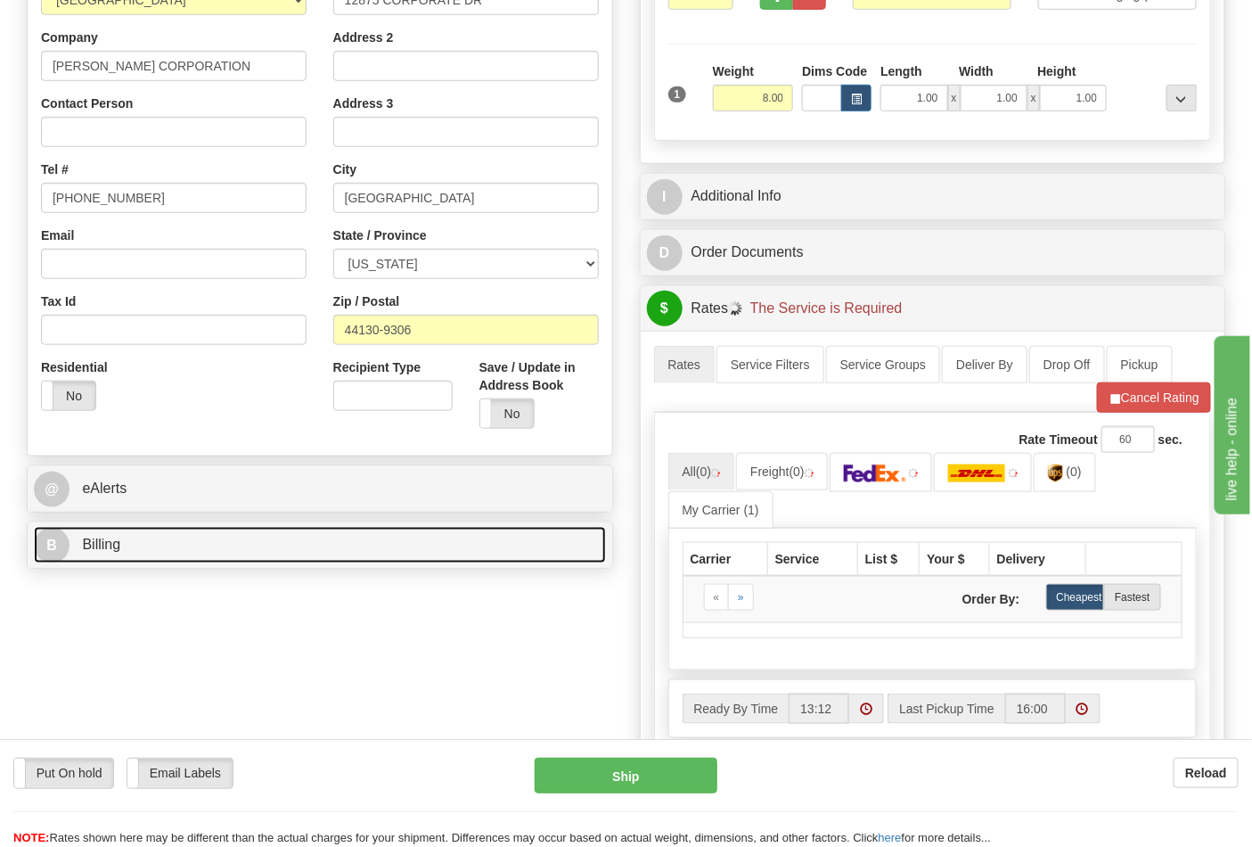
click at [276, 535] on link "B Billing" at bounding box center [320, 545] width 572 height 37
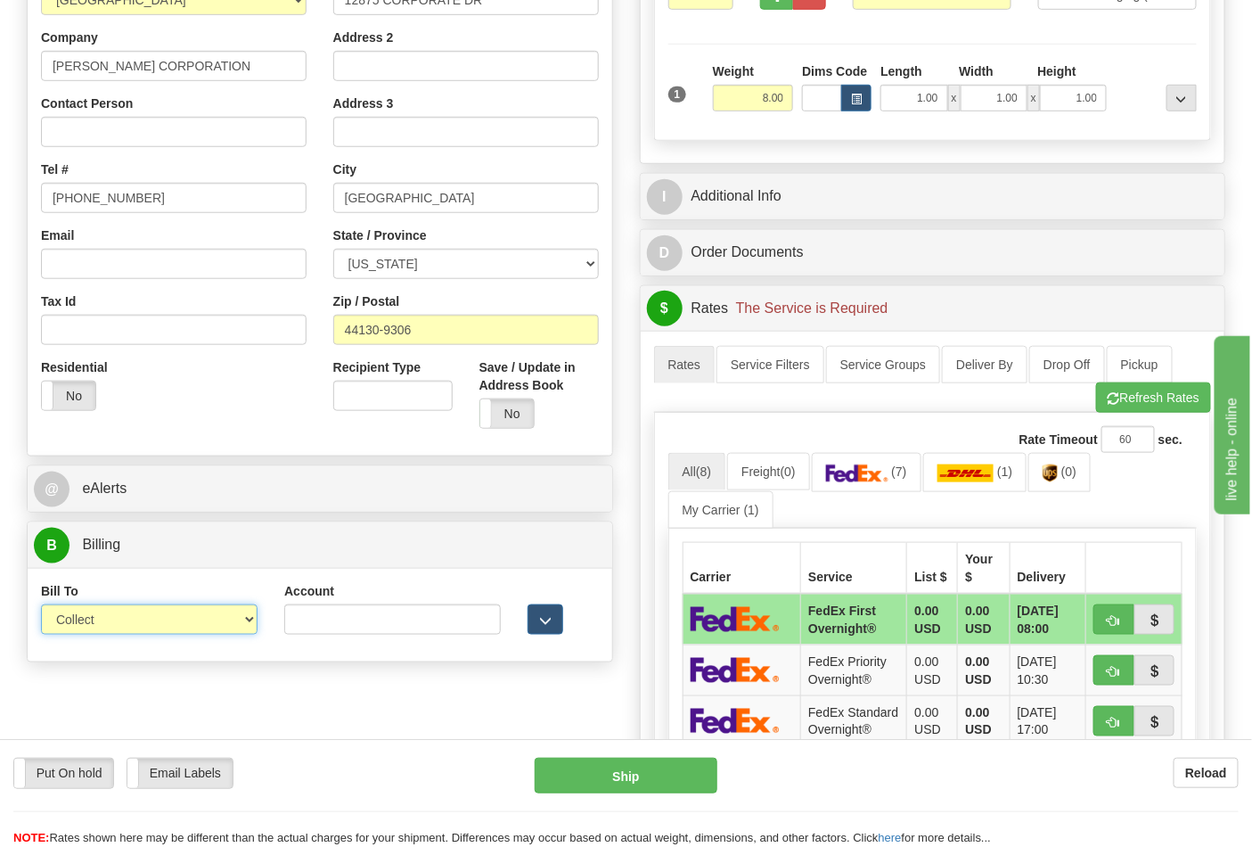
click at [217, 625] on select "Sender Recipient Third Party Collect" at bounding box center [149, 619] width 217 height 30
select select "2"
click at [41, 606] on select "Sender Recipient Third Party Collect" at bounding box center [149, 619] width 217 height 30
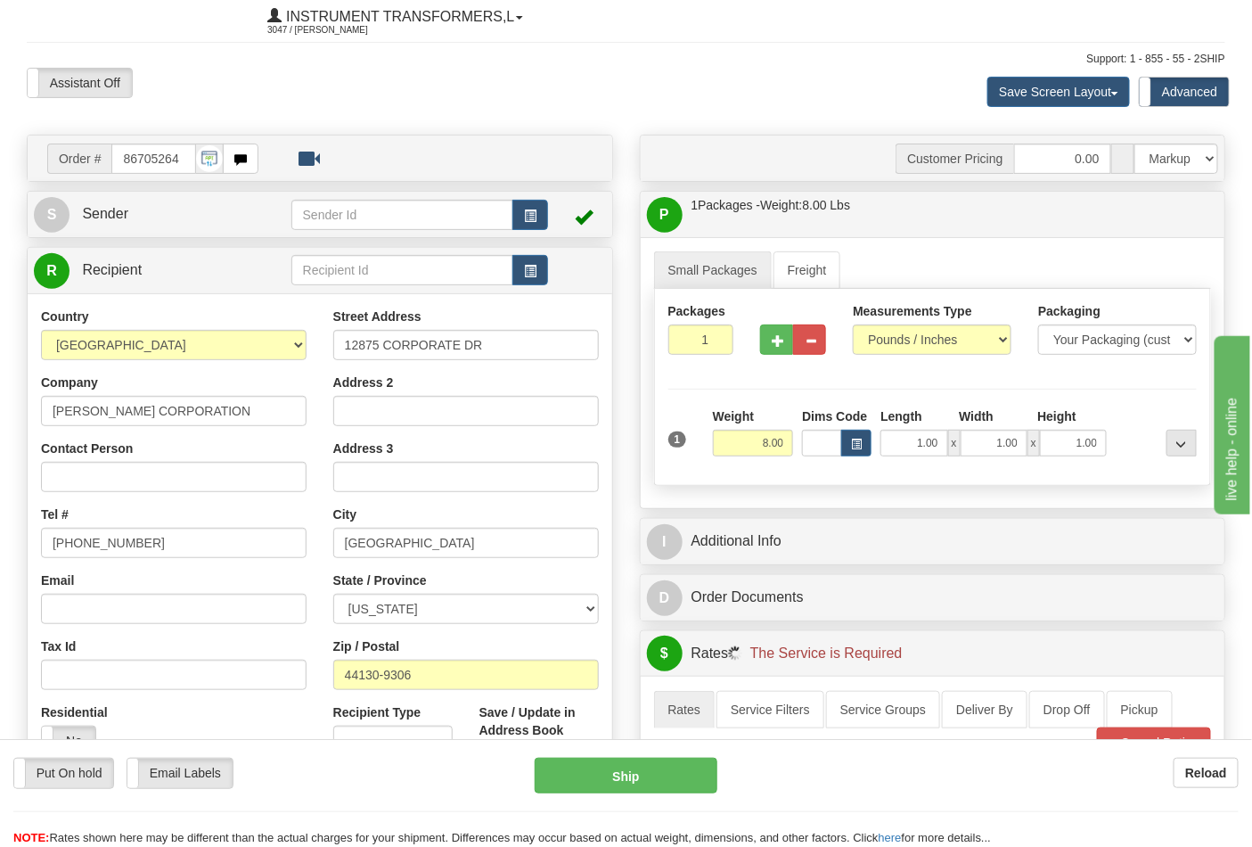
scroll to position [99, 0]
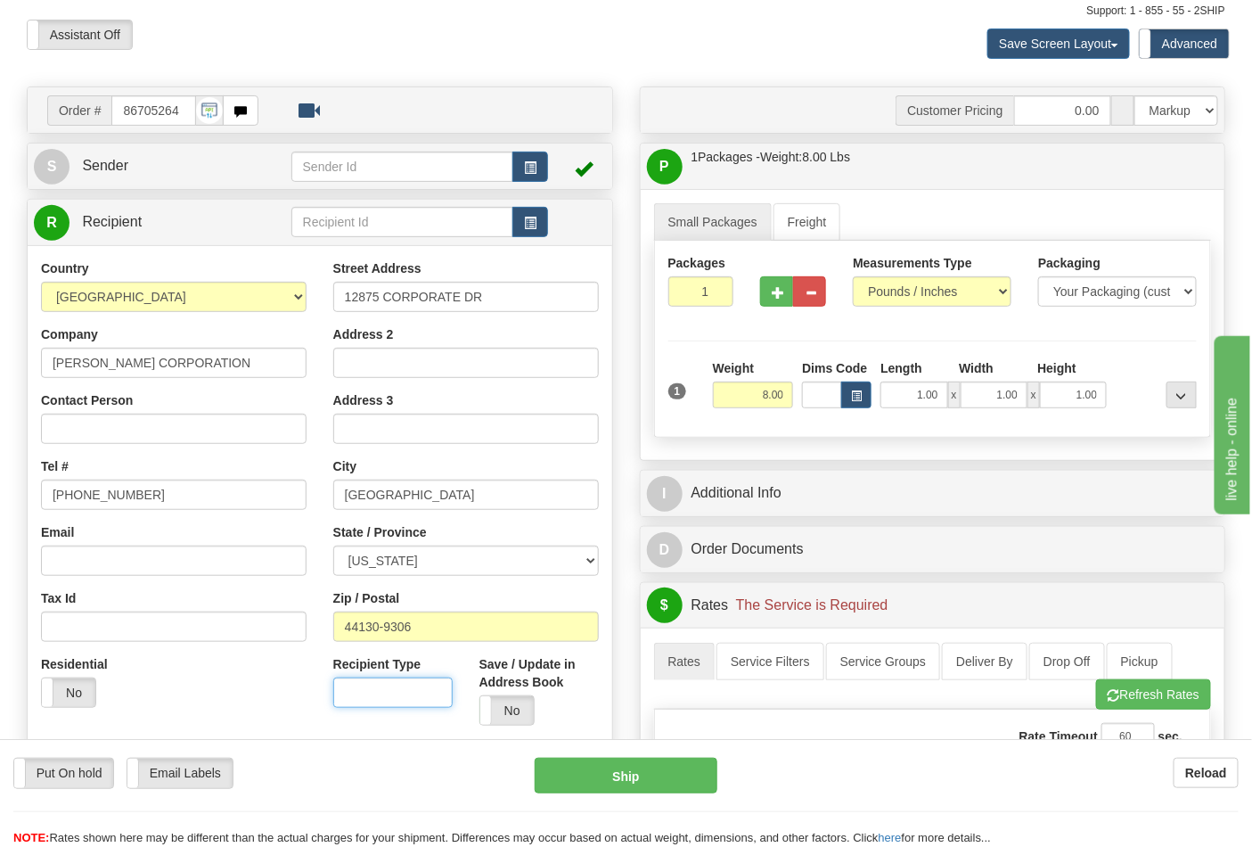
click at [389, 691] on input "Recipient Type" at bounding box center [392, 692] width 119 height 30
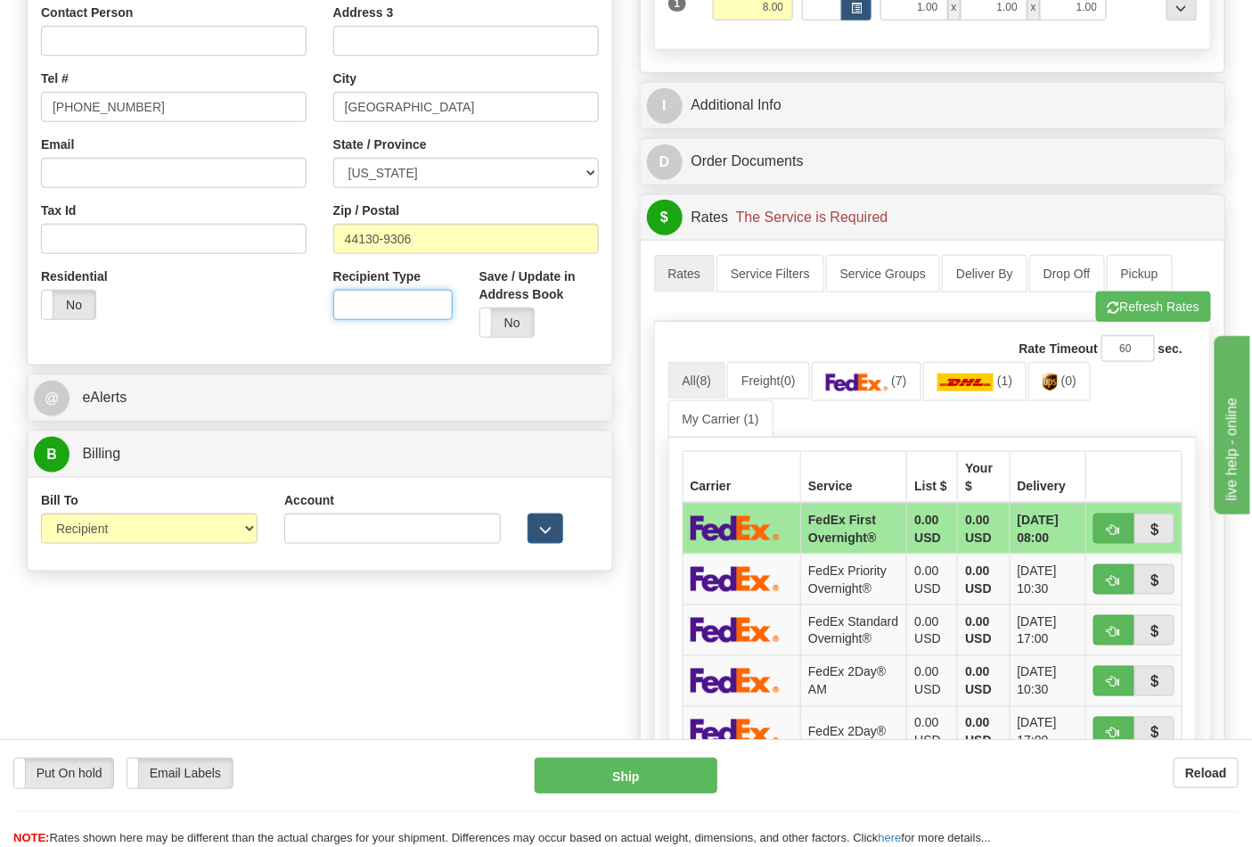
scroll to position [594, 0]
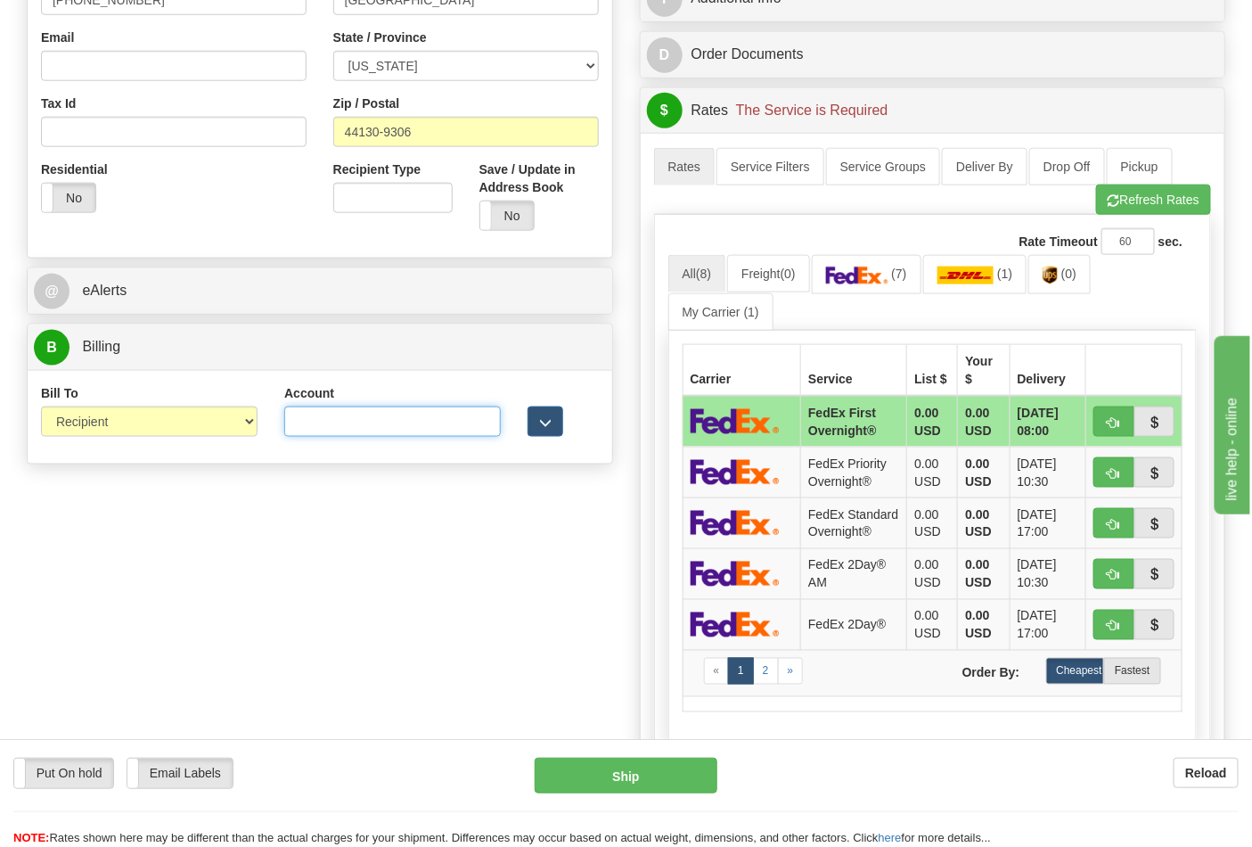
click at [372, 423] on input "Account" at bounding box center [392, 421] width 217 height 30
paste input "6Y572A"
type input "6Y572A"
click at [1077, 276] on span "(0)" at bounding box center [1069, 274] width 15 height 14
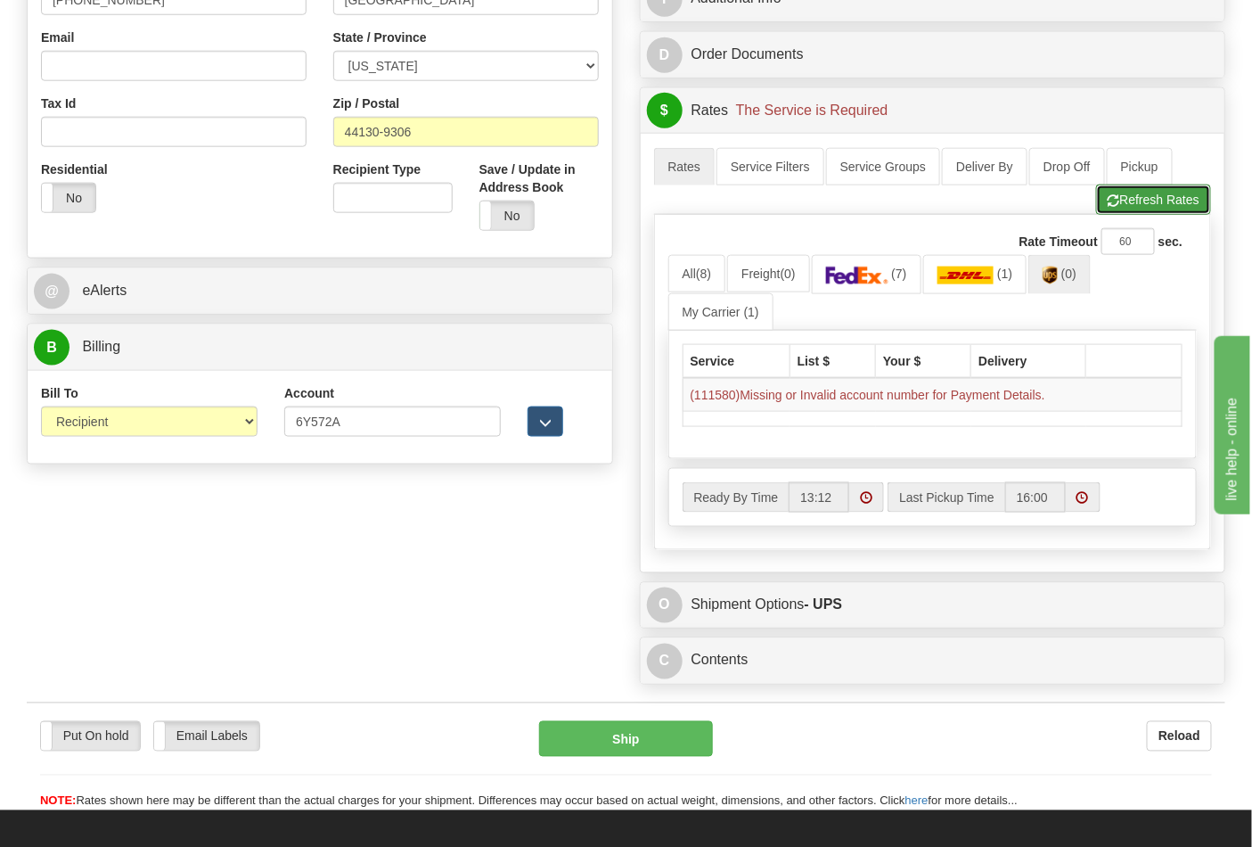
click at [1151, 196] on button "Refresh Rates" at bounding box center [1153, 200] width 115 height 30
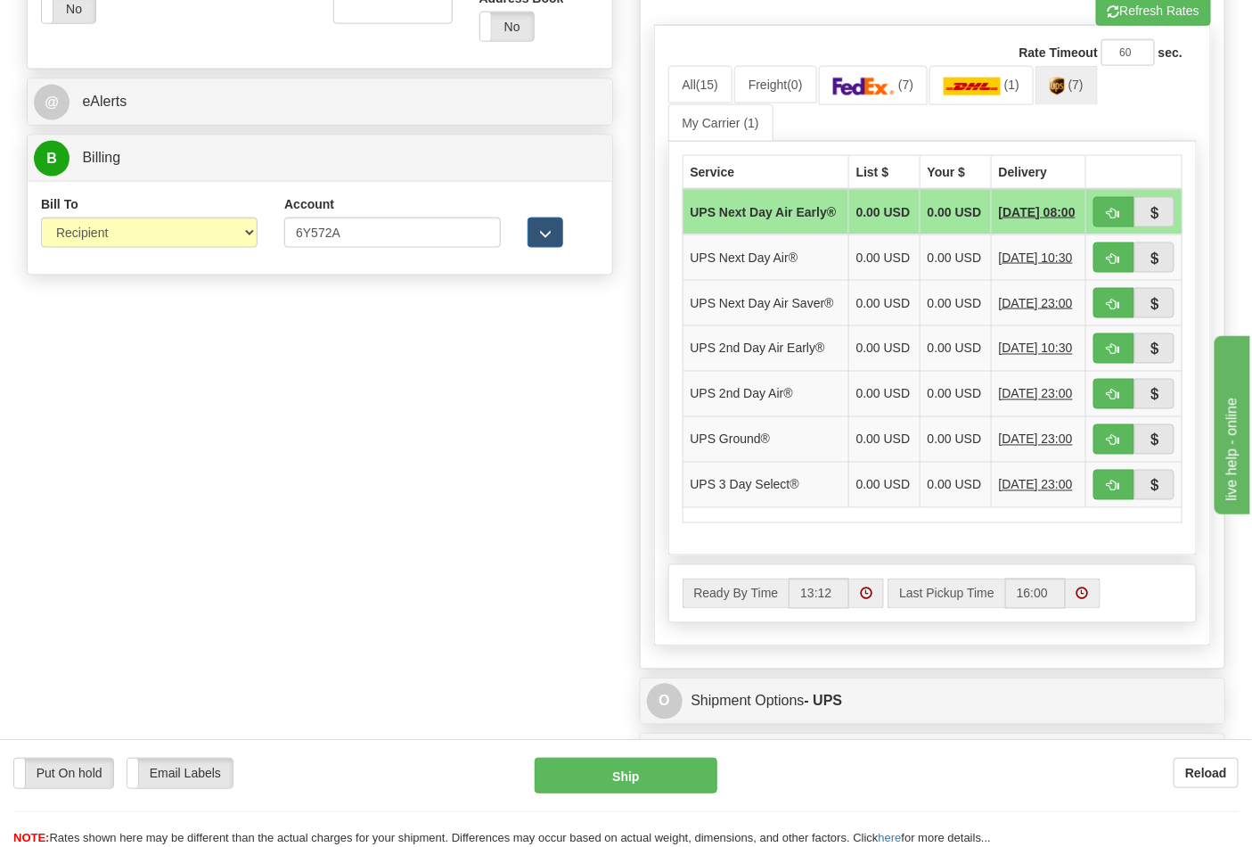
scroll to position [792, 0]
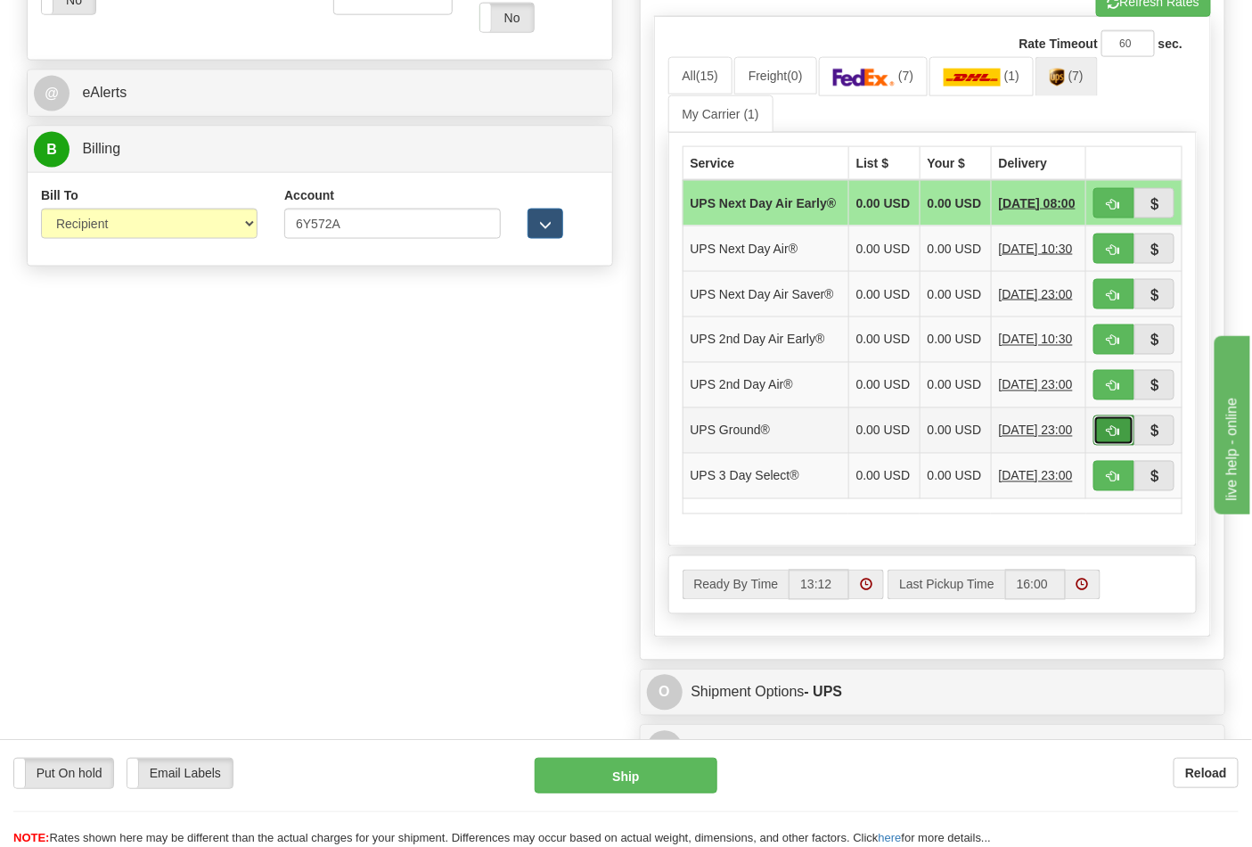
click at [1121, 446] on button "button" at bounding box center [1114, 430] width 41 height 30
type input "03"
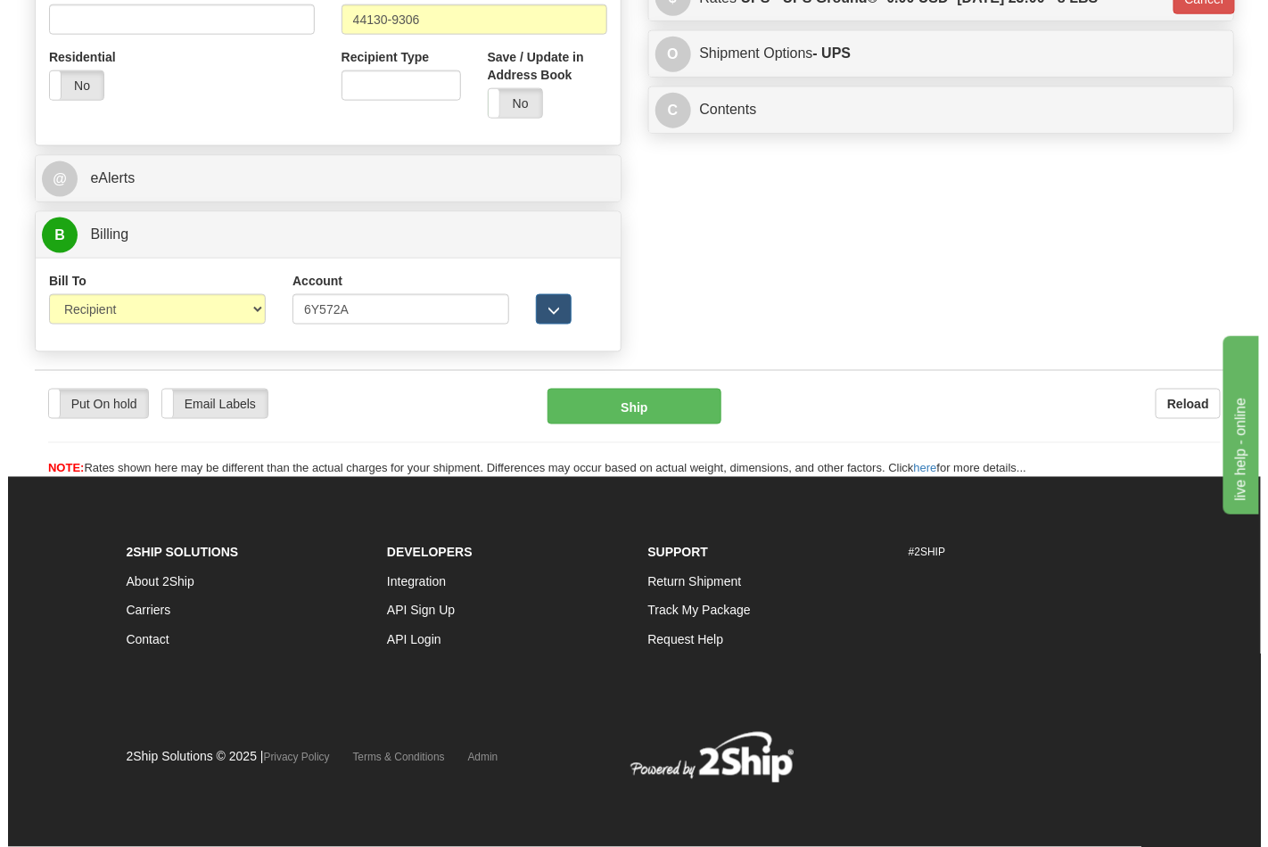
scroll to position [709, 0]
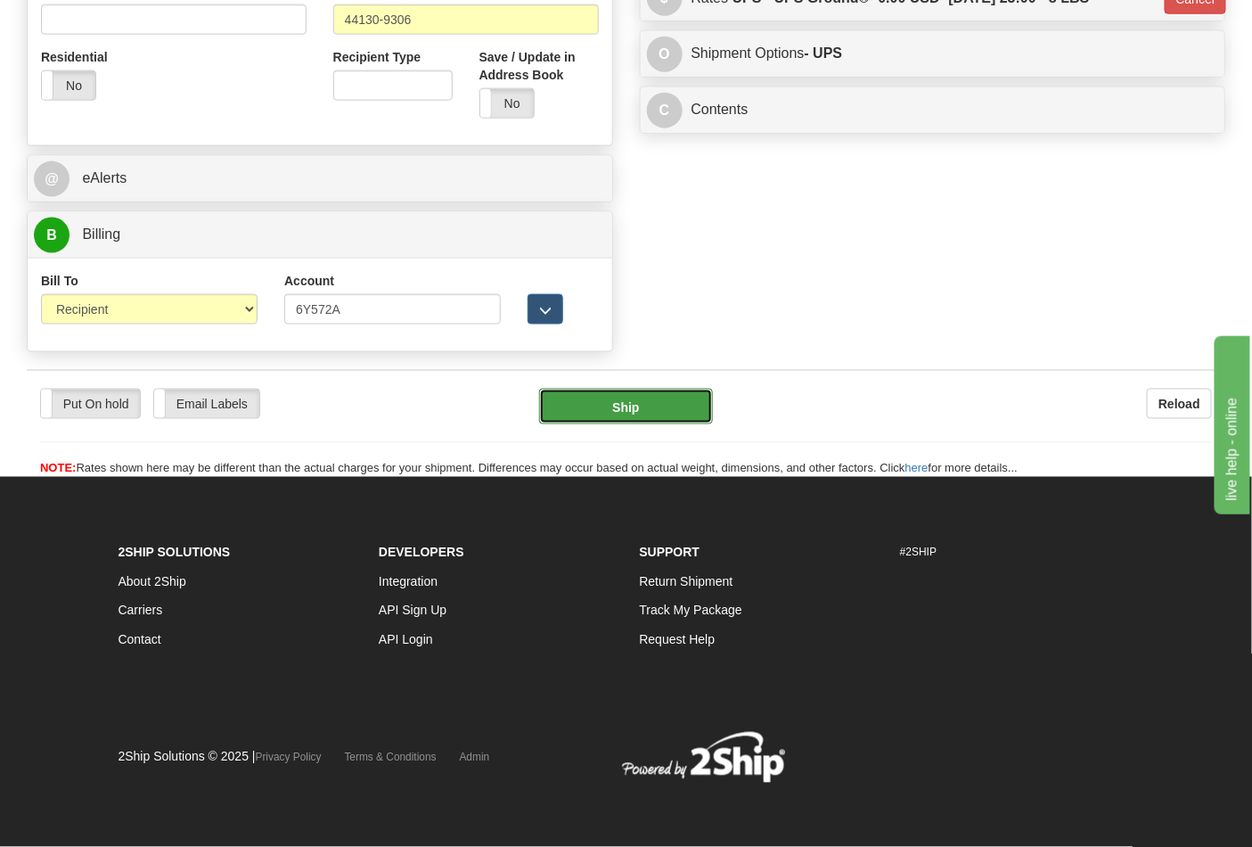
click at [667, 402] on button "Ship" at bounding box center [625, 407] width 173 height 36
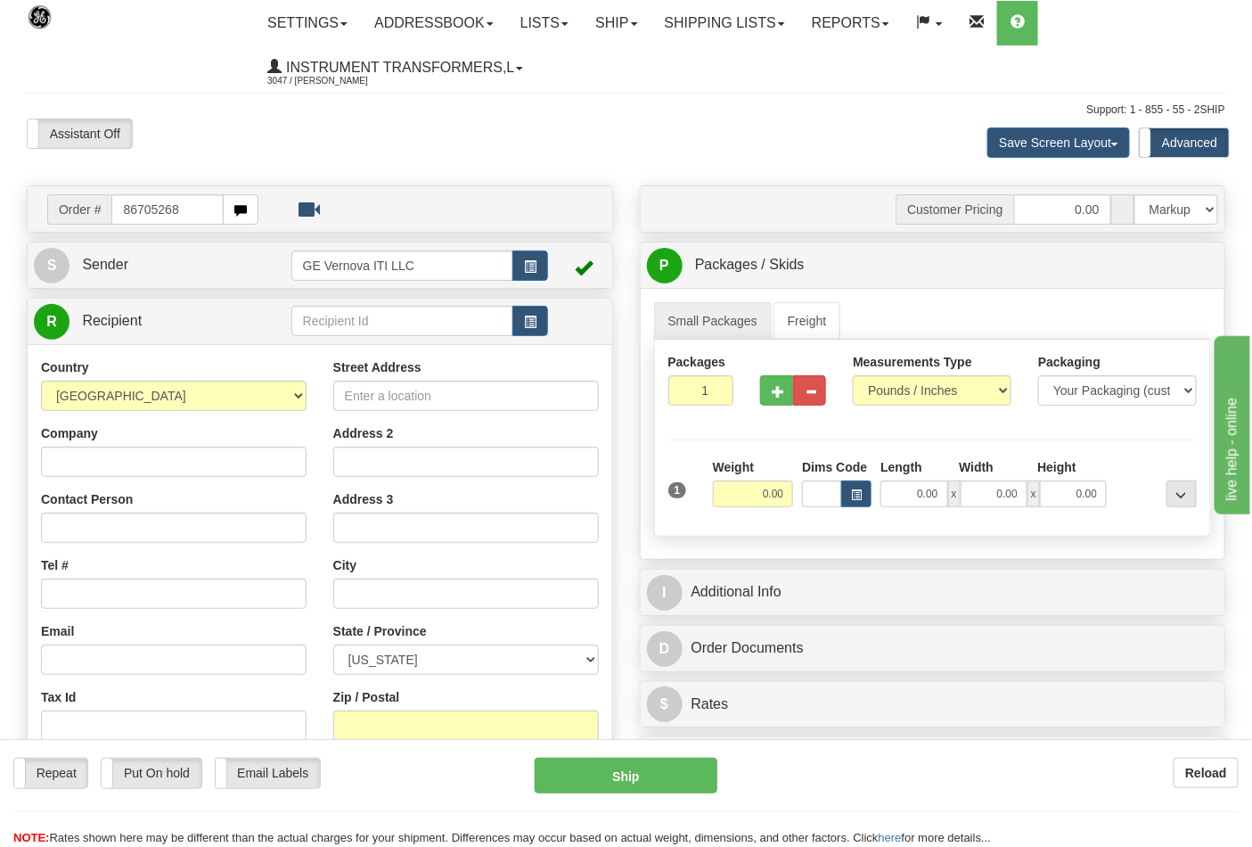
type input "86705268"
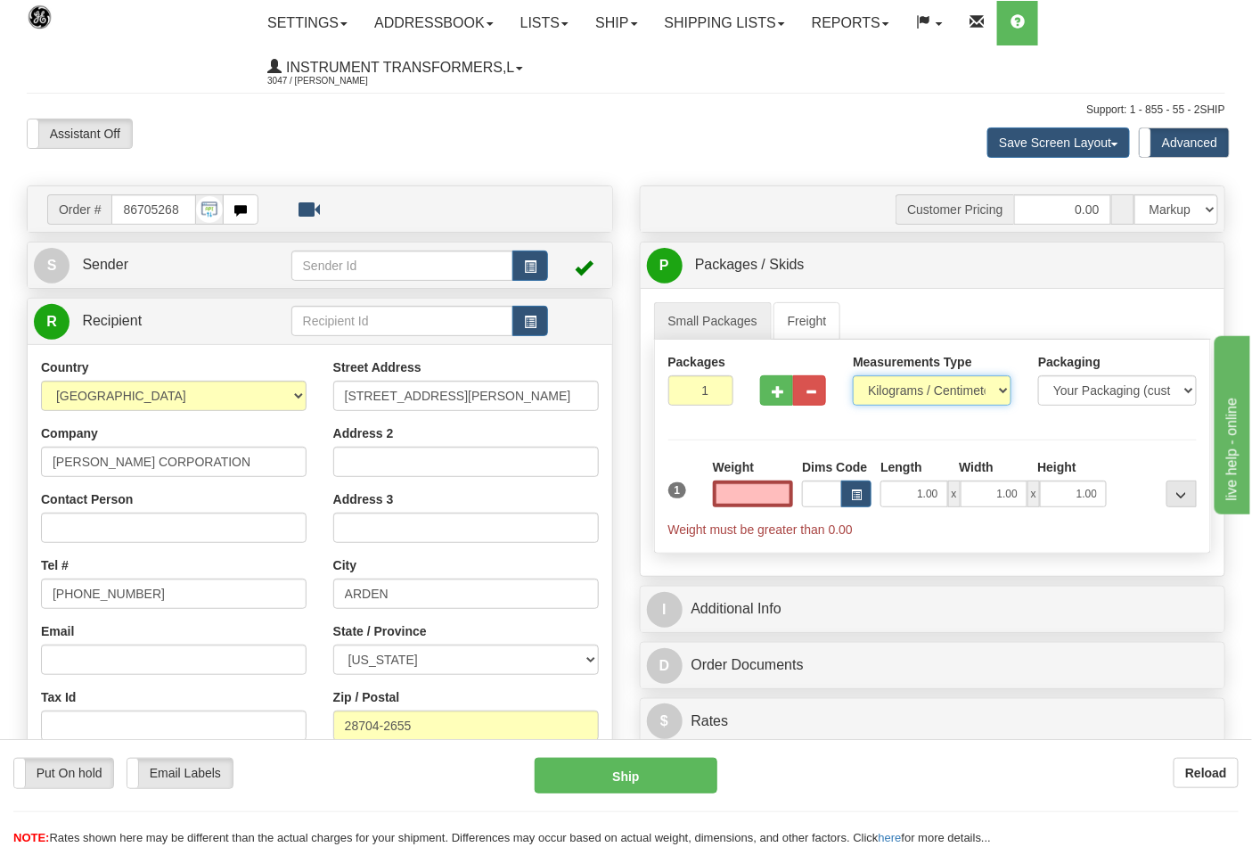
type input "0.00"
click at [897, 392] on select "Pounds / Inches Kilograms / Centimeters" at bounding box center [932, 390] width 159 height 30
select select "0"
click at [853, 376] on select "Pounds / Inches Kilograms / Centimeters" at bounding box center [932, 390] width 159 height 30
click at [751, 495] on input "0.00" at bounding box center [753, 493] width 81 height 27
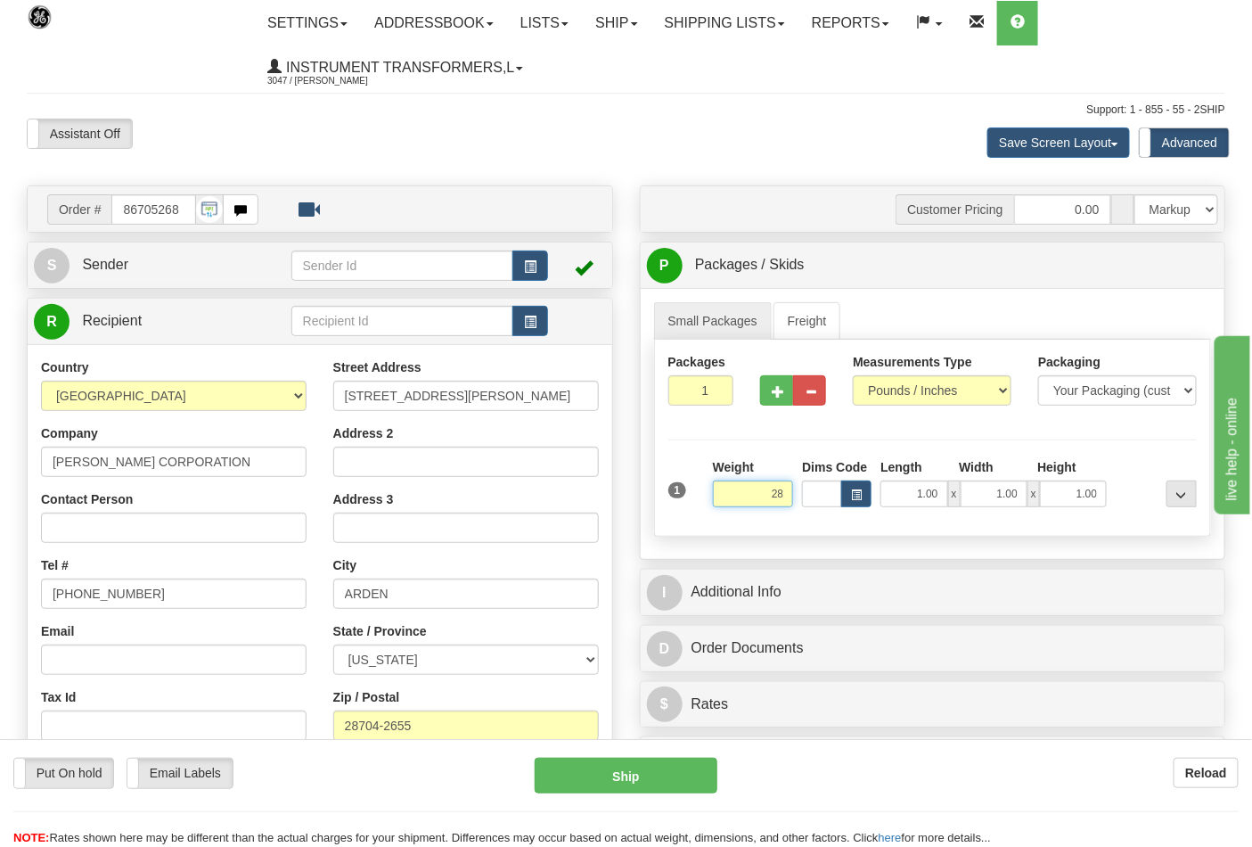
click button "Delete" at bounding box center [0, 0] width 0 height 0
type input "28.00"
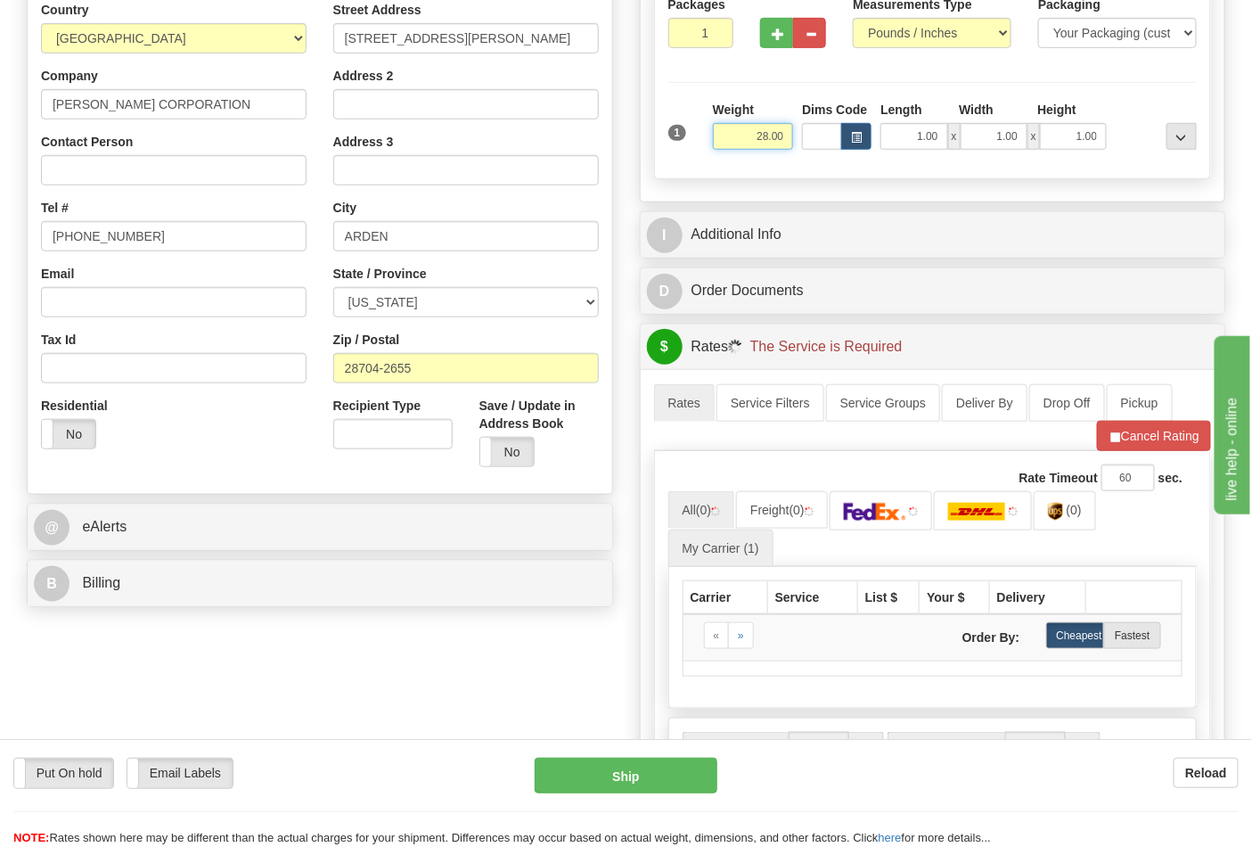
scroll to position [396, 0]
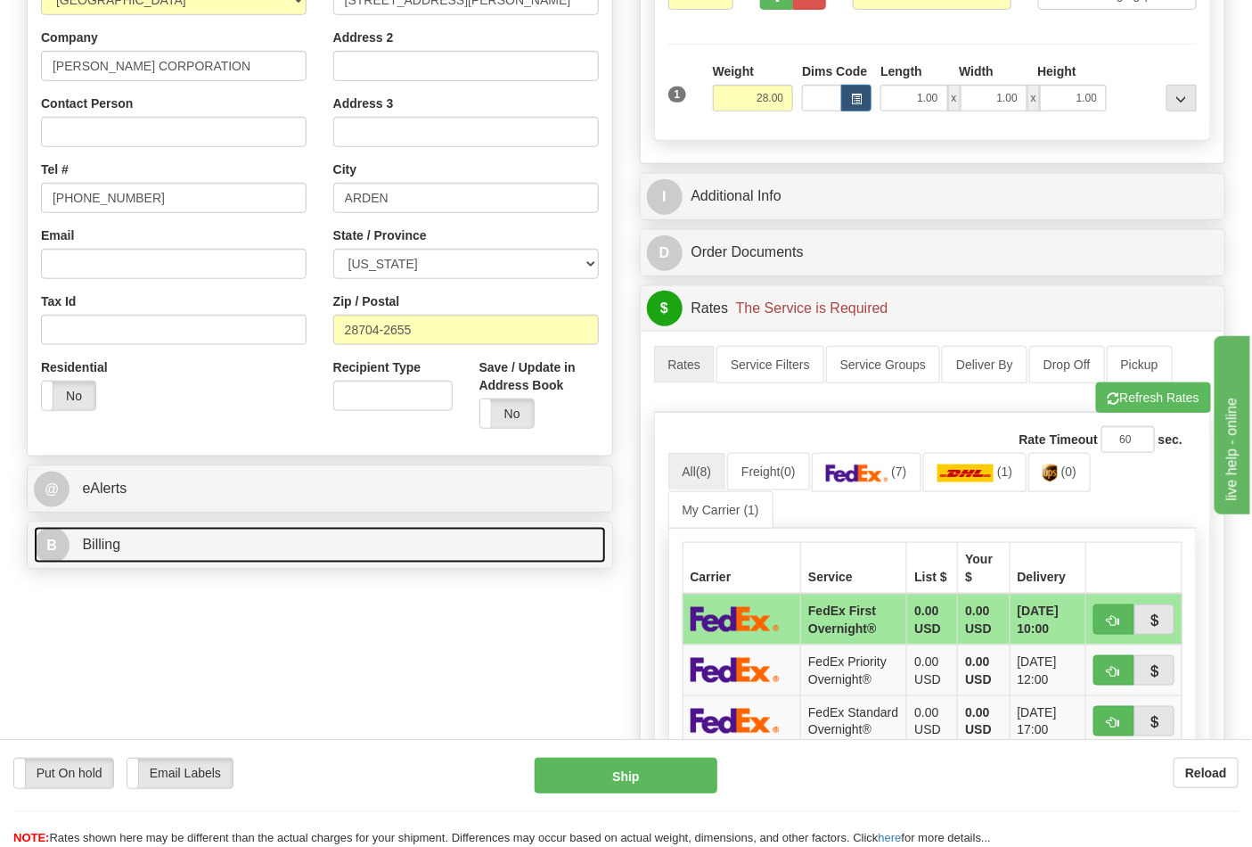
click at [430, 540] on link "B Billing" at bounding box center [320, 545] width 572 height 37
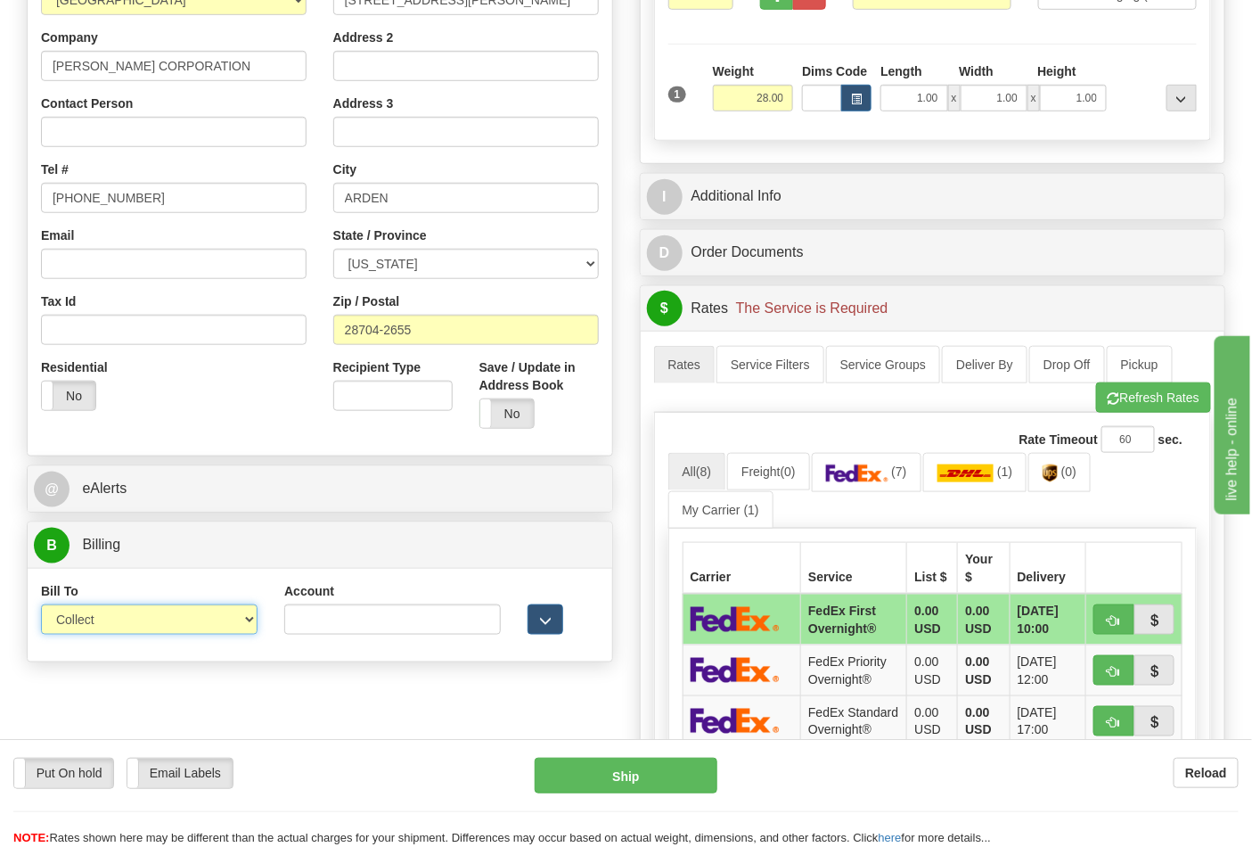
click at [198, 618] on select "Sender Recipient Third Party Collect" at bounding box center [149, 619] width 217 height 30
select select "2"
click at [41, 606] on select "Sender Recipient Third Party Collect" at bounding box center [149, 619] width 217 height 30
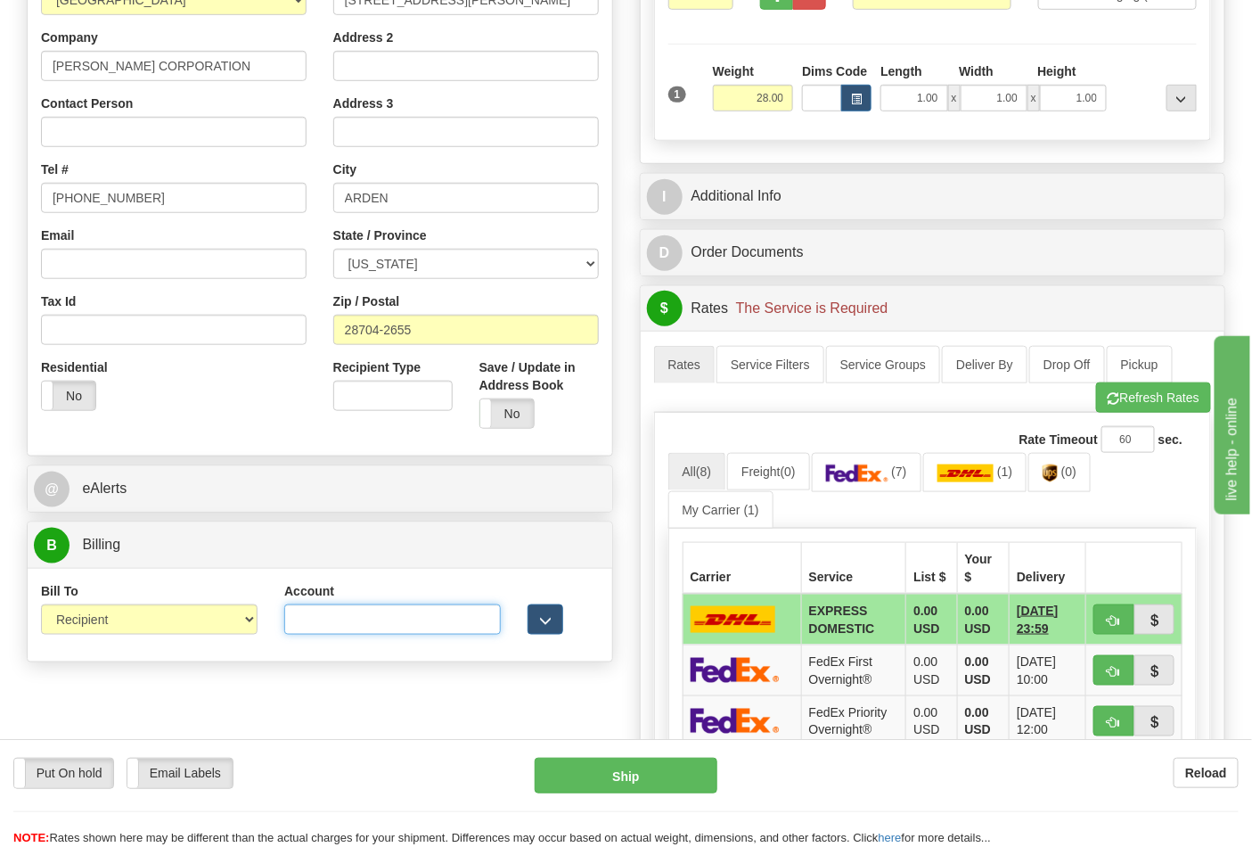
click at [410, 608] on input "Account" at bounding box center [392, 619] width 217 height 30
paste input "103014760"
type input "103014760"
click at [860, 479] on img at bounding box center [857, 473] width 62 height 18
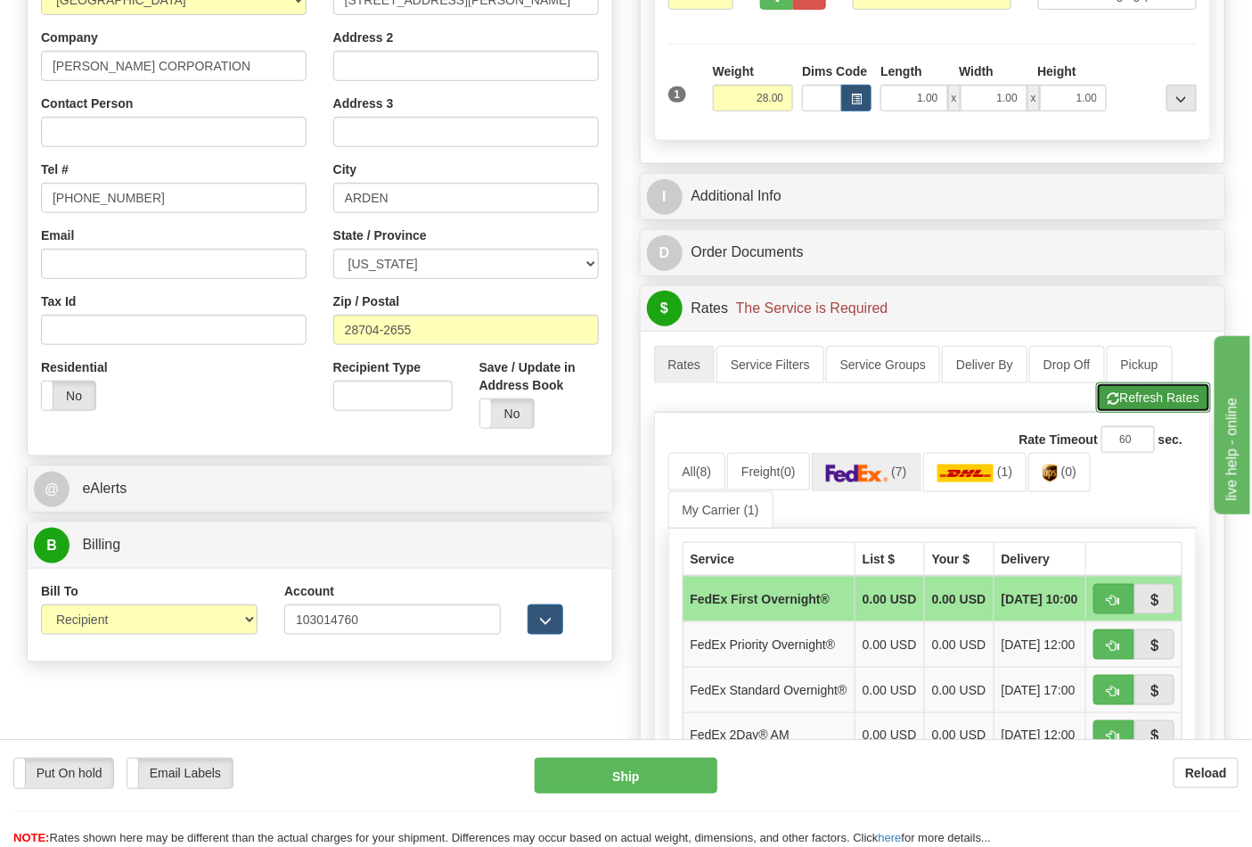
click at [1129, 396] on button "Refresh Rates" at bounding box center [1153, 397] width 115 height 30
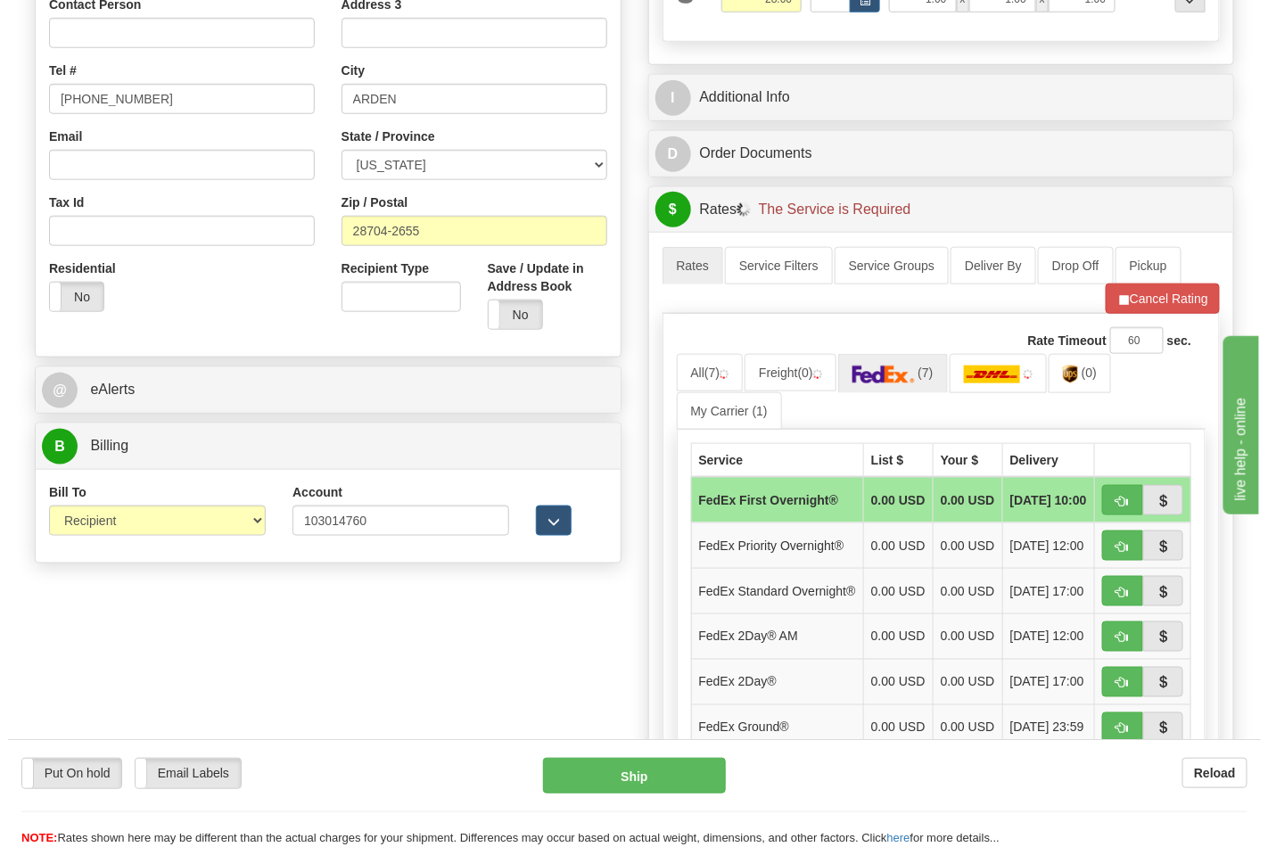
scroll to position [594, 0]
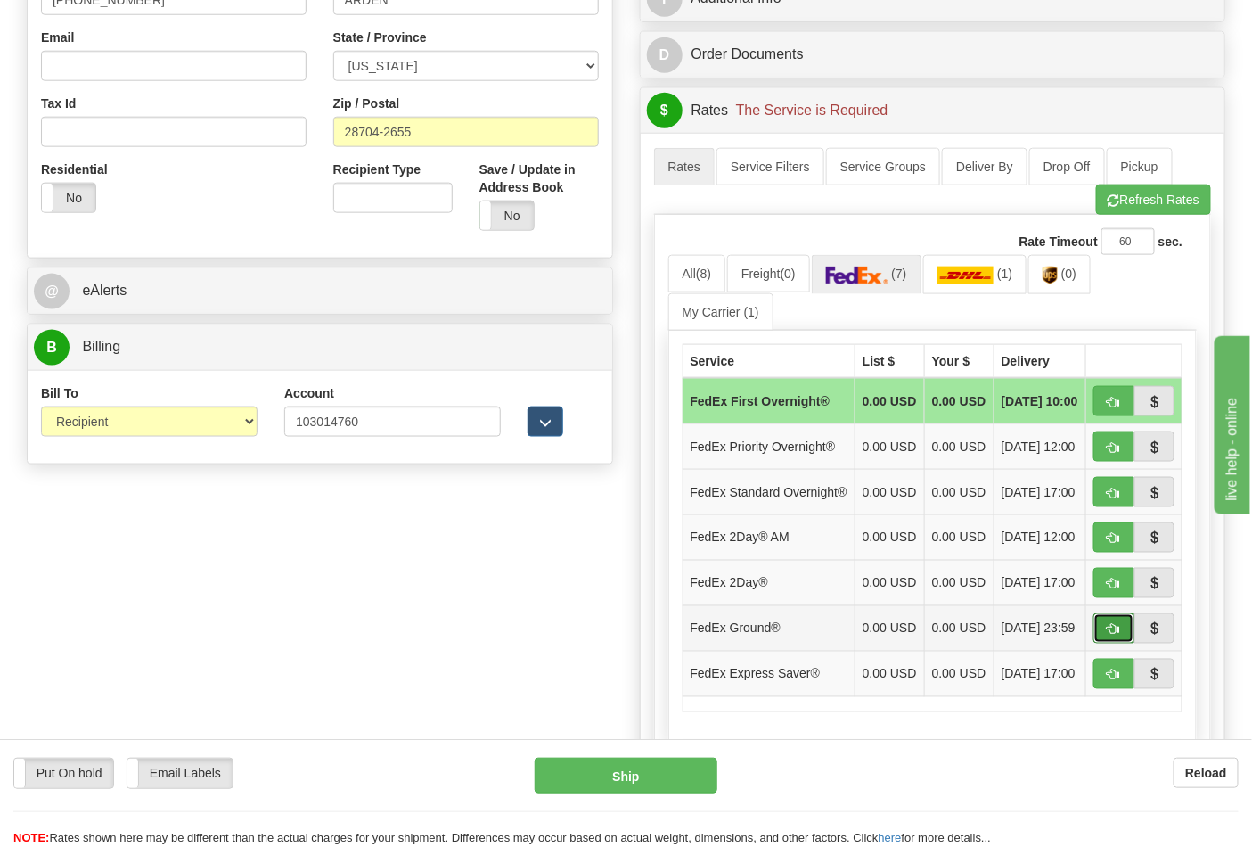
click at [1106, 644] on button "button" at bounding box center [1114, 628] width 41 height 30
type input "92"
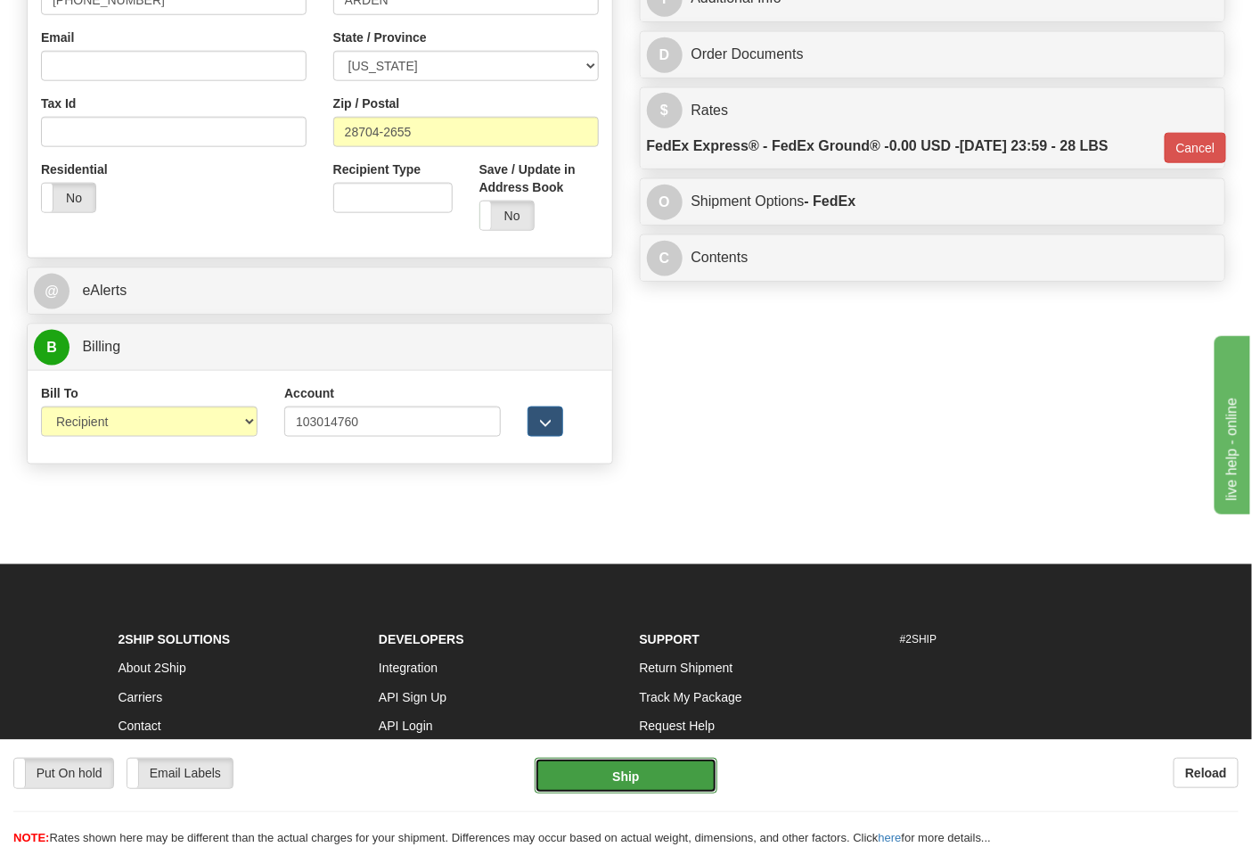
click at [639, 768] on button "Ship" at bounding box center [626, 776] width 182 height 36
